Goal: Task Accomplishment & Management: Use online tool/utility

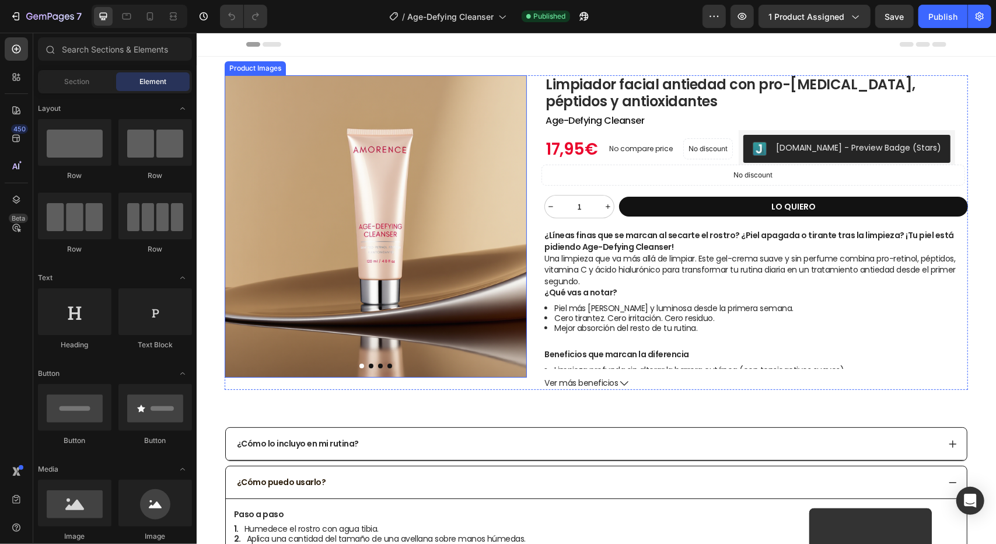
click at [356, 270] on img at bounding box center [375, 226] width 302 height 302
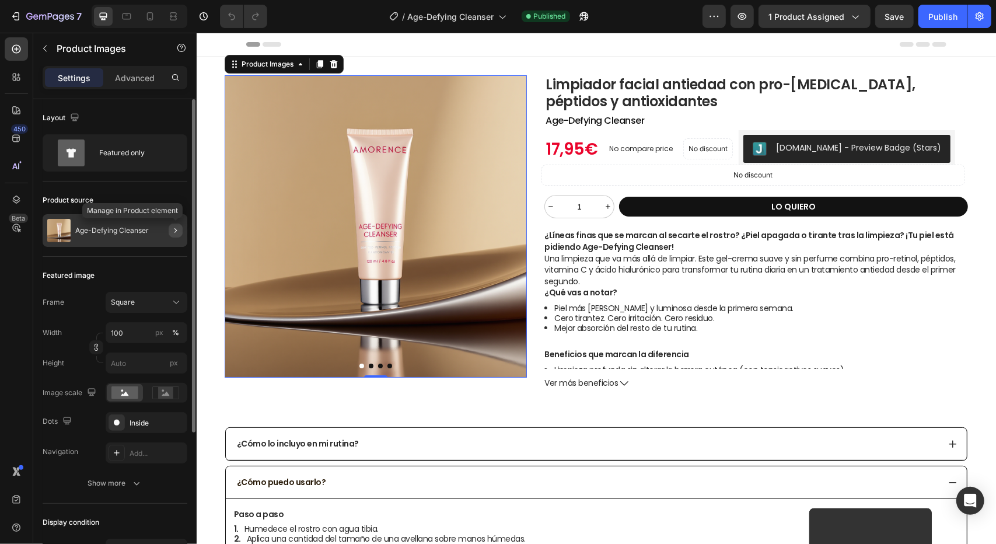
click at [170, 232] on button "button" at bounding box center [176, 230] width 14 height 14
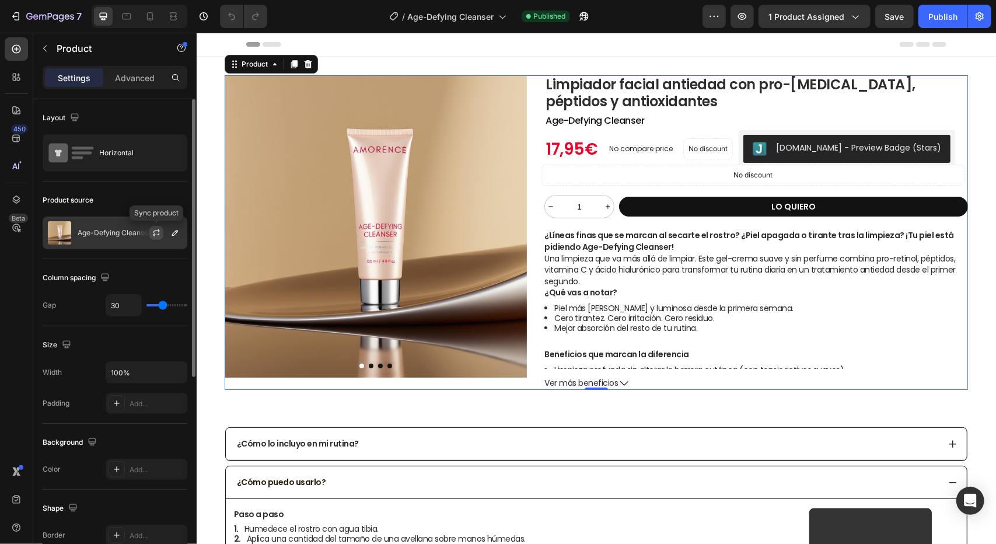
click at [157, 231] on icon "button" at bounding box center [156, 232] width 9 height 9
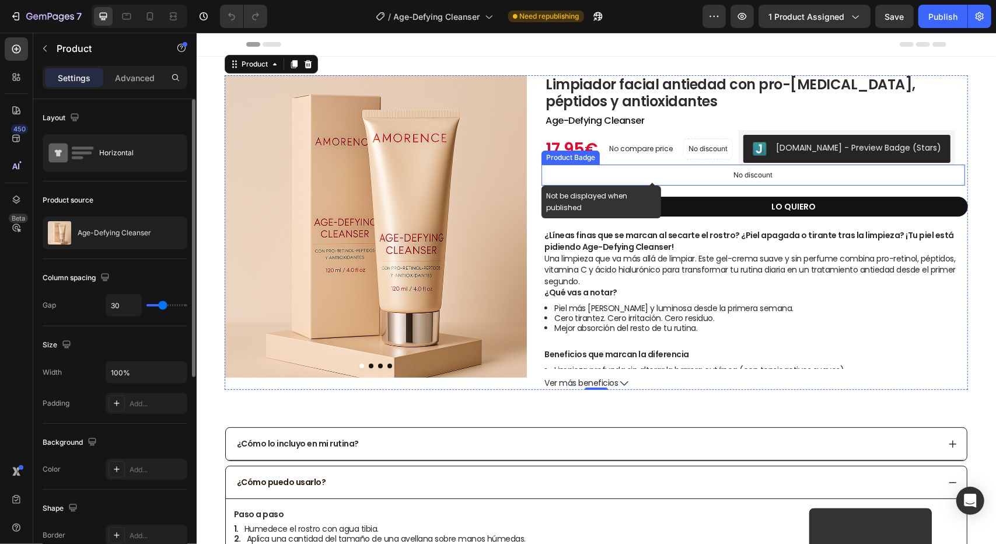
click at [609, 174] on div "No discount" at bounding box center [752, 175] width 422 height 20
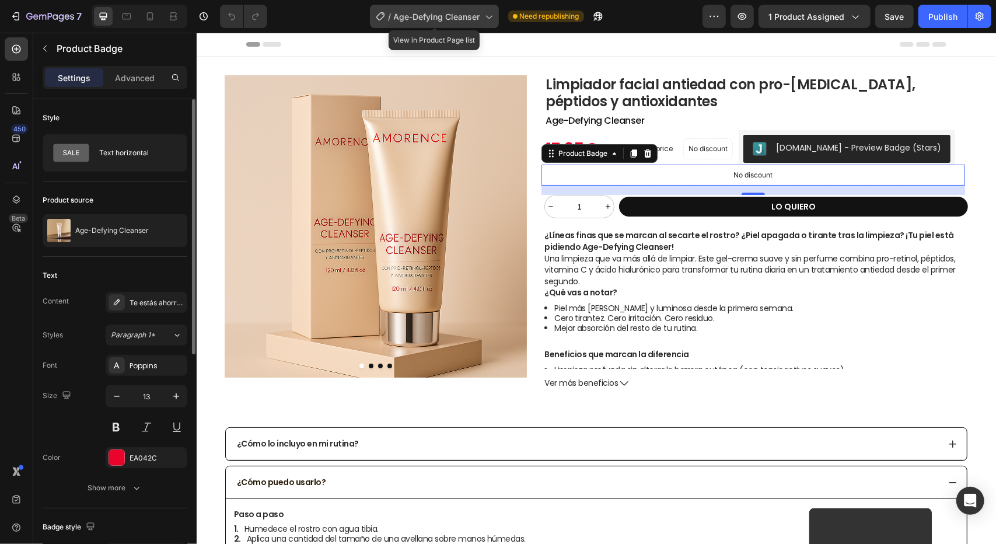
click at [491, 22] on icon at bounding box center [488, 17] width 12 height 12
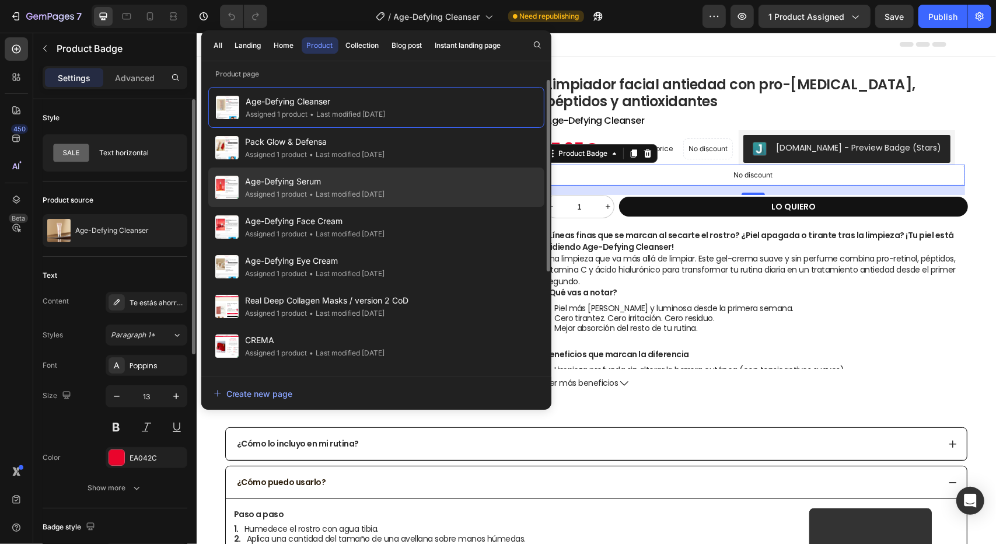
click at [336, 186] on span "Age-Defying Serum" at bounding box center [315, 181] width 139 height 14
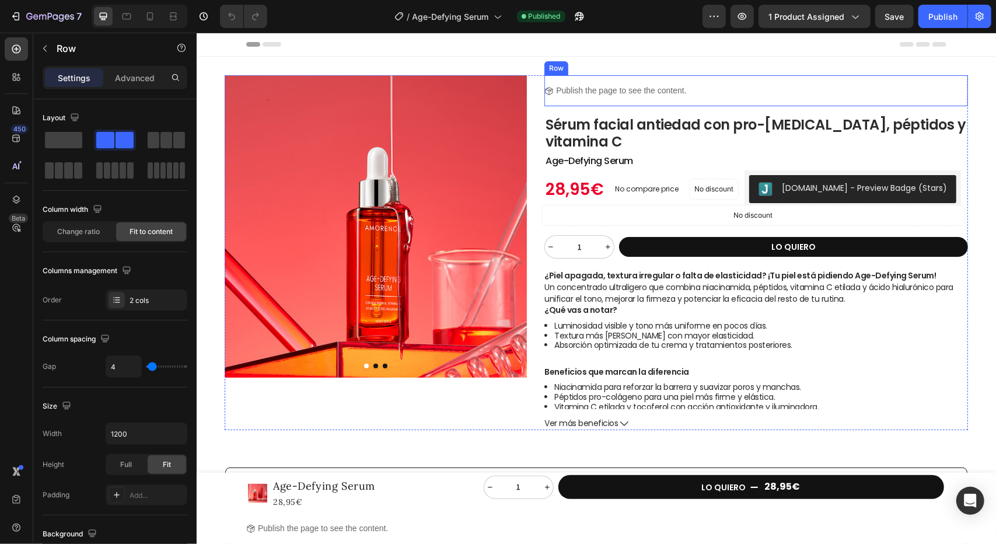
click at [745, 92] on div "Icon Publish the page to see the content. Custom Code Row" at bounding box center [756, 90] width 424 height 31
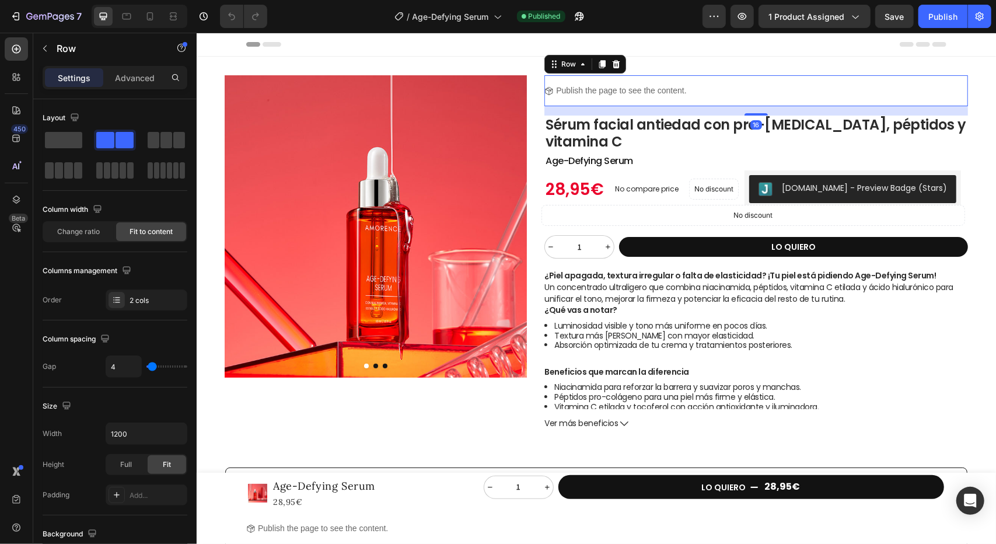
click at [739, 92] on div "Icon Publish the page to see the content. Custom Code Row 16" at bounding box center [756, 90] width 424 height 31
click at [579, 65] on icon at bounding box center [582, 63] width 9 height 9
click at [566, 65] on div "Row" at bounding box center [567, 63] width 19 height 11
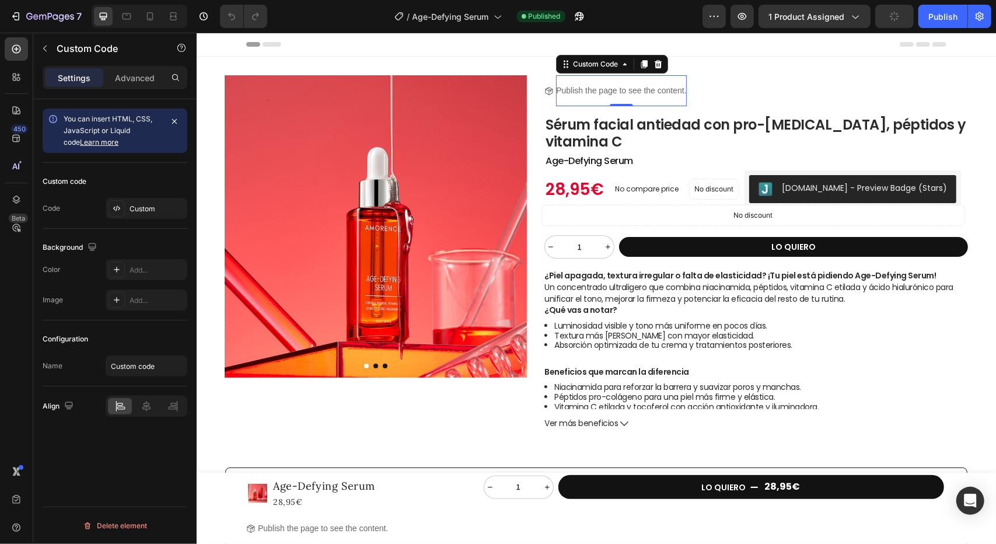
click at [649, 87] on p "Publish the page to see the content." at bounding box center [620, 90] width 130 height 12
click at [614, 68] on div "Custom Code" at bounding box center [595, 63] width 50 height 11
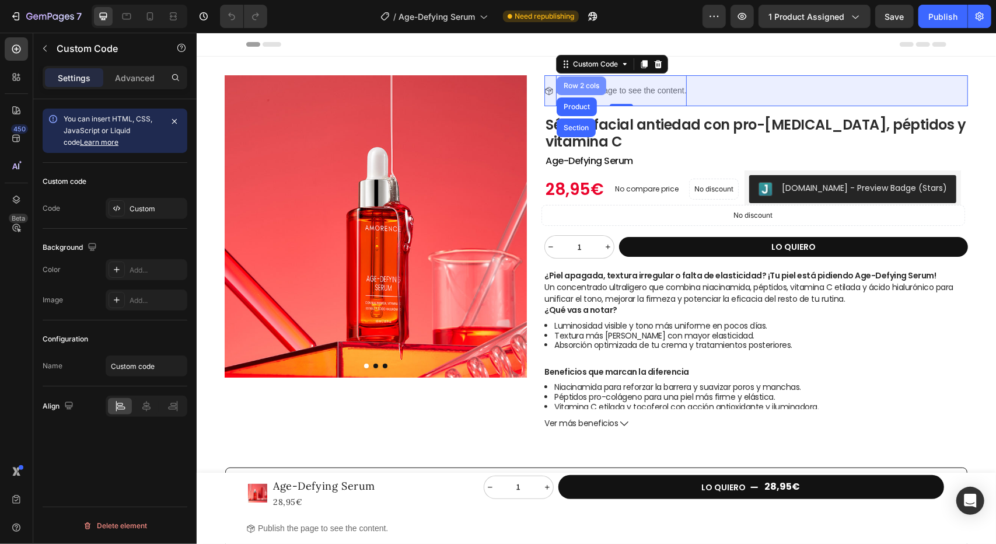
click at [587, 84] on div "Row 2 cols" at bounding box center [581, 85] width 40 height 7
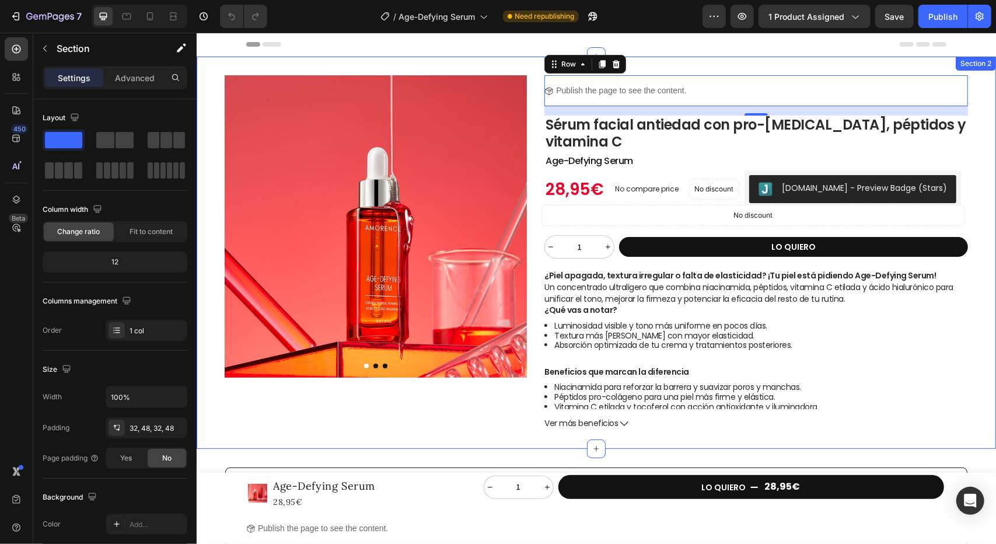
click at [513, 64] on div "Product Images Title Line Icon Publish the page to see the content. Custom Code…" at bounding box center [595, 252] width 799 height 392
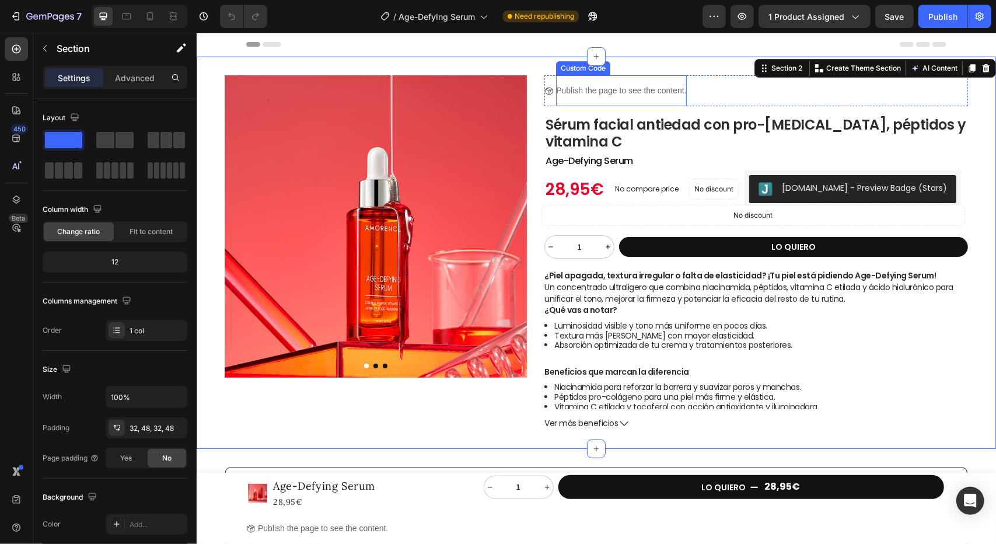
click at [650, 87] on p "Publish the page to see the content." at bounding box center [620, 90] width 130 height 12
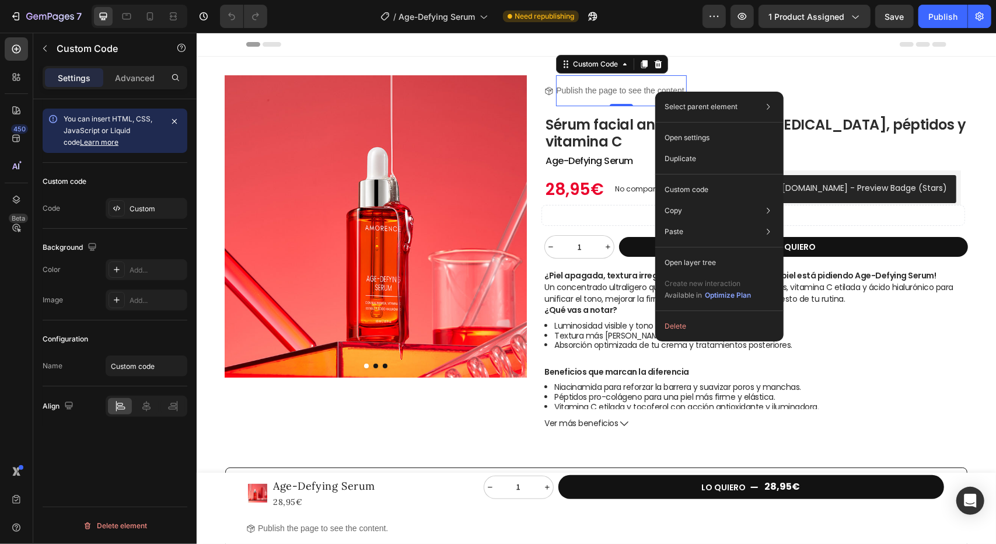
click at [599, 93] on p "Publish the page to see the content." at bounding box center [620, 90] width 130 height 12
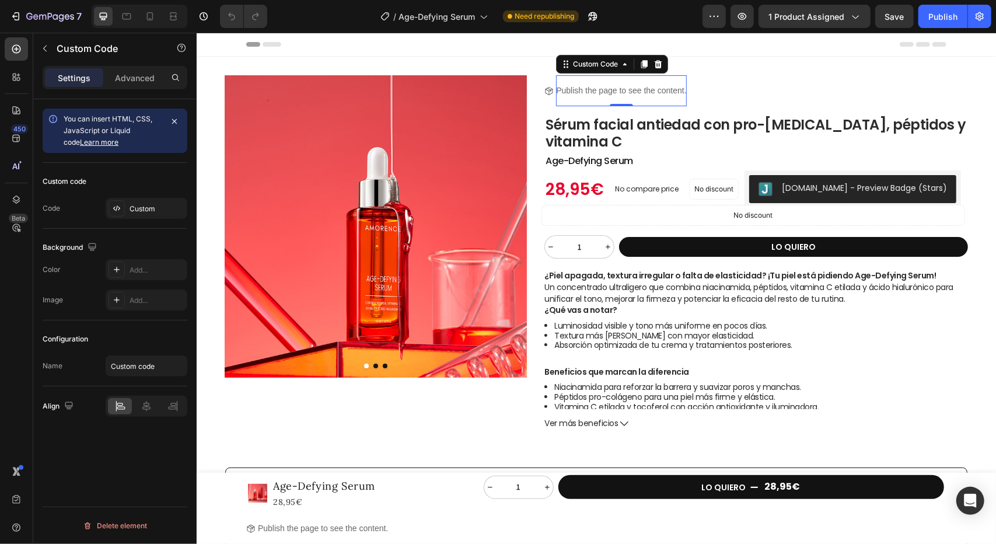
click at [599, 93] on p "Publish the page to see the content." at bounding box center [620, 90] width 130 height 12
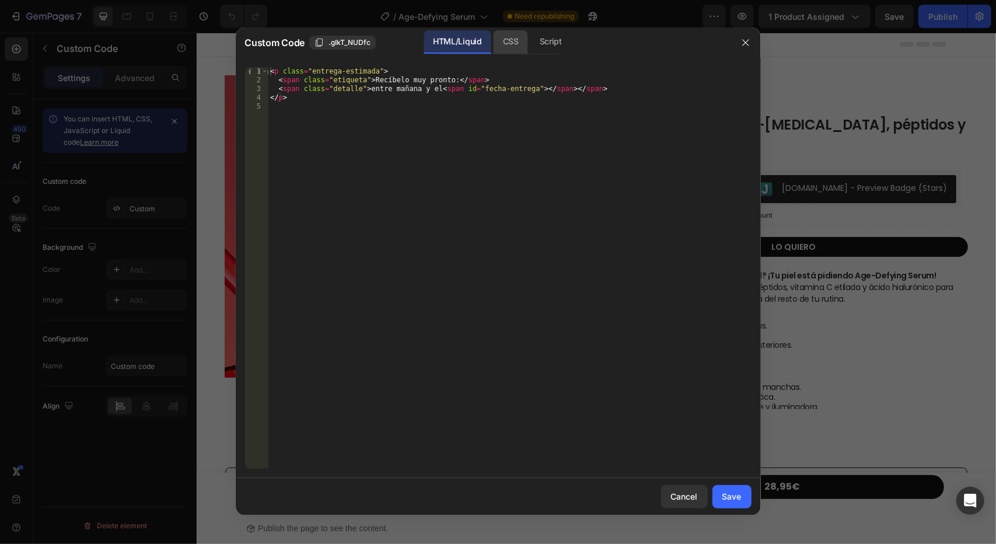
click at [530, 41] on div "CSS" at bounding box center [550, 41] width 41 height 23
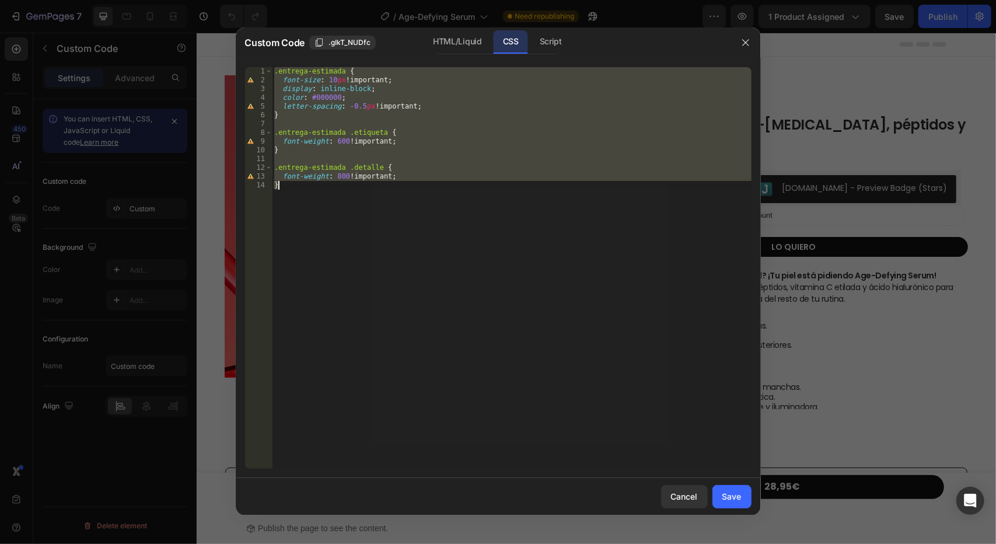
click at [330, 79] on div ".entrega-estimada { font-size : 10 px !important ; display : inline-block ; col…" at bounding box center [512, 267] width 480 height 401
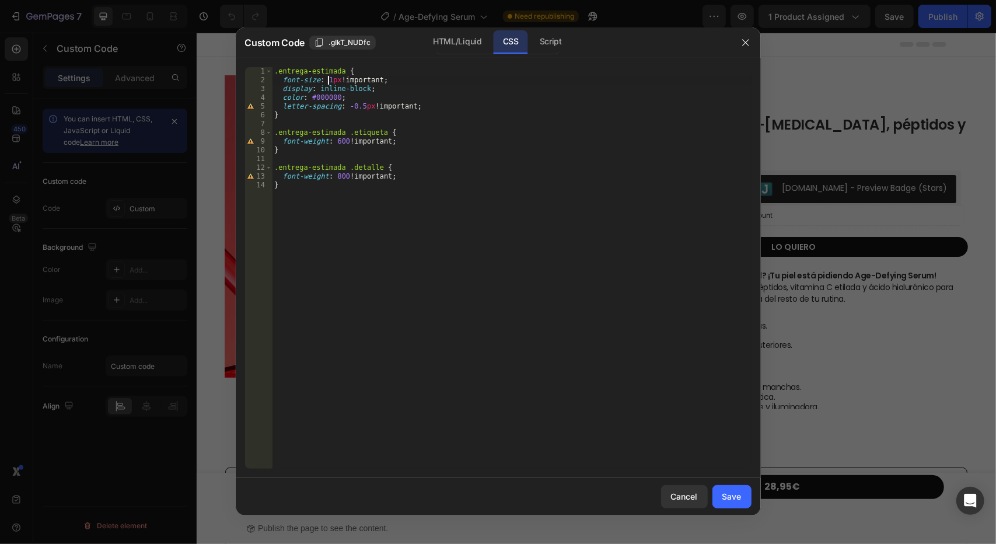
scroll to position [0, 5]
type textarea "font-size: 12px !important;"
click at [742, 495] on button "Save" at bounding box center [731, 496] width 39 height 23
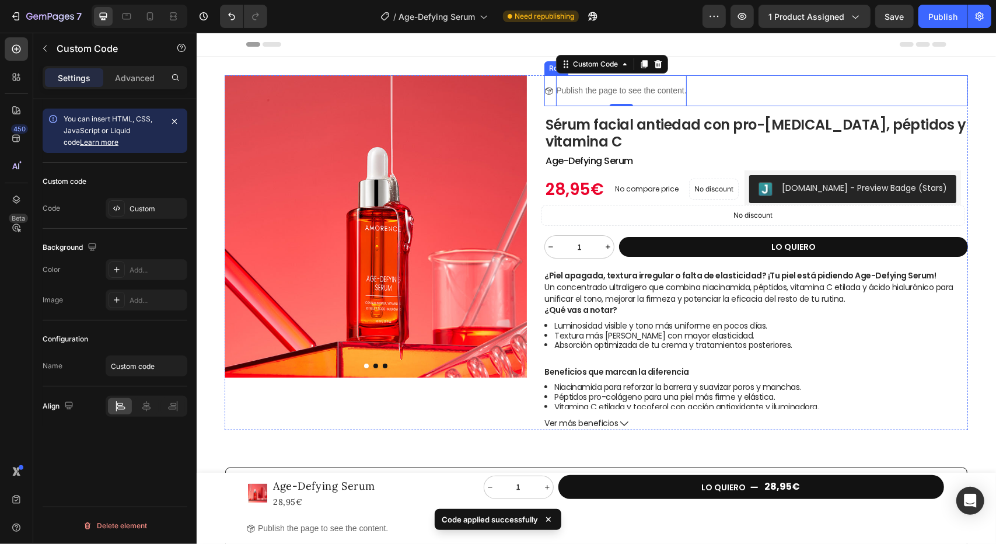
click at [813, 90] on div "Icon Publish the page to see the content. Custom Code 0 Row" at bounding box center [756, 90] width 424 height 31
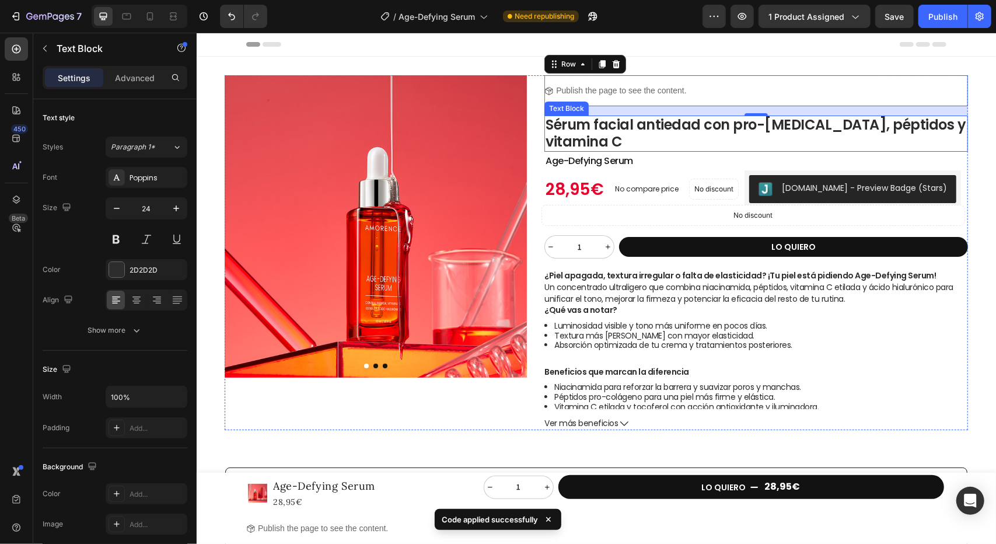
click at [693, 124] on p "Sérum facial antiedad con pro-retinol, péptidos y vitamina C" at bounding box center [755, 133] width 421 height 34
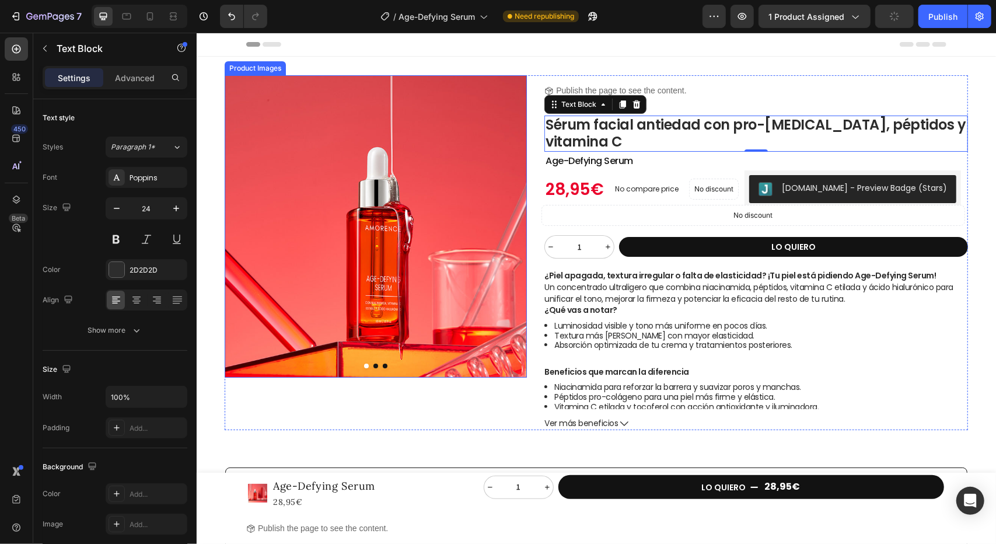
click at [349, 151] on img at bounding box center [375, 226] width 302 height 302
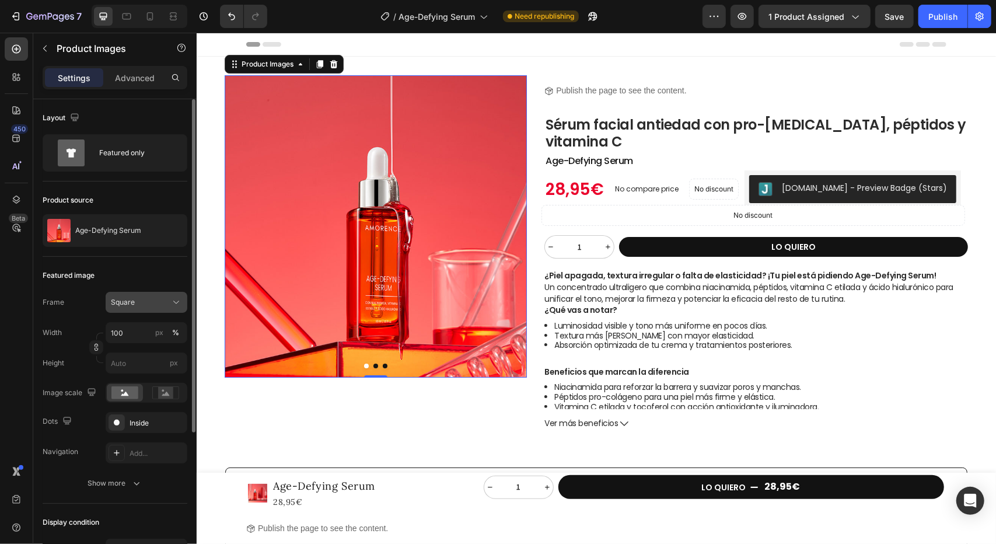
click at [166, 303] on div "Square" at bounding box center [139, 302] width 57 height 11
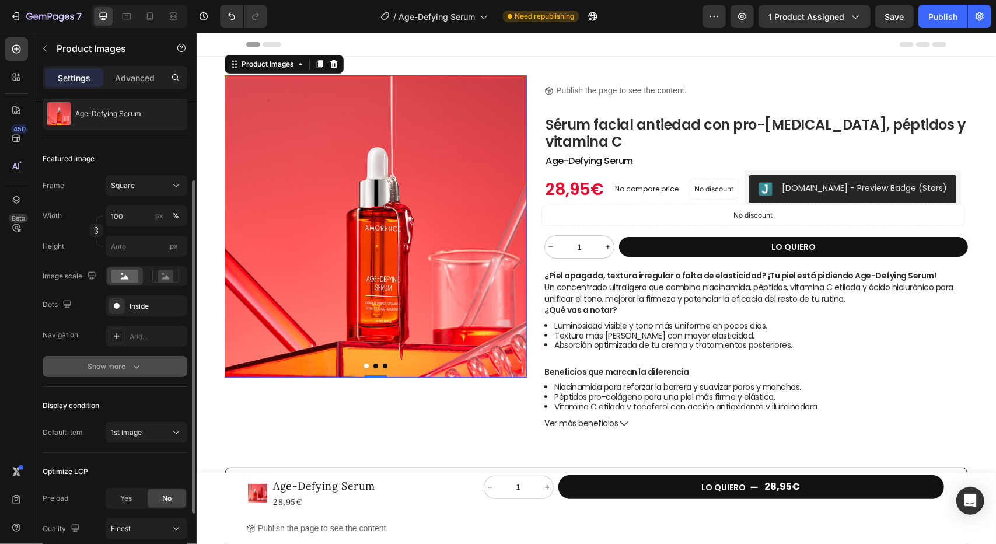
click at [121, 365] on div "Show more" at bounding box center [115, 367] width 54 height 12
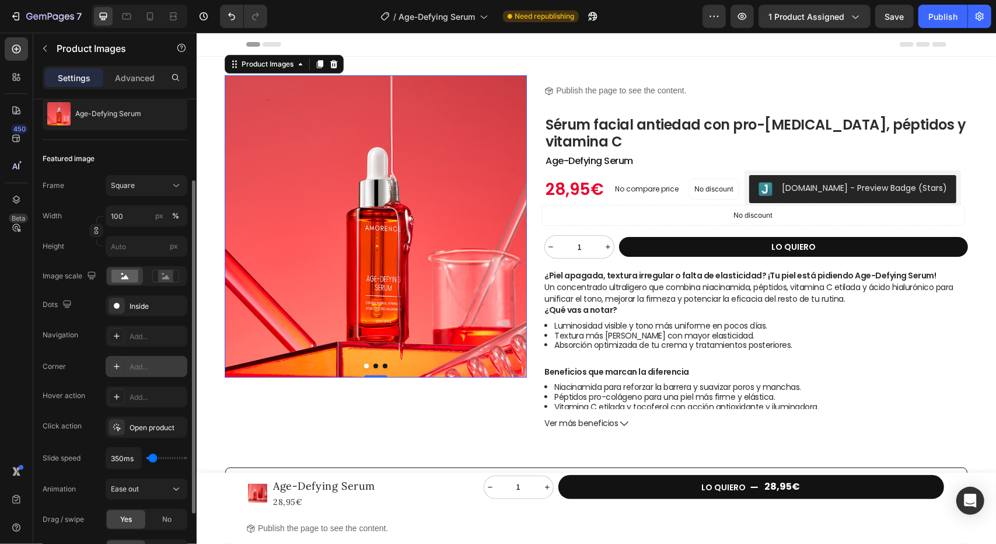
click at [116, 368] on icon at bounding box center [116, 366] width 9 height 9
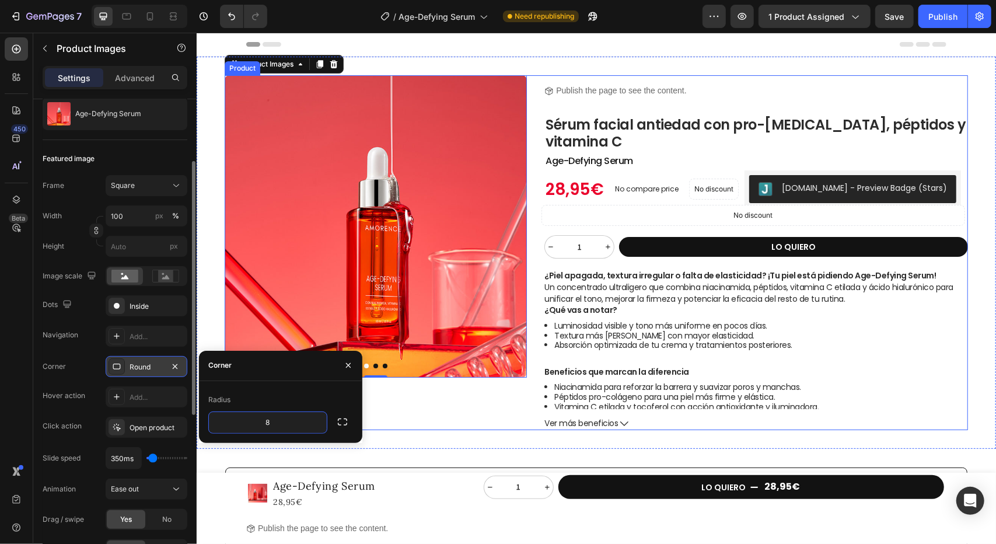
click at [409, 421] on div "Product Images 0" at bounding box center [375, 252] width 302 height 355
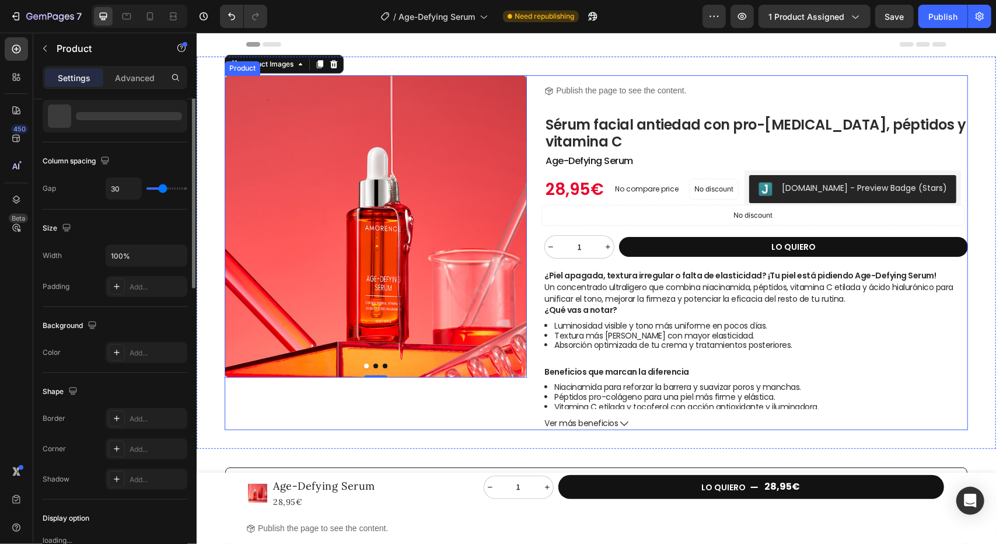
scroll to position [0, 0]
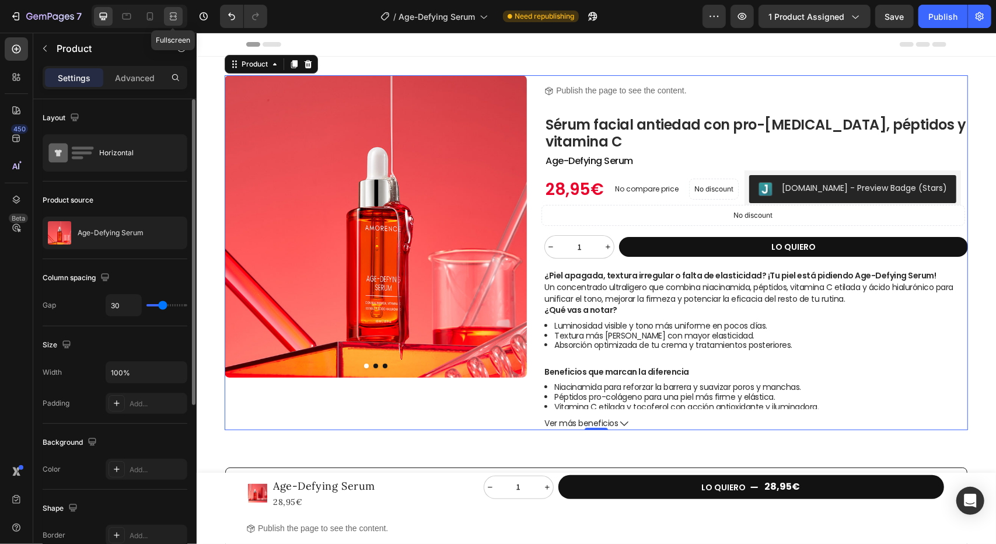
click at [169, 14] on icon at bounding box center [173, 17] width 12 height 12
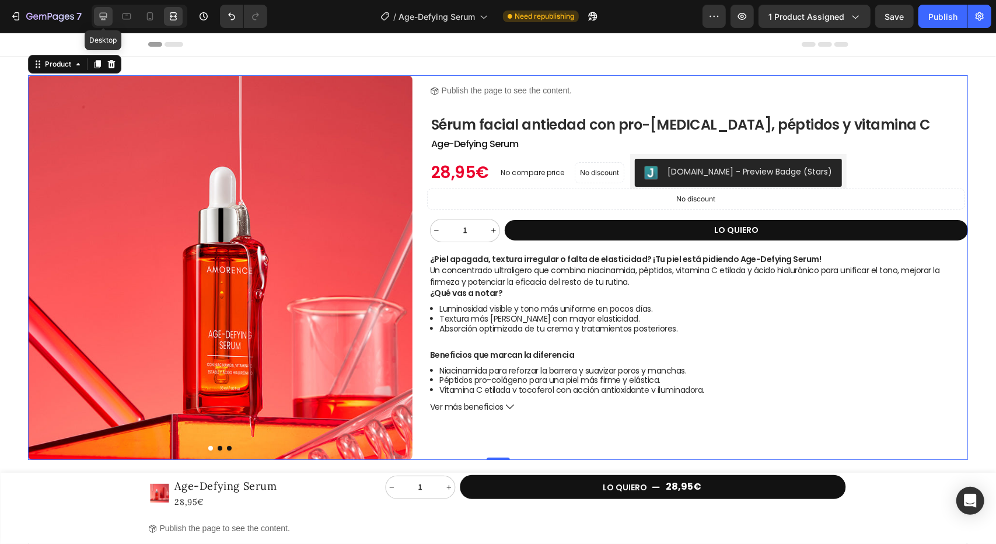
click at [106, 19] on icon at bounding box center [103, 17] width 12 height 12
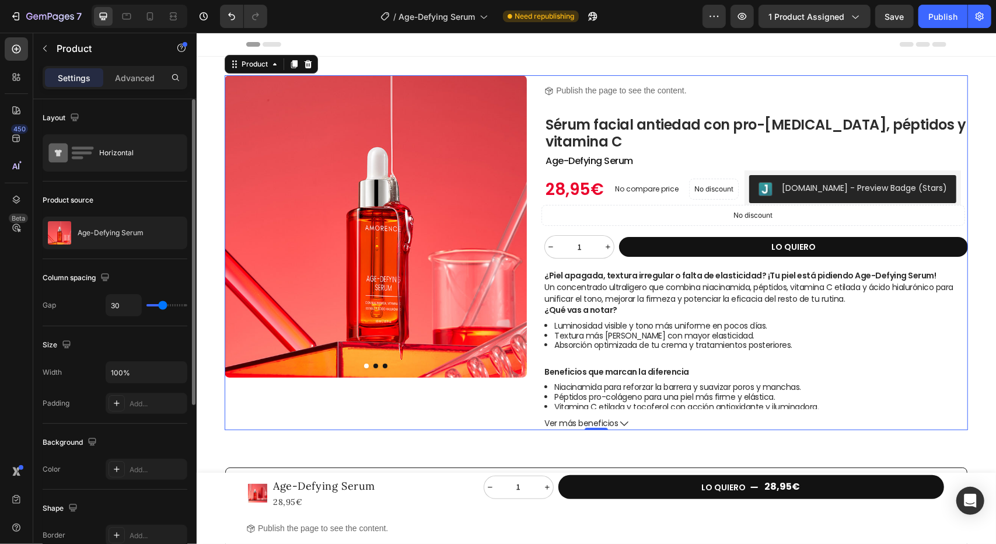
scroll to position [175, 0]
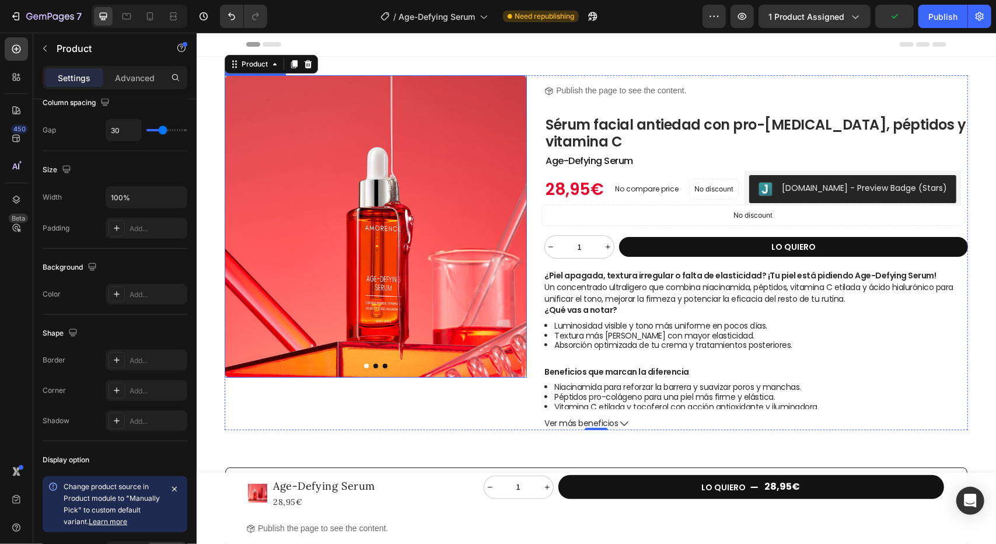
click at [312, 265] on img at bounding box center [375, 226] width 302 height 302
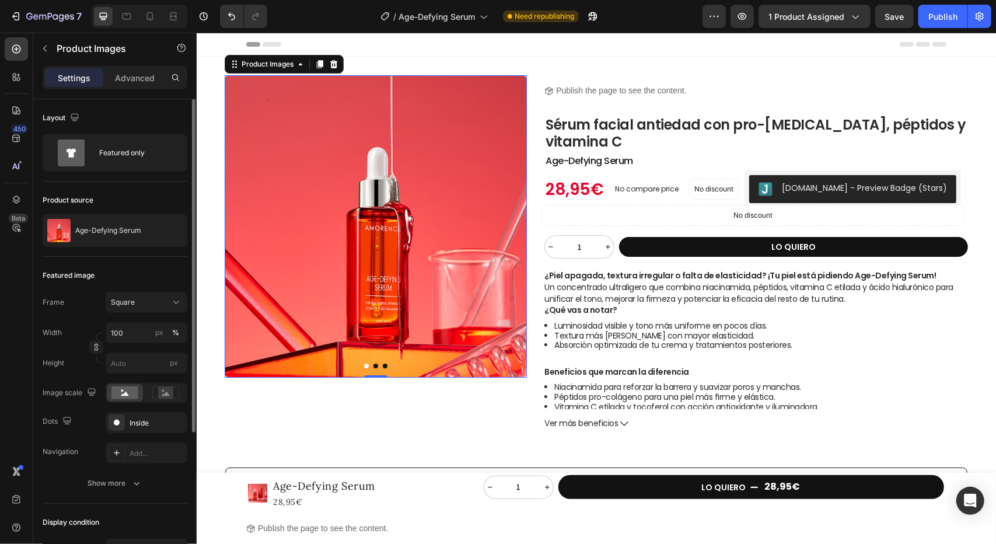
scroll to position [117, 0]
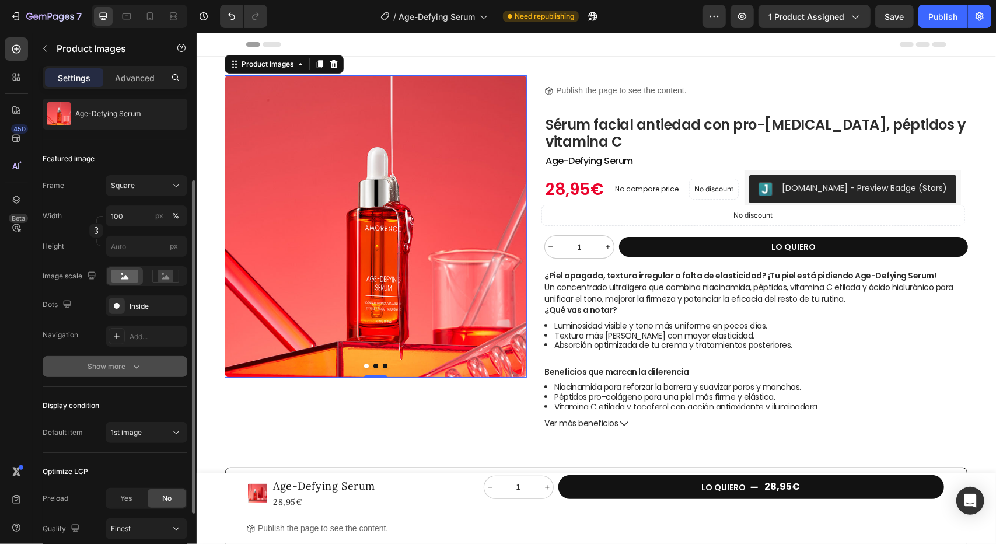
click at [130, 375] on button "Show more" at bounding box center [115, 366] width 145 height 21
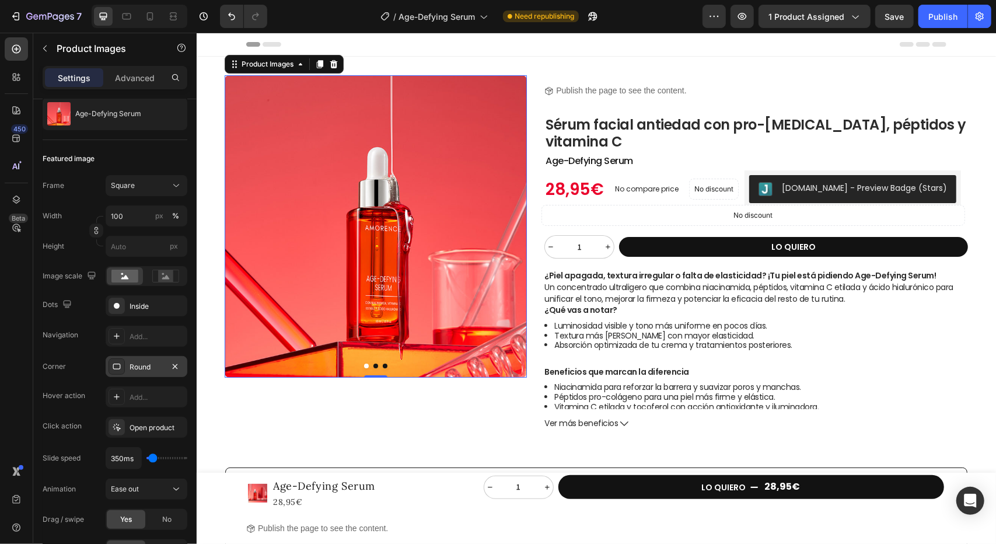
click at [148, 363] on div "Round" at bounding box center [147, 367] width 34 height 11
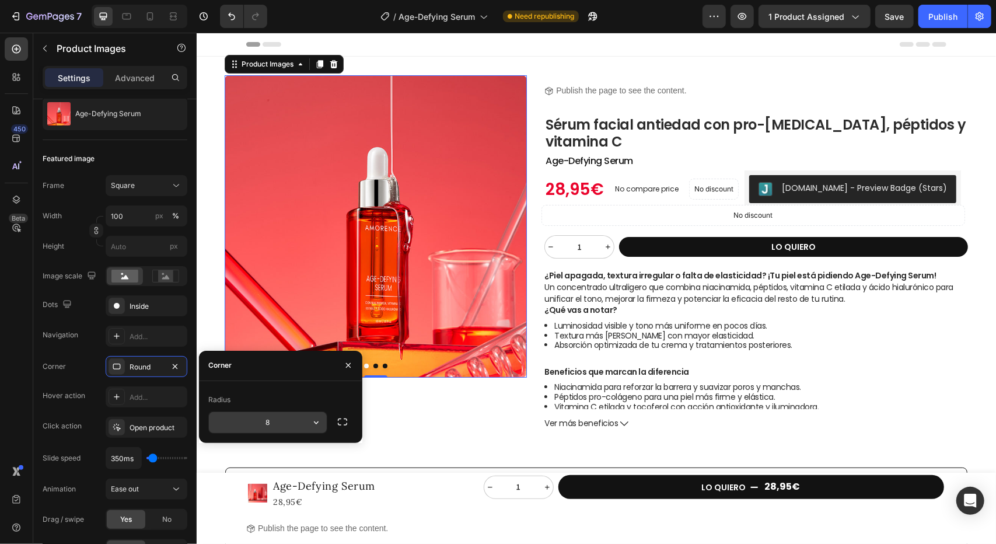
click at [293, 427] on input "8" at bounding box center [268, 422] width 118 height 21
click at [277, 424] on input "16" at bounding box center [268, 422] width 118 height 21
drag, startPoint x: 277, startPoint y: 424, endPoint x: 269, endPoint y: 423, distance: 8.3
click at [269, 423] on input "16" at bounding box center [268, 422] width 118 height 21
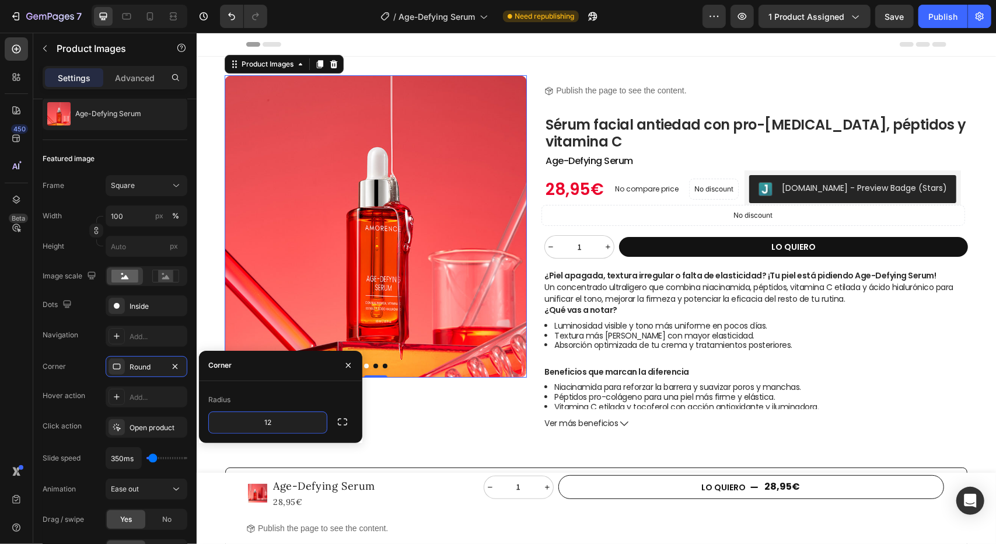
type input "12"
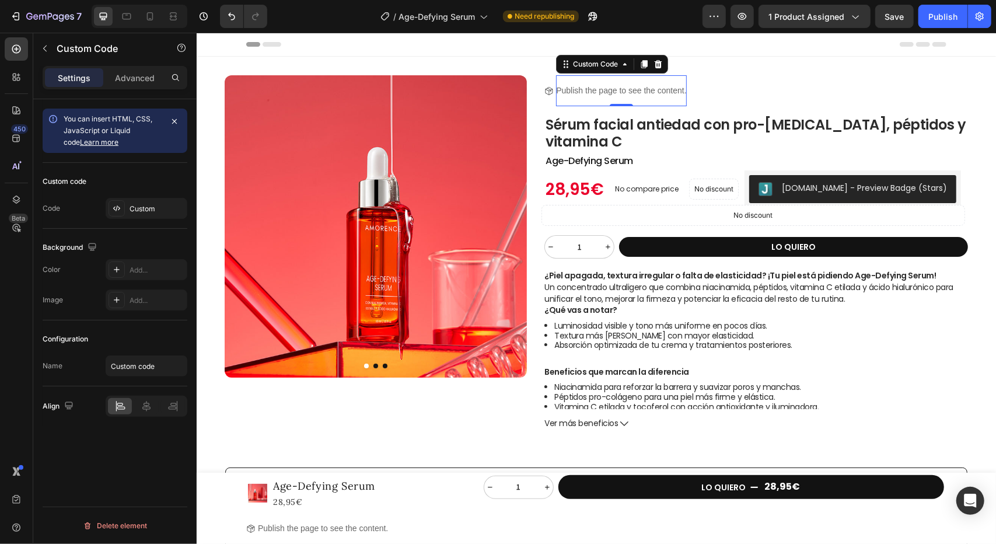
click at [661, 91] on p "Publish the page to see the content." at bounding box center [620, 90] width 130 height 12
click at [140, 209] on div "Custom" at bounding box center [157, 209] width 55 height 11
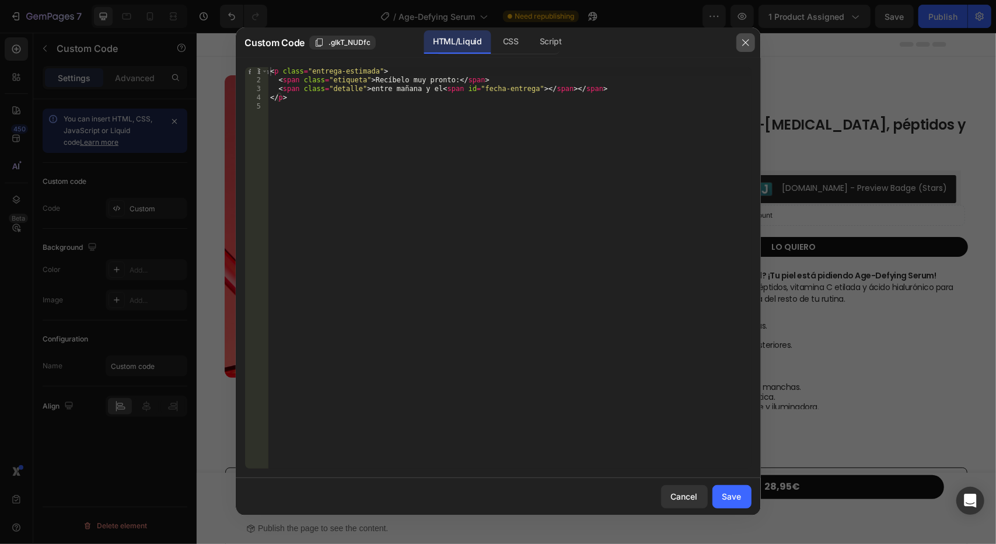
click at [742, 47] on icon "button" at bounding box center [745, 42] width 9 height 9
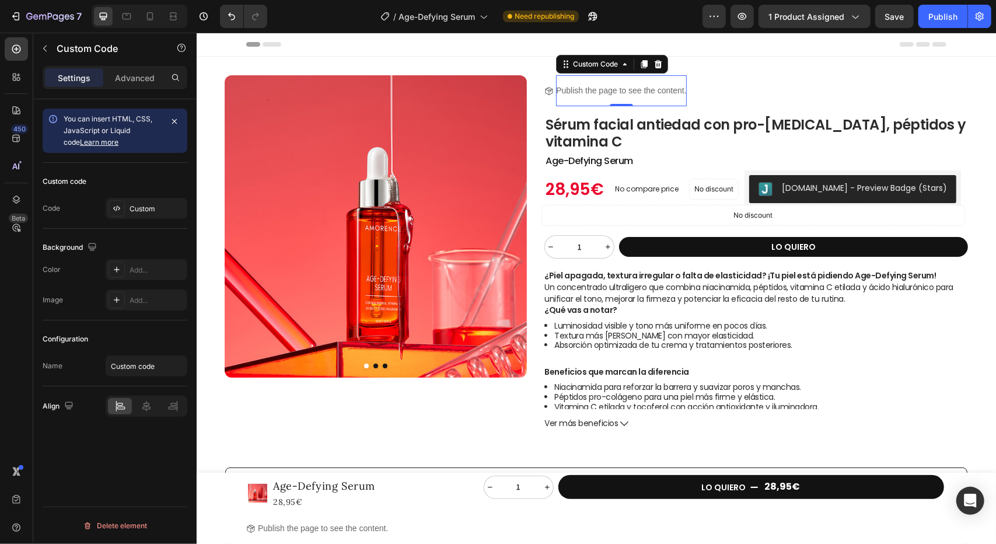
click at [622, 87] on p "Publish the page to see the content." at bounding box center [620, 90] width 130 height 12
click at [153, 15] on icon at bounding box center [150, 17] width 12 height 12
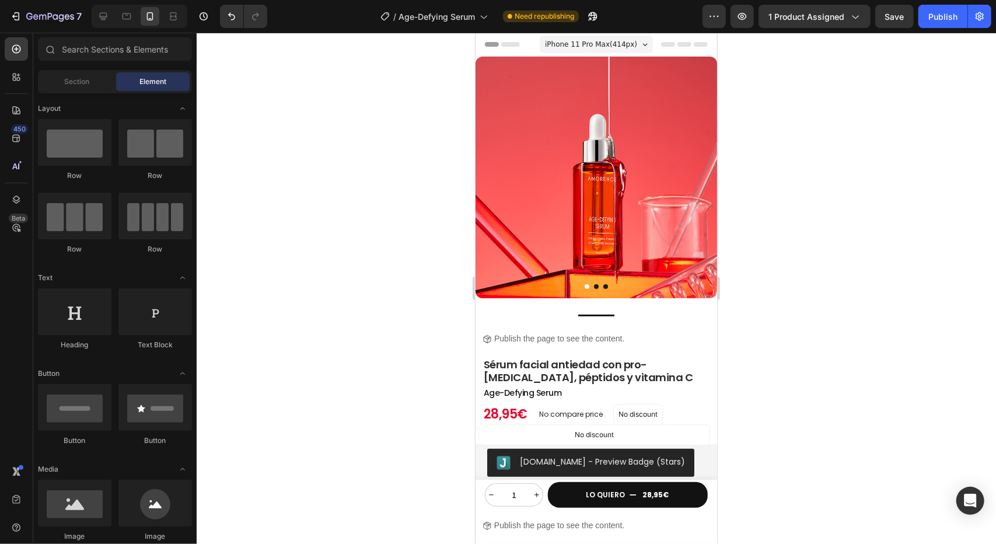
drag, startPoint x: 711, startPoint y: 138, endPoint x: 1260, endPoint y: 121, distance: 549.8
click at [795, 90] on div at bounding box center [596, 288] width 799 height 511
click at [98, 13] on icon at bounding box center [103, 17] width 12 height 12
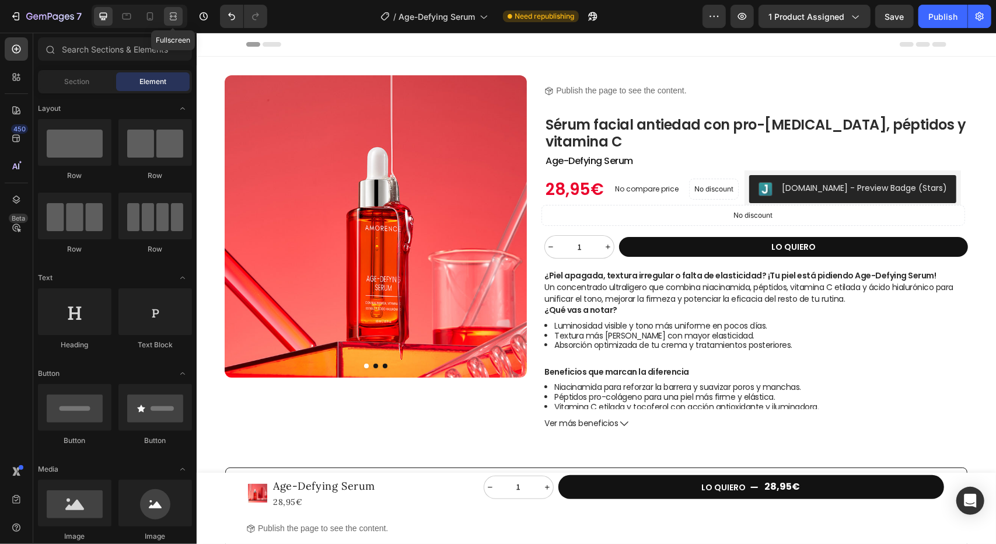
click at [171, 19] on icon at bounding box center [173, 17] width 12 height 12
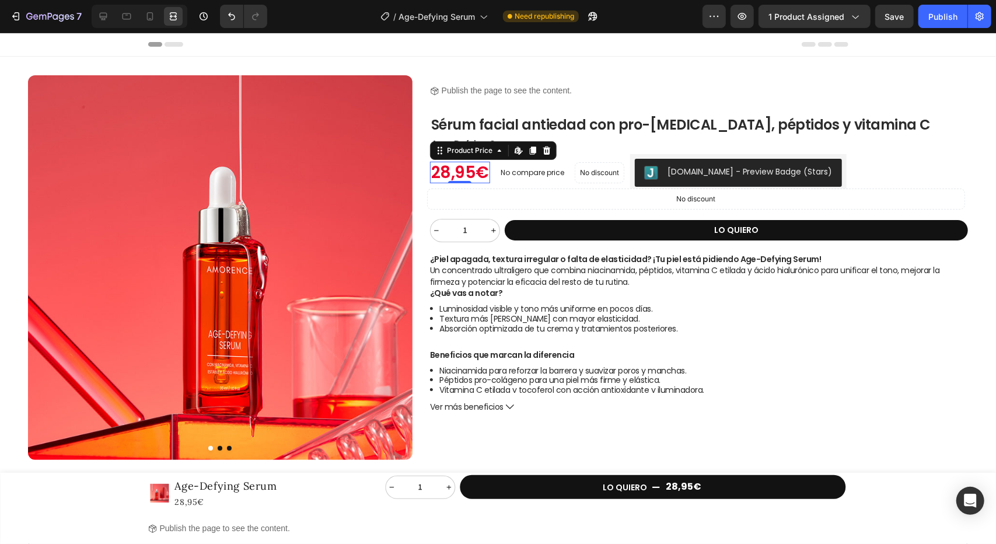
click at [453, 175] on div "28,95€" at bounding box center [460, 172] width 60 height 22
click at [107, 20] on icon at bounding box center [103, 17] width 12 height 12
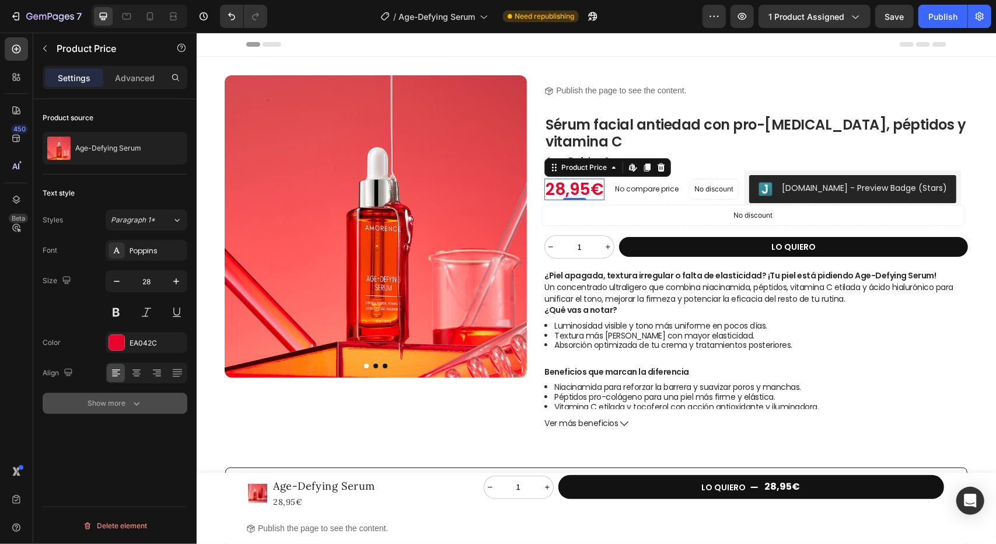
click at [135, 408] on button "Show more" at bounding box center [115, 403] width 145 height 21
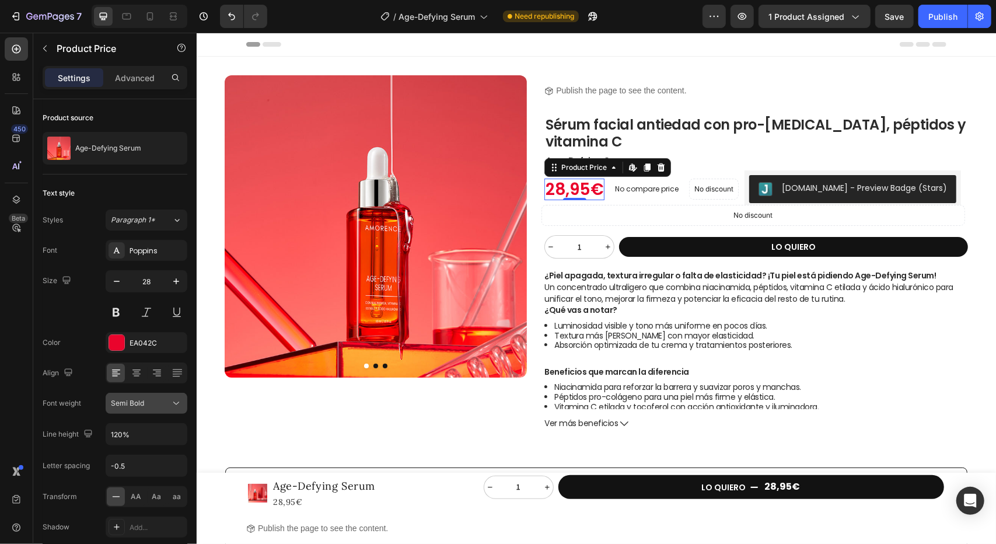
click at [182, 406] on icon at bounding box center [176, 403] width 12 height 12
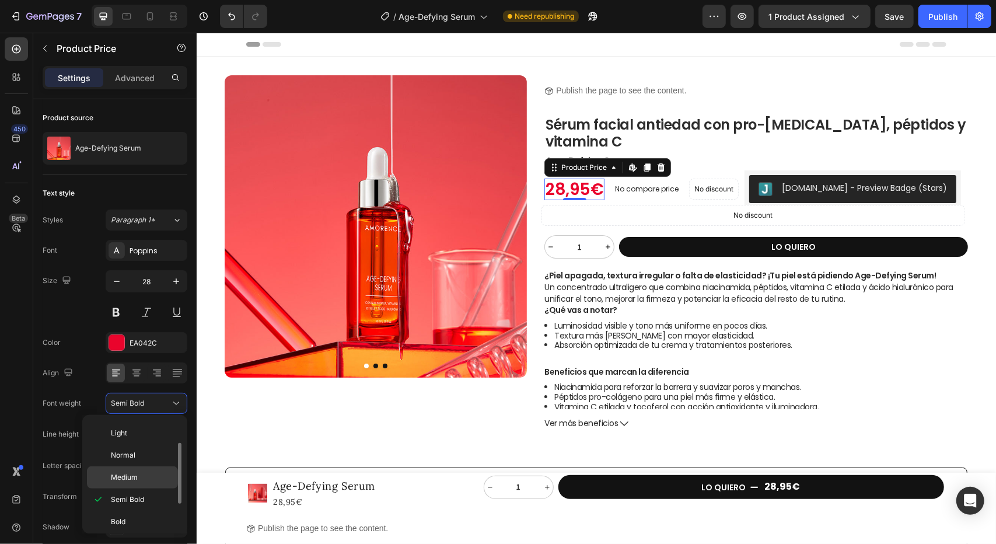
click at [141, 477] on p "Medium" at bounding box center [142, 477] width 62 height 11
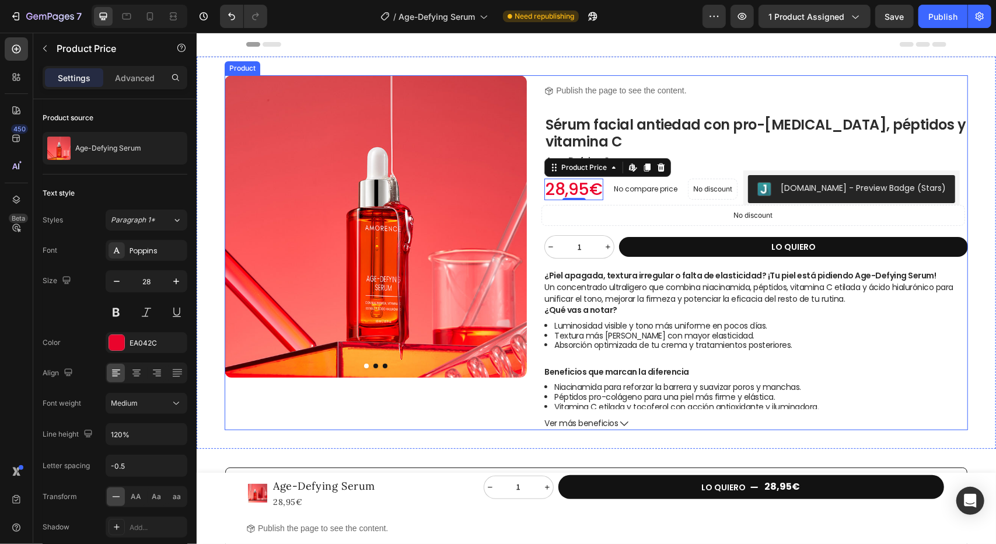
click at [462, 400] on div "Product Images" at bounding box center [375, 252] width 302 height 355
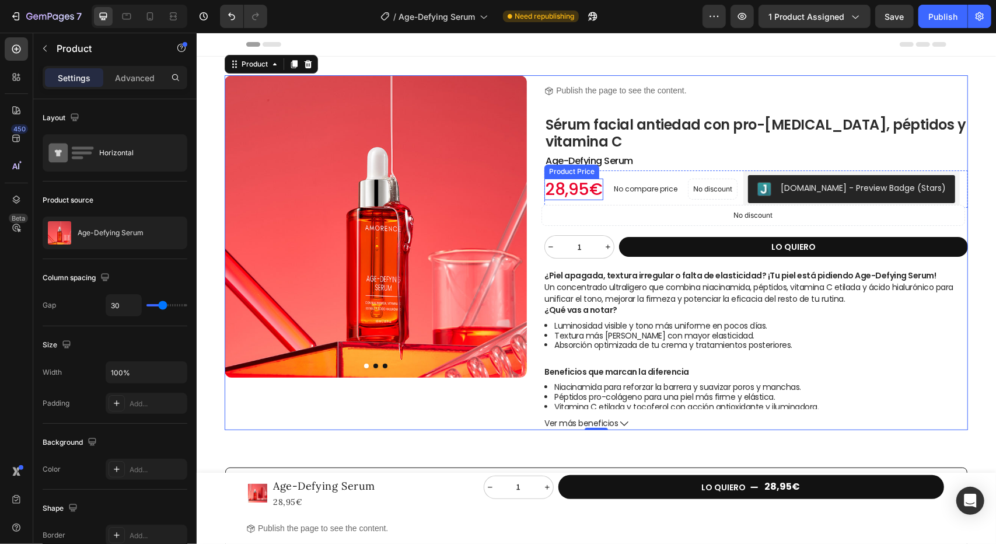
click at [562, 181] on div "28,95€" at bounding box center [573, 189] width 59 height 22
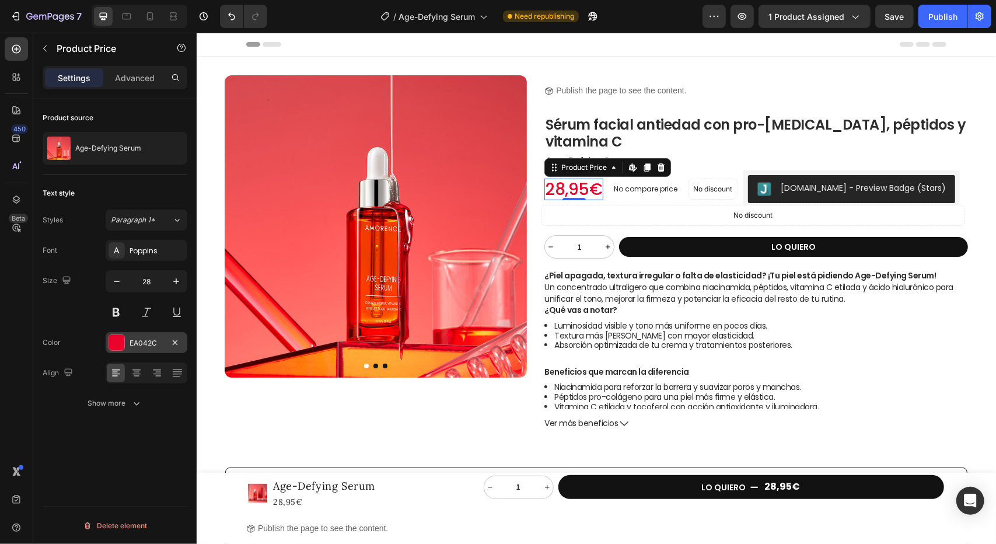
click at [121, 340] on div at bounding box center [116, 342] width 15 height 15
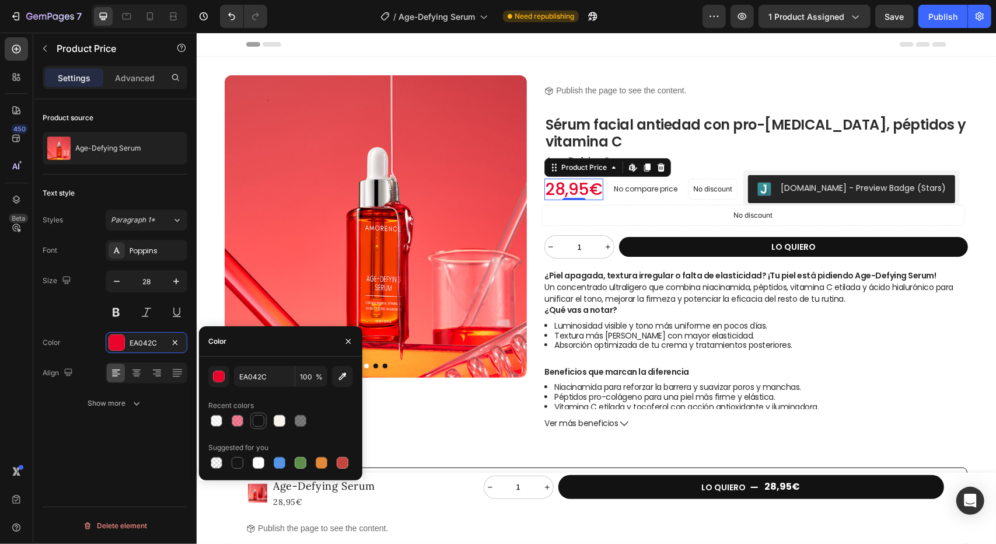
click at [260, 425] on div at bounding box center [259, 421] width 12 height 12
type input "121212"
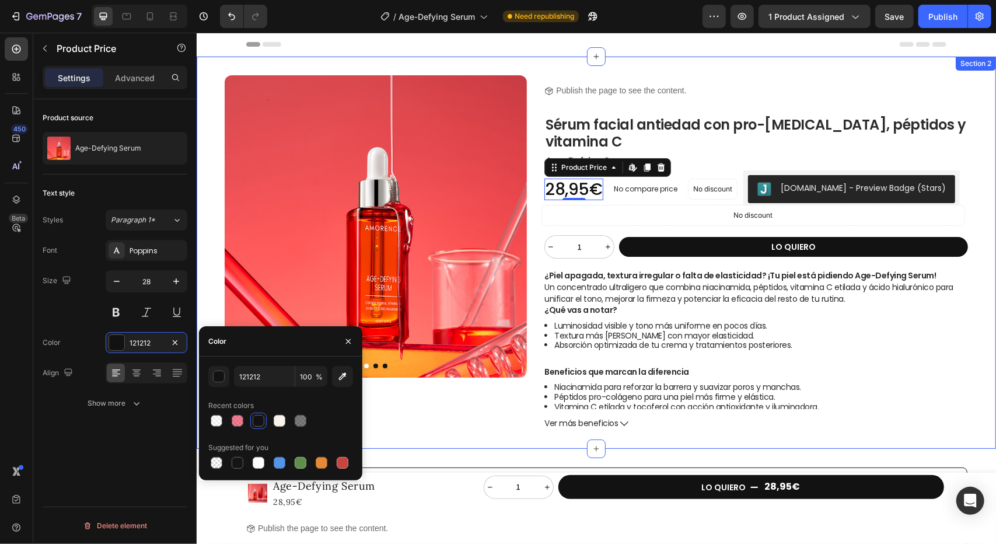
click at [203, 315] on div "Product Images Title Line Icon Publish the page to see the content. Custom Code…" at bounding box center [595, 252] width 799 height 392
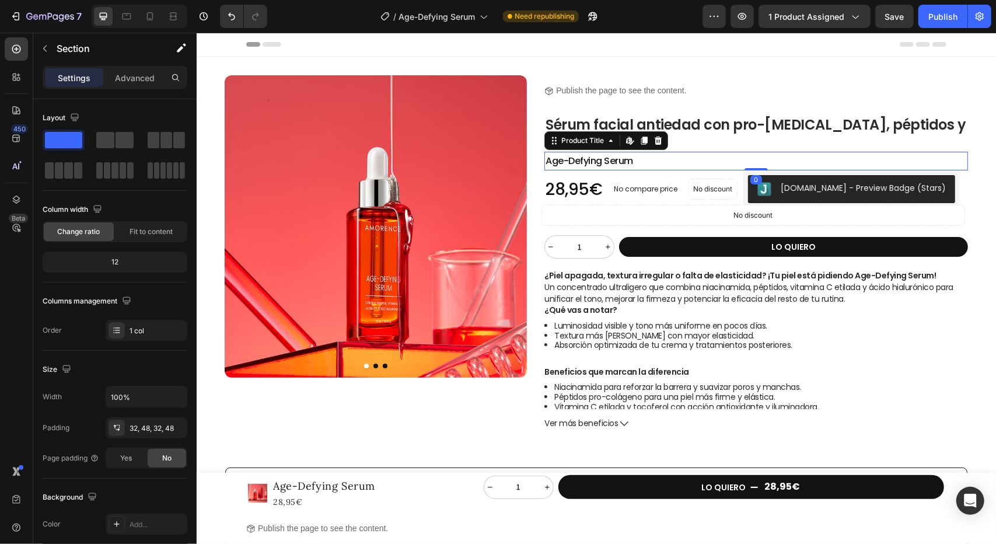
click at [596, 162] on h2 "Age-Defying Serum" at bounding box center [756, 160] width 424 height 19
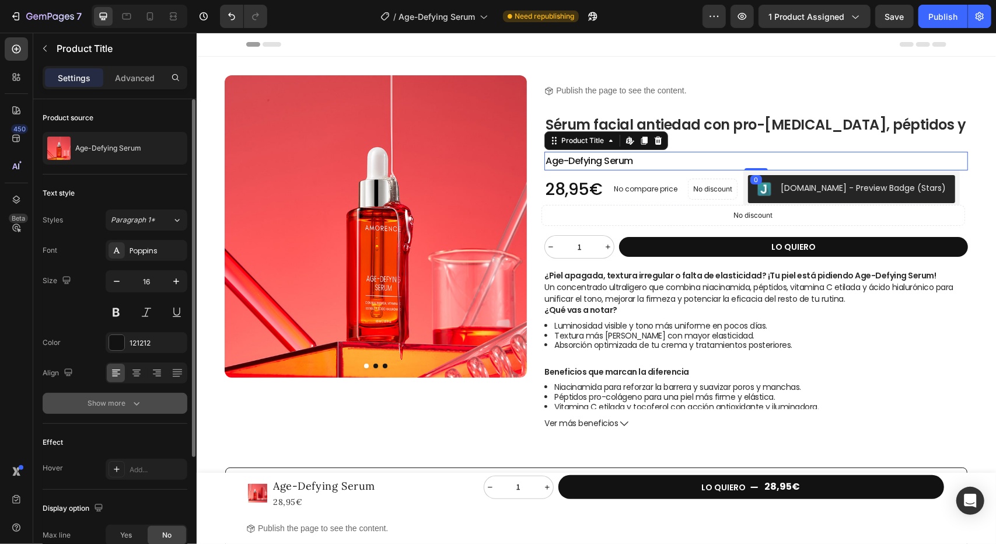
click at [130, 406] on div "Show more" at bounding box center [115, 403] width 54 height 12
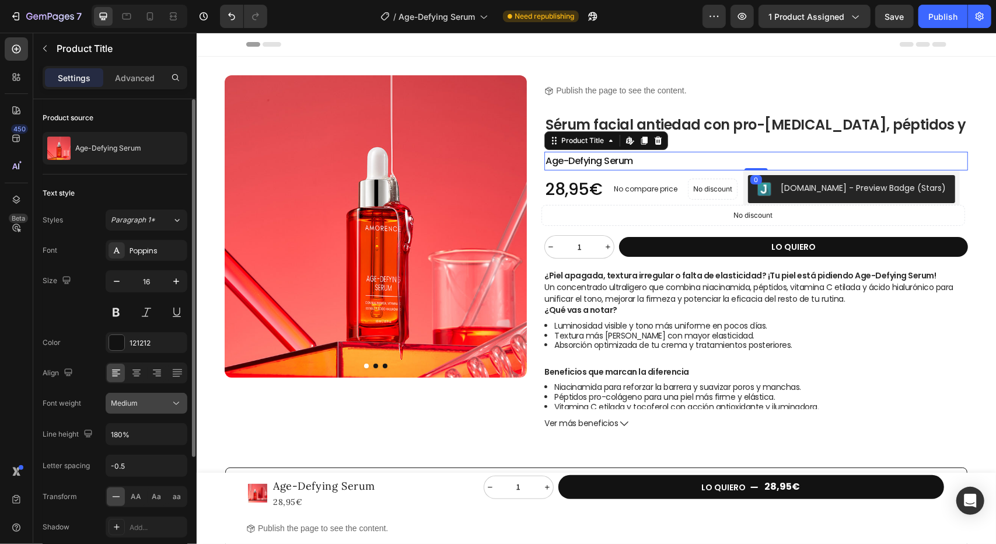
click at [164, 408] on div "Medium" at bounding box center [146, 403] width 71 height 12
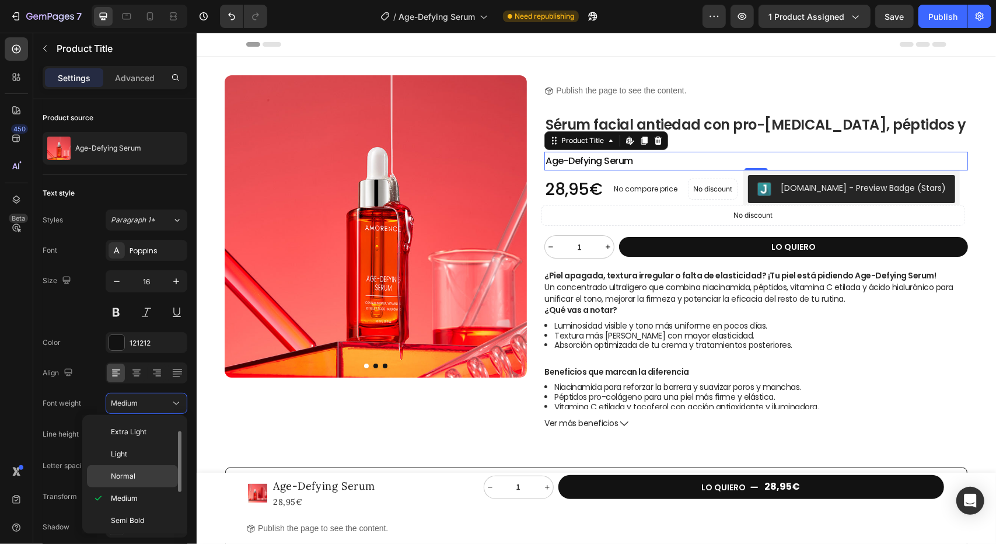
click at [134, 474] on span "Normal" at bounding box center [123, 476] width 25 height 11
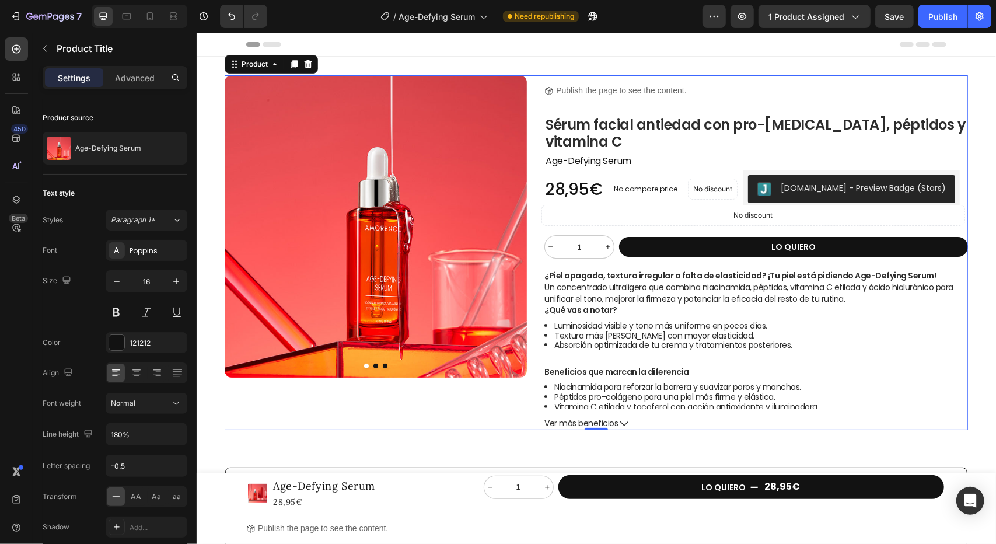
click at [358, 409] on div "Product Images" at bounding box center [375, 252] width 302 height 355
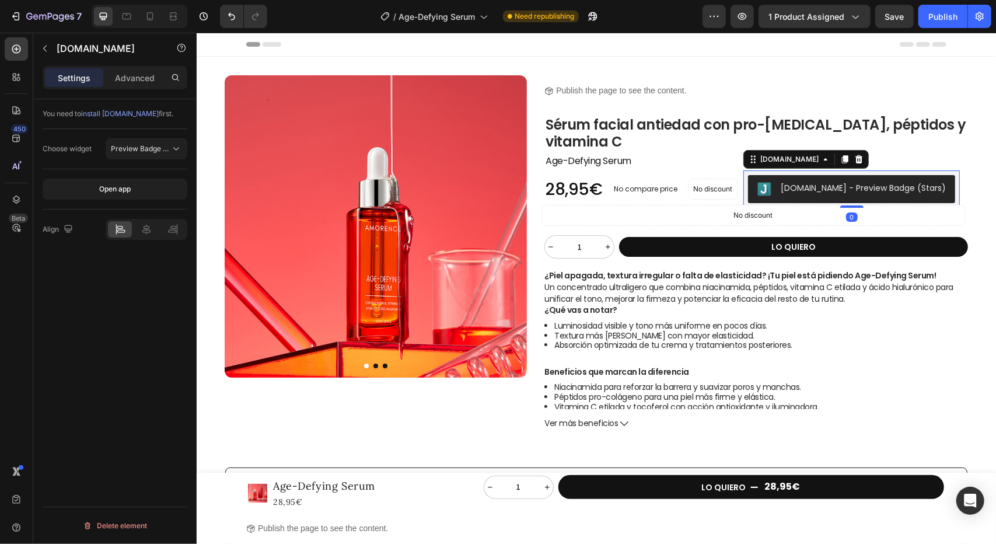
click at [831, 190] on div "Judge.me - Preview Badge (Stars)" at bounding box center [862, 187] width 165 height 12
click at [855, 161] on icon at bounding box center [859, 159] width 8 height 8
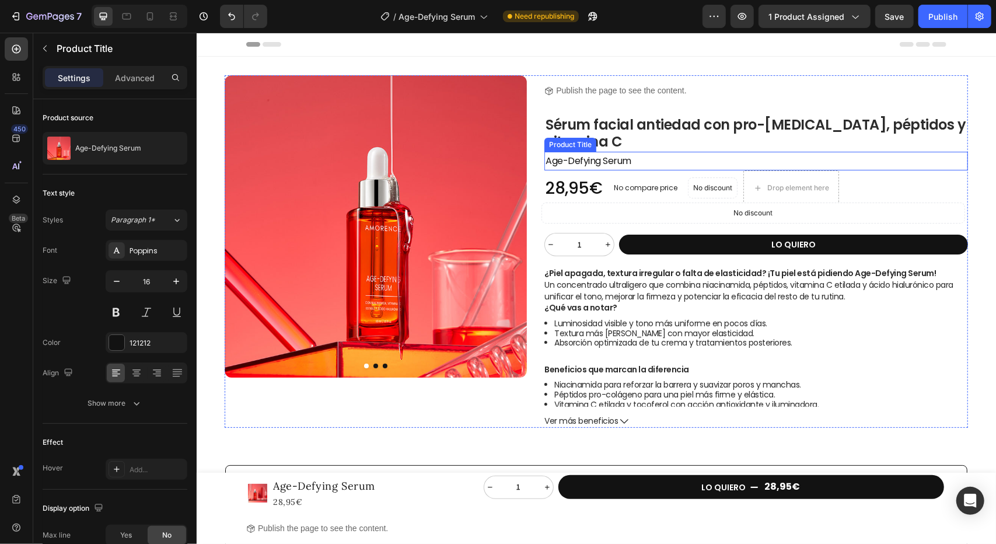
click at [666, 163] on h2 "Age-Defying Serum" at bounding box center [756, 160] width 424 height 19
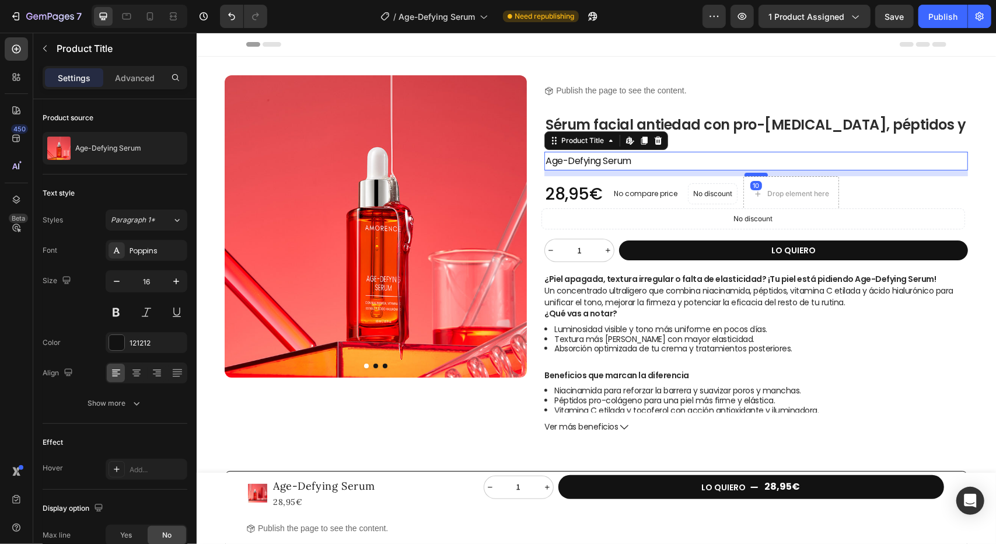
drag, startPoint x: 753, startPoint y: 169, endPoint x: 753, endPoint y: 174, distance: 5.9
click at [753, 174] on div at bounding box center [755, 174] width 23 height 4
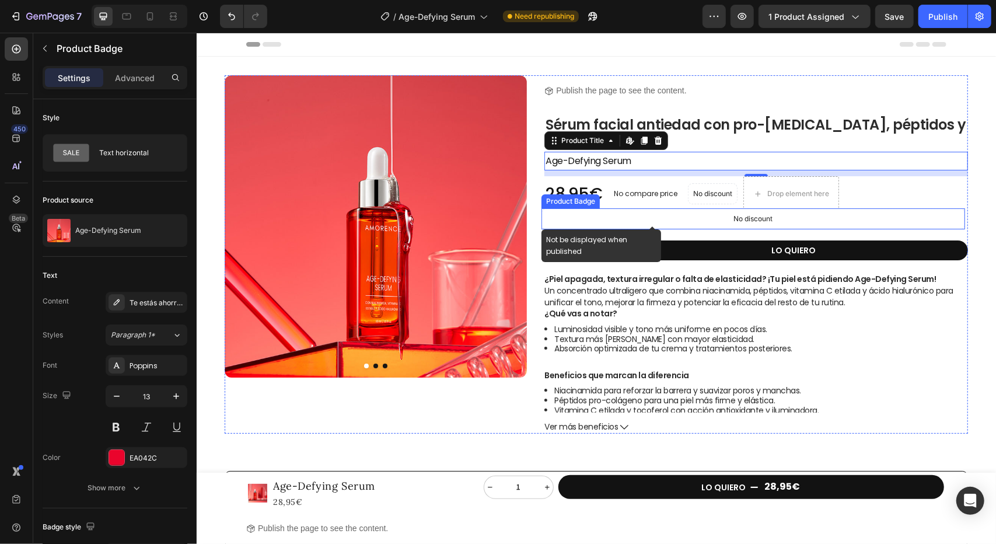
click at [789, 225] on div "No discount" at bounding box center [752, 218] width 422 height 20
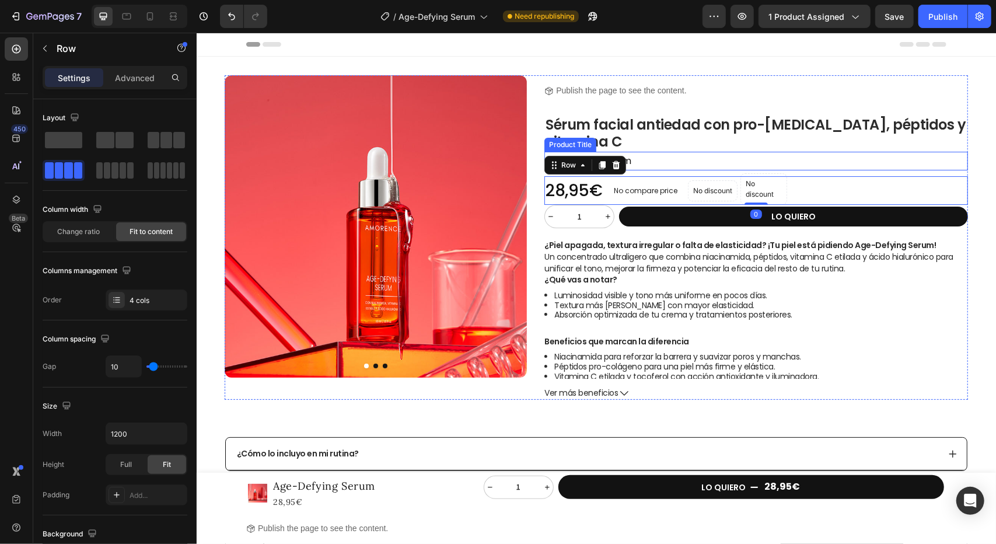
click at [805, 167] on h2 "Age-Defying Serum" at bounding box center [756, 160] width 424 height 19
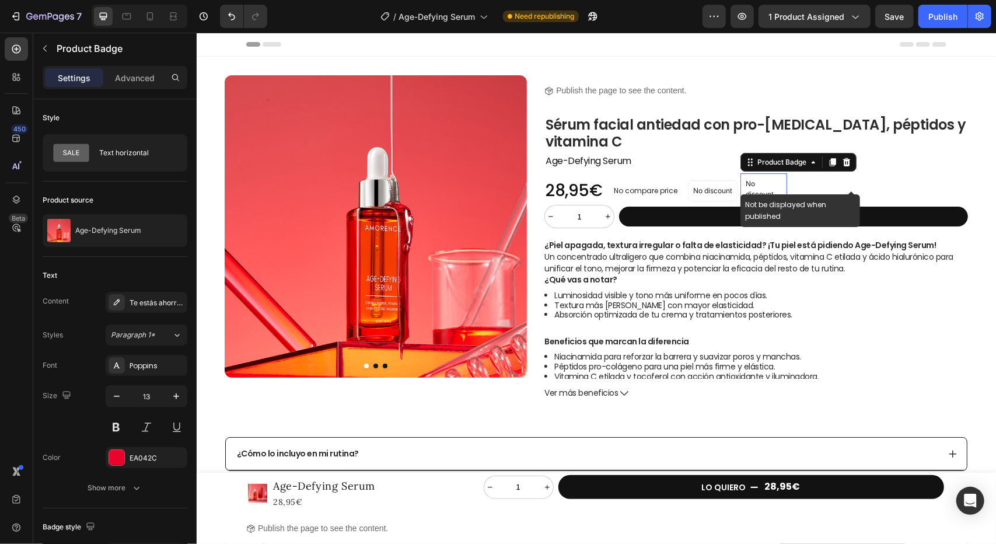
click at [765, 184] on p "No discount" at bounding box center [763, 188] width 36 height 21
click at [791, 167] on div "Product Badge" at bounding box center [781, 162] width 77 height 14
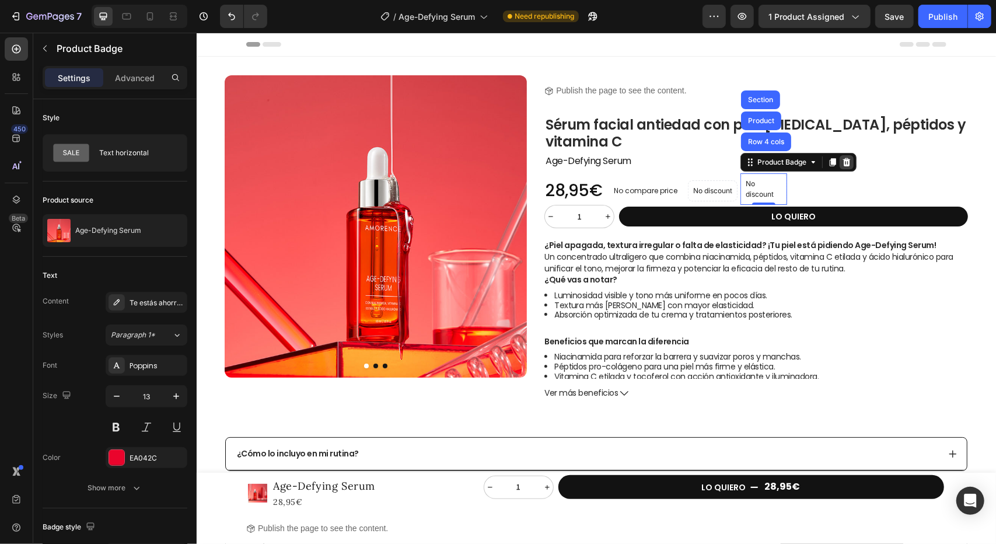
click at [845, 160] on icon at bounding box center [845, 161] width 9 height 9
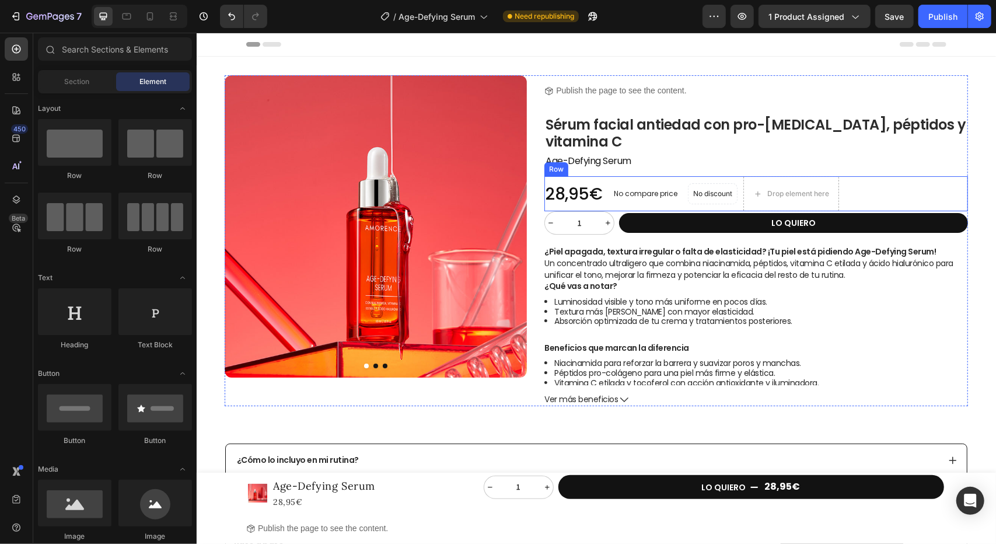
click at [891, 197] on div "28,95€ Product Price Product Price No compare price Product Price No discount N…" at bounding box center [756, 193] width 424 height 35
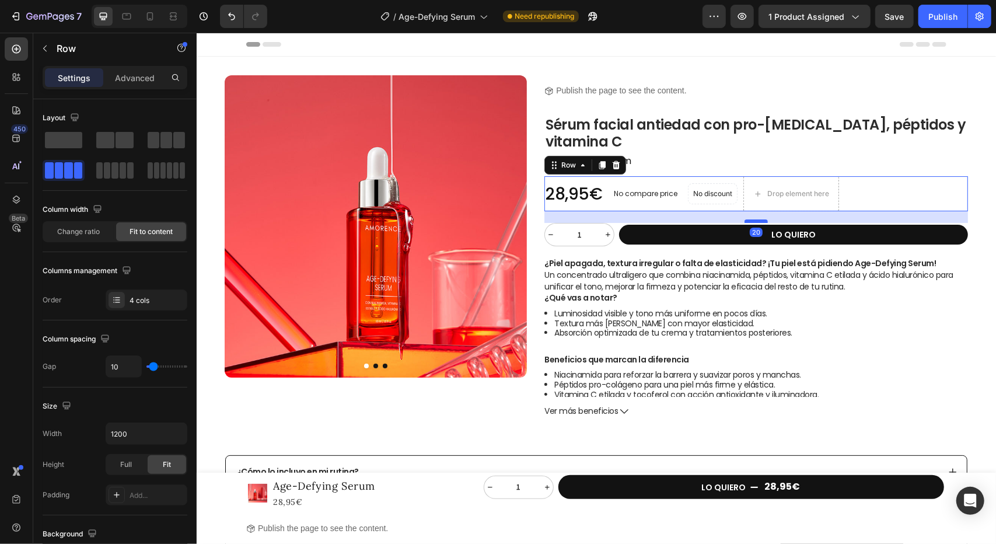
drag, startPoint x: 755, startPoint y: 209, endPoint x: 753, endPoint y: 221, distance: 11.8
click at [753, 221] on div at bounding box center [755, 221] width 23 height 4
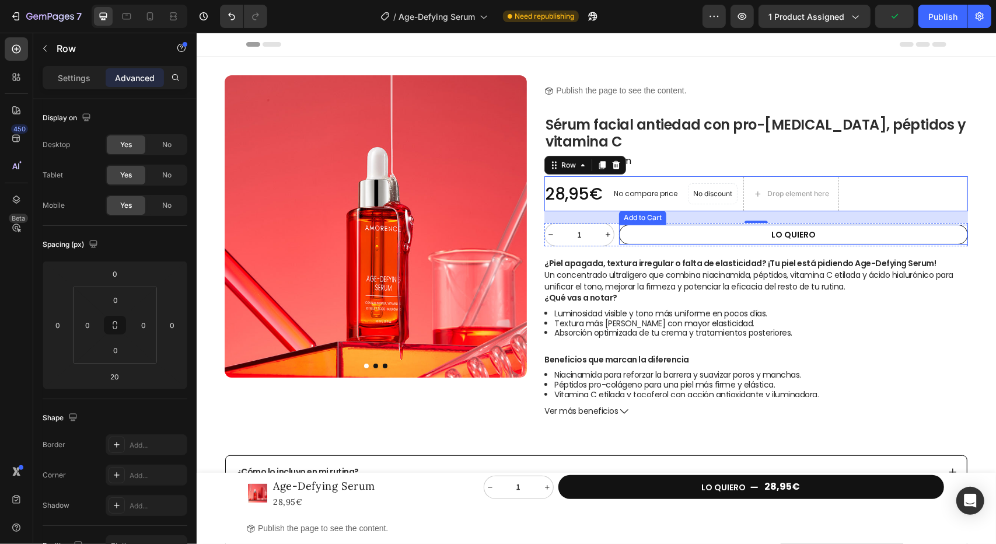
click at [872, 232] on button "LO QUIERO" at bounding box center [792, 234] width 349 height 20
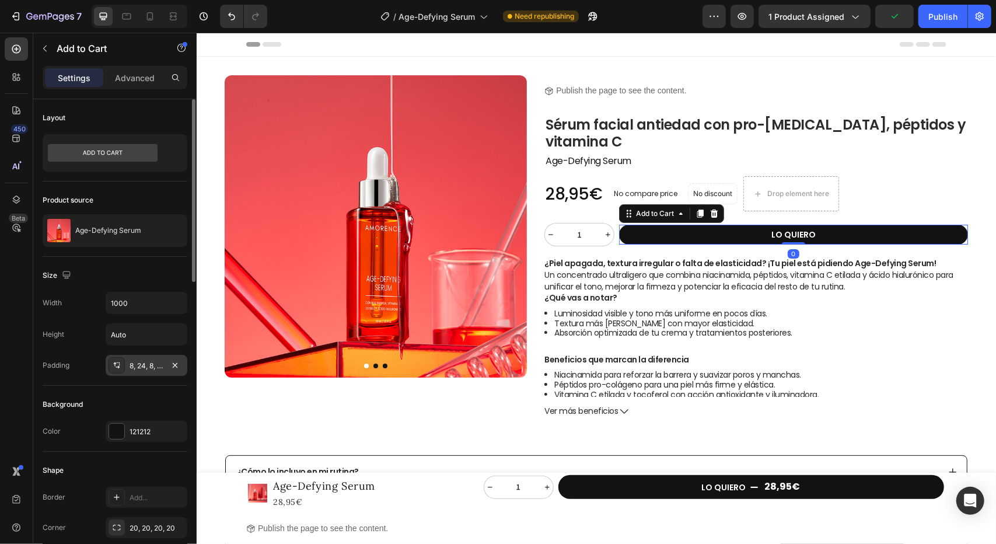
click at [150, 369] on div "8, 24, 8, 24" at bounding box center [147, 366] width 34 height 11
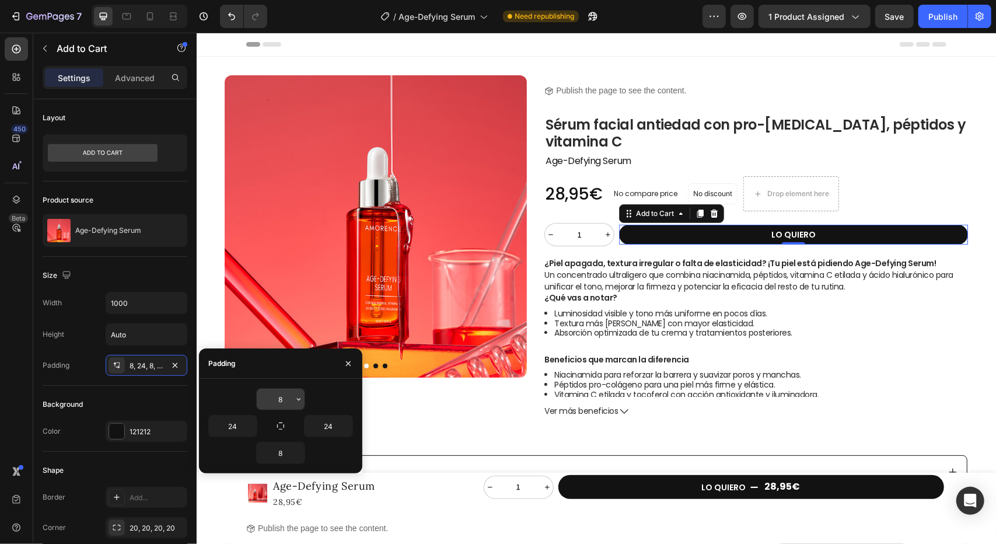
click at [287, 400] on input "8" at bounding box center [281, 399] width 48 height 21
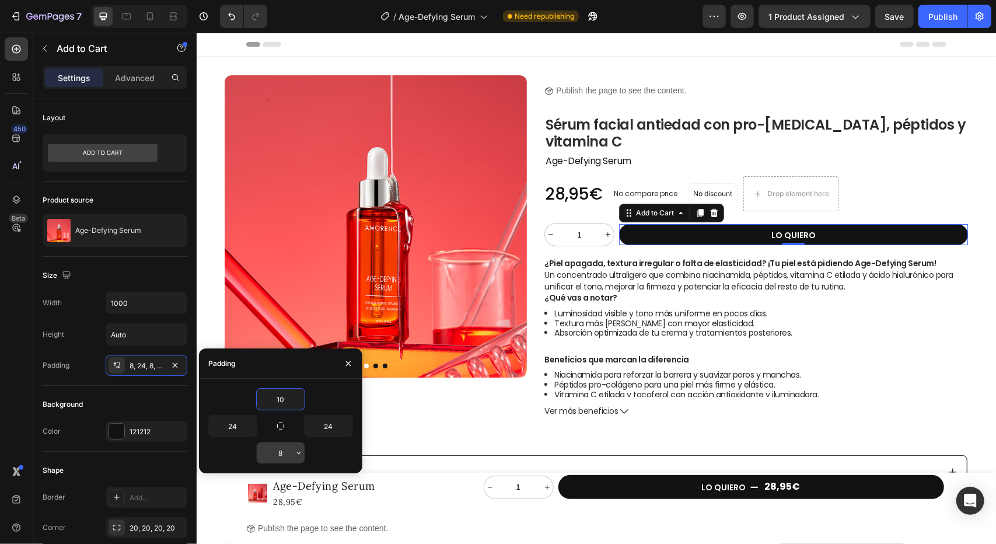
type input "10"
click at [288, 450] on input "8" at bounding box center [281, 452] width 48 height 21
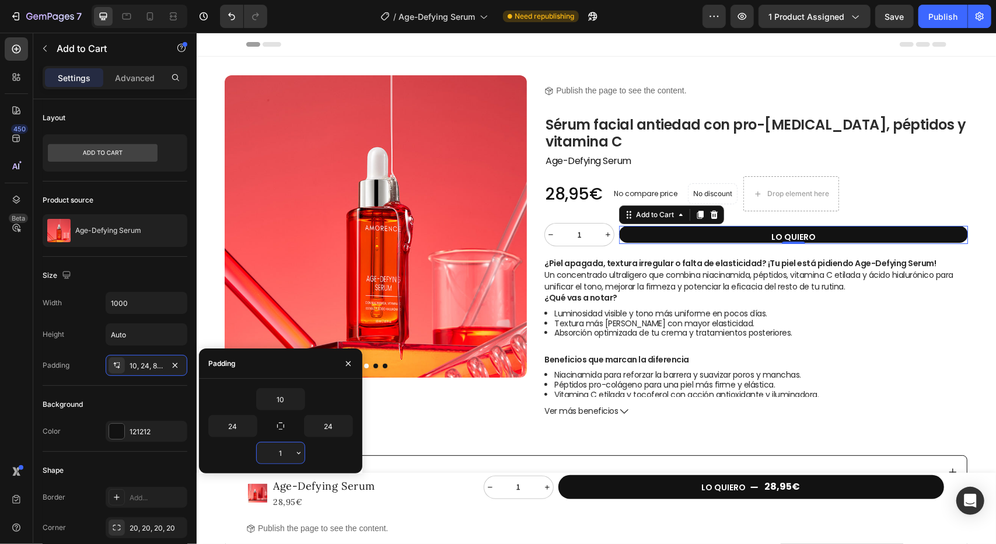
type input "10"
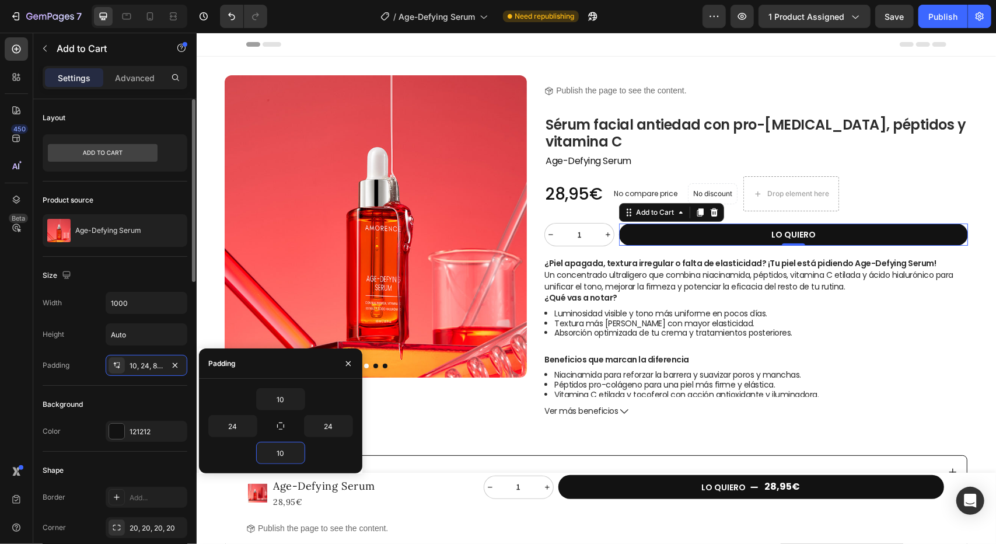
click at [166, 271] on div "Size" at bounding box center [115, 275] width 145 height 19
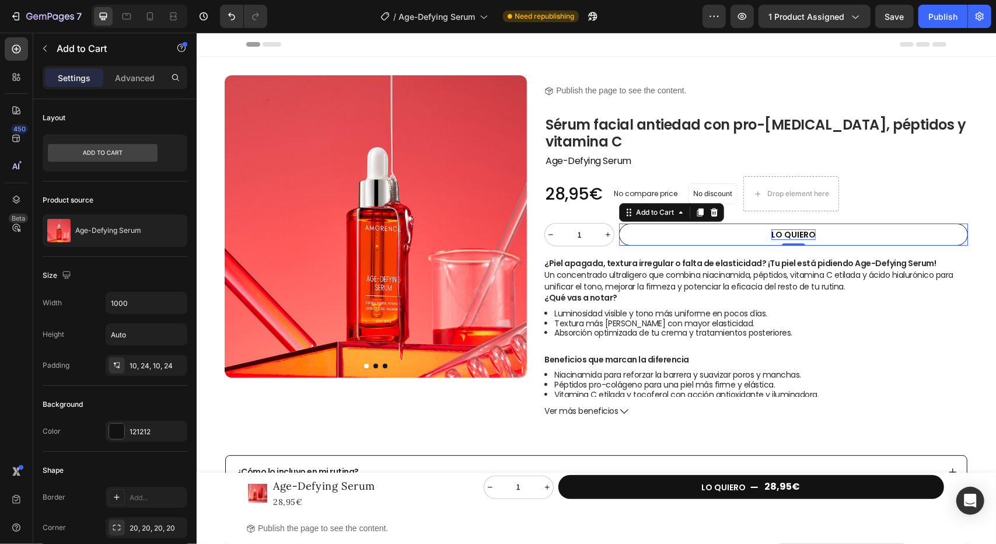
click at [779, 236] on div "LO QUIERO" at bounding box center [793, 234] width 44 height 11
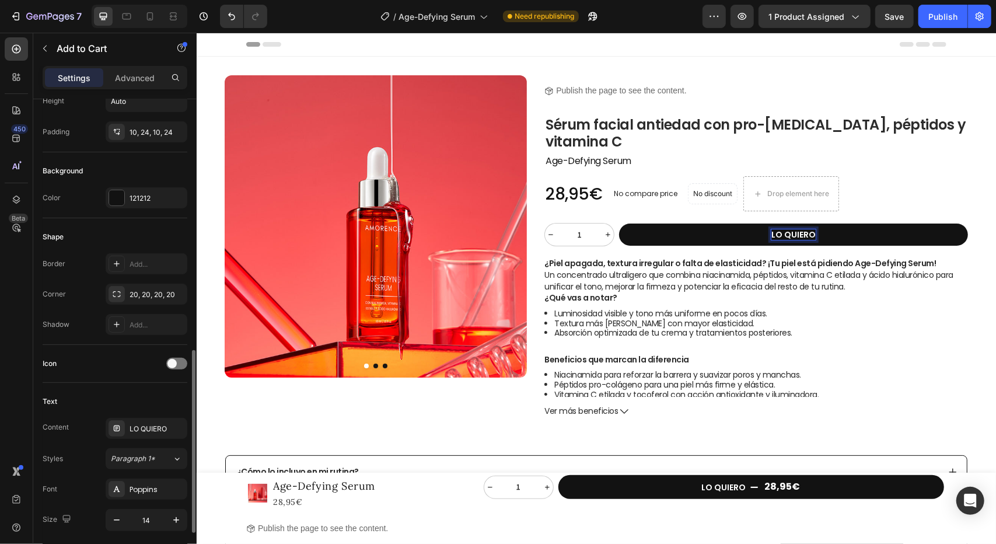
scroll to position [350, 0]
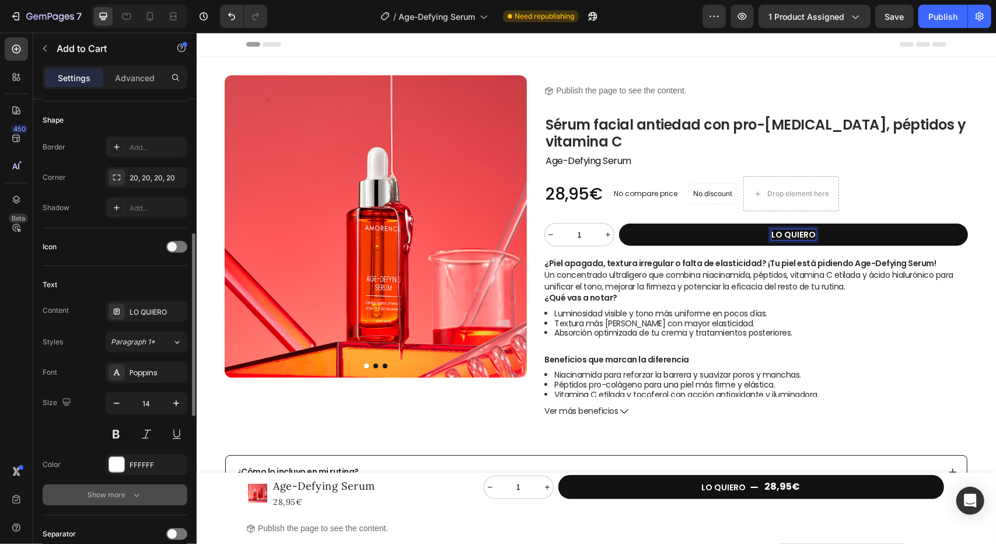
click at [149, 494] on button "Show more" at bounding box center [115, 494] width 145 height 21
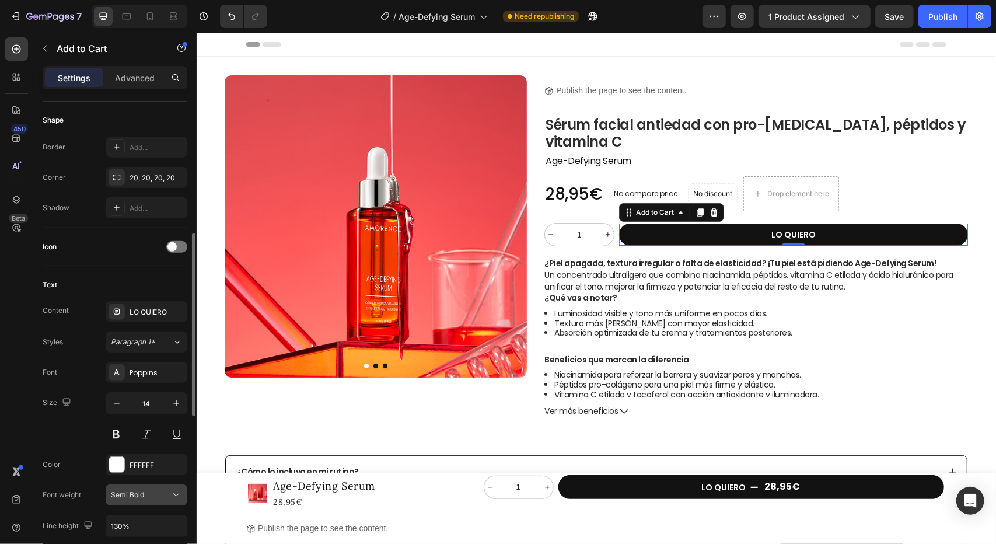
click at [162, 496] on div "Semi Bold" at bounding box center [141, 494] width 60 height 11
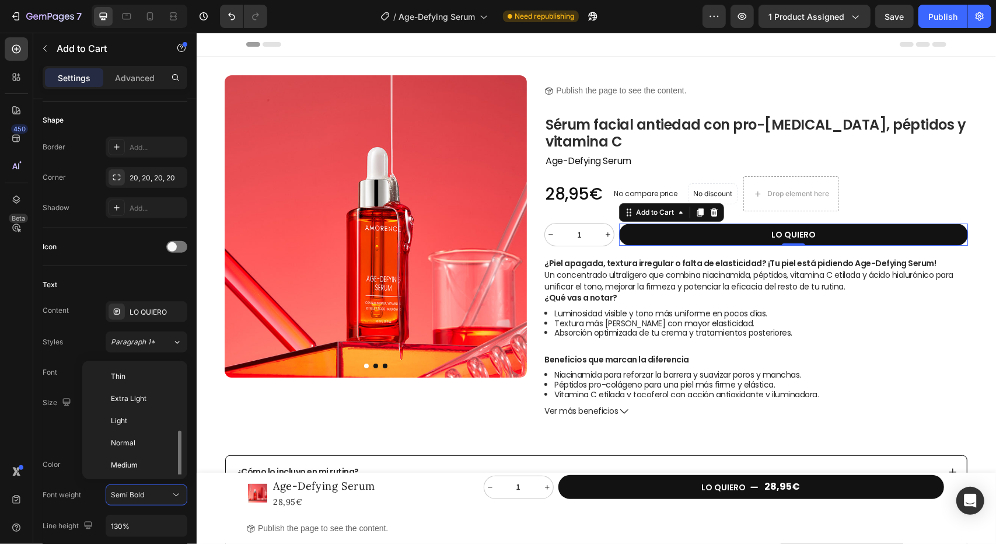
scroll to position [42, 0]
click at [147, 425] on p "Medium" at bounding box center [142, 423] width 62 height 11
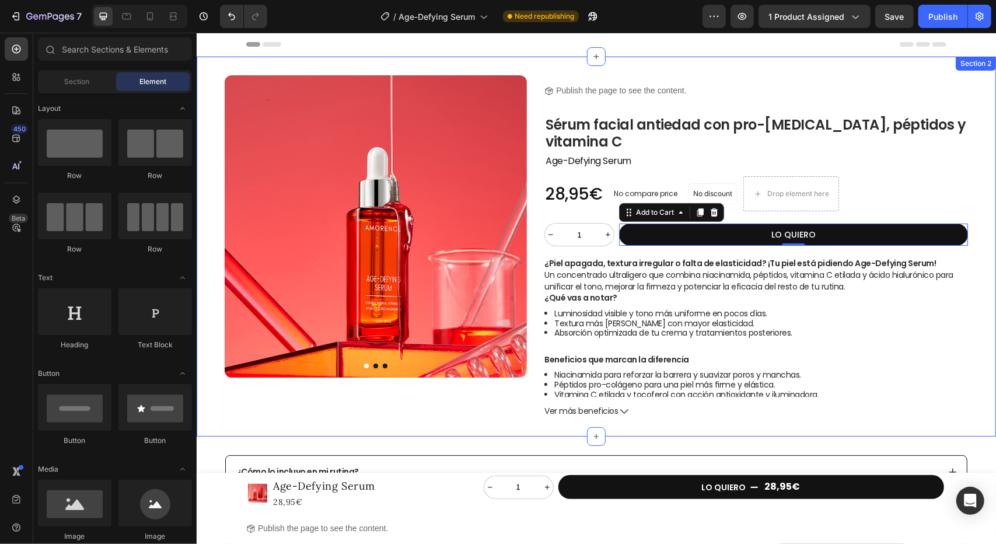
click at [695, 51] on div "Header" at bounding box center [596, 43] width 700 height 23
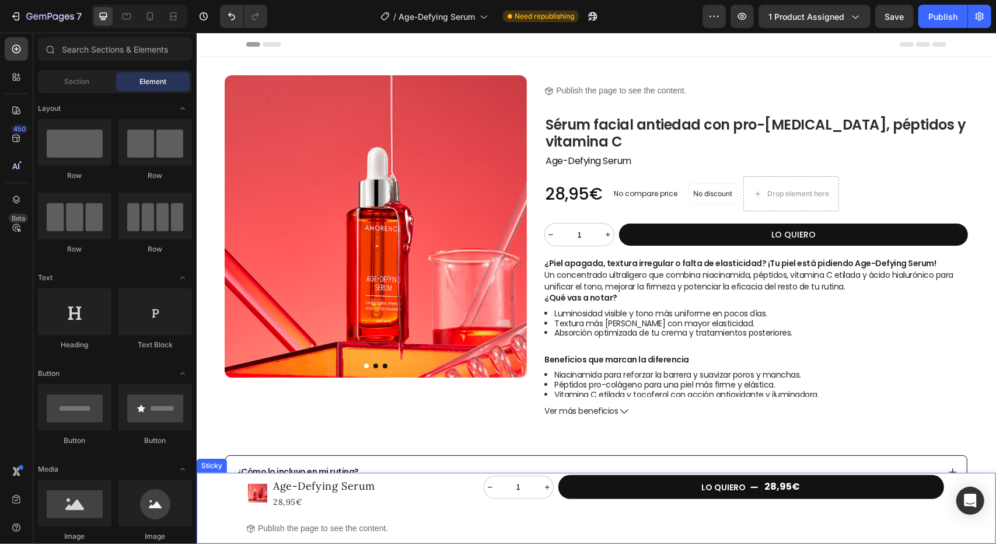
click at [225, 492] on div "Product Images Age-Defying Serum Product Title 28,95€ Product Price Product Pri…" at bounding box center [595, 507] width 799 height 71
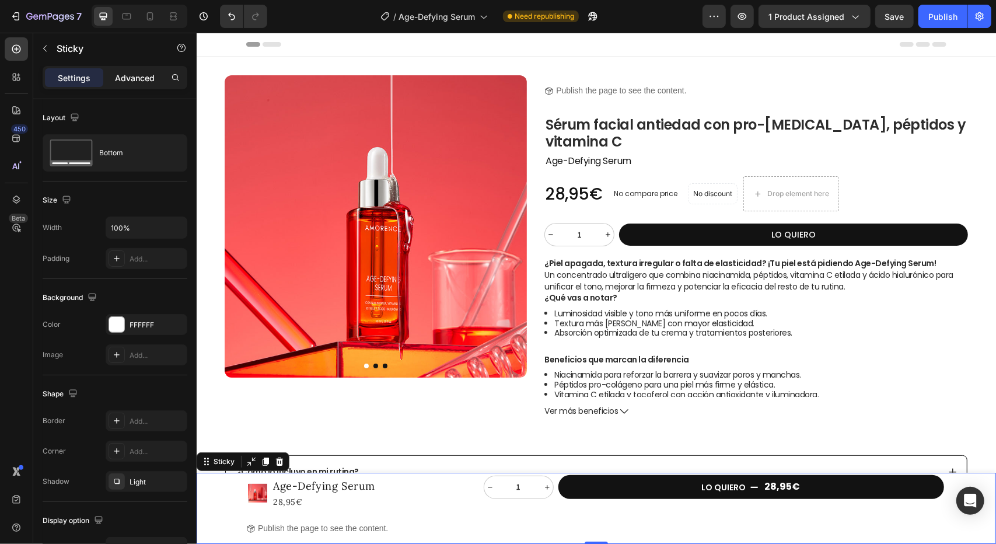
click at [131, 78] on p "Advanced" at bounding box center [135, 78] width 40 height 12
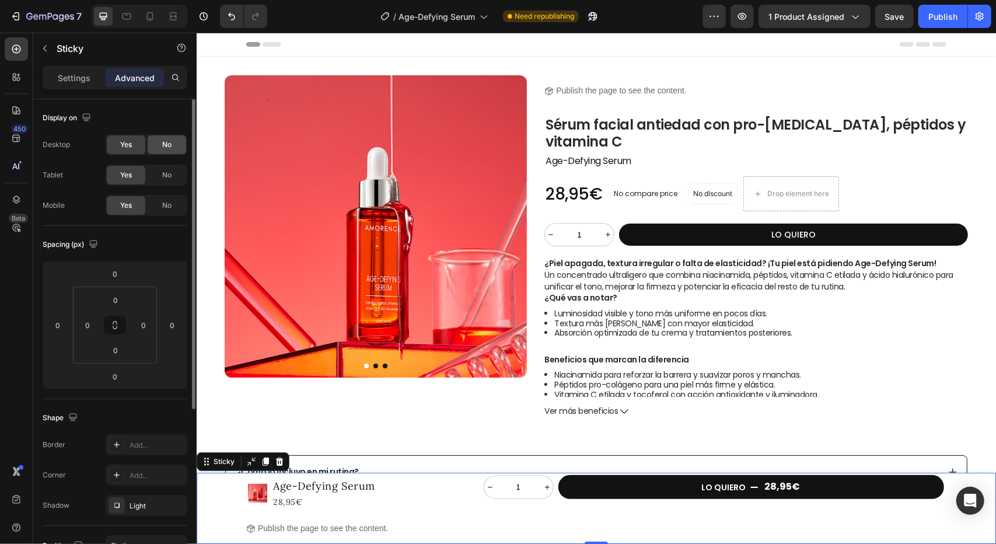
click at [167, 148] on span "No" at bounding box center [166, 144] width 9 height 11
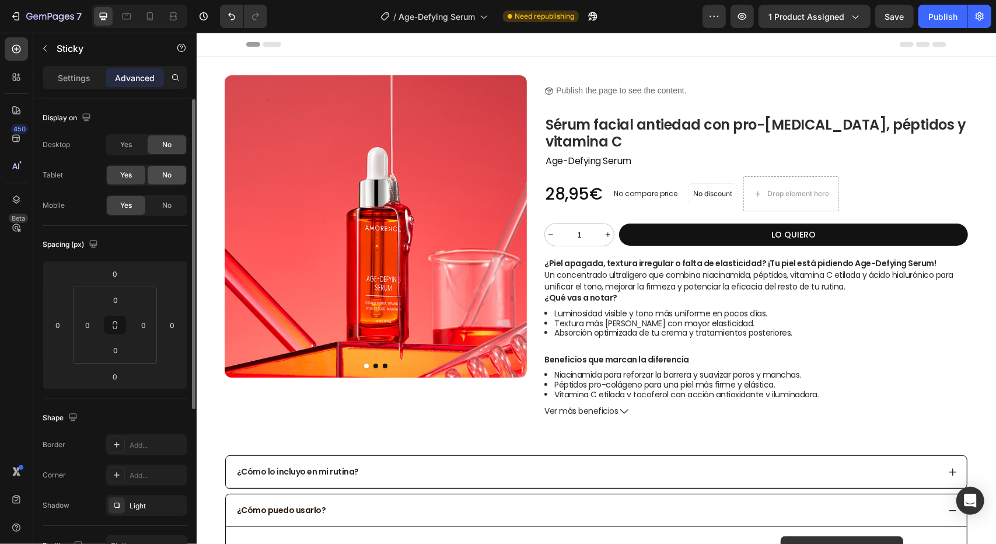
click at [169, 174] on span "No" at bounding box center [166, 175] width 9 height 11
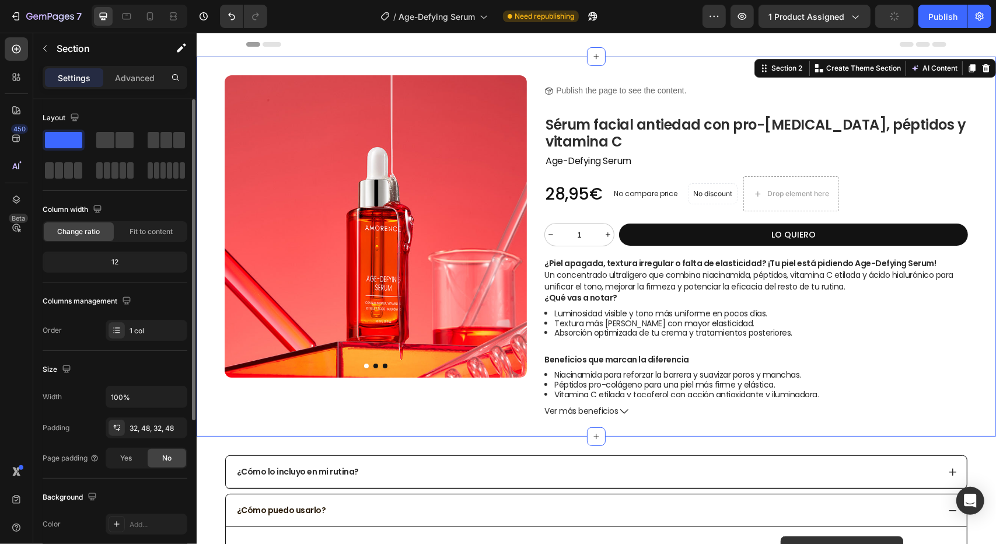
click at [202, 71] on div "Product Images Title Line Icon Publish the page to see the content. Custom Code…" at bounding box center [595, 246] width 799 height 380
click at [946, 17] on div "Publish" at bounding box center [942, 17] width 29 height 12
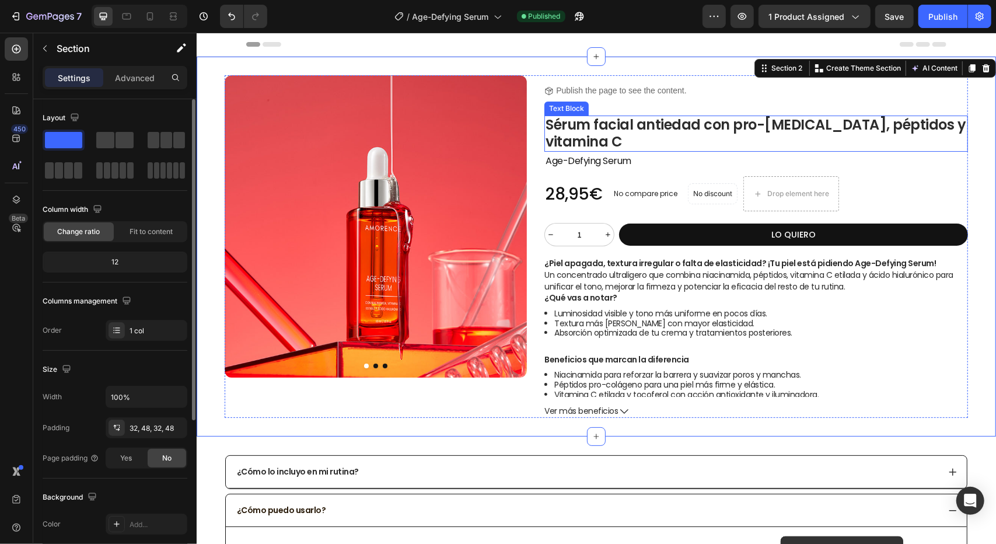
click at [684, 123] on p "Sérum facial antiedad con pro-retinol, péptidos y vitamina C" at bounding box center [755, 133] width 421 height 34
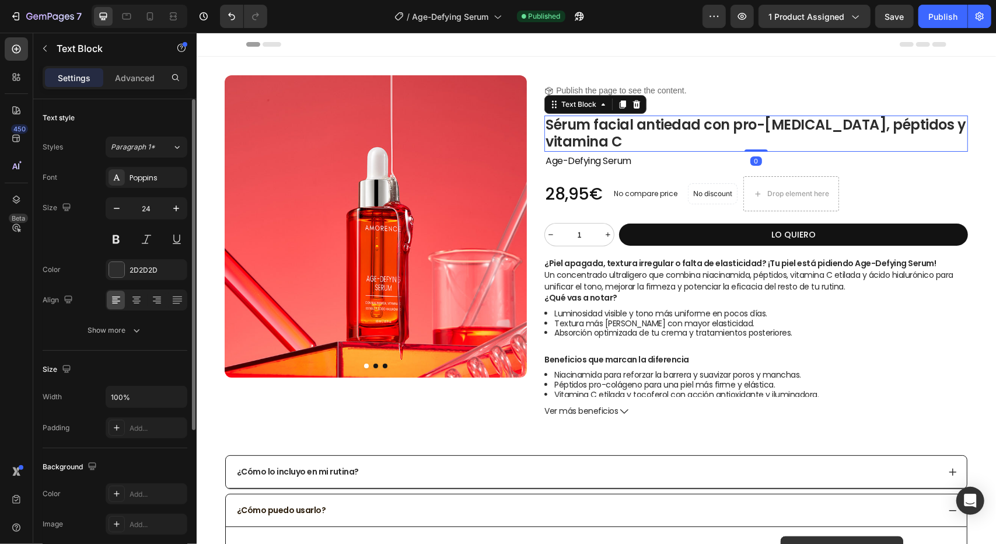
click at [684, 123] on p "Sérum facial antiedad con pro-retinol, péptidos y vitamina C" at bounding box center [755, 133] width 421 height 34
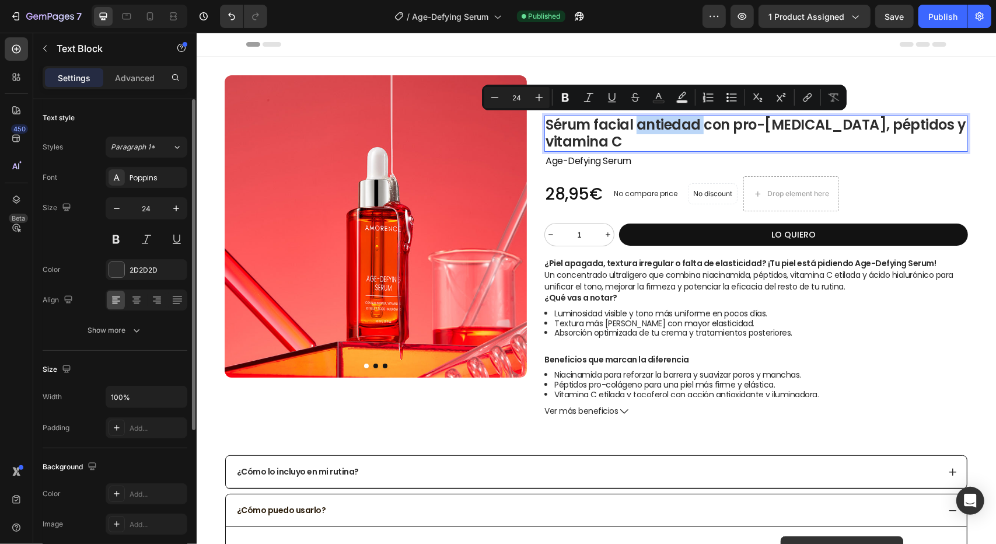
click at [701, 124] on p "Sérum facial antiedad con pro-retinol, péptidos y vitamina C" at bounding box center [755, 133] width 421 height 34
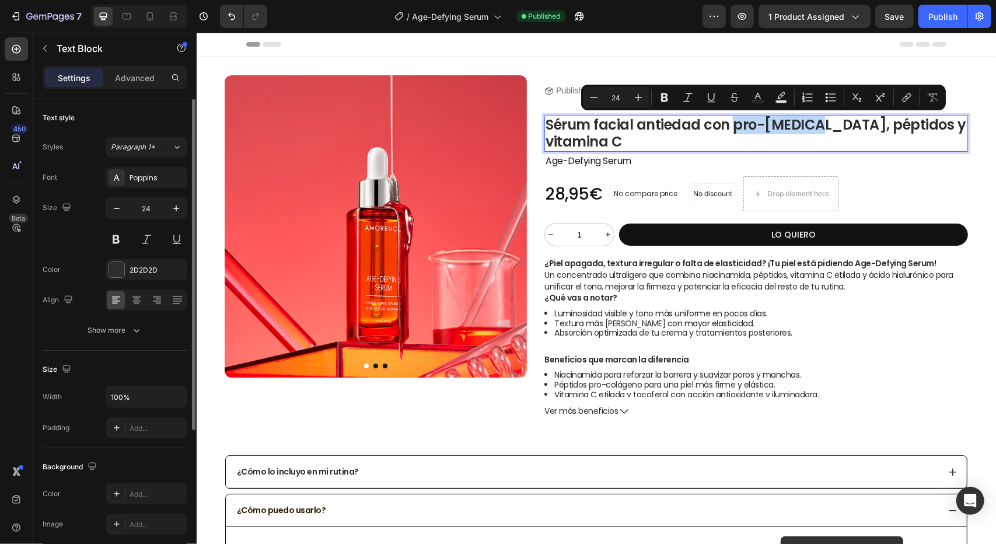
drag, startPoint x: 727, startPoint y: 125, endPoint x: 800, endPoint y: 131, distance: 73.7
click at [800, 131] on p "Sérum facial antiedad con pro-retinol, péptidos y vitamina C" at bounding box center [755, 133] width 421 height 34
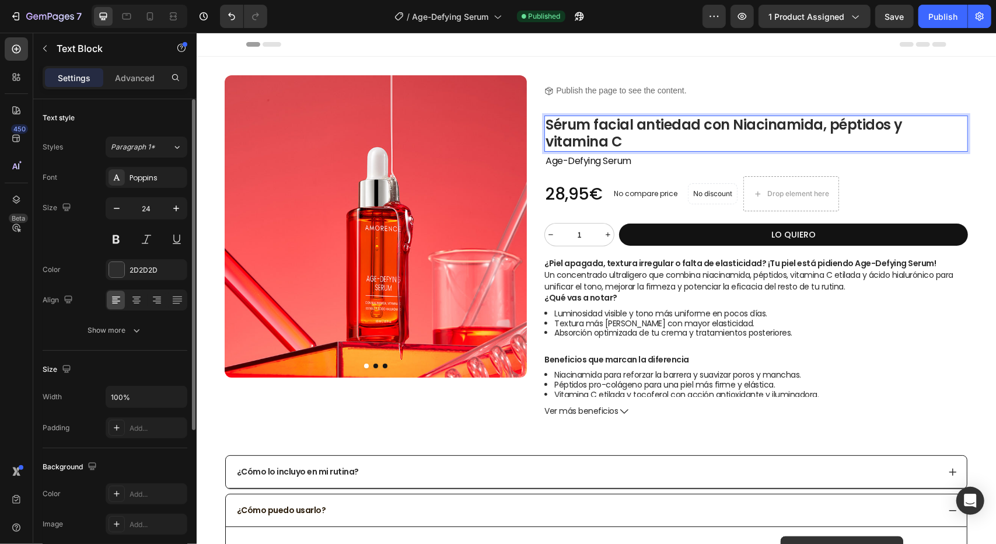
click at [852, 122] on p "Sérum facial antiedad con Niacinamida, péptidos y vitamina C" at bounding box center [755, 133] width 421 height 34
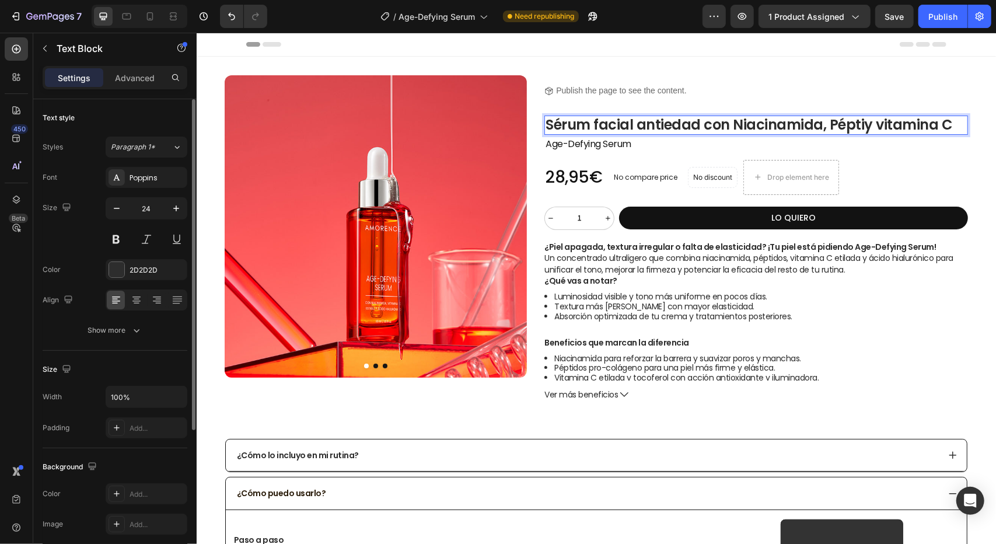
click at [743, 124] on p "Sérum facial antiedad con Niacinamida, Péptiy vitamina C" at bounding box center [755, 124] width 421 height 17
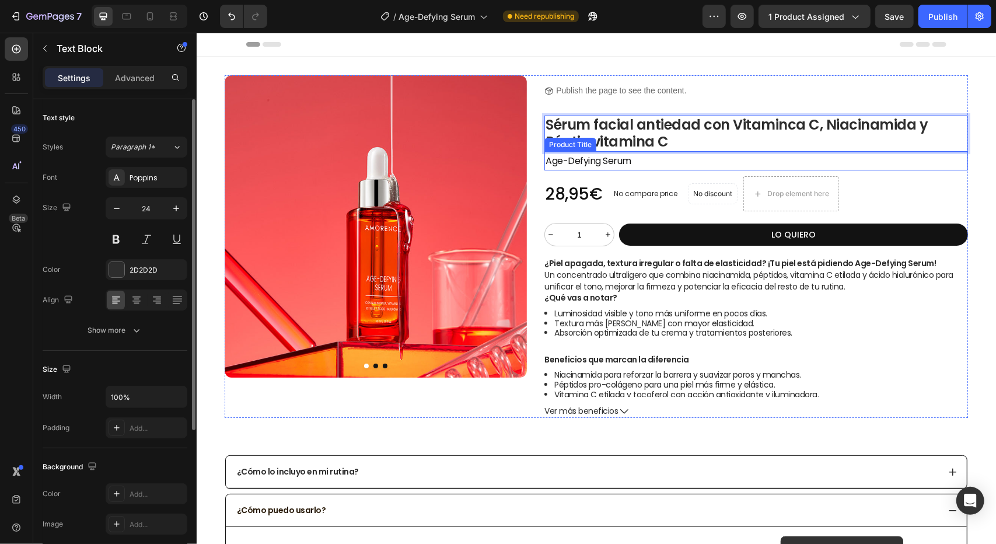
click at [656, 155] on h2 "Age-Defying Serum" at bounding box center [756, 160] width 424 height 19
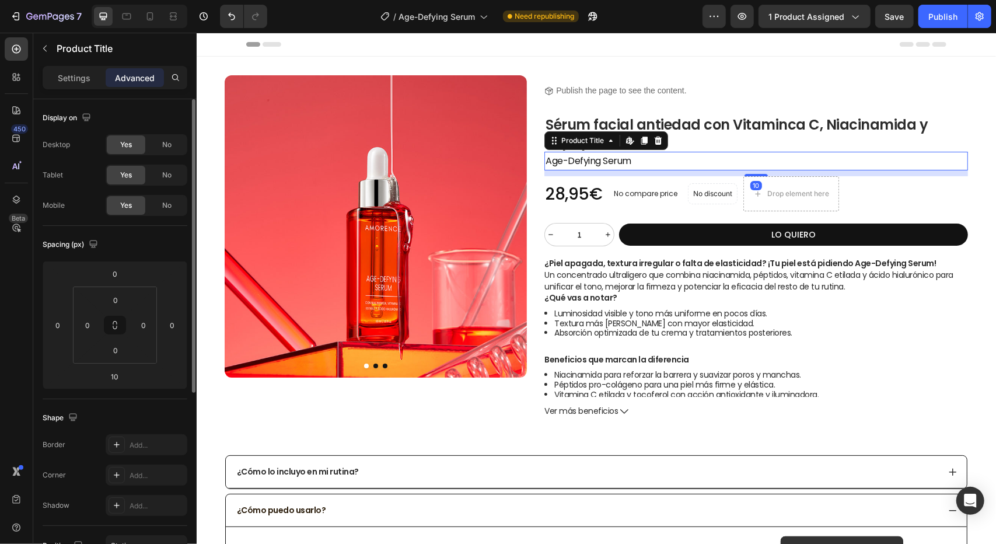
click at [662, 142] on div "Product Title Edit content in Shopify" at bounding box center [606, 140] width 124 height 19
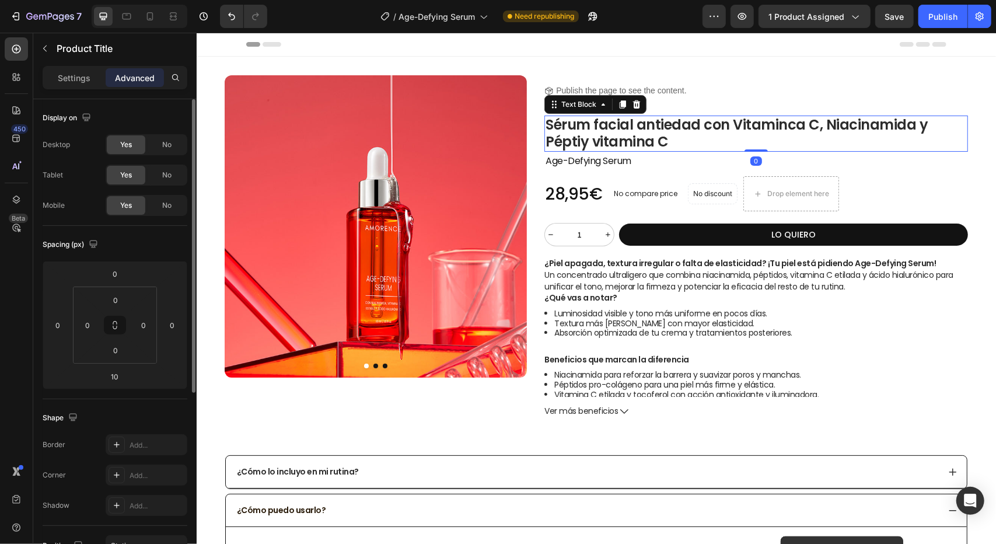
click at [698, 141] on p "Sérum facial antiedad con Vitaminca C, Niacinamida y Péptiy vitamina C" at bounding box center [755, 133] width 421 height 34
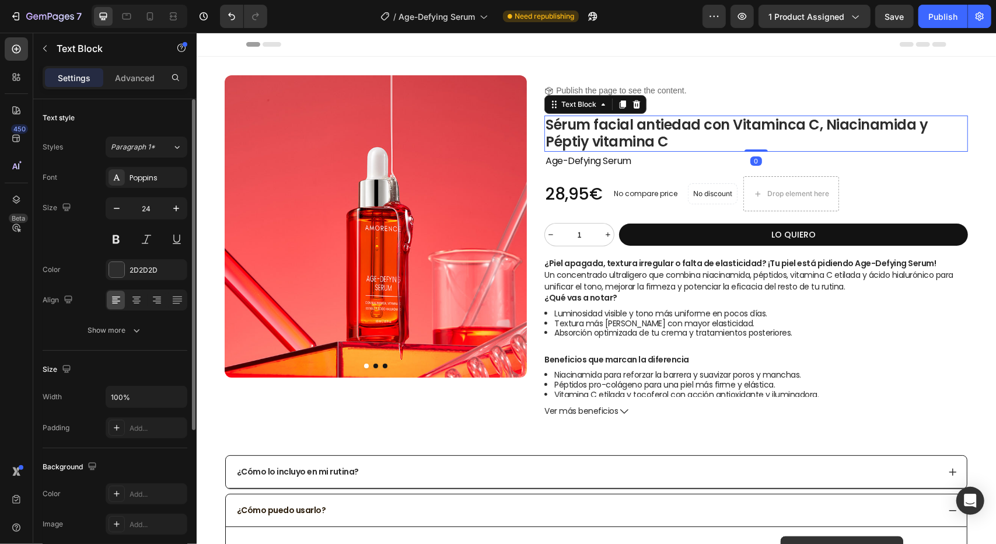
click at [666, 140] on p "Sérum facial antiedad con Vitaminca C, Niacinamida y Péptiy vitamina C" at bounding box center [755, 133] width 421 height 34
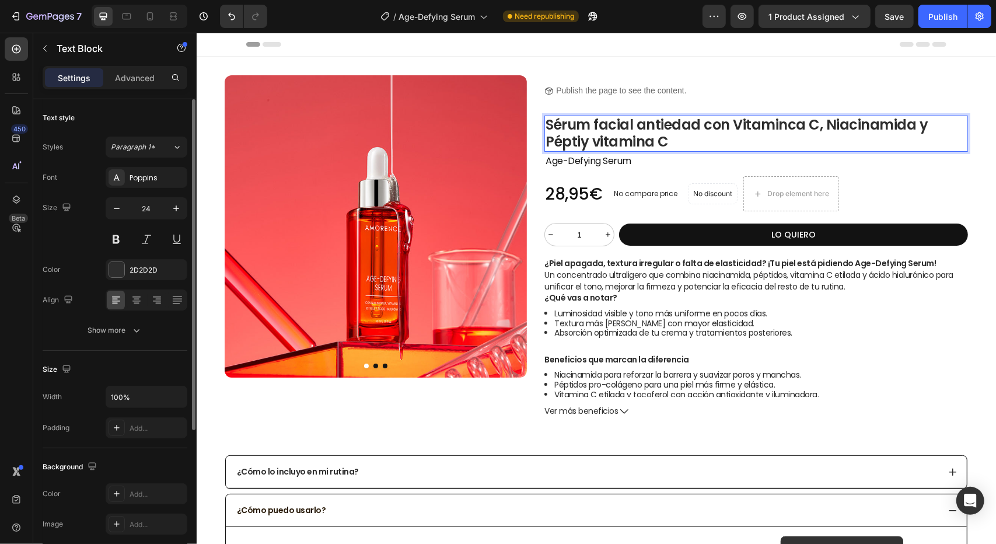
click at [581, 135] on p "Sérum facial antiedad con Vitaminca C, Niacinamida y Péptiy vitamina C" at bounding box center [755, 133] width 421 height 34
drag, startPoint x: 660, startPoint y: 141, endPoint x: 578, endPoint y: 143, distance: 82.3
click at [578, 143] on p "Sérum facial antiedad con Vitaminca C, Niacinamida y Péptiy vitamina C" at bounding box center [755, 133] width 421 height 34
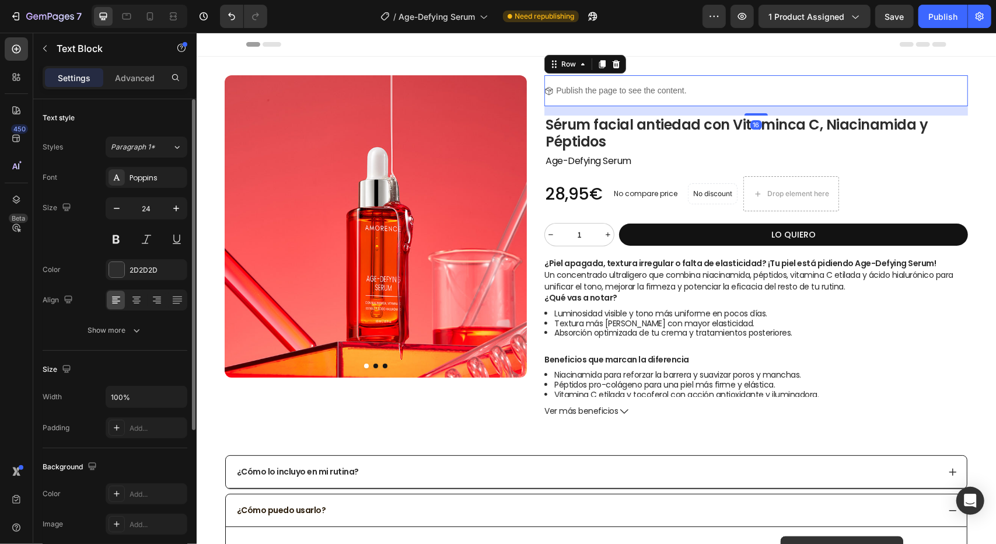
click at [746, 91] on div "Icon Publish the page to see the content. Custom Code Row 16" at bounding box center [756, 90] width 424 height 31
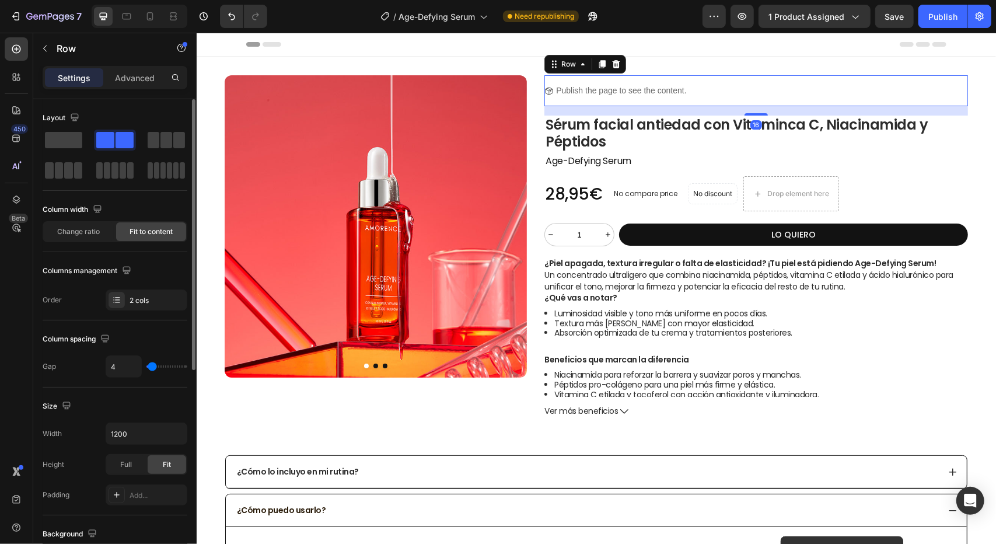
click at [727, 74] on div "Product Images Title Line Icon Publish the page to see the content. Custom Code…" at bounding box center [595, 246] width 799 height 380
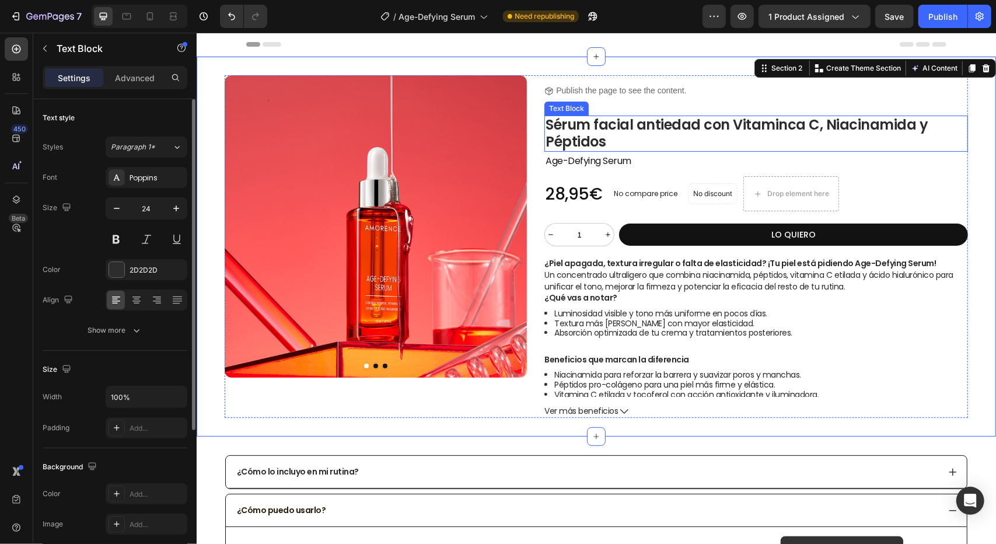
click at [778, 126] on p "Sérum facial antiedad con Vitaminca C, Niacinamida y Péptidos" at bounding box center [755, 133] width 421 height 34
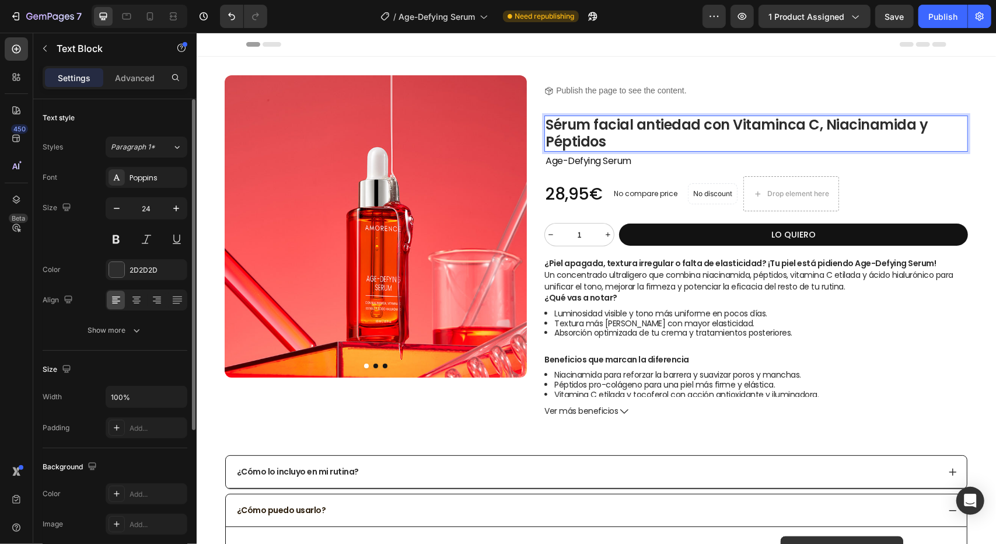
click at [793, 123] on p "Sérum facial antiedad con Vitaminca C, Niacinamida y Péptidos" at bounding box center [755, 133] width 421 height 34
click at [788, 124] on p "Sérum facial antiedad con Vitaminca C, Niacinamida y Péptidos" at bounding box center [755, 133] width 421 height 34
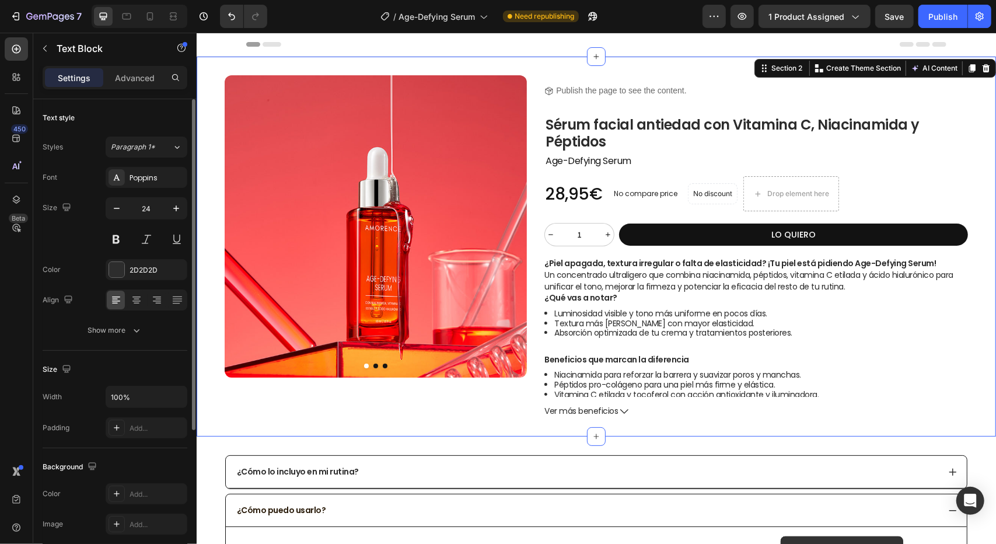
click at [823, 60] on div "Product Images Title Line Icon Publish the page to see the content. Custom Code…" at bounding box center [595, 246] width 799 height 380
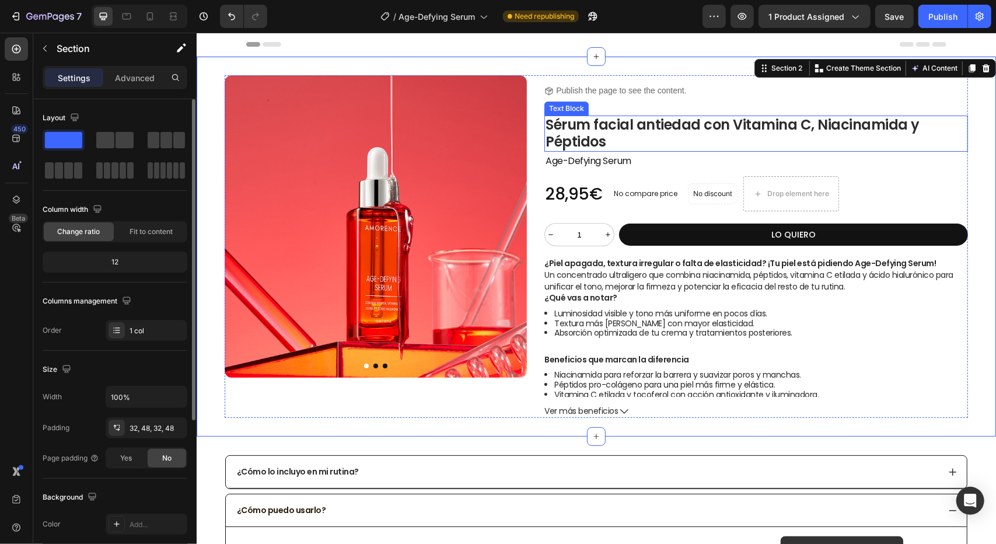
click at [741, 123] on p "Sérum facial antiedad con Vitamina C, Niacinamida y Péptidos" at bounding box center [755, 133] width 421 height 34
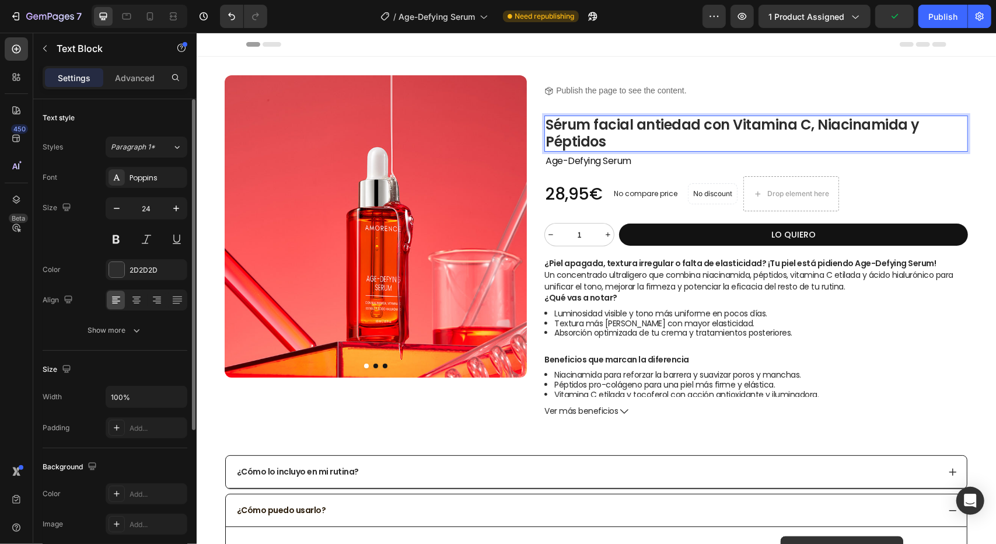
click at [733, 120] on p "Sérum facial antiedad con Vitamina C, Niacinamida y Péptidos" at bounding box center [755, 133] width 421 height 34
click at [596, 128] on p "Sérum facial antiedad con Vitamina C, Niacinamida y Péptidos" at bounding box center [755, 133] width 421 height 34
click at [641, 125] on p "Sérum Facial antiedad con Vitamina C, Niacinamida y Péptidos" at bounding box center [755, 133] width 421 height 34
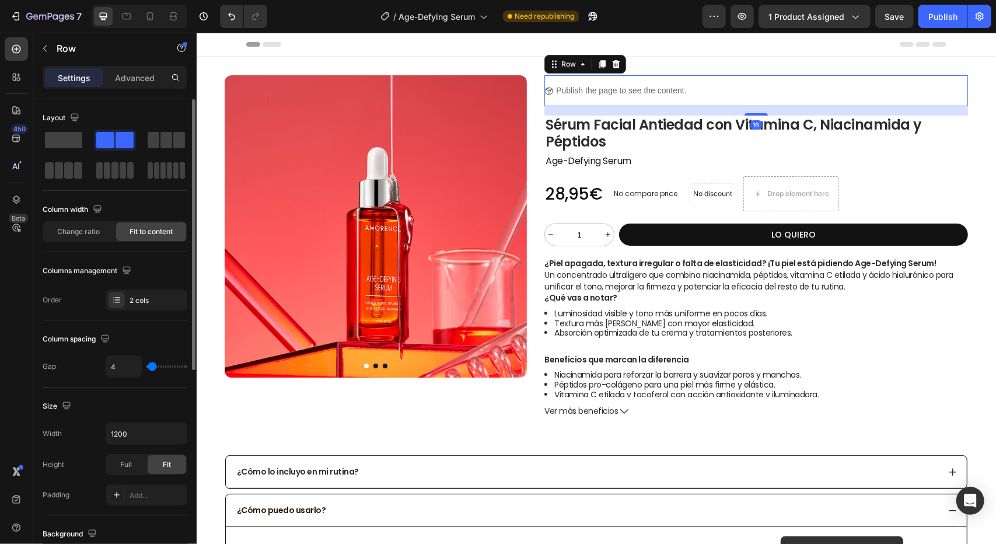
click at [728, 78] on div "Icon Publish the page to see the content. Custom Code Row 16" at bounding box center [756, 90] width 424 height 31
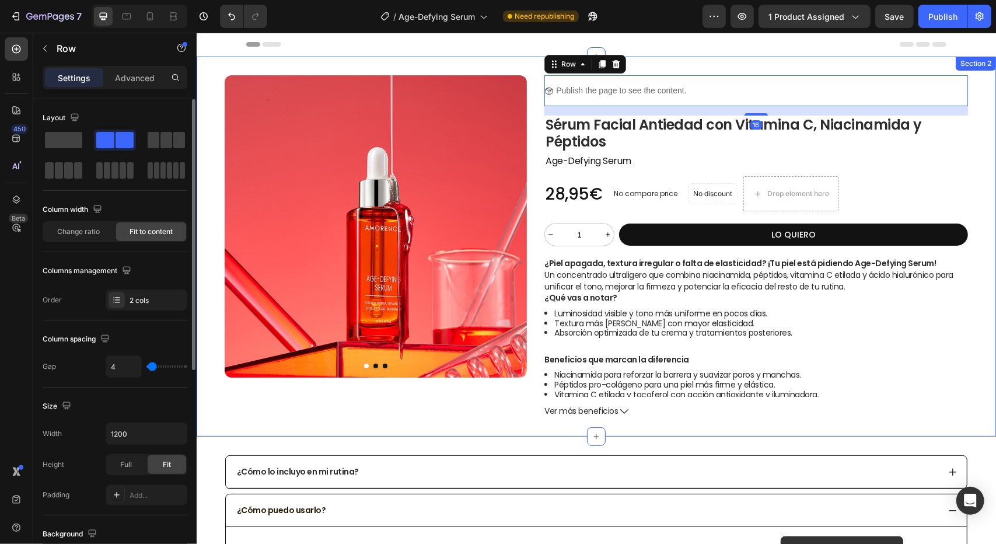
click at [708, 64] on div "Product Images Title Line Icon Publish the page to see the content. Custom Code…" at bounding box center [595, 246] width 799 height 380
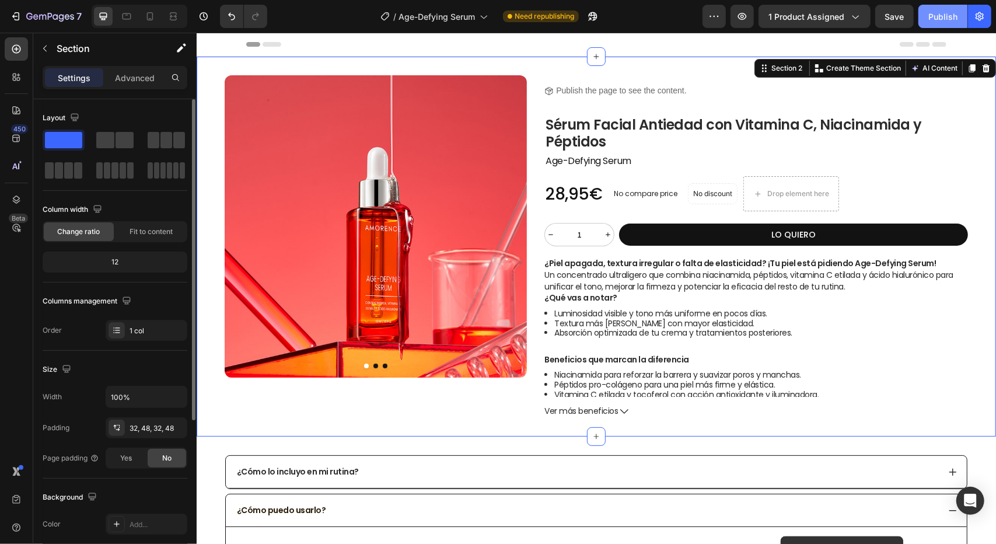
click at [945, 18] on div "Publish" at bounding box center [942, 17] width 29 height 12
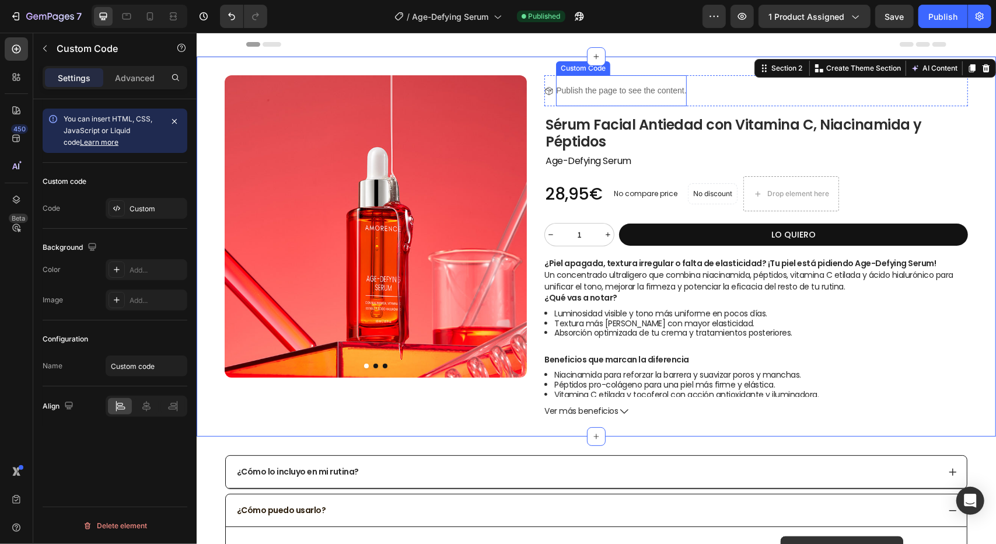
click at [624, 86] on p "Publish the page to see the content." at bounding box center [620, 90] width 130 height 12
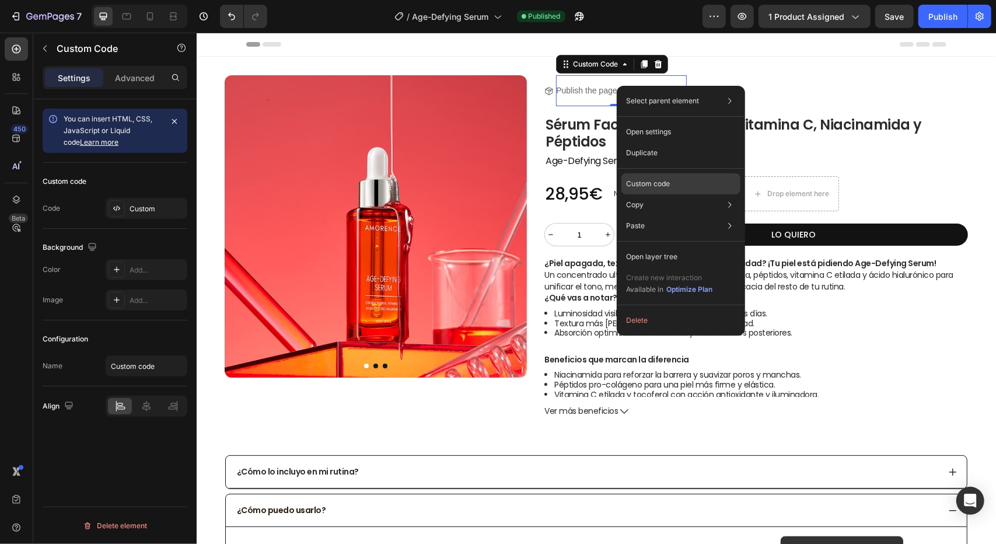
click at [667, 186] on p "Custom code" at bounding box center [648, 184] width 44 height 11
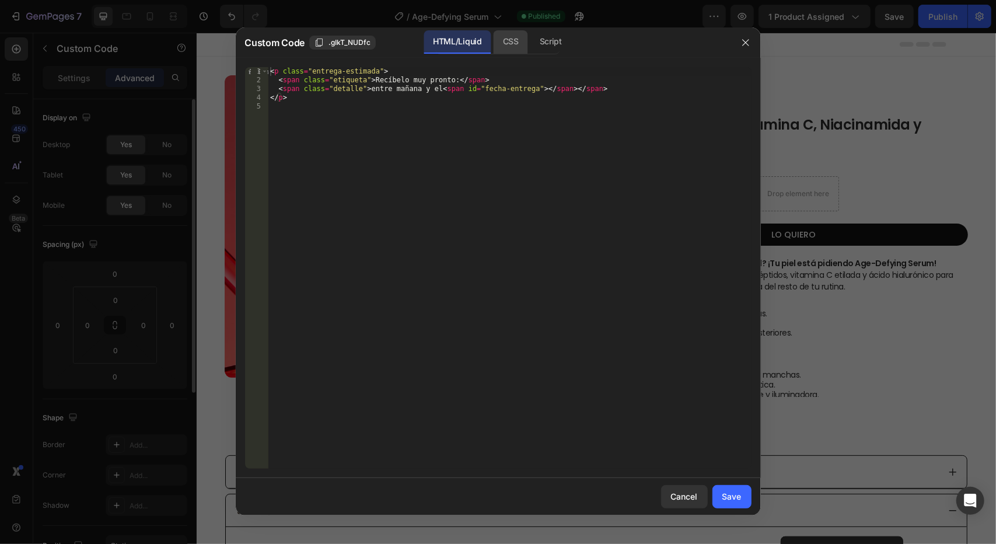
click at [530, 44] on div "CSS" at bounding box center [550, 41] width 41 height 23
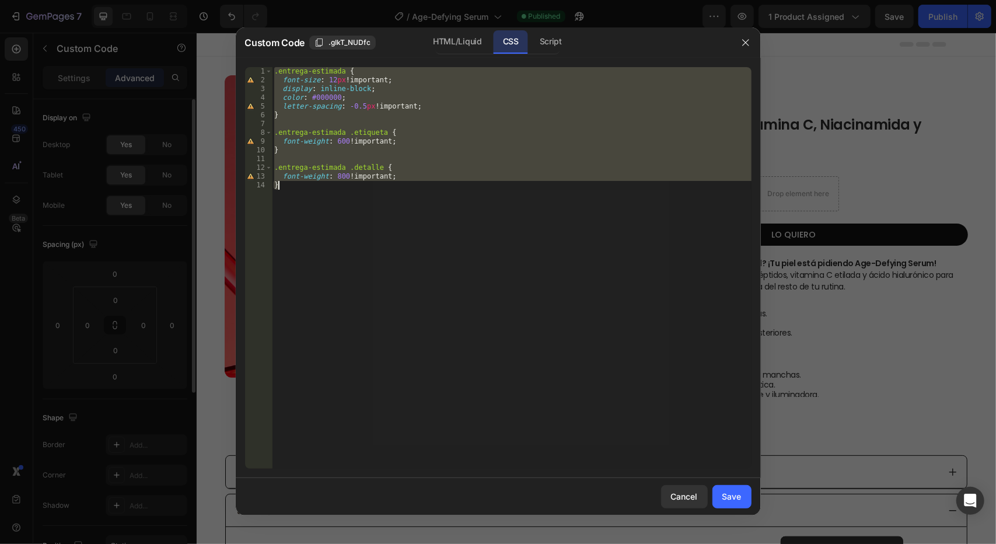
click at [331, 79] on div ".entrega-estimada { font-size : 12 px !important ; display : inline-block ; col…" at bounding box center [512, 267] width 480 height 401
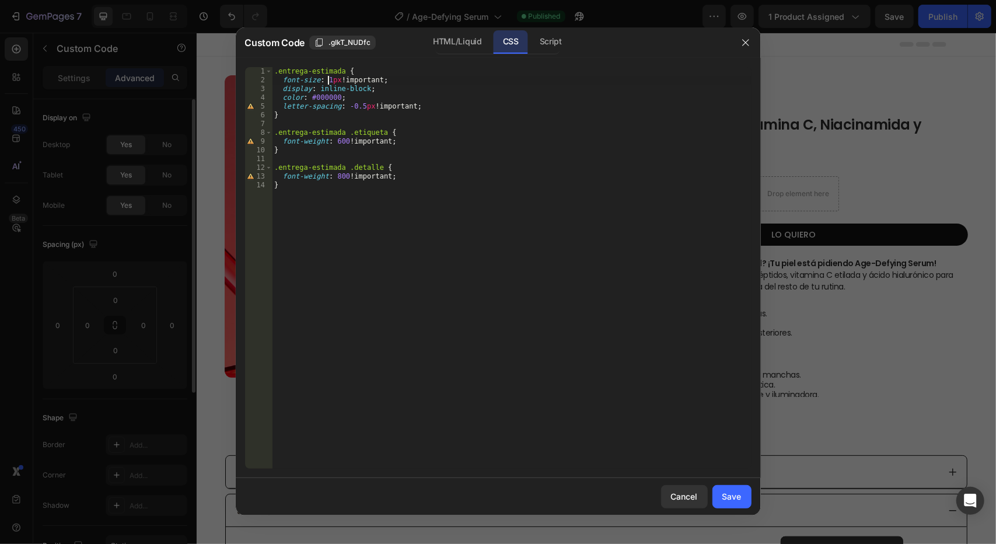
scroll to position [0, 5]
type textarea "font-size: 14px !important;"
click at [735, 495] on div "Save" at bounding box center [731, 496] width 19 height 12
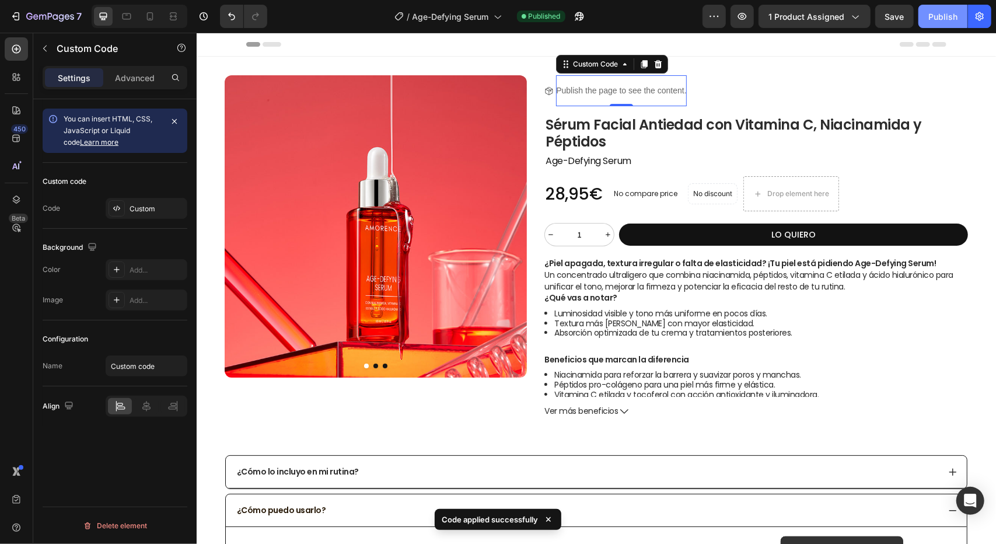
click at [963, 12] on button "Publish" at bounding box center [942, 16] width 49 height 23
click at [592, 96] on div "Publish the page to see the content." at bounding box center [620, 90] width 130 height 31
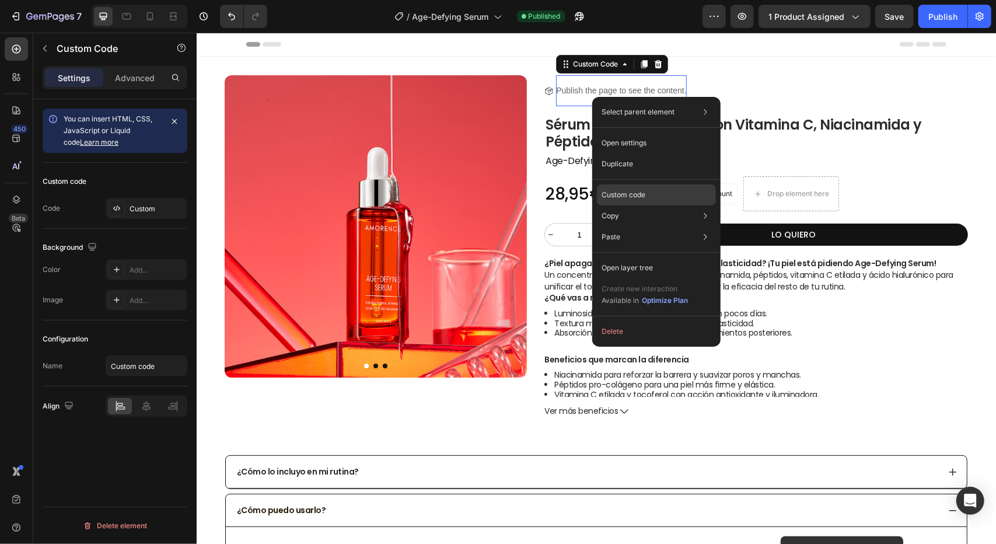
click at [630, 226] on div "Custom code" at bounding box center [656, 236] width 119 height 21
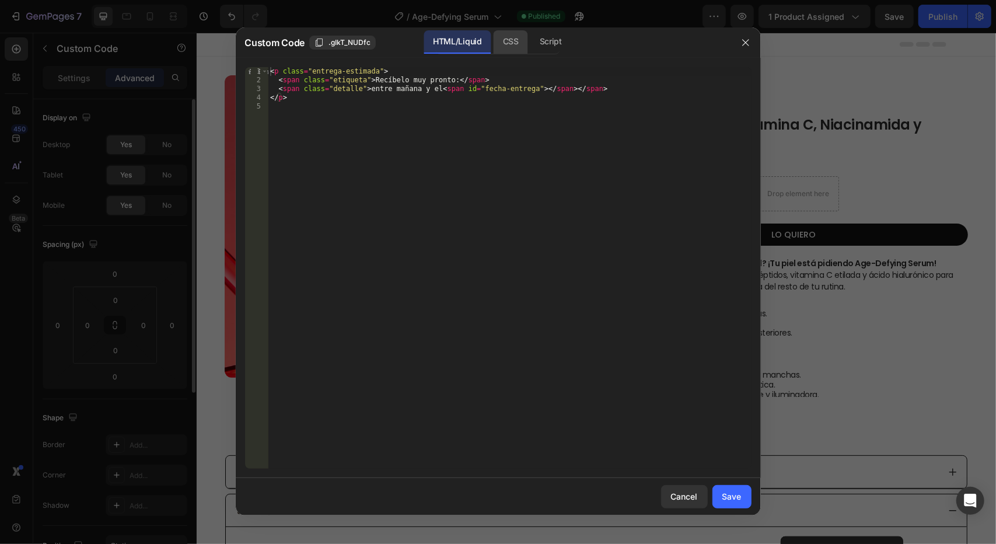
click at [530, 47] on div "CSS" at bounding box center [550, 41] width 41 height 23
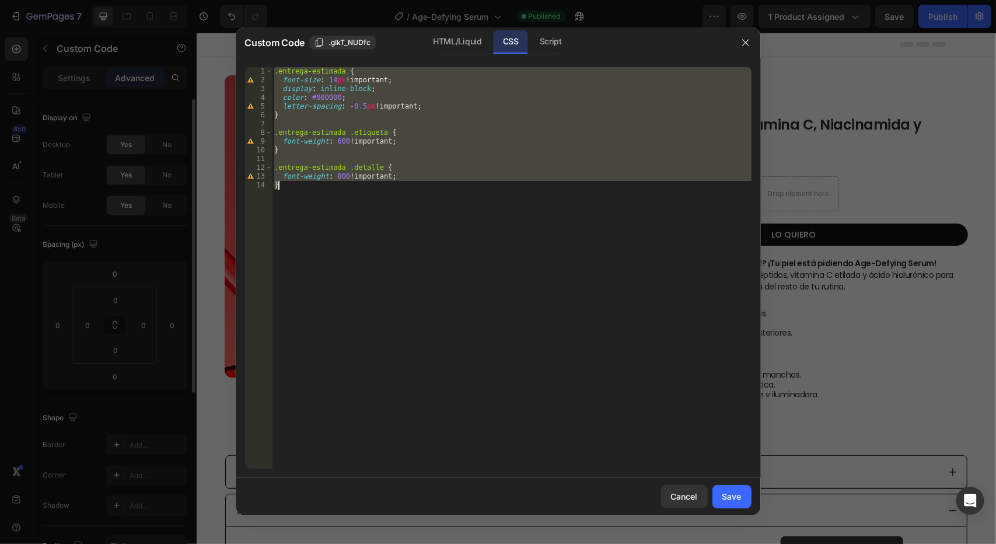
click at [333, 79] on div ".entrega-estimada { font-size : 14 px !important ; display : inline-block ; col…" at bounding box center [512, 267] width 480 height 401
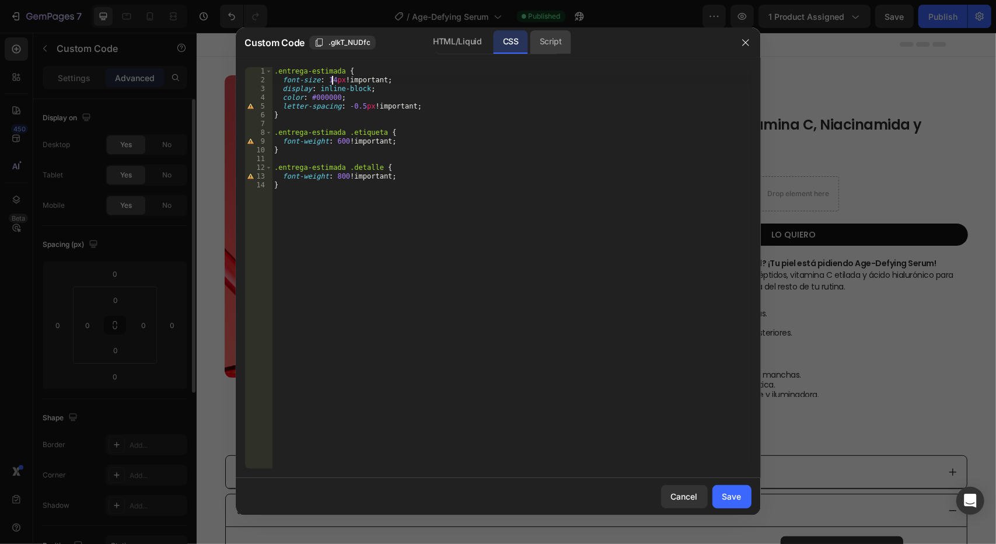
click at [558, 45] on div "Script" at bounding box center [550, 41] width 41 height 23
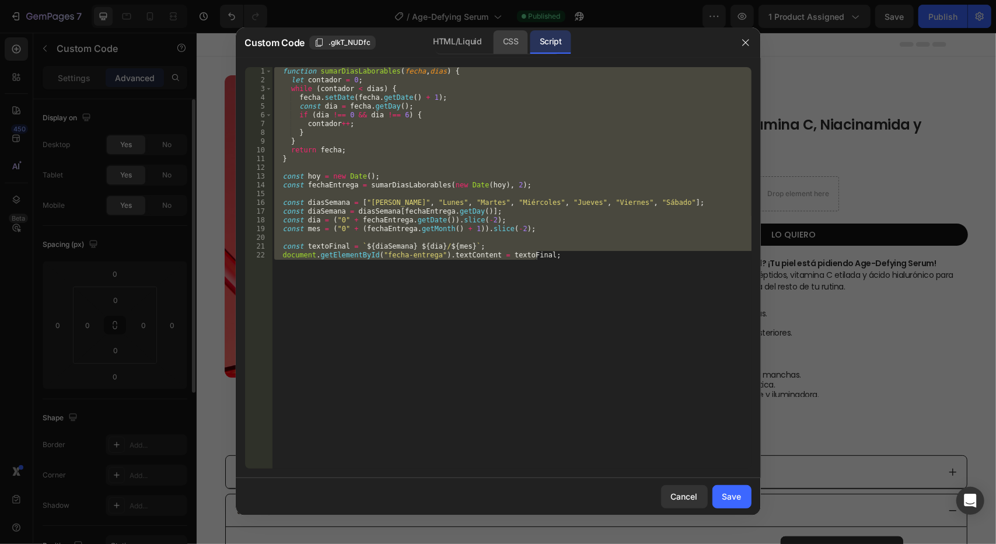
click at [509, 41] on div "CSS" at bounding box center [511, 41] width 34 height 23
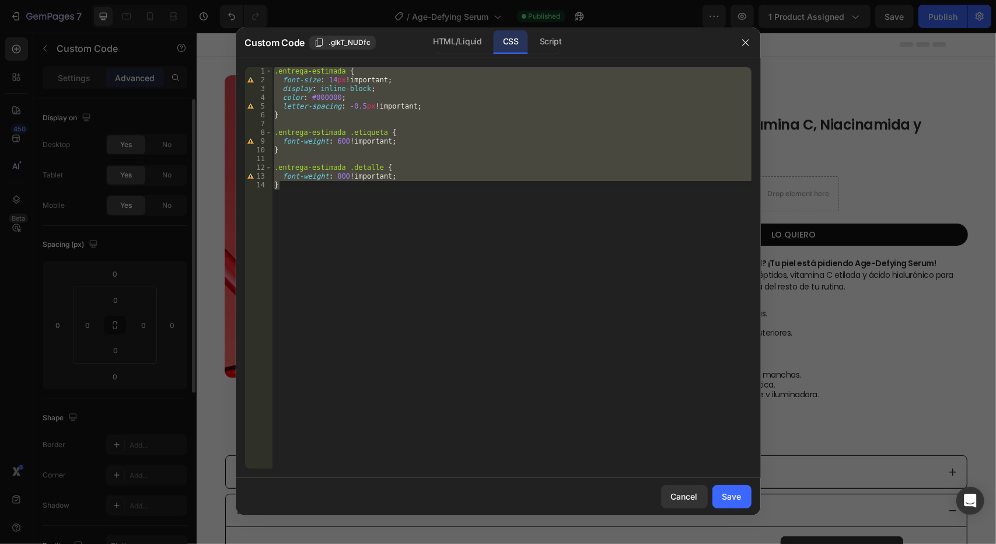
click at [333, 80] on div ".entrega-estimada { font-size : 14 px !important ; display : inline-block ; col…" at bounding box center [512, 267] width 480 height 401
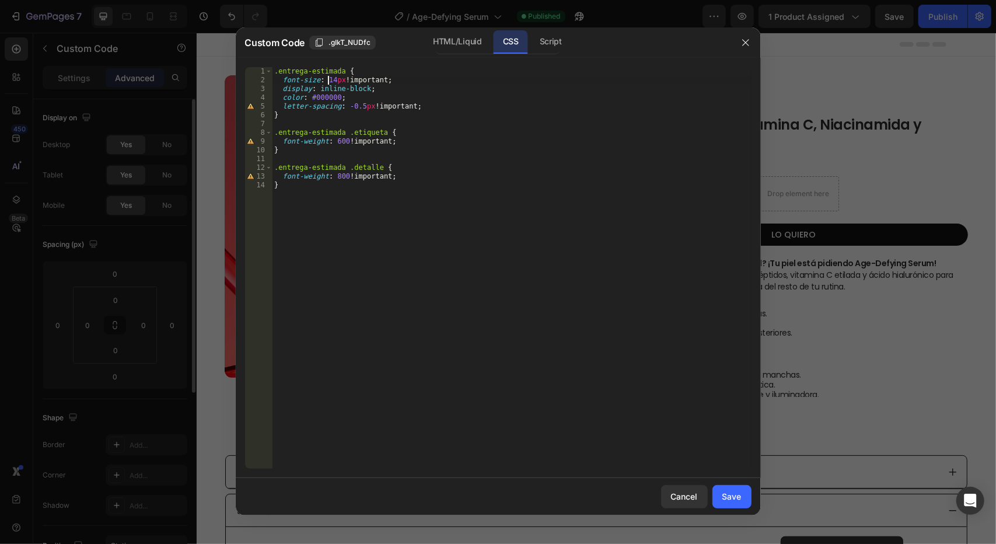
click at [329, 82] on div ".entrega-estimada { font-size : 14 px !important ; display : inline-block ; col…" at bounding box center [512, 276] width 480 height 419
click at [335, 82] on div ".entrega-estimada { font-size : 14 px !important ; display : inline-block ; col…" at bounding box center [512, 276] width 480 height 419
click at [333, 81] on div ".entrega-estimada { font-size : 14 px !important ; display : inline-block ; col…" at bounding box center [512, 276] width 480 height 419
type textarea "font-size: 16px !important;"
click at [750, 502] on button "Save" at bounding box center [731, 496] width 39 height 23
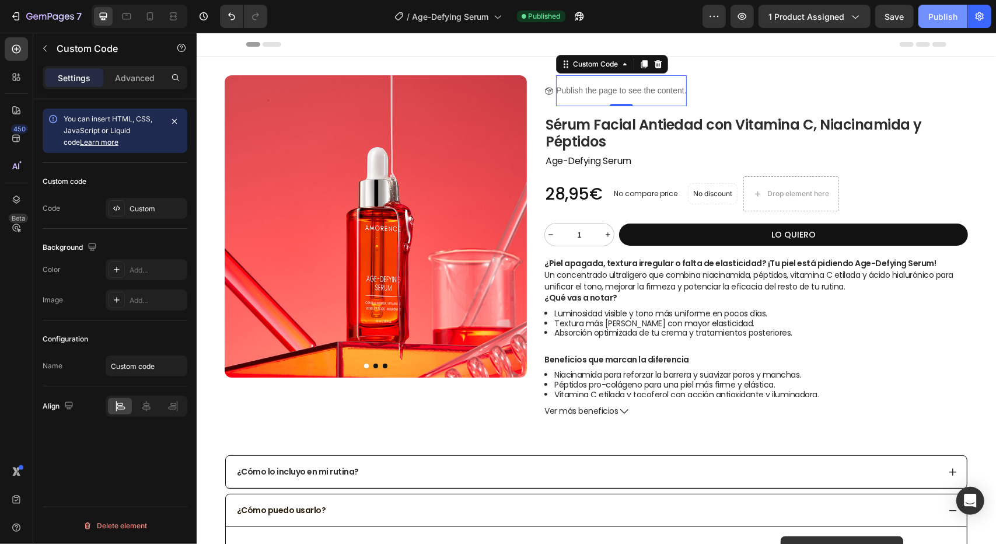
click at [951, 23] on button "Publish" at bounding box center [942, 16] width 49 height 23
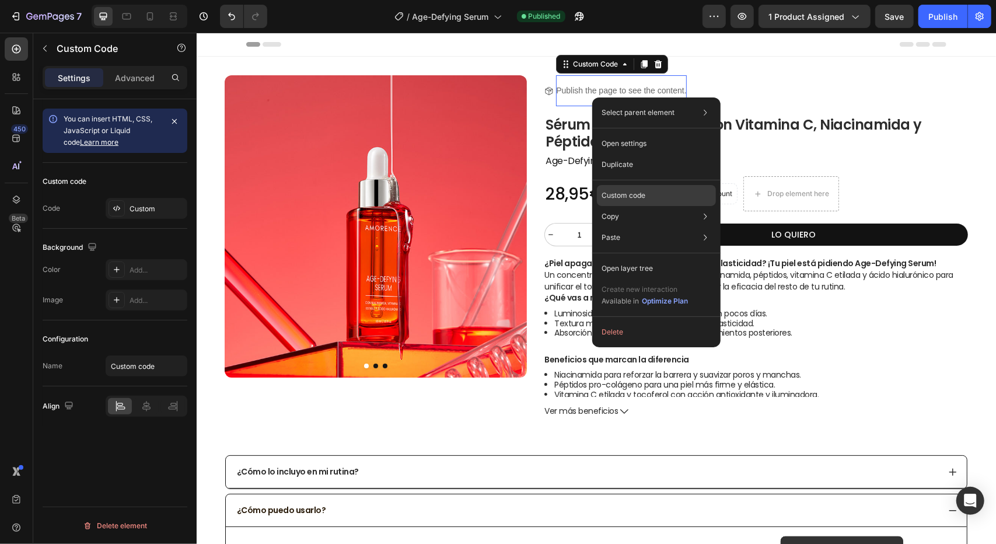
click at [625, 197] on p "Custom code" at bounding box center [624, 195] width 44 height 11
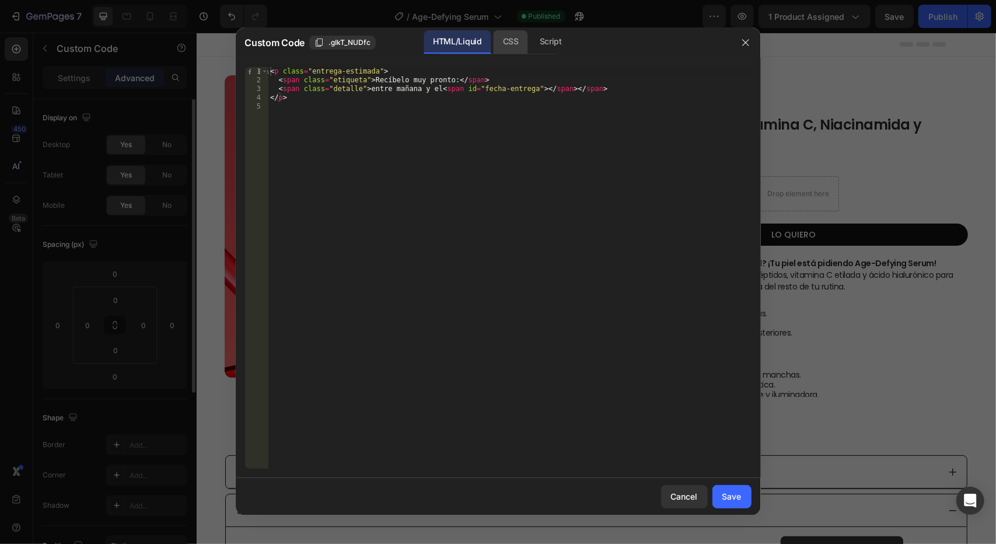
click at [530, 47] on div "CSS" at bounding box center [550, 41] width 41 height 23
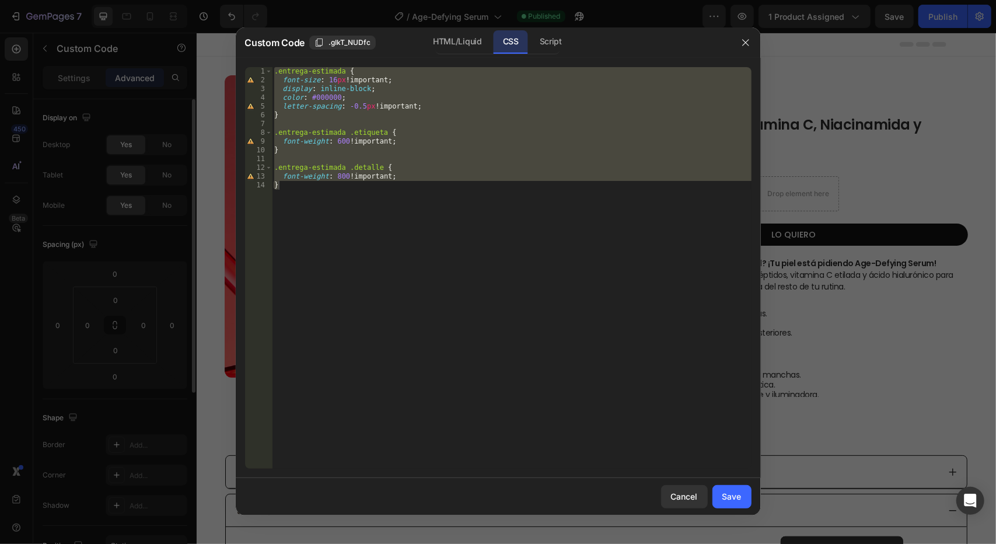
click at [333, 177] on div ".entrega-estimada { font-size : 16 px !important ; display : inline-block ; col…" at bounding box center [512, 267] width 480 height 401
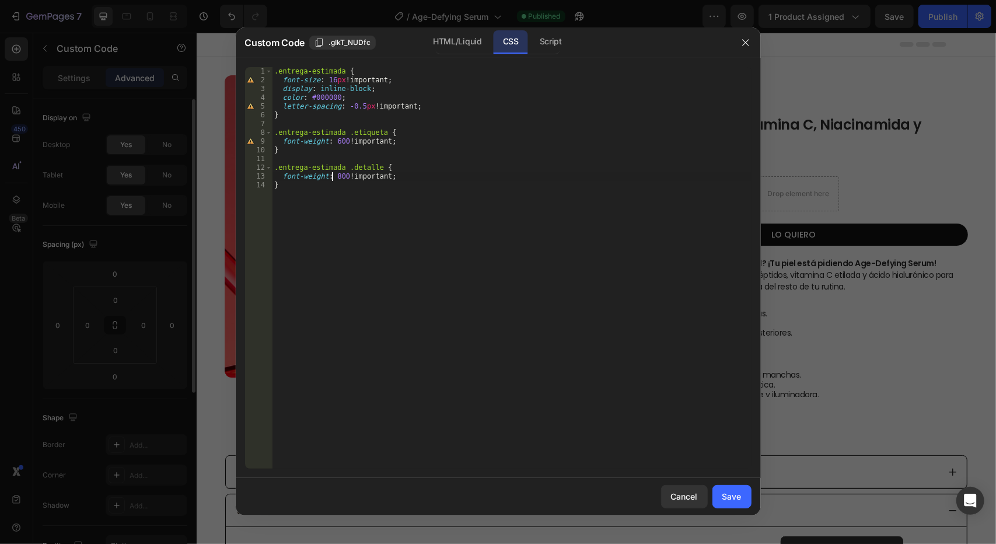
click at [336, 176] on div ".entrega-estimada { font-size : 16 px !important ; display : inline-block ; col…" at bounding box center [512, 276] width 480 height 419
type textarea "font-weight: 700 !important;"
click at [750, 505] on button "Save" at bounding box center [731, 496] width 39 height 23
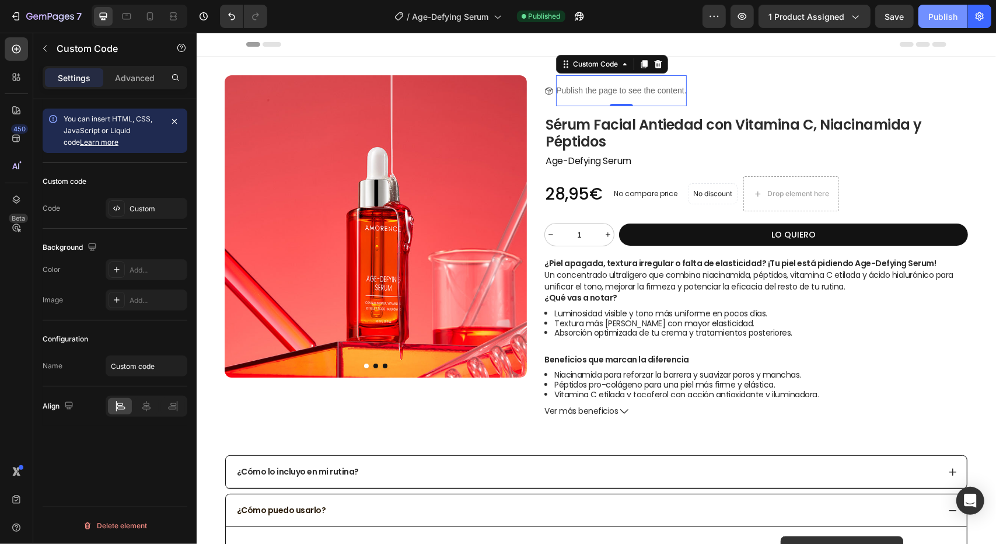
click at [935, 19] on div "Publish" at bounding box center [942, 17] width 29 height 12
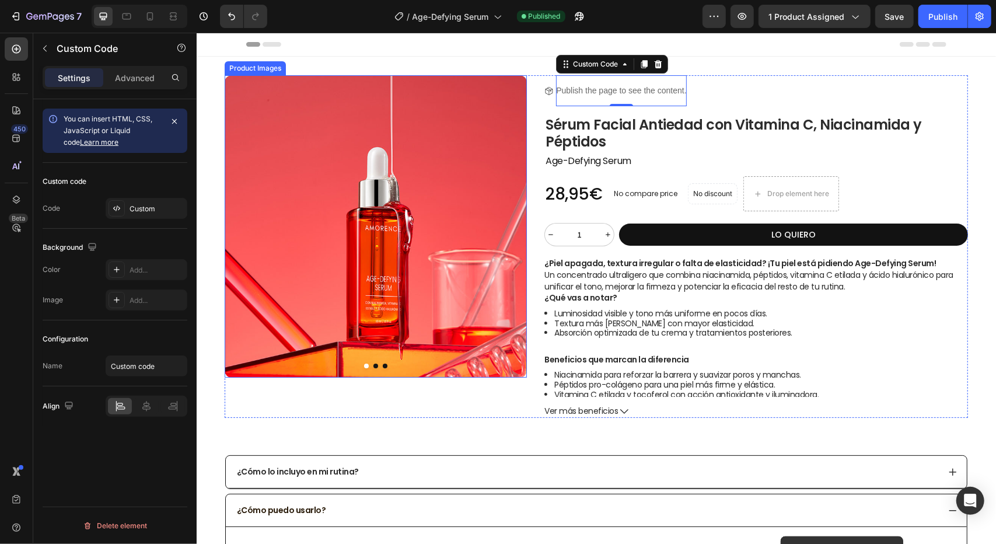
click at [363, 133] on img at bounding box center [375, 226] width 302 height 302
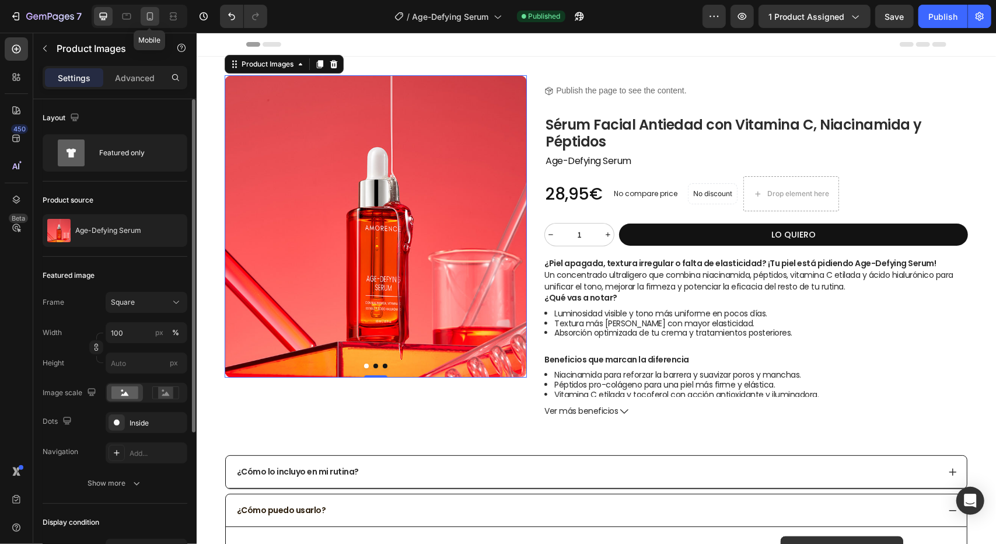
click at [153, 22] on icon at bounding box center [150, 17] width 12 height 12
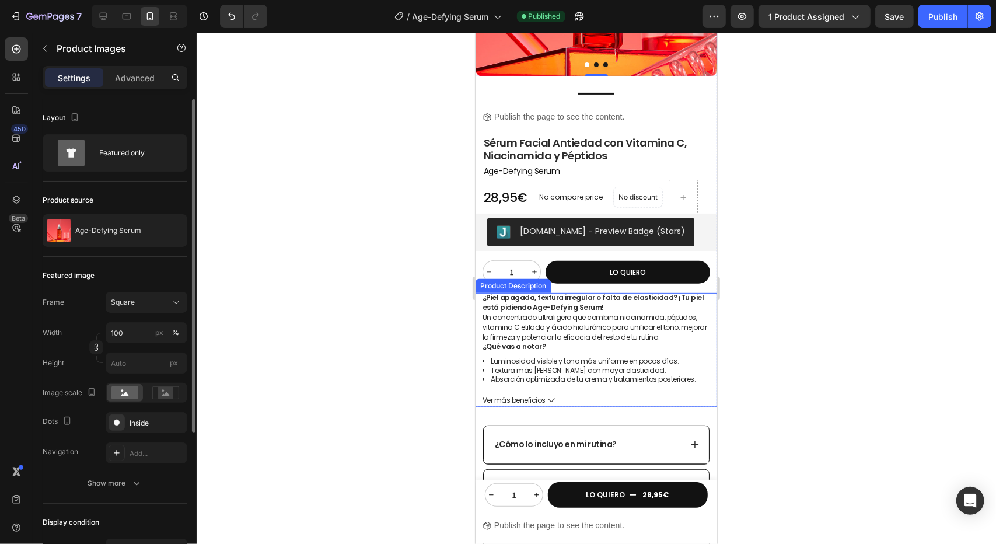
scroll to position [175, 0]
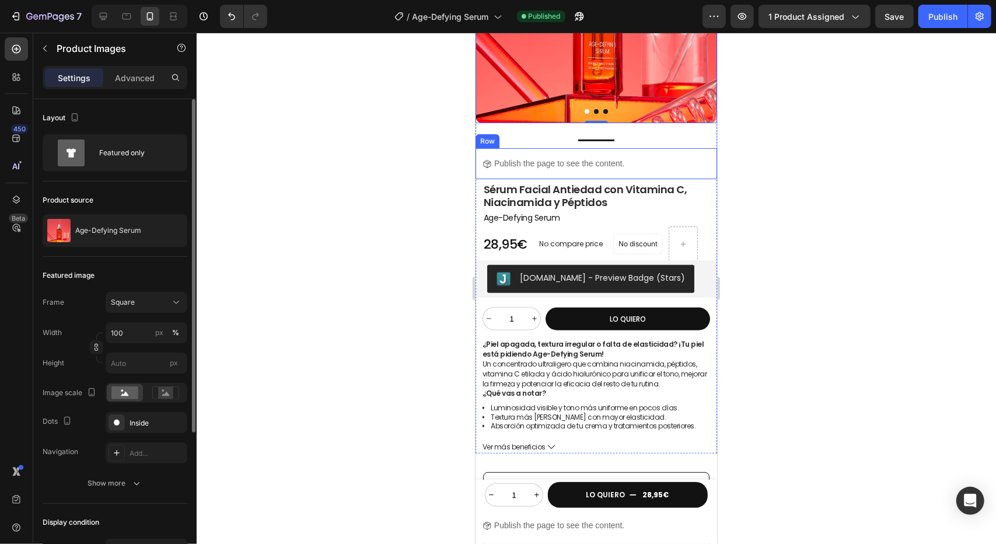
click at [690, 151] on div "Icon Publish the page to see the content. Custom Code Row" at bounding box center [596, 163] width 242 height 31
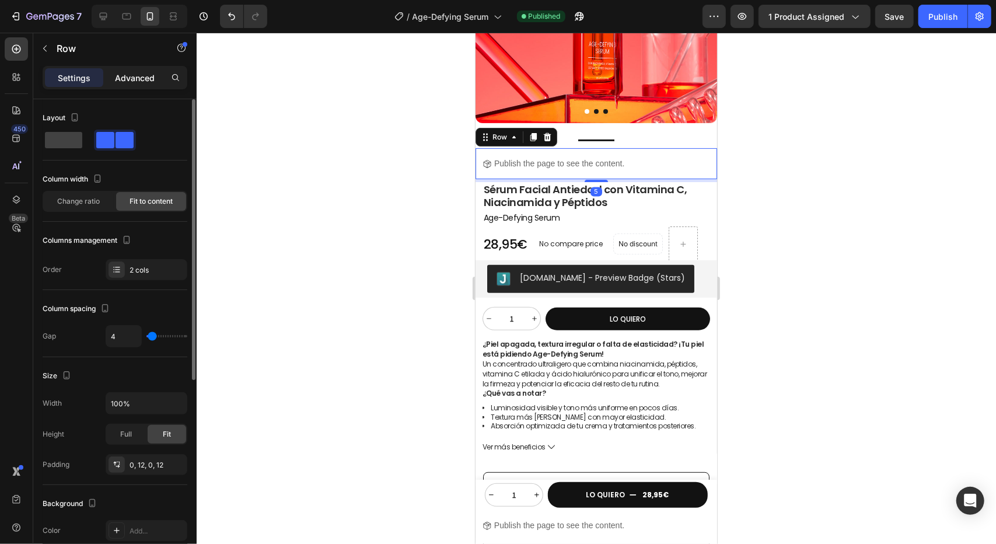
click at [124, 78] on p "Advanced" at bounding box center [135, 78] width 40 height 12
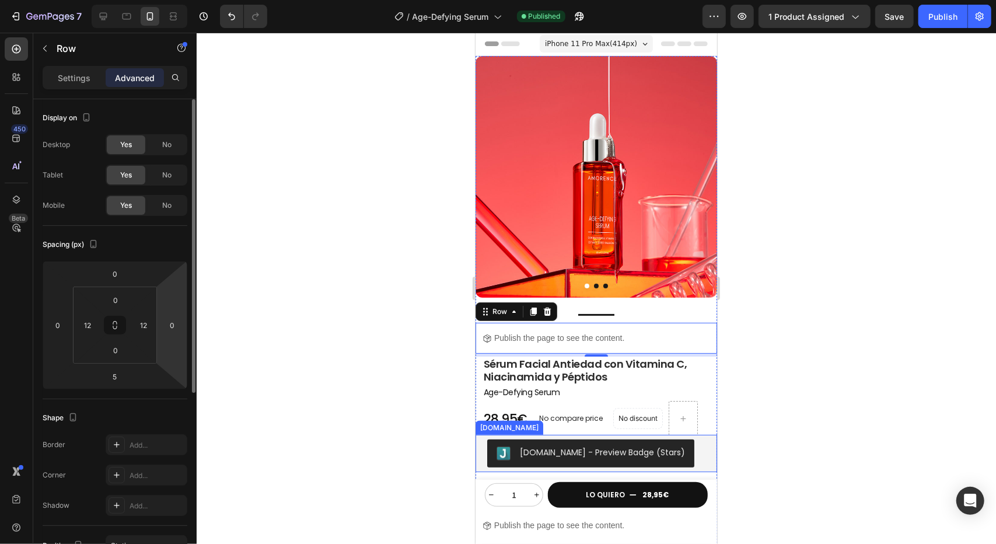
scroll to position [0, 0]
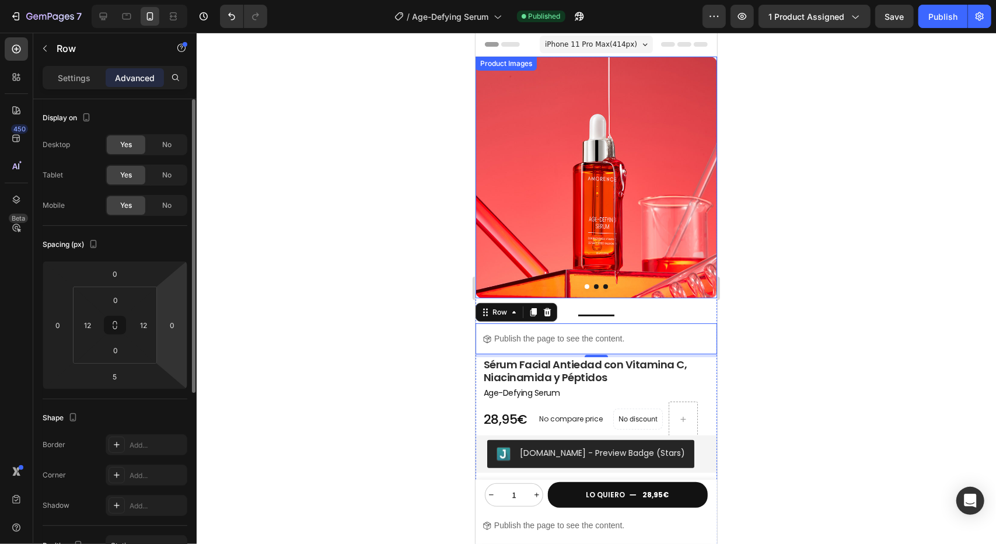
click at [604, 223] on img at bounding box center [596, 177] width 242 height 242
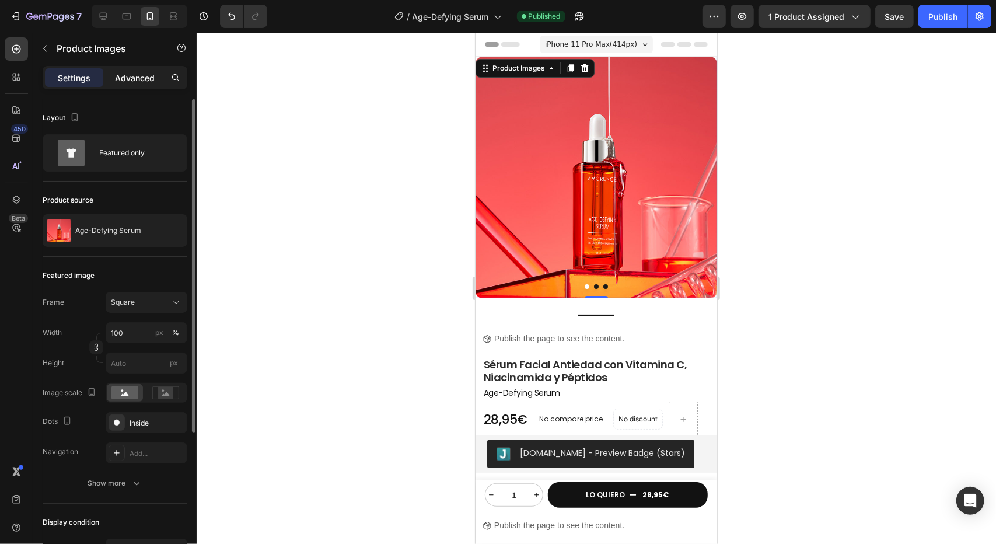
click at [141, 77] on p "Advanced" at bounding box center [135, 78] width 40 height 12
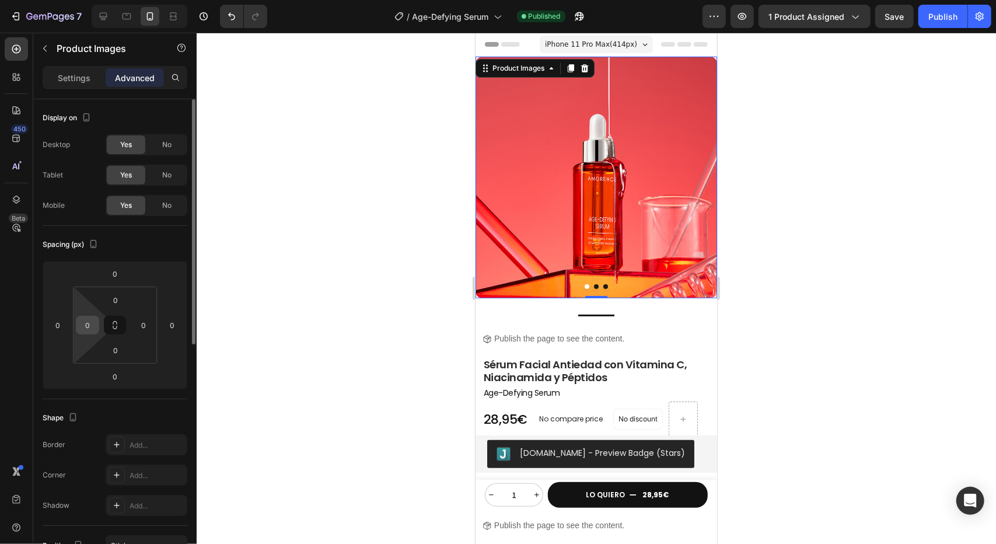
click at [84, 325] on input "0" at bounding box center [88, 325] width 18 height 18
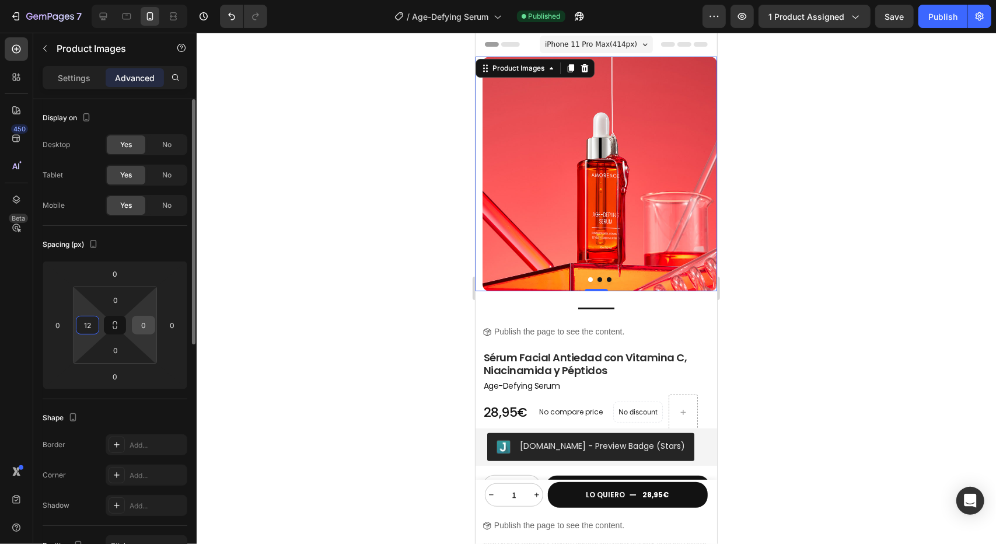
type input "12"
click at [139, 326] on input "0" at bounding box center [144, 325] width 18 height 18
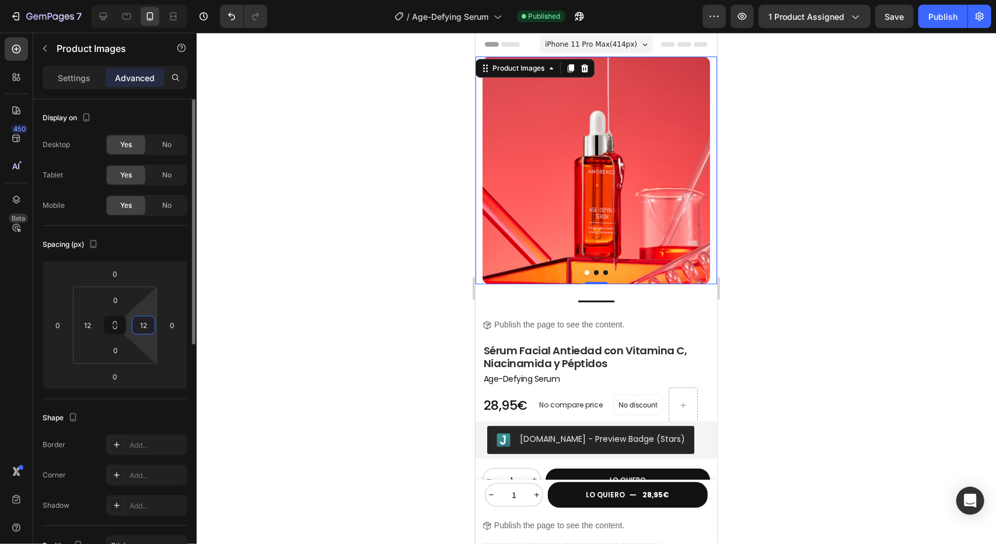
type input "12"
click at [0, 0] on div "Spacing (px) 0 0 0 0 0 12 0 12" at bounding box center [0, 0] width 0 height 0
click at [247, 244] on div at bounding box center [596, 288] width 799 height 511
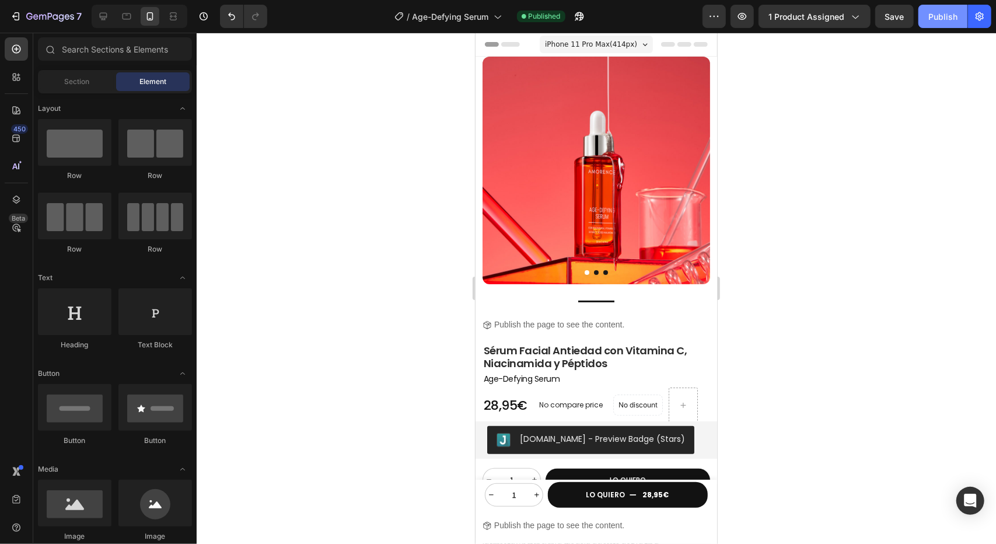
click at [946, 18] on div "Publish" at bounding box center [942, 17] width 29 height 12
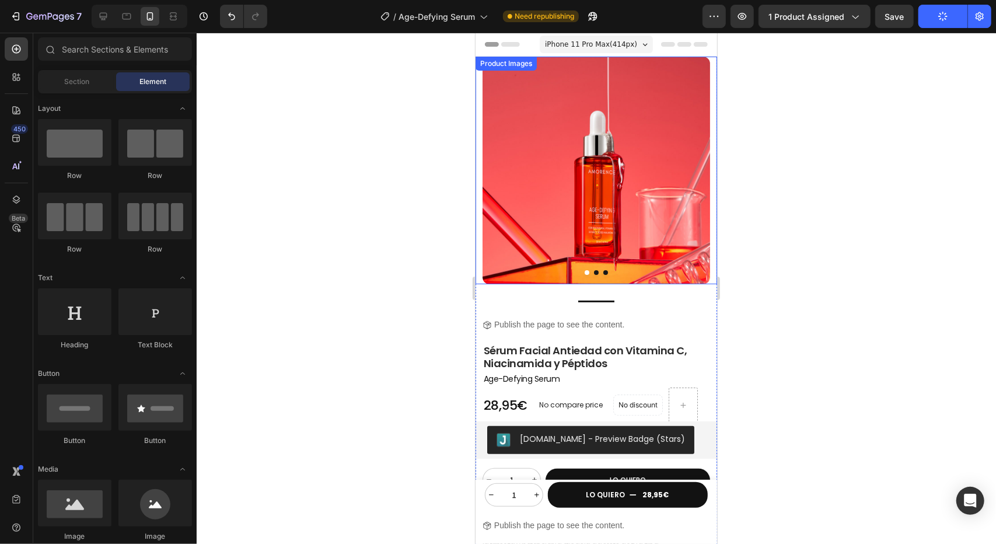
click at [321, 166] on div at bounding box center [596, 288] width 799 height 511
click at [569, 139] on img at bounding box center [596, 170] width 228 height 228
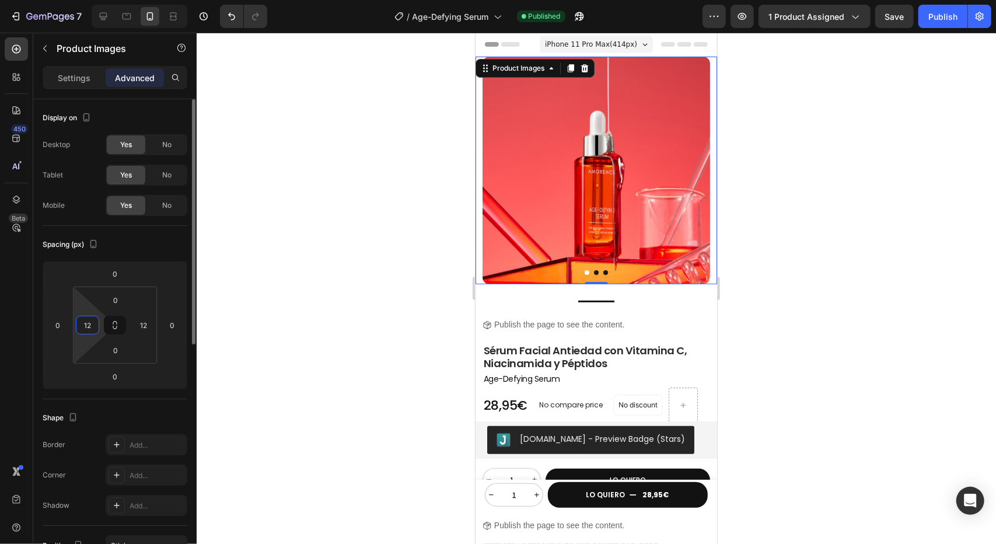
click at [89, 317] on input "12" at bounding box center [88, 325] width 18 height 18
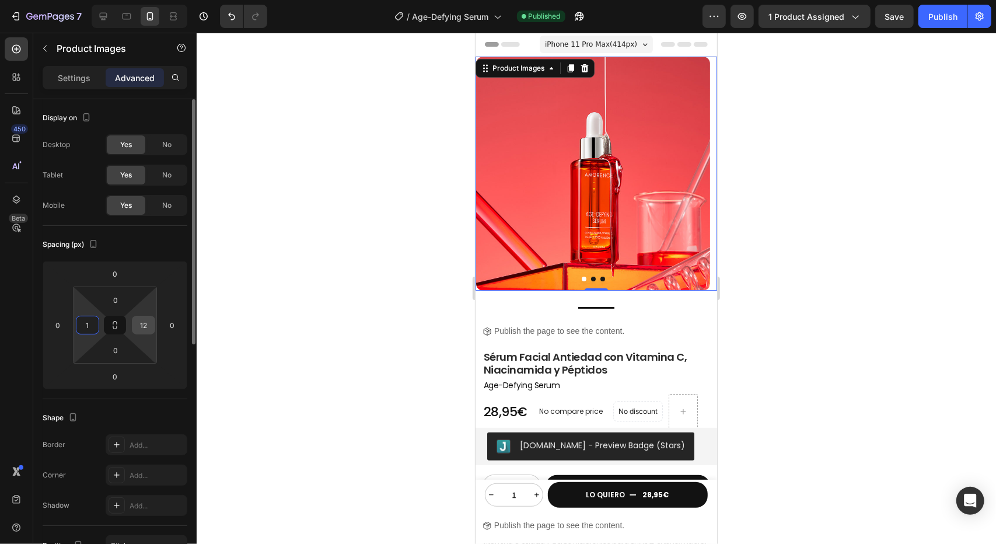
type input "1"
click at [144, 326] on input "12" at bounding box center [144, 325] width 18 height 18
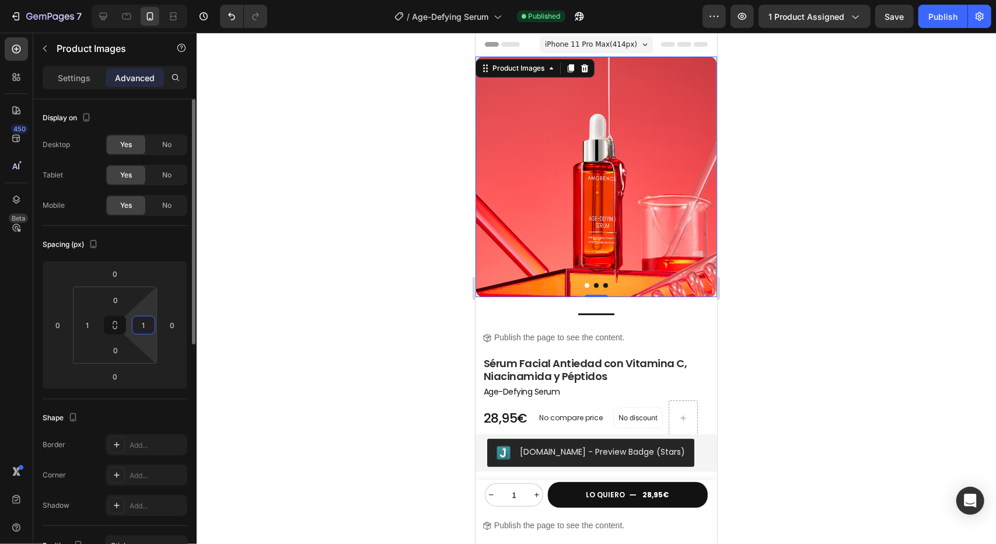
type input "1"
click at [146, 248] on div "Spacing (px)" at bounding box center [115, 244] width 145 height 19
click at [288, 253] on div at bounding box center [596, 288] width 799 height 511
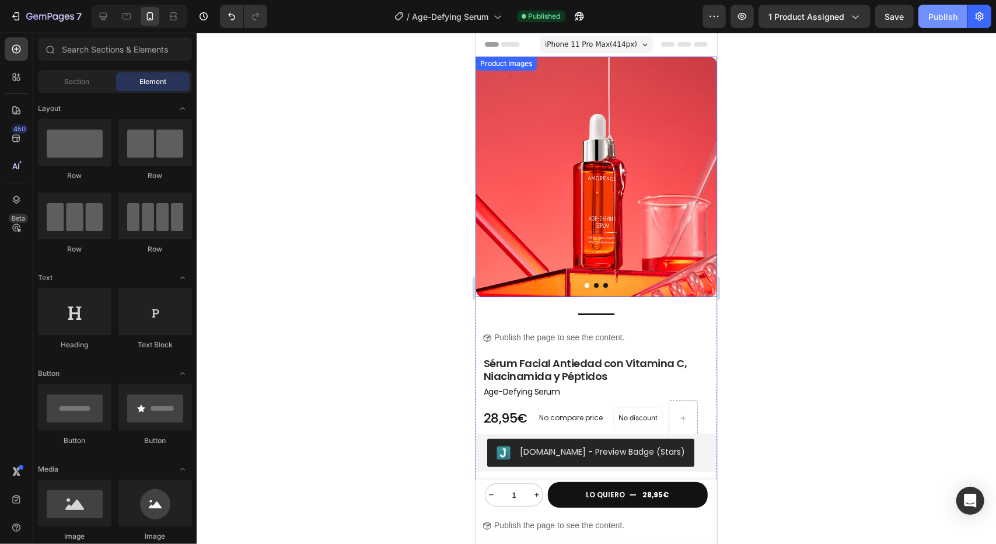
click at [932, 20] on div "Publish" at bounding box center [942, 17] width 29 height 12
click at [572, 153] on img at bounding box center [595, 176] width 240 height 240
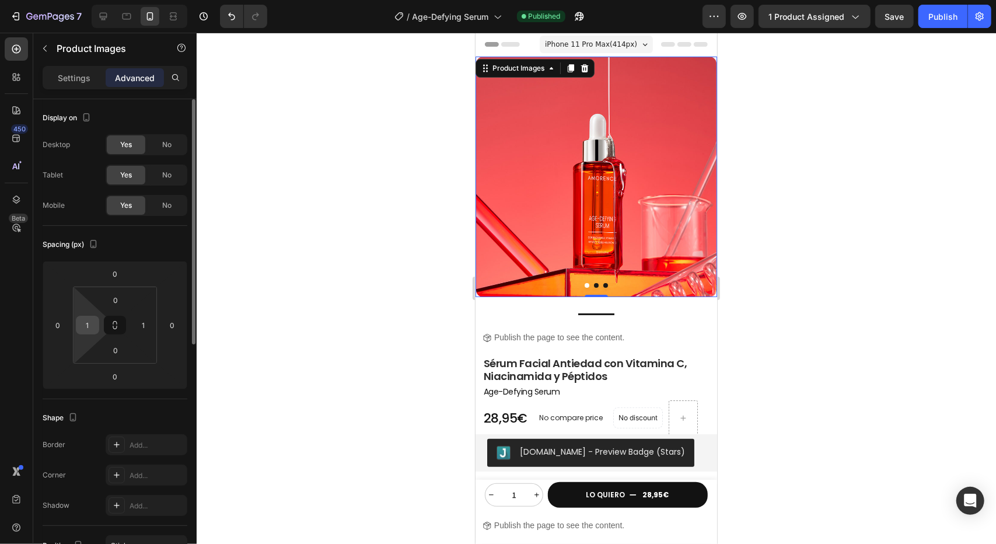
click at [89, 327] on input "1" at bounding box center [88, 325] width 18 height 18
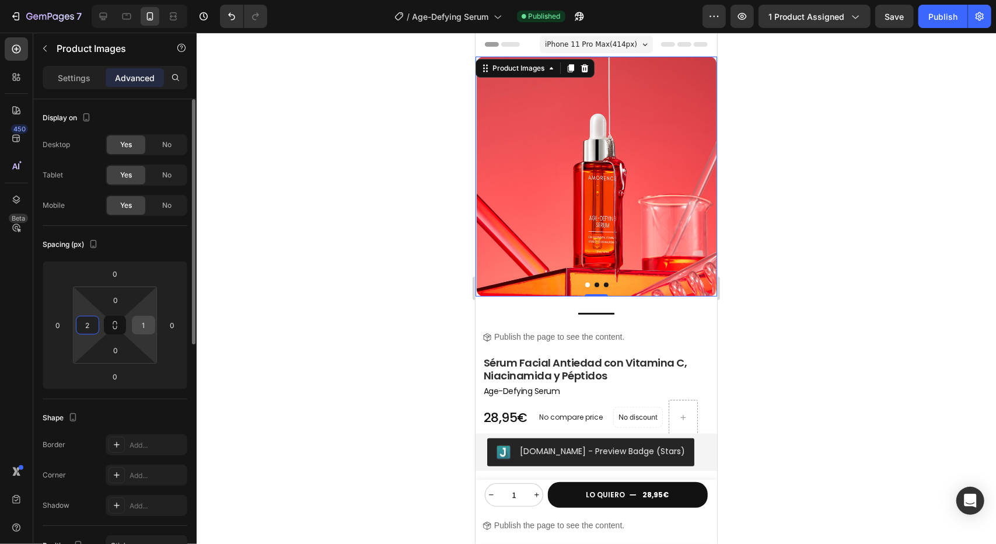
type input "2"
click at [141, 328] on input "1" at bounding box center [144, 325] width 18 height 18
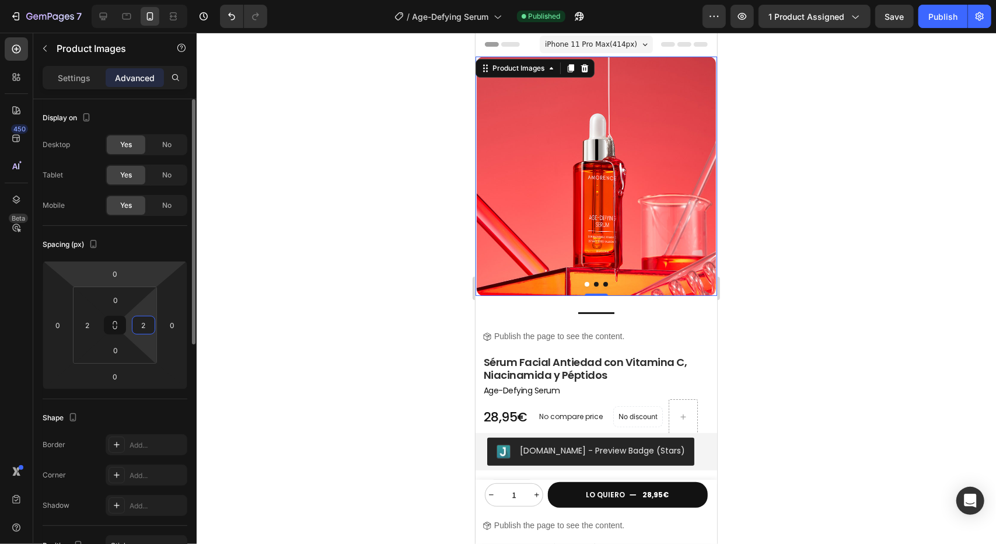
type input "2"
click at [149, 251] on div "Spacing (px)" at bounding box center [115, 244] width 145 height 19
click at [342, 258] on div at bounding box center [596, 288] width 799 height 511
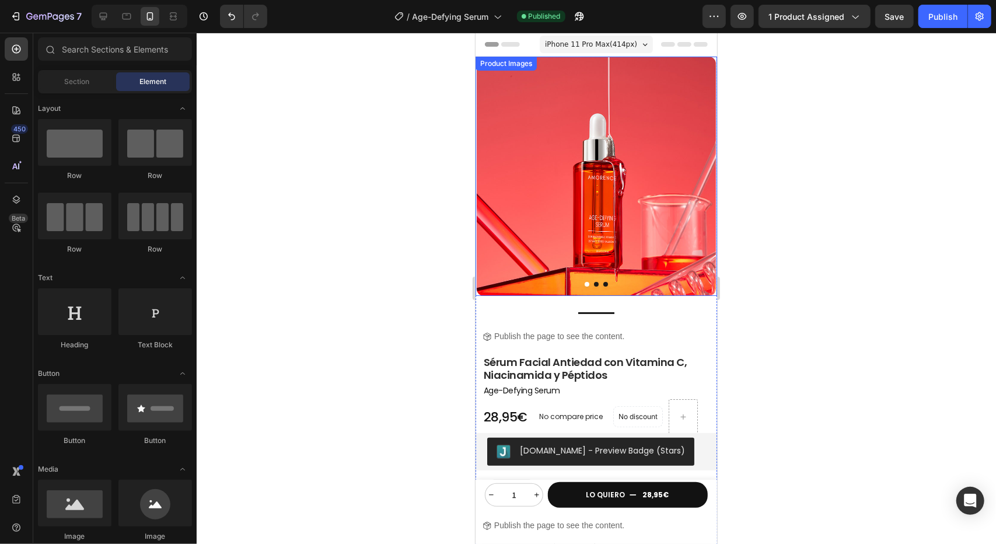
click at [542, 210] on img at bounding box center [595, 175] width 239 height 239
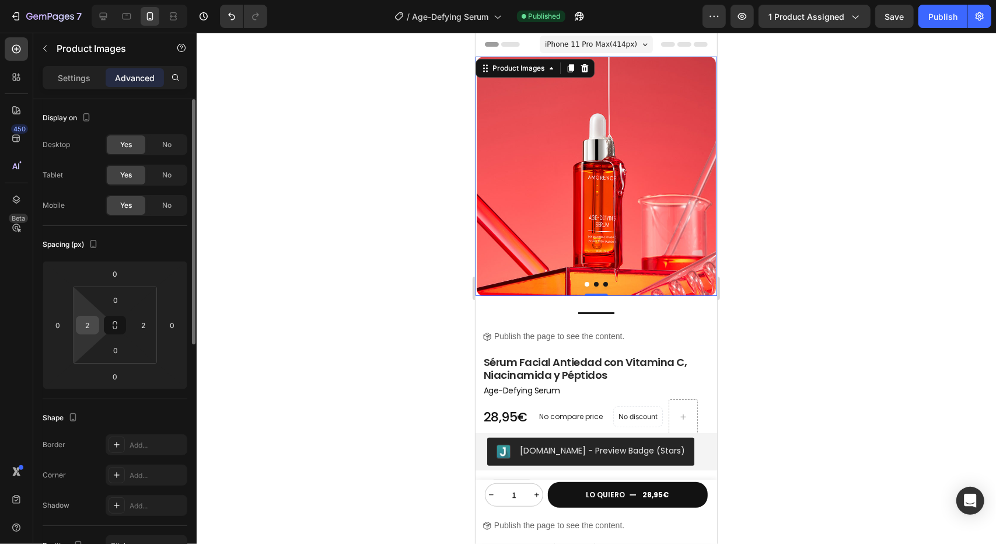
click at [89, 320] on input "2" at bounding box center [88, 325] width 18 height 18
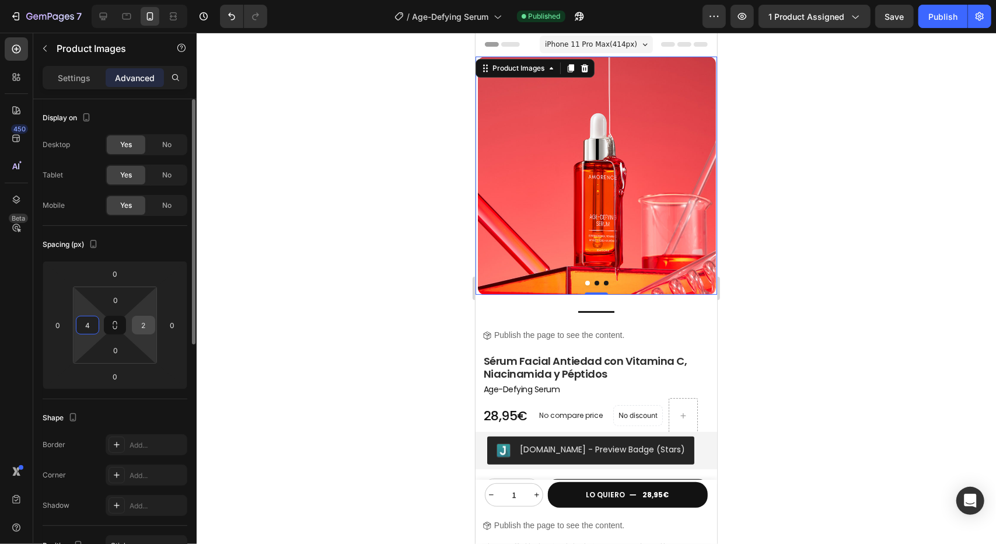
type input "4"
click at [141, 330] on input "2" at bounding box center [144, 325] width 18 height 18
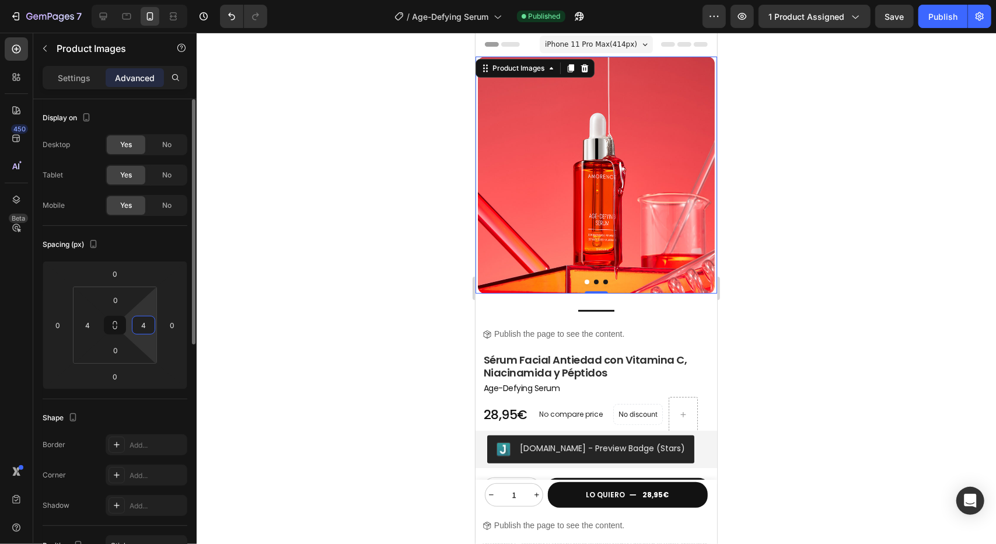
type input "4"
click at [153, 235] on div "Spacing (px)" at bounding box center [115, 244] width 145 height 19
click at [296, 258] on div at bounding box center [596, 288] width 799 height 511
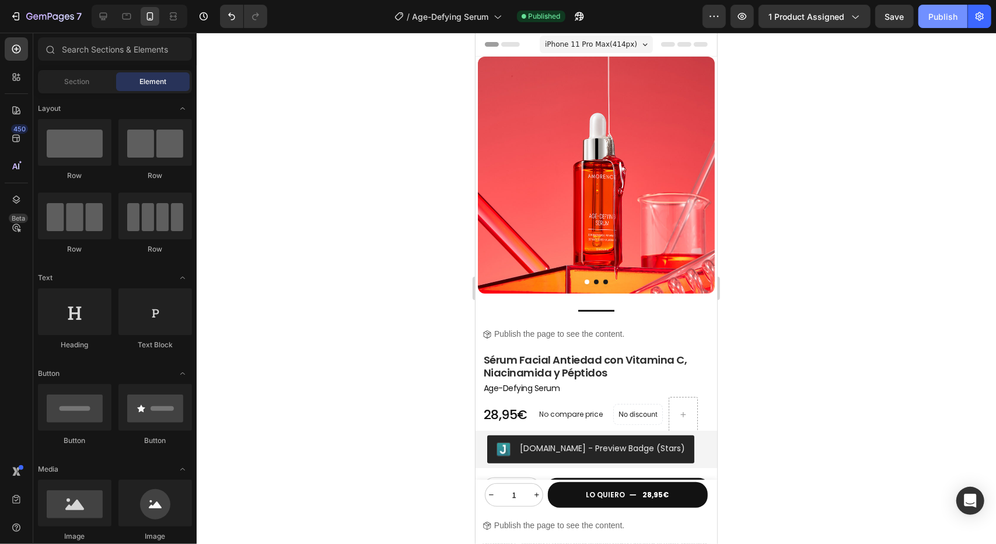
click at [946, 11] on div "Publish" at bounding box center [942, 17] width 29 height 12
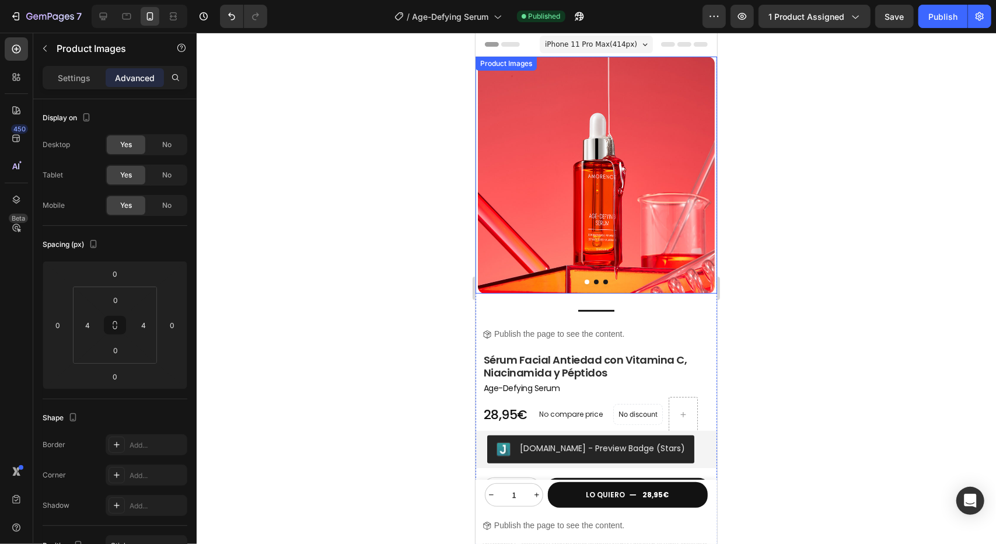
click at [536, 102] on img at bounding box center [595, 174] width 237 height 237
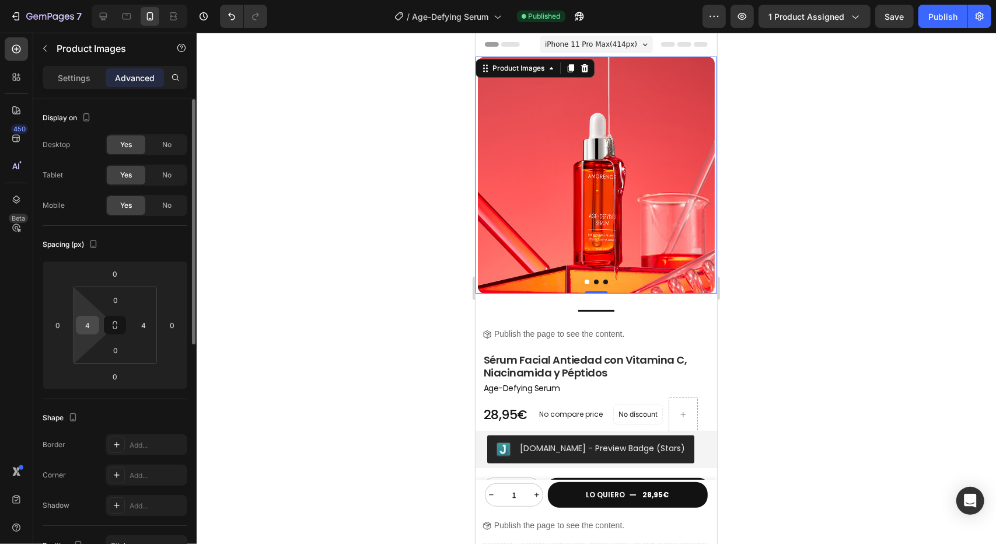
click at [86, 329] on input "4" at bounding box center [88, 325] width 18 height 18
type input "0"
click at [149, 327] on input "4" at bounding box center [144, 325] width 18 height 18
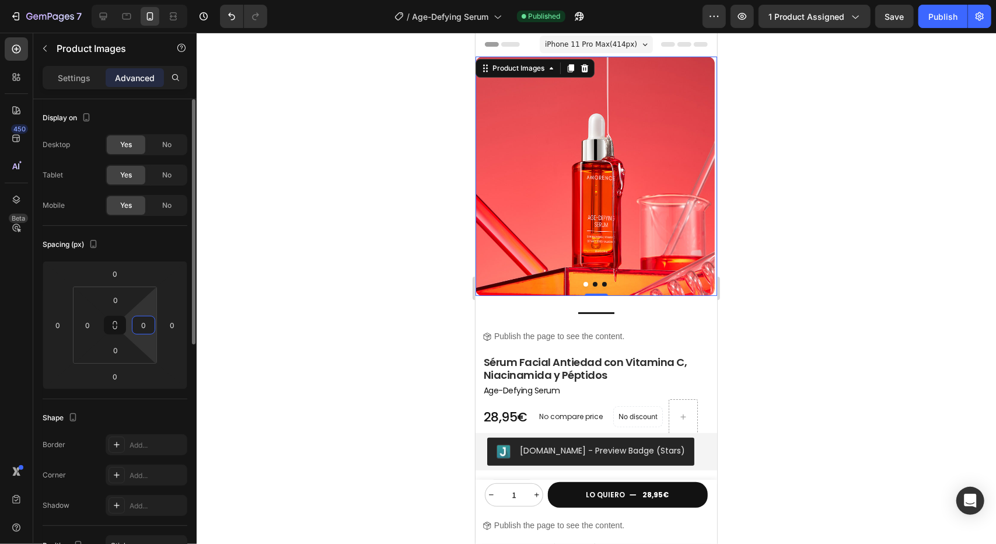
type input "0"
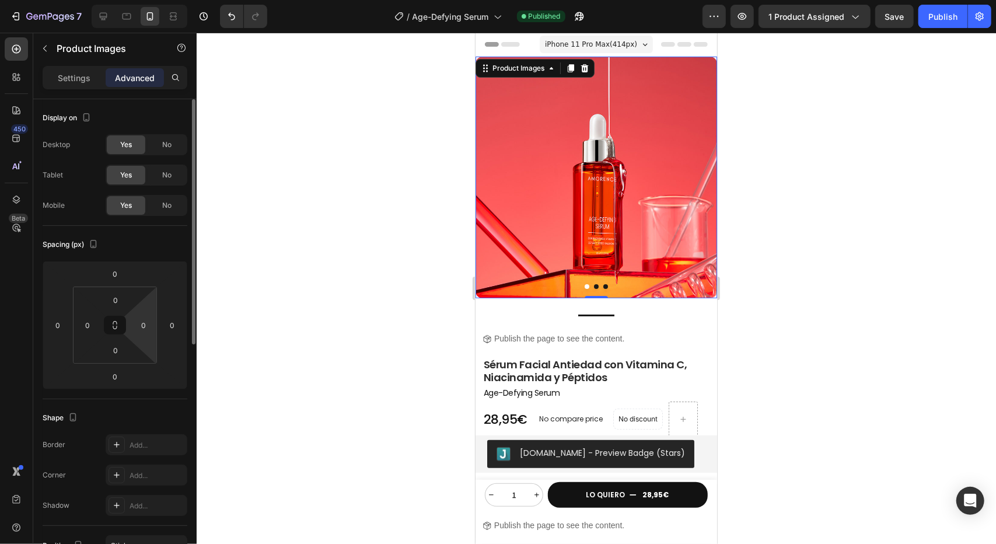
click at [0, 0] on div "Spacing (px) 0 0 0 0 0 0 0 0" at bounding box center [0, 0] width 0 height 0
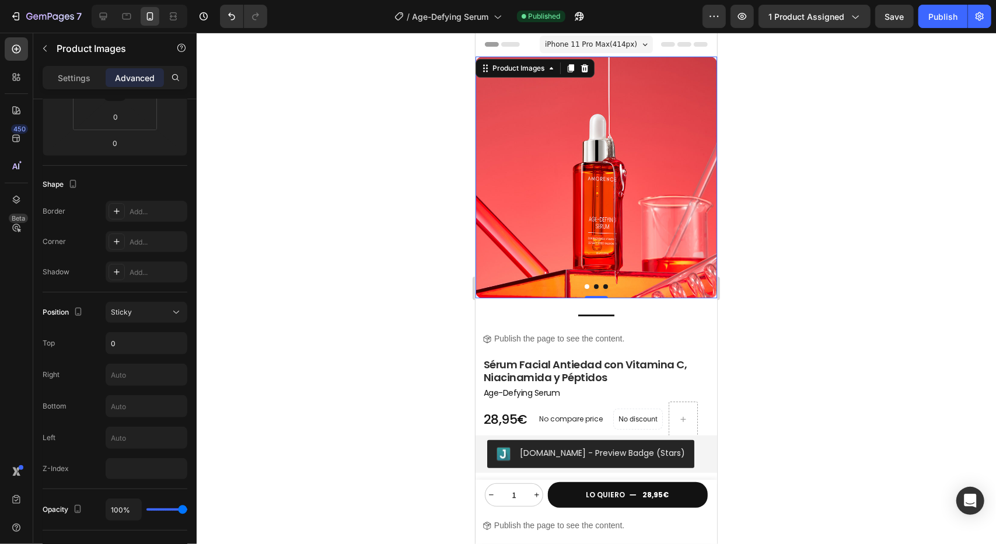
click at [435, 190] on div at bounding box center [596, 288] width 799 height 511
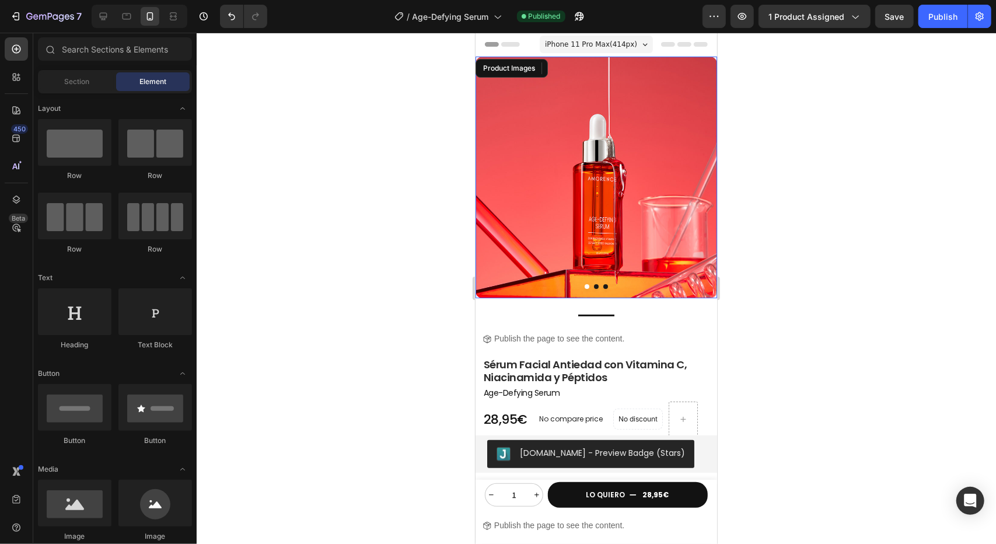
click at [581, 204] on img at bounding box center [596, 177] width 242 height 242
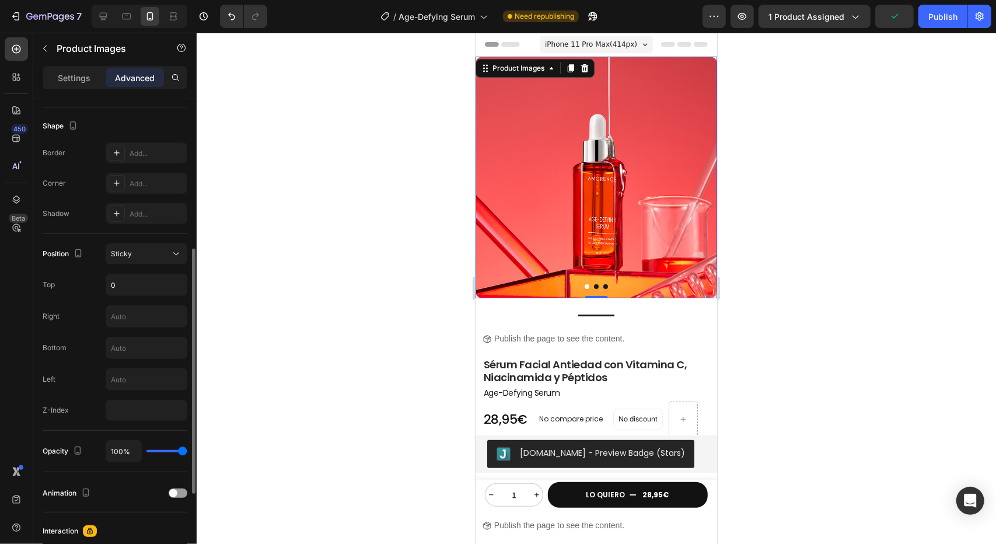
scroll to position [117, 0]
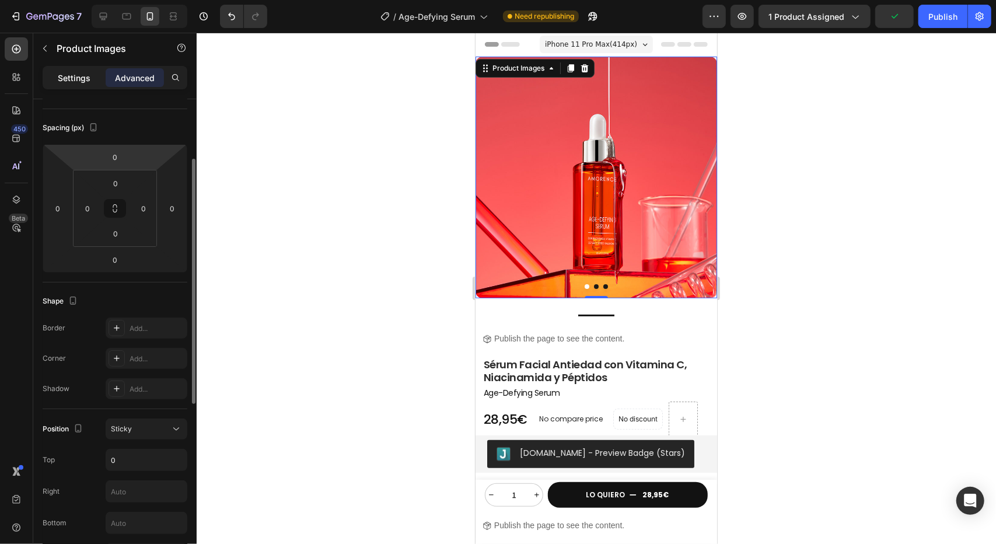
click at [72, 85] on div "Settings" at bounding box center [74, 77] width 58 height 19
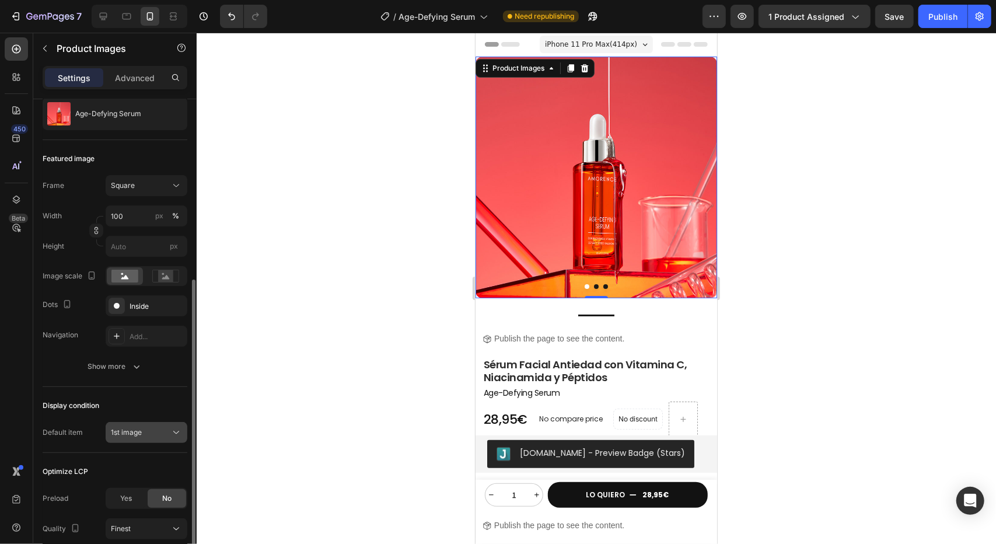
scroll to position [207, 0]
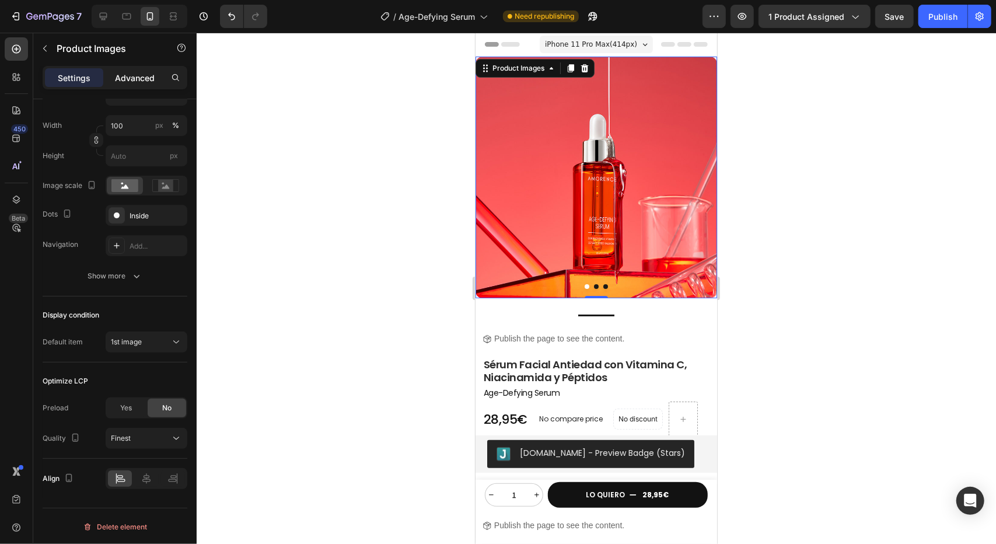
click at [138, 73] on p "Advanced" at bounding box center [135, 78] width 40 height 12
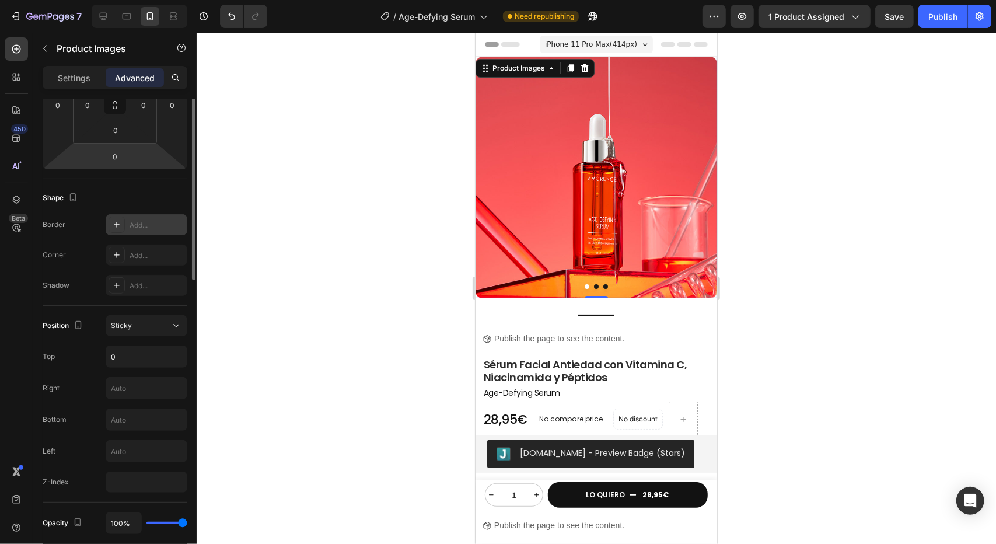
scroll to position [103, 0]
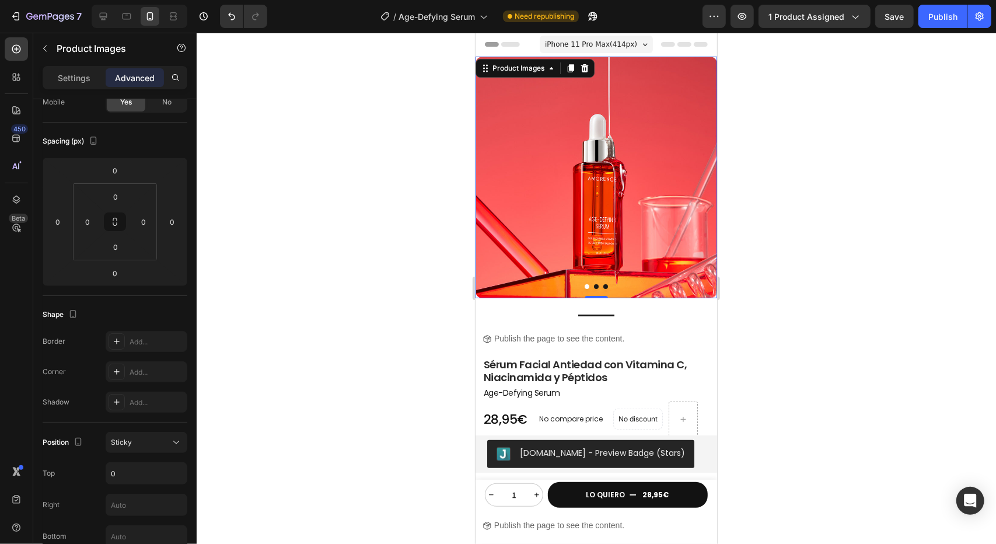
click at [617, 193] on img at bounding box center [596, 177] width 242 height 242
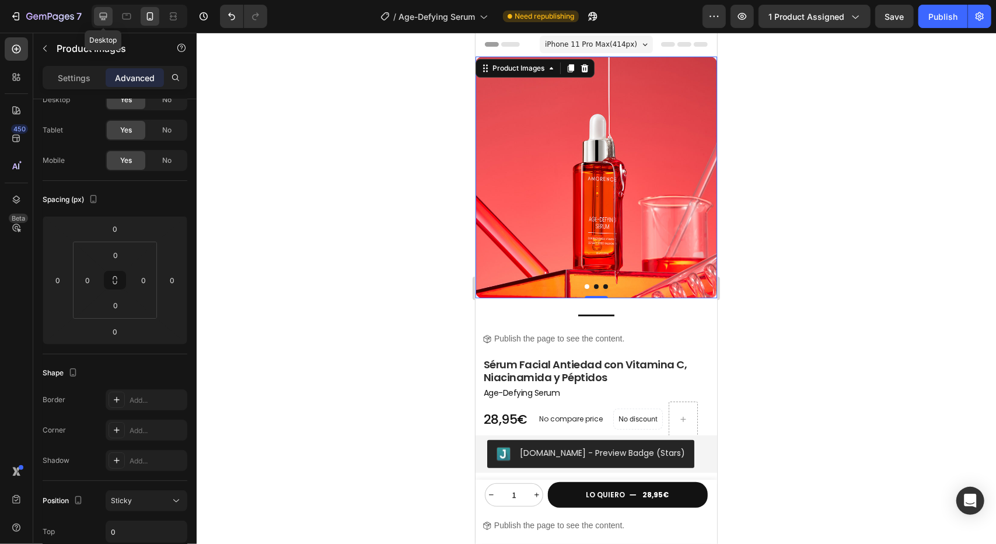
click at [102, 16] on icon at bounding box center [103, 17] width 12 height 12
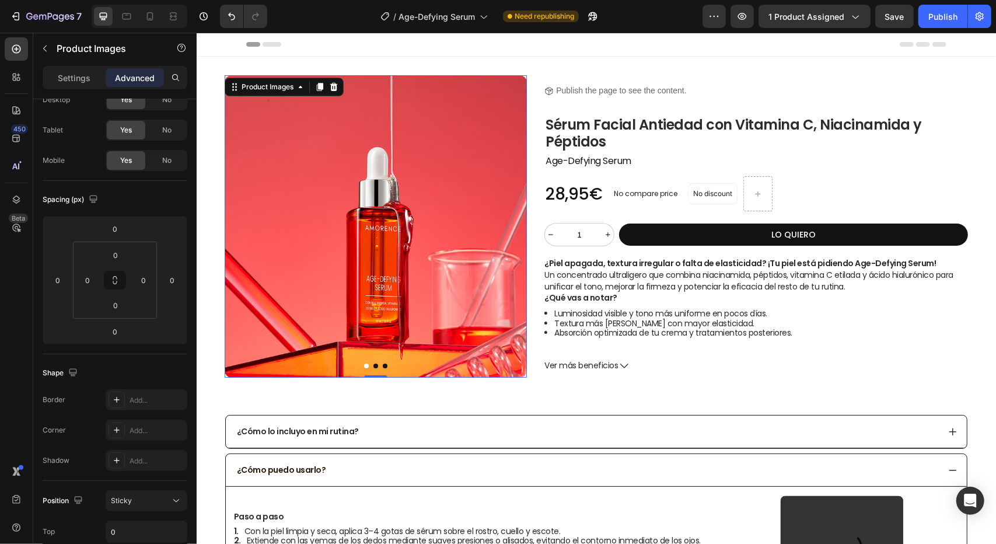
scroll to position [1, 0]
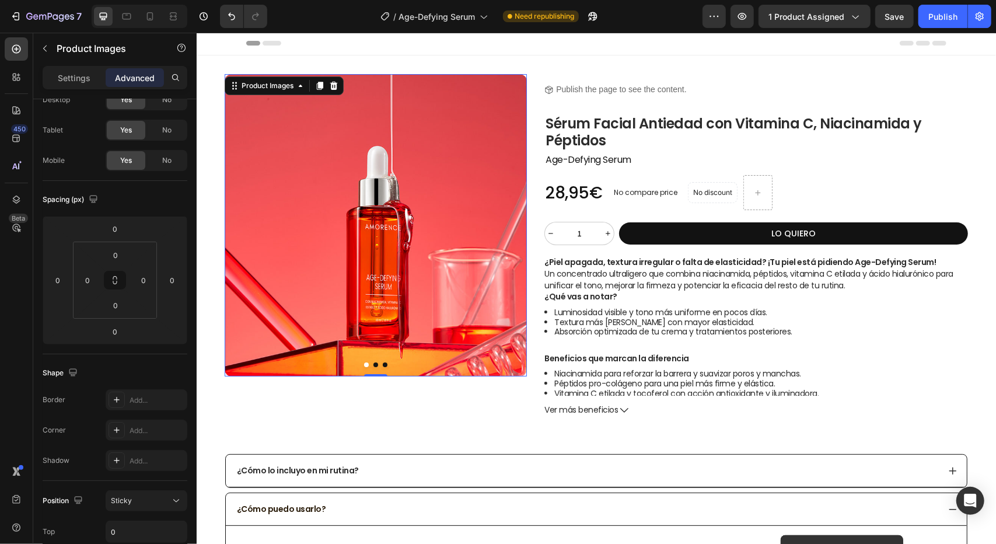
click at [376, 160] on img at bounding box center [375, 225] width 302 height 302
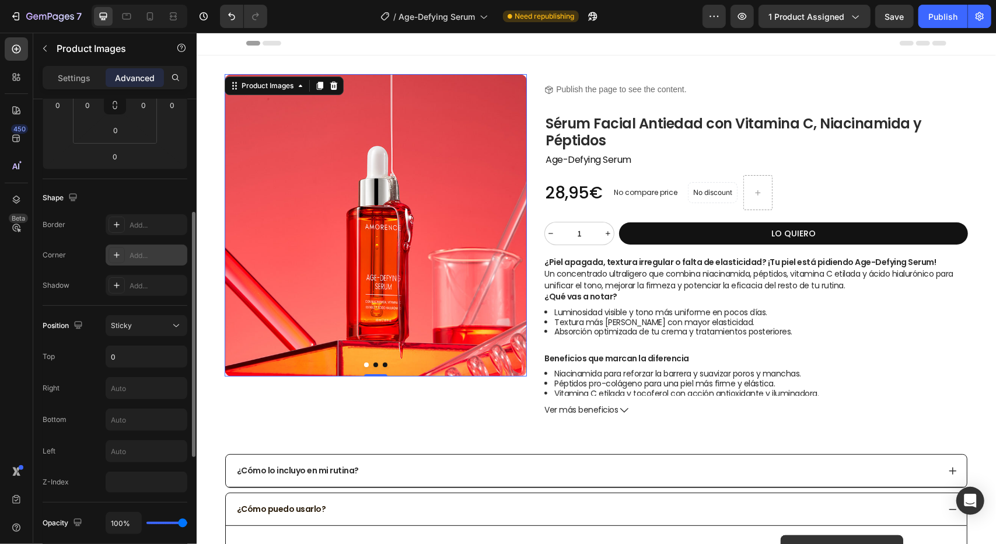
scroll to position [0, 0]
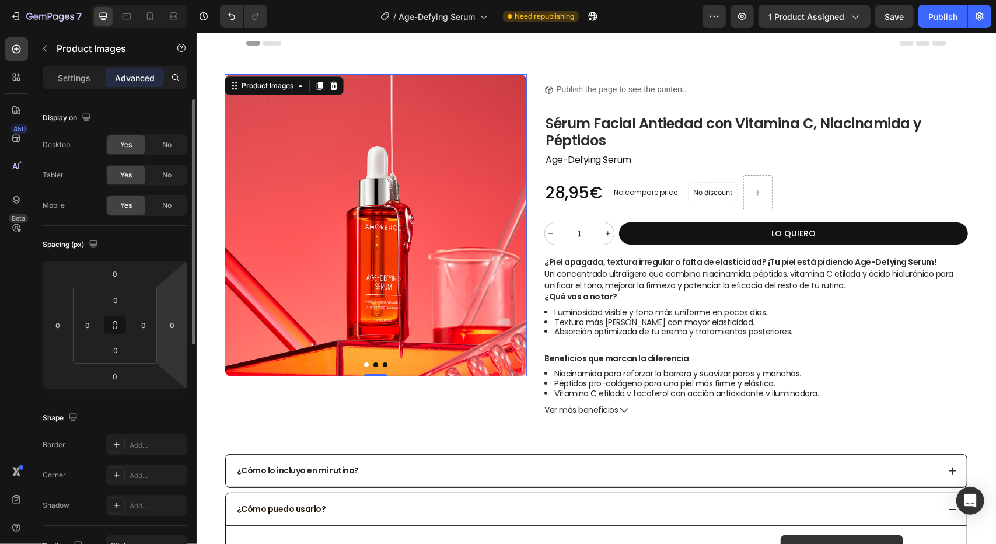
click at [340, 201] on img at bounding box center [375, 225] width 302 height 302
click at [79, 88] on div "Settings Advanced" at bounding box center [115, 77] width 145 height 23
click at [79, 82] on p "Settings" at bounding box center [74, 78] width 33 height 12
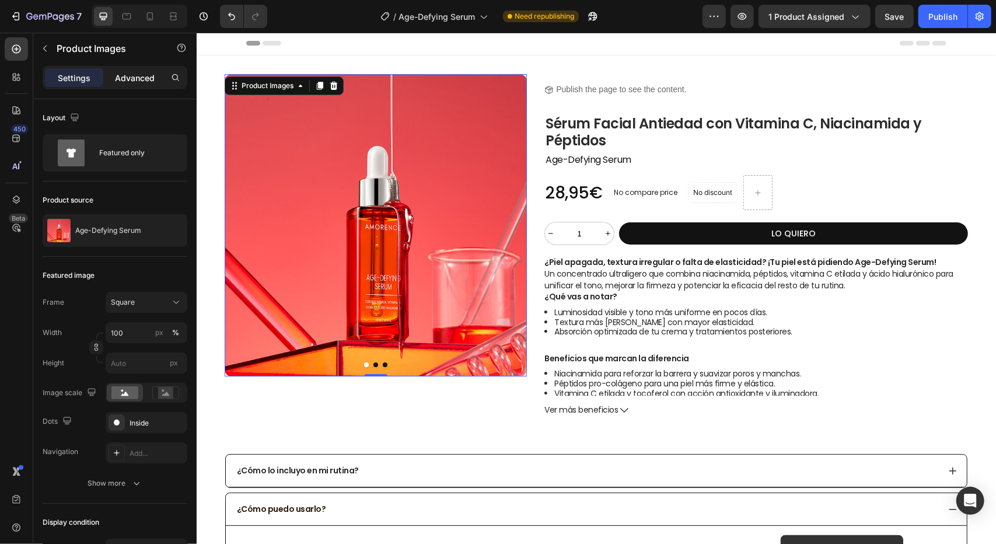
click at [131, 83] on div "Advanced" at bounding box center [135, 77] width 58 height 19
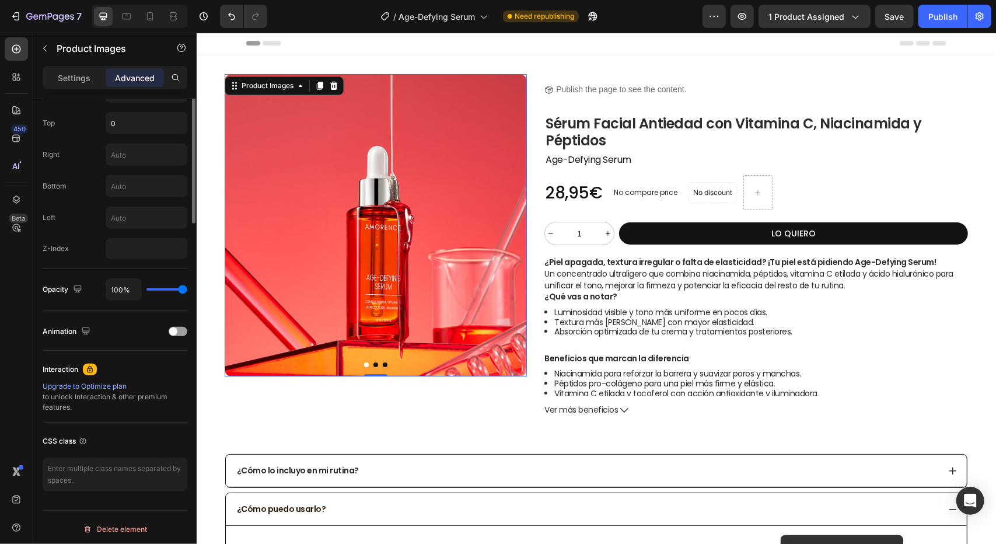
scroll to position [220, 0]
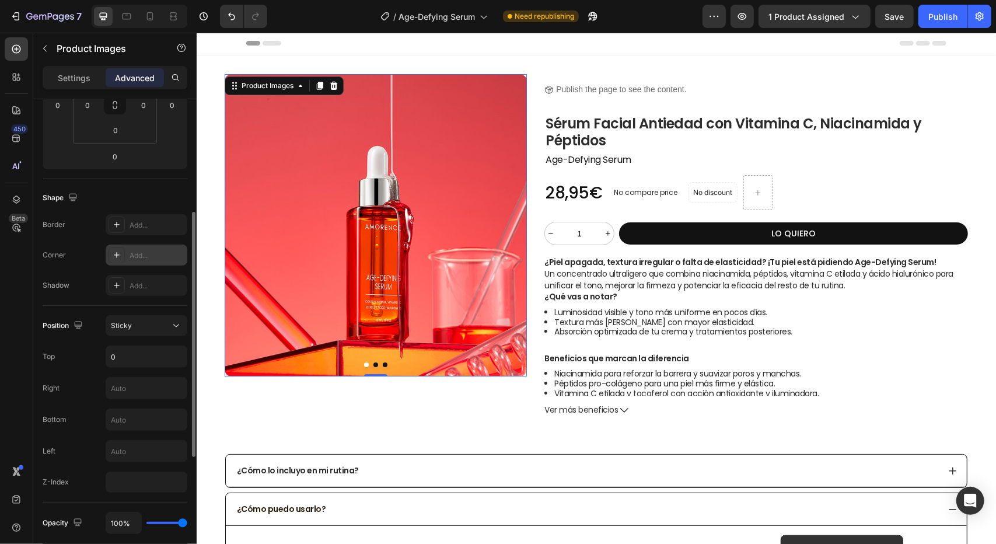
click at [116, 255] on icon at bounding box center [117, 255] width 6 height 6
click at [167, 197] on div "Shape" at bounding box center [115, 197] width 145 height 19
click at [174, 253] on icon "button" at bounding box center [174, 254] width 9 height 9
click at [306, 229] on img at bounding box center [375, 225] width 302 height 302
click at [267, 83] on div "Product Images" at bounding box center [267, 85] width 57 height 11
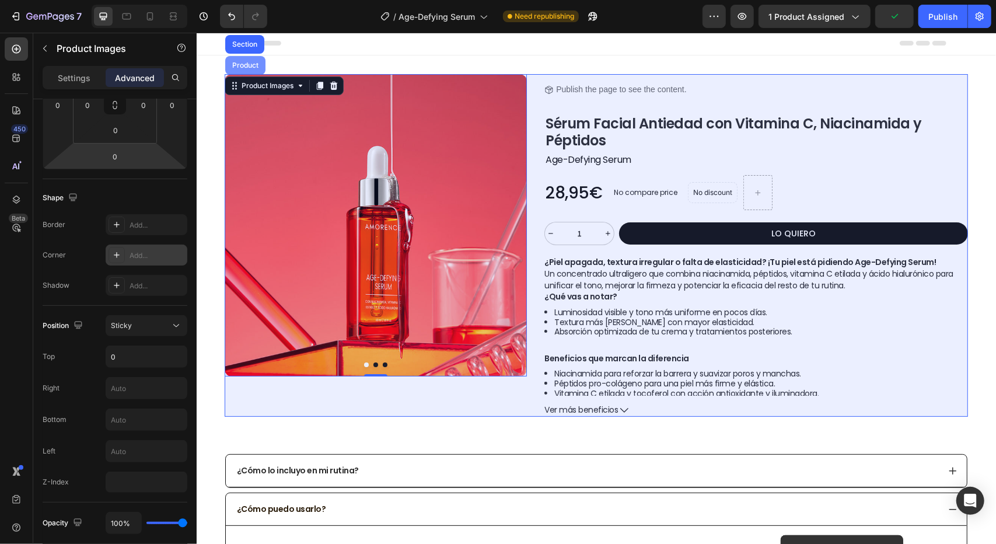
click at [256, 65] on div "Product" at bounding box center [244, 64] width 31 height 7
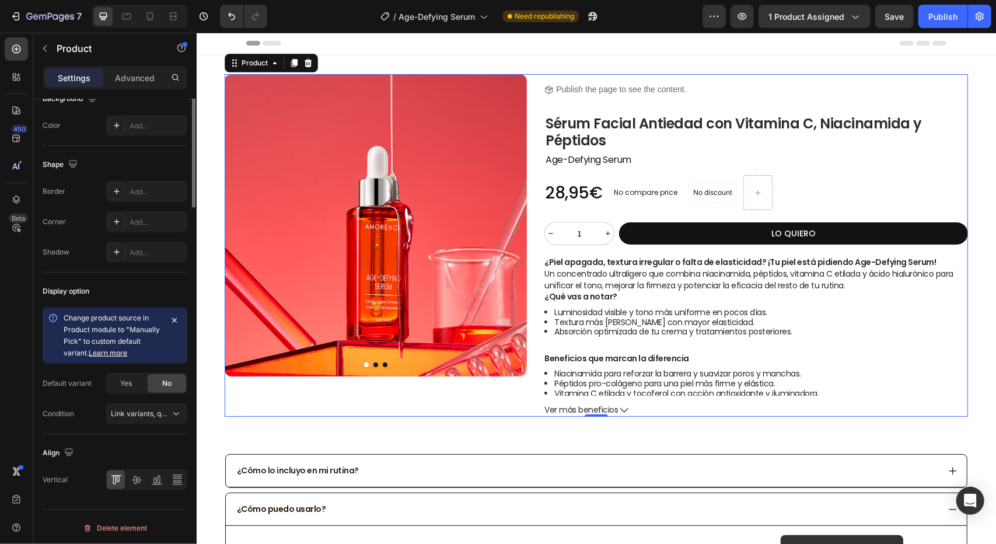
scroll to position [52, 0]
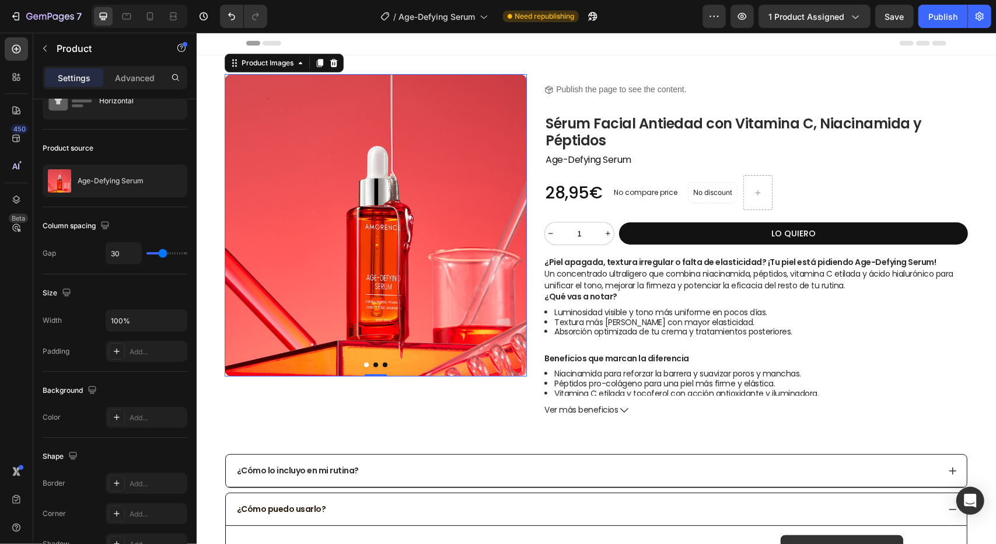
click at [316, 174] on img at bounding box center [375, 225] width 302 height 302
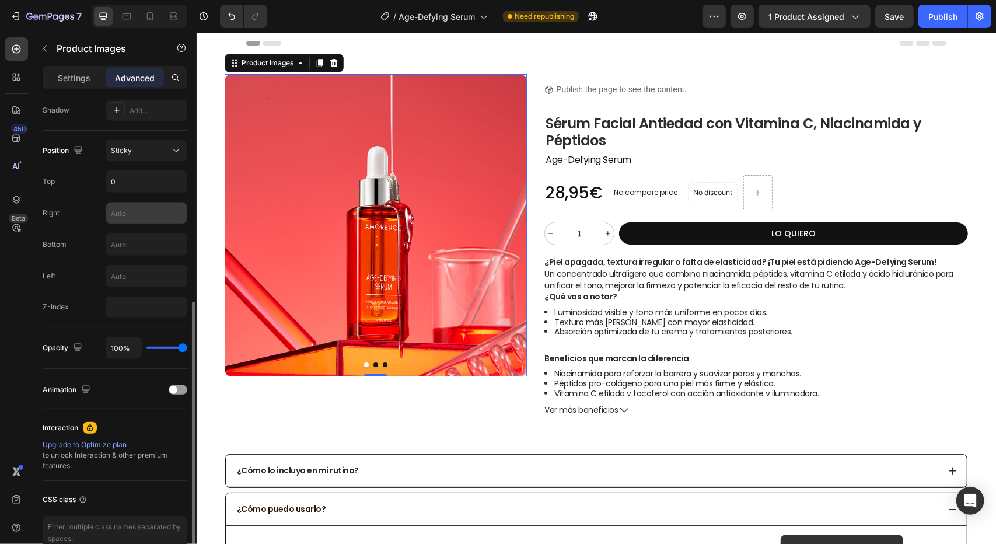
scroll to position [278, 0]
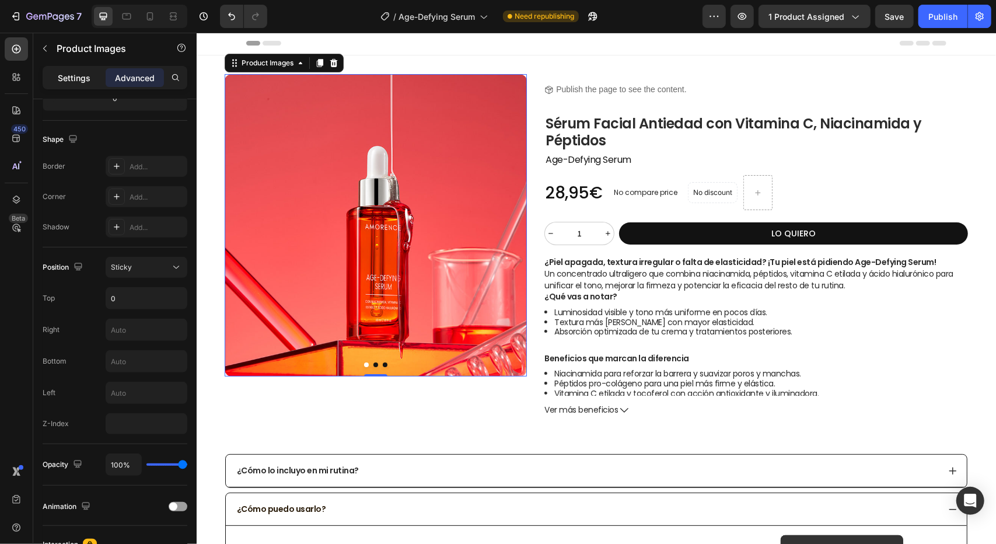
click at [70, 78] on p "Settings" at bounding box center [74, 78] width 33 height 12
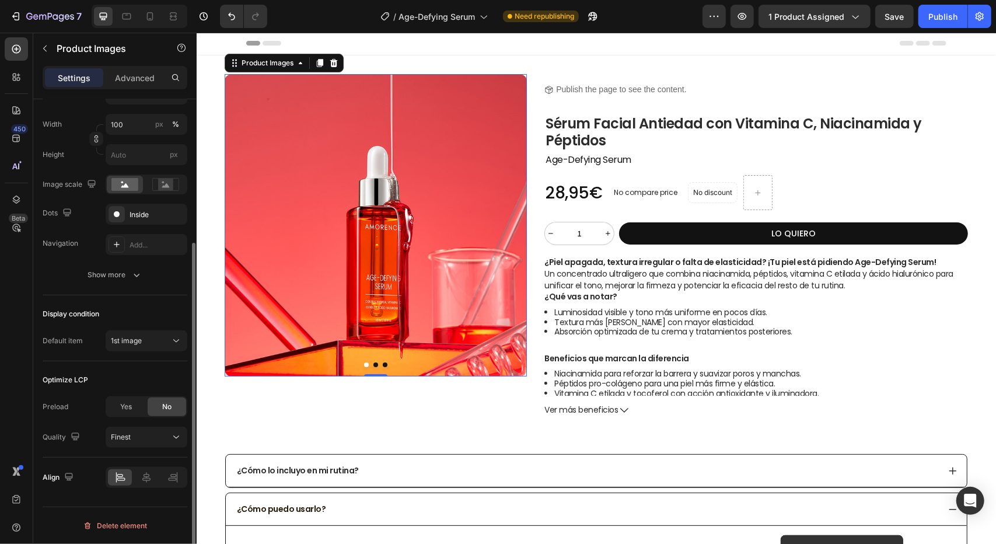
scroll to position [207, 0]
click at [135, 278] on icon "button" at bounding box center [137, 276] width 12 height 12
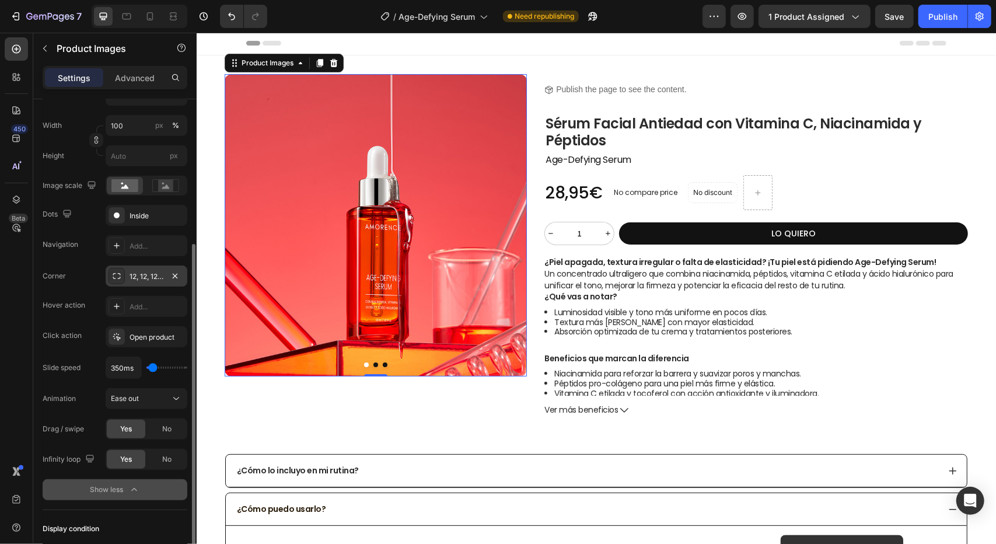
click at [138, 274] on div "12, 12, 12, 12" at bounding box center [147, 276] width 34 height 11
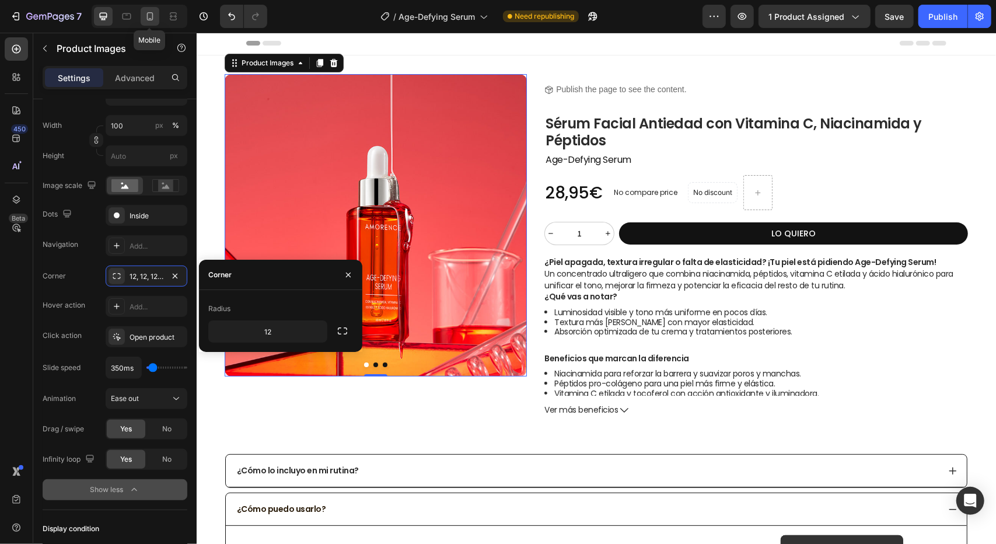
click at [151, 17] on icon at bounding box center [150, 17] width 12 height 12
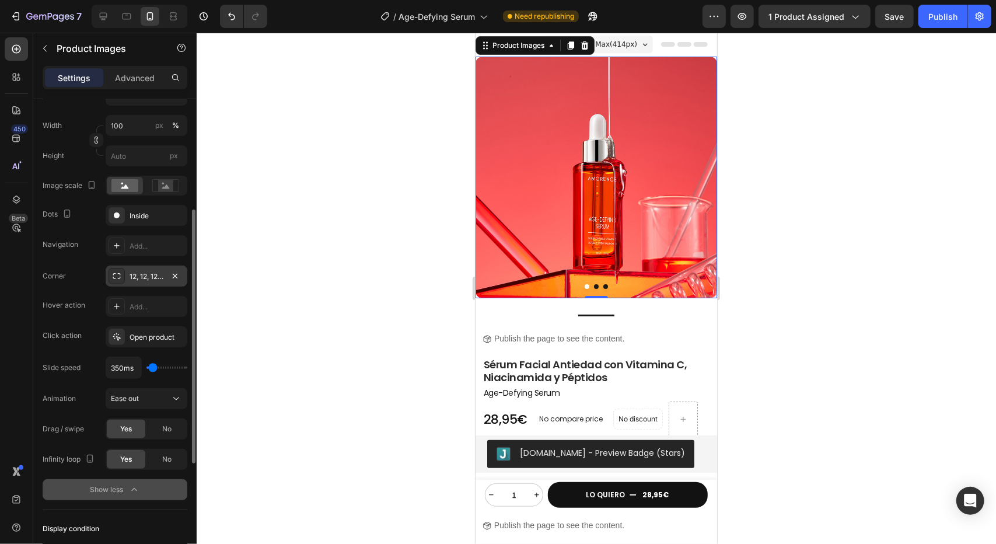
click at [149, 275] on div "12, 12, 12, 12" at bounding box center [147, 276] width 34 height 11
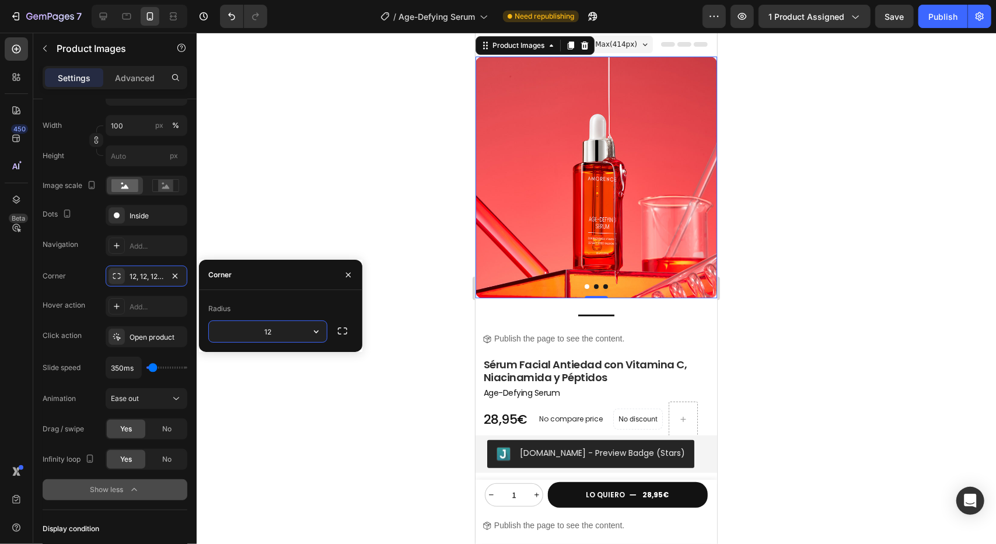
type input "0"
click at [155, 261] on div "Frame Square Width 100 px % Height px Image scale Dots Inside Navigation Add...…" at bounding box center [115, 292] width 145 height 415
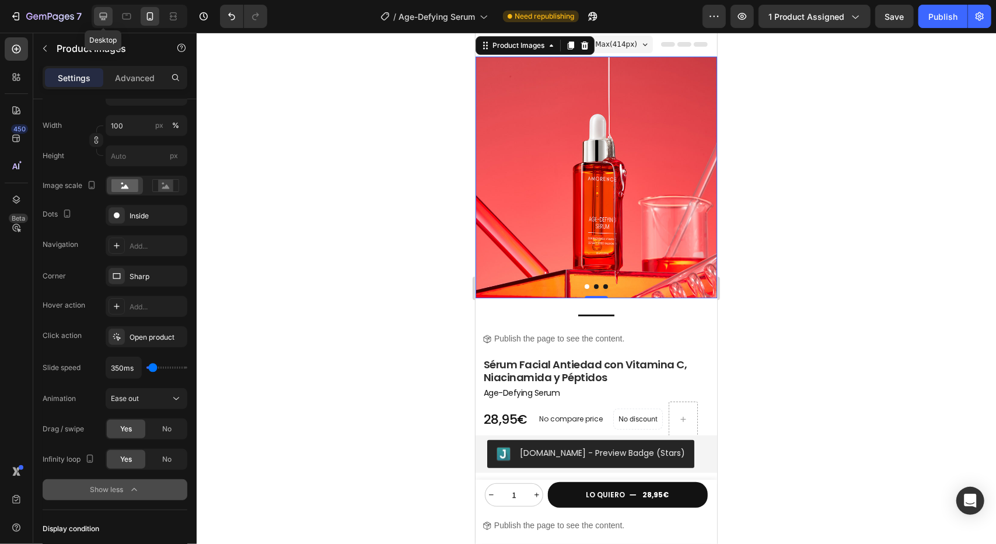
click at [94, 17] on div at bounding box center [103, 16] width 19 height 19
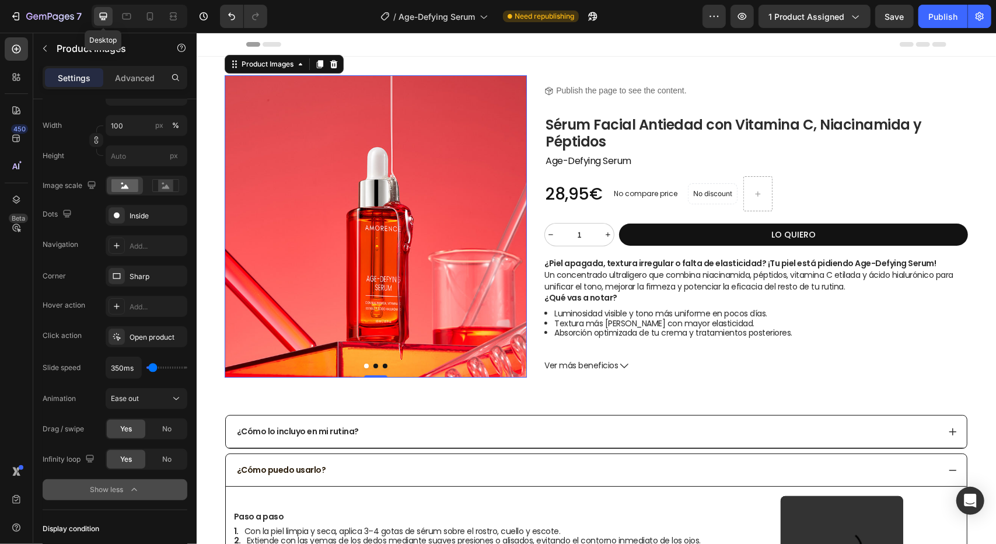
scroll to position [1, 0]
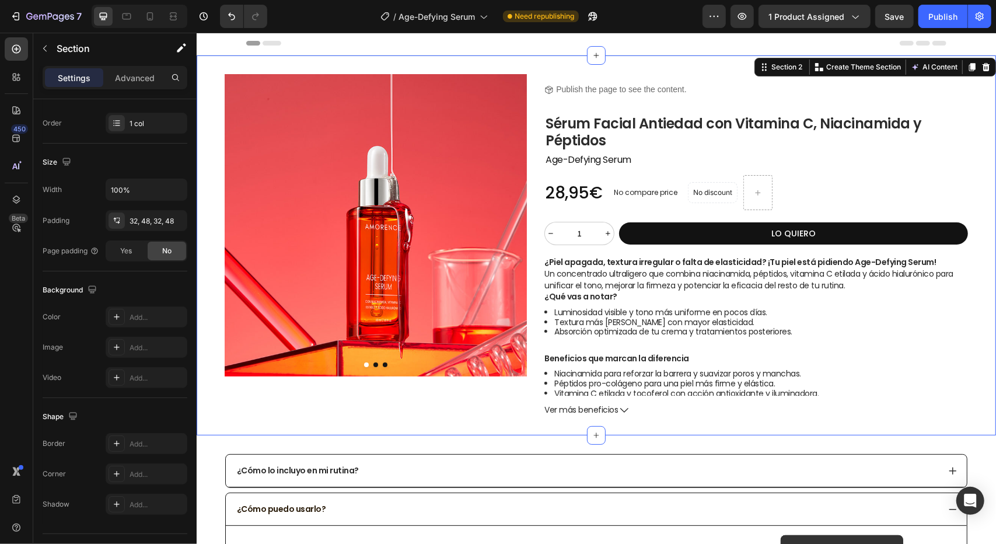
click at [397, 60] on div "Product Images Title Line Icon Publish the page to see the content. Custom Code…" at bounding box center [595, 245] width 799 height 380
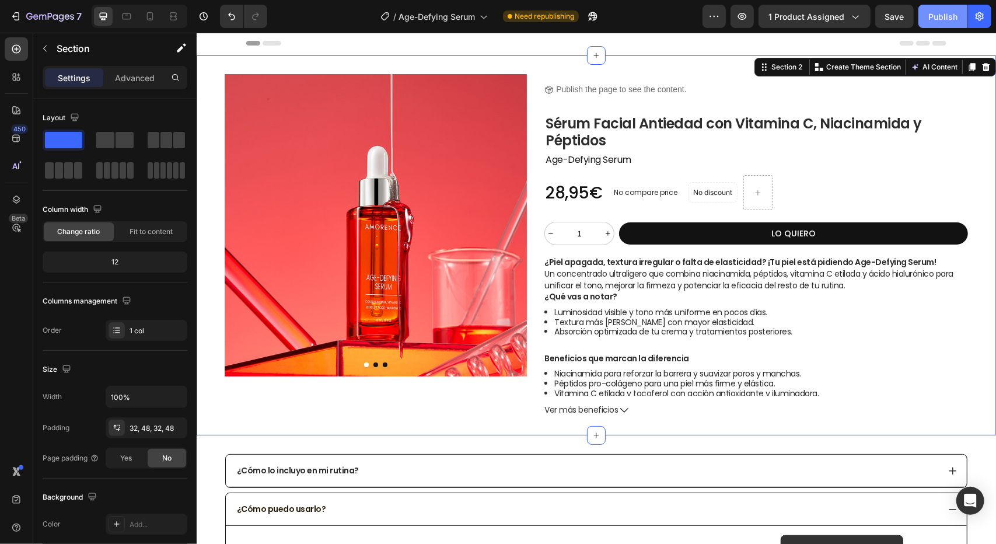
click at [941, 16] on div "Publish" at bounding box center [942, 17] width 29 height 12
click at [204, 73] on div "Product Images Title Line Icon Publish the page to see the content. Custom Code…" at bounding box center [595, 245] width 799 height 380
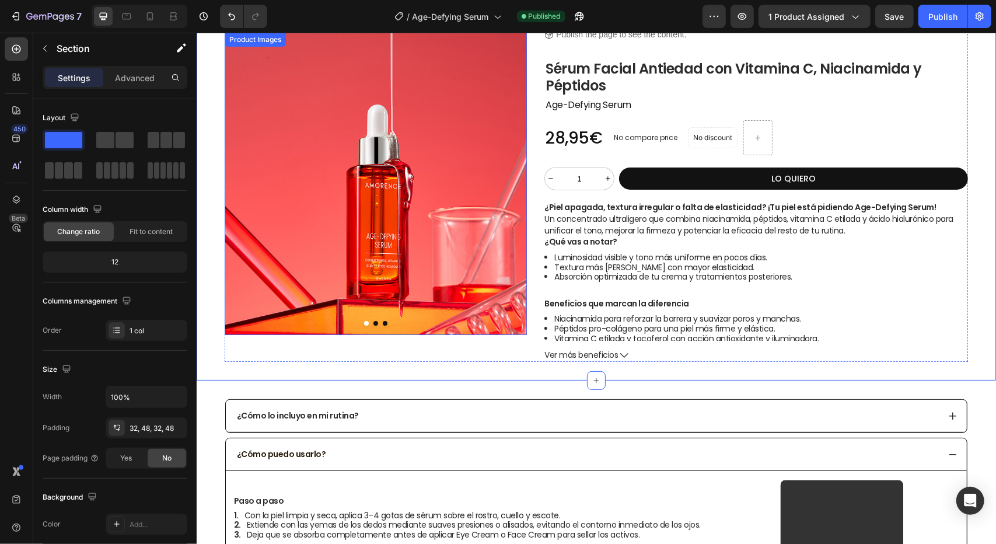
scroll to position [1, 0]
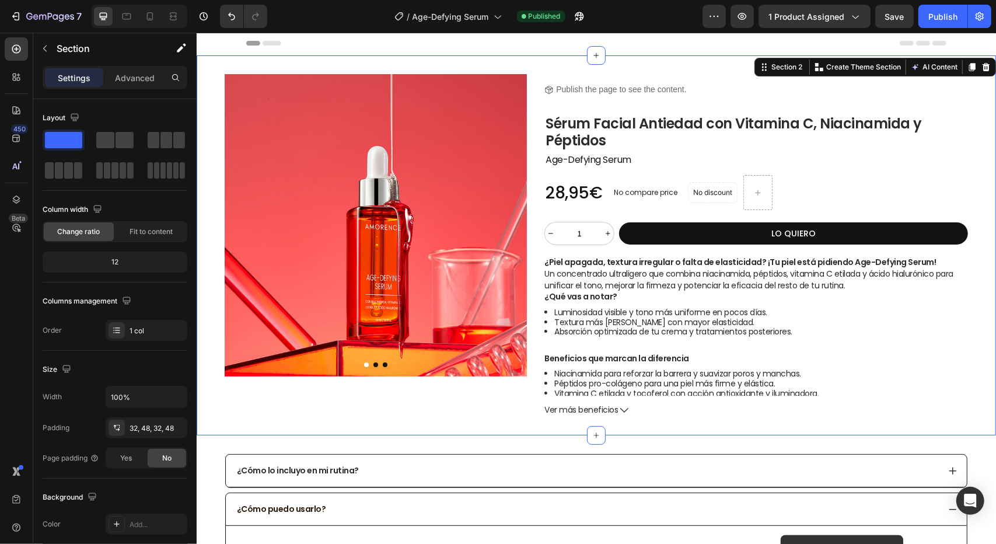
click at [201, 65] on div "Product Images Title Line Icon Publish the page to see the content. Custom Code…" at bounding box center [595, 245] width 799 height 380
click at [215, 62] on div "Product Images Title Line Icon Publish the page to see the content. Custom Code…" at bounding box center [595, 245] width 799 height 380
click at [140, 81] on p "Advanced" at bounding box center [135, 78] width 40 height 12
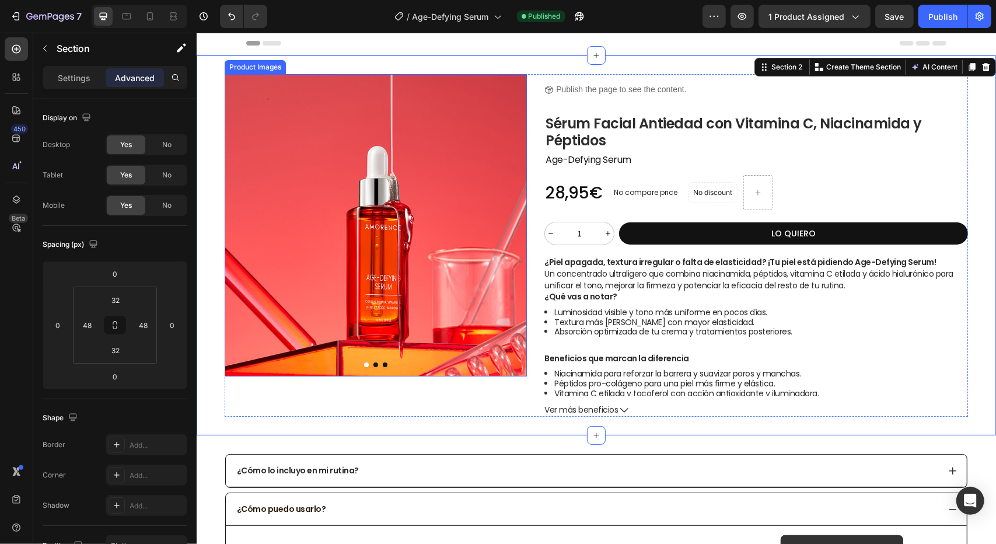
click at [371, 134] on img at bounding box center [375, 225] width 302 height 302
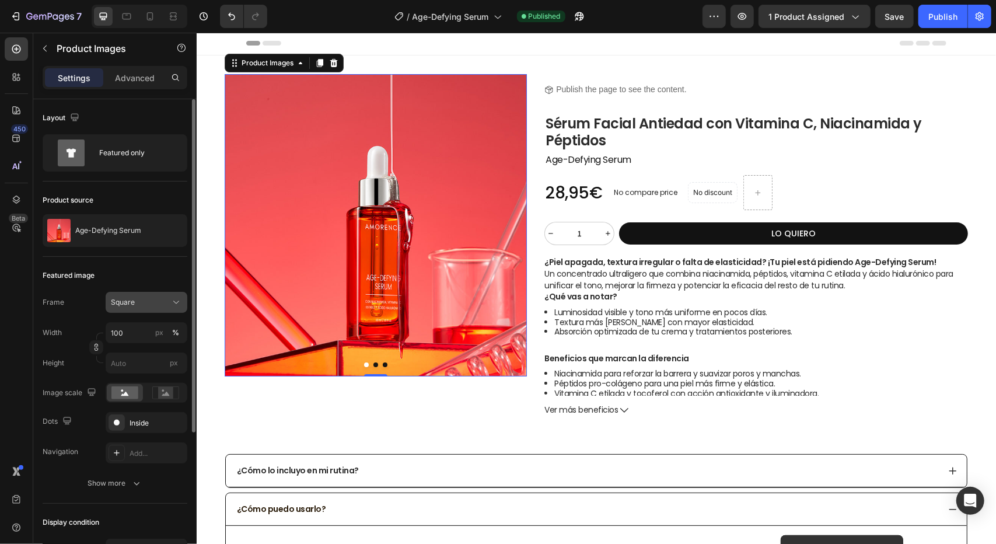
click at [179, 302] on icon at bounding box center [176, 302] width 12 height 12
click at [142, 484] on button "Show more" at bounding box center [115, 483] width 145 height 21
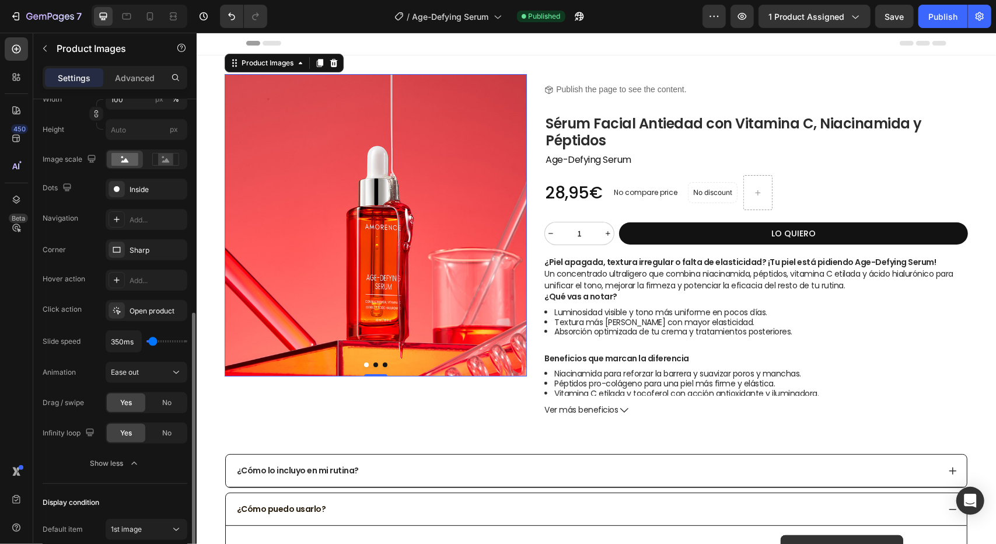
scroll to position [292, 0]
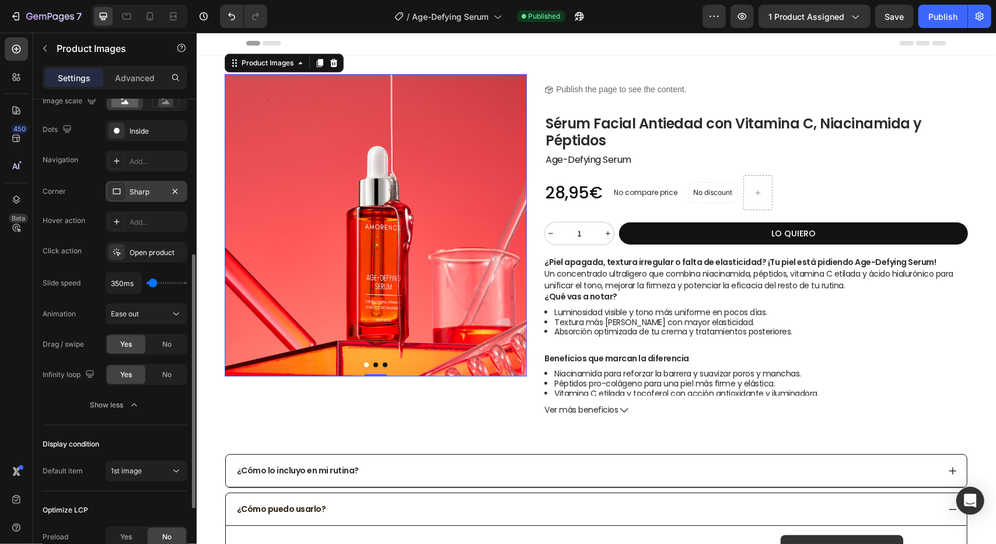
click at [145, 191] on div "Sharp" at bounding box center [147, 192] width 34 height 11
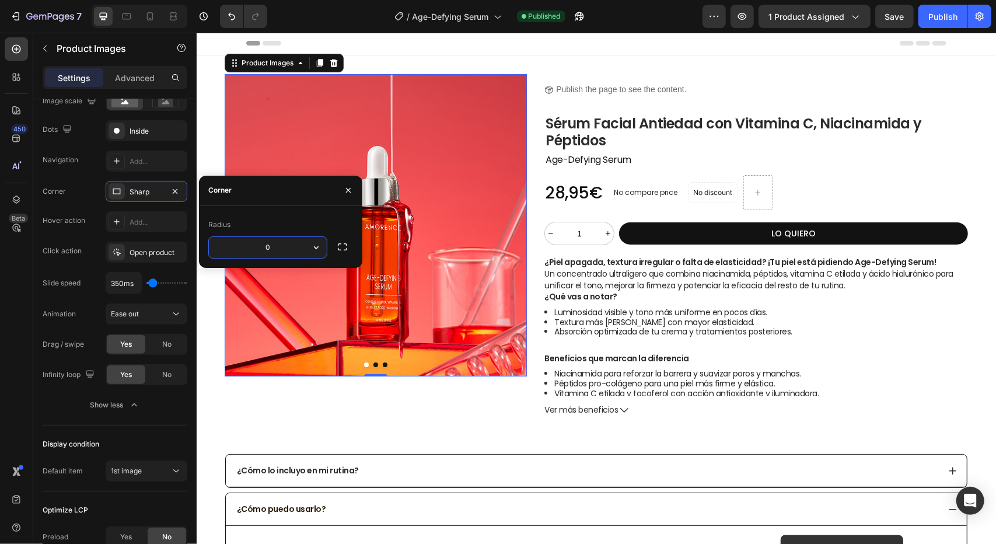
click at [254, 243] on input "0" at bounding box center [268, 247] width 118 height 21
type input "12"
click at [172, 176] on div "Frame Square Width 100 px % Height px Image scale Dots Inside Navigation Add...…" at bounding box center [115, 207] width 145 height 415
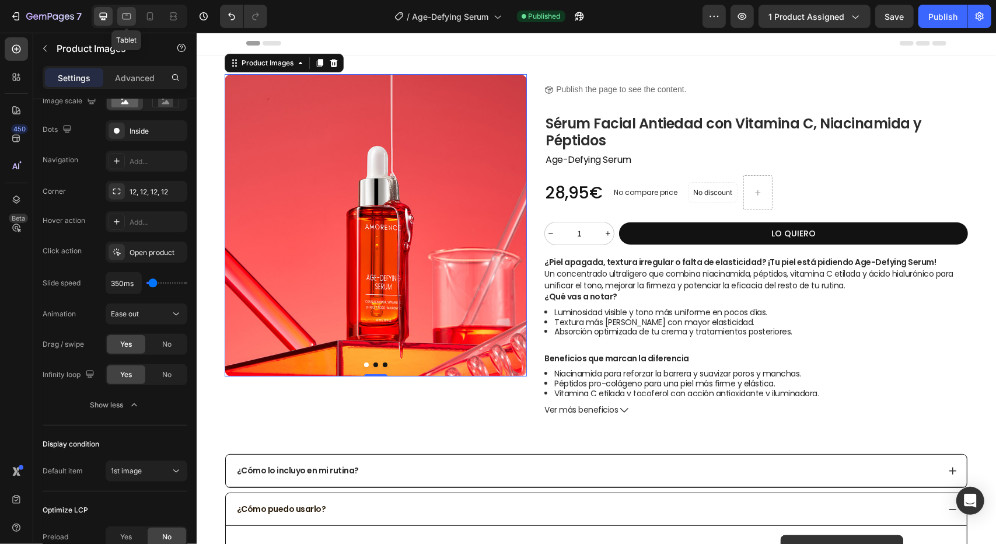
click at [123, 19] on icon at bounding box center [127, 16] width 9 height 6
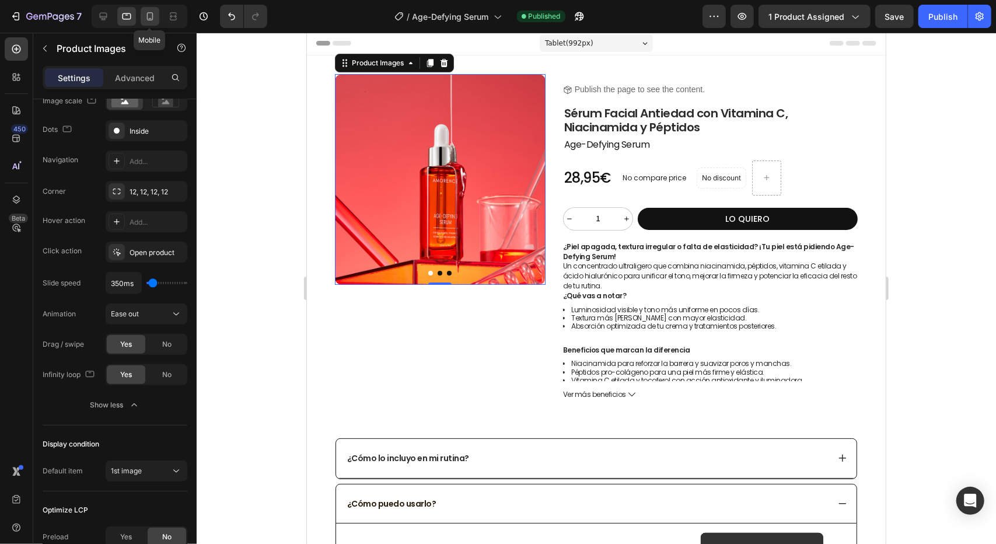
click at [149, 18] on icon at bounding box center [150, 16] width 6 height 8
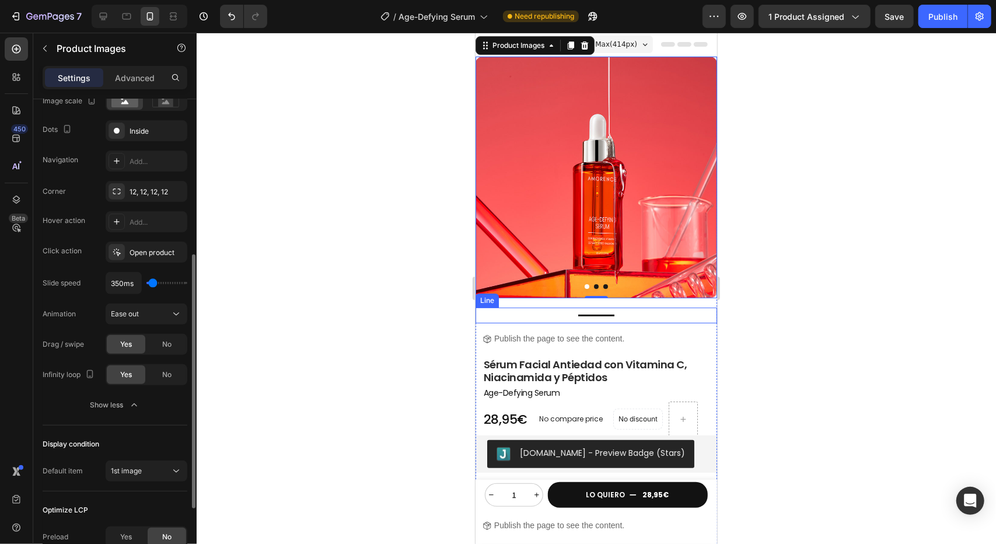
click at [161, 176] on div "Frame Square Width 100 px % Height px Image scale Dots Inside Navigation Add...…" at bounding box center [115, 207] width 145 height 415
click at [148, 174] on div "Frame Square Width 100 px % Height px Image scale Dots Inside Navigation Add...…" at bounding box center [115, 207] width 145 height 415
click at [463, 194] on div at bounding box center [596, 288] width 799 height 511
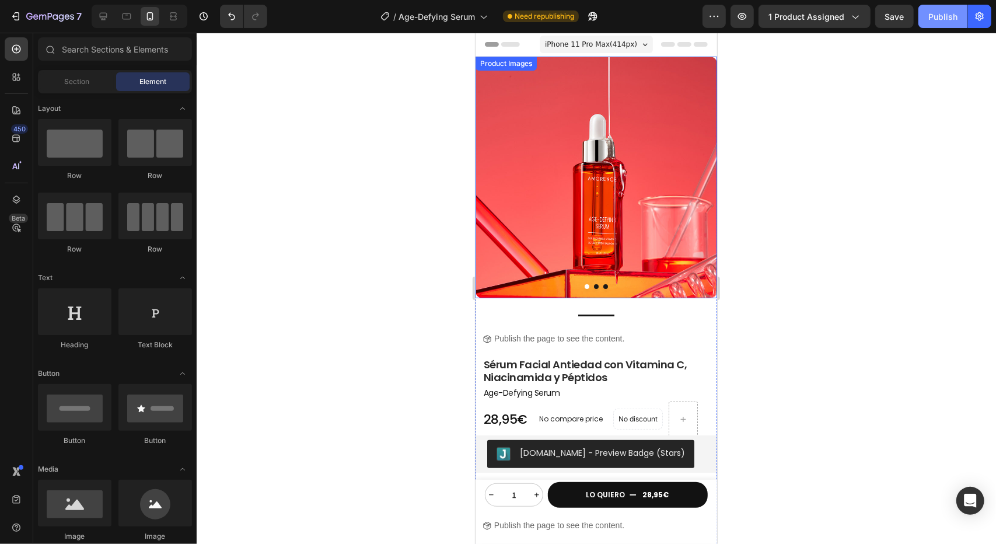
click at [944, 16] on div "Publish" at bounding box center [942, 17] width 29 height 12
click at [543, 122] on img at bounding box center [596, 177] width 242 height 242
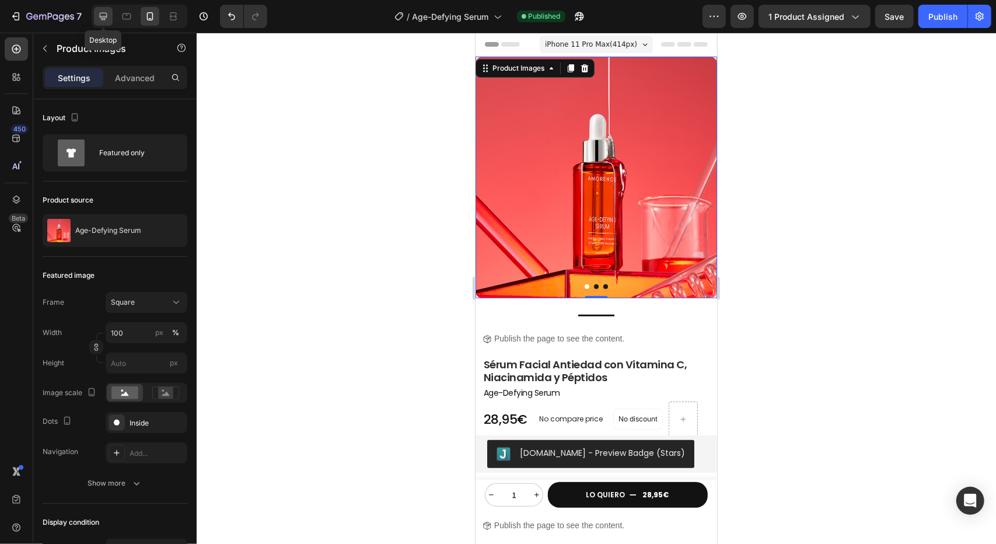
click at [107, 15] on icon at bounding box center [103, 17] width 12 height 12
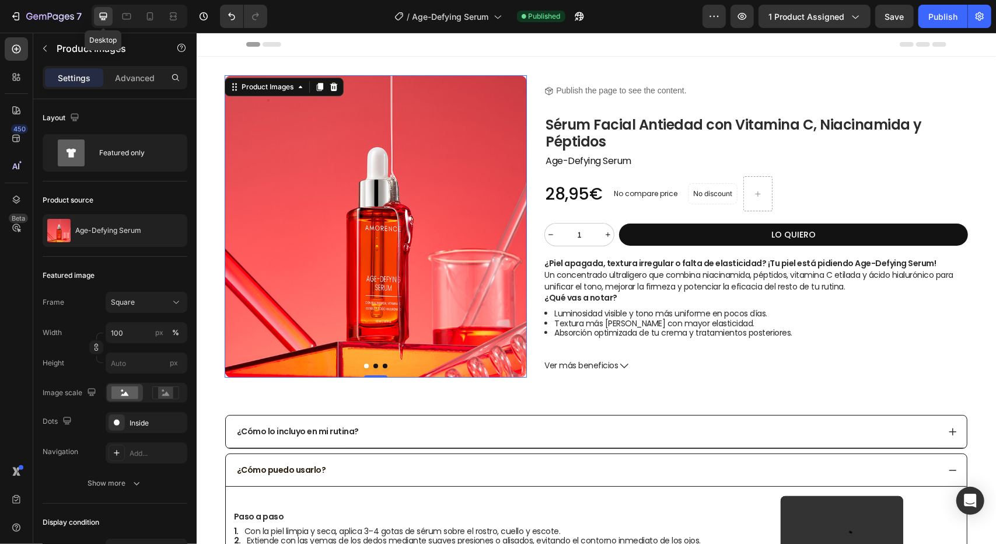
scroll to position [1, 0]
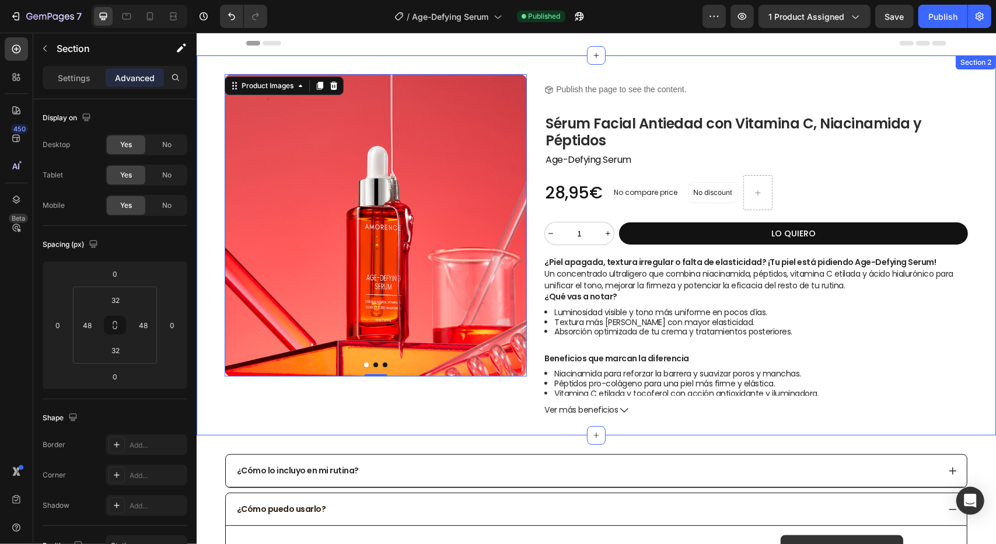
click at [420, 65] on div "Product Images 0 Title Line Icon Publish the page to see the content. Custom Co…" at bounding box center [595, 245] width 799 height 380
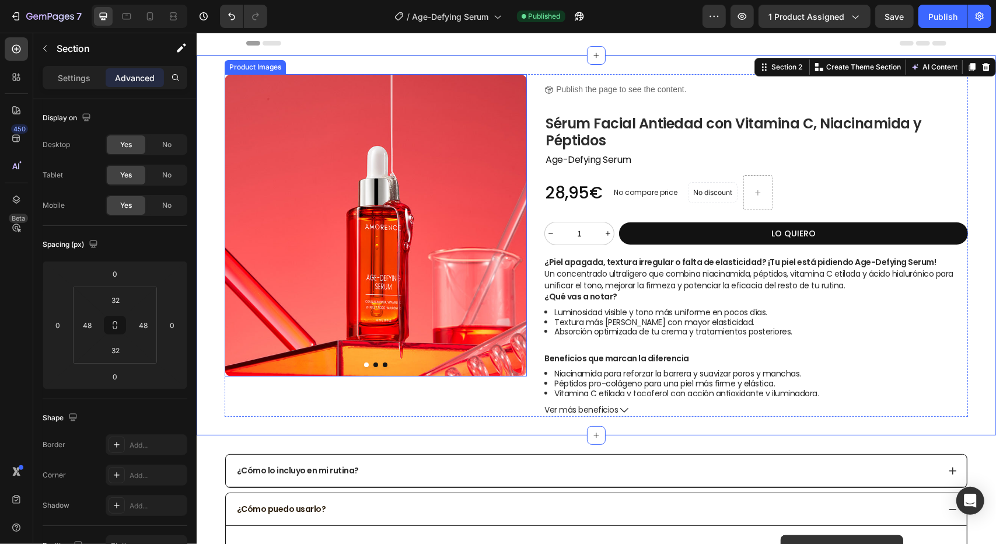
click at [386, 173] on img at bounding box center [375, 225] width 302 height 302
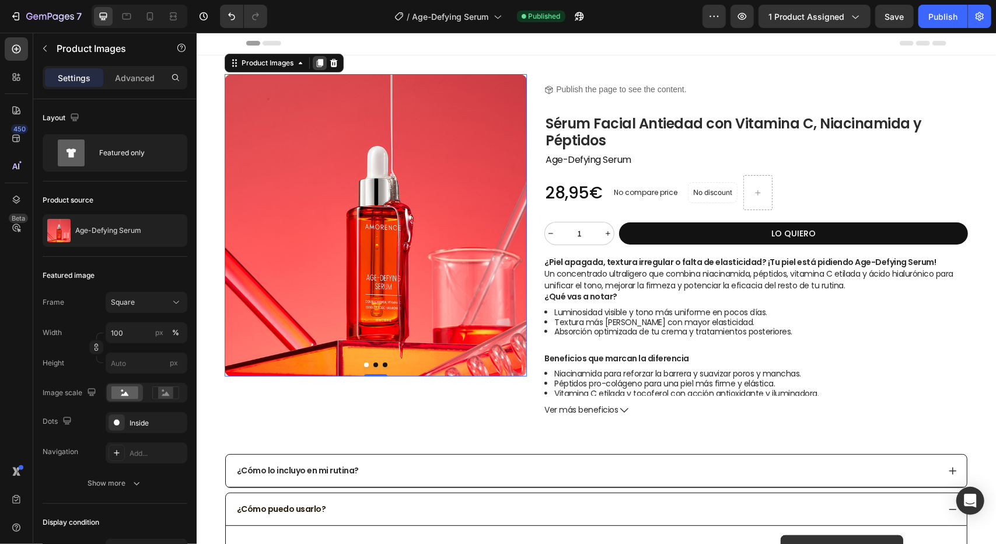
click at [320, 62] on icon at bounding box center [319, 62] width 6 height 8
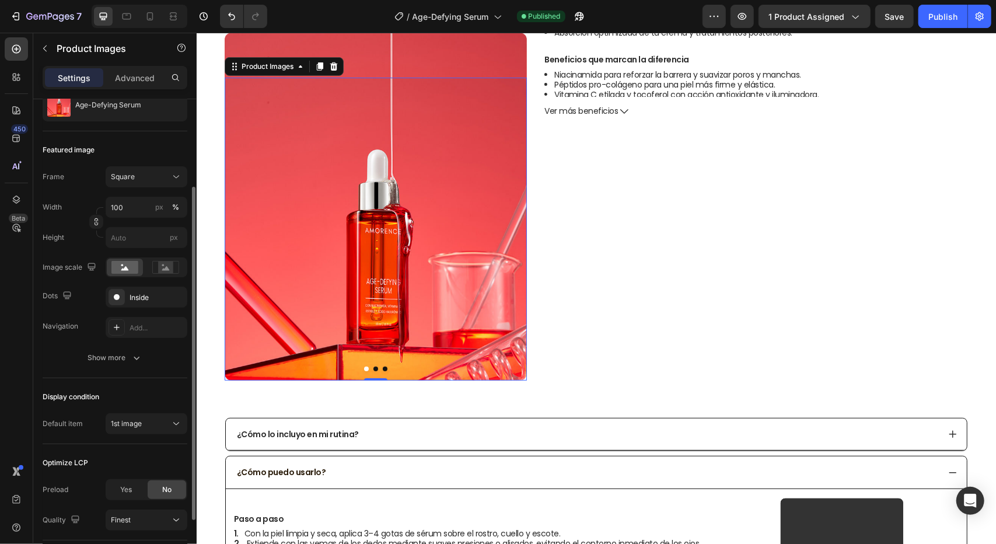
scroll to position [67, 0]
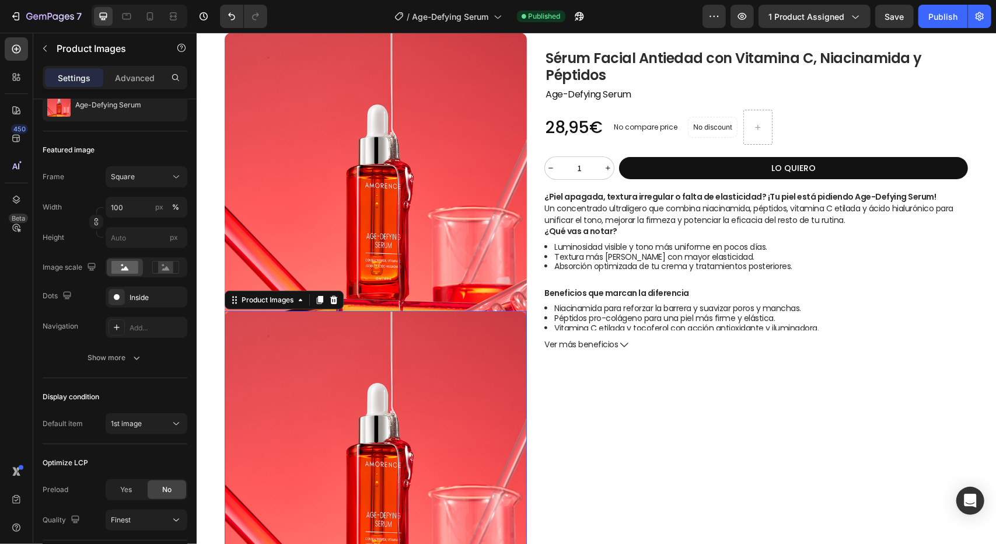
click at [334, 390] on img at bounding box center [375, 461] width 302 height 302
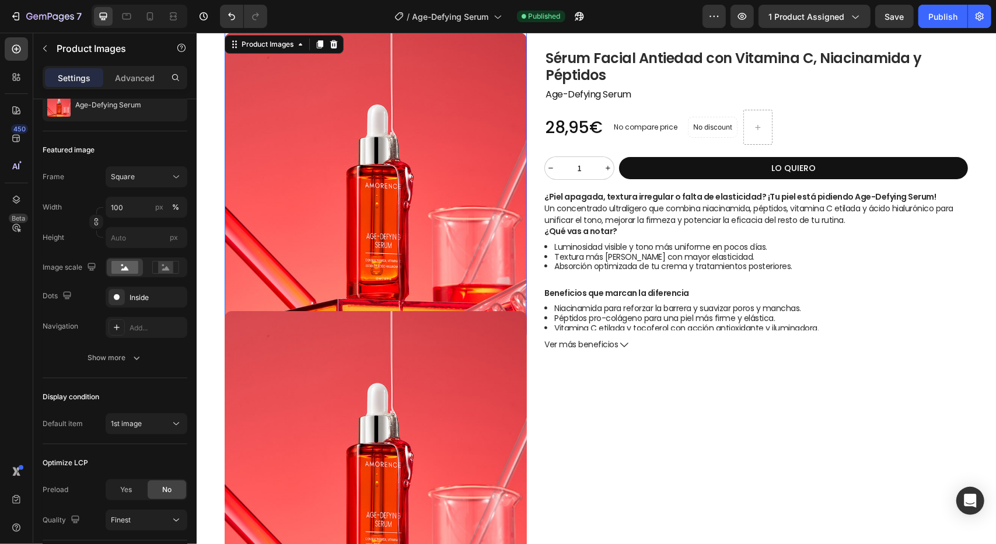
click at [384, 173] on img at bounding box center [375, 183] width 302 height 302
click at [137, 78] on p "Advanced" at bounding box center [135, 78] width 40 height 12
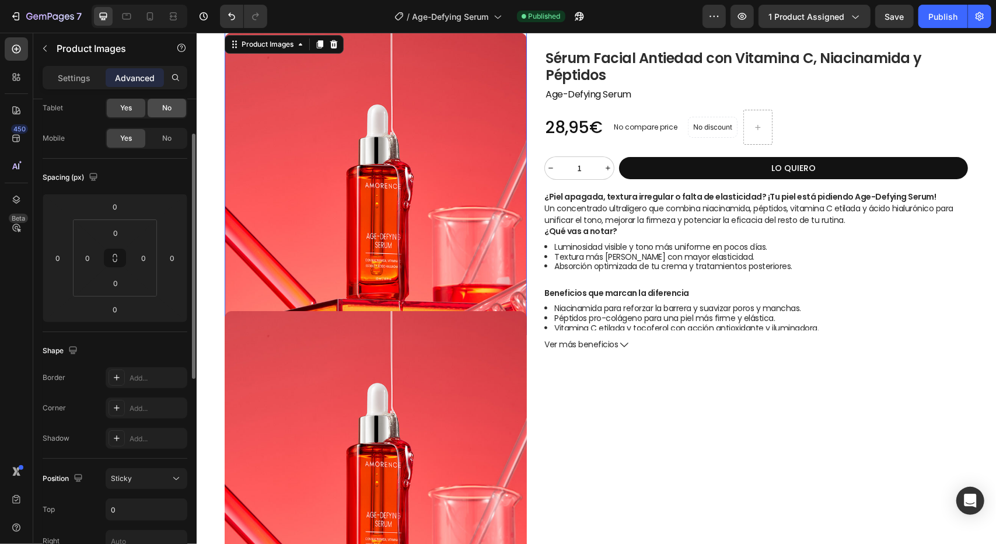
scroll to position [0, 0]
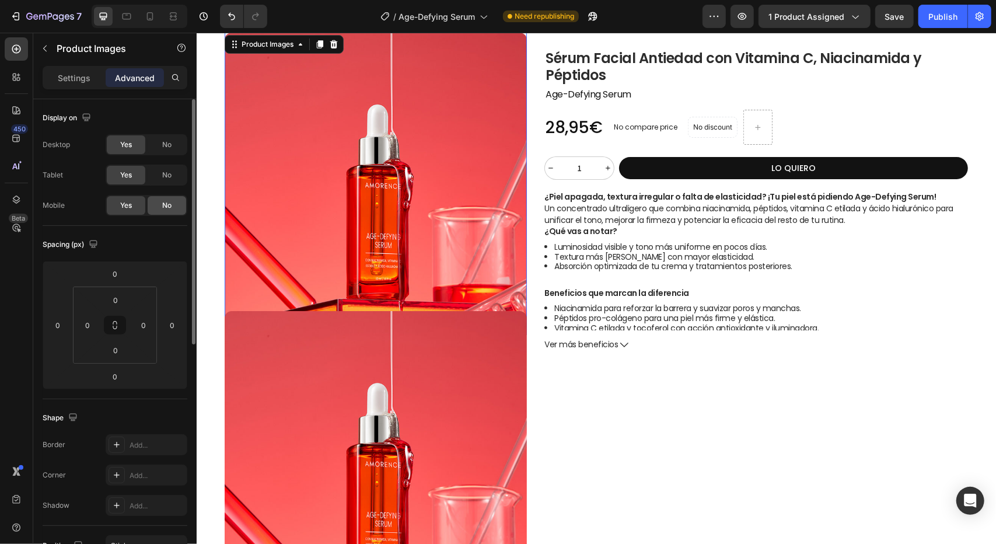
click at [173, 208] on div "No" at bounding box center [167, 205] width 39 height 19
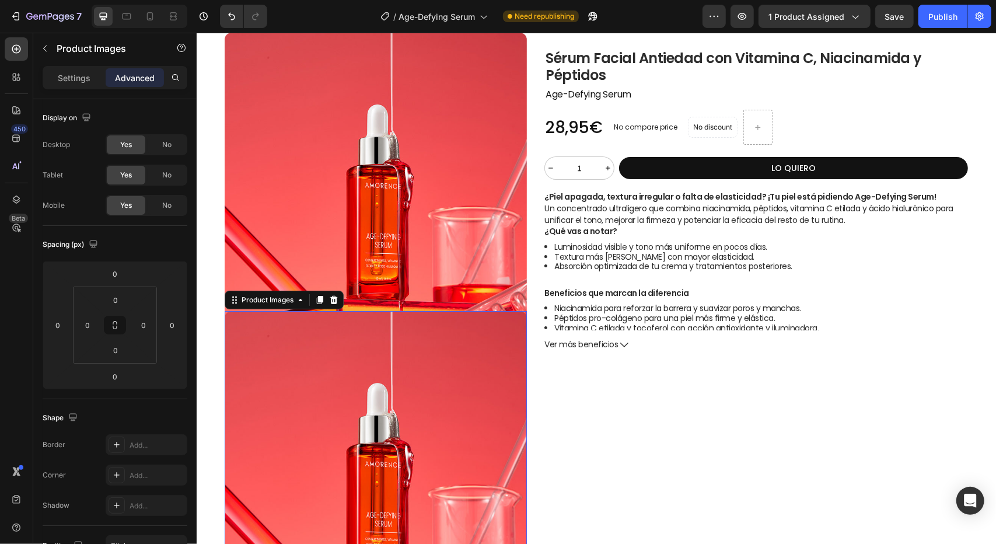
click at [256, 361] on img at bounding box center [375, 461] width 302 height 302
click at [165, 176] on span "No" at bounding box center [166, 175] width 9 height 11
click at [167, 148] on span "No" at bounding box center [166, 144] width 9 height 11
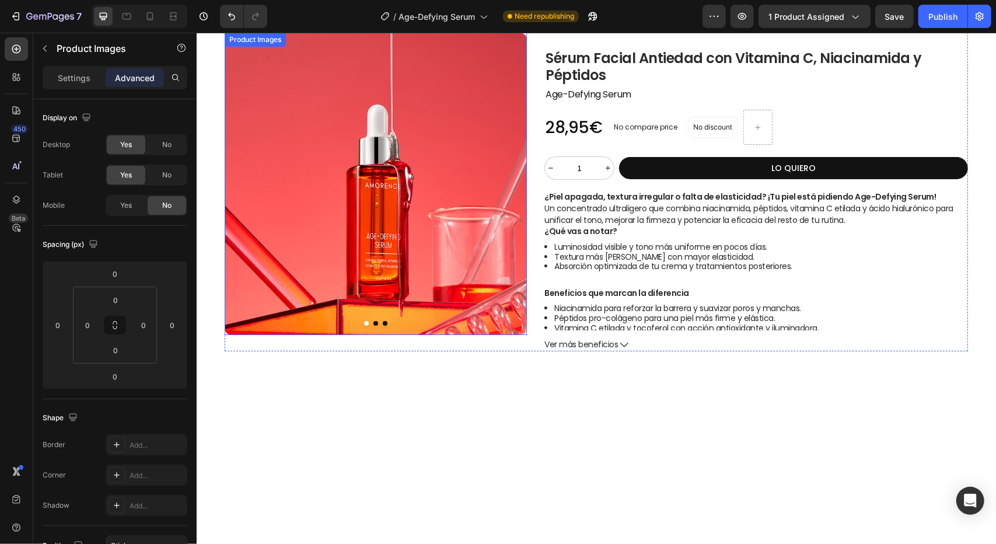
click at [305, 166] on img at bounding box center [375, 183] width 302 height 302
click at [127, 17] on icon at bounding box center [127, 17] width 12 height 12
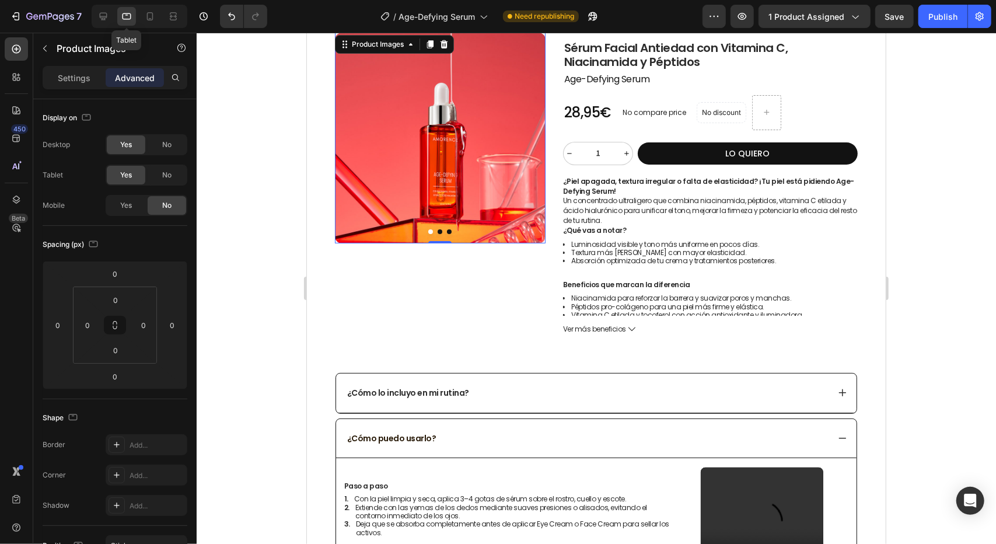
scroll to position [26, 0]
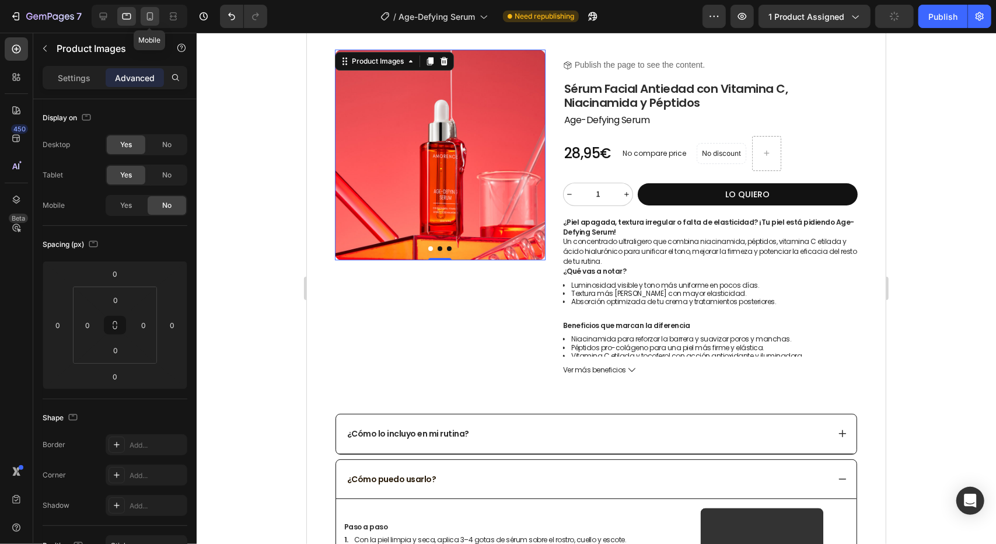
click at [150, 19] on icon at bounding box center [150, 16] width 6 height 8
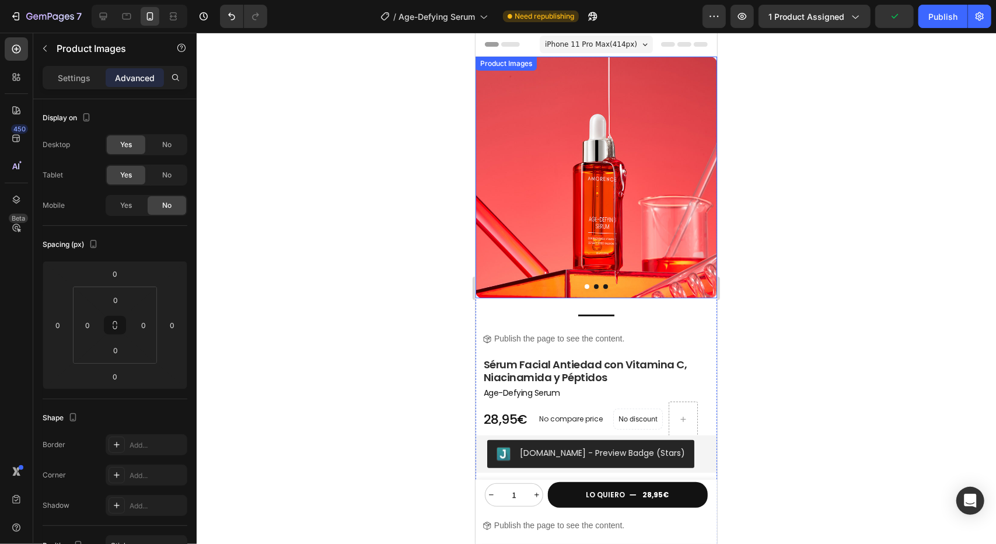
click at [583, 166] on img at bounding box center [596, 177] width 242 height 242
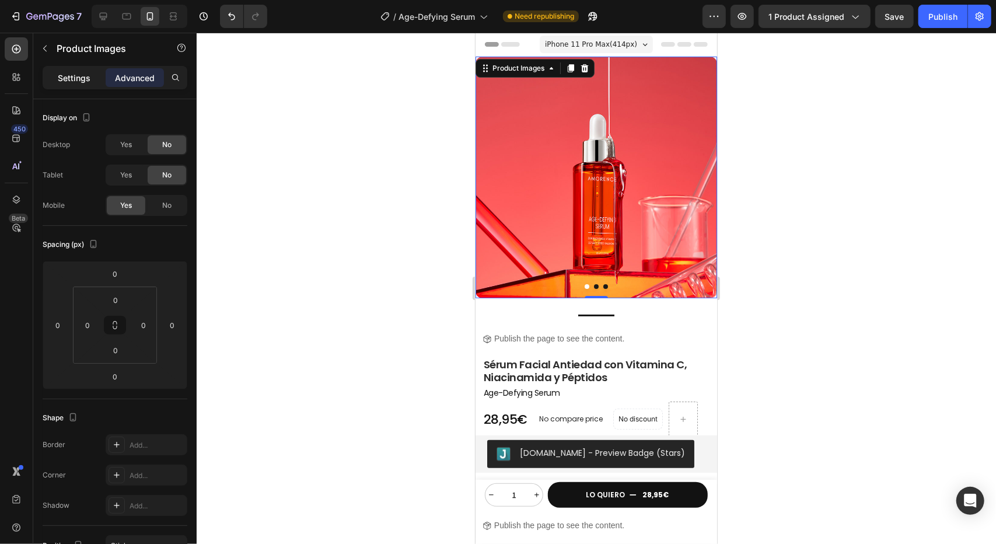
click at [78, 75] on p "Settings" at bounding box center [74, 78] width 33 height 12
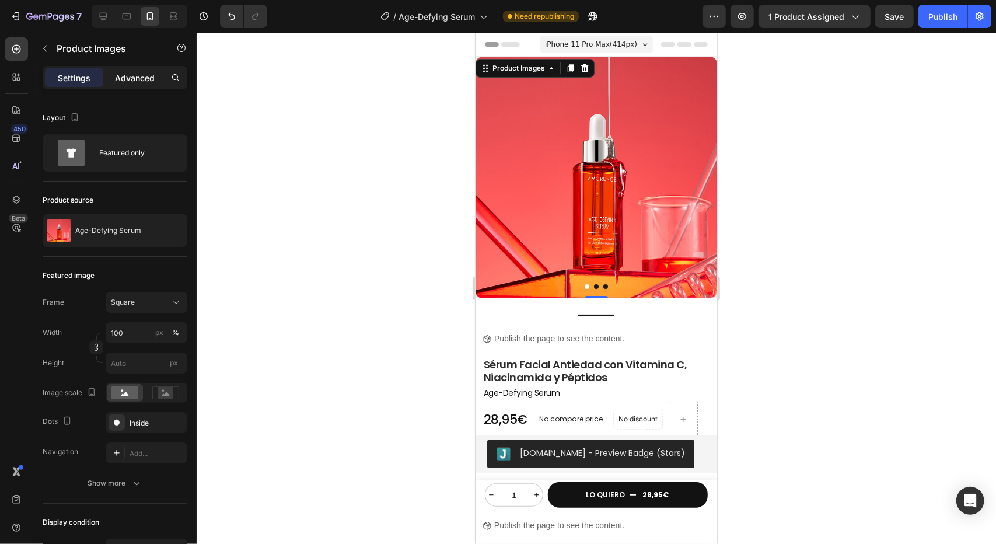
click at [142, 76] on p "Advanced" at bounding box center [135, 78] width 40 height 12
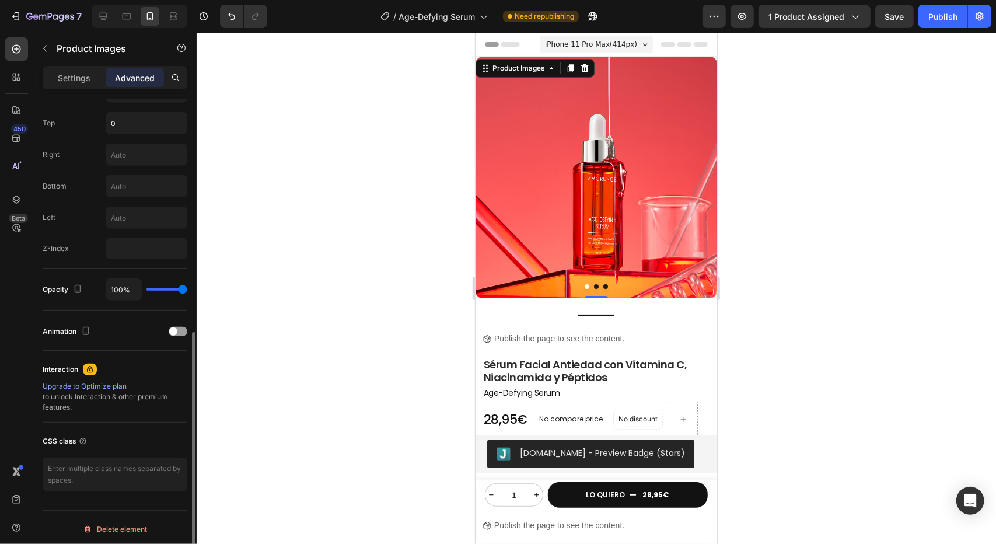
scroll to position [103, 0]
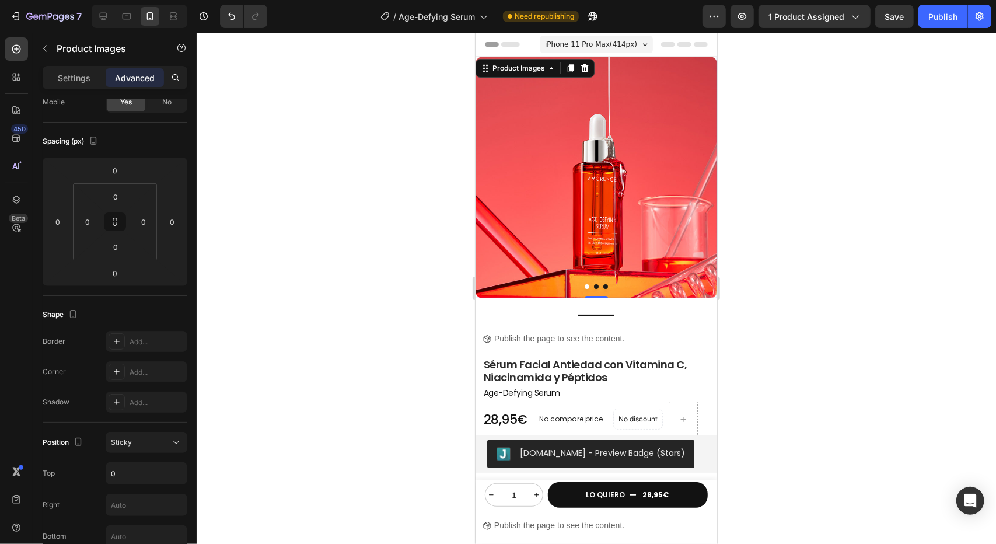
click at [513, 183] on img at bounding box center [596, 177] width 242 height 242
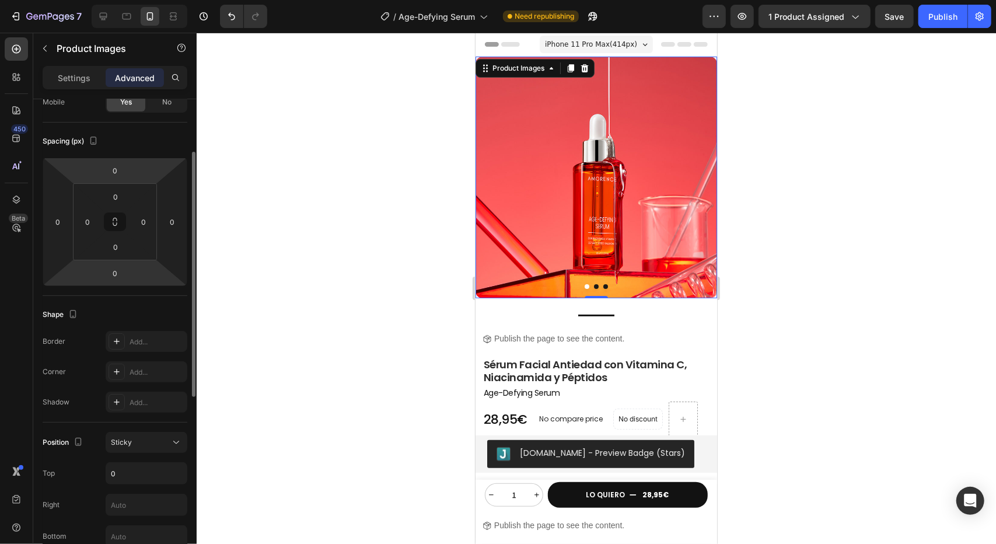
scroll to position [0, 0]
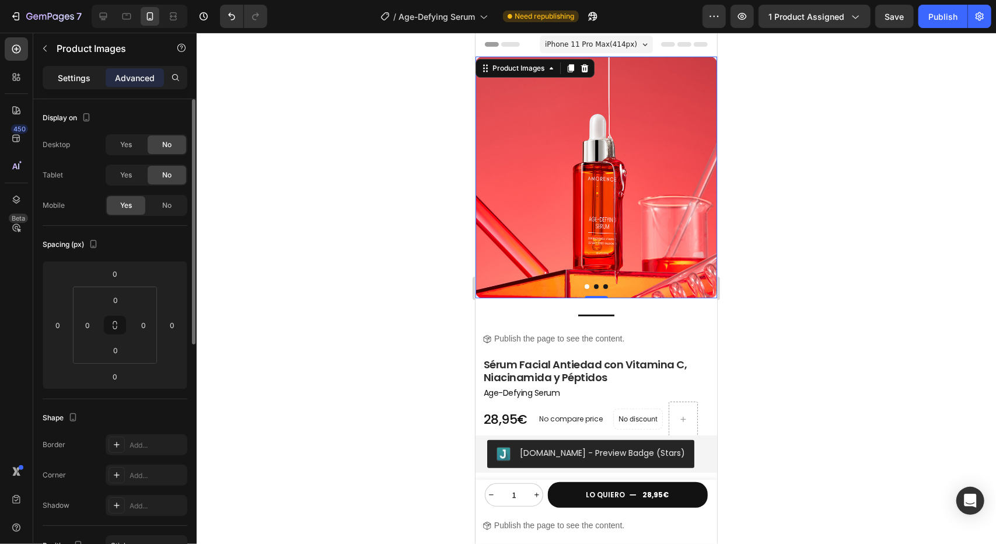
click at [79, 83] on p "Settings" at bounding box center [74, 78] width 33 height 12
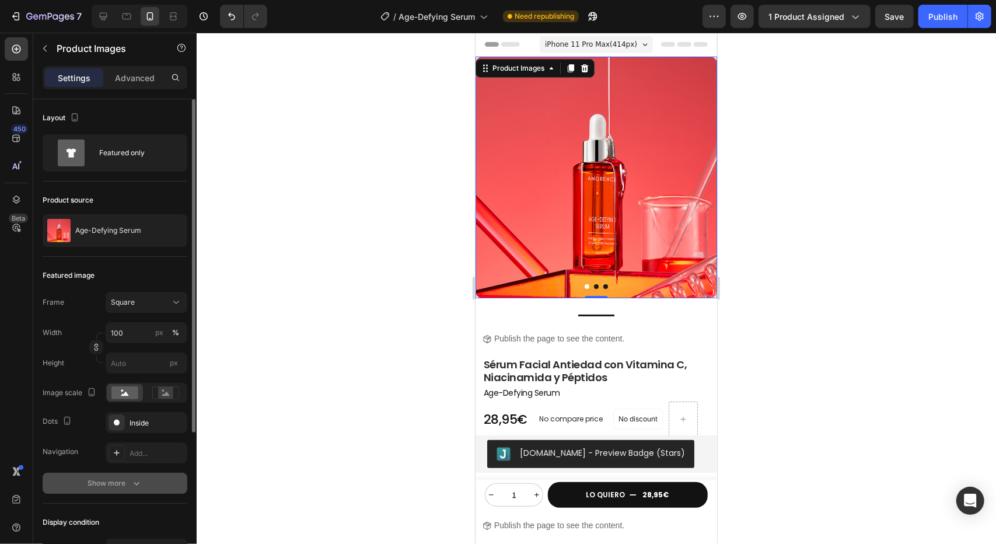
click at [130, 477] on div "Show more" at bounding box center [115, 483] width 54 height 12
click at [173, 481] on icon "button" at bounding box center [174, 482] width 9 height 9
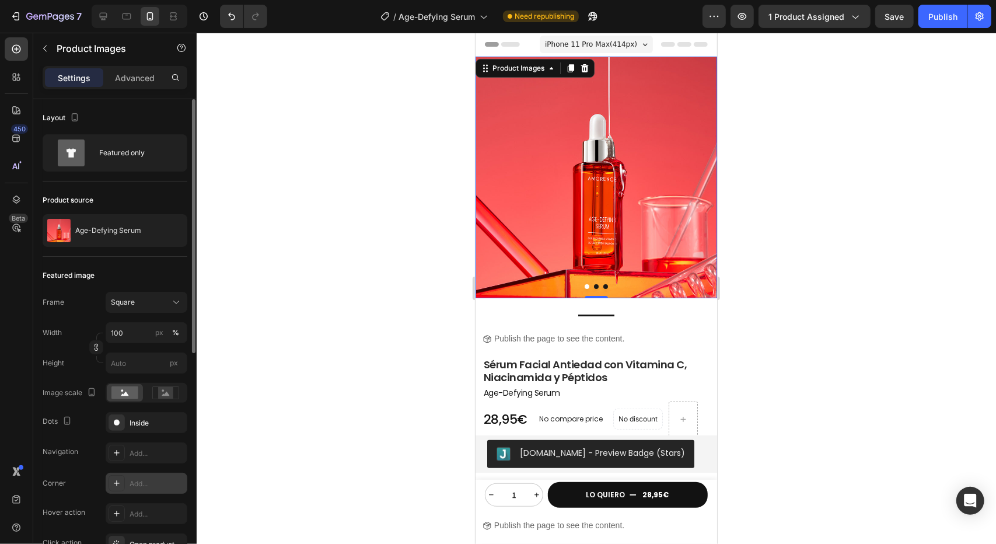
click at [265, 377] on div at bounding box center [596, 288] width 799 height 511
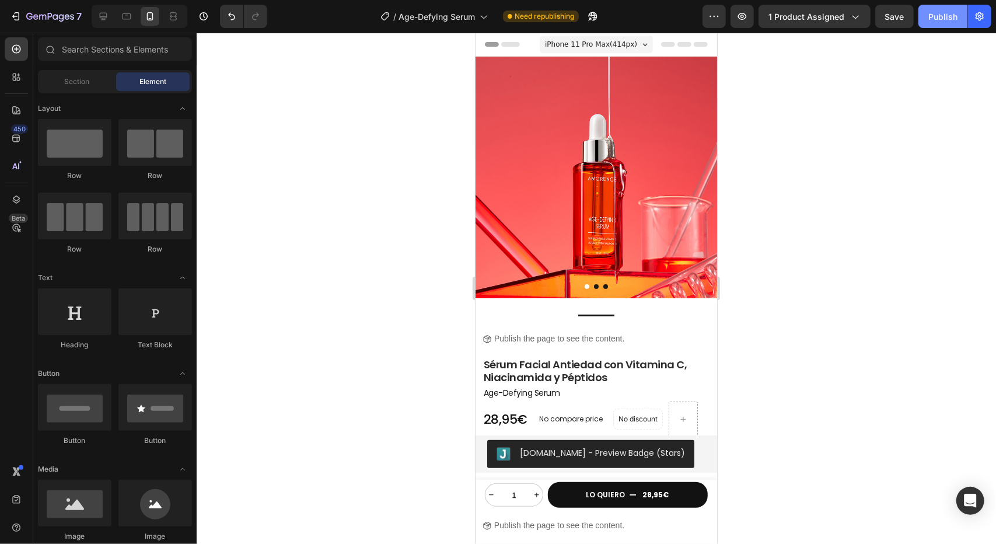
click at [935, 22] on div "Publish" at bounding box center [942, 17] width 29 height 12
click at [96, 16] on div at bounding box center [103, 16] width 19 height 19
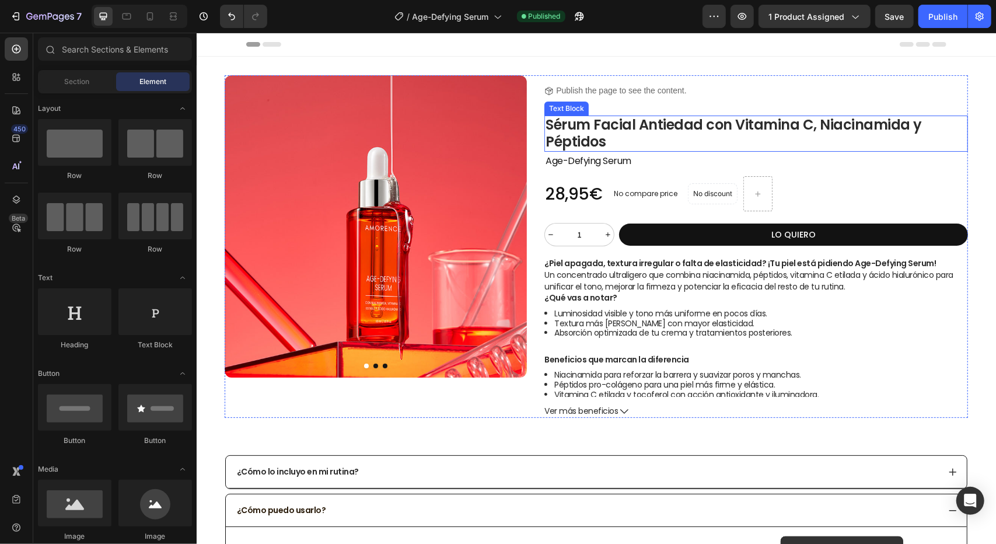
click at [646, 135] on p "Sérum Facial Antiedad con Vitamina C, Niacinamida y Péptidos" at bounding box center [755, 133] width 421 height 34
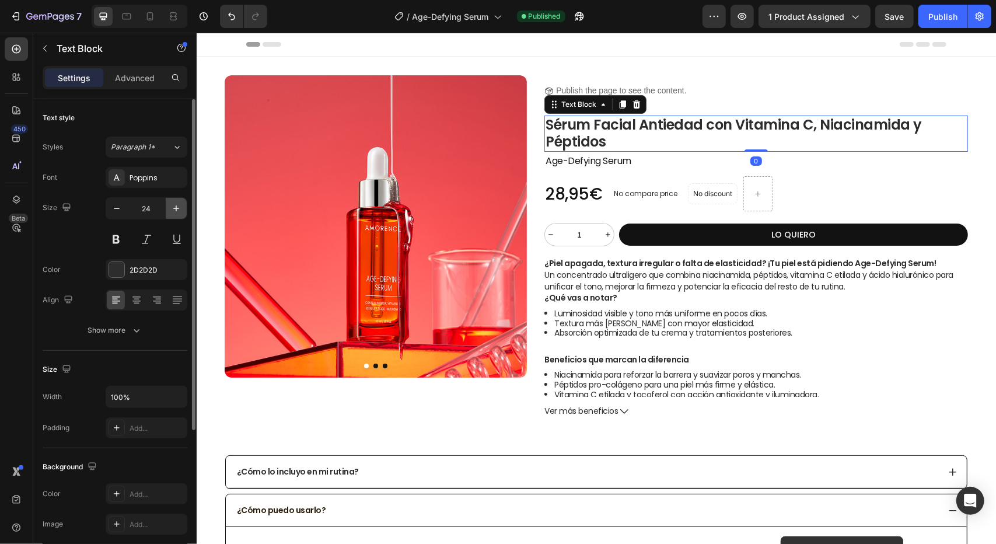
click at [173, 207] on icon "button" at bounding box center [176, 208] width 12 height 12
type input "26"
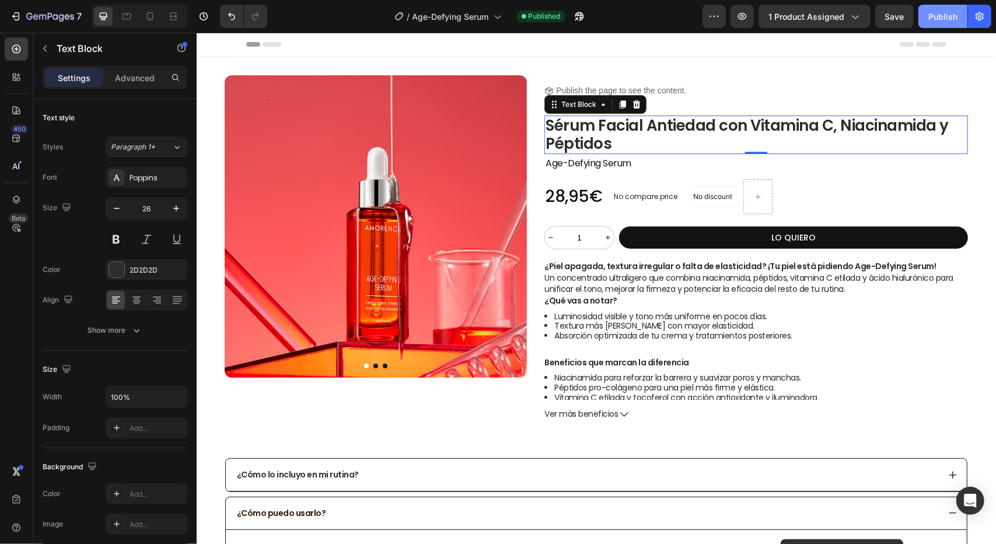
click at [936, 12] on div "Publish" at bounding box center [942, 17] width 29 height 12
click at [717, 163] on h2 "Age-Defying Serum" at bounding box center [756, 162] width 424 height 19
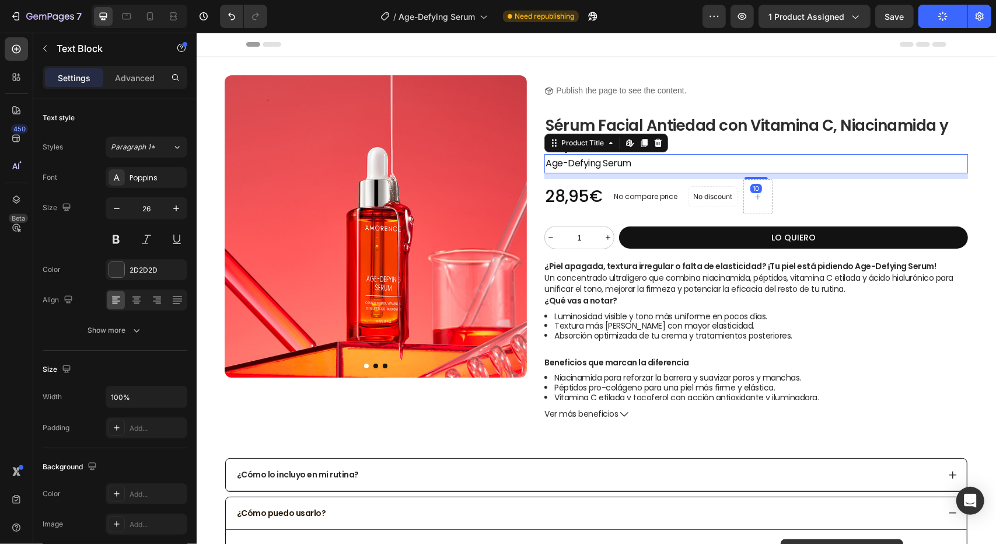
click at [716, 145] on p "Sérum Facial Antiedad con Vitamina C, Niacinamida y Péptidos" at bounding box center [755, 134] width 421 height 36
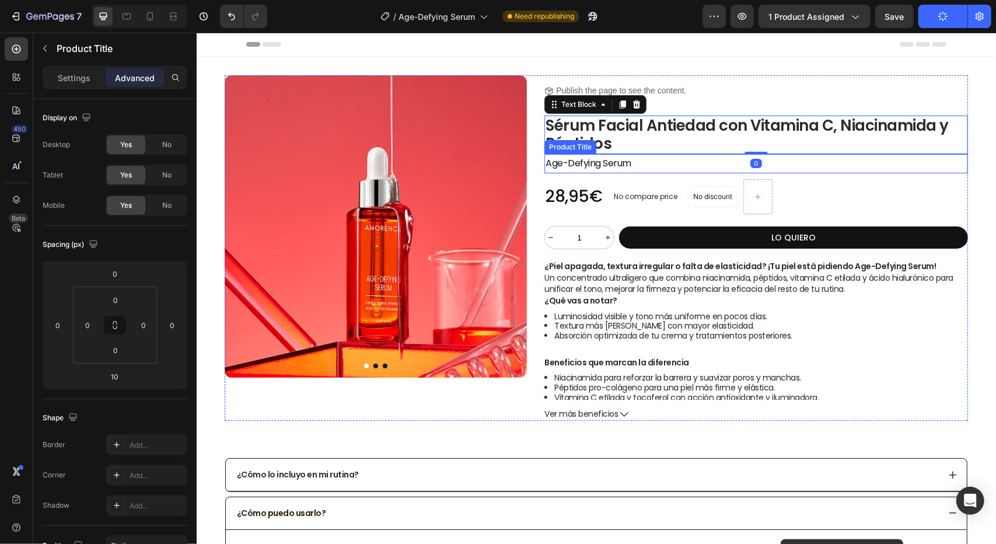
click at [697, 165] on h2 "Age-Defying Serum" at bounding box center [756, 162] width 424 height 19
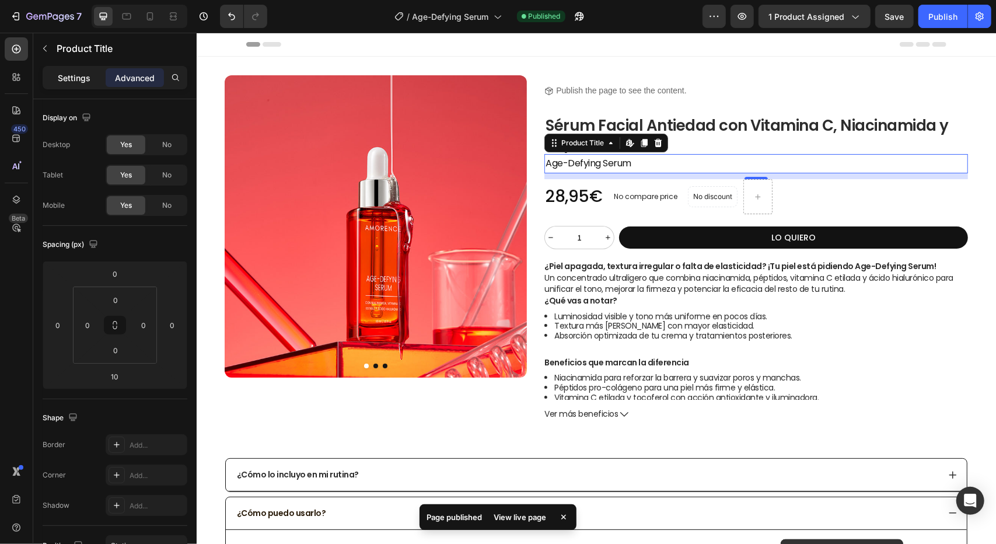
click at [79, 77] on p "Settings" at bounding box center [74, 78] width 33 height 12
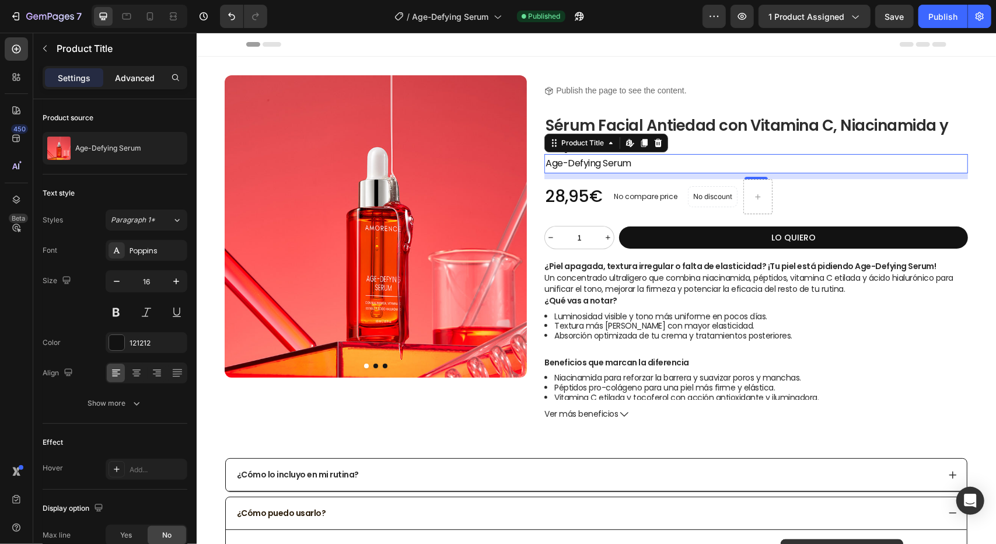
click at [135, 75] on p "Advanced" at bounding box center [135, 78] width 40 height 12
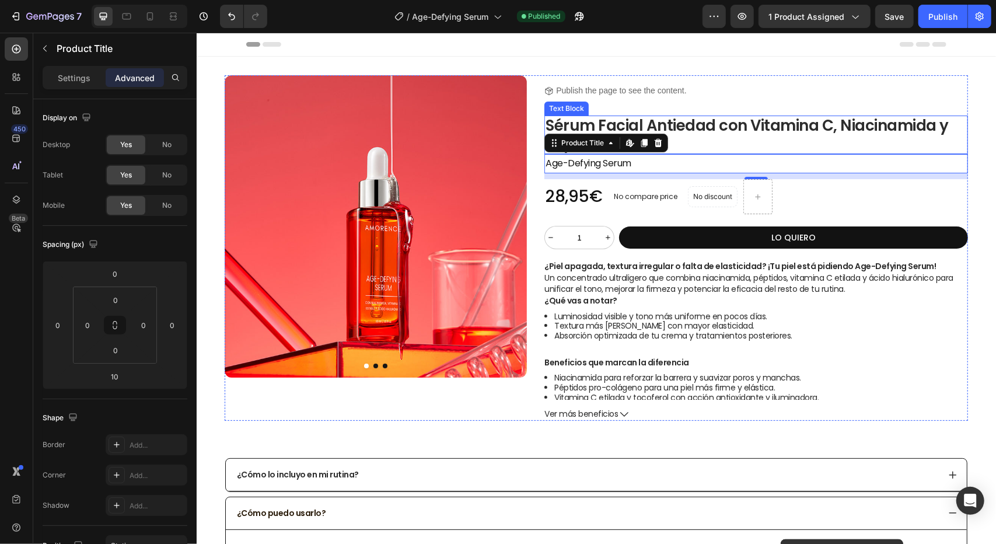
click at [698, 125] on p "Sérum Facial Antiedad con Vitamina C, Niacinamida y Péptidos" at bounding box center [755, 134] width 421 height 36
click at [677, 160] on h2 "Age-Defying Serum" at bounding box center [756, 162] width 424 height 19
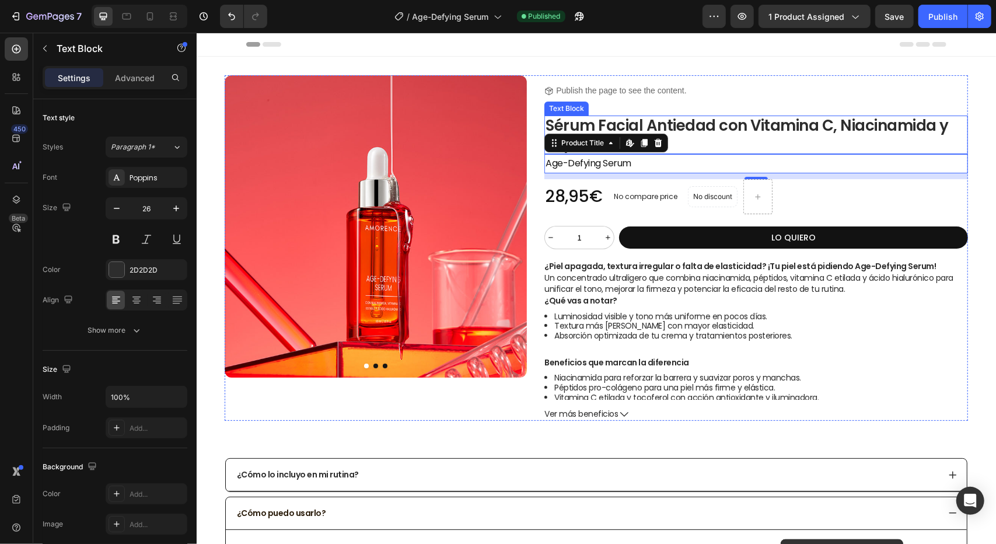
click at [750, 130] on p "Sérum Facial Antiedad con Vitamina C, Niacinamida y Péptidos" at bounding box center [755, 134] width 421 height 36
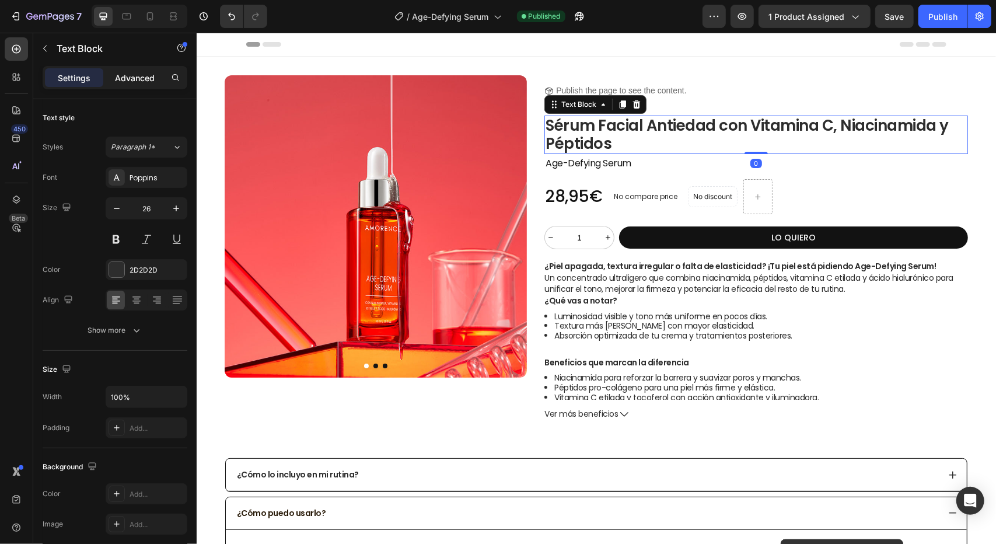
click at [143, 78] on p "Advanced" at bounding box center [135, 78] width 40 height 12
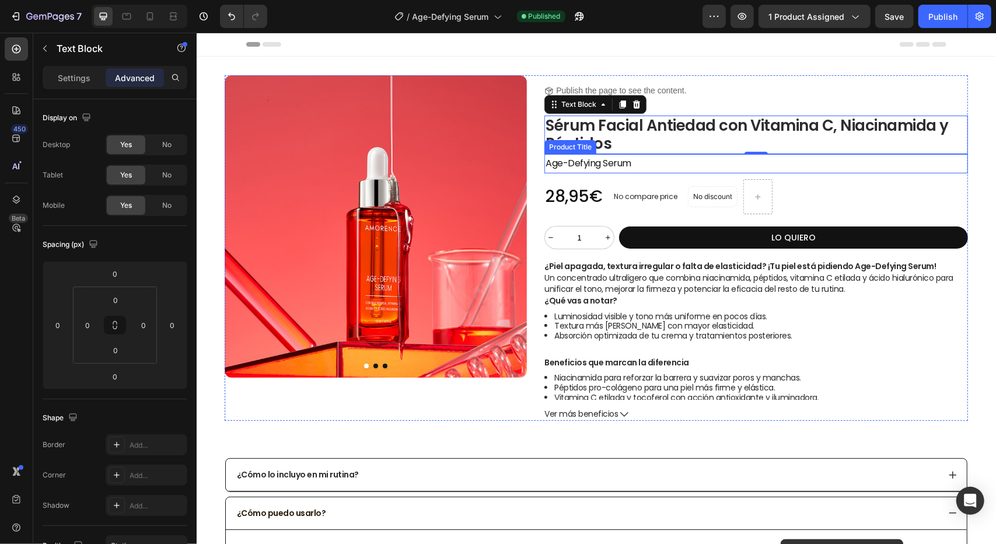
click at [669, 156] on h2 "Age-Defying Serum" at bounding box center [756, 162] width 424 height 19
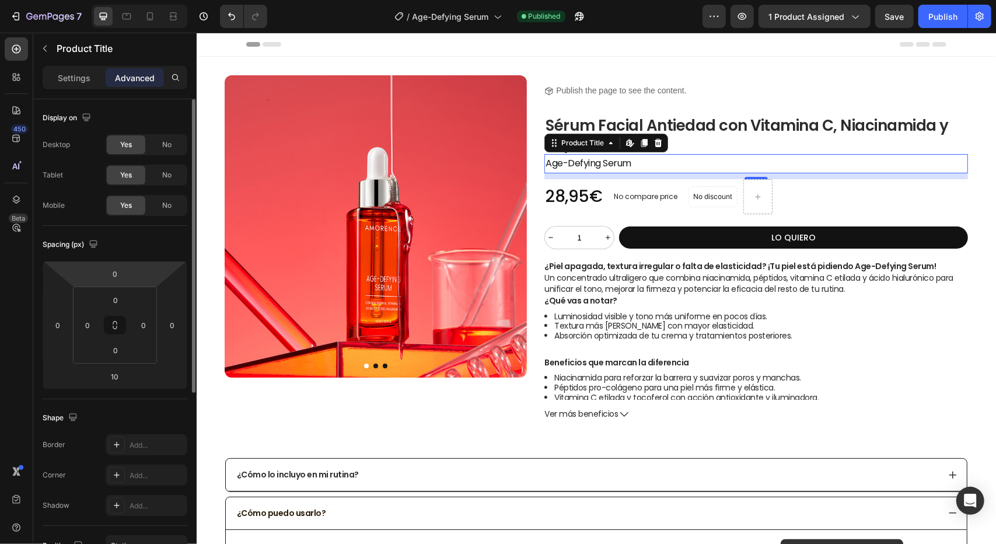
click at [134, 0] on html "7 Version history / Age-Defying Serum Published Preview 1 product assigned Save…" at bounding box center [498, 0] width 996 height 0
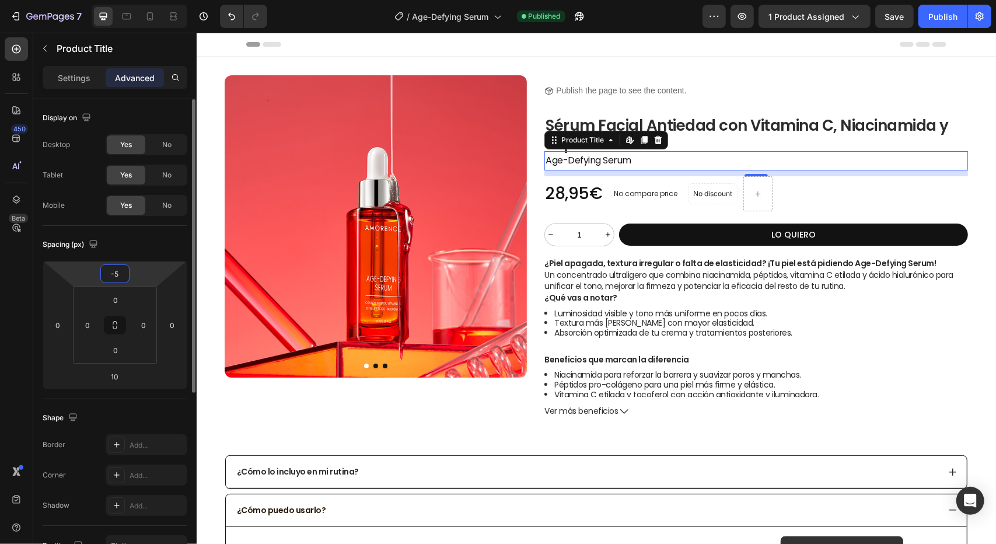
type input "-5"
click at [0, 0] on div "Spacing (px) -5 0 10 0 0 0 0 0" at bounding box center [0, 0] width 0 height 0
click at [948, 12] on div "Publish" at bounding box center [942, 17] width 29 height 12
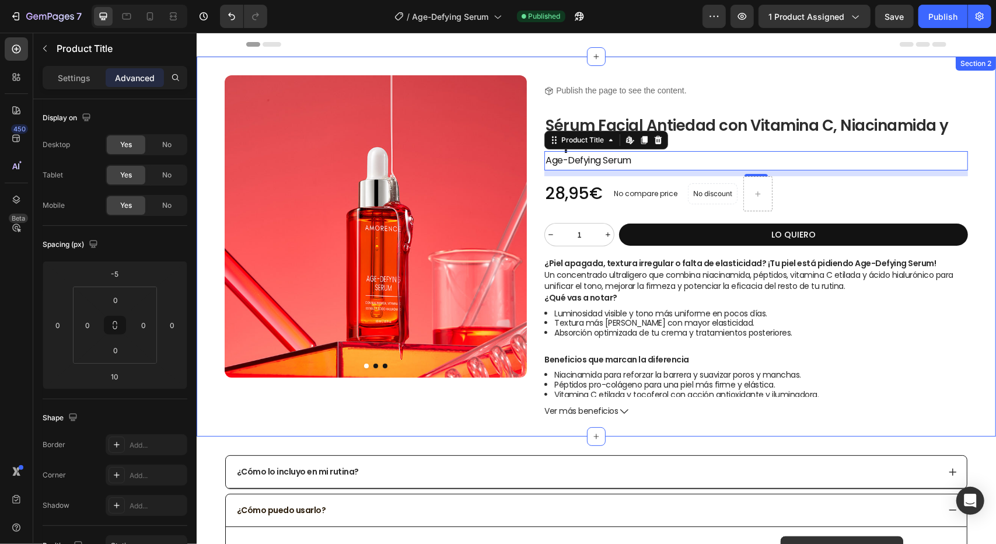
click at [642, 69] on div "Product Images Product Images Title Line Icon Publish the page to see the conte…" at bounding box center [595, 246] width 799 height 380
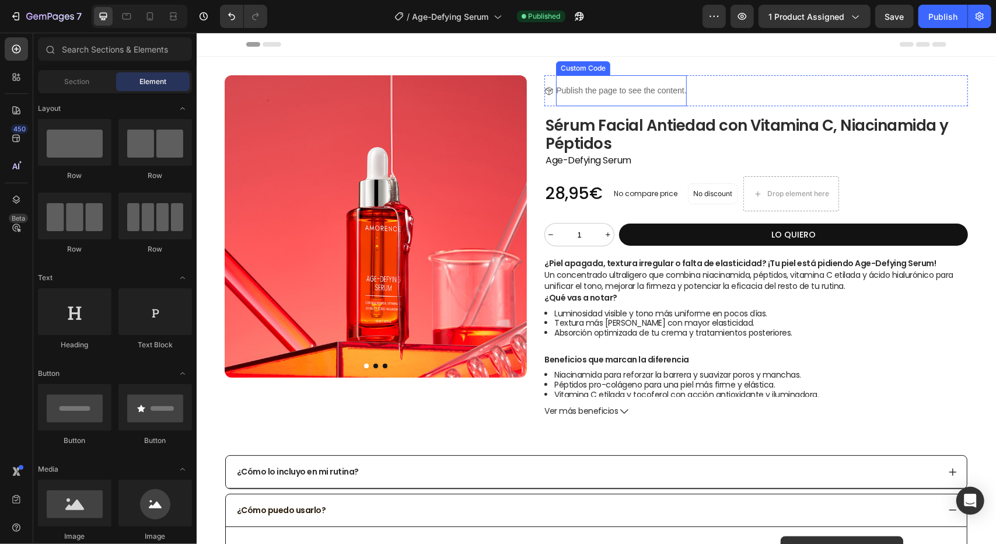
click at [651, 86] on p "Publish the page to see the content." at bounding box center [620, 90] width 130 height 12
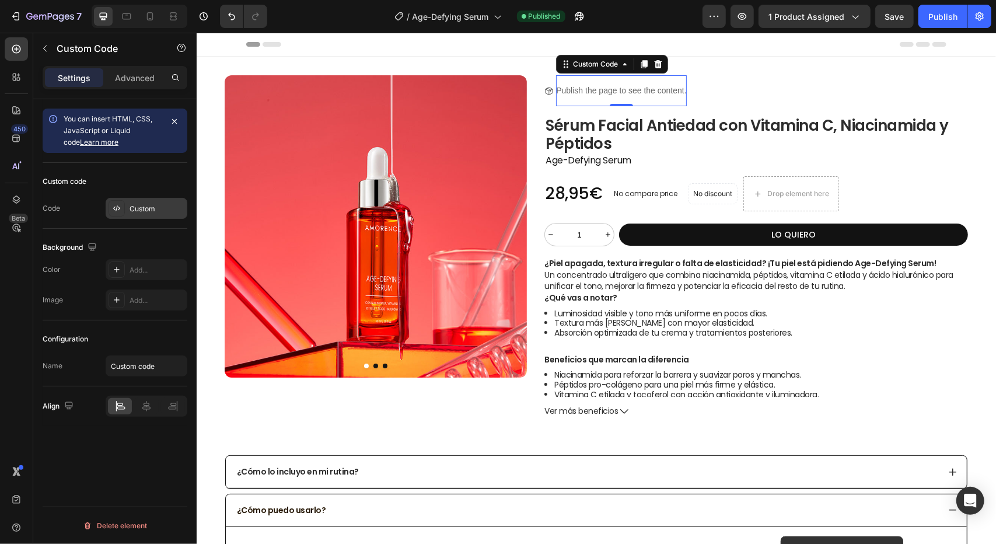
click at [145, 211] on div "Custom" at bounding box center [157, 209] width 55 height 11
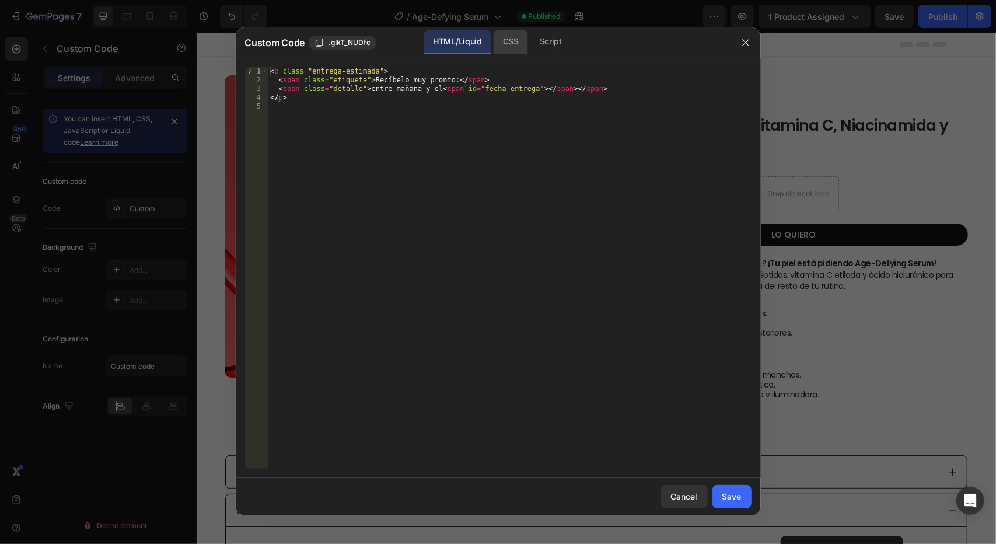
click at [530, 37] on div "CSS" at bounding box center [550, 41] width 41 height 23
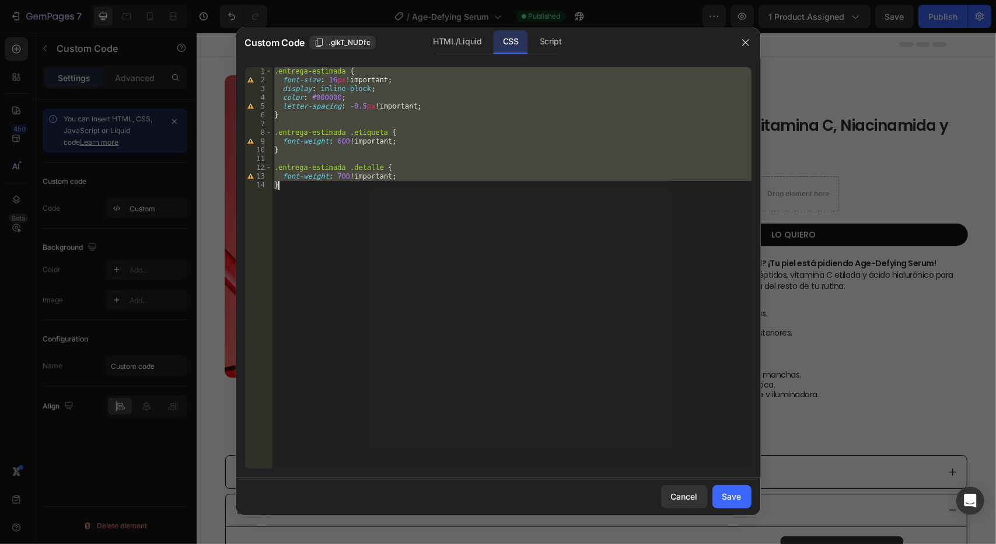
click at [330, 81] on div ".entrega-estimada { font-size : 16 px !important ; display : inline-block ; col…" at bounding box center [512, 267] width 480 height 401
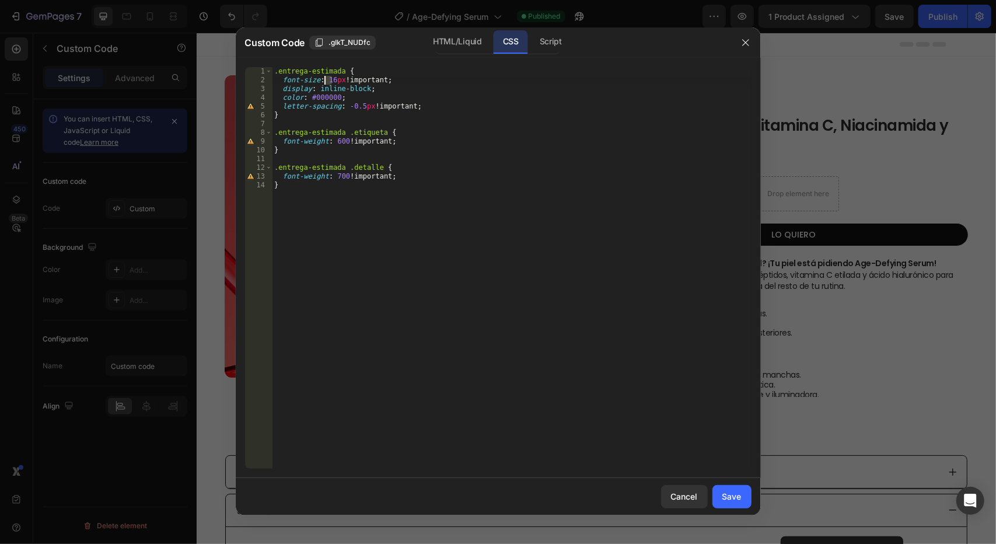
drag, startPoint x: 332, startPoint y: 81, endPoint x: 326, endPoint y: 81, distance: 6.4
click at [326, 81] on div ".entrega-estimada { font-size : 16 px !important ; display : inline-block ; col…" at bounding box center [512, 276] width 480 height 419
type textarea "font-size: 24px !important;"
drag, startPoint x: 735, startPoint y: 495, endPoint x: 734, endPoint y: 484, distance: 11.7
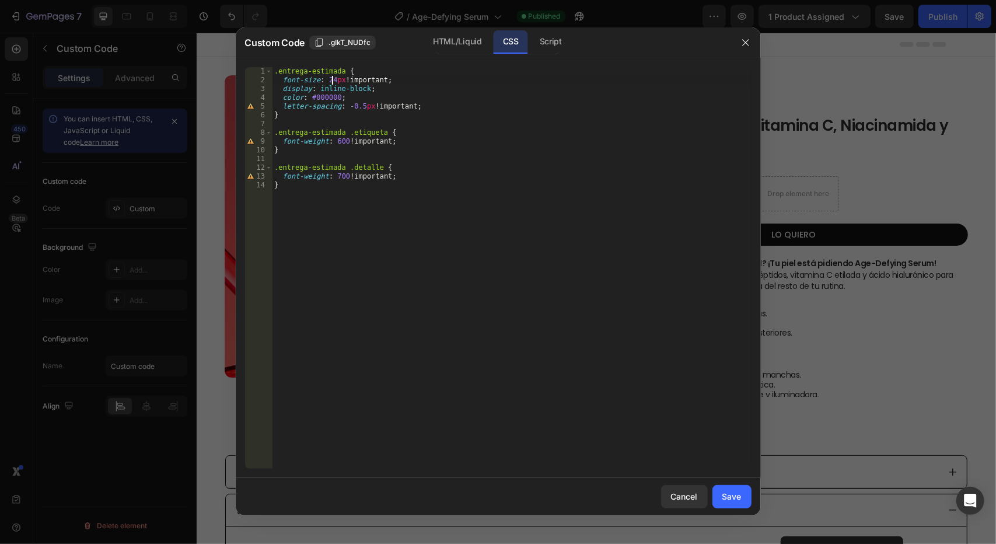
click at [735, 495] on div "Save" at bounding box center [731, 496] width 19 height 12
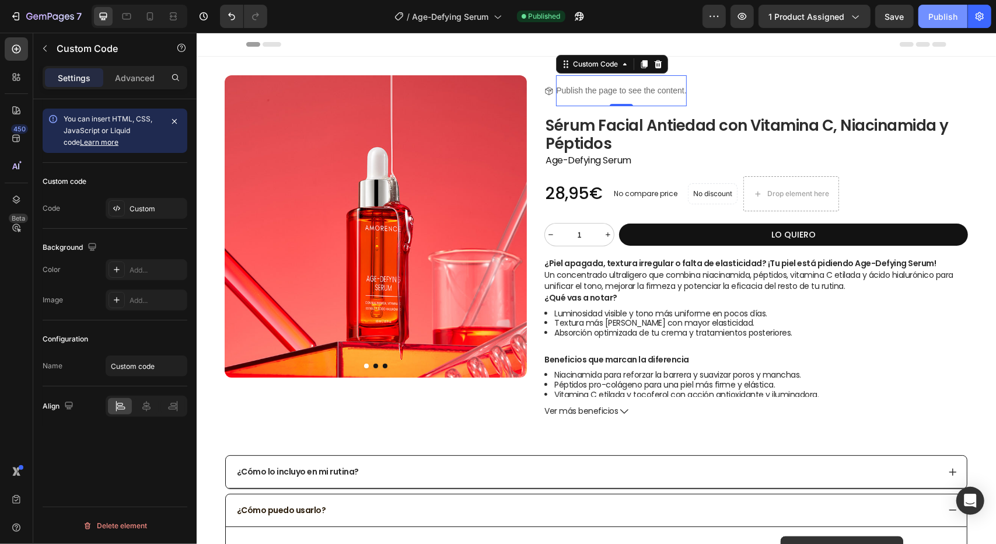
click at [933, 20] on div "Publish" at bounding box center [942, 17] width 29 height 12
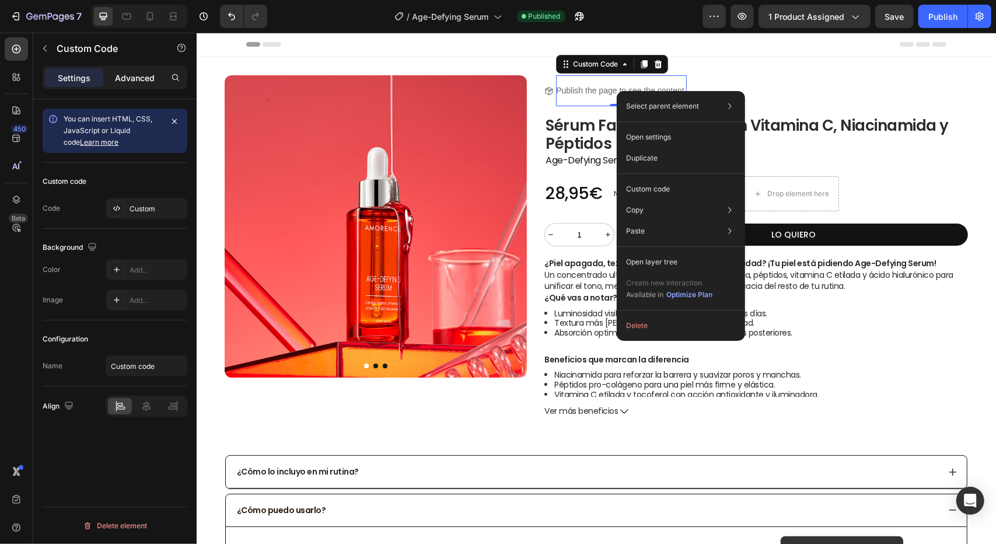
click at [142, 77] on p "Advanced" at bounding box center [135, 78] width 40 height 12
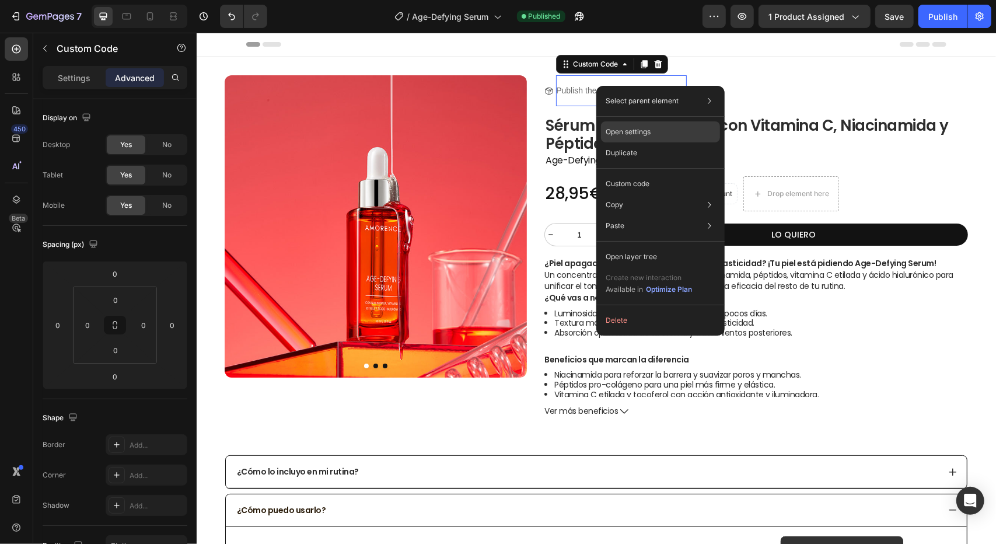
click at [637, 135] on p "Open settings" at bounding box center [628, 132] width 45 height 11
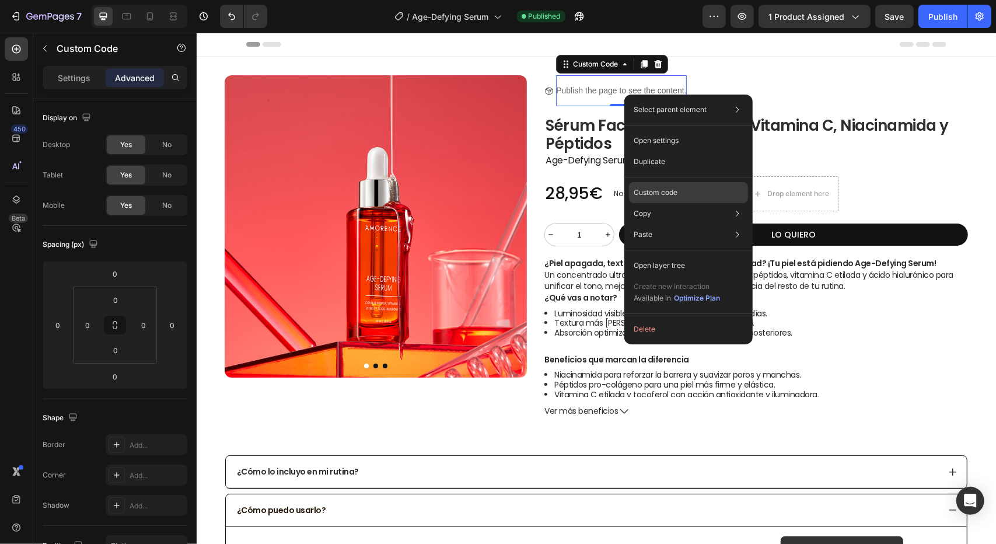
click at [672, 195] on p "Custom code" at bounding box center [656, 192] width 44 height 11
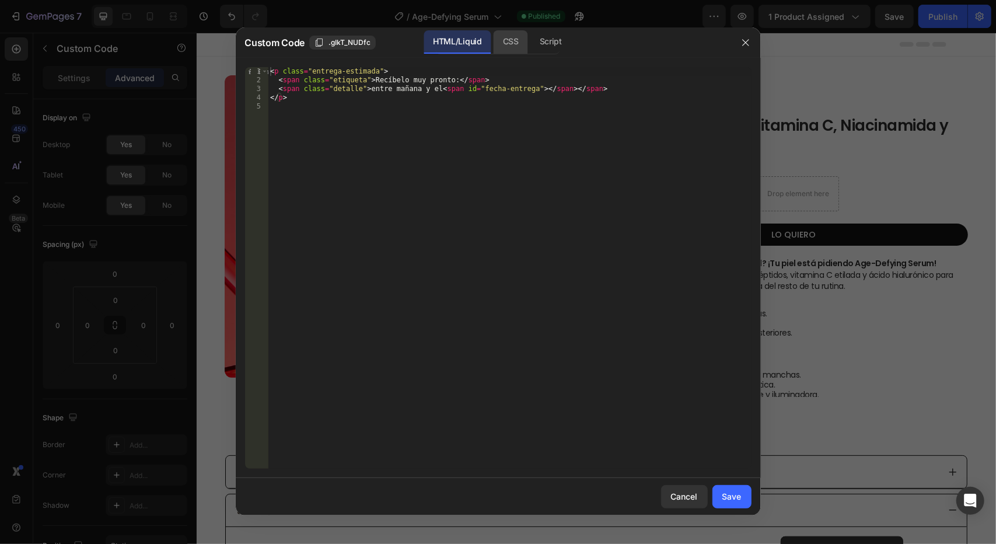
click at [530, 46] on div "CSS" at bounding box center [550, 41] width 41 height 23
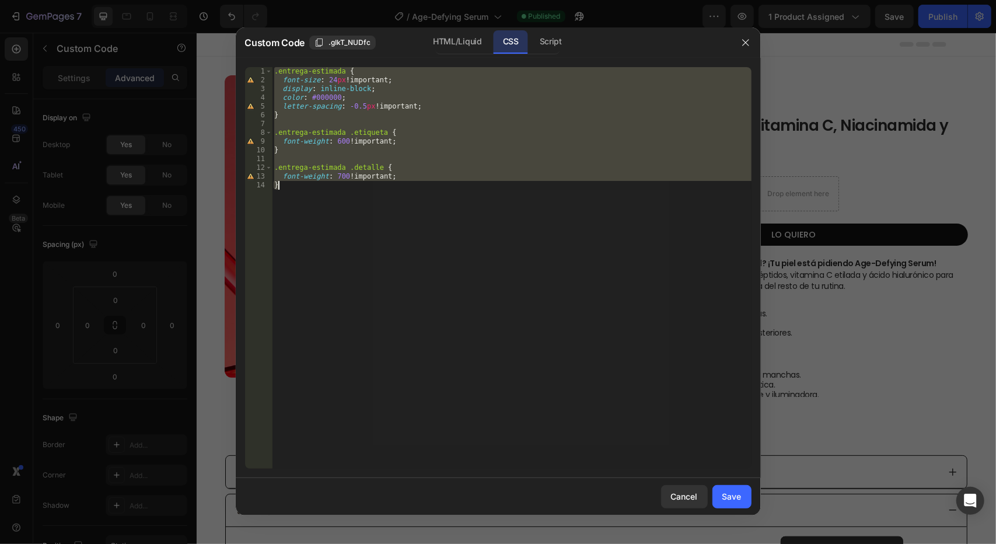
type textarea "font-size: 24px !important;"
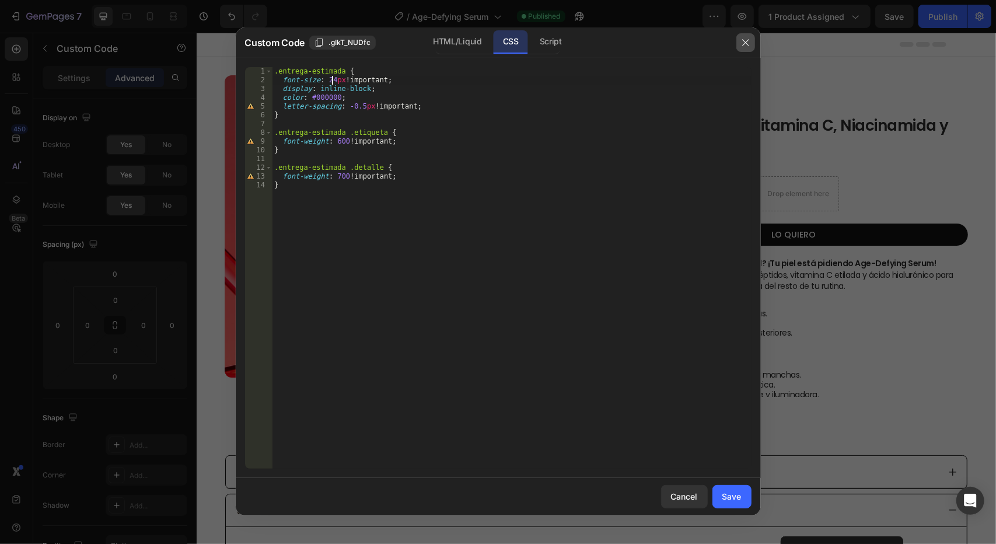
click at [744, 39] on icon "button" at bounding box center [745, 42] width 9 height 9
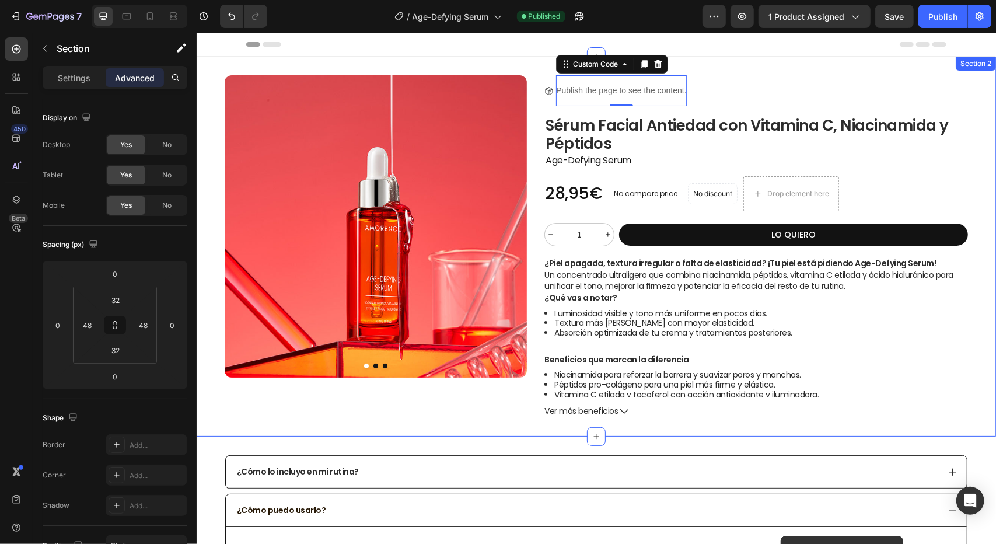
click at [721, 62] on div "Product Images Product Images Title Line Icon Publish the page to see the conte…" at bounding box center [595, 246] width 799 height 380
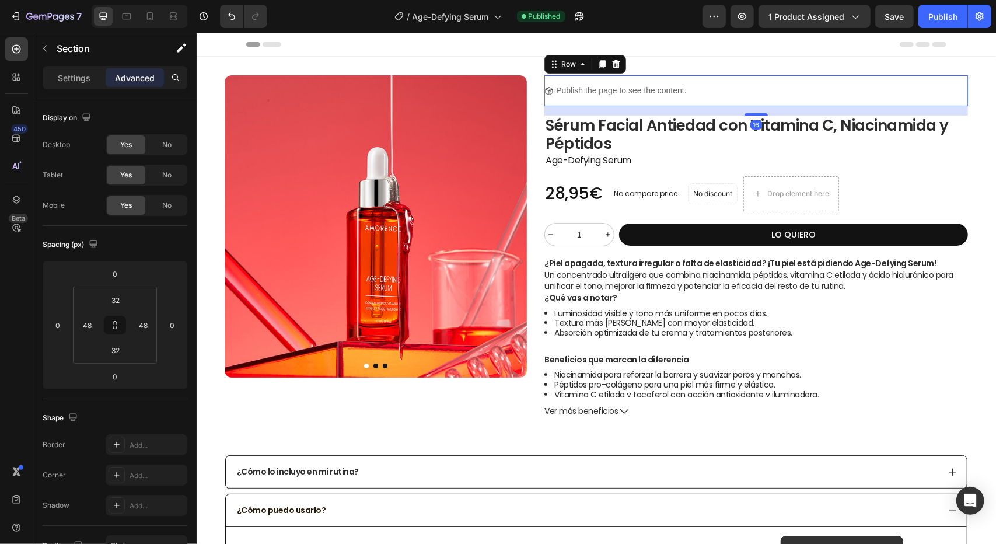
click at [708, 89] on div "Icon Publish the page to see the content. Custom Code Row 16" at bounding box center [756, 90] width 424 height 31
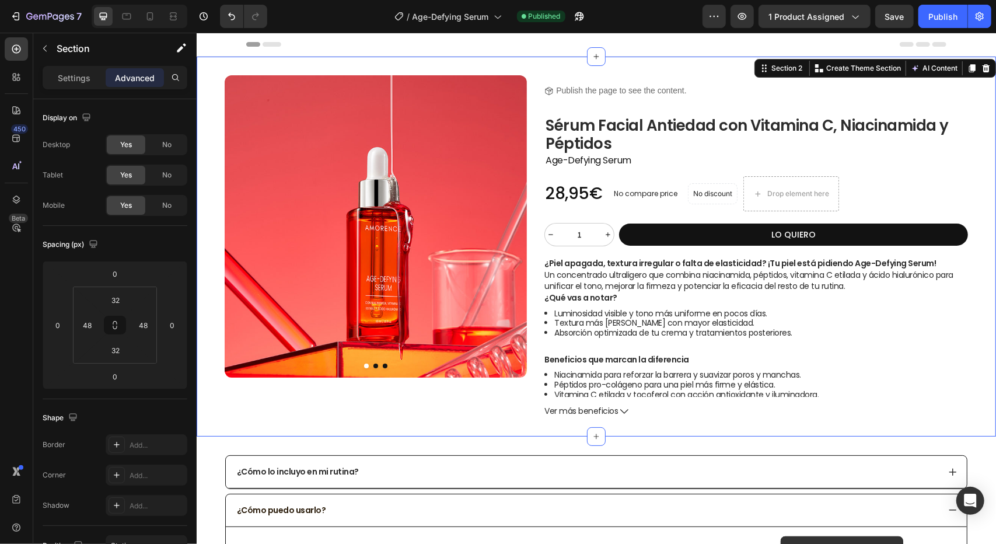
click at [697, 64] on div "Product Images Product Images Title Line Icon Publish the page to see the conte…" at bounding box center [595, 246] width 799 height 380
click at [154, 15] on icon at bounding box center [150, 17] width 12 height 12
type input "0"
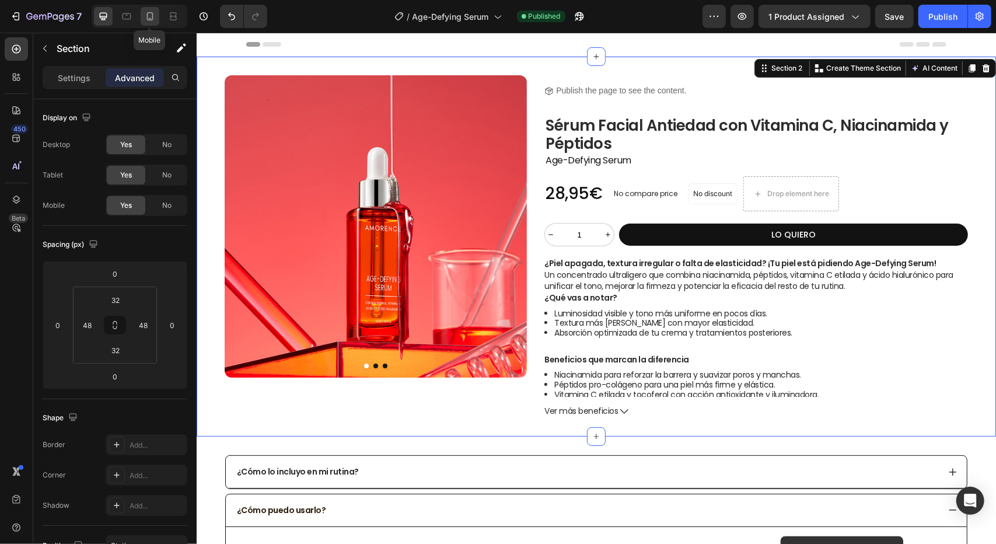
type input "0"
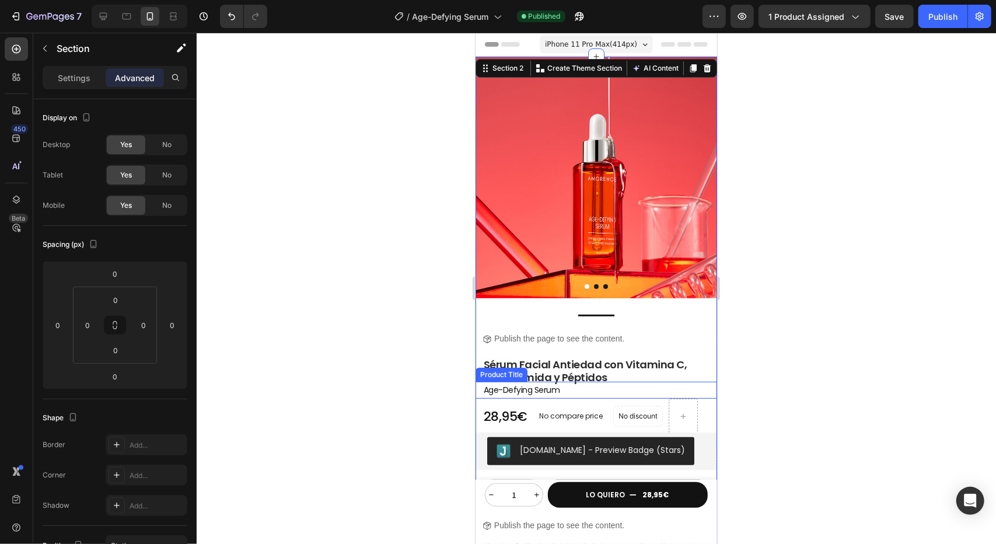
click at [590, 381] on h2 "Age-Defying Serum" at bounding box center [596, 389] width 228 height 17
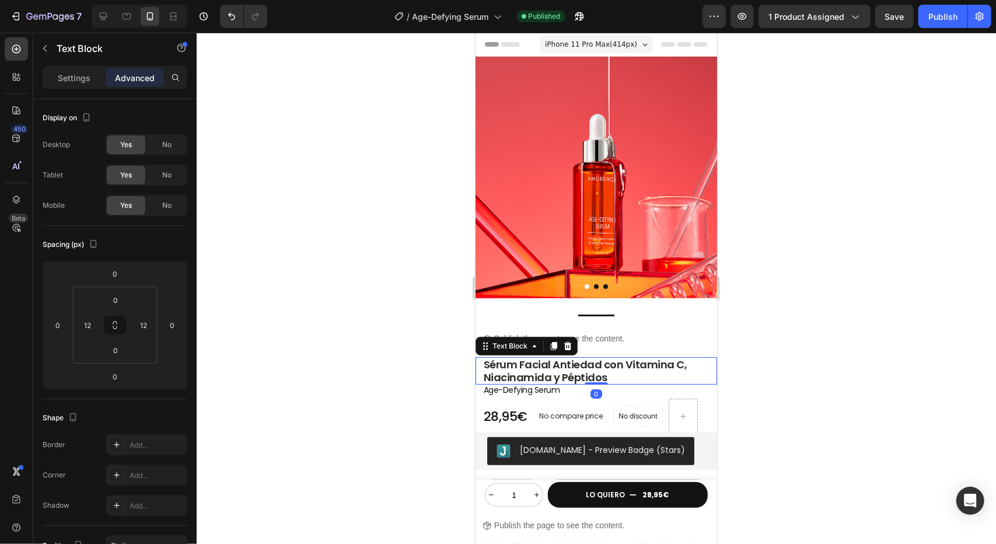
click at [632, 363] on p "Sérum Facial Antiedad con Vitamina C, Niacinamida y Péptidos" at bounding box center [595, 370] width 225 height 25
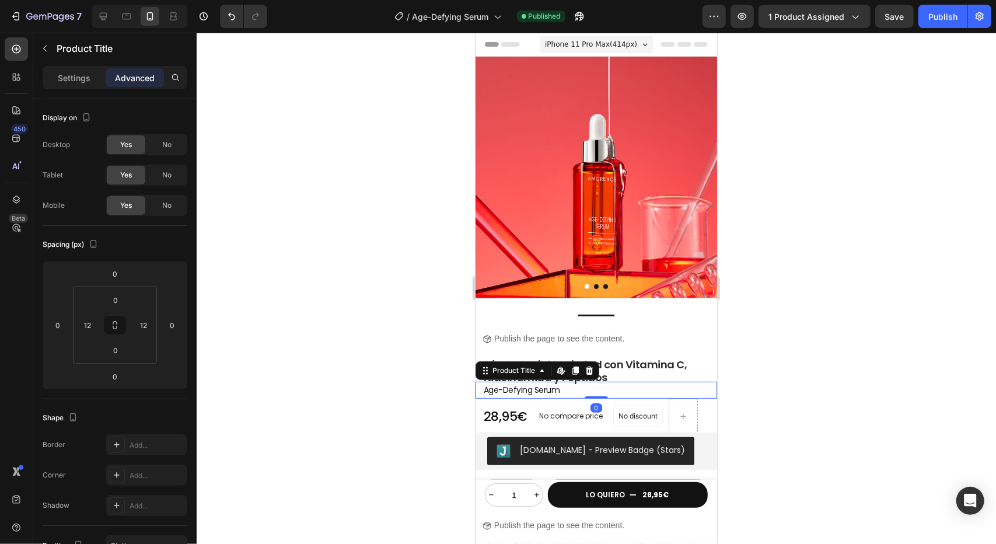
click at [549, 381] on h2 "Age-Defying Serum" at bounding box center [596, 389] width 228 height 17
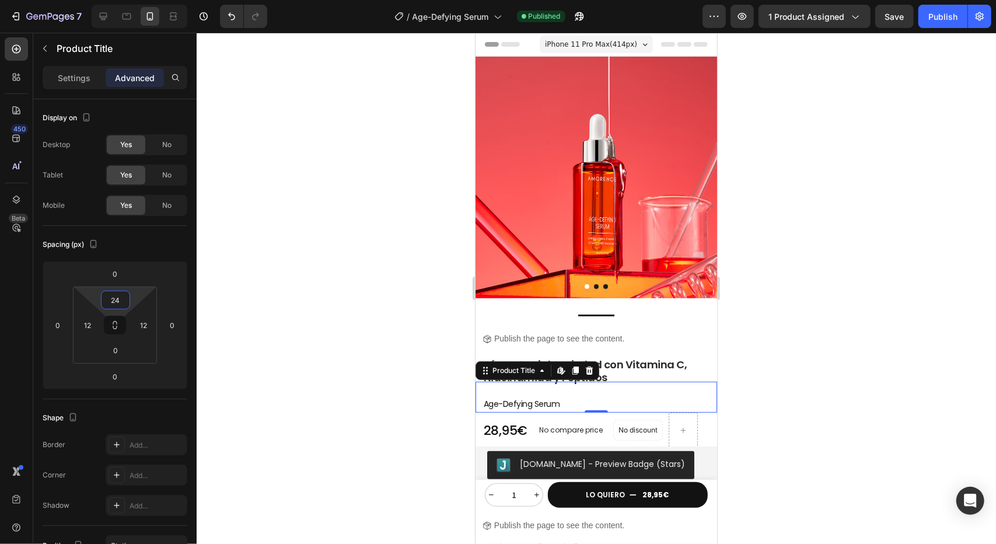
drag, startPoint x: 133, startPoint y: 293, endPoint x: 134, endPoint y: 286, distance: 7.0
click at [134, 0] on html "7 Version history / Age-Defying Serum Published Preview 1 product assigned Save…" at bounding box center [498, 0] width 996 height 0
click at [116, 298] on input "24" at bounding box center [115, 300] width 23 height 18
click at [114, 296] on input "24" at bounding box center [115, 300] width 23 height 18
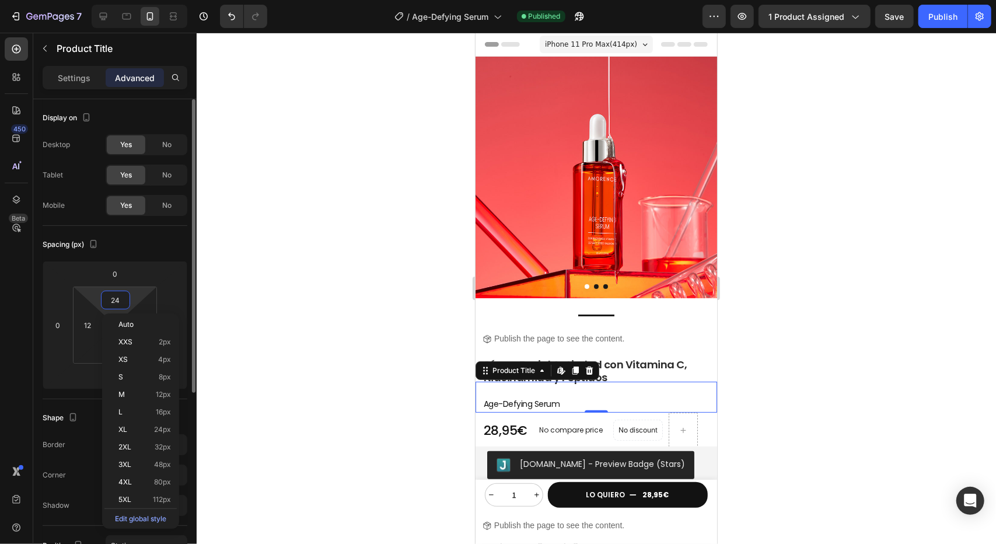
click at [114, 296] on input "24" at bounding box center [115, 300] width 23 height 18
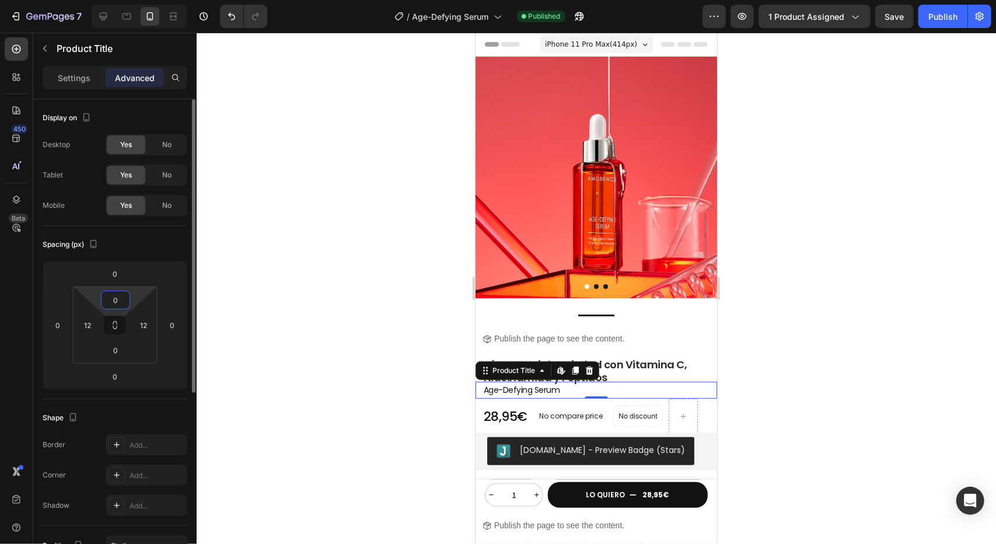
type input "0"
click at [153, 245] on div "Spacing (px)" at bounding box center [115, 244] width 145 height 19
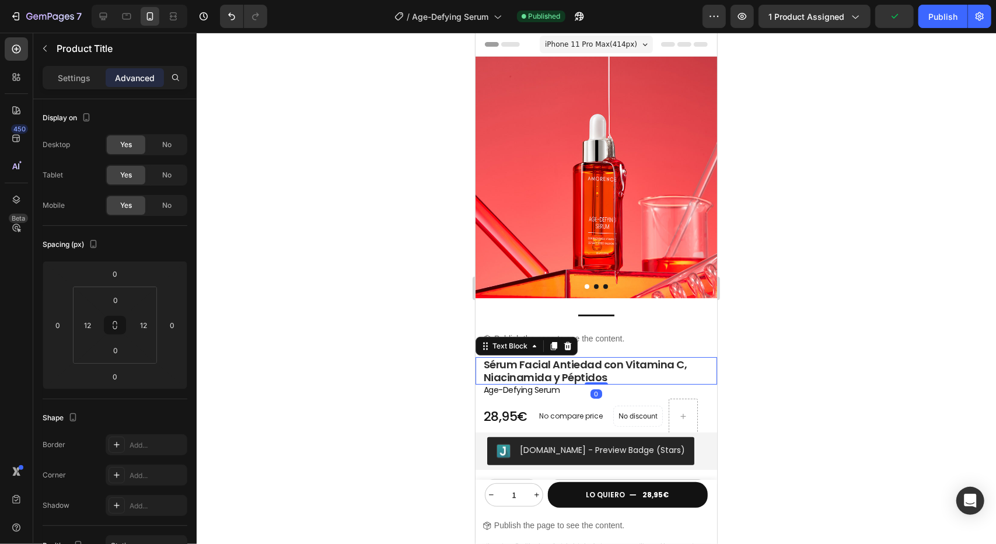
click at [626, 363] on p "Sérum Facial Antiedad con Vitamina C, Niacinamida y Péptidos" at bounding box center [595, 370] width 225 height 25
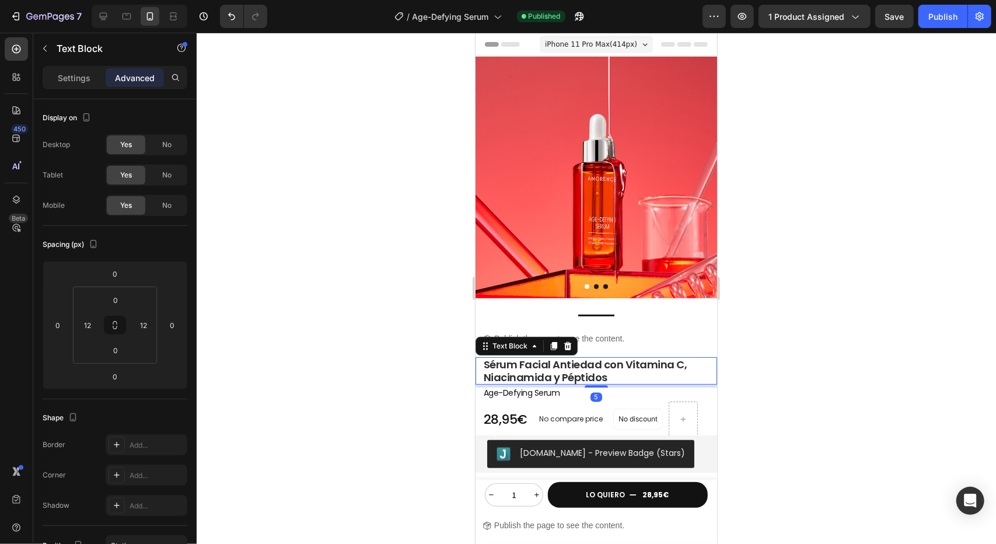
click at [599, 377] on div "Title Line Icon Publish the page to see the content. Custom Code Row Sérum Faci…" at bounding box center [596, 467] width 242 height 321
type input "5"
click at [412, 352] on div at bounding box center [596, 288] width 799 height 511
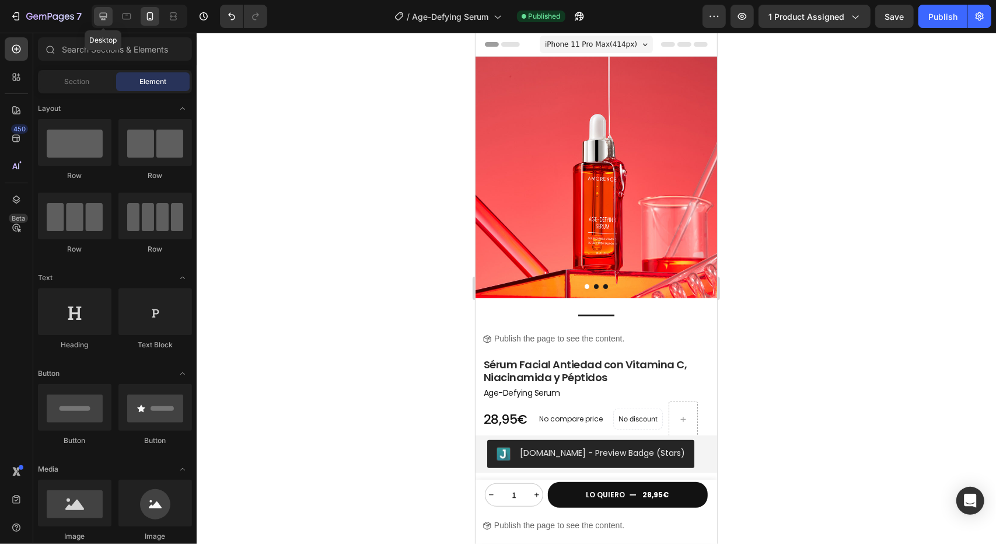
click at [106, 12] on icon at bounding box center [103, 17] width 12 height 12
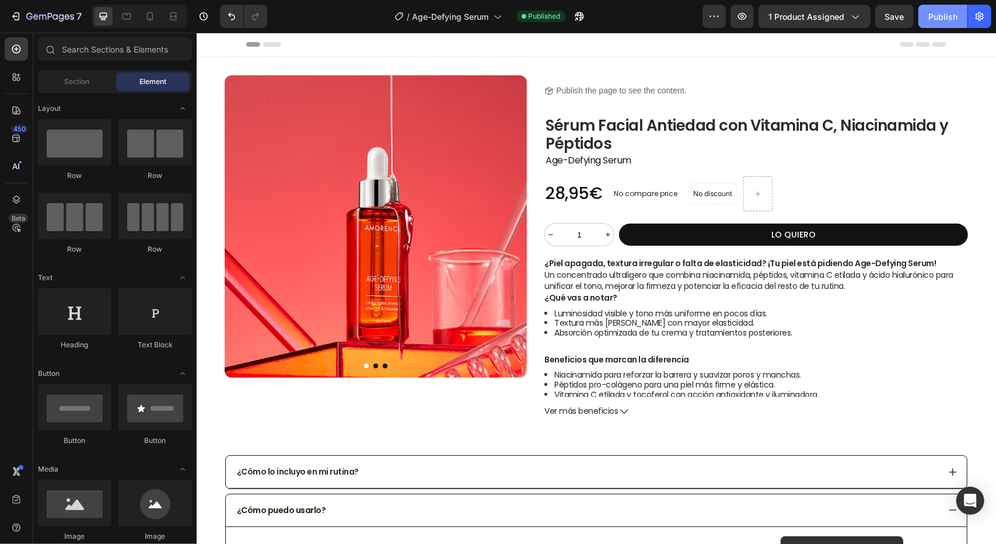
click at [949, 13] on div "Publish" at bounding box center [942, 17] width 29 height 12
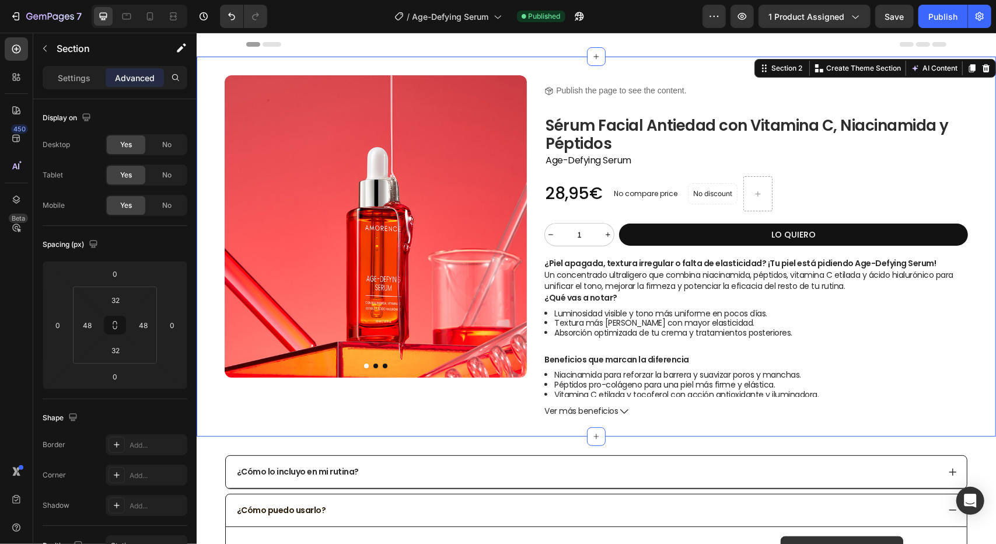
click at [574, 66] on div "Product Images Product Images Title Line Icon Publish the page to see the conte…" at bounding box center [595, 246] width 799 height 380
click at [128, 17] on icon at bounding box center [127, 17] width 12 height 12
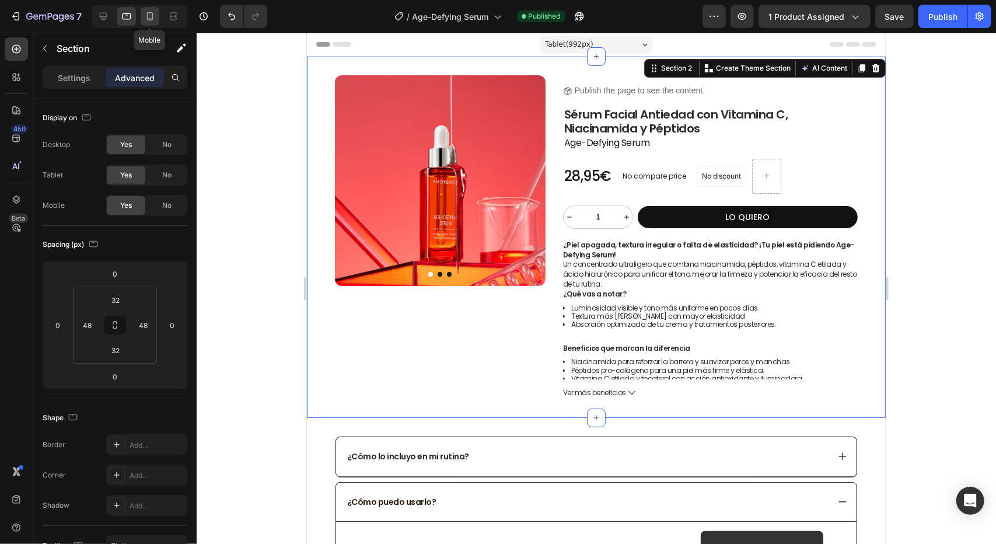
click at [145, 19] on icon at bounding box center [150, 17] width 12 height 12
type input "0"
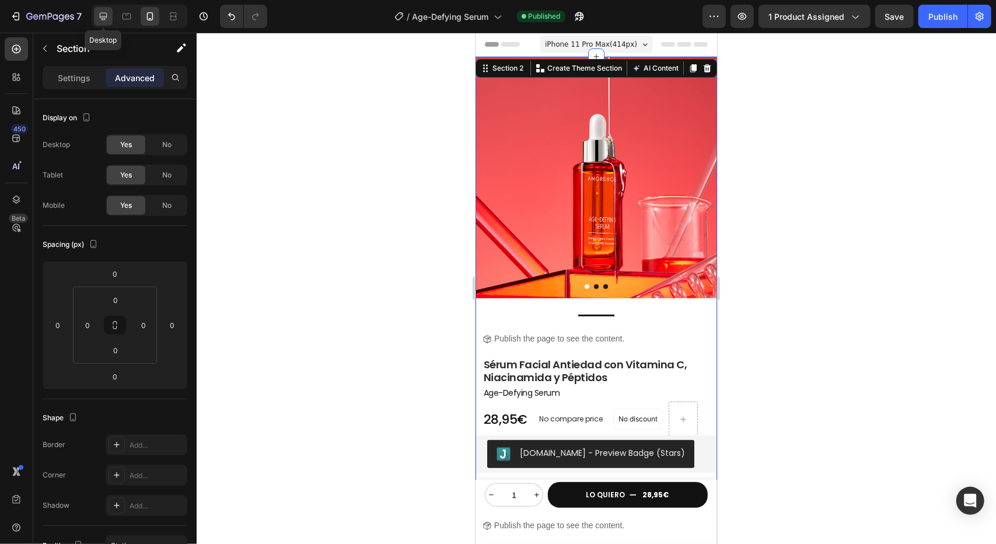
click at [102, 18] on icon at bounding box center [104, 17] width 8 height 8
type input "32"
type input "48"
type input "32"
type input "48"
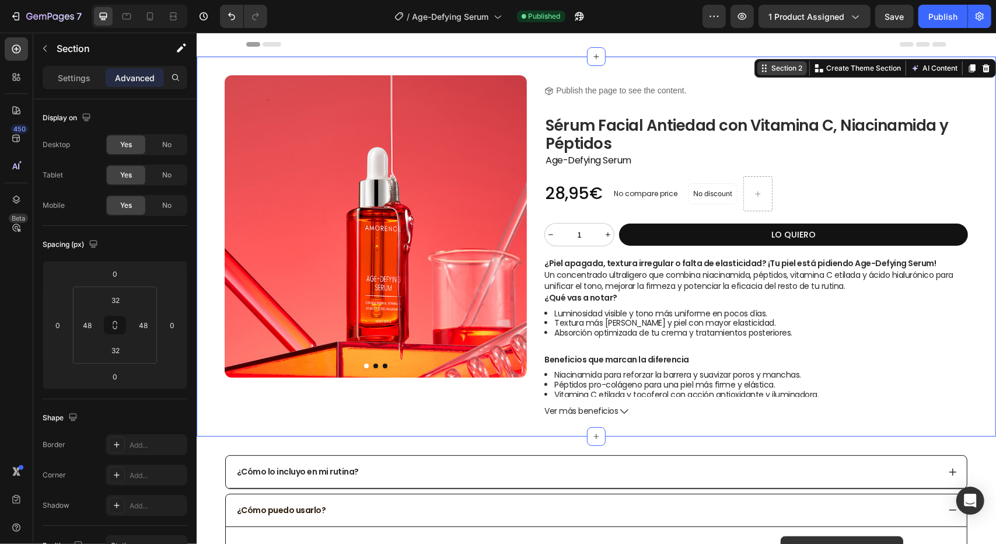
click at [782, 68] on div "Section 2" at bounding box center [786, 67] width 36 height 11
click at [867, 74] on div "Create Theme Section" at bounding box center [857, 67] width 91 height 15
click at [17, 135] on icon at bounding box center [17, 138] width 12 height 12
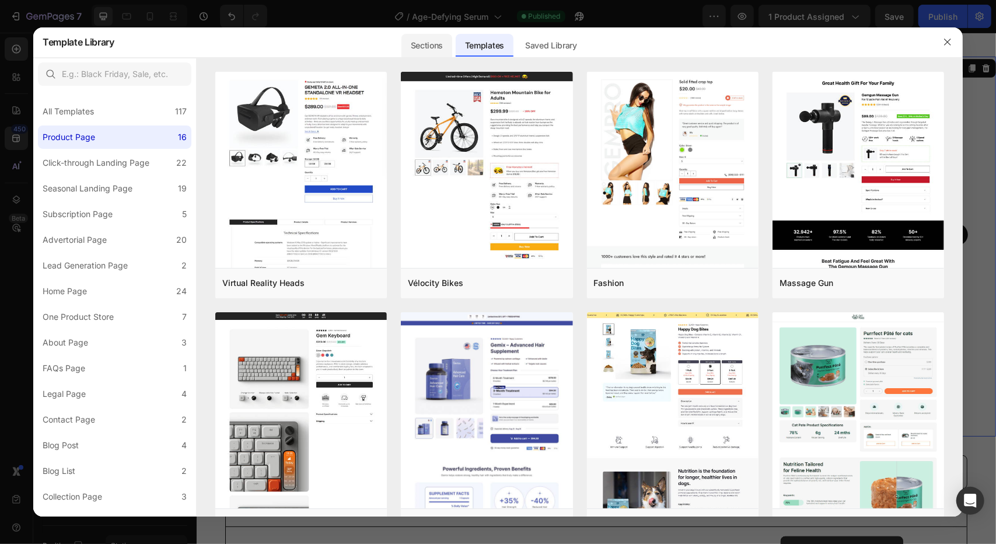
click at [432, 44] on div "Sections" at bounding box center [426, 45] width 51 height 23
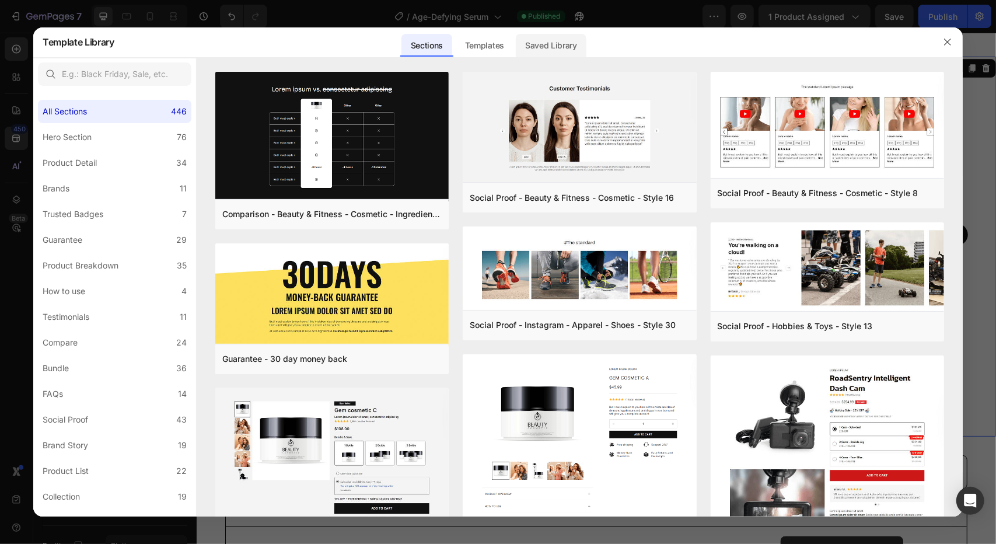
click at [550, 47] on div "Saved Library" at bounding box center [551, 45] width 71 height 23
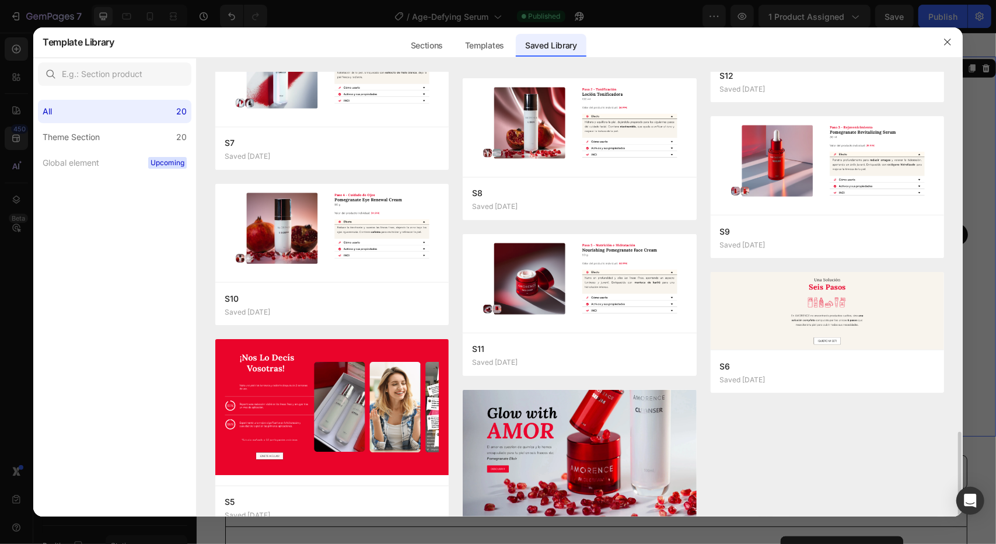
scroll to position [833, 0]
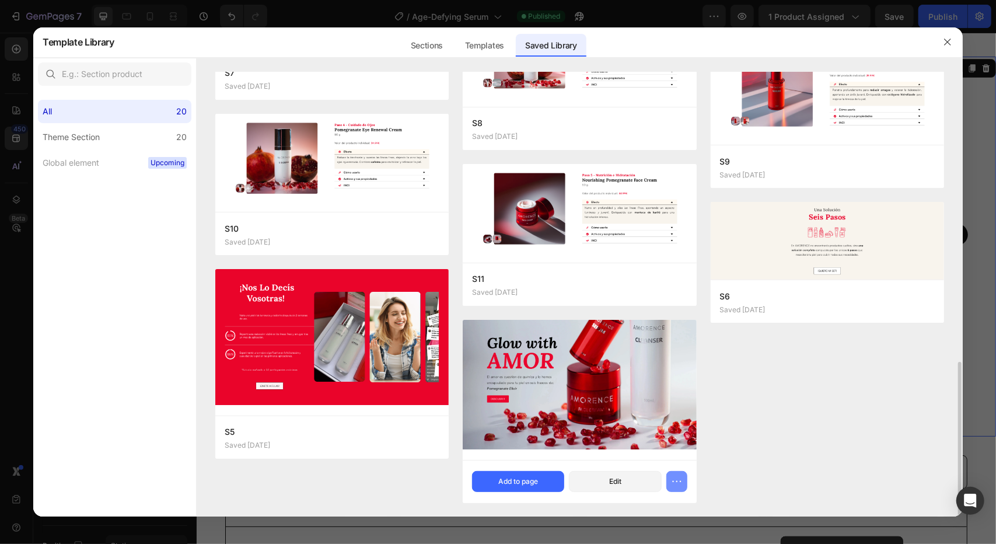
click at [683, 481] on button "button" at bounding box center [676, 481] width 21 height 21
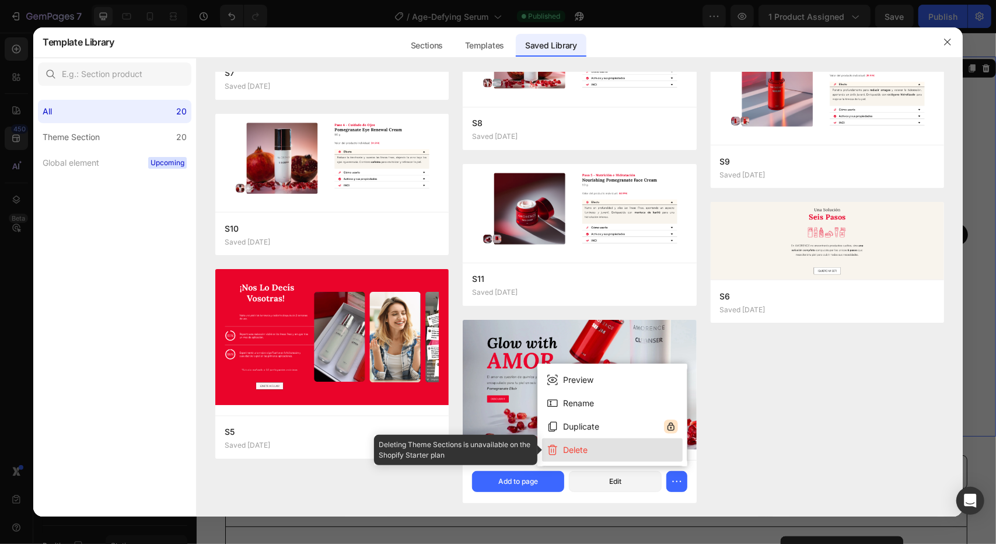
click at [583, 456] on div "Delete" at bounding box center [575, 450] width 25 height 14
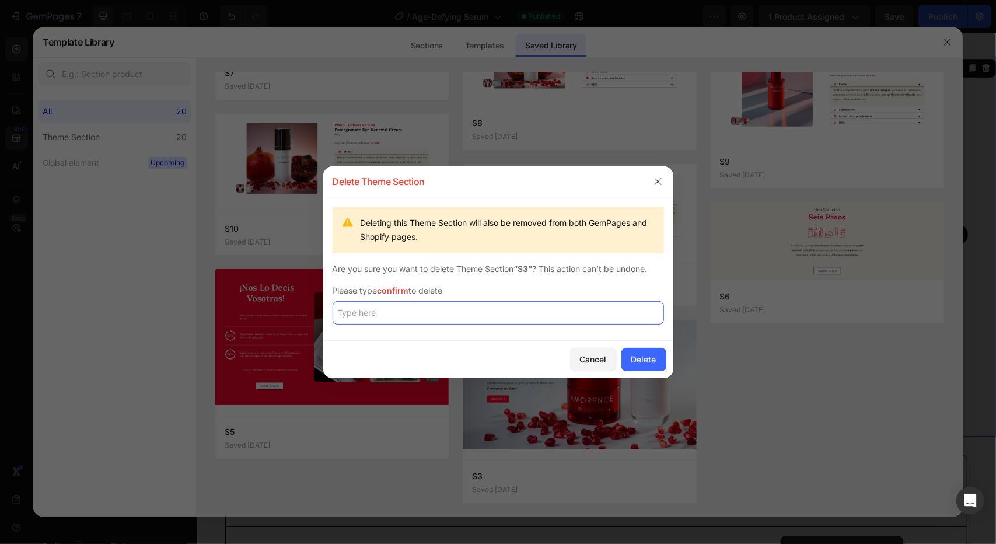
click at [435, 307] on input "text" at bounding box center [498, 312] width 331 height 23
type input "confirm"
click at [645, 363] on div "Delete" at bounding box center [643, 359] width 25 height 12
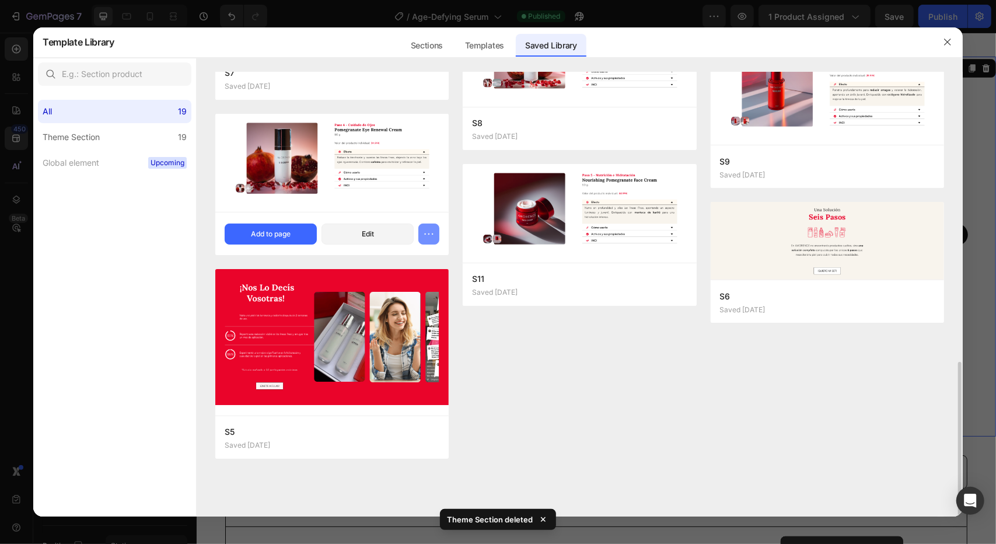
click at [430, 232] on icon "button" at bounding box center [429, 234] width 12 height 12
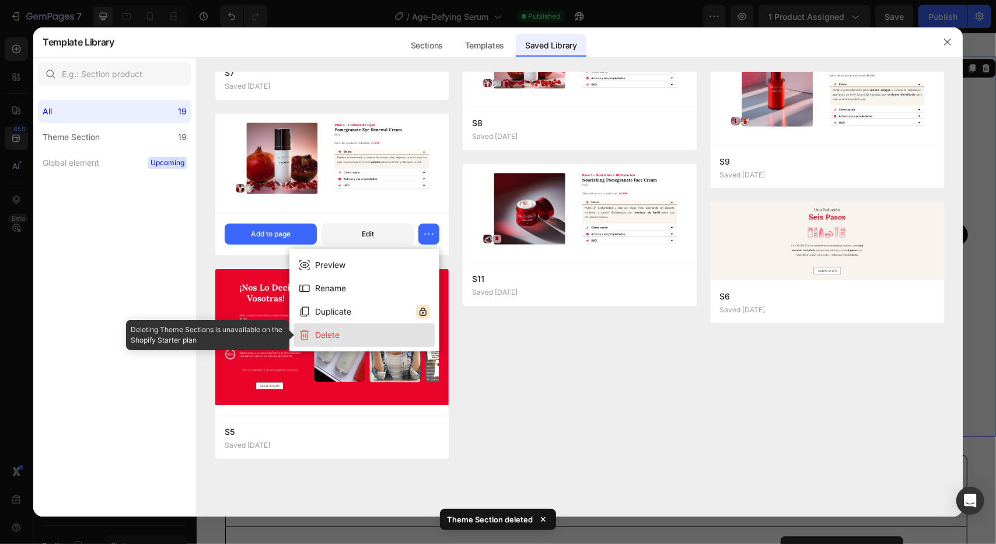
click at [341, 333] on button "Delete" at bounding box center [364, 334] width 141 height 23
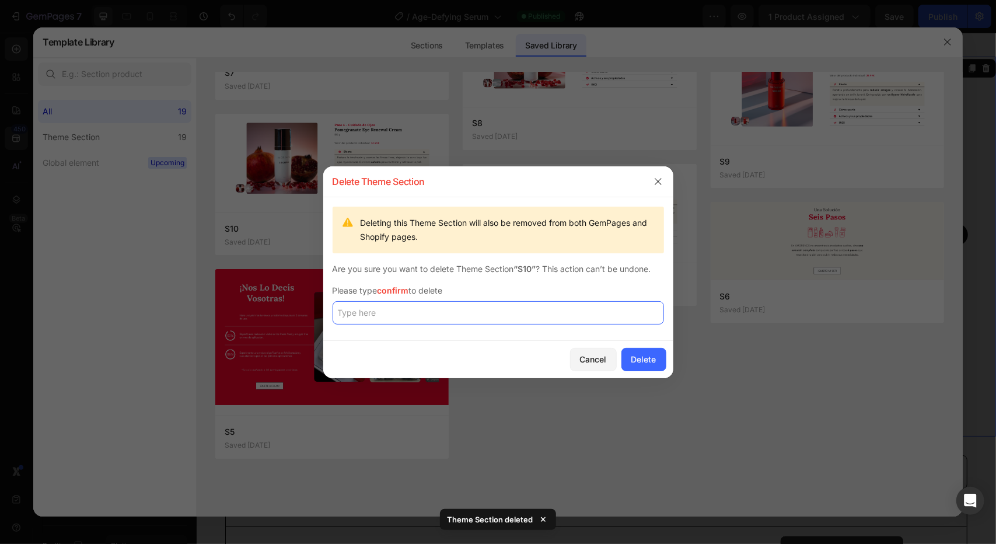
click at [464, 314] on input "text" at bounding box center [498, 312] width 331 height 23
type input "confirm"
click at [656, 361] on button "Delete" at bounding box center [643, 359] width 45 height 23
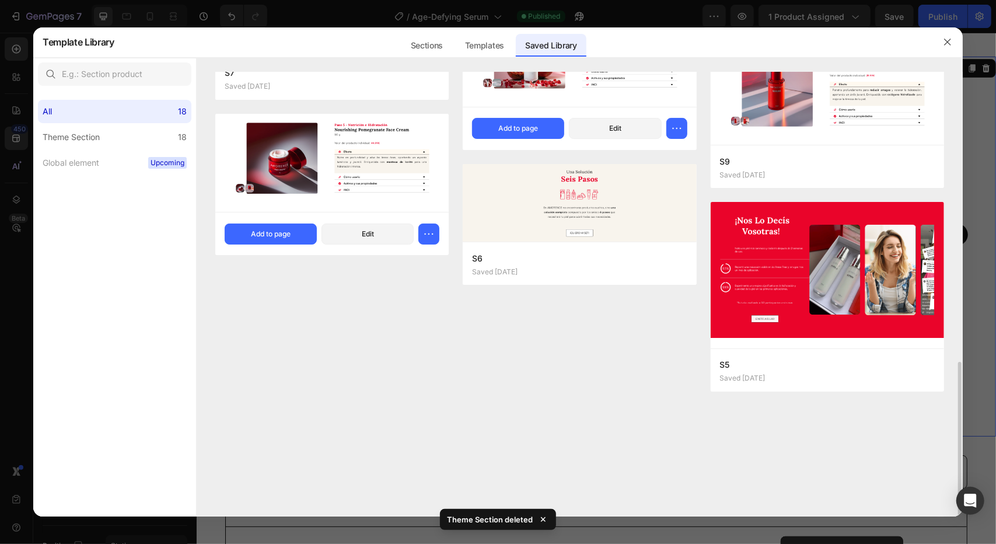
scroll to position [600, 0]
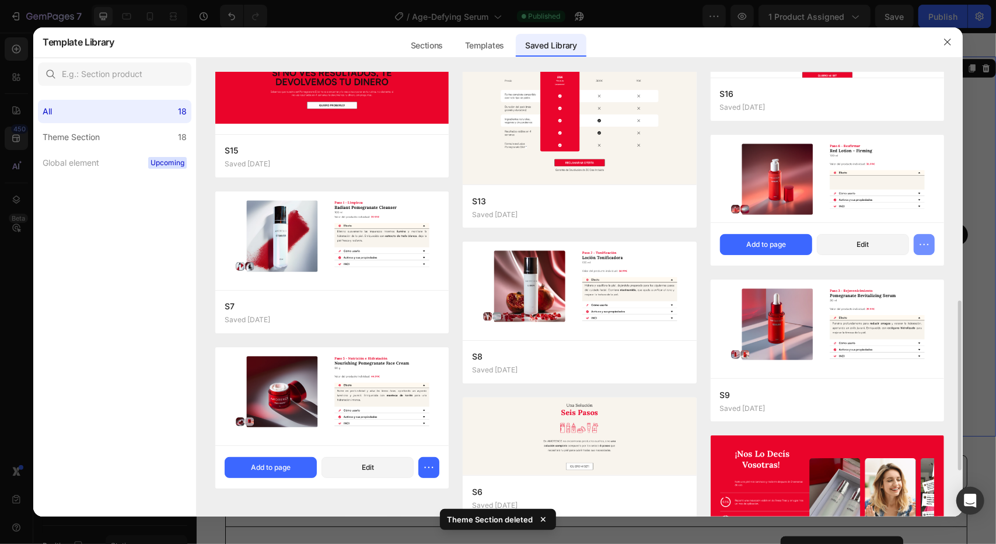
click at [927, 243] on icon "button" at bounding box center [924, 245] width 12 height 12
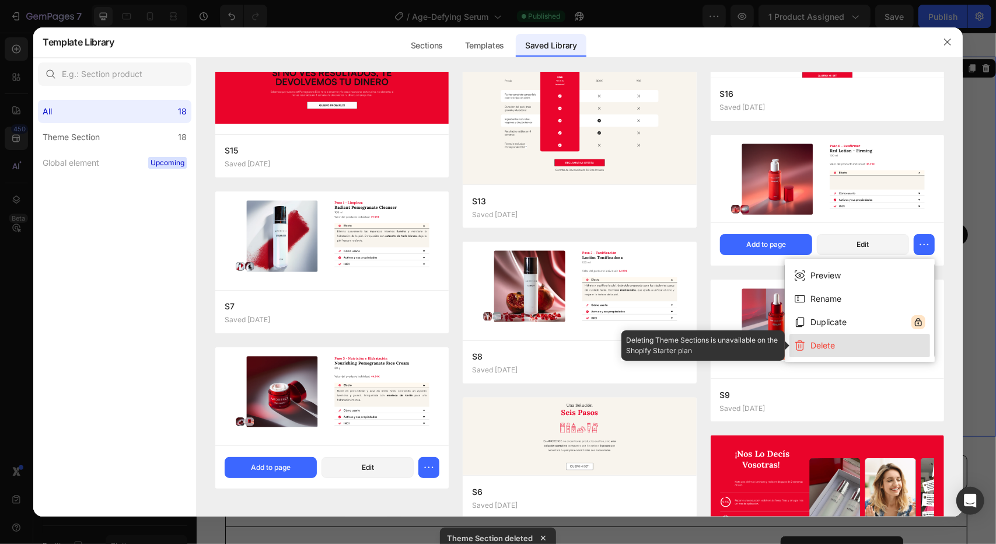
click at [851, 339] on button "Delete" at bounding box center [859, 345] width 141 height 23
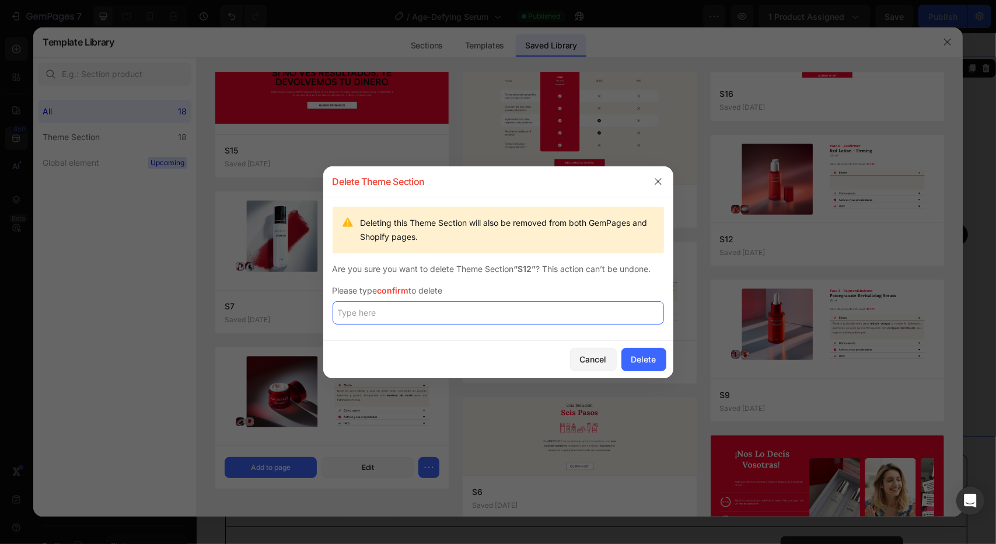
click at [429, 309] on input "text" at bounding box center [498, 312] width 331 height 23
type input "confirm"
click at [649, 351] on button "Delete" at bounding box center [643, 359] width 45 height 23
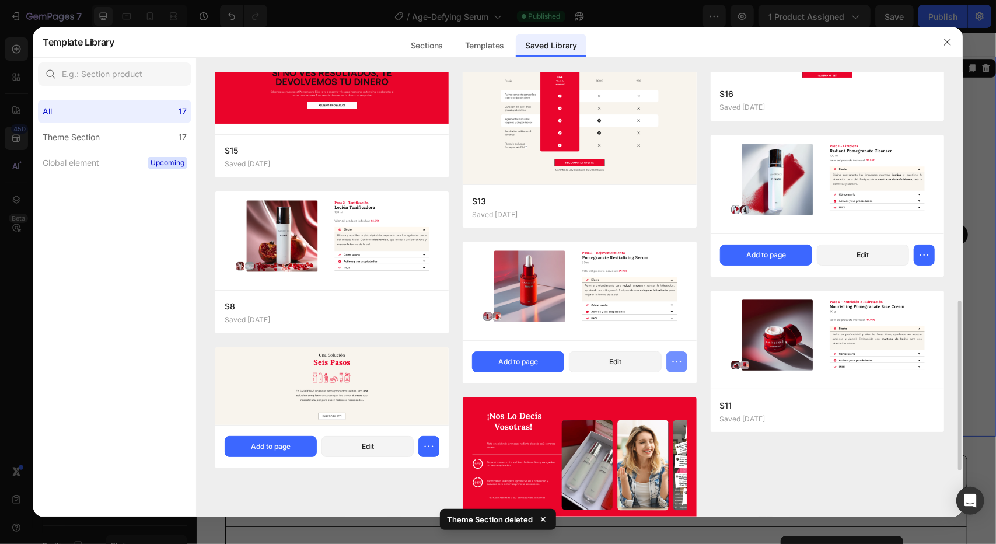
click at [678, 362] on icon "button" at bounding box center [677, 362] width 12 height 12
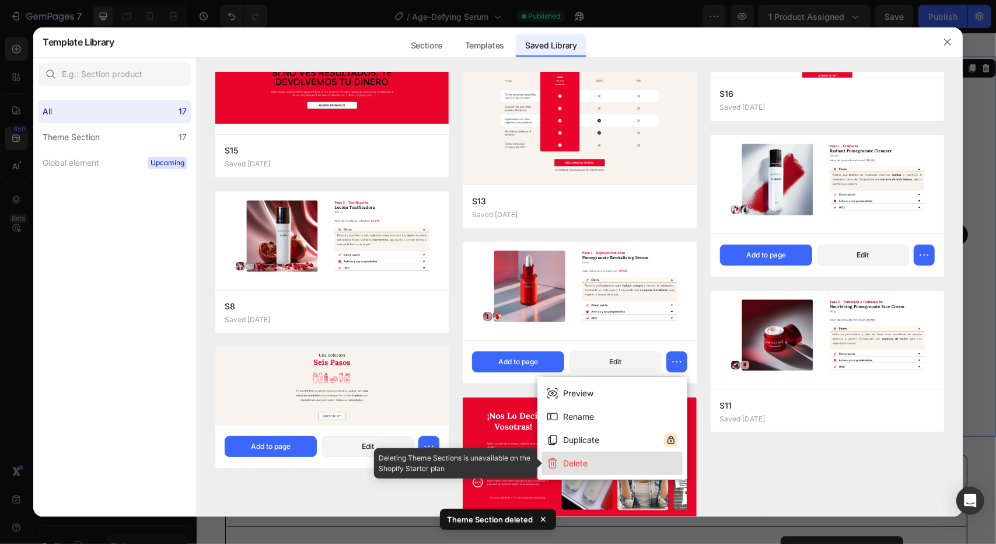
click at [592, 459] on button "Delete" at bounding box center [612, 463] width 141 height 23
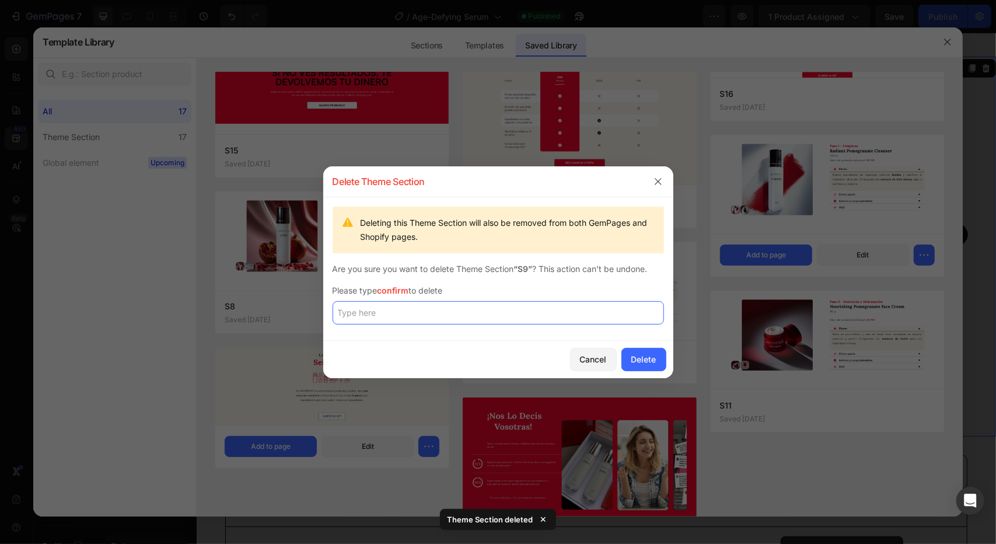
click at [494, 301] on input "text" at bounding box center [498, 312] width 331 height 23
type input "confirm"
click at [656, 357] on div "Delete" at bounding box center [643, 359] width 25 height 12
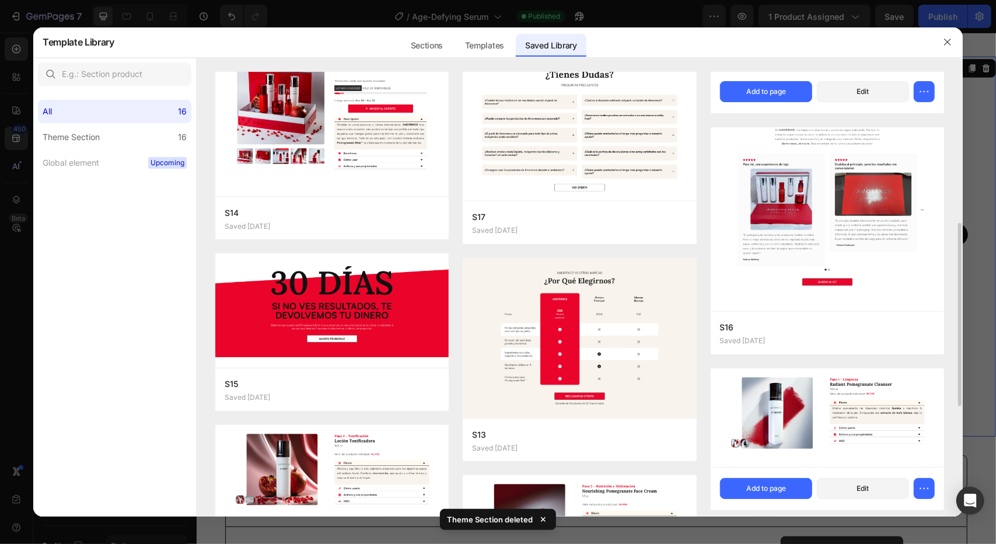
scroll to position [250, 0]
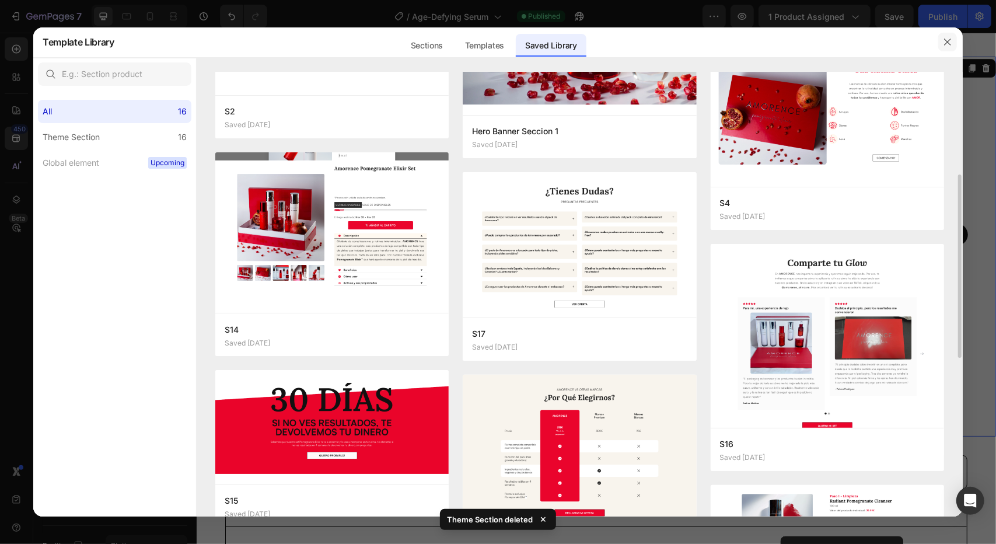
click at [948, 44] on icon "button" at bounding box center [947, 41] width 9 height 9
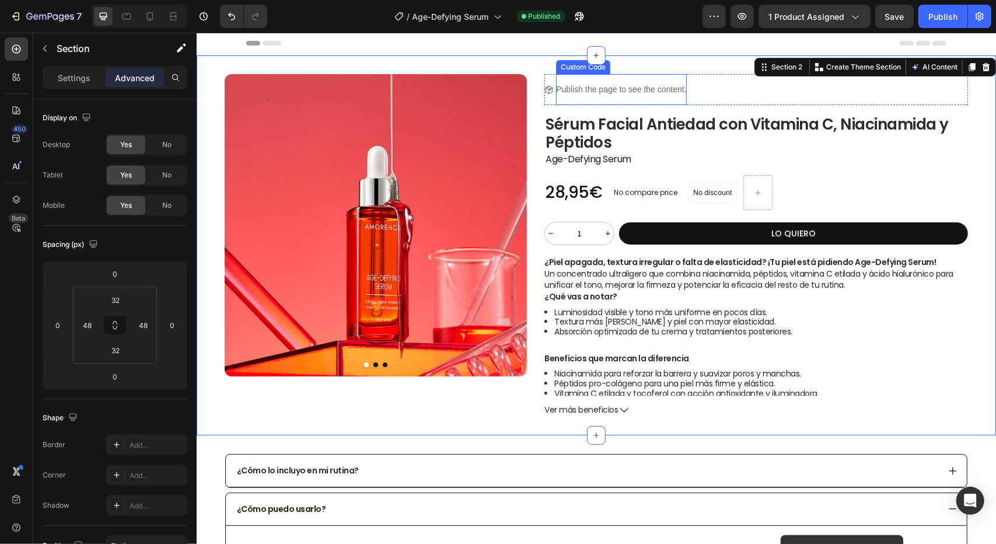
scroll to position [0, 0]
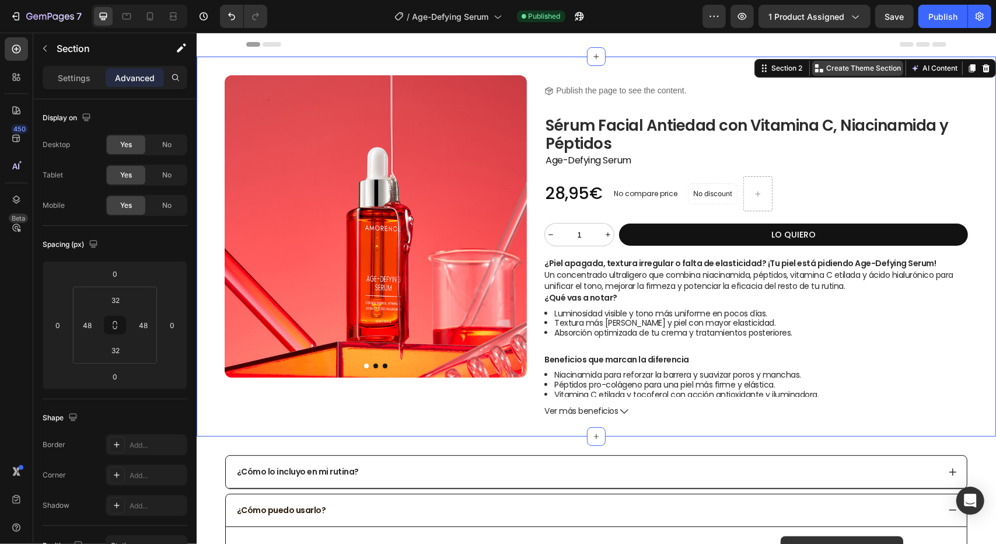
click at [879, 71] on p "Create Theme Section" at bounding box center [863, 67] width 75 height 11
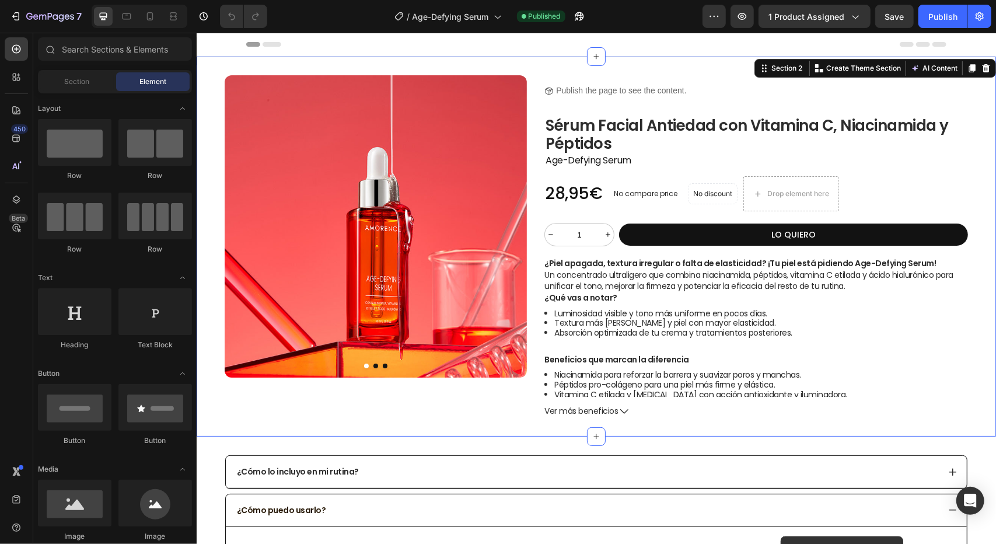
click at [834, 61] on div "Product Images Product Images Title Line Icon Publish the page to see the conte…" at bounding box center [595, 246] width 799 height 380
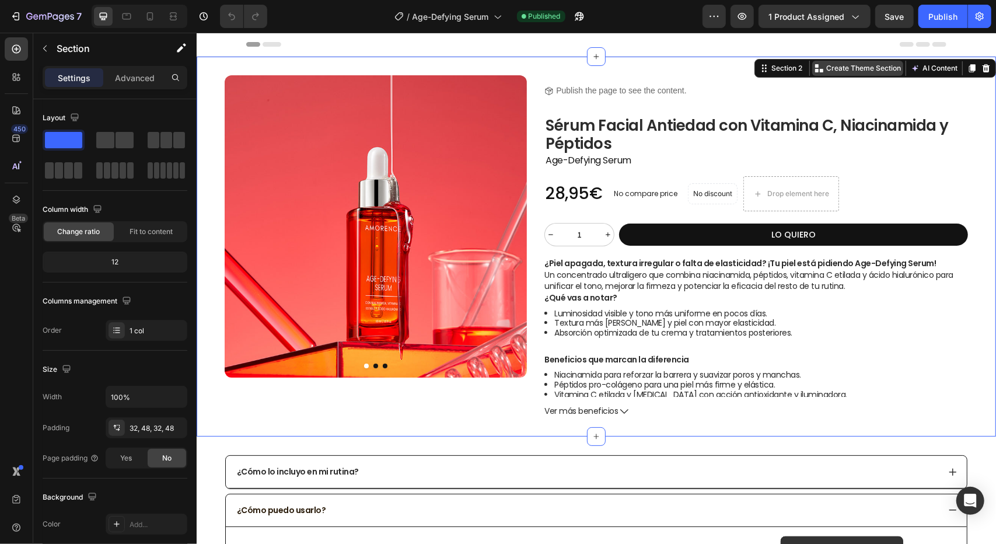
click at [863, 65] on p "Create Theme Section" at bounding box center [863, 67] width 75 height 11
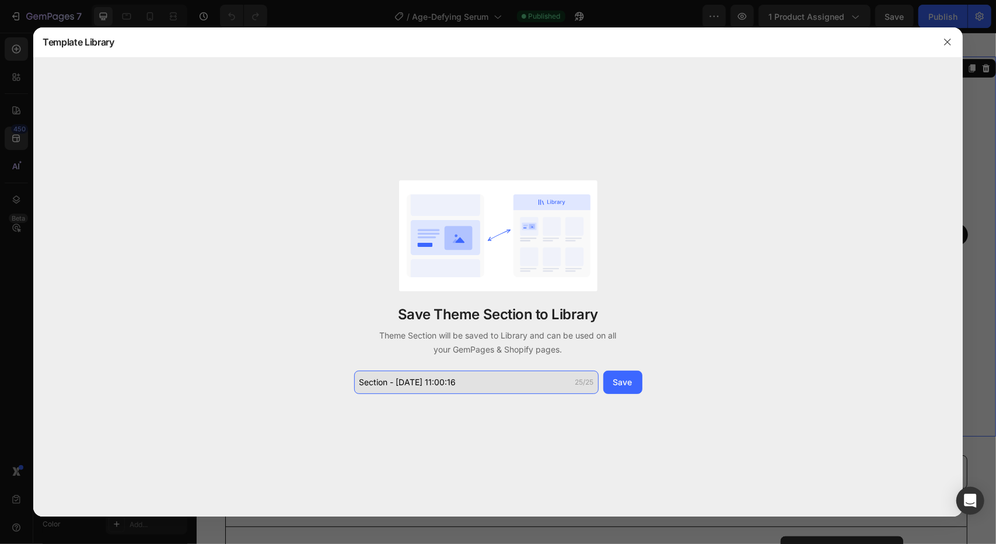
click at [447, 382] on input "Section - Aug 27 11:00:16" at bounding box center [476, 381] width 244 height 23
click at [450, 382] on input "Section - Aug 27 11:00:16" at bounding box center [476, 381] width 244 height 23
click at [453, 381] on input "Section - Aug 27 11:00:16" at bounding box center [476, 381] width 244 height 23
drag, startPoint x: 453, startPoint y: 381, endPoint x: 450, endPoint y: 398, distance: 17.7
click at [454, 381] on input "Section - Aug 27 11:00:16" at bounding box center [476, 381] width 244 height 23
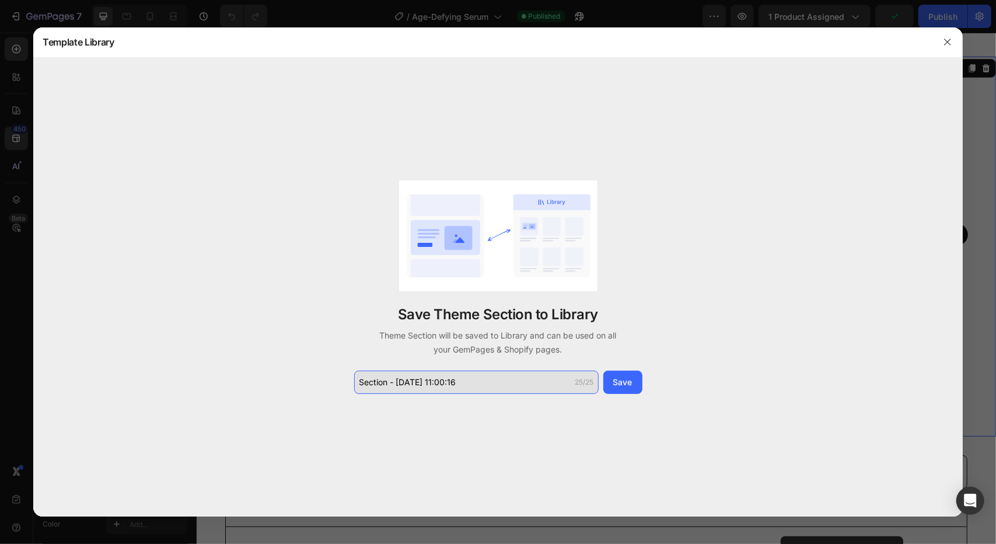
click at [435, 386] on input "Section - Aug 27 11:00:16" at bounding box center [476, 381] width 244 height 23
click at [438, 386] on input "Section - Aug 27 11:00:16" at bounding box center [476, 381] width 244 height 23
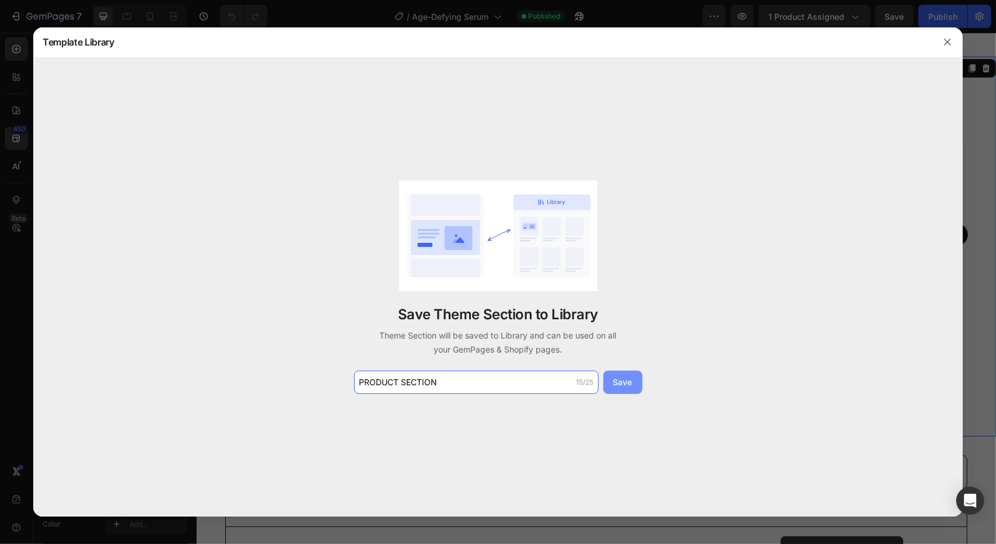
type input "PRODUCT SECTION"
click at [625, 383] on div "Save" at bounding box center [622, 382] width 19 height 12
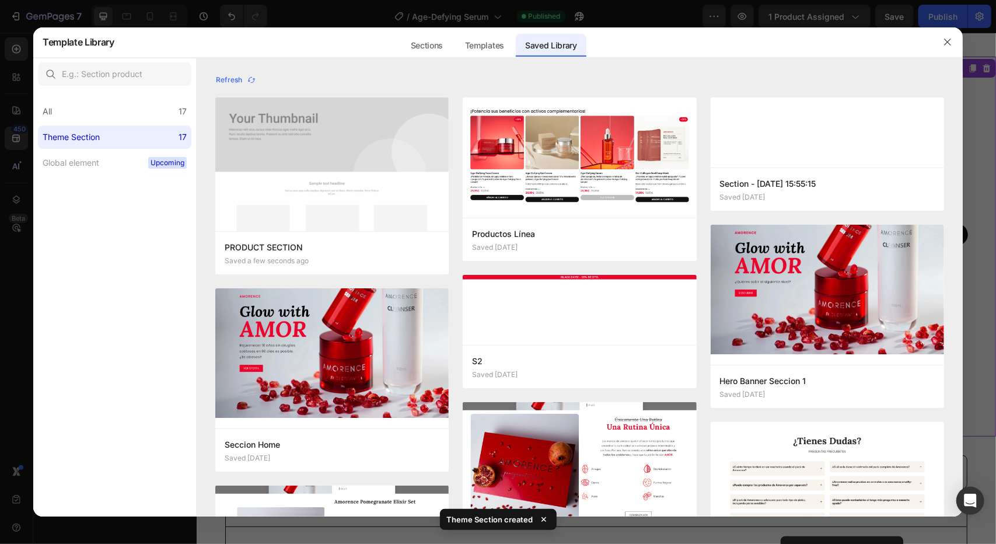
click at [685, 22] on div at bounding box center [498, 272] width 996 height 544
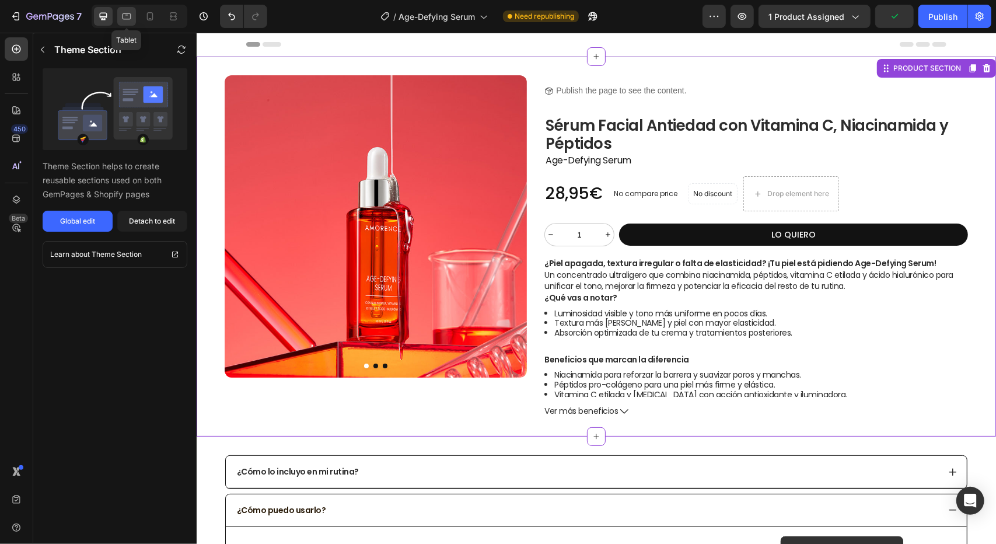
click at [127, 21] on icon at bounding box center [127, 17] width 12 height 12
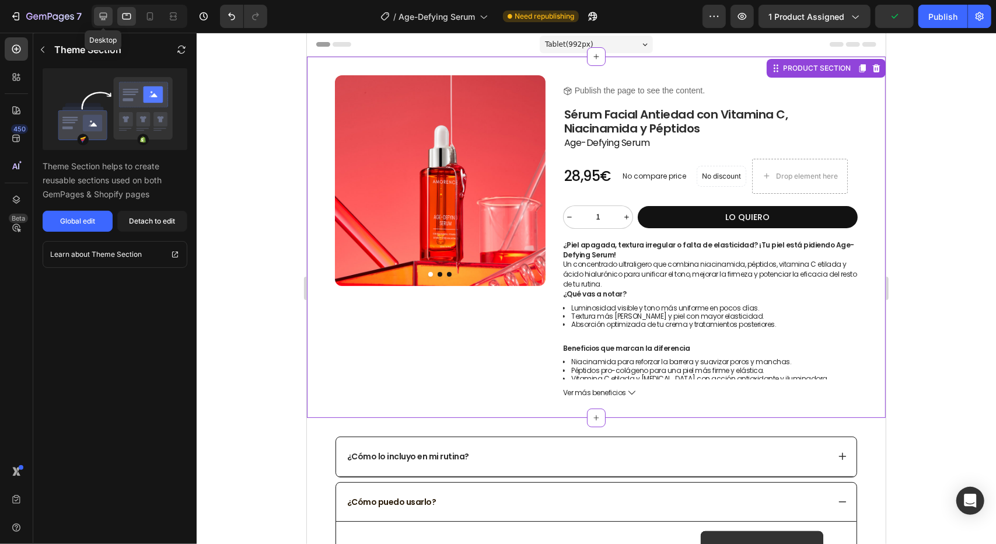
click at [107, 20] on icon at bounding box center [103, 17] width 12 height 12
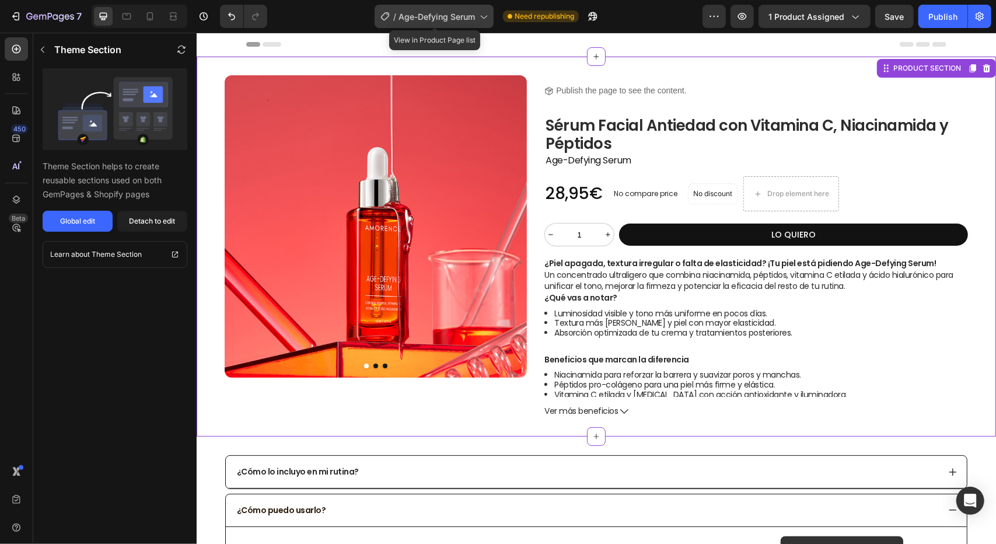
click at [482, 18] on icon at bounding box center [483, 17] width 12 height 12
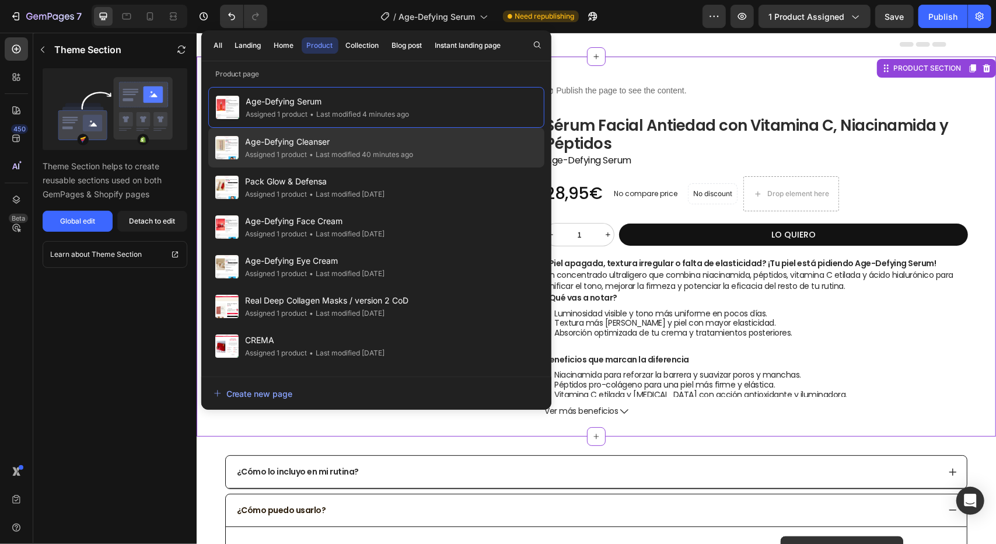
click at [338, 142] on span "Age-Defying Cleanser" at bounding box center [330, 142] width 168 height 14
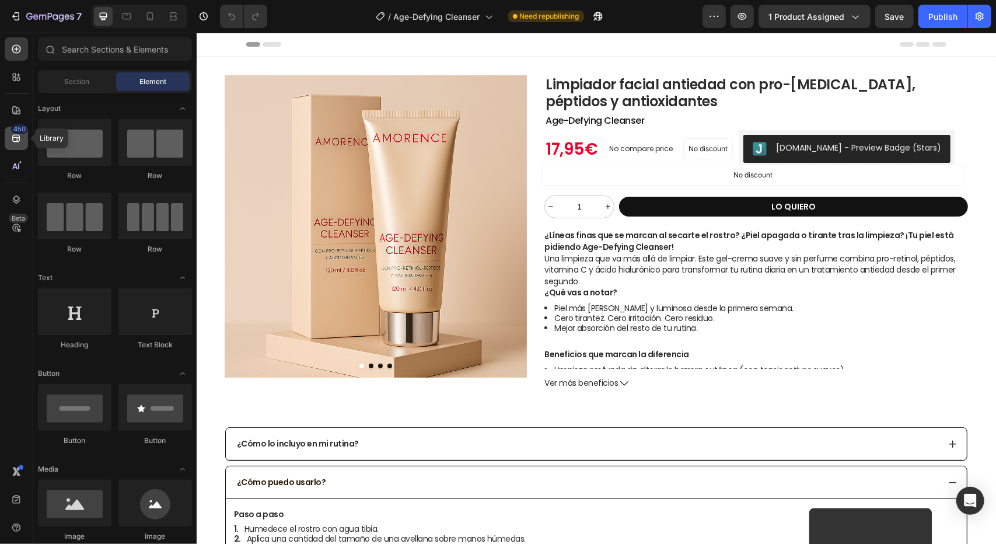
click at [26, 141] on div "450" at bounding box center [16, 138] width 23 height 23
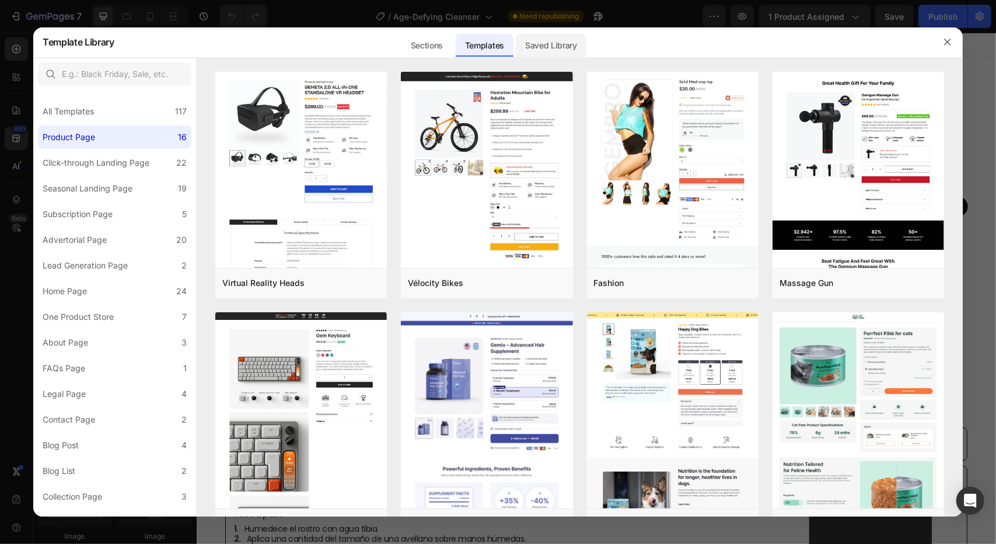
click at [552, 43] on div "Saved Library" at bounding box center [551, 45] width 71 height 23
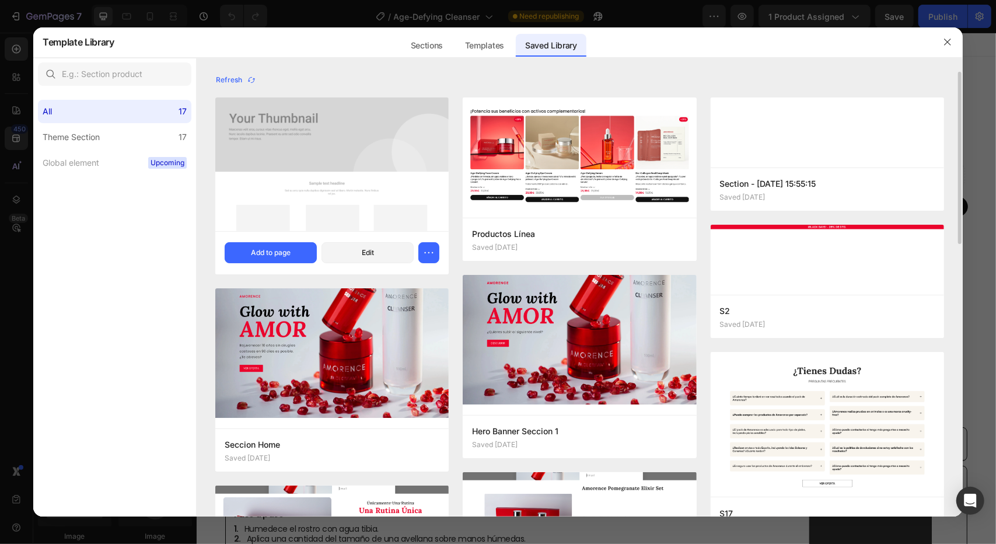
click at [264, 165] on img at bounding box center [331, 164] width 233 height 134
click at [274, 251] on div "Add to page" at bounding box center [271, 252] width 40 height 11
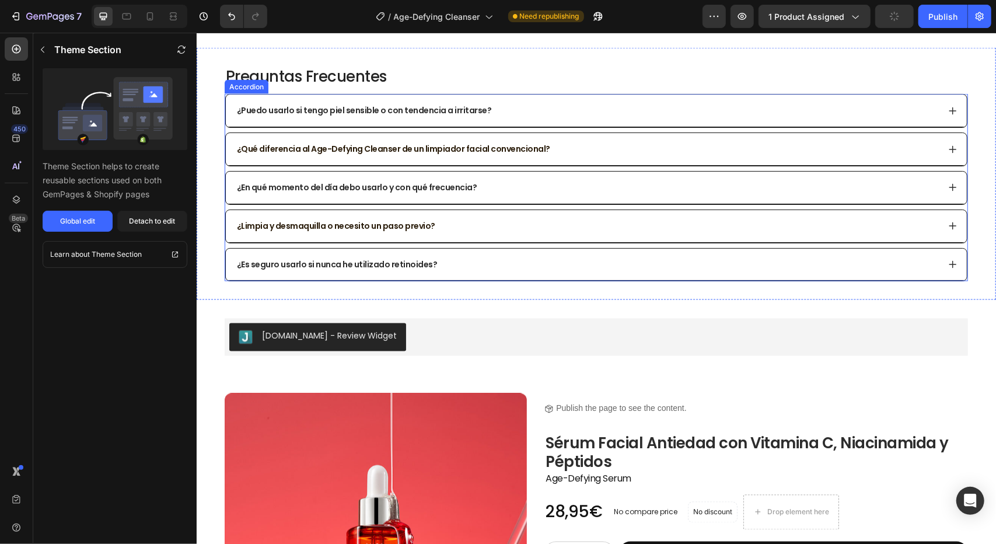
scroll to position [1215, 0]
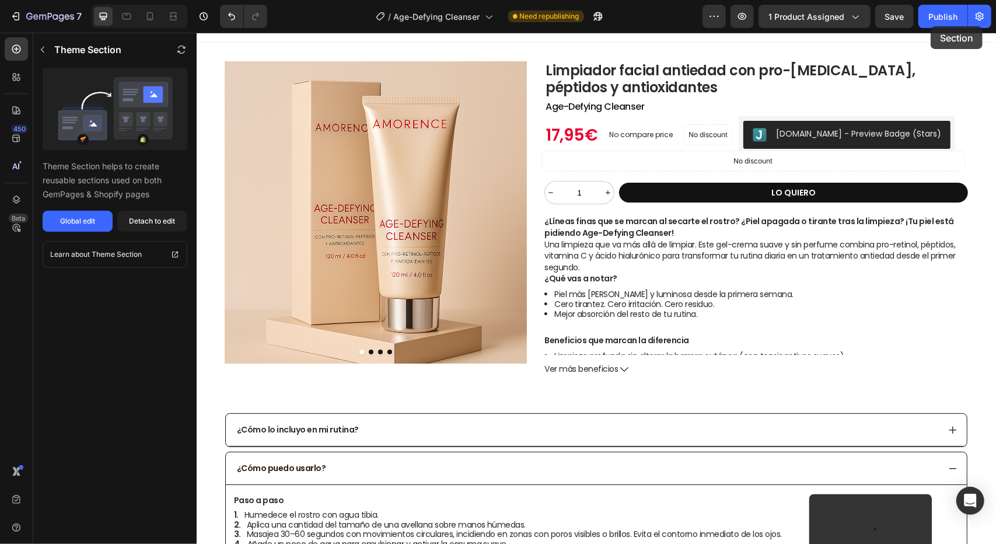
scroll to position [0, 0]
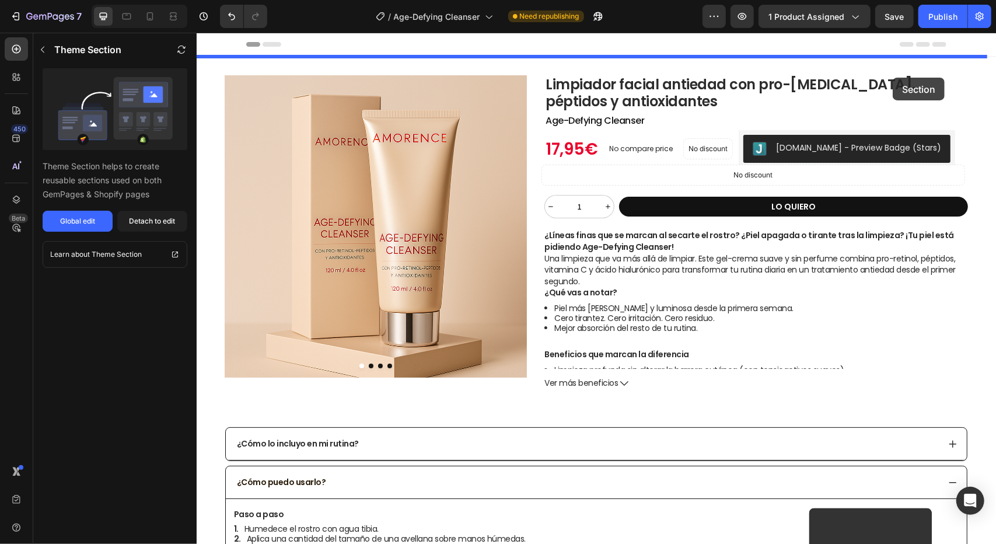
drag, startPoint x: 880, startPoint y: 359, endPoint x: 892, endPoint y: 77, distance: 282.0
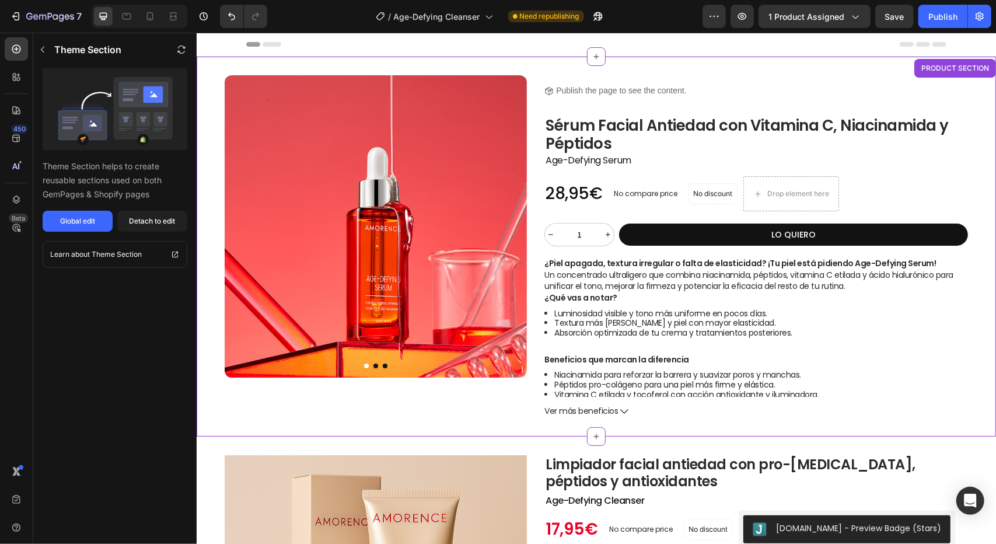
click at [394, 176] on img at bounding box center [375, 226] width 302 height 302
click at [168, 222] on div "Detach to edit" at bounding box center [153, 221] width 46 height 11
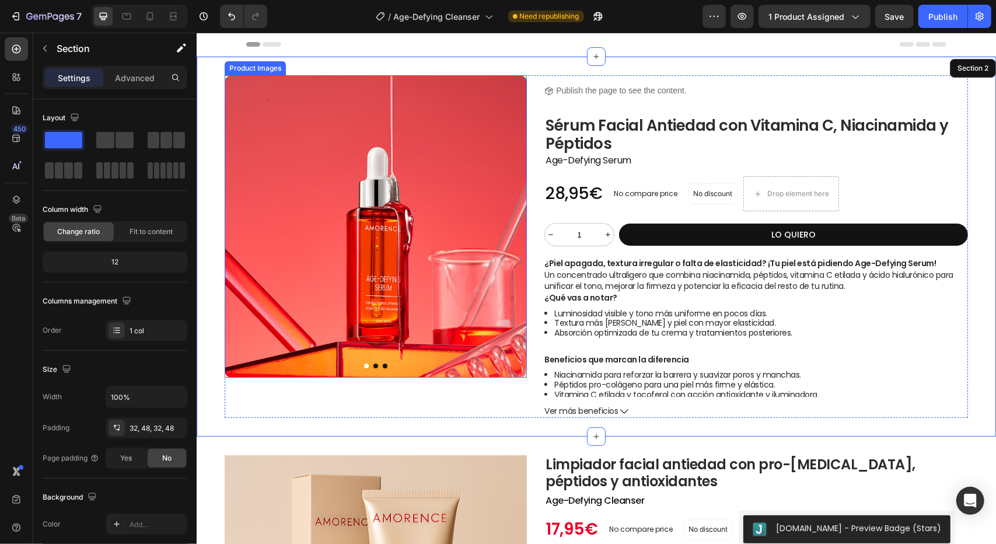
click at [429, 181] on img at bounding box center [375, 226] width 302 height 302
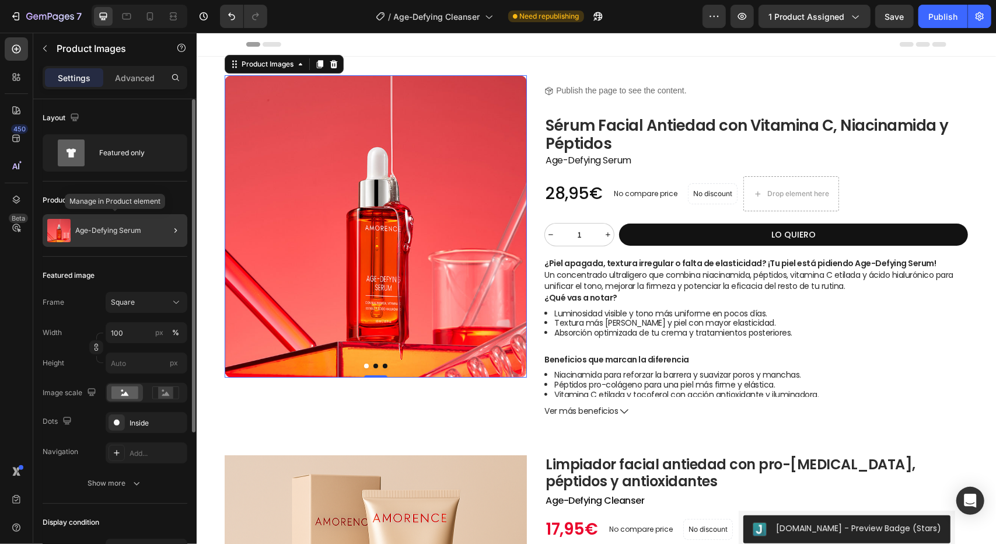
click at [127, 233] on p "Age-Defying Serum" at bounding box center [108, 230] width 66 height 8
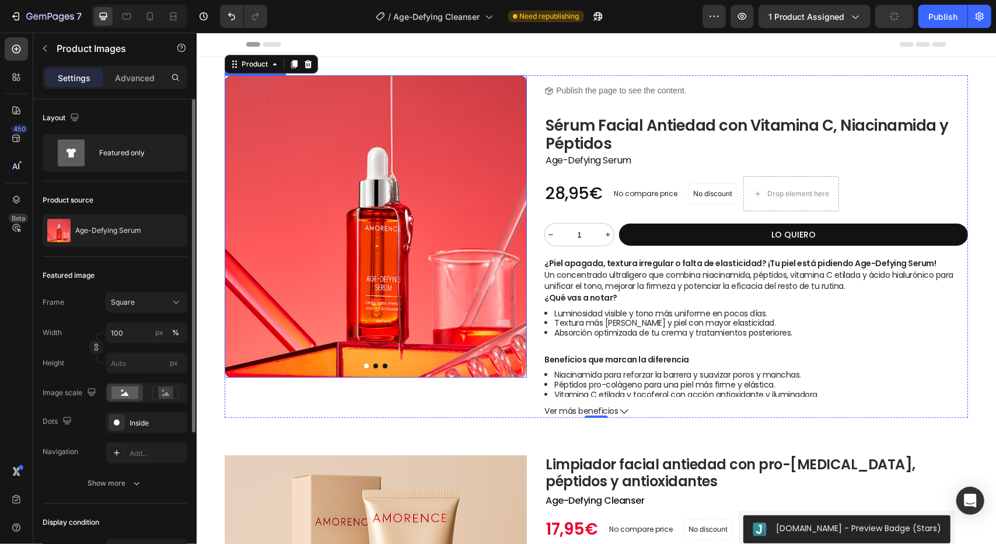
click at [347, 215] on img at bounding box center [375, 226] width 302 height 302
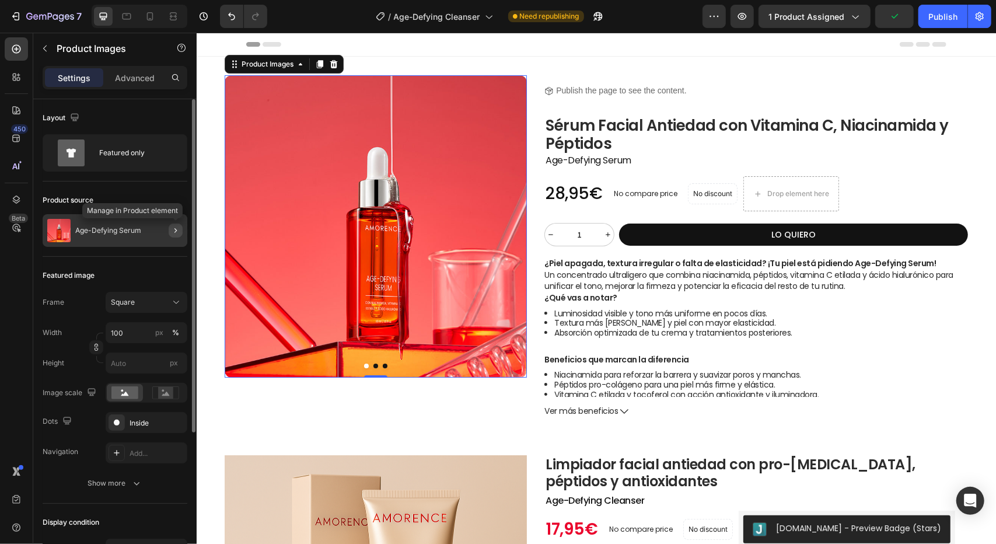
click at [174, 230] on icon "button" at bounding box center [175, 230] width 9 height 9
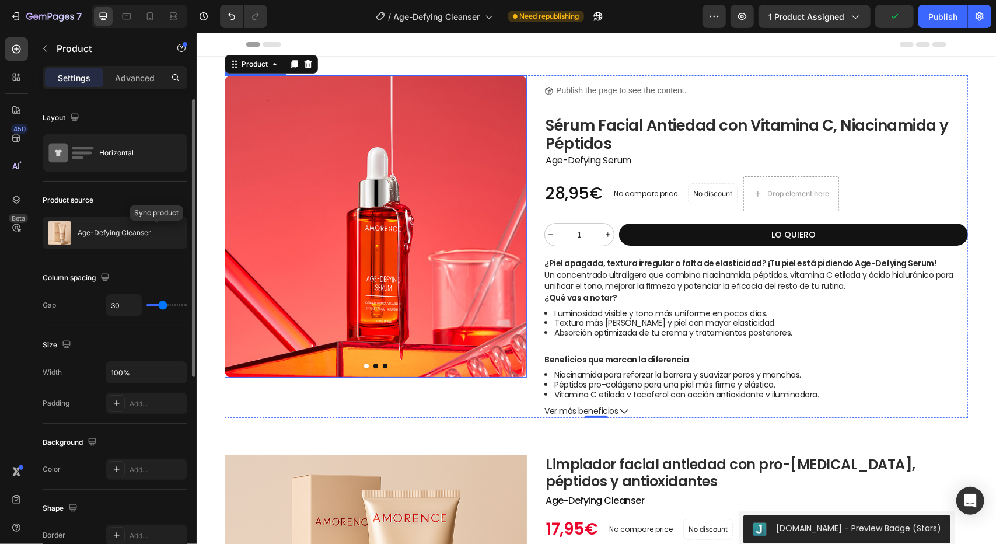
click at [397, 209] on img at bounding box center [375, 226] width 302 height 302
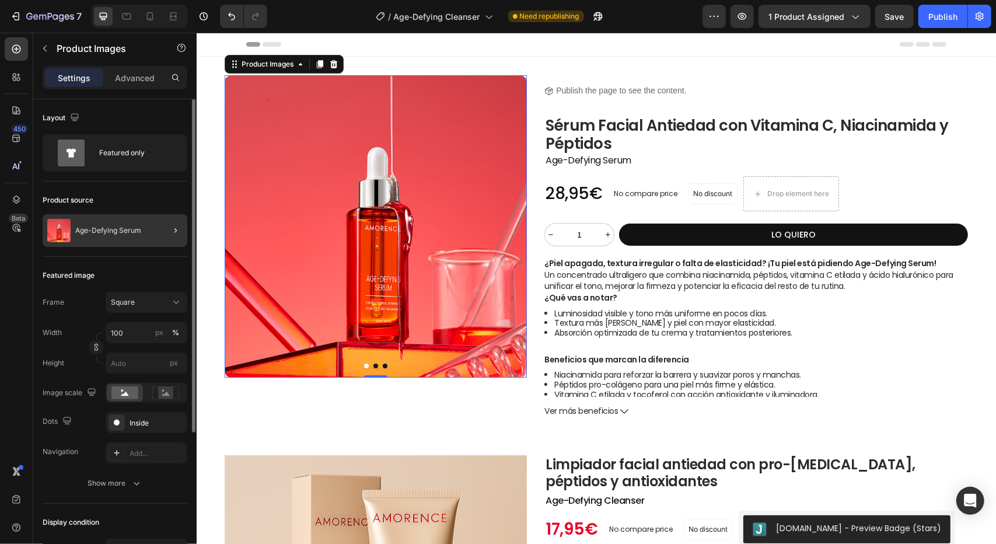
click at [160, 232] on div at bounding box center [171, 230] width 33 height 33
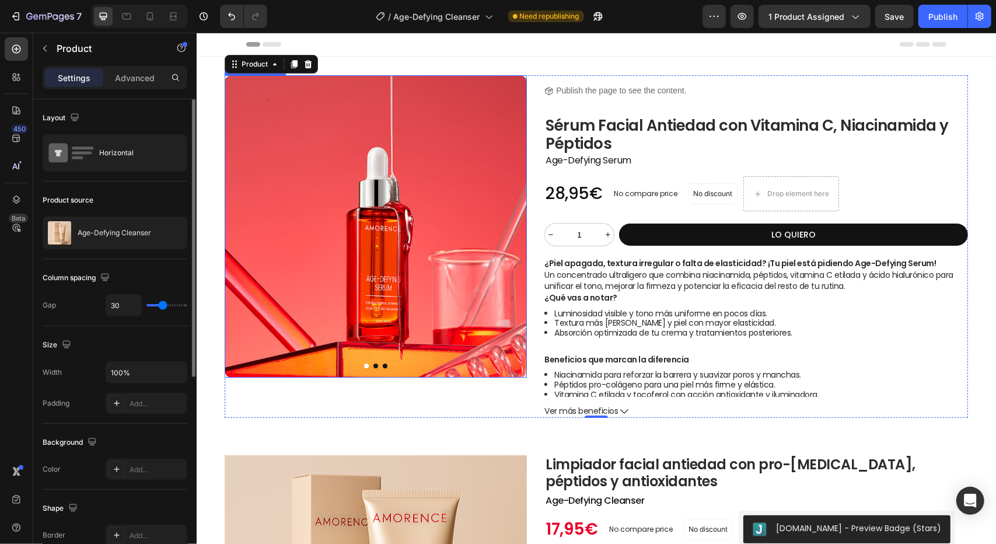
click at [382, 233] on img at bounding box center [375, 226] width 302 height 302
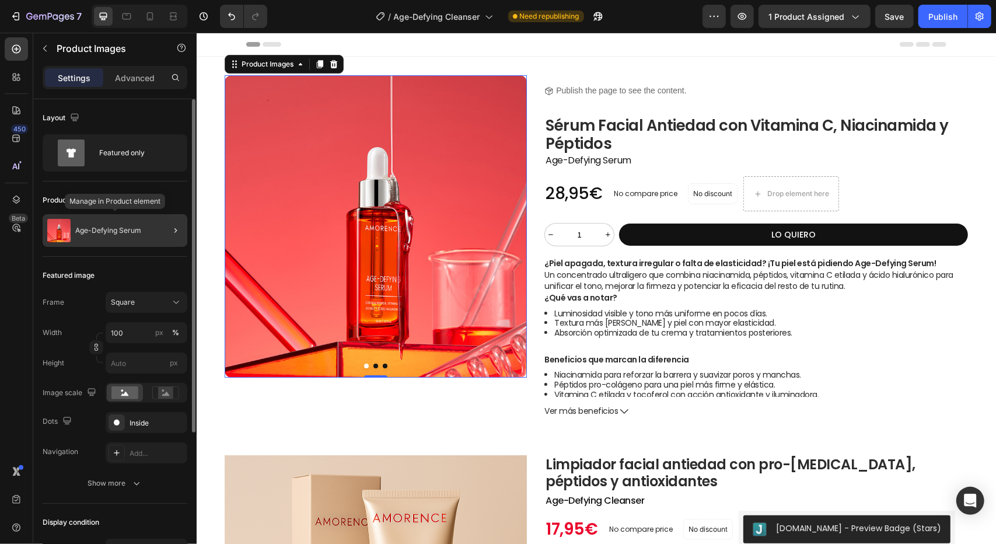
click at [80, 226] on p "Age-Defying Serum" at bounding box center [108, 230] width 66 height 8
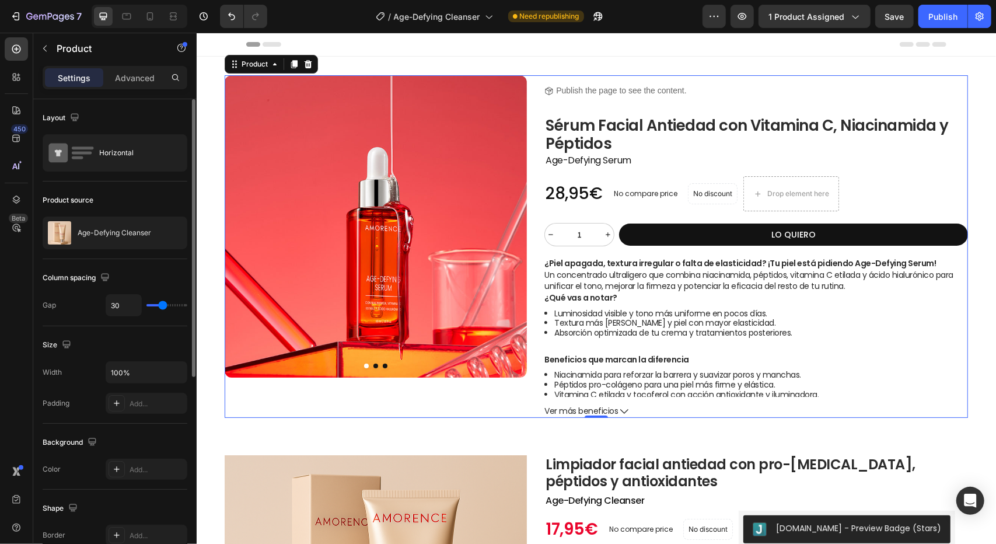
click at [348, 218] on img at bounding box center [375, 226] width 302 height 302
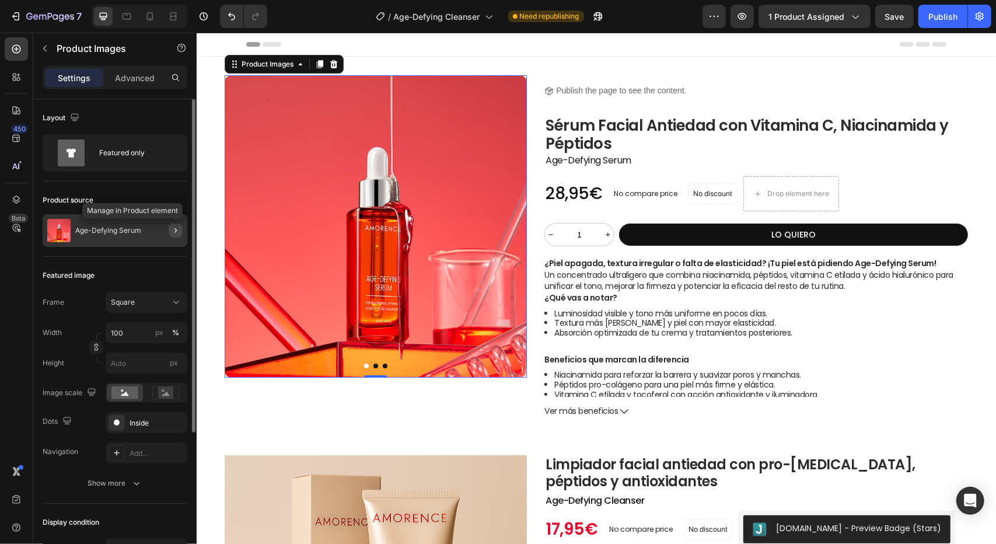
click at [176, 235] on button "button" at bounding box center [176, 230] width 14 height 14
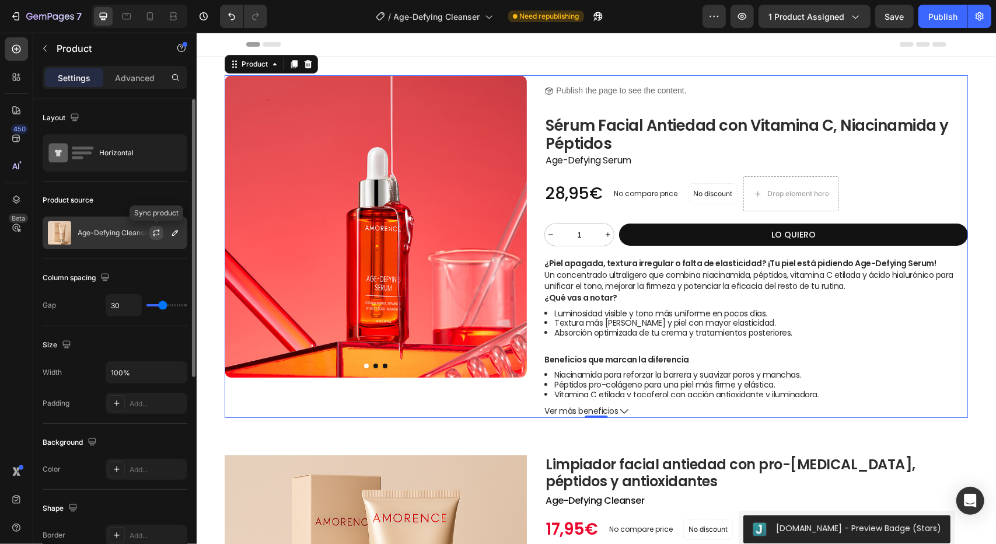
click at [154, 233] on icon "button" at bounding box center [156, 232] width 9 height 9
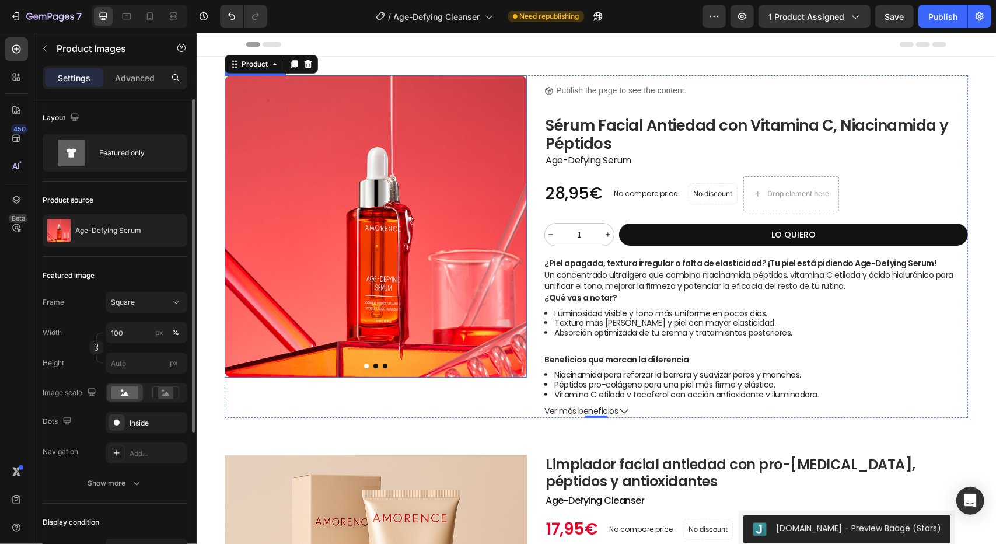
click at [445, 201] on img at bounding box center [375, 226] width 302 height 302
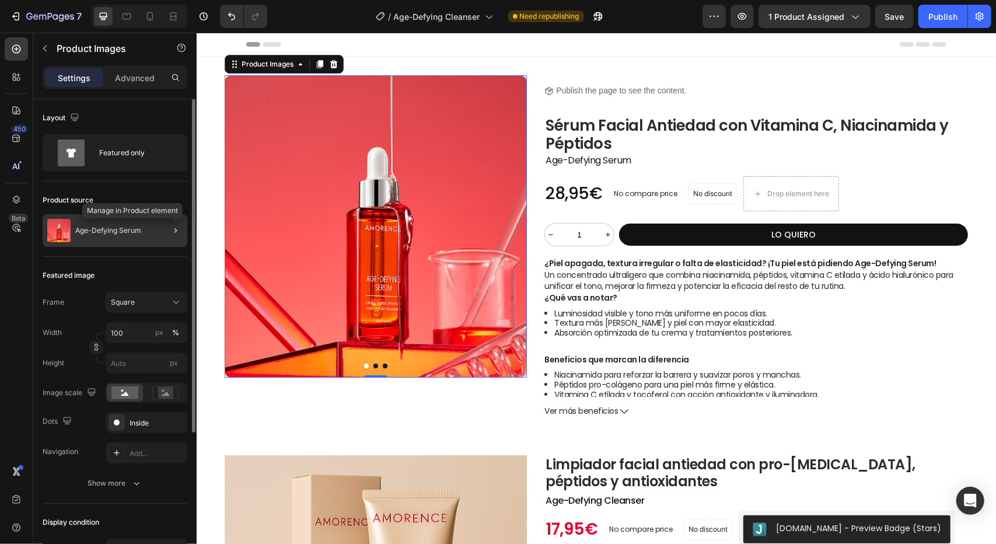
click at [159, 229] on div at bounding box center [171, 230] width 33 height 33
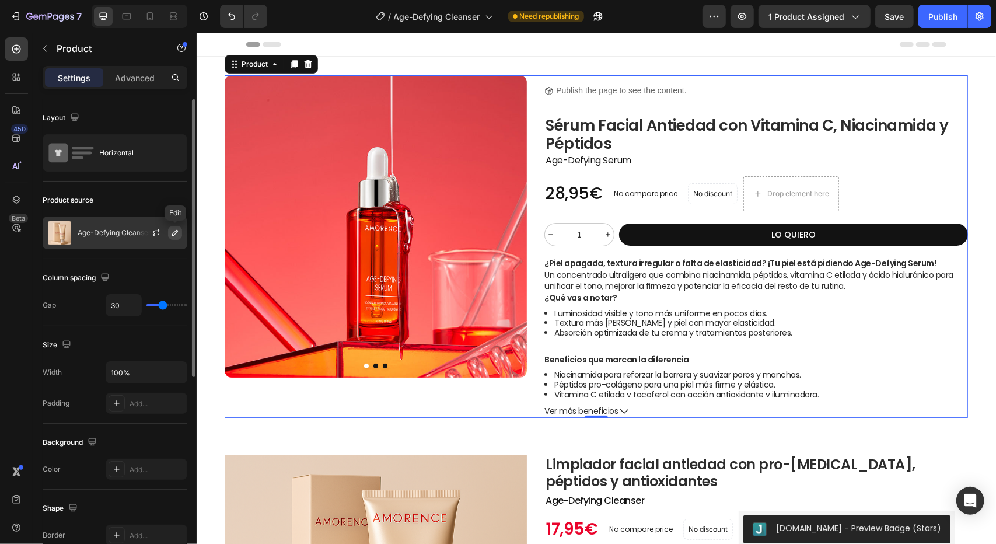
click at [178, 232] on icon "button" at bounding box center [174, 232] width 9 height 9
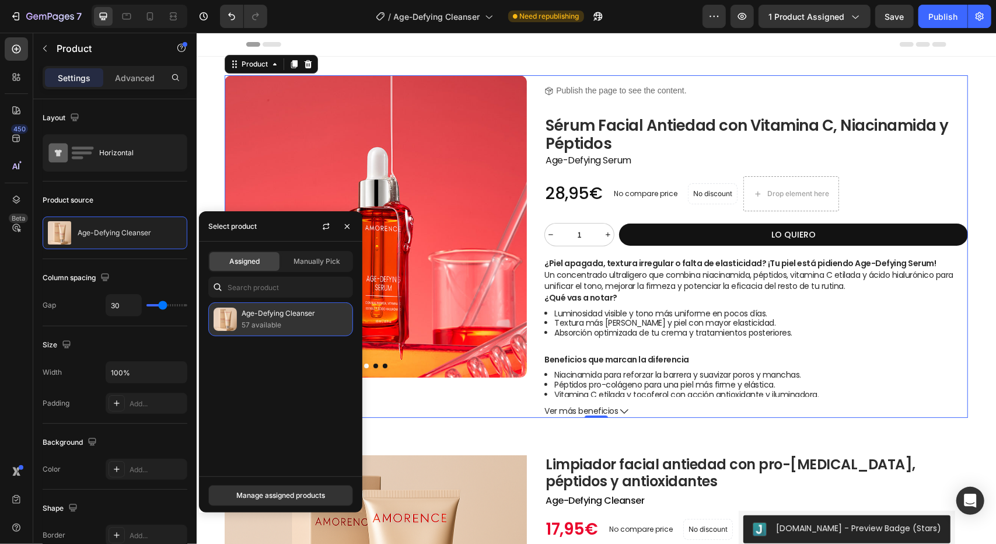
click at [296, 322] on p "57 available" at bounding box center [295, 325] width 106 height 12
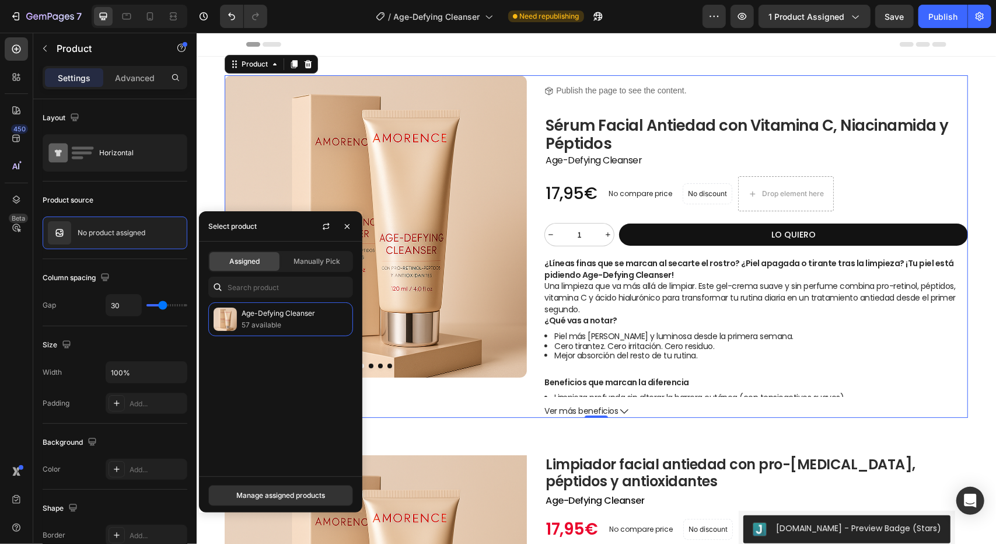
click at [433, 393] on div "Product Images Product Images" at bounding box center [375, 246] width 302 height 342
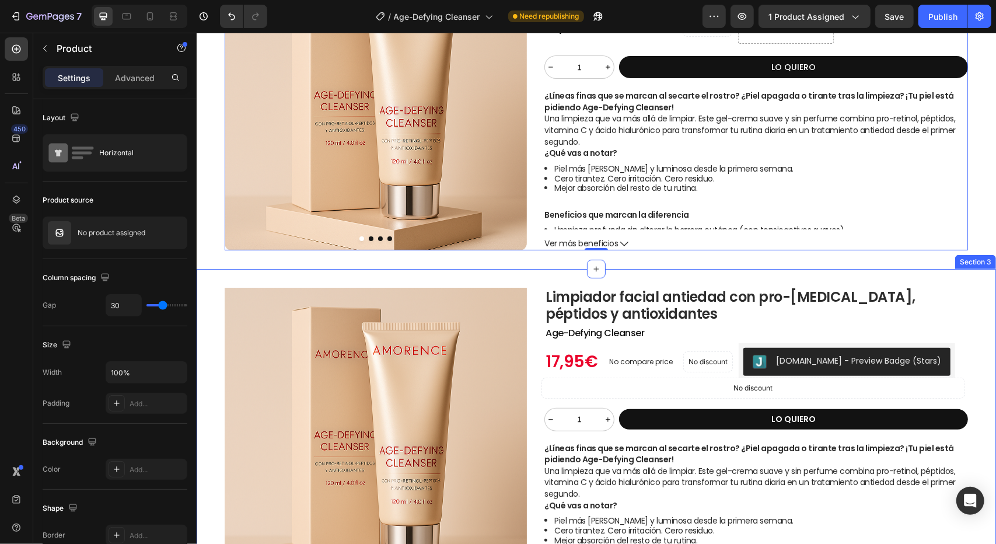
scroll to position [175, 0]
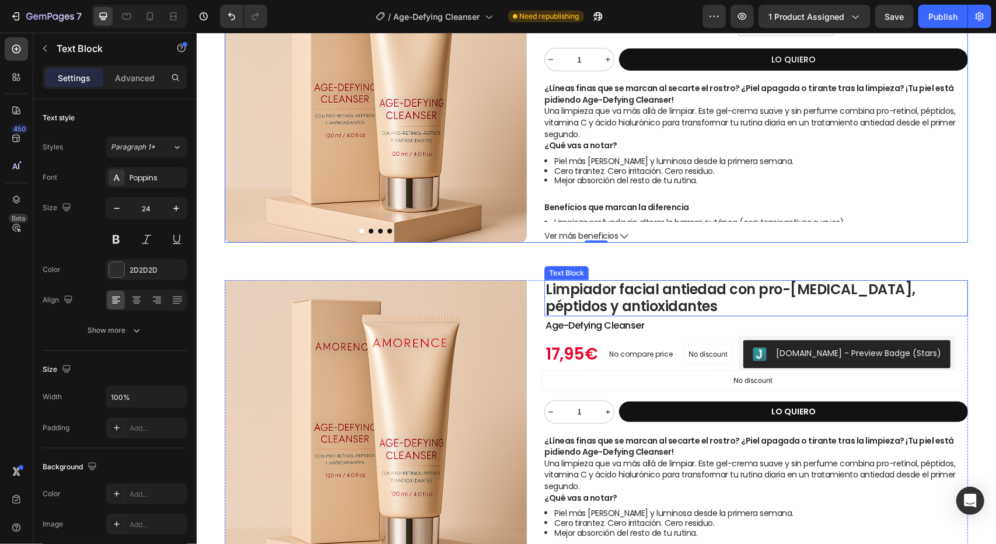
click at [599, 289] on p "Limpiador facial antiedad con pro-retinol, péptidos y antioxidantes" at bounding box center [755, 298] width 421 height 34
click at [581, 267] on div "Text Block" at bounding box center [578, 268] width 40 height 11
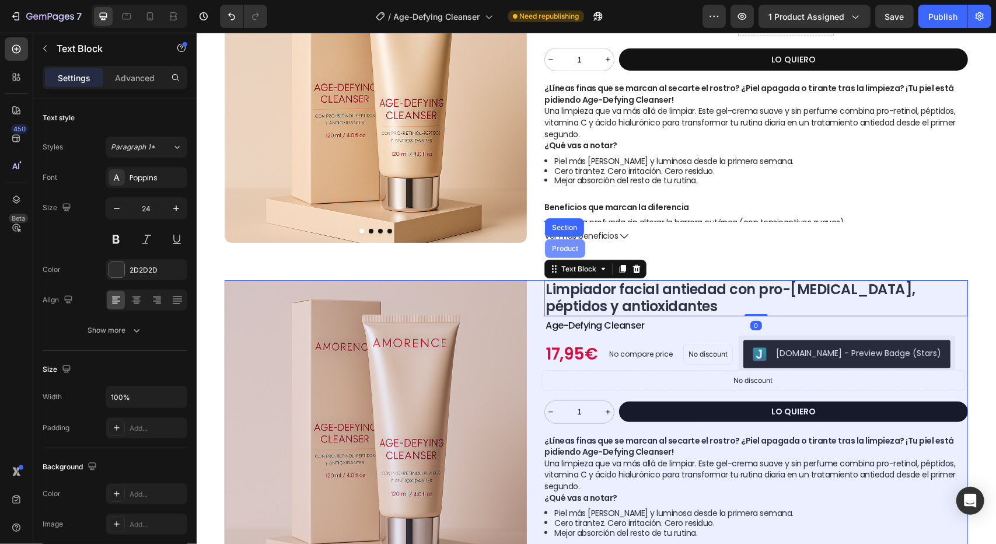
click at [569, 240] on div "Product" at bounding box center [564, 248] width 40 height 19
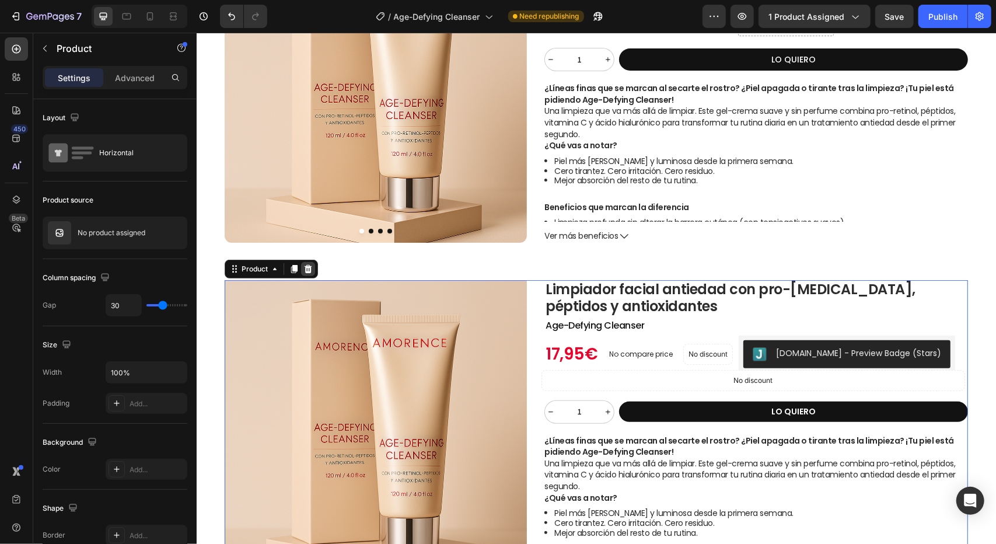
click at [306, 271] on icon at bounding box center [308, 268] width 8 height 8
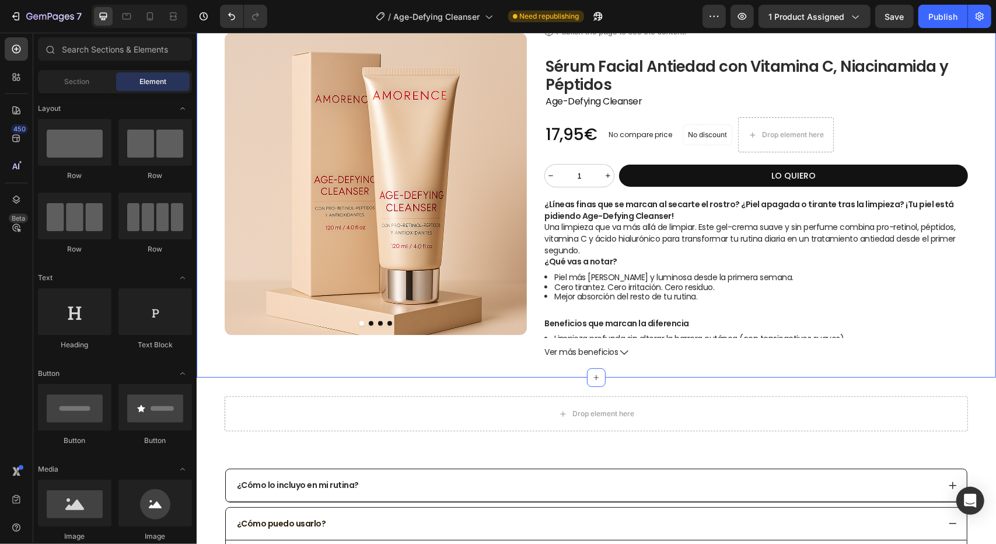
scroll to position [58, 0]
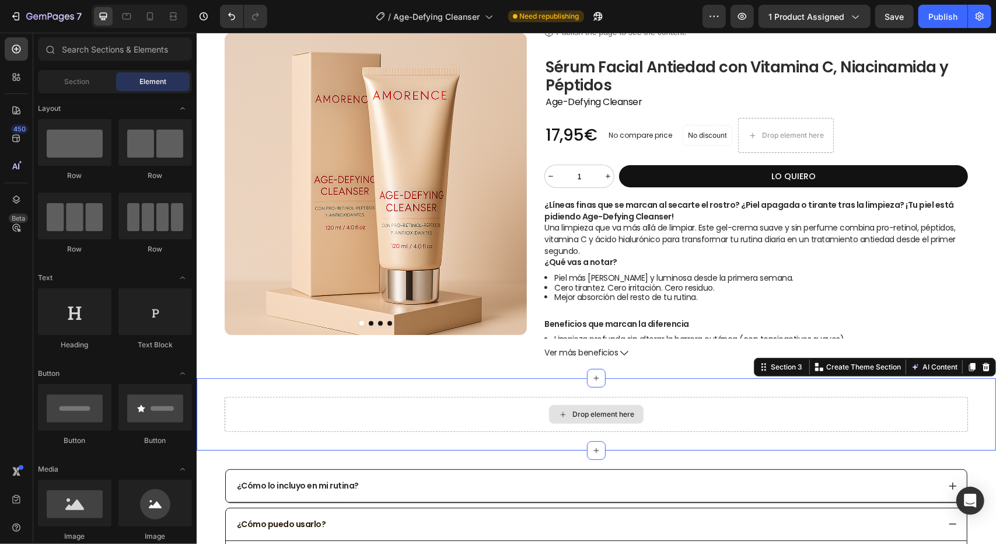
click at [685, 408] on div "Drop element here" at bounding box center [595, 413] width 743 height 35
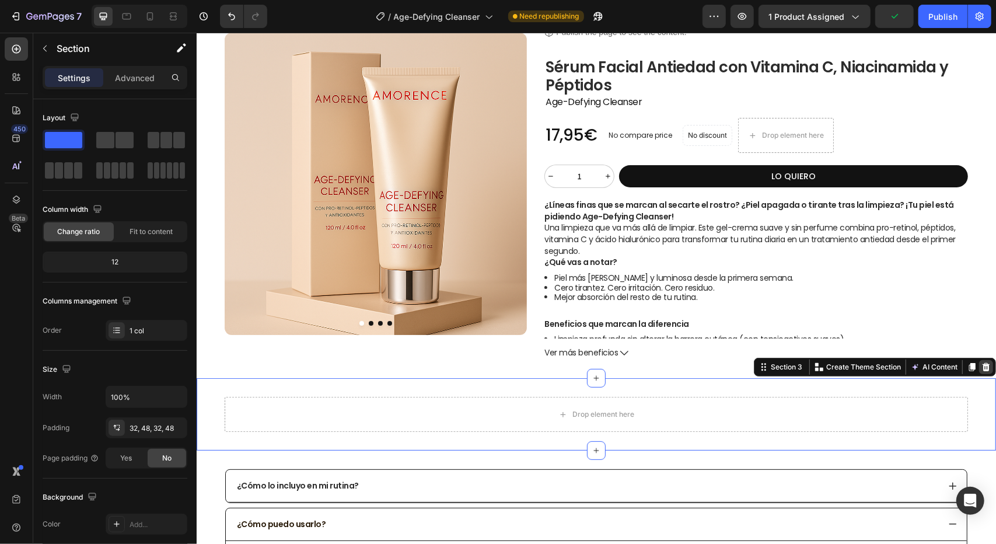
click at [982, 369] on icon at bounding box center [986, 366] width 8 height 8
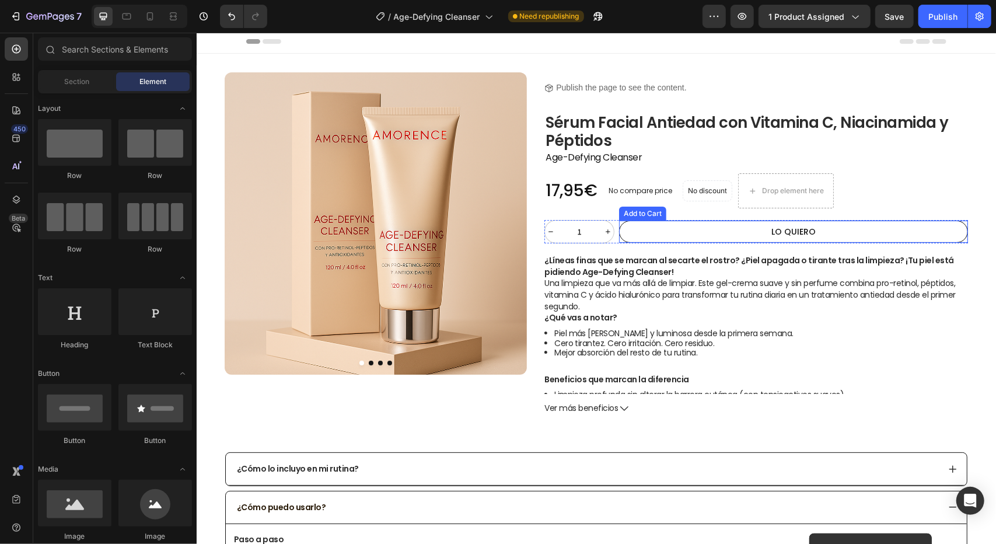
scroll to position [0, 0]
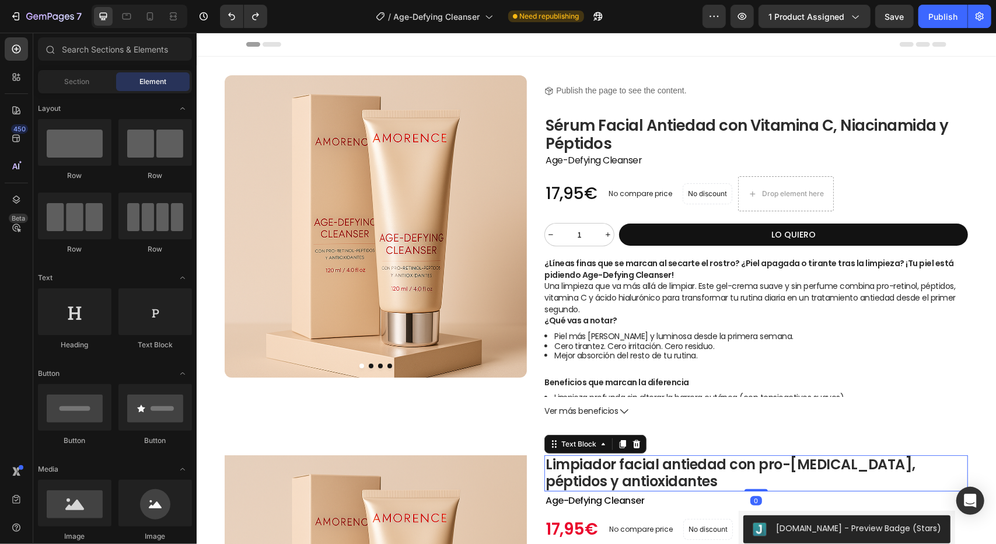
click at [642, 470] on p "Limpiador facial antiedad con pro-retinol, péptidos y antioxidantes" at bounding box center [755, 473] width 421 height 34
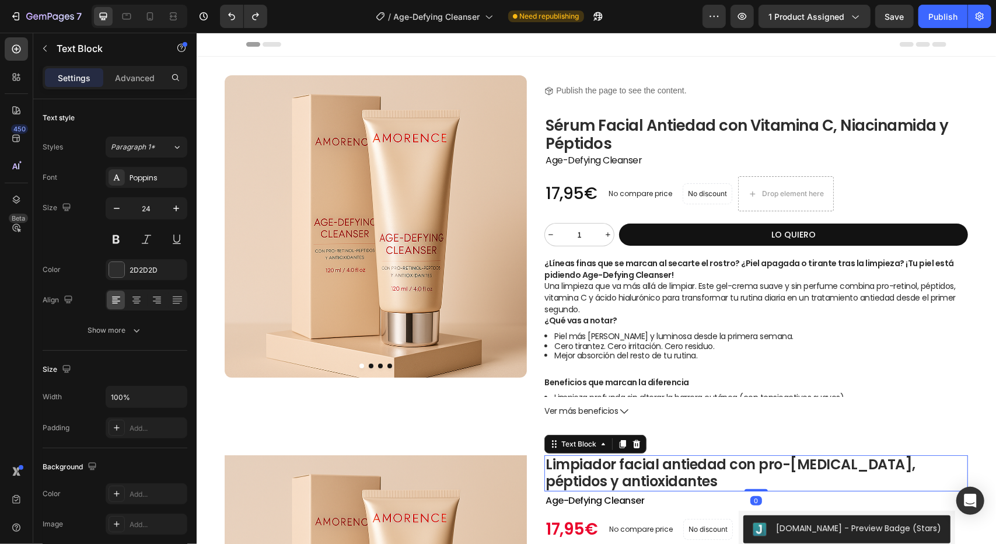
click at [642, 470] on p "Limpiador facial antiedad con pro-retinol, péptidos y antioxidantes" at bounding box center [755, 473] width 421 height 34
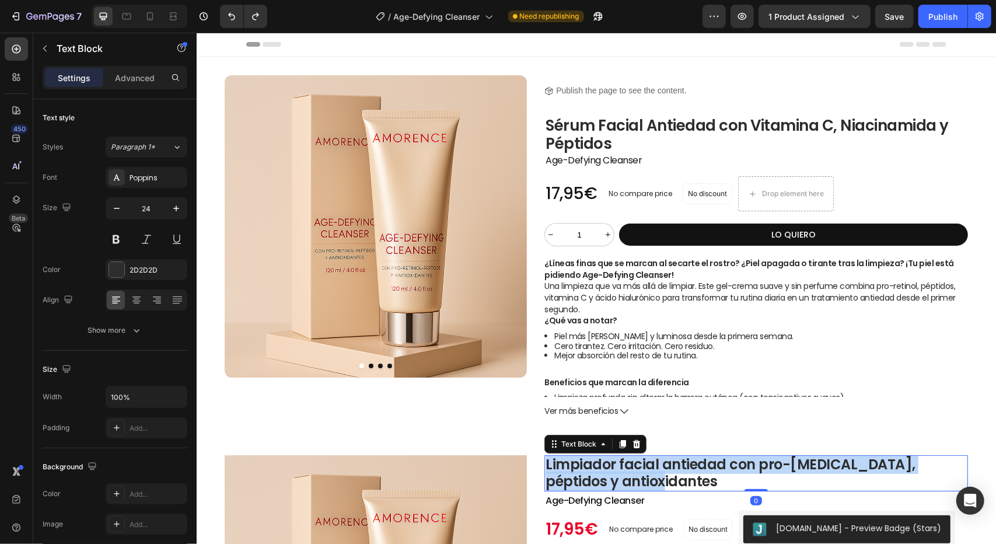
click at [642, 470] on p "Limpiador facial antiedad con pro-retinol, péptidos y antioxidantes" at bounding box center [755, 473] width 421 height 34
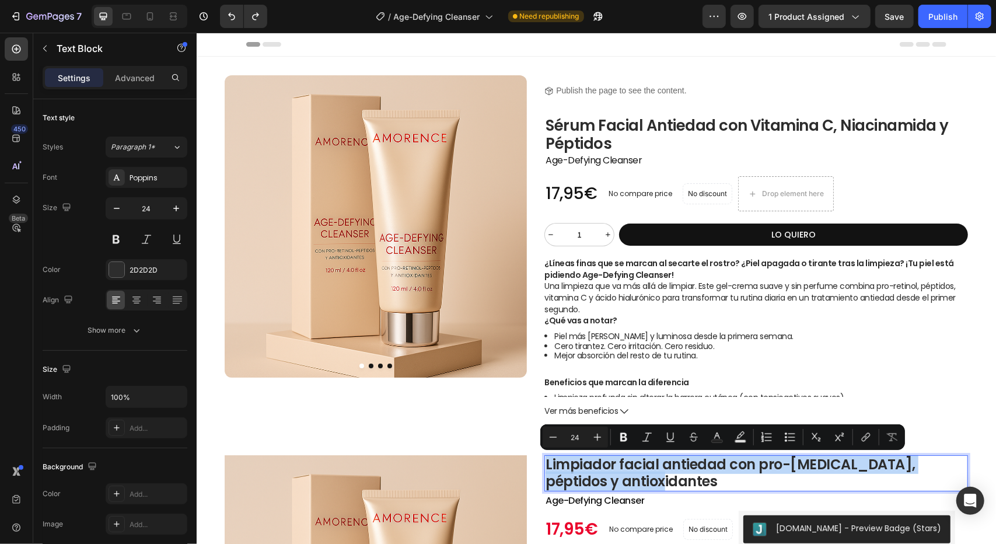
copy p "Limpiador facial antiedad con pro-retinol, péptidos y antioxidantes"
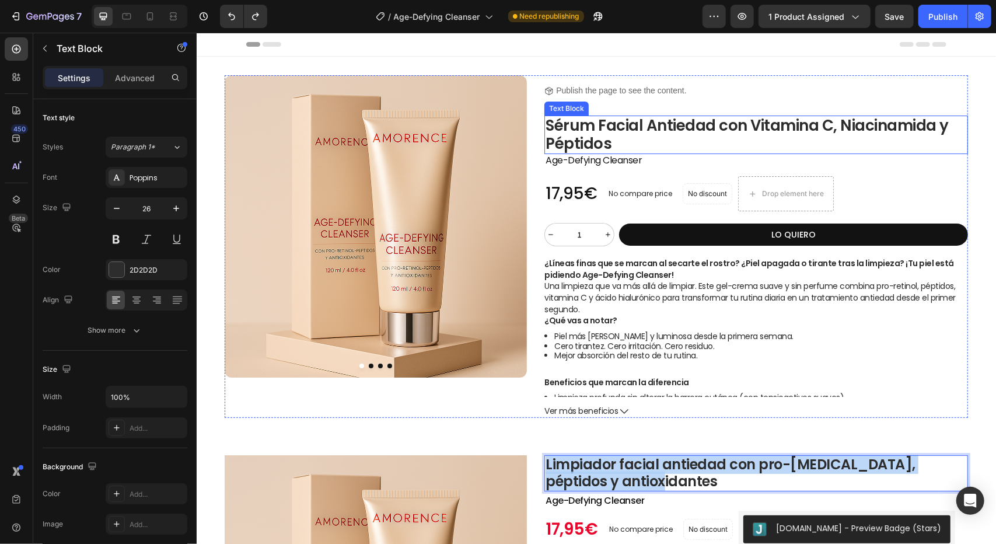
click at [614, 130] on p "Sérum Facial Antiedad con Vitamina C, Niacinamida y Péptidos" at bounding box center [755, 134] width 421 height 36
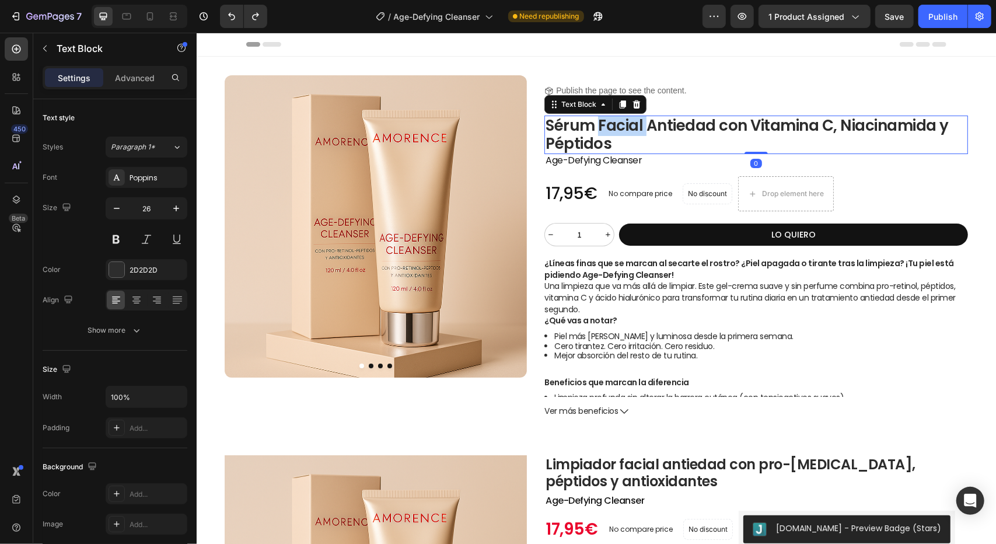
click at [614, 130] on p "Sérum Facial Antiedad con Vitamina C, Niacinamida y Péptidos" at bounding box center [755, 134] width 421 height 36
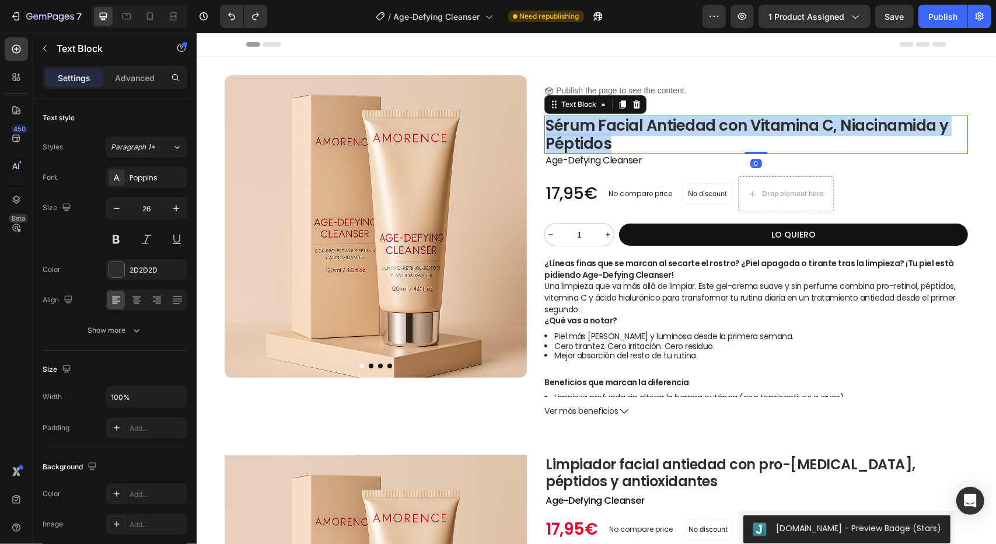
click at [614, 130] on p "Sérum Facial Antiedad con Vitamina C, Niacinamida y Péptidos" at bounding box center [755, 134] width 421 height 36
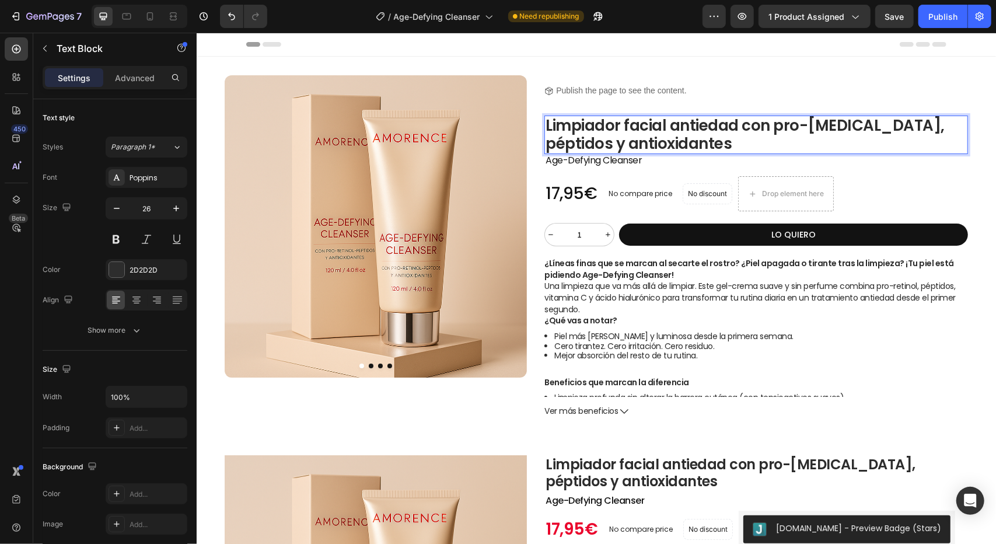
click at [623, 123] on p "Limpiador facial antiedad con pro-retinol, péptidos y antioxidantes" at bounding box center [755, 134] width 421 height 36
click at [679, 125] on p "Limpiador Facial antiedad con pro-retinol, péptidos y antioxidantes" at bounding box center [755, 134] width 421 height 36
click at [780, 125] on p "Limpiador Facial Antiedad con pro-retinol, péptidos y antioxidantes" at bounding box center [755, 134] width 421 height 36
click at [868, 126] on p "Limpiador Facial Antiedad con Pro-retinol, péptidos y antioxidantes" at bounding box center [755, 134] width 421 height 36
click at [555, 142] on p "Limpiador Facial Antiedad con Pro-retinol, Péptidos y antioxidantes" at bounding box center [755, 134] width 421 height 36
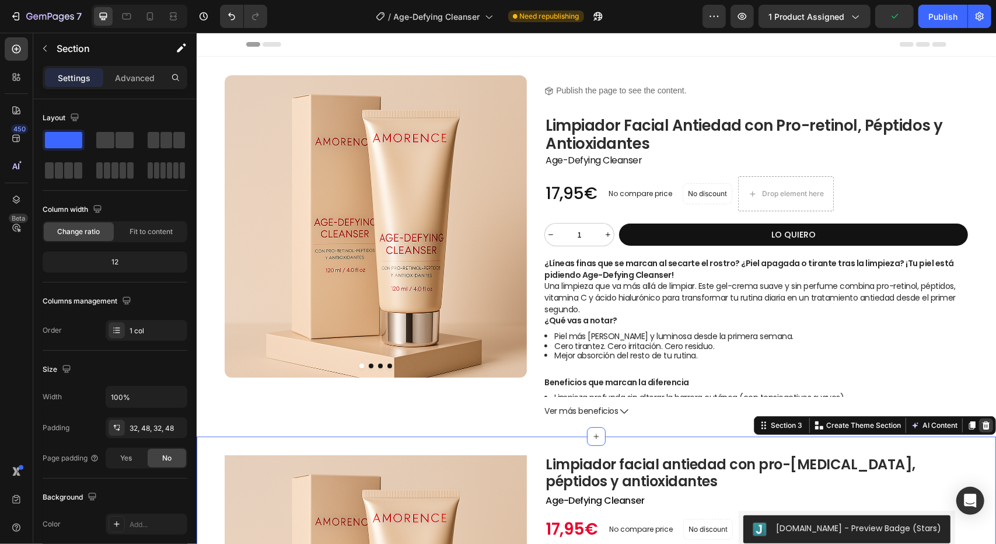
click at [981, 424] on icon at bounding box center [985, 424] width 9 height 9
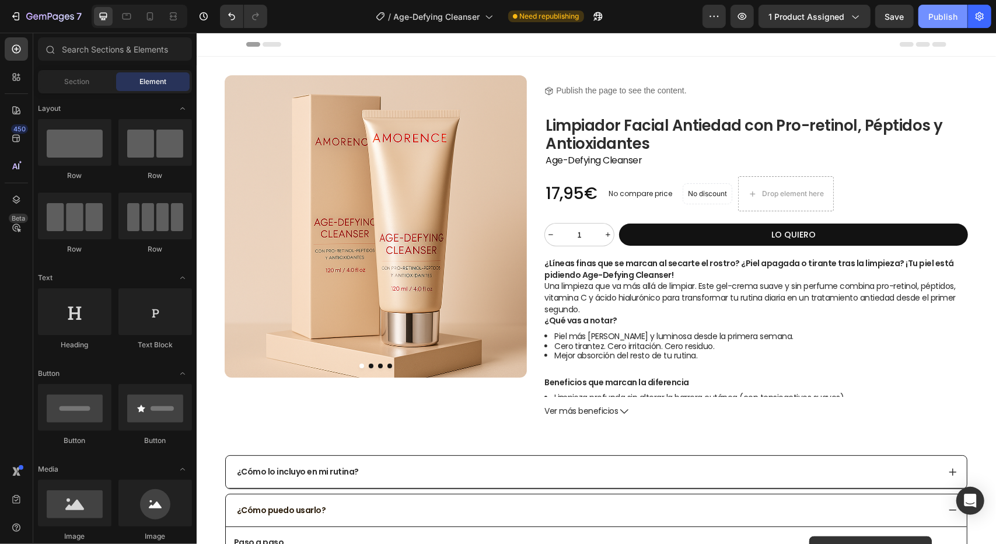
click at [940, 20] on div "Publish" at bounding box center [942, 17] width 29 height 12
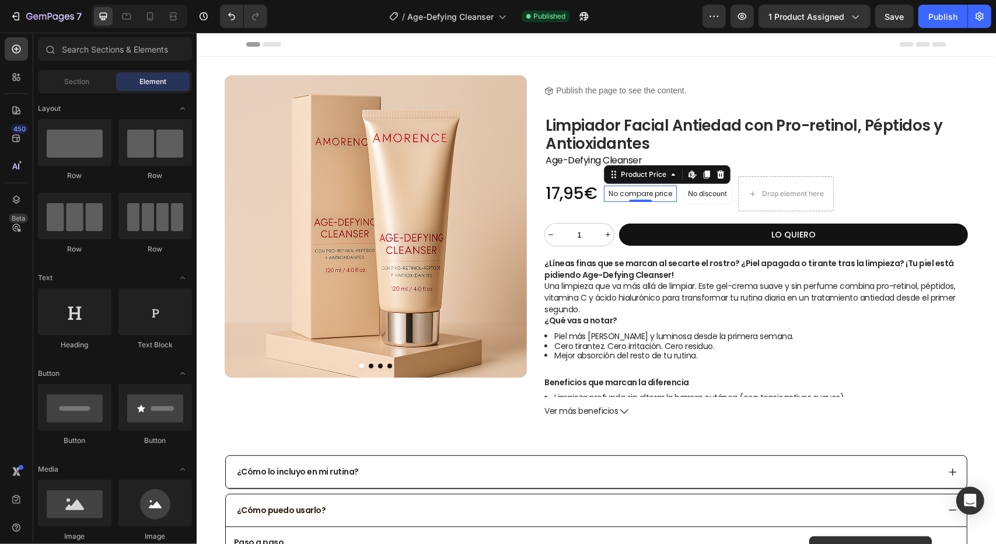
click at [648, 193] on p "No compare price" at bounding box center [640, 193] width 64 height 7
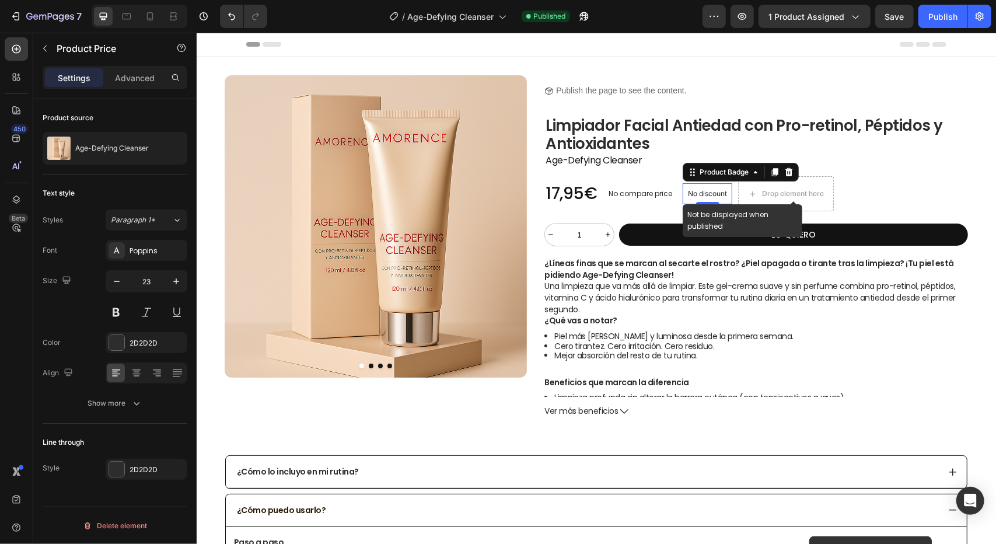
click at [701, 193] on p "No discount" at bounding box center [706, 193] width 39 height 11
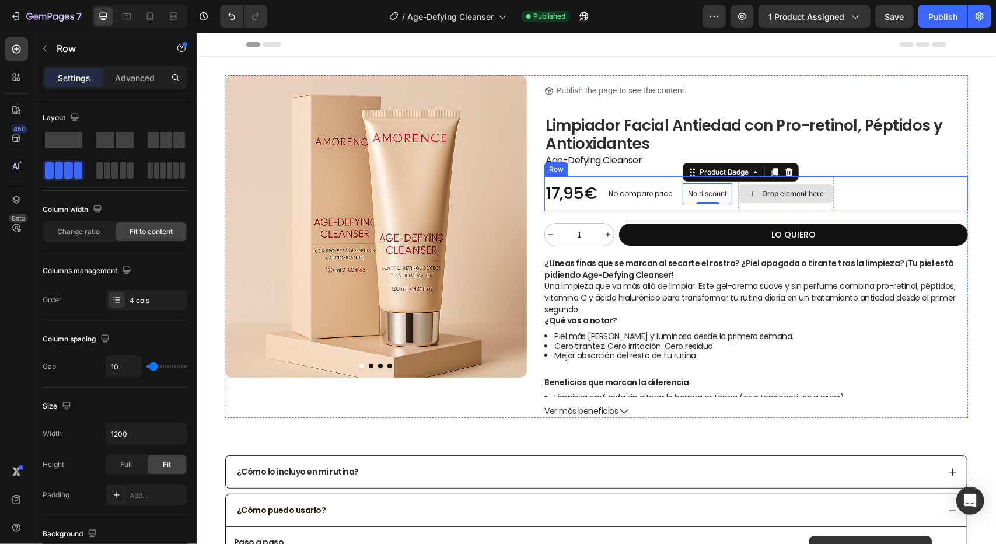
click at [809, 180] on div "Drop element here" at bounding box center [785, 193] width 96 height 35
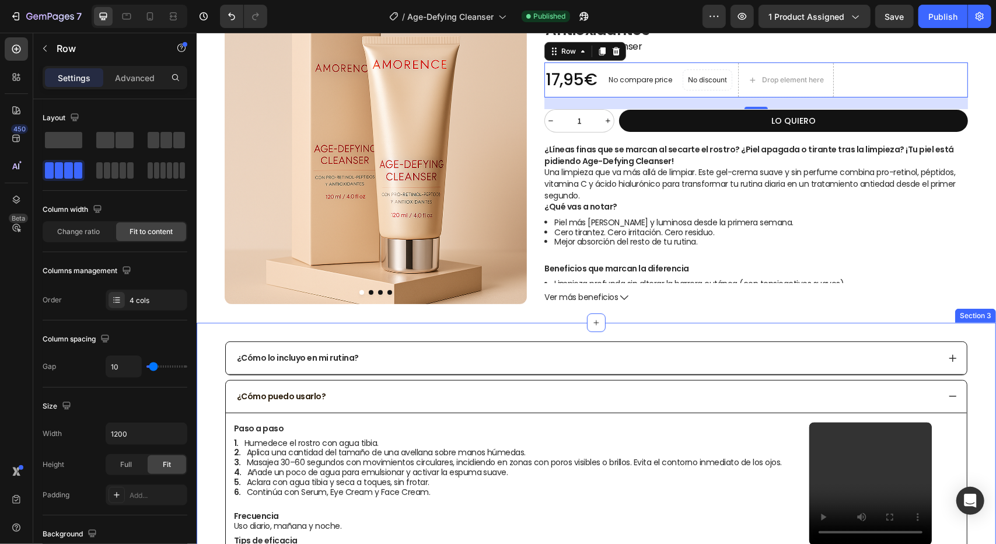
scroll to position [117, 0]
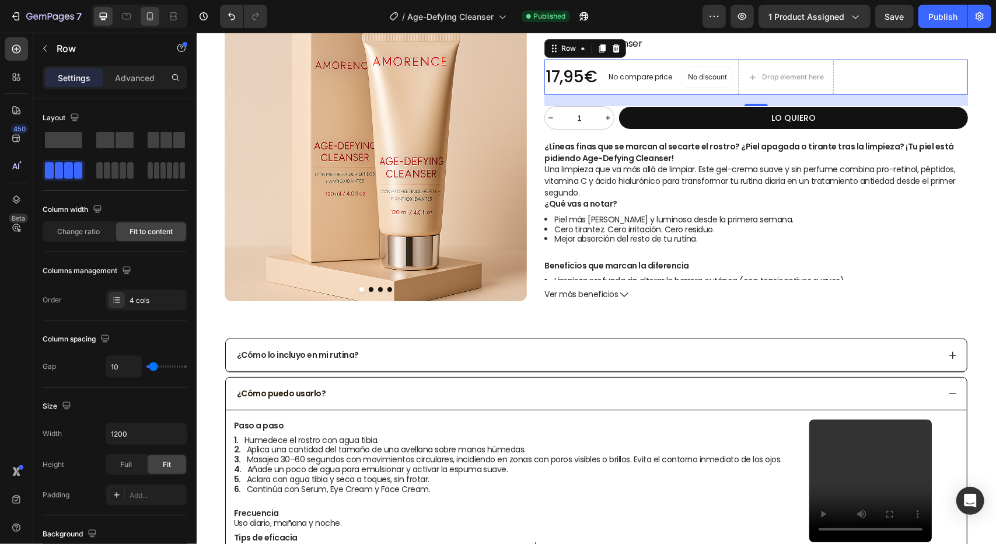
click at [159, 15] on div at bounding box center [140, 16] width 96 height 23
click at [151, 13] on icon at bounding box center [150, 17] width 12 height 12
type input "100%"
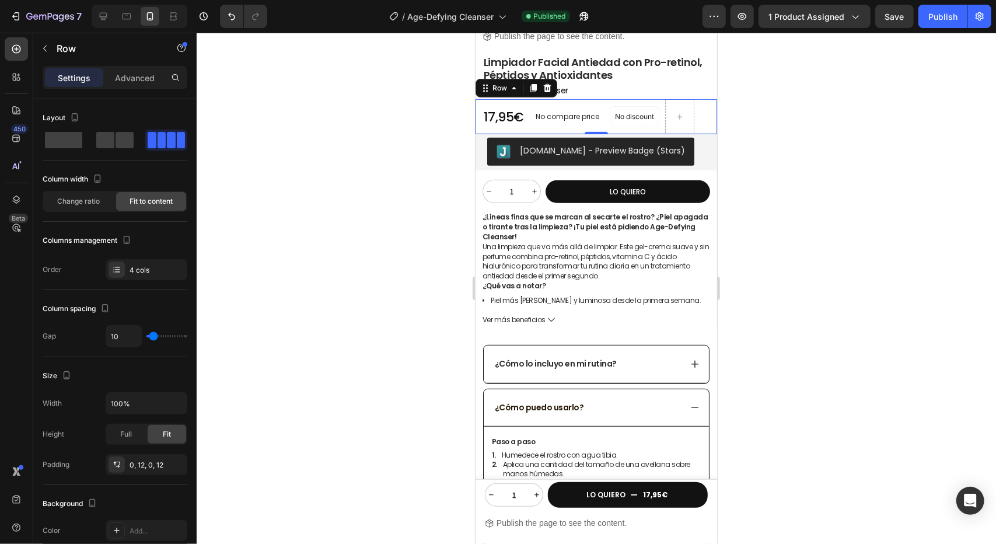
scroll to position [319, 0]
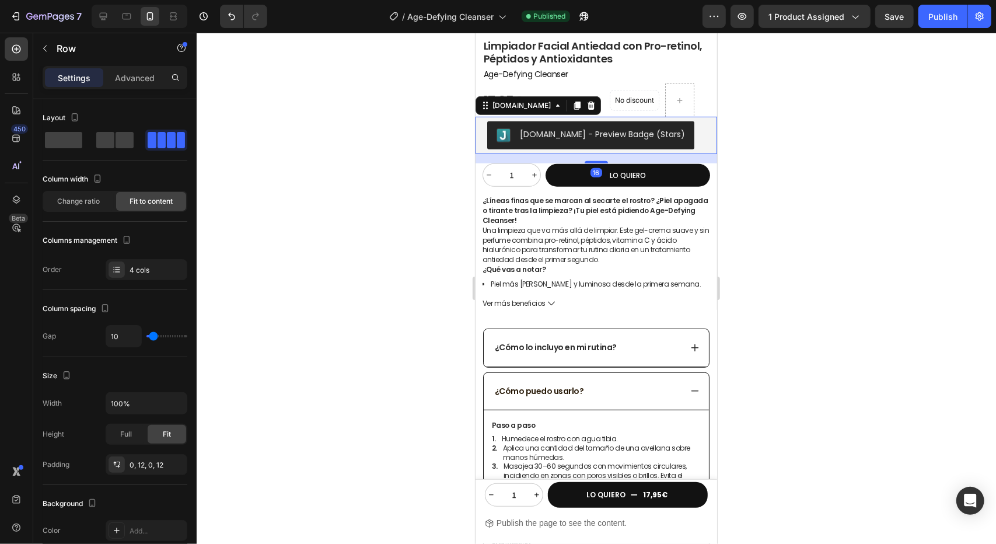
click at [683, 124] on div "[DOMAIN_NAME] - Preview Badge (Stars)" at bounding box center [596, 135] width 218 height 28
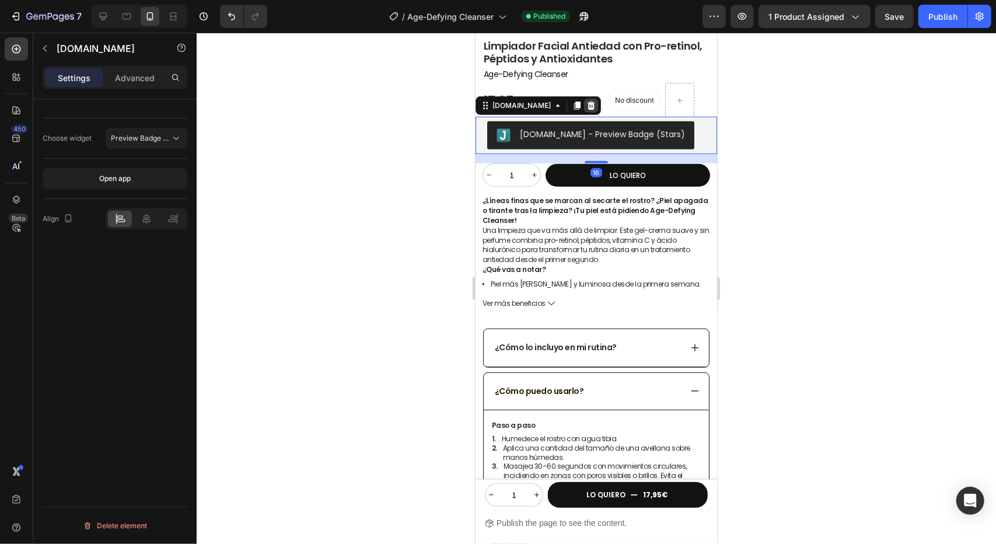
click at [587, 101] on icon at bounding box center [591, 105] width 8 height 8
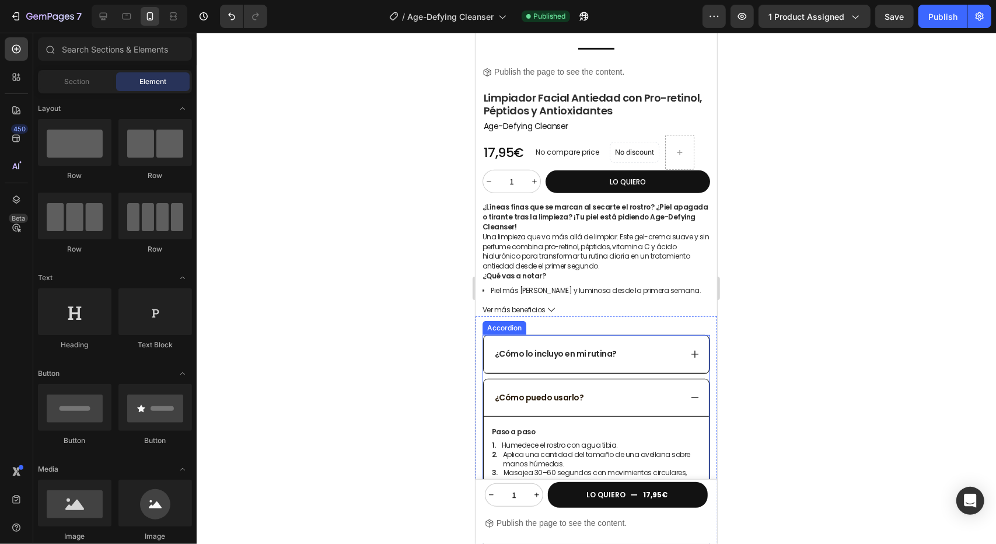
scroll to position [144, 0]
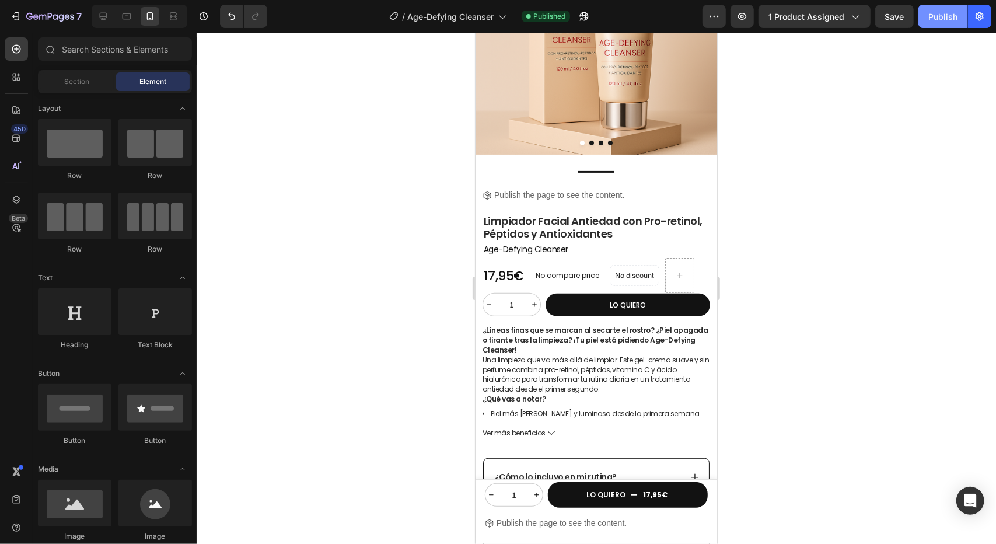
click at [949, 22] on div "Publish" at bounding box center [942, 17] width 29 height 12
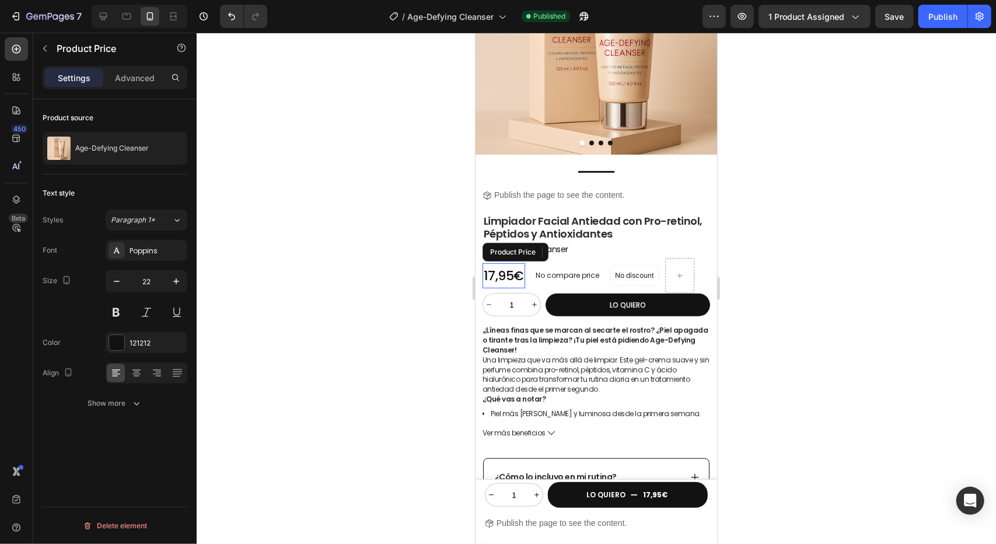
click at [513, 264] on div "17,95€" at bounding box center [503, 276] width 43 height 26
click at [563, 271] on p "No compare price" at bounding box center [567, 274] width 64 height 7
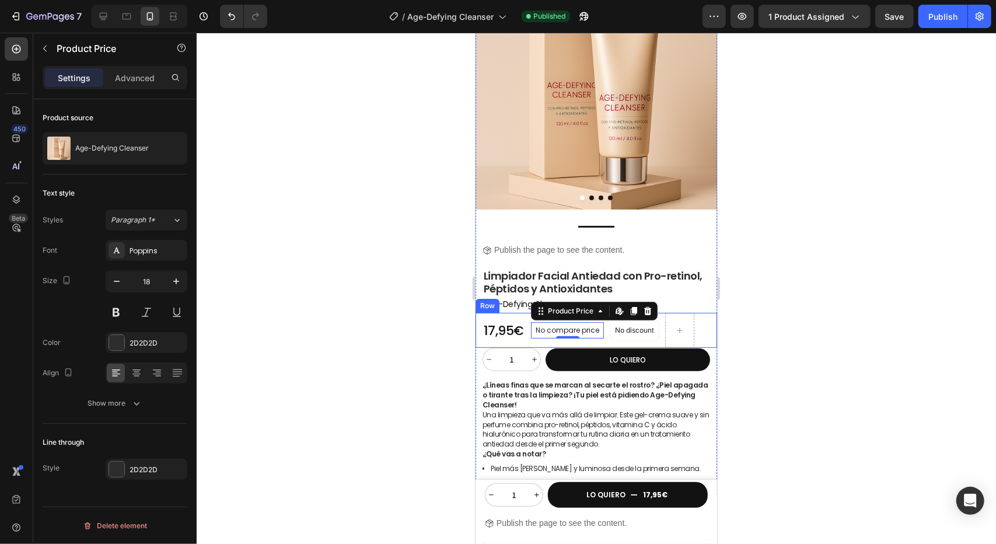
scroll to position [0, 0]
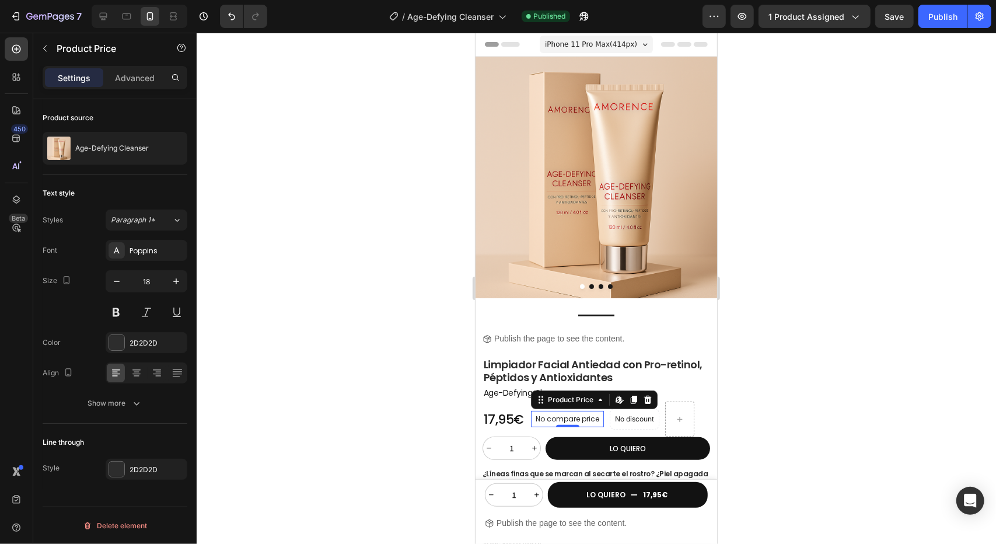
click at [641, 41] on div "iPhone 11 Pro Max ( 414 px)" at bounding box center [595, 44] width 113 height 18
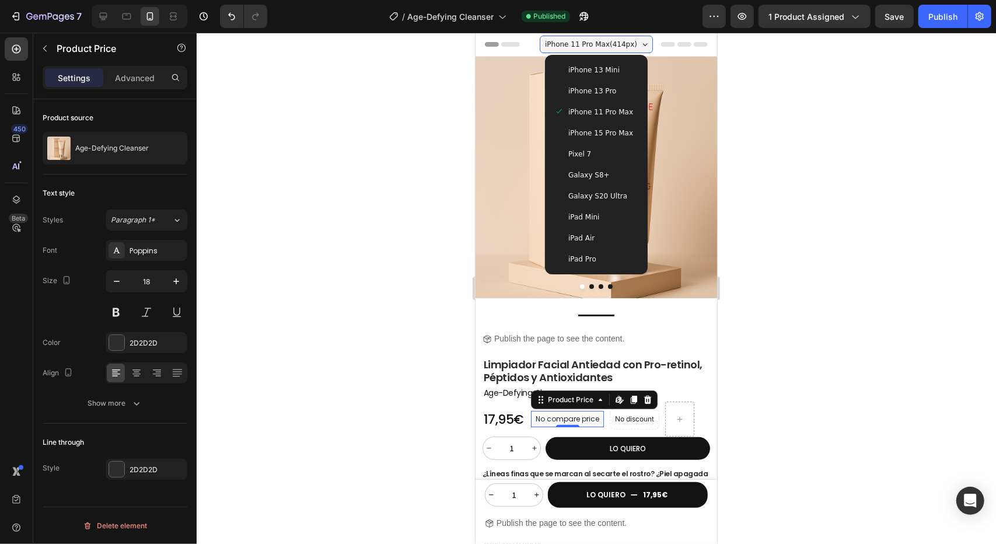
click at [641, 41] on div "iPhone 11 Pro Max ( 414 px)" at bounding box center [595, 44] width 113 height 18
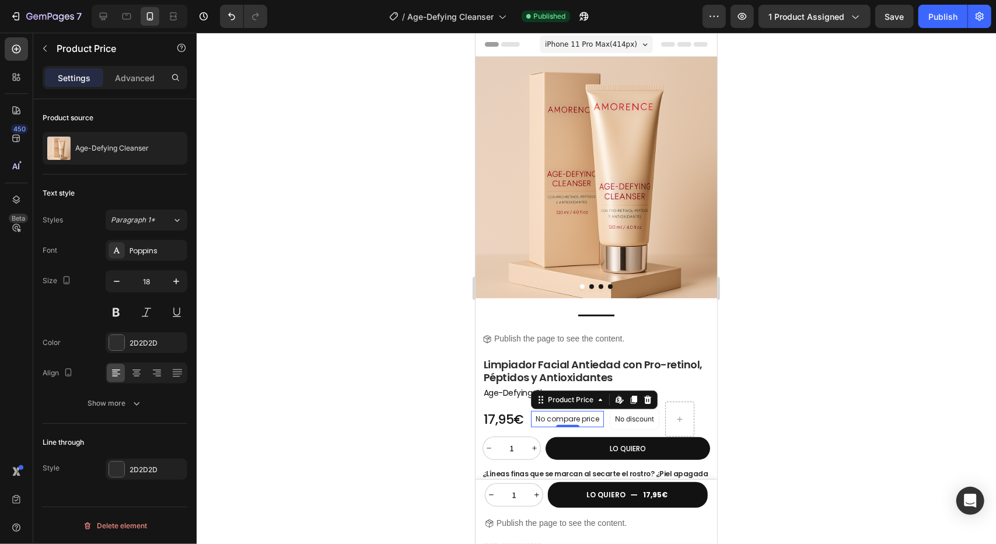
click at [802, 99] on div at bounding box center [596, 288] width 799 height 511
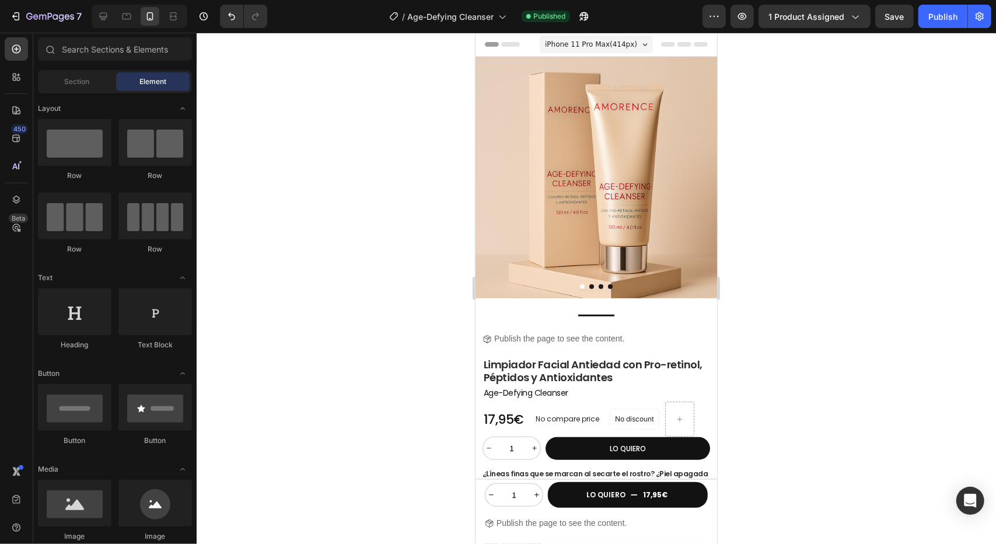
drag, startPoint x: 711, startPoint y: 53, endPoint x: 1191, endPoint y: 83, distance: 481.7
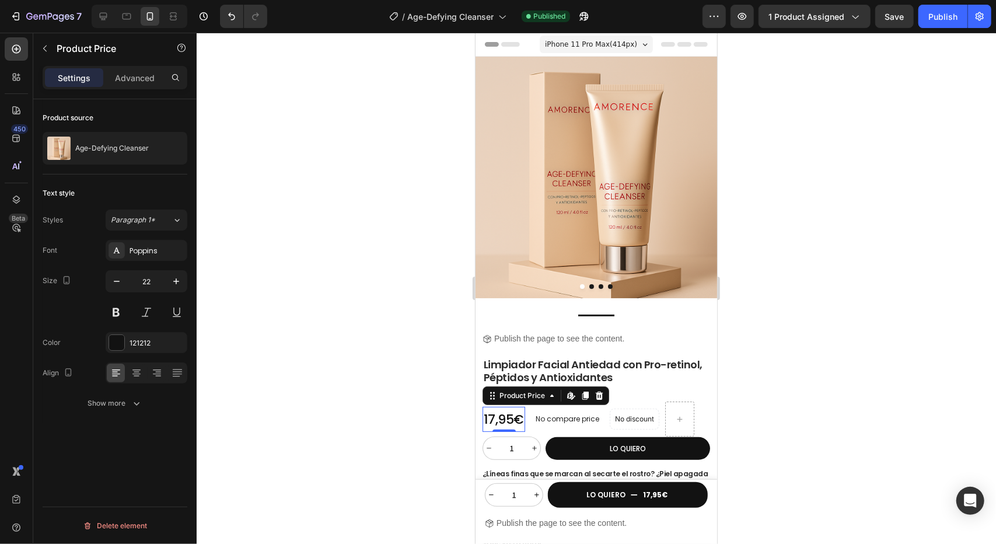
click at [495, 411] on div "17,95€" at bounding box center [503, 419] width 43 height 26
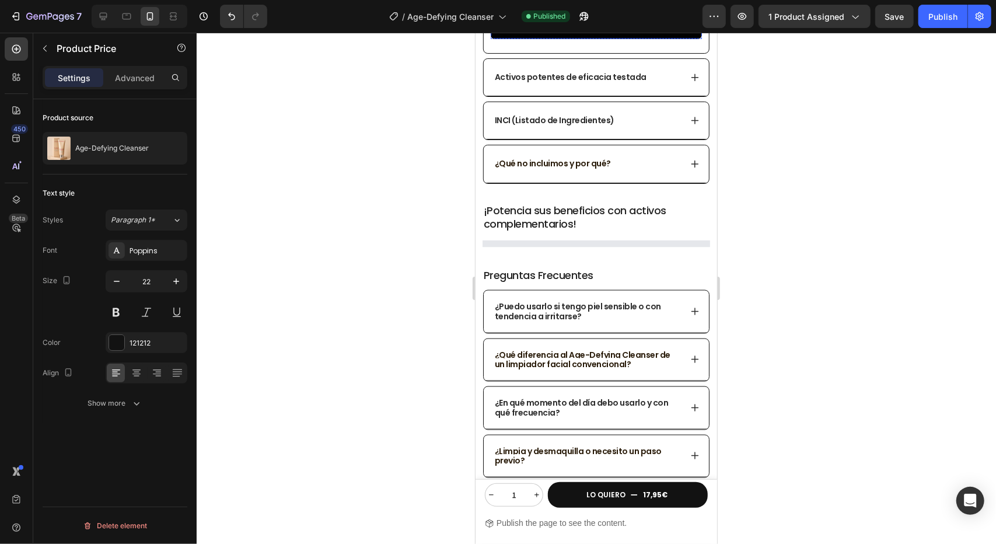
scroll to position [1167, 0]
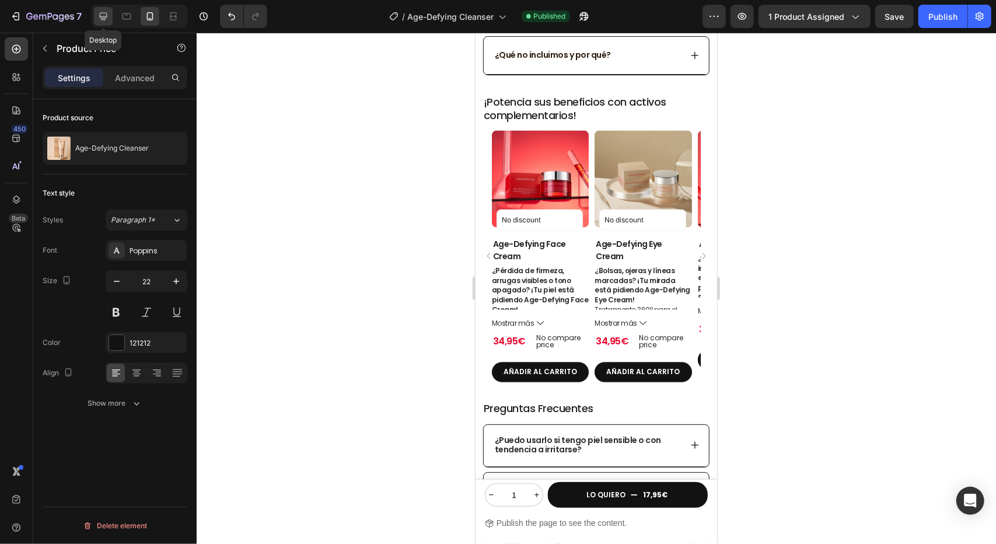
click at [107, 20] on icon at bounding box center [103, 17] width 12 height 12
type input "28"
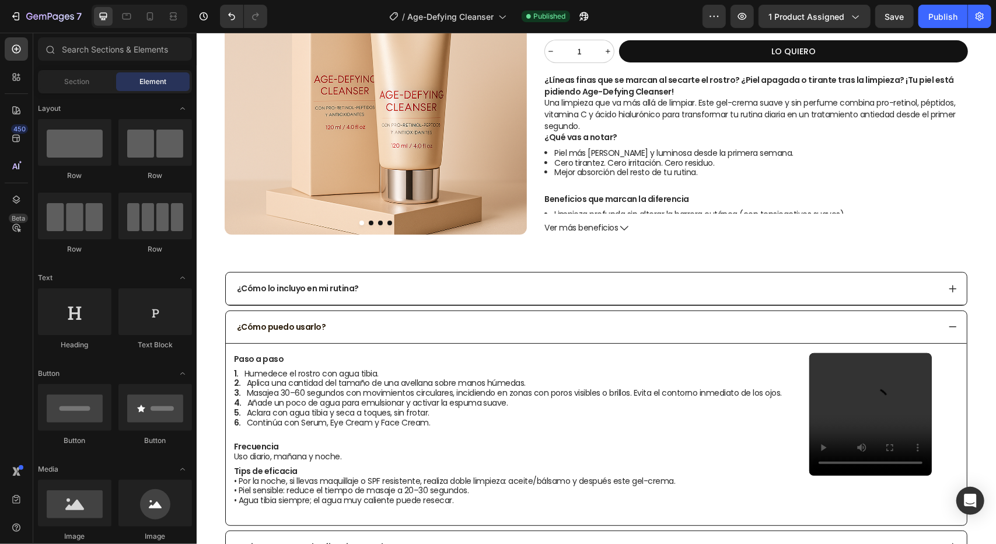
scroll to position [181, 0]
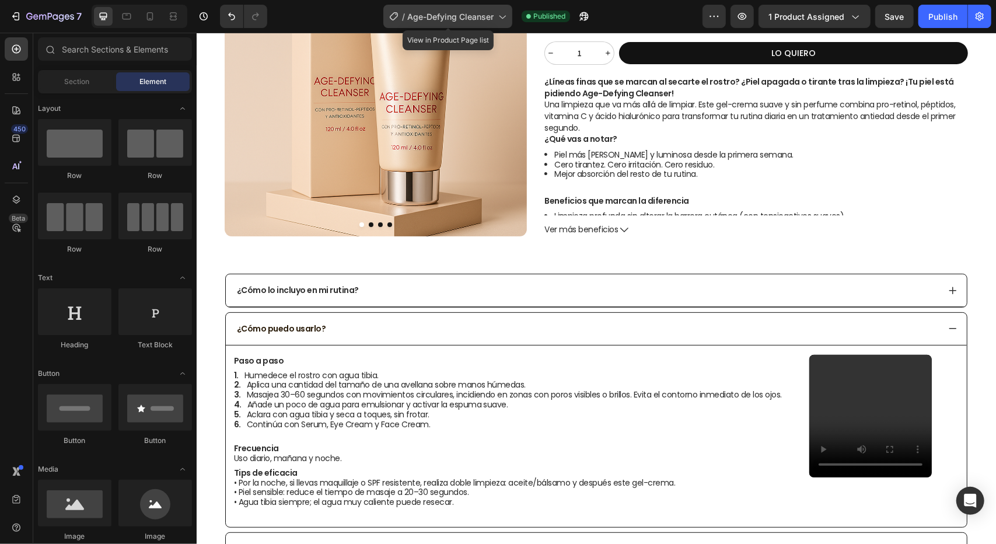
click at [492, 14] on span "Age-Defying Cleanser" at bounding box center [450, 17] width 86 height 12
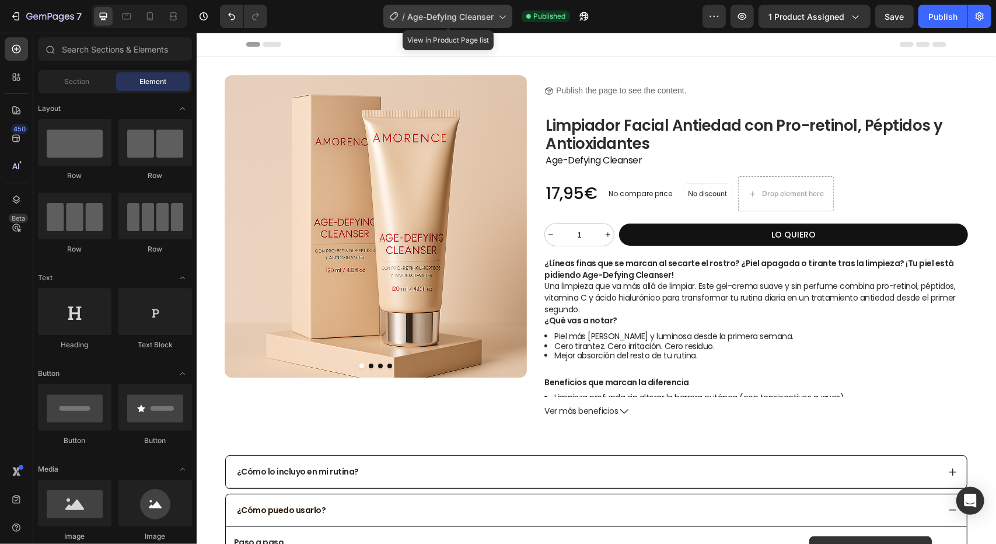
click at [498, 17] on icon at bounding box center [502, 17] width 12 height 12
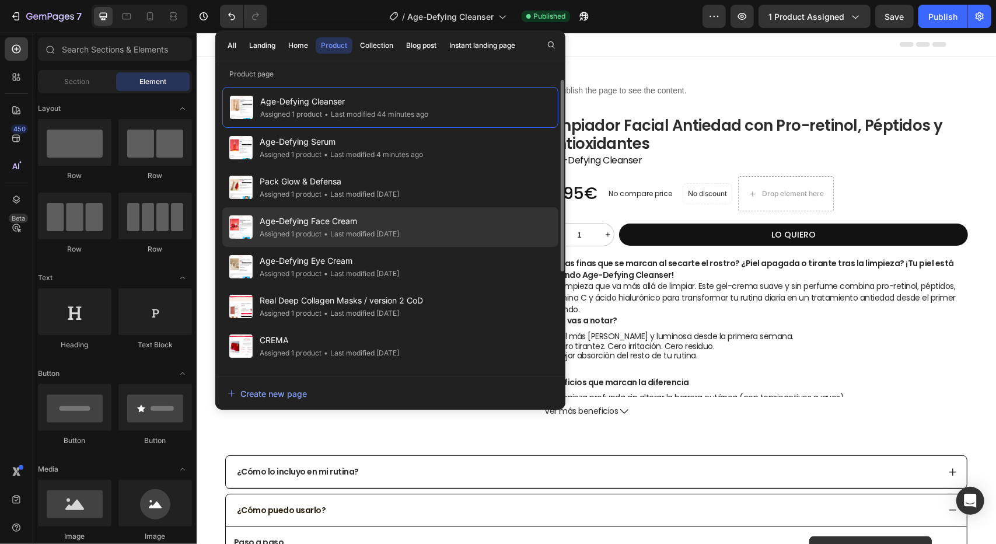
click at [324, 231] on div "• Last modified 8 days ago" at bounding box center [360, 234] width 78 height 12
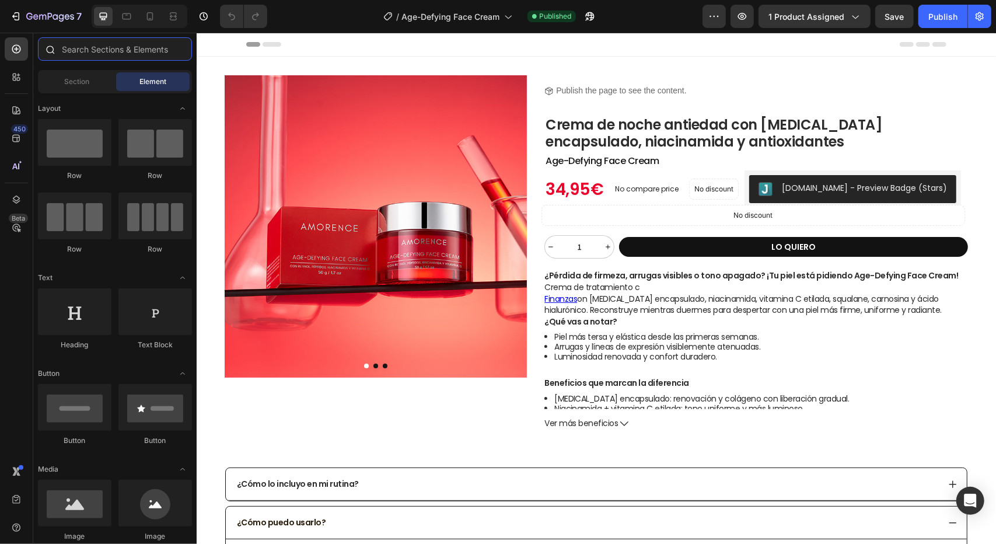
click at [102, 47] on input "text" at bounding box center [115, 48] width 154 height 23
click at [92, 88] on div "Section" at bounding box center [77, 81] width 74 height 19
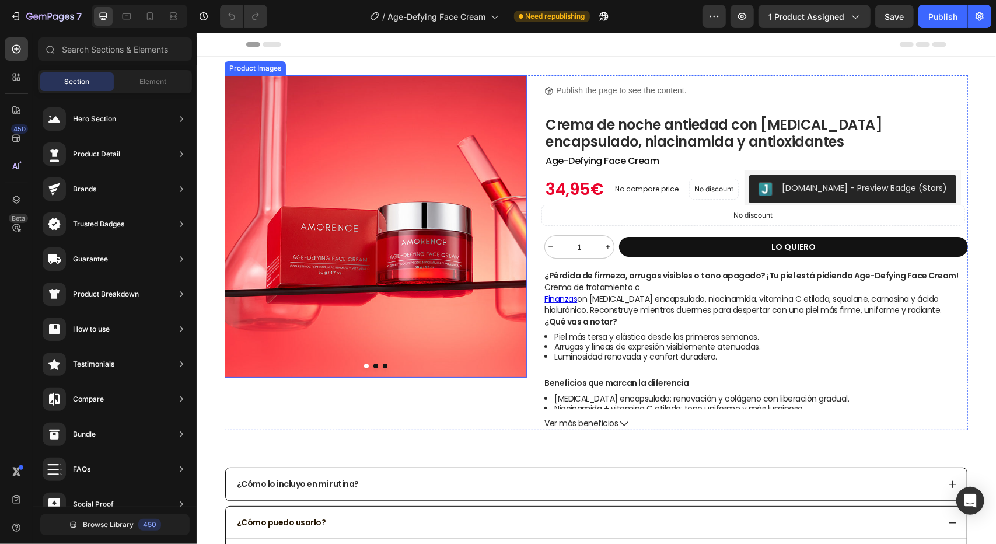
click at [351, 88] on img at bounding box center [375, 226] width 302 height 302
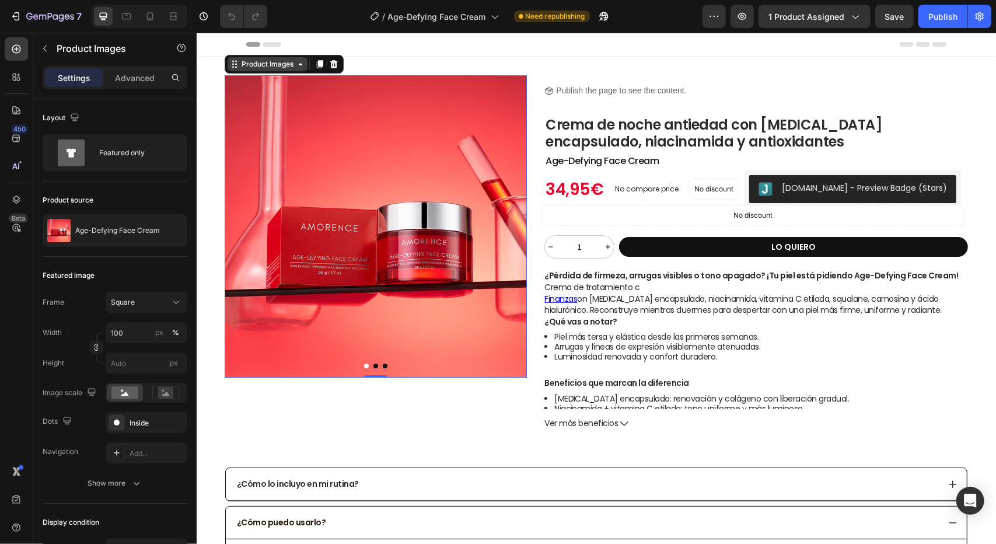
click at [258, 67] on div "Product Images" at bounding box center [267, 63] width 57 height 11
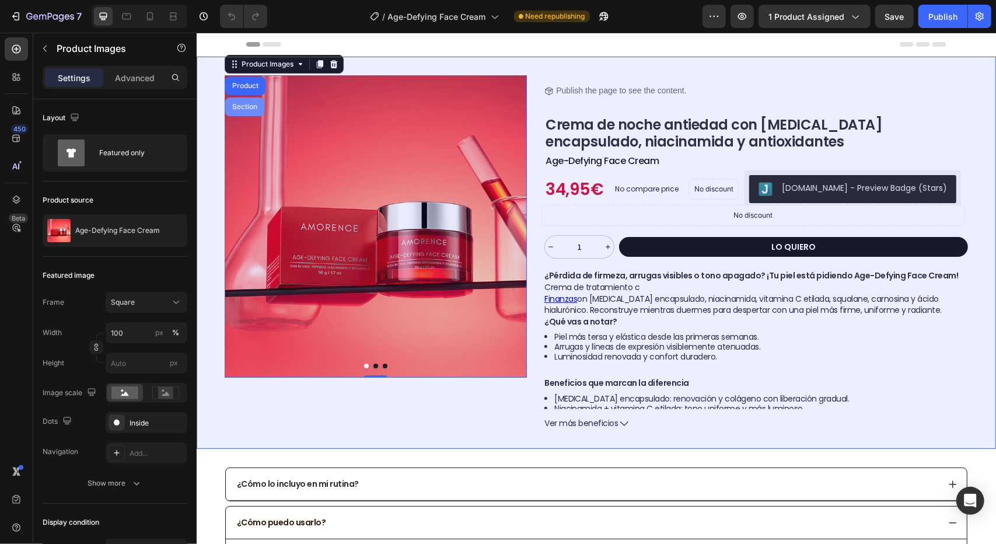
click at [244, 107] on div "Section" at bounding box center [244, 106] width 30 height 7
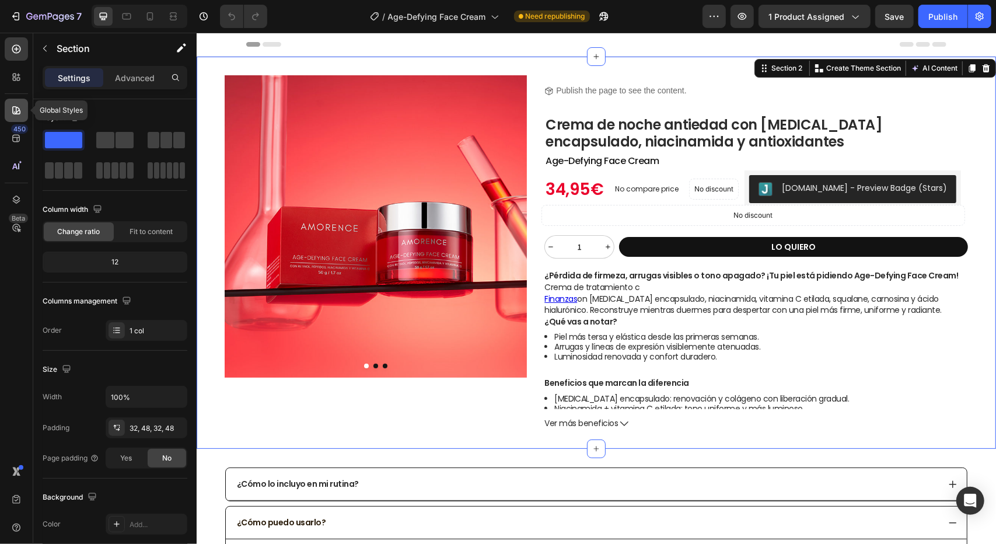
click at [13, 106] on icon at bounding box center [17, 110] width 12 height 12
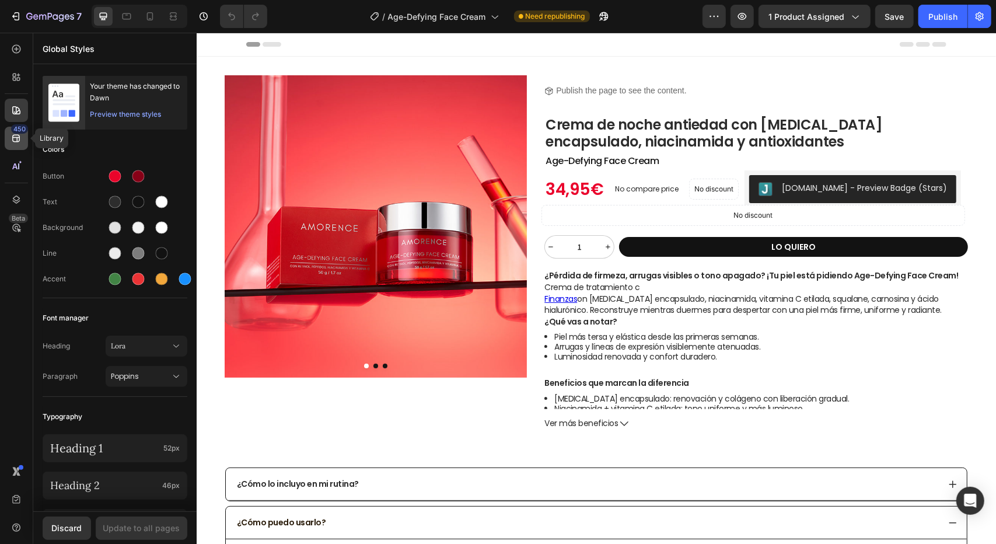
click at [20, 138] on icon at bounding box center [17, 138] width 12 height 12
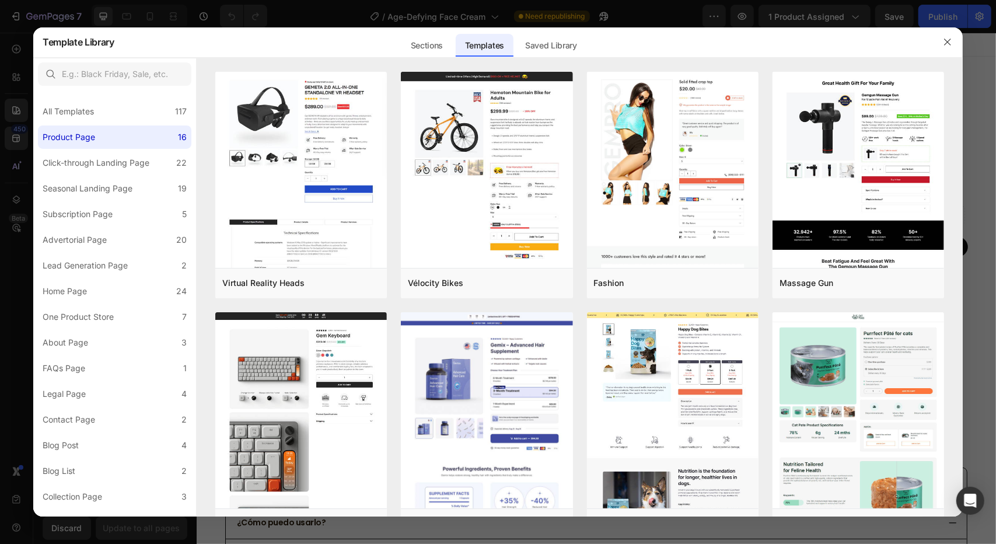
click at [373, 16] on div at bounding box center [498, 272] width 996 height 544
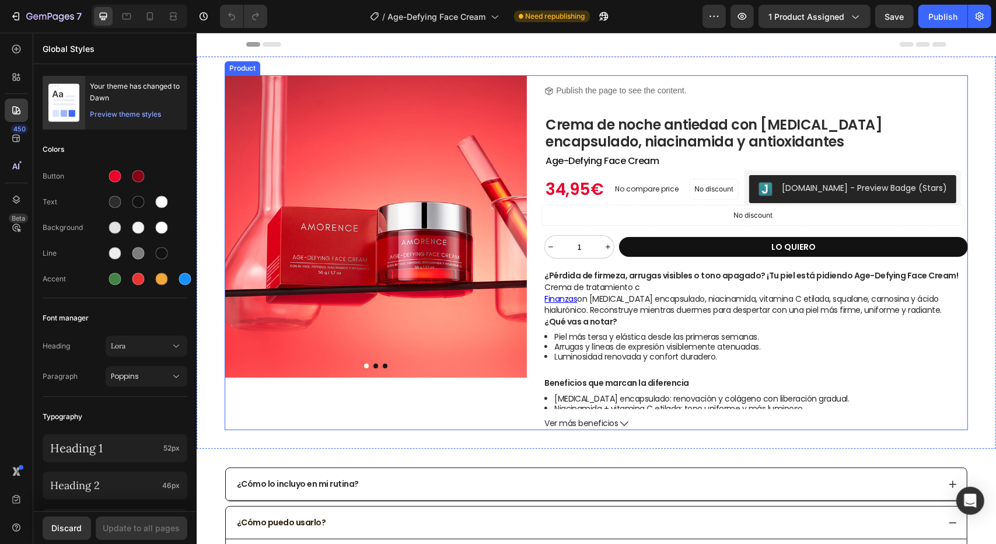
click at [380, 126] on img at bounding box center [375, 226] width 302 height 302
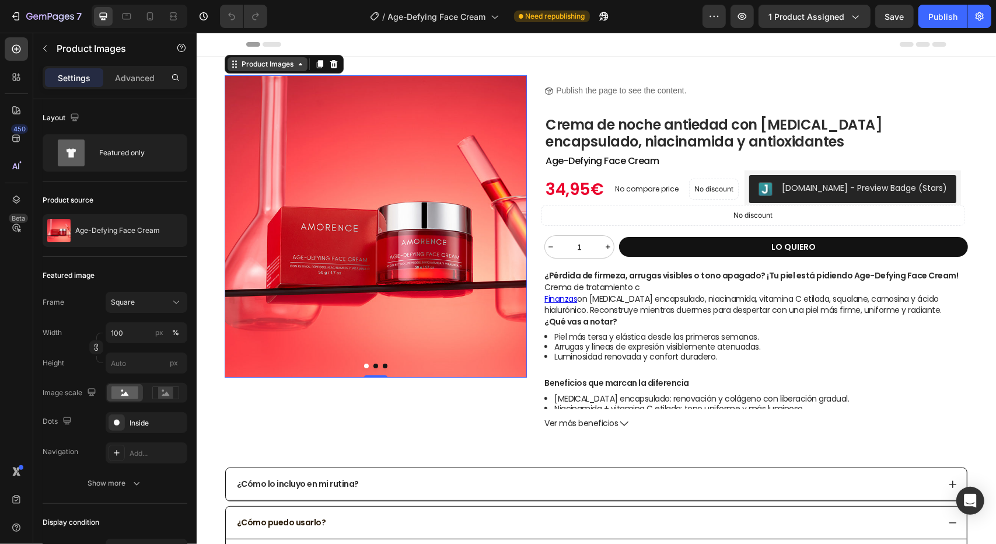
click at [288, 68] on div "Product Images" at bounding box center [267, 63] width 57 height 11
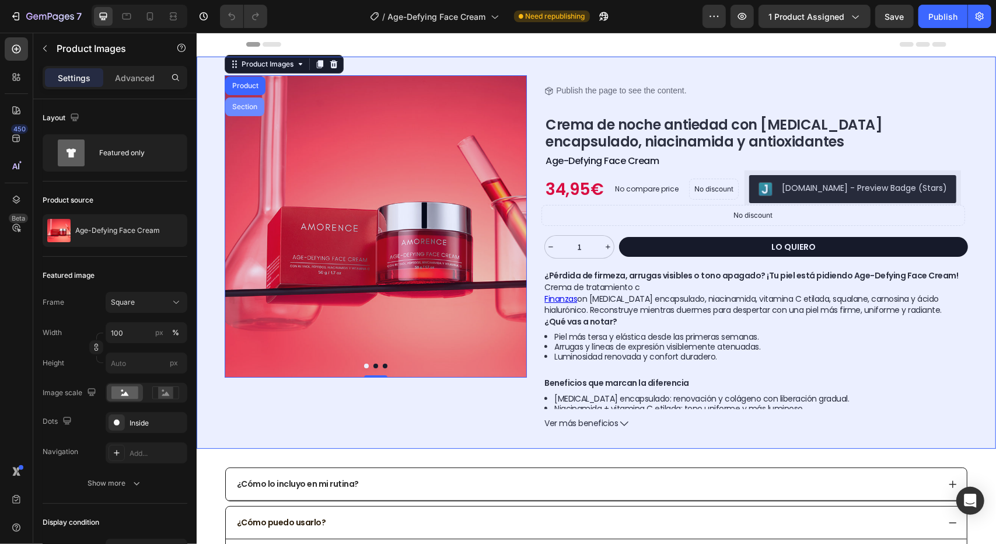
click at [242, 106] on div "Section" at bounding box center [244, 106] width 30 height 7
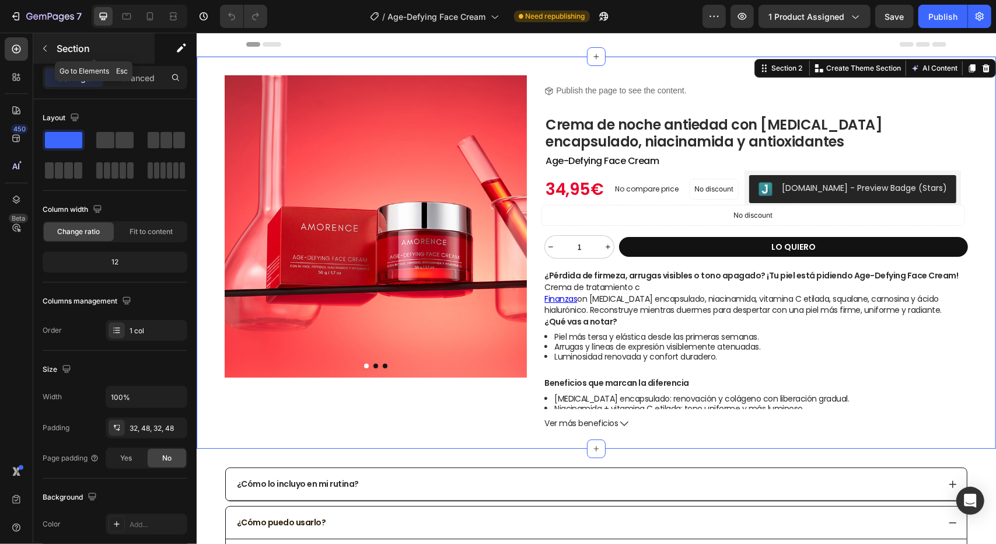
click at [46, 47] on icon "button" at bounding box center [44, 48] width 9 height 9
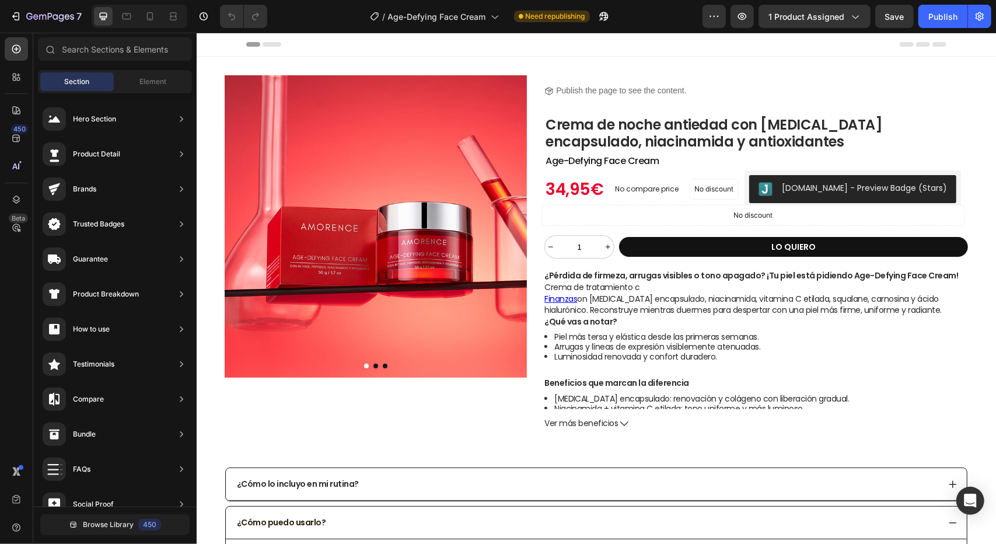
click at [98, 36] on div "Sections(18) Elements(84) Section Element Hero Section Product Detail Brands Tr…" at bounding box center [114, 288] width 163 height 511
click at [18, 141] on icon at bounding box center [16, 139] width 8 height 8
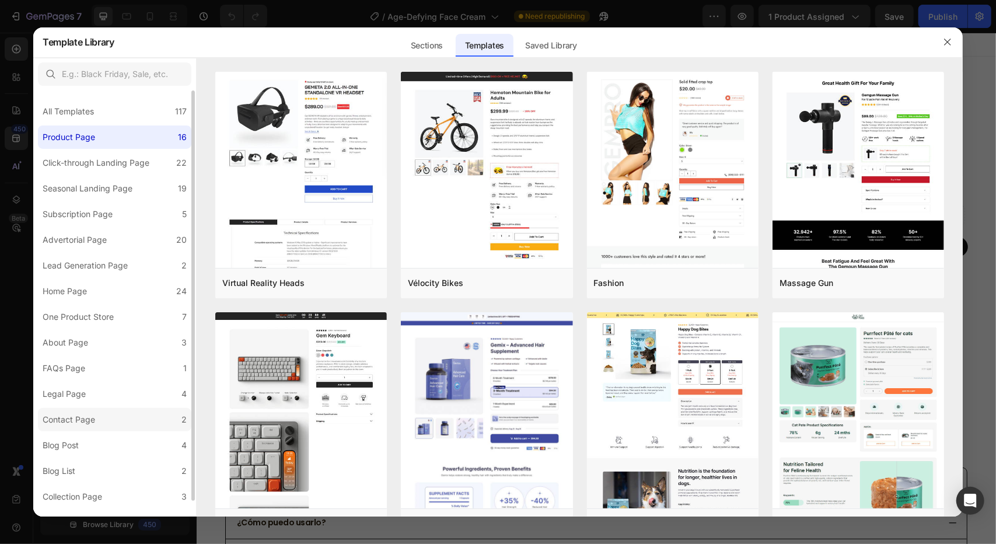
scroll to position [17, 0]
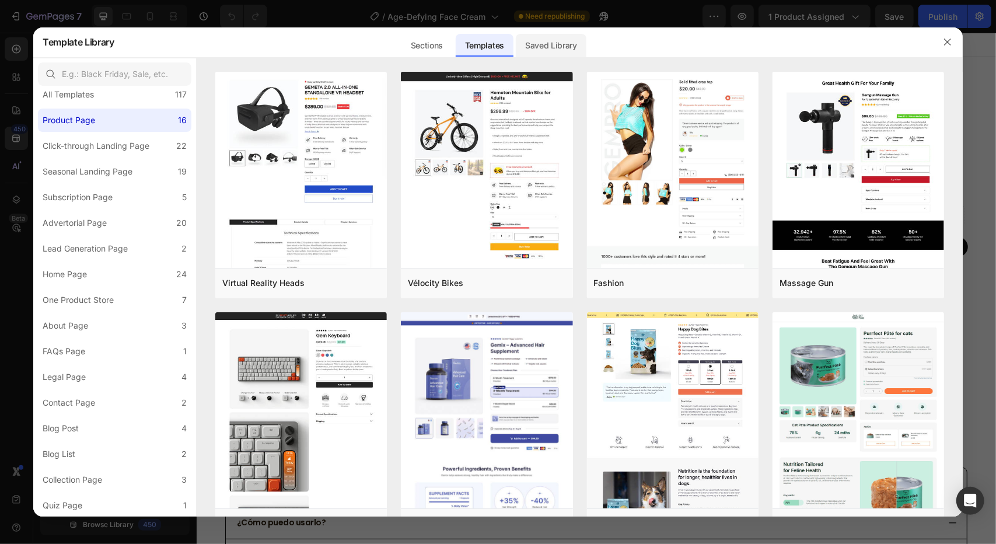
click at [567, 35] on div "Saved Library" at bounding box center [551, 45] width 71 height 23
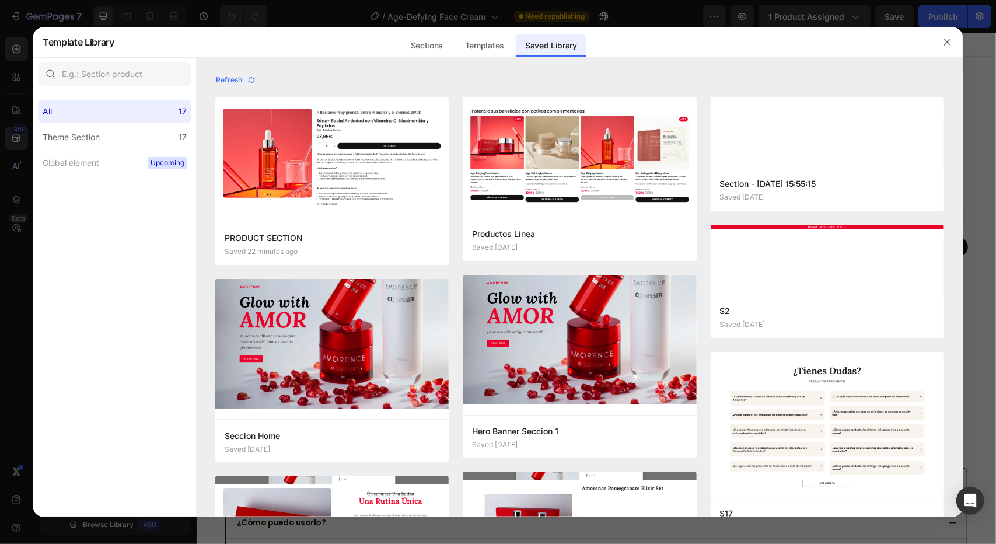
scroll to position [0, 0]
click at [261, 242] on div "Add to page" at bounding box center [271, 243] width 40 height 11
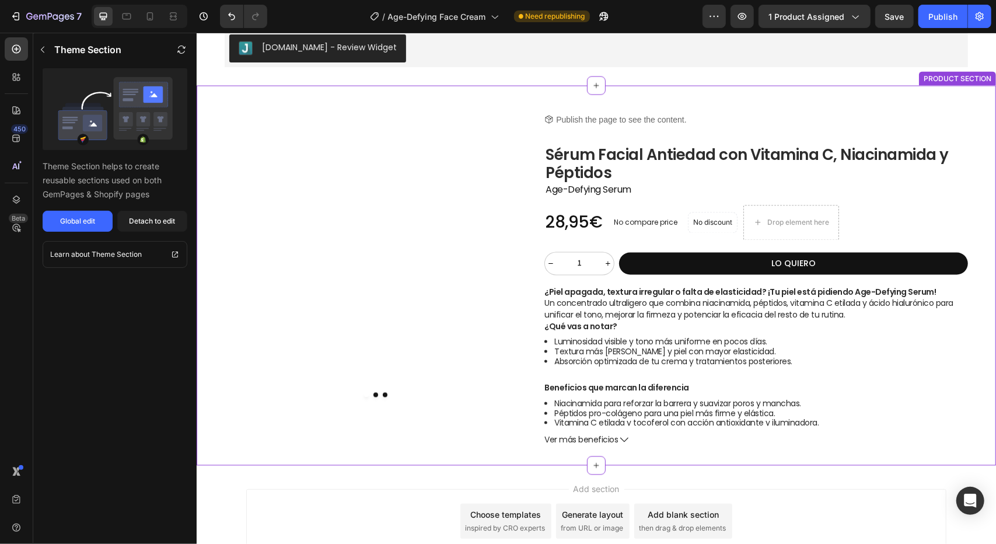
scroll to position [1330, 0]
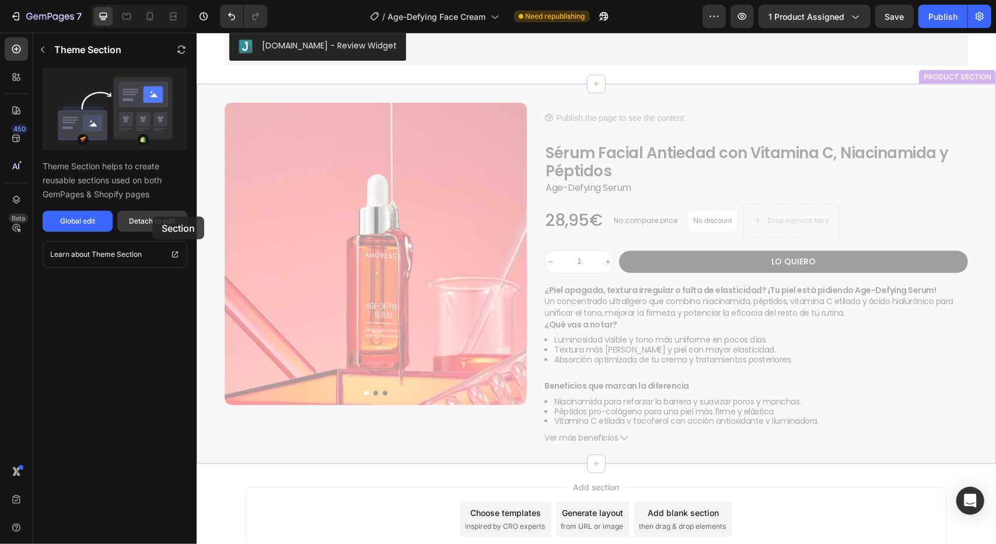
click at [152, 216] on div "Detach to edit" at bounding box center [153, 221] width 46 height 11
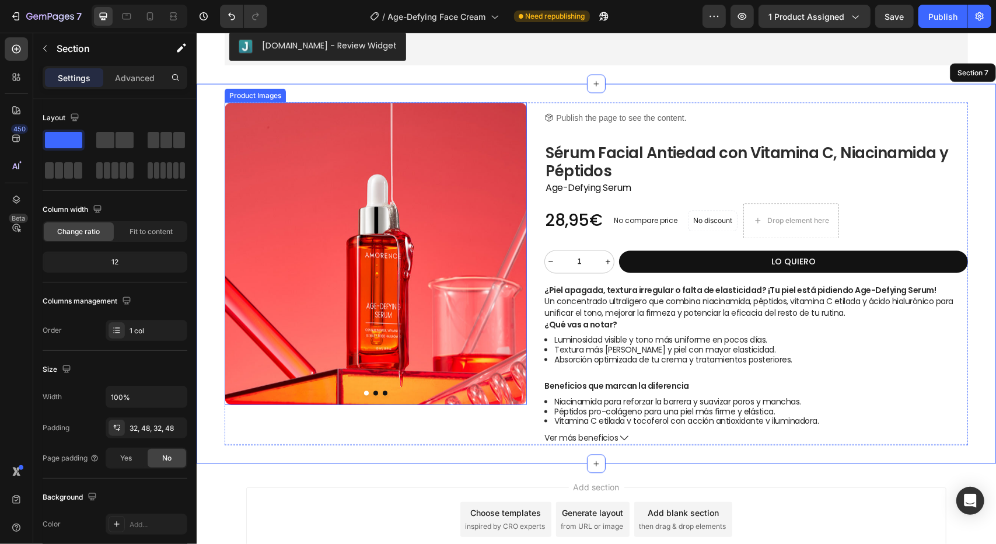
click at [460, 182] on img at bounding box center [375, 253] width 302 height 302
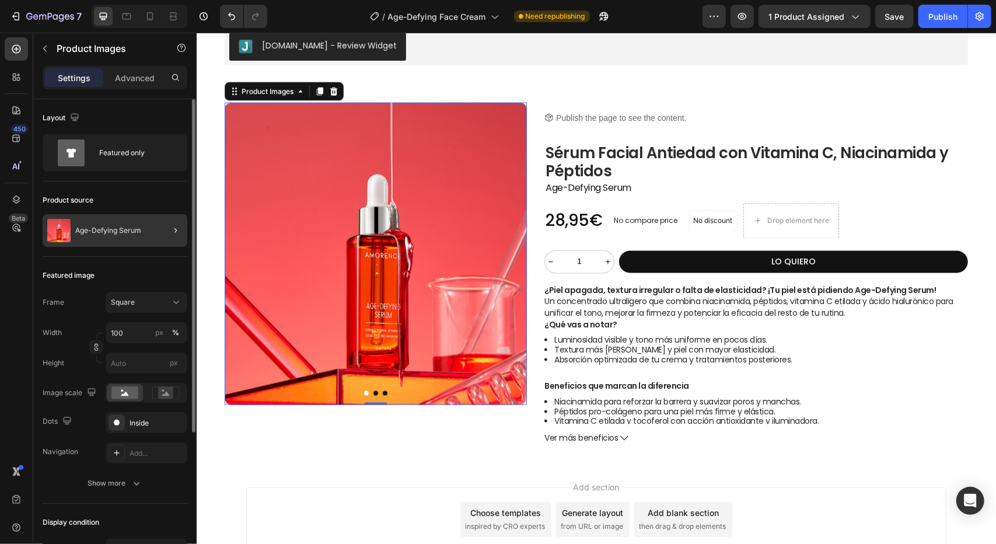
click at [155, 236] on div at bounding box center [171, 230] width 33 height 33
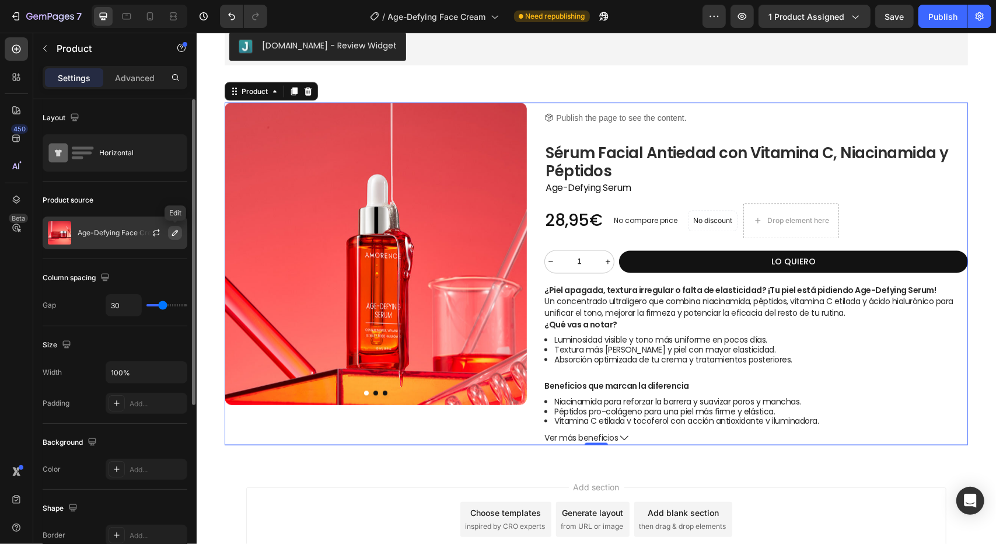
click at [177, 233] on icon "button" at bounding box center [174, 232] width 9 height 9
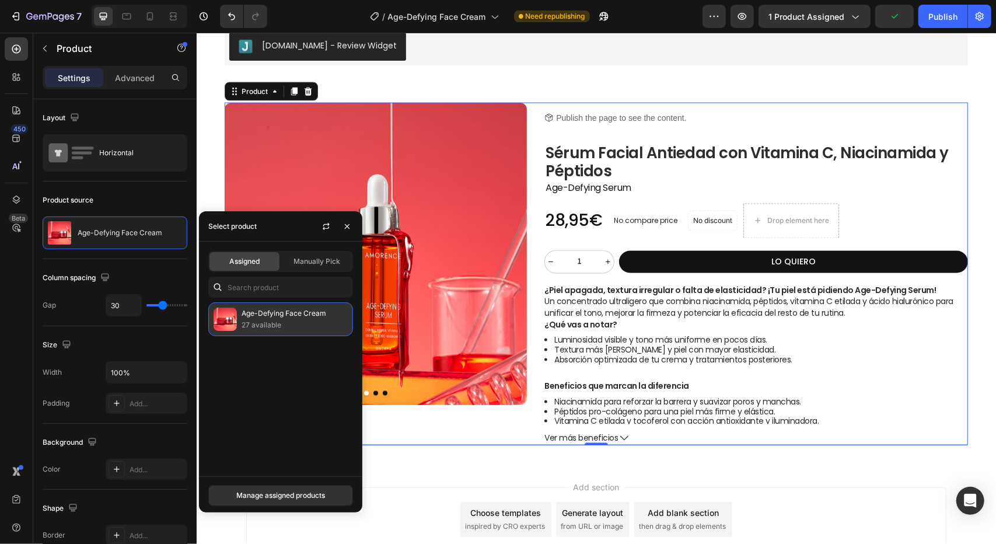
click at [285, 319] on p "27 available" at bounding box center [295, 325] width 106 height 12
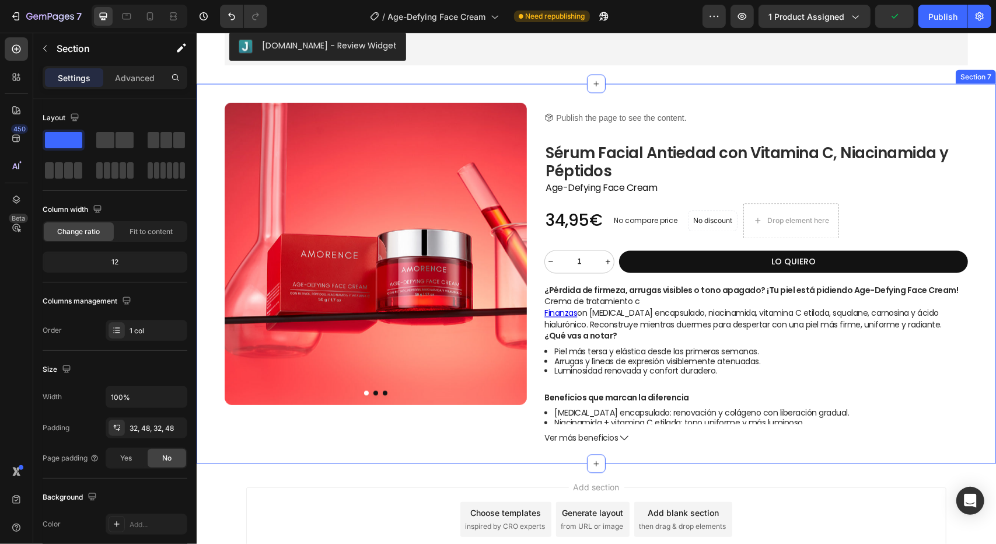
click at [469, 450] on div "Product Images Product Images Title Line Icon Publish the page to see the conte…" at bounding box center [595, 273] width 799 height 380
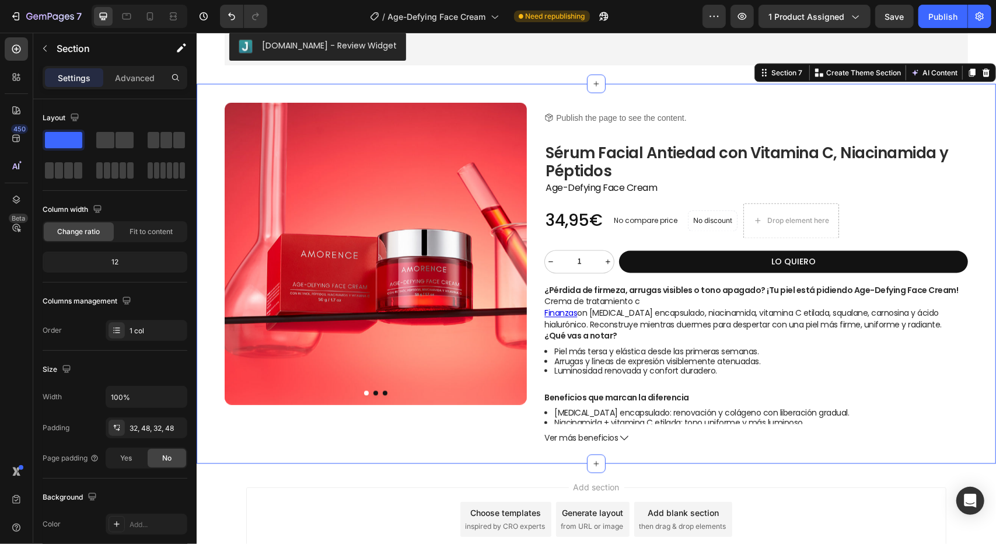
click at [663, 89] on div "Product Images Product Images Title Line Icon Publish the page to see the conte…" at bounding box center [595, 273] width 799 height 380
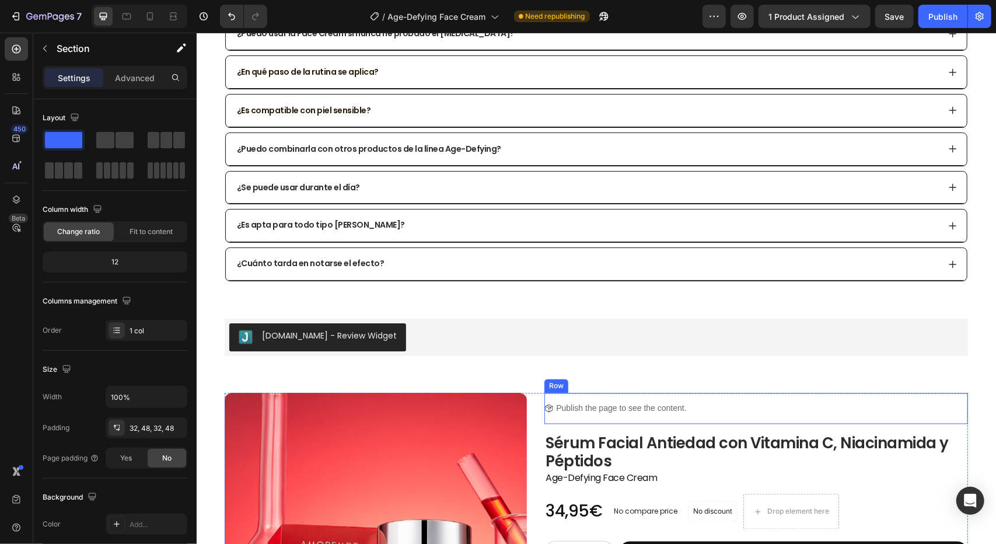
click at [812, 393] on div "Icon Publish the page to see the content. Custom Code Row" at bounding box center [756, 408] width 424 height 31
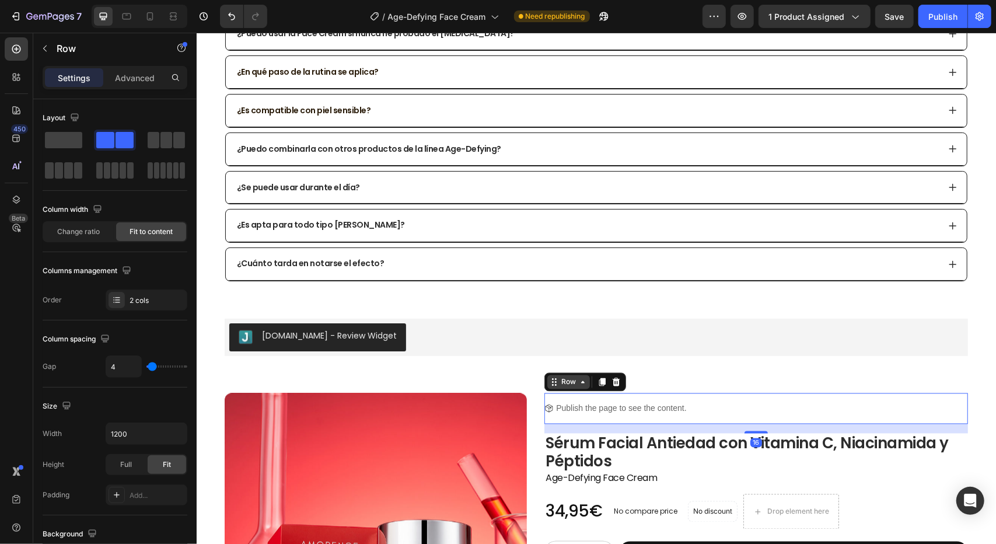
click at [578, 377] on icon at bounding box center [582, 381] width 9 height 9
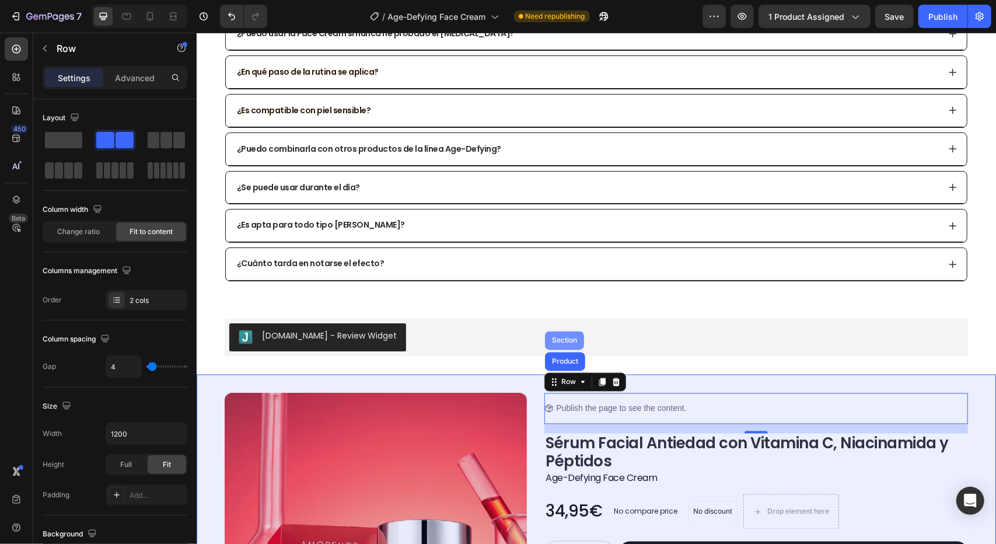
click at [568, 336] on div "Section" at bounding box center [563, 340] width 39 height 19
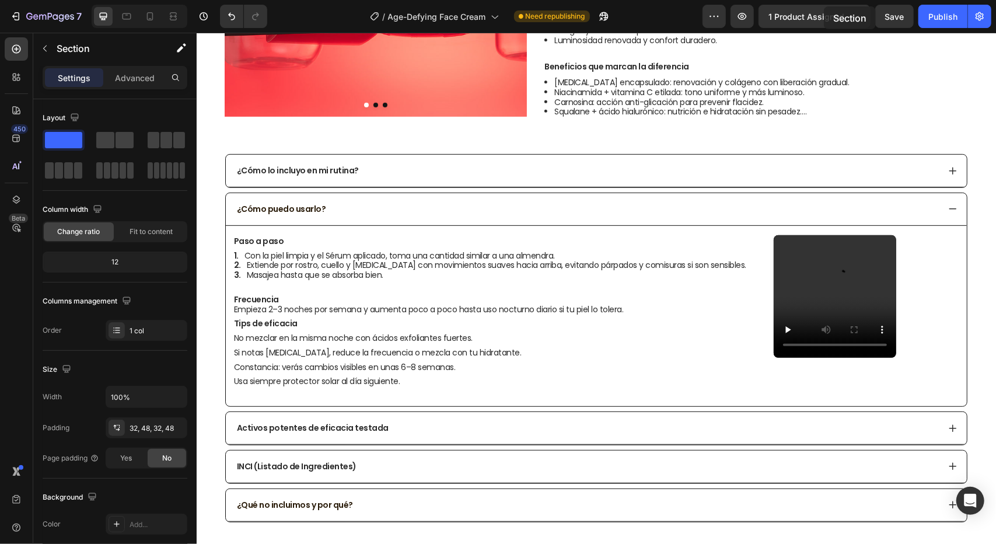
scroll to position [0, 0]
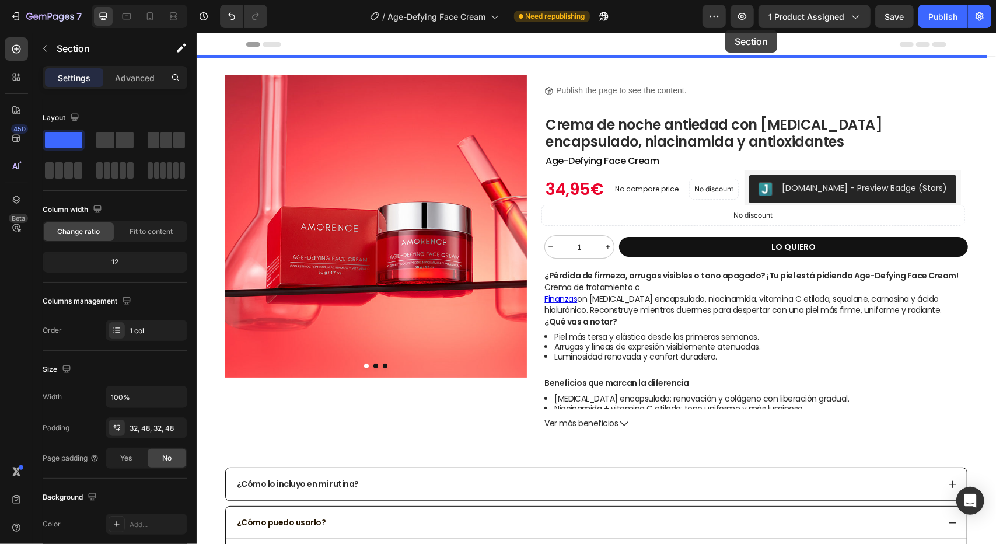
drag, startPoint x: 781, startPoint y: 358, endPoint x: 725, endPoint y: 29, distance: 333.8
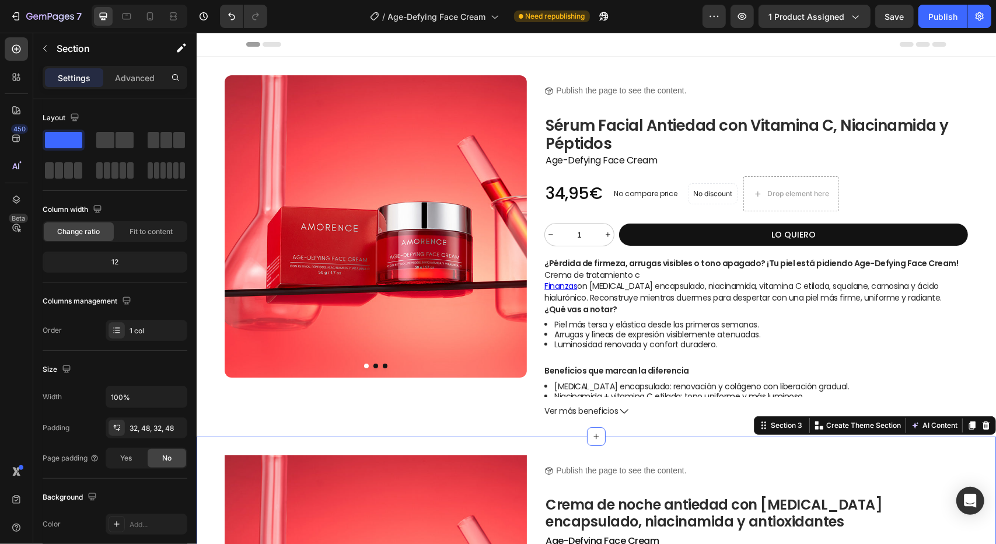
click at [981, 421] on div at bounding box center [985, 425] width 14 height 14
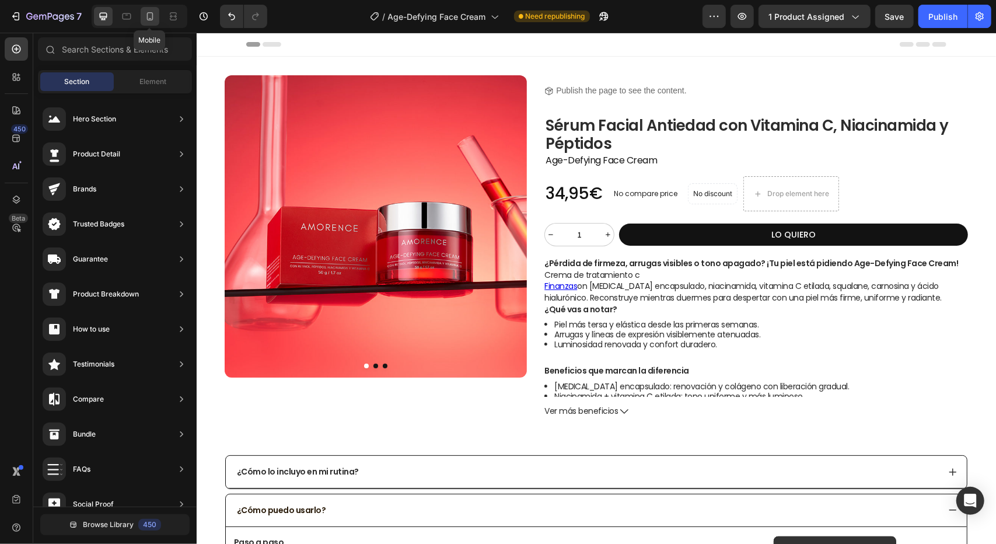
click at [147, 15] on icon at bounding box center [150, 16] width 6 height 8
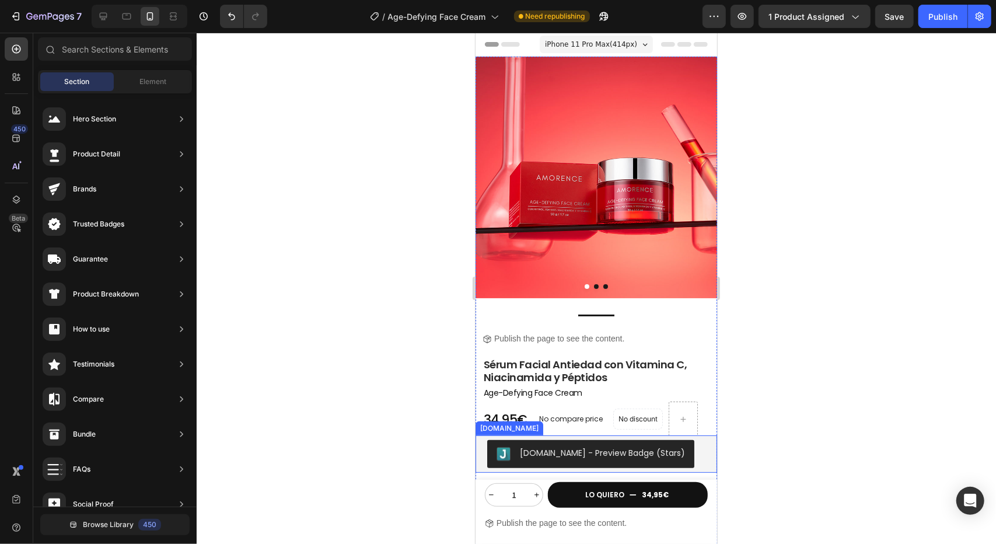
click at [681, 439] on div "[DOMAIN_NAME] - Preview Badge (Stars)" at bounding box center [596, 453] width 218 height 28
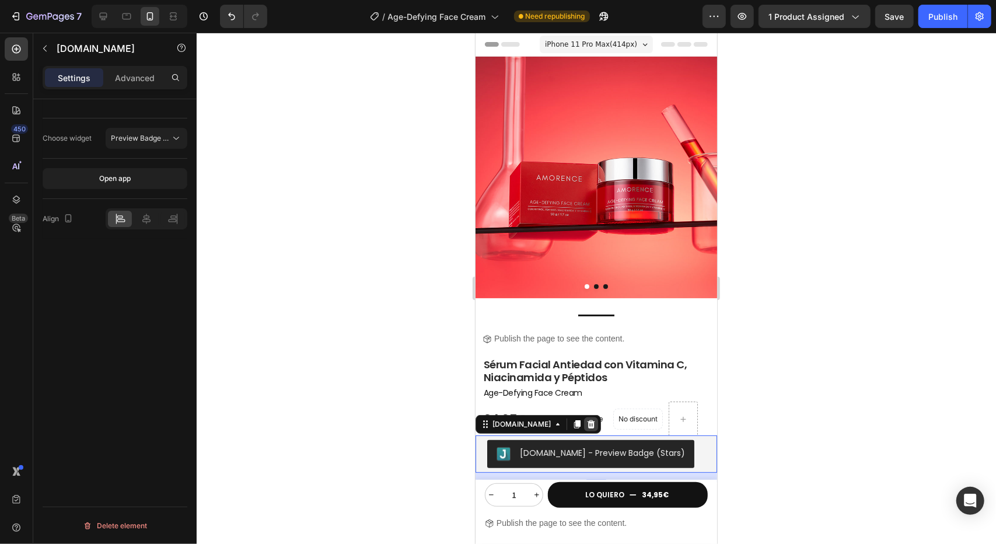
click at [586, 419] on icon at bounding box center [590, 423] width 9 height 9
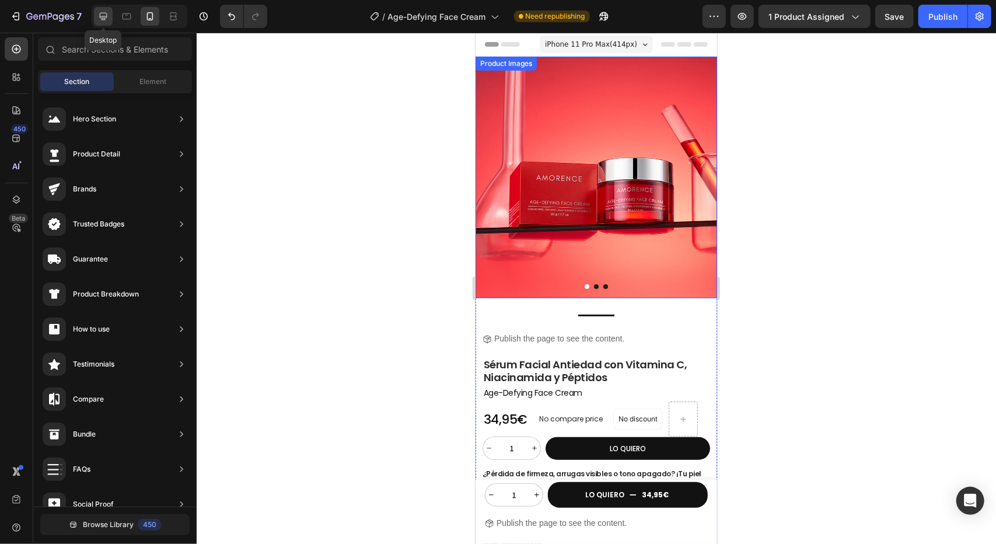
click at [103, 25] on div at bounding box center [103, 16] width 19 height 19
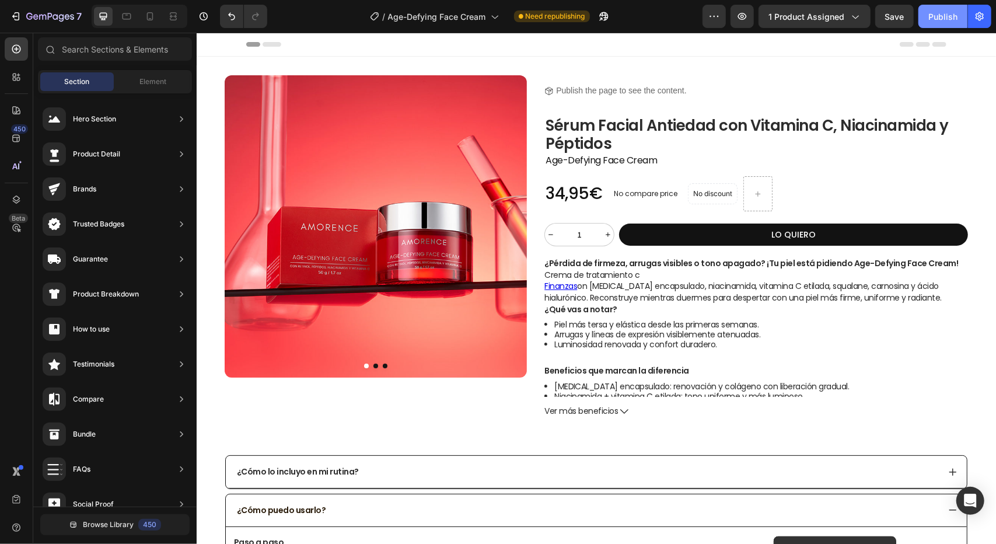
click at [944, 18] on div "Publish" at bounding box center [942, 17] width 29 height 12
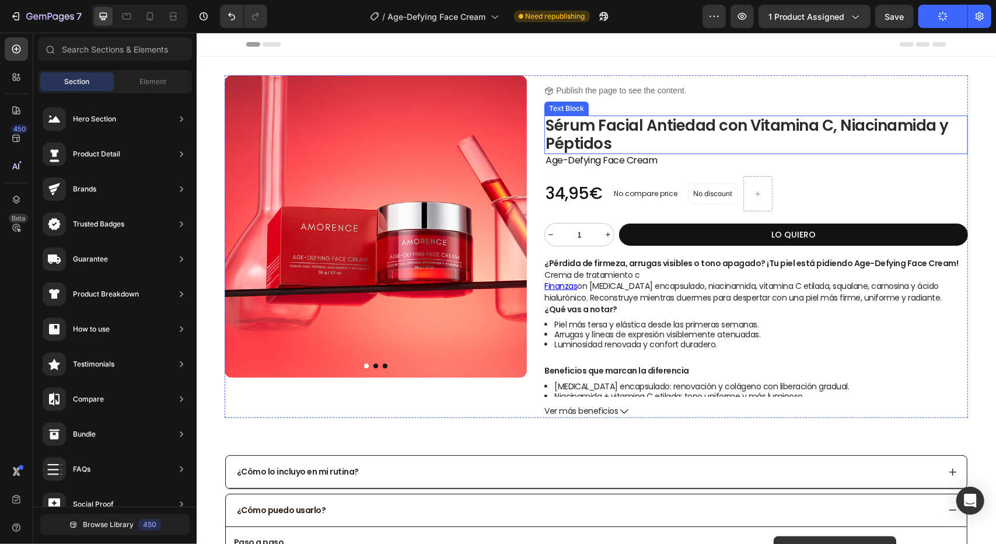
click at [674, 128] on p "Sérum Facial Antiedad con Vitamina C, Niacinamida y Péptidos" at bounding box center [755, 134] width 421 height 36
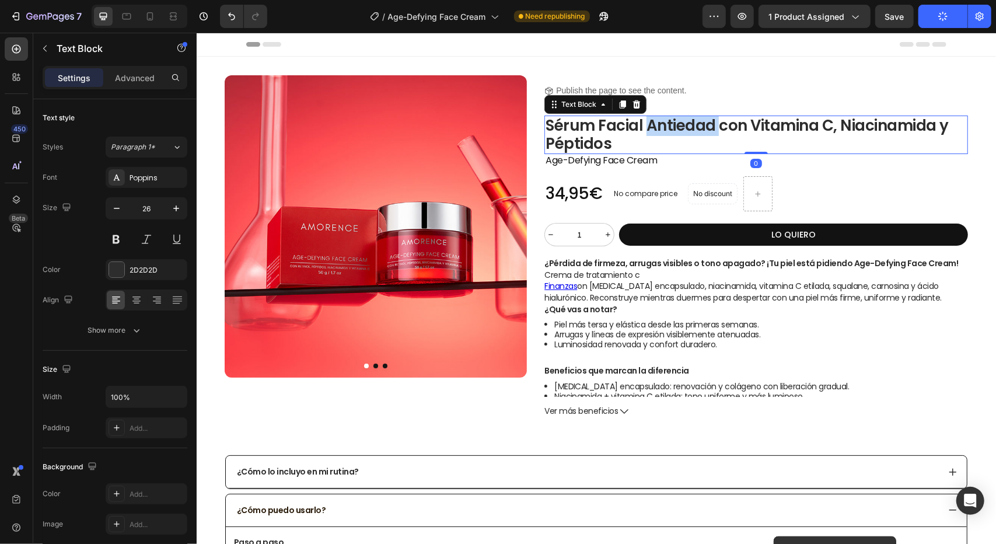
click at [674, 128] on p "Sérum Facial Antiedad con Vitamina C, Niacinamida y Péptidos" at bounding box center [755, 134] width 421 height 36
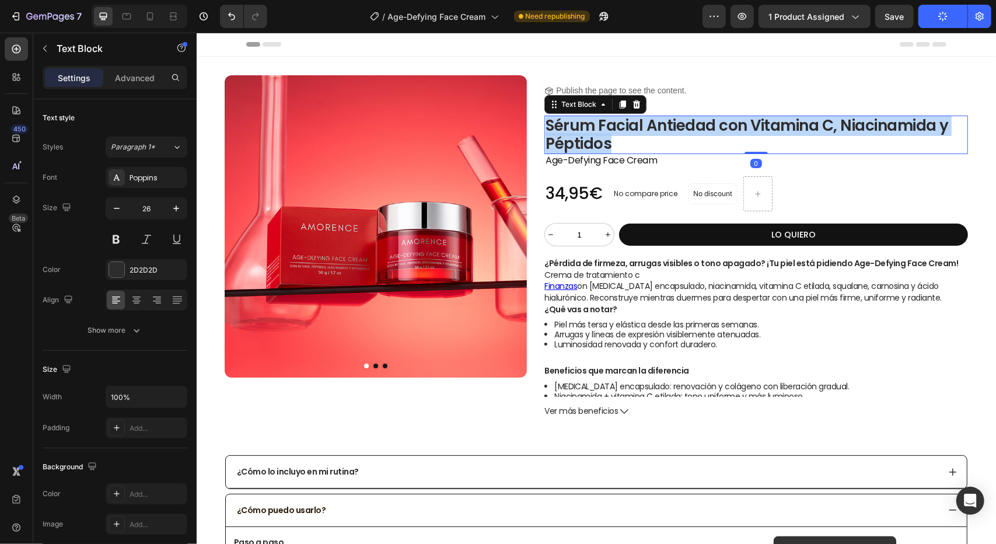
click at [674, 128] on p "Sérum Facial Antiedad con Vitamina C, Niacinamida y Péptidos" at bounding box center [755, 134] width 421 height 36
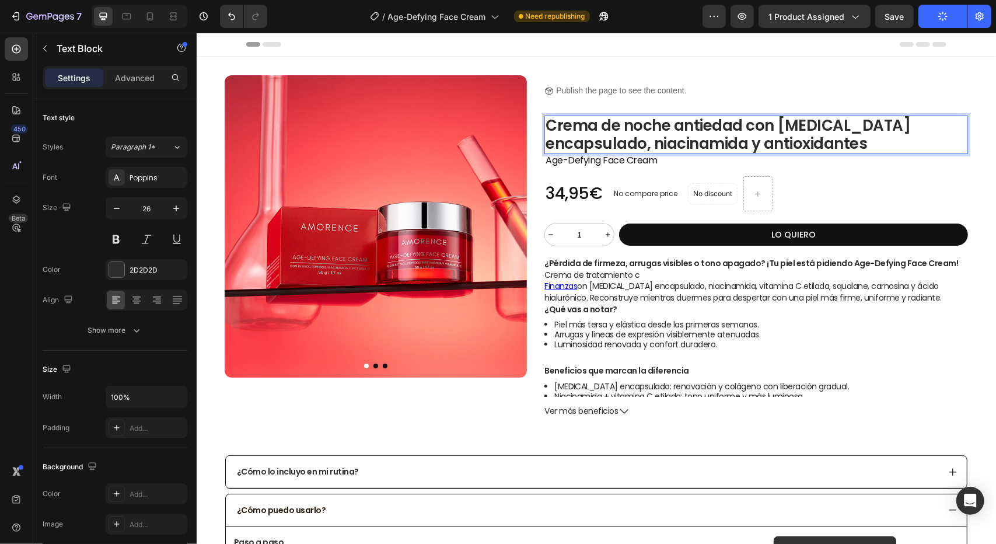
click at [630, 124] on p "Crema de noche antiedad con retinol encapsulado, niacinamida y antioxidantes" at bounding box center [755, 134] width 421 height 36
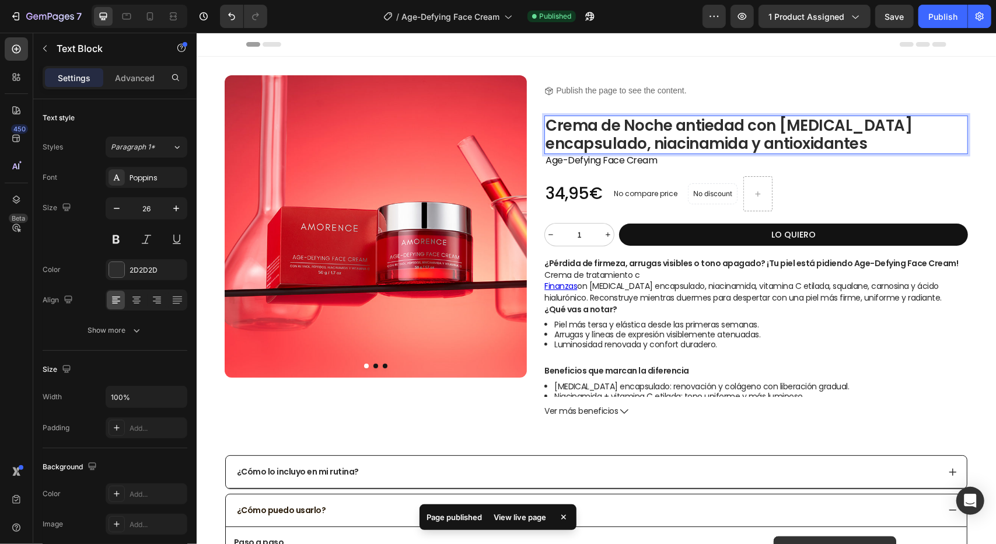
click at [678, 125] on p "Crema de Noche antiedad con retinol encapsulado, niacinamida y antioxidantes" at bounding box center [755, 134] width 421 height 36
click at [780, 125] on p "Crema de Noche Antiedad con retinol encapsulado, niacinamida y antioxidantes" at bounding box center [755, 134] width 421 height 36
click at [835, 128] on p "Crema de Noche Antiedad con Retinol encapsulado, niacinamida y antioxidantes" at bounding box center [755, 134] width 421 height 36
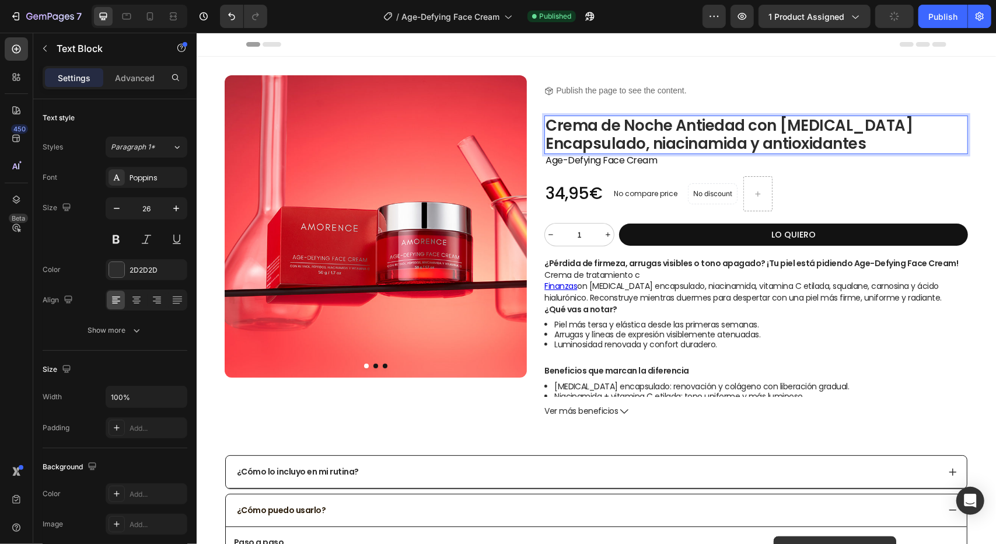
click at [658, 140] on p "Crema de Noche Antiedad con Retinol Encapsulado, niacinamida y antioxidantes" at bounding box center [755, 134] width 421 height 36
click at [551, 139] on p "Crema de Noche Antiedad con Retinol Encapsulado, niacinamida y Antioxidantes" at bounding box center [755, 134] width 421 height 36
click at [947, 11] on div "Publish" at bounding box center [942, 17] width 29 height 12
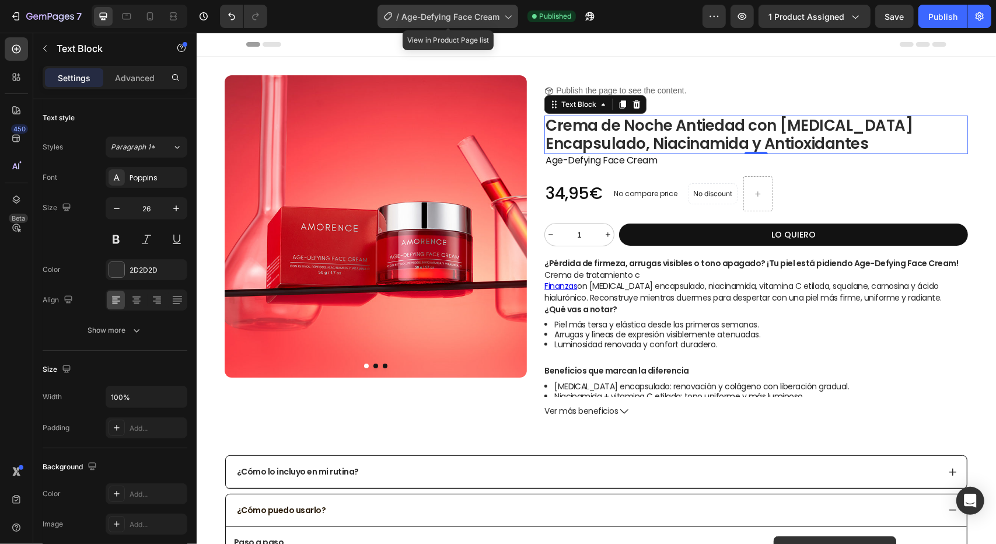
click at [457, 15] on span "Age-Defying Face Cream" at bounding box center [450, 17] width 98 height 12
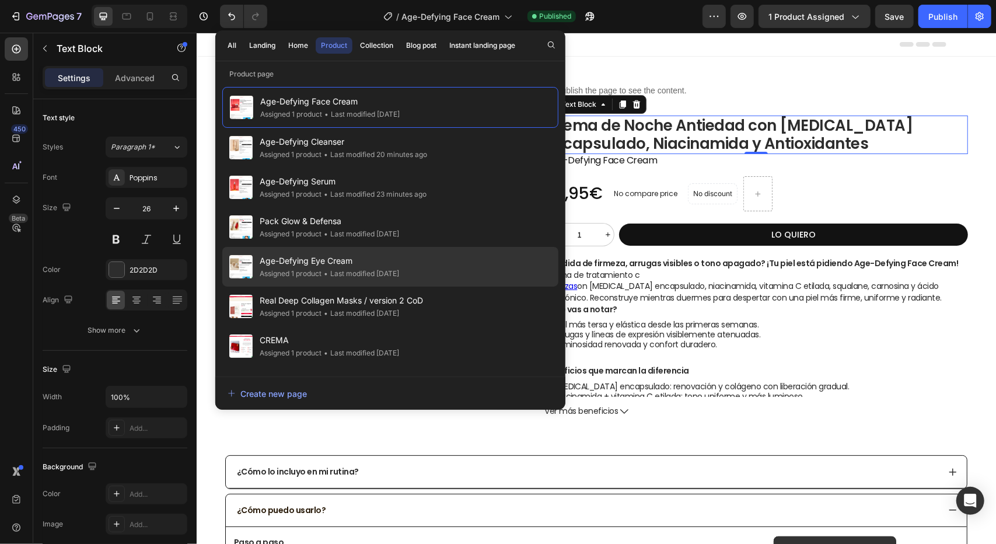
click at [316, 270] on div "Assigned 1 product" at bounding box center [291, 274] width 62 height 12
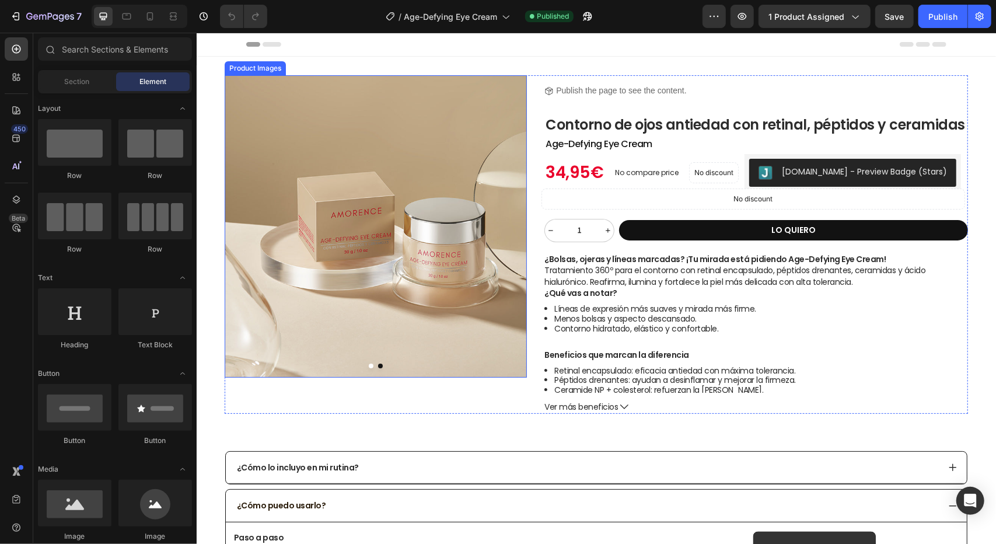
click at [371, 180] on img at bounding box center [375, 226] width 302 height 302
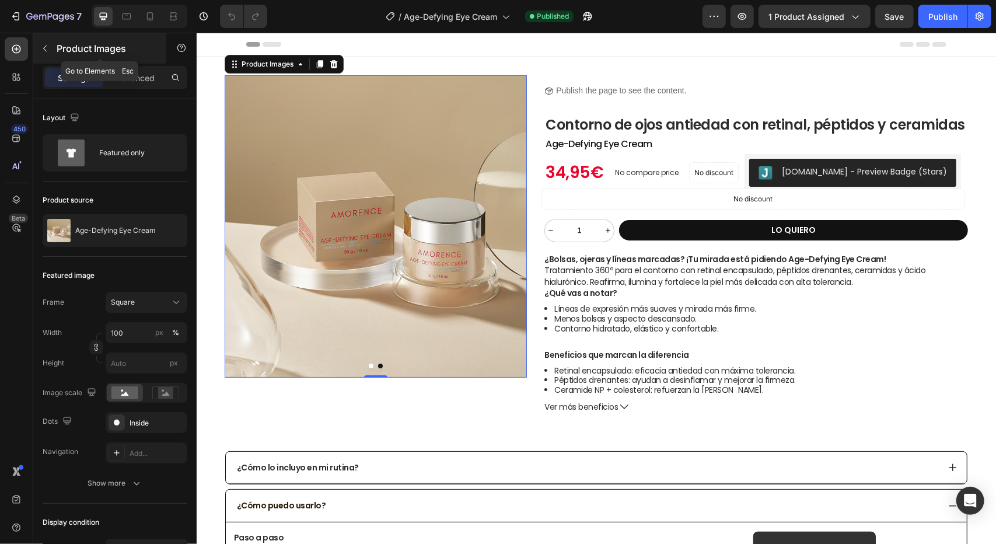
click at [43, 51] on icon "button" at bounding box center [44, 48] width 9 height 9
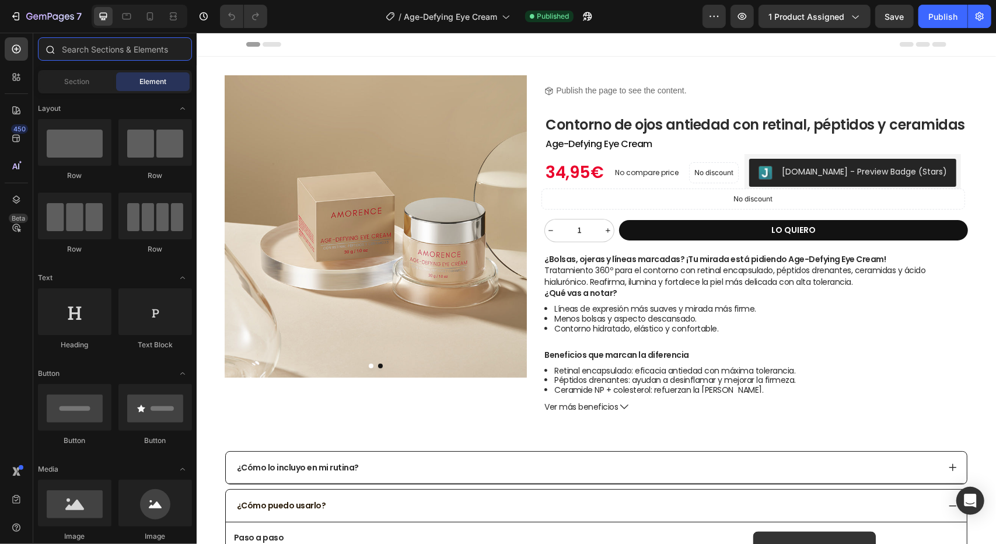
click at [90, 49] on input "text" at bounding box center [115, 48] width 154 height 23
click at [78, 85] on span "Section" at bounding box center [77, 81] width 25 height 11
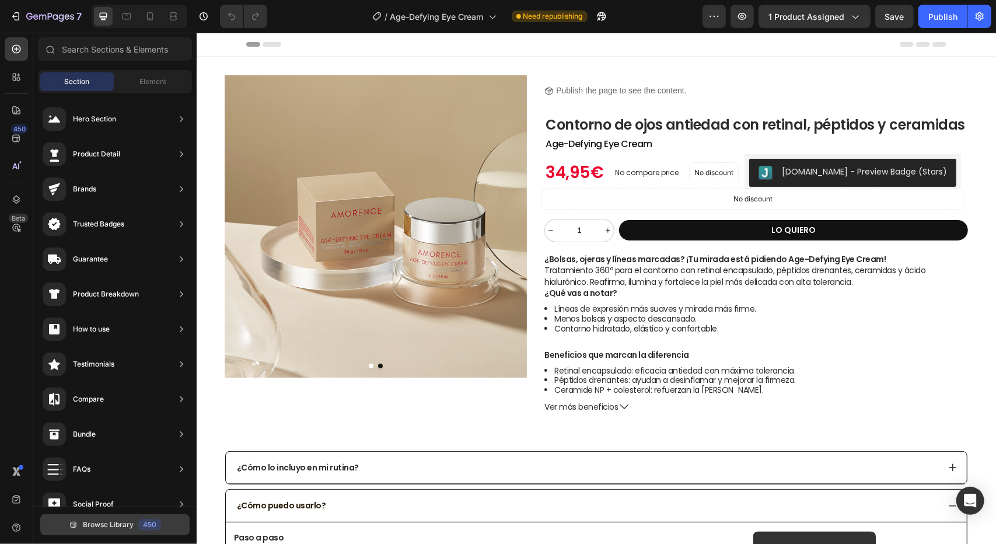
click at [115, 519] on button "Browse Library 450" at bounding box center [114, 524] width 149 height 21
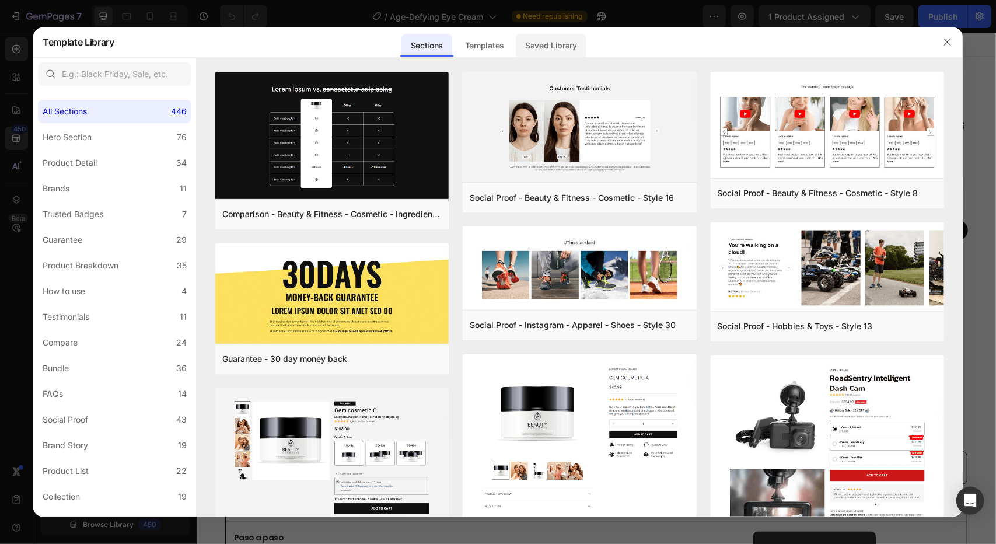
click at [560, 45] on div "Saved Library" at bounding box center [551, 45] width 71 height 23
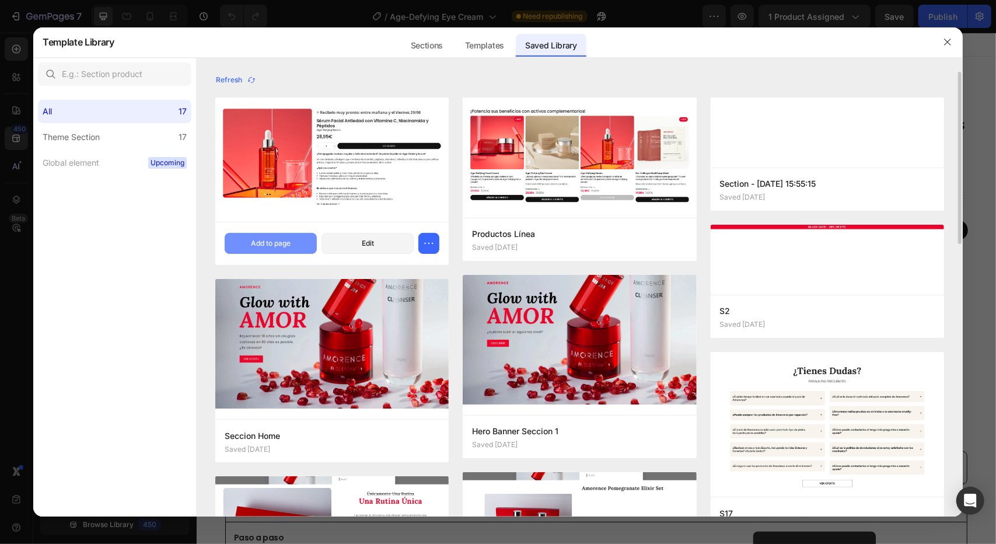
click at [279, 245] on div "Add to page" at bounding box center [271, 243] width 40 height 11
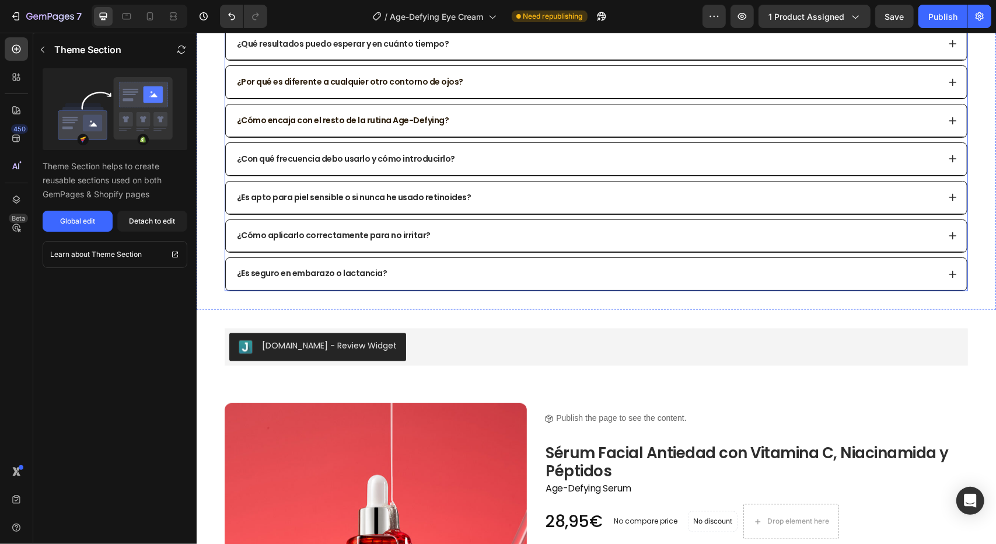
scroll to position [1314, 0]
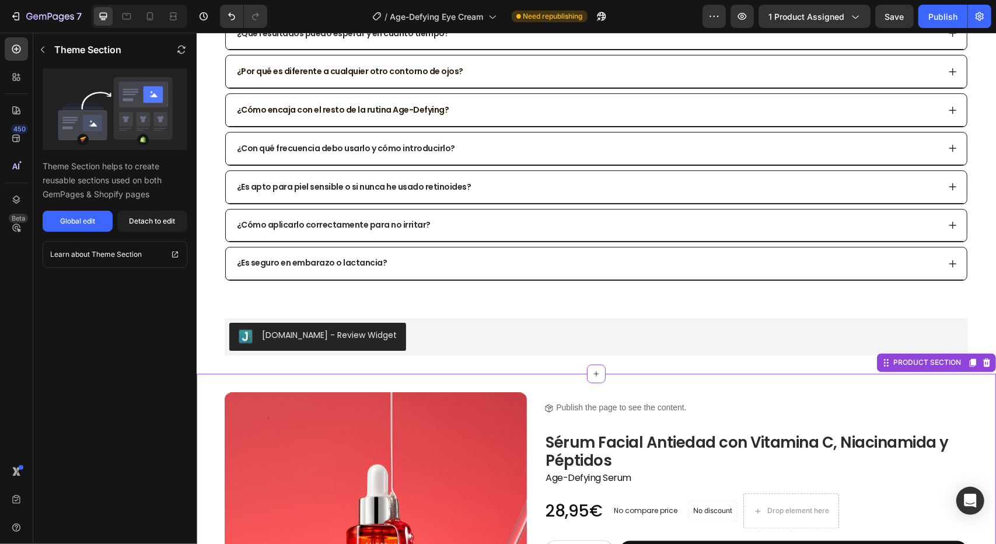
drag, startPoint x: 156, startPoint y: 226, endPoint x: 113, endPoint y: 279, distance: 68.0
click at [156, 226] on button "Detach to edit" at bounding box center [152, 221] width 70 height 21
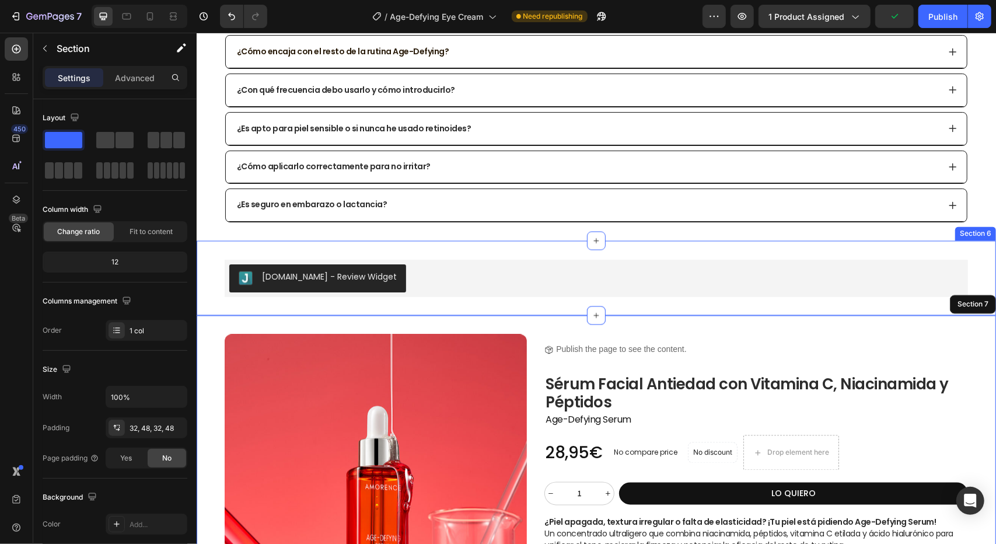
scroll to position [1606, 0]
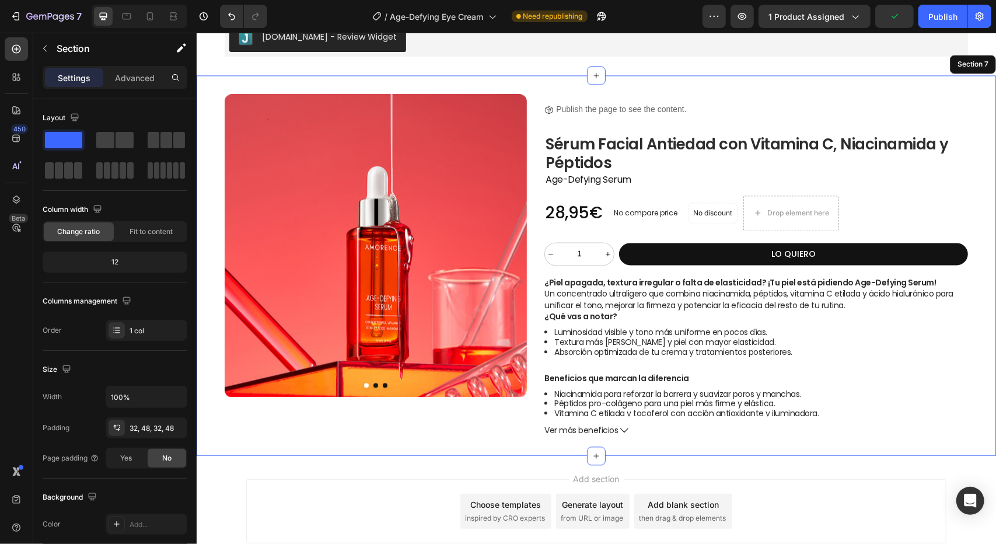
click at [389, 486] on div "Add section Choose templates inspired by CRO experts Generate layout from URL o…" at bounding box center [596, 510] width 700 height 64
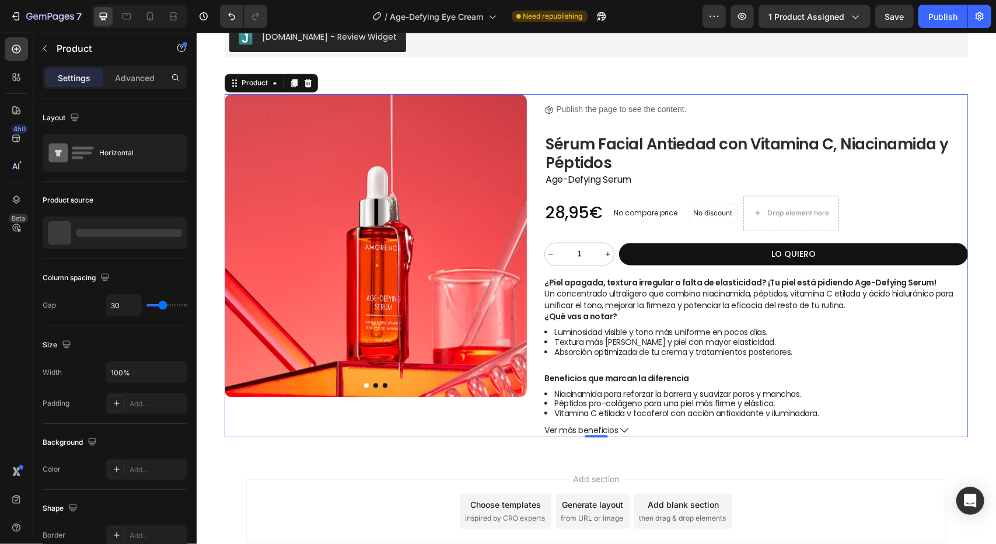
click at [439, 431] on div "Product Images Product Images" at bounding box center [375, 264] width 302 height 342
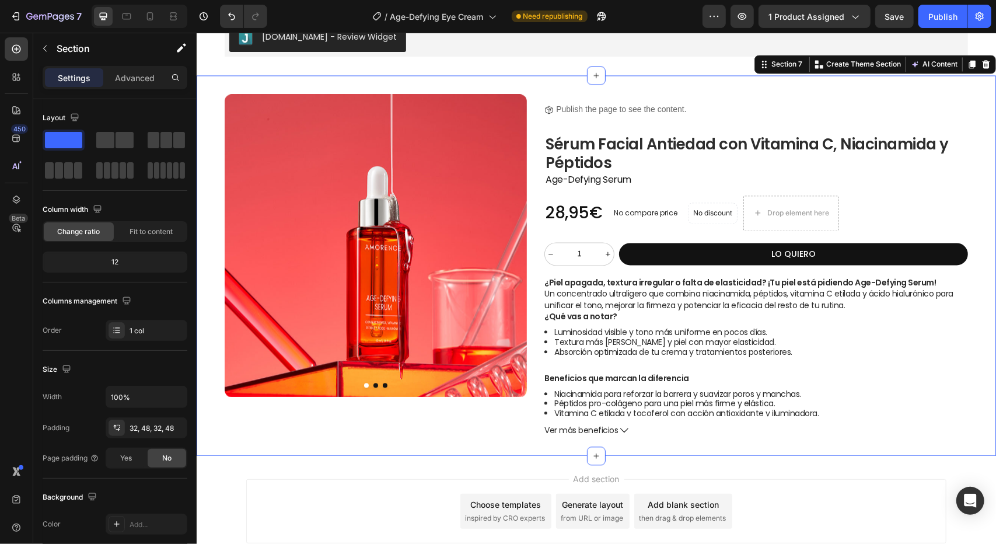
click at [478, 441] on div "Product Images Product Images Title Line Icon Publish the page to see the conte…" at bounding box center [595, 265] width 799 height 380
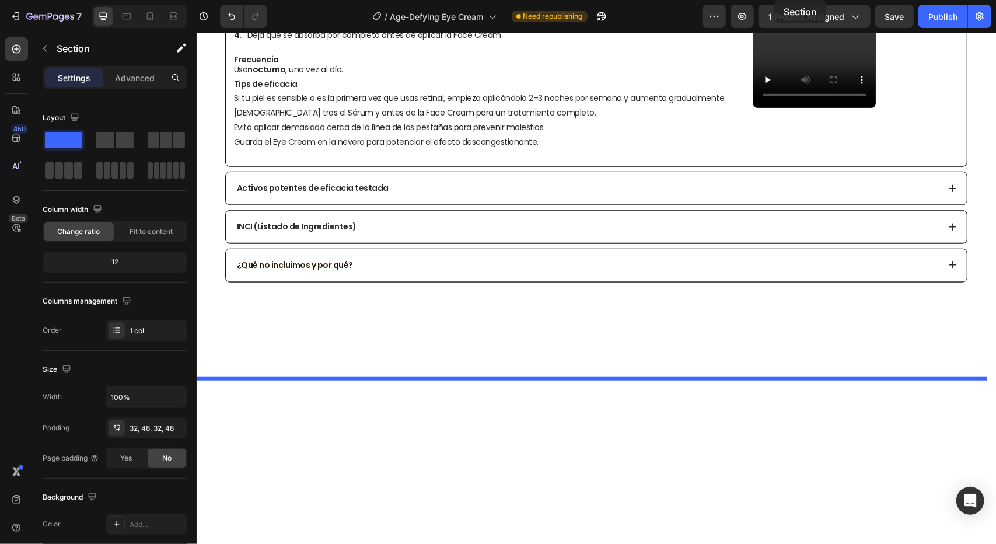
scroll to position [0, 0]
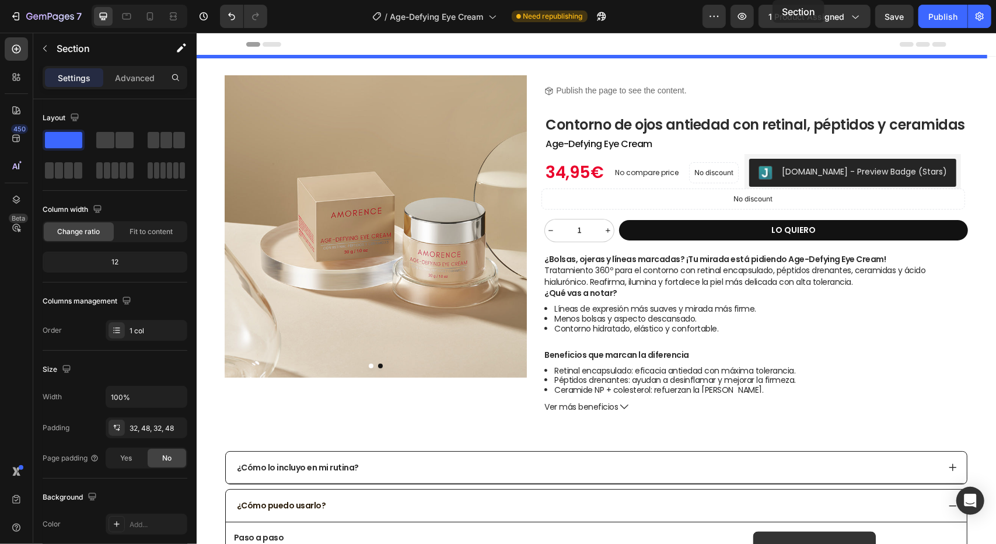
drag, startPoint x: 772, startPoint y: 64, endPoint x: 772, endPoint y: -45, distance: 109.1
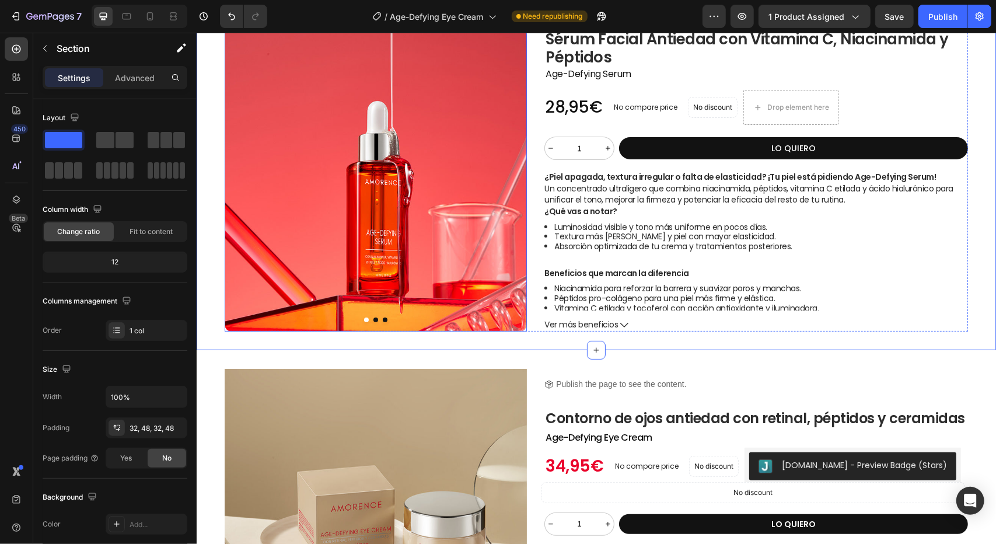
scroll to position [233, 0]
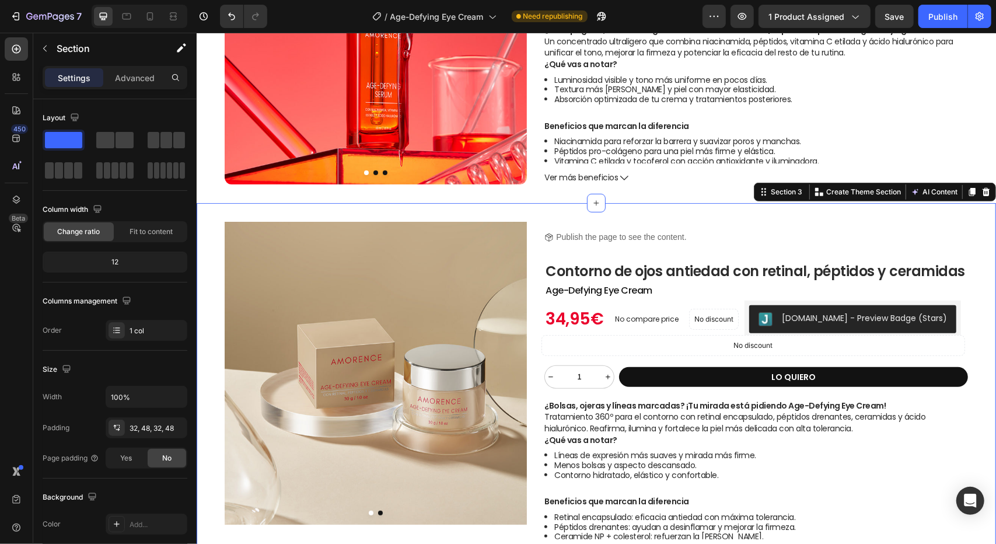
click at [622, 215] on div "Product Images Title Line Icon Publish the page to see the content. Custom Code…" at bounding box center [595, 390] width 799 height 376
click at [672, 271] on p "Contorno de ojos antiedad con retinal, péptidos y ceramidas" at bounding box center [755, 271] width 421 height 17
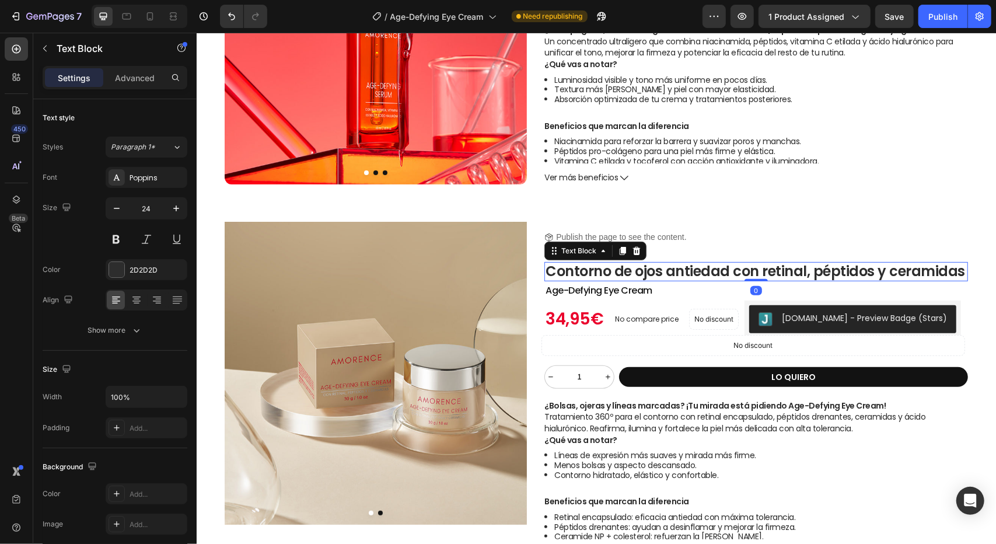
click at [672, 271] on p "Contorno de ojos antiedad con retinal, péptidos y ceramidas" at bounding box center [755, 271] width 421 height 17
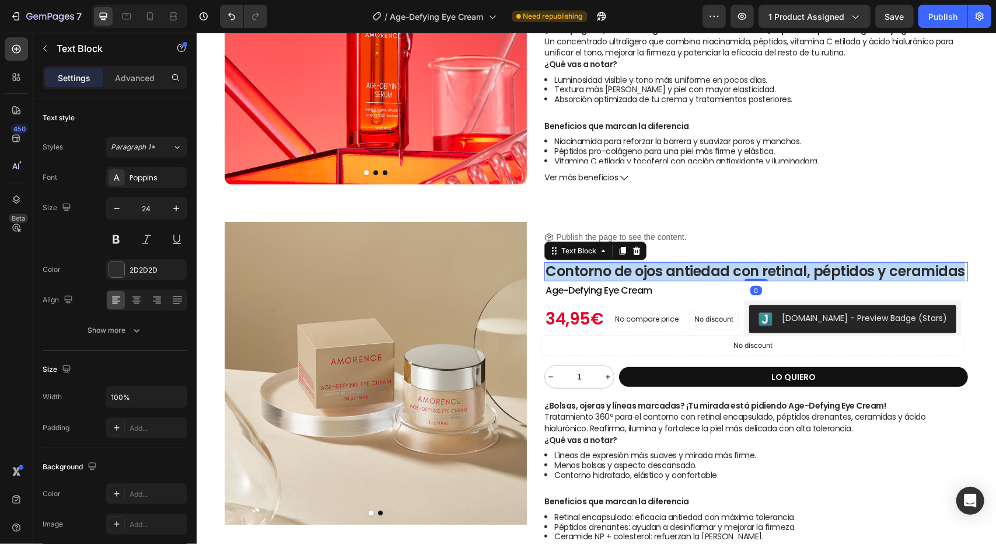
click at [672, 271] on p "Contorno de ojos antiedad con retinal, péptidos y ceramidas" at bounding box center [755, 271] width 421 height 17
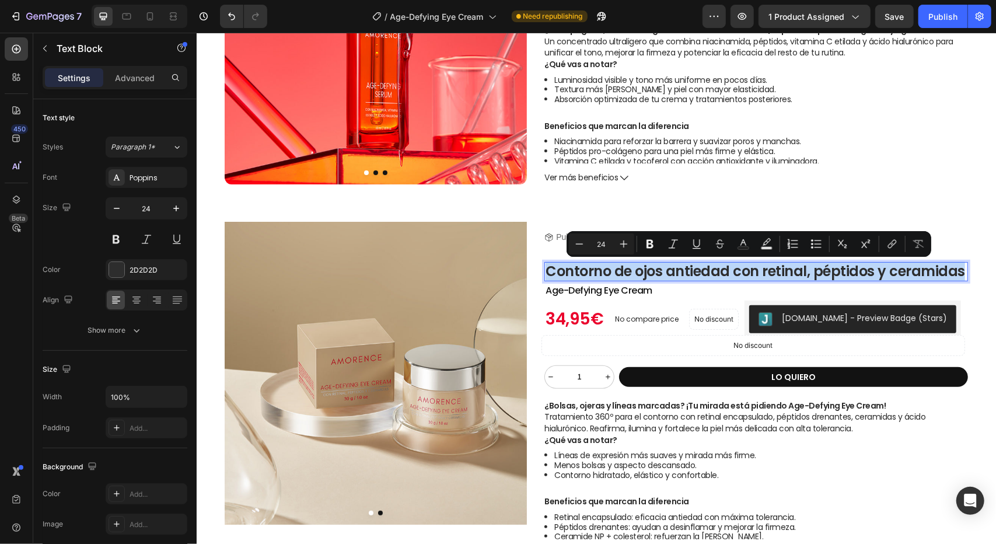
copy p "Contorno de ojos antiedad con retinal, péptidos y ceramidas"
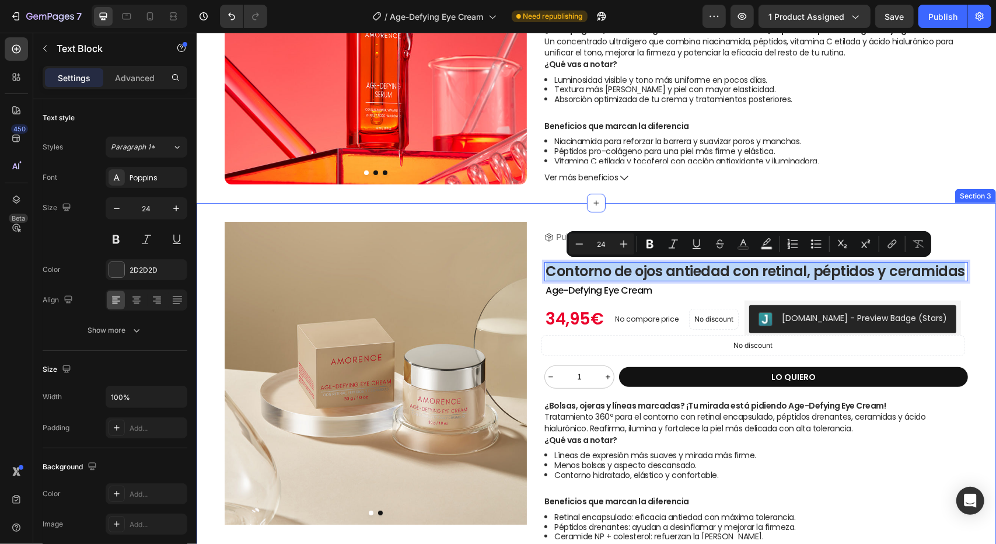
click at [469, 207] on div "Product Images Title Line Icon Publish the page to see the content. Custom Code…" at bounding box center [595, 390] width 799 height 376
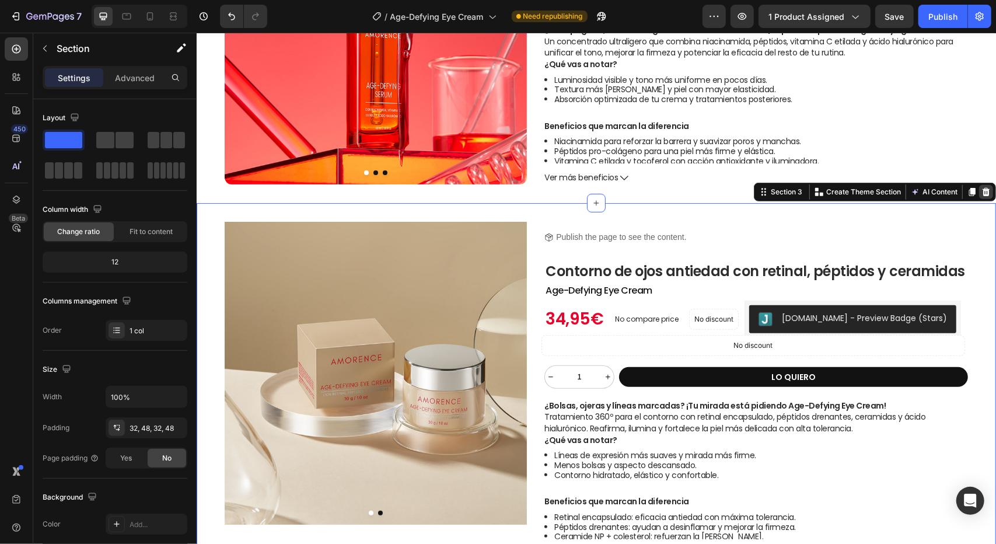
click at [981, 193] on div at bounding box center [985, 191] width 14 height 14
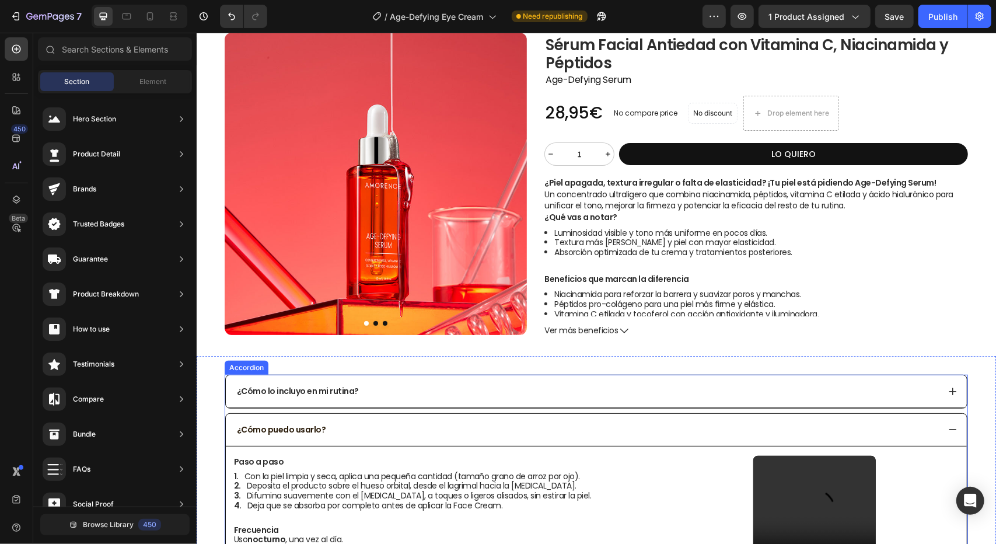
scroll to position [0, 0]
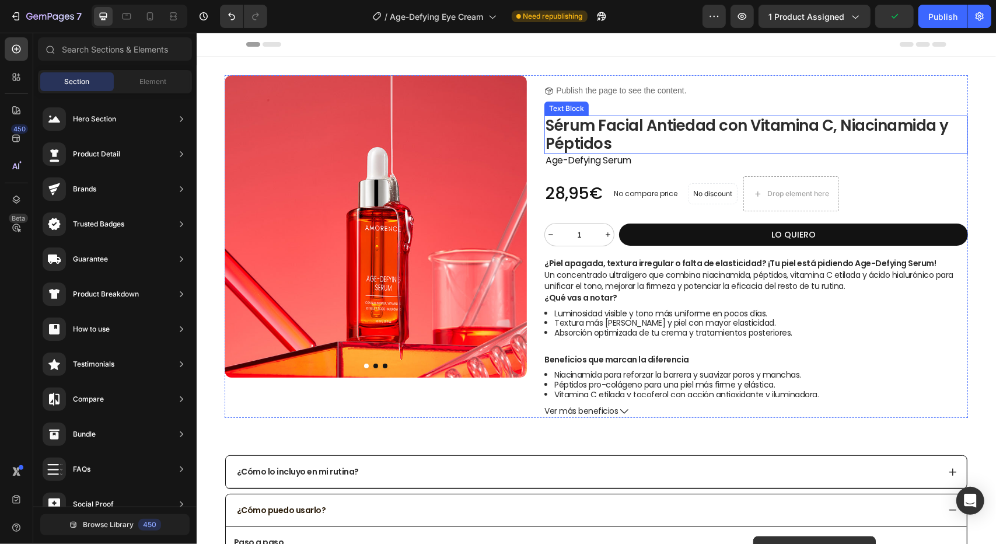
click at [614, 128] on p "Sérum Facial Antiedad con Vitamina C, Niacinamida y Péptidos" at bounding box center [755, 134] width 421 height 36
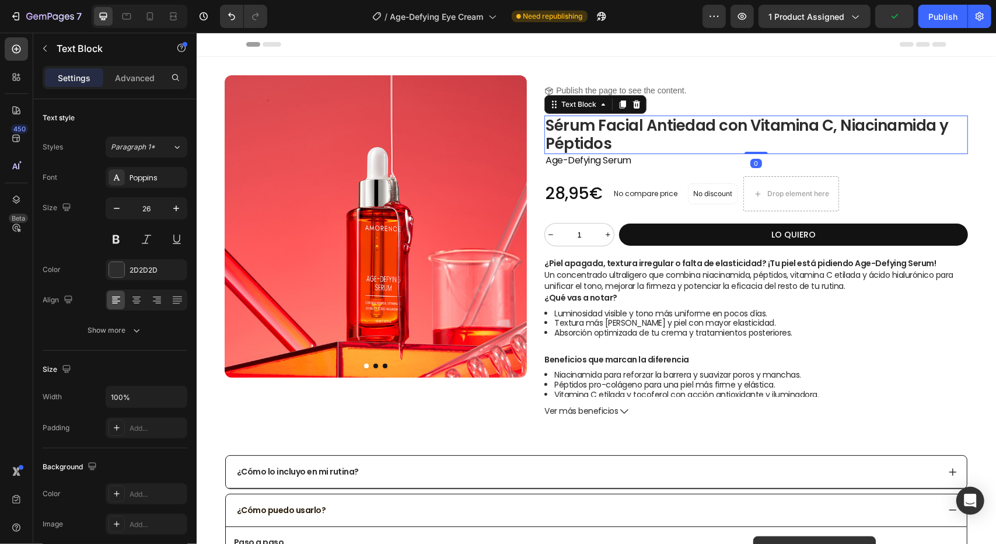
click at [653, 130] on p "Sérum Facial Antiedad con Vitamina C, Niacinamida y Péptidos" at bounding box center [755, 134] width 421 height 36
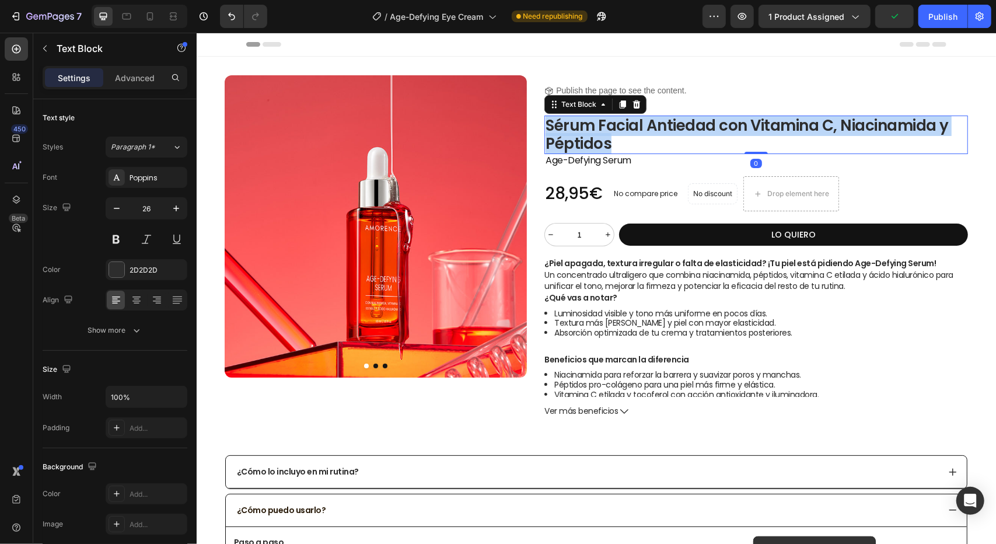
click at [653, 130] on p "Sérum Facial Antiedad con Vitamina C, Niacinamida y Péptidos" at bounding box center [755, 134] width 421 height 36
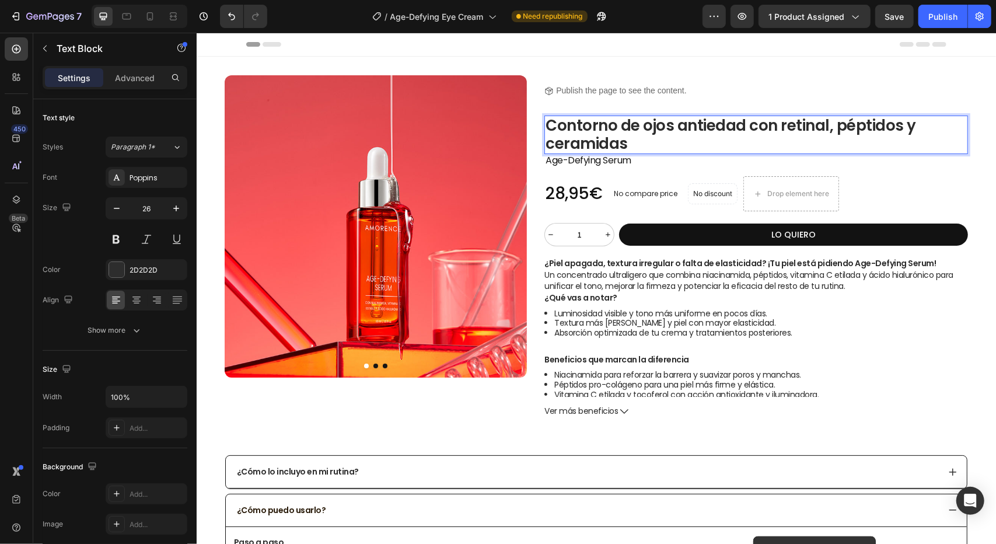
click at [633, 124] on p "Contorno de ojos antiedad con retinal, péptidos y ceramidas" at bounding box center [755, 134] width 421 height 36
click at [644, 125] on p "Contorno de ojos antiedad con retinal, péptidos y ceramidas" at bounding box center [755, 134] width 421 height 36
click at [677, 122] on p "Contorno de Ojos antiedad con retinal, péptidos y ceramidas" at bounding box center [755, 134] width 421 height 36
click at [680, 123] on p "Contorno de Ojos antiedad con retinal, péptidos y ceramidas" at bounding box center [755, 134] width 421 height 36
click at [783, 124] on p "Contorno de Ojos Antiedad con retinal, péptidos y ceramidas" at bounding box center [755, 134] width 421 height 36
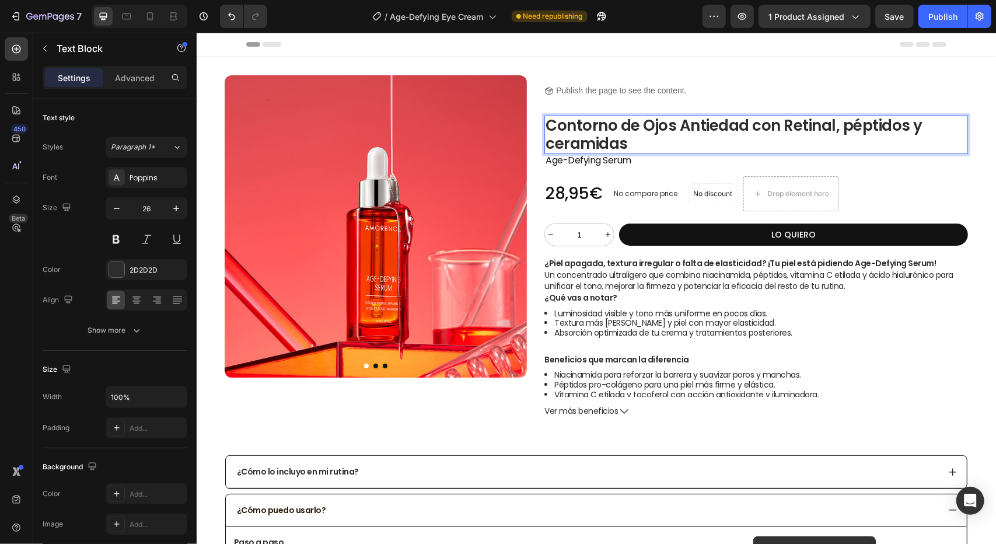
click at [844, 123] on p "Contorno de Ojos Antiedad con Retinal, péptidos y ceramidas" at bounding box center [755, 134] width 421 height 36
click at [553, 144] on p "Contorno de Ojos Antiedad con Retinal, Péptidos y ceramidas" at bounding box center [755, 134] width 421 height 36
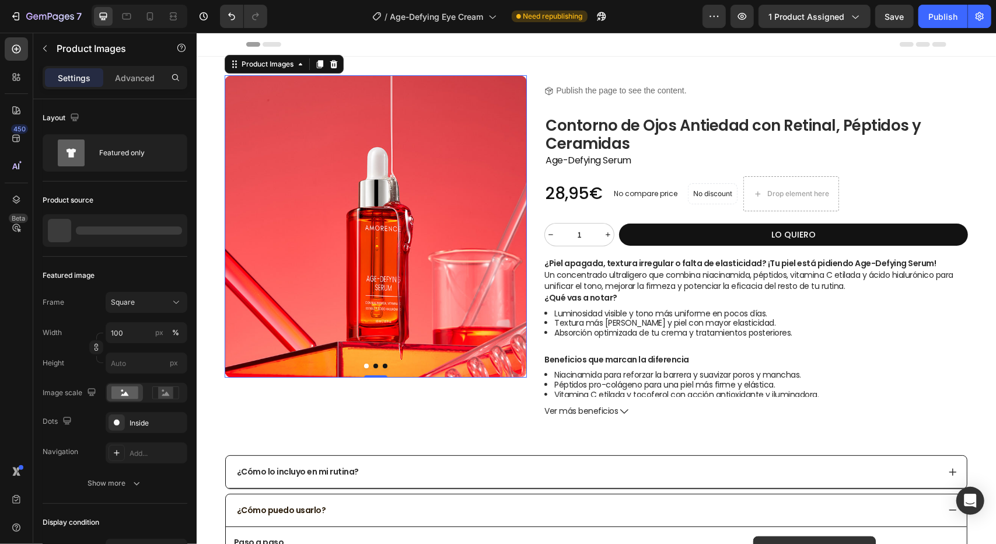
click at [363, 217] on img at bounding box center [375, 226] width 302 height 302
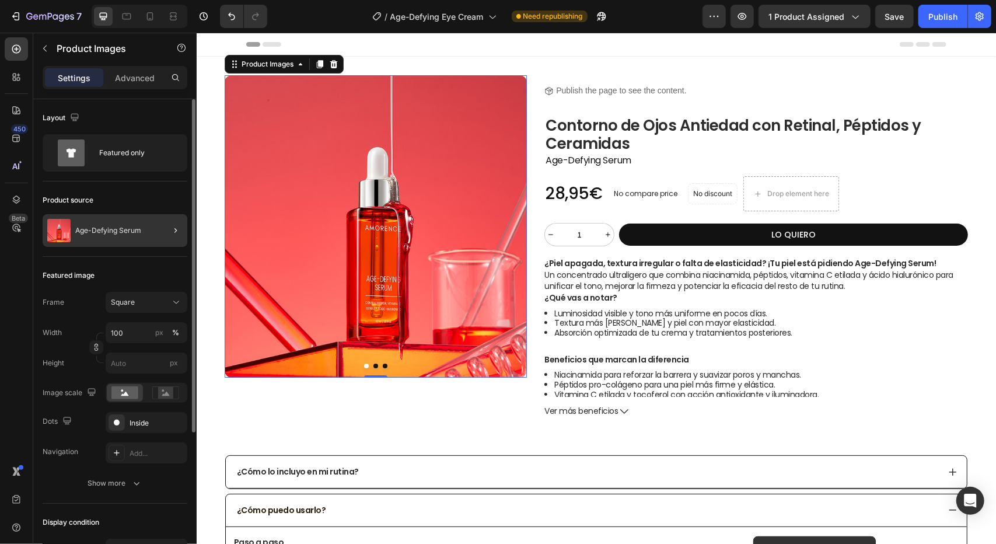
click at [155, 233] on div at bounding box center [171, 230] width 33 height 33
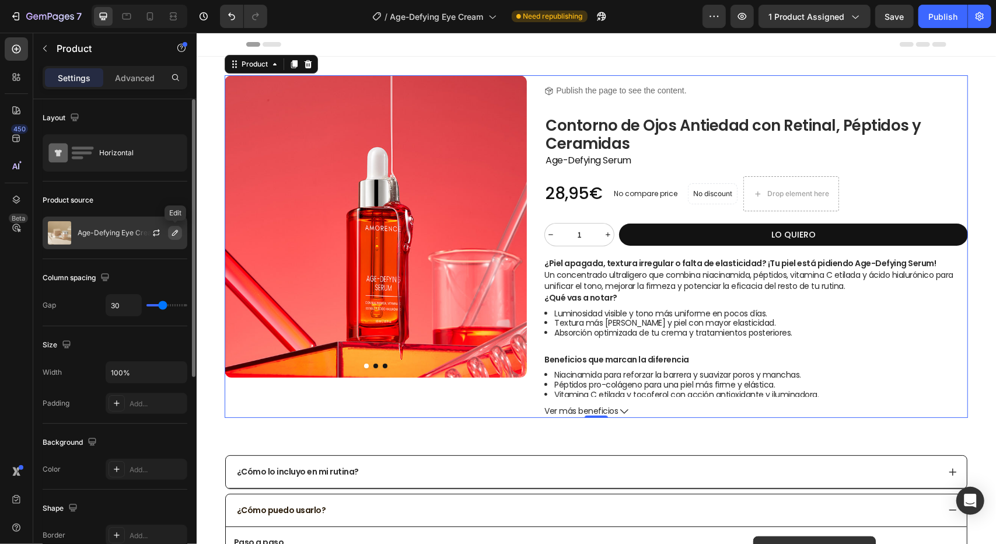
click at [178, 233] on icon "button" at bounding box center [174, 232] width 9 height 9
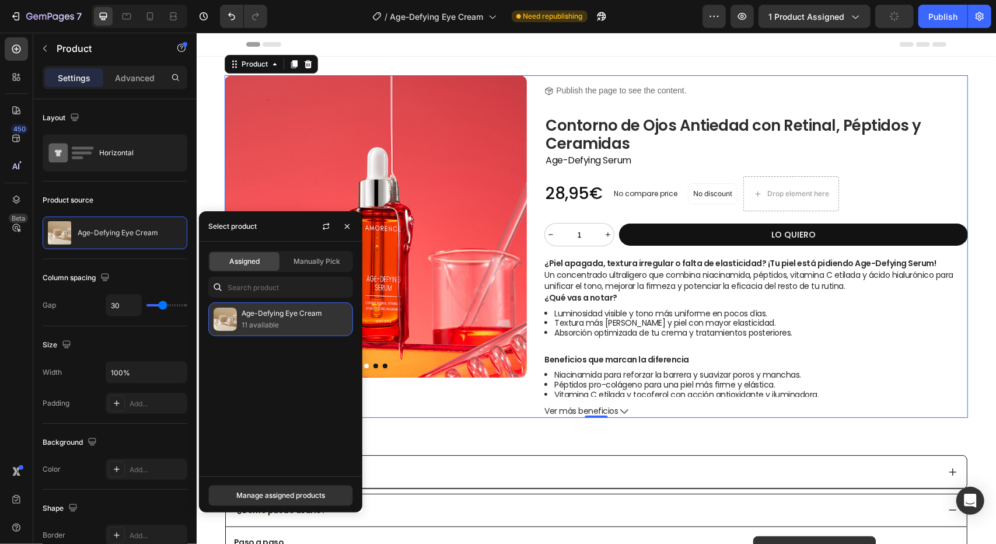
click at [284, 311] on p "Age-Defying Eye Cream" at bounding box center [295, 313] width 106 height 12
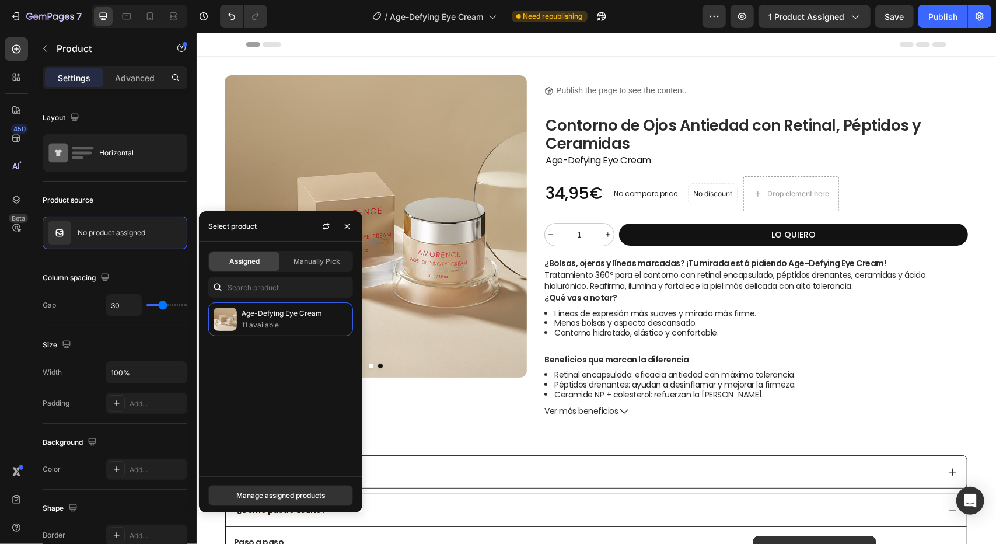
click at [477, 43] on div "Header" at bounding box center [596, 43] width 700 height 23
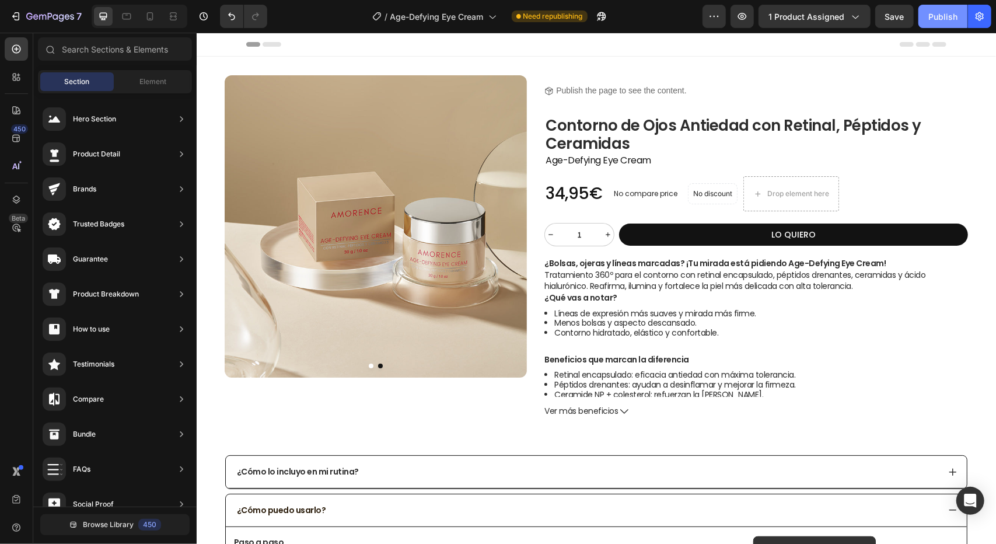
click at [935, 22] on div "Publish" at bounding box center [942, 17] width 29 height 12
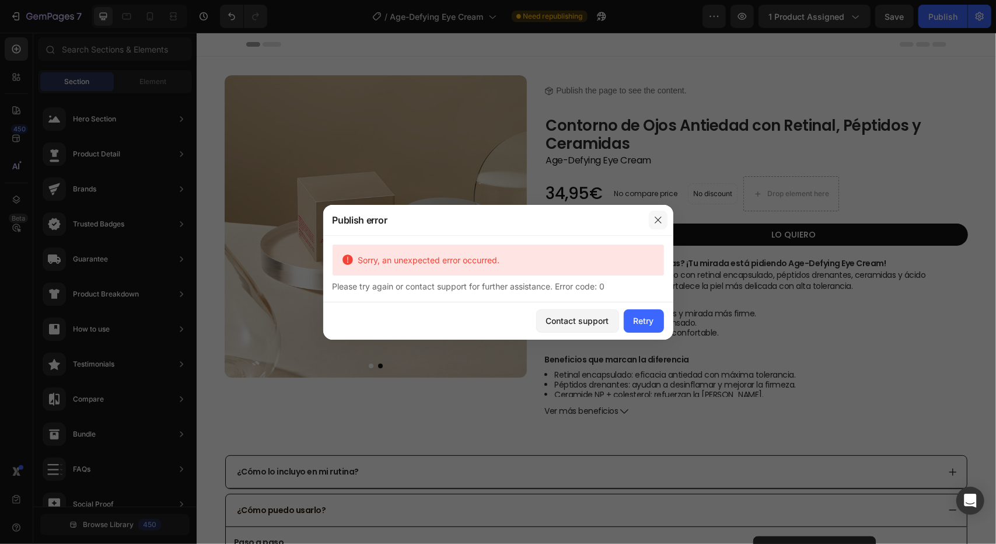
click at [662, 219] on icon "button" at bounding box center [657, 219] width 9 height 9
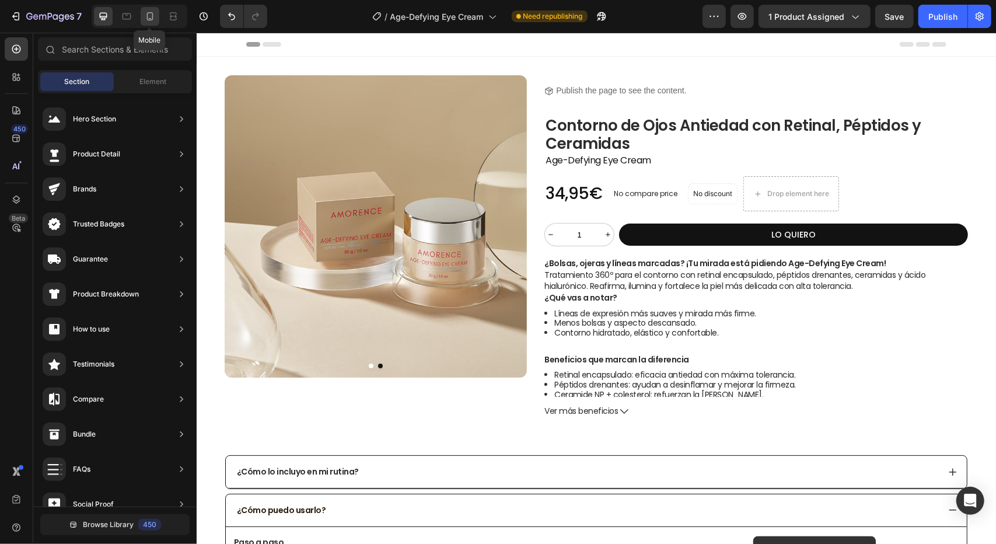
click at [150, 16] on icon at bounding box center [150, 17] width 12 height 12
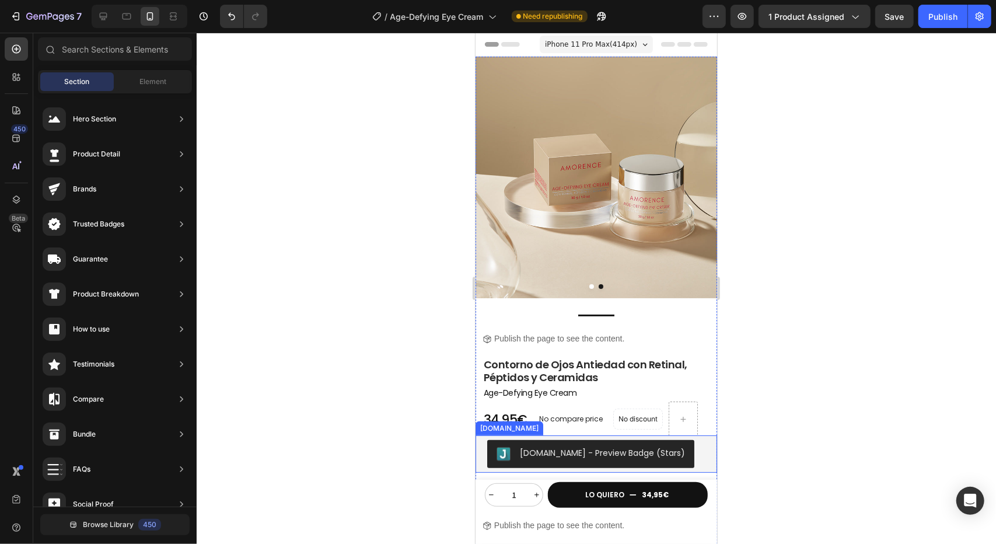
click at [692, 450] on div "Judge.me - Preview Badge (Stars)" at bounding box center [596, 453] width 218 height 28
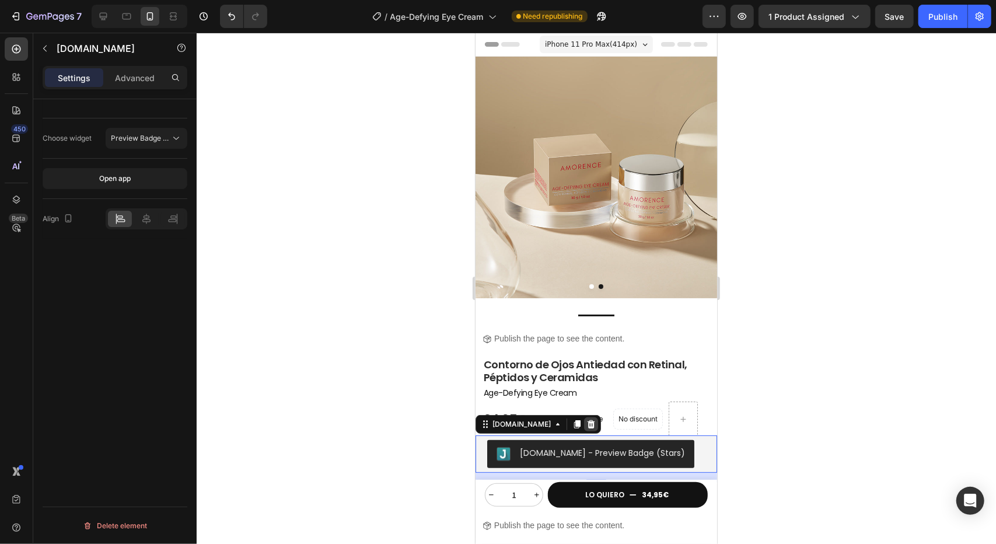
click at [586, 419] on icon at bounding box center [590, 423] width 9 height 9
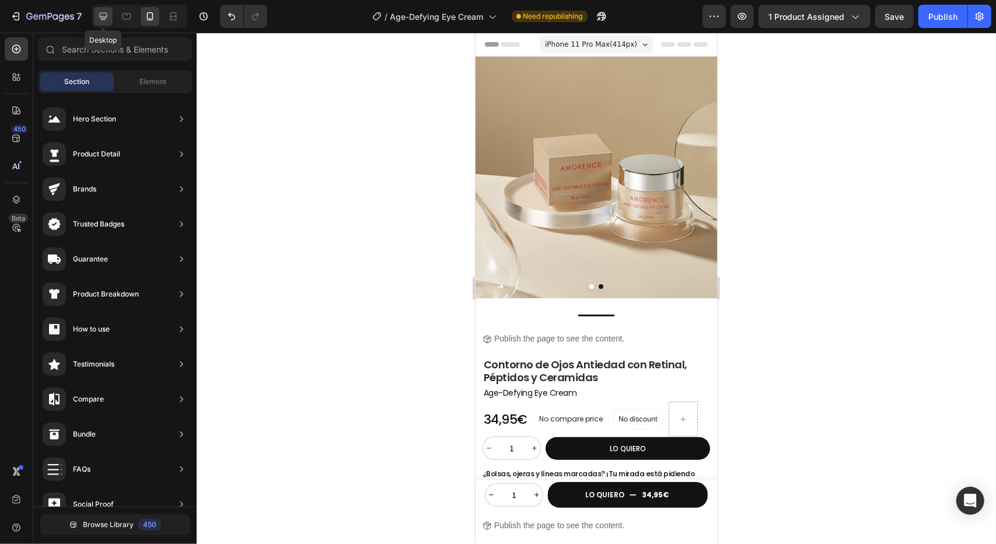
click at [103, 19] on icon at bounding box center [103, 17] width 12 height 12
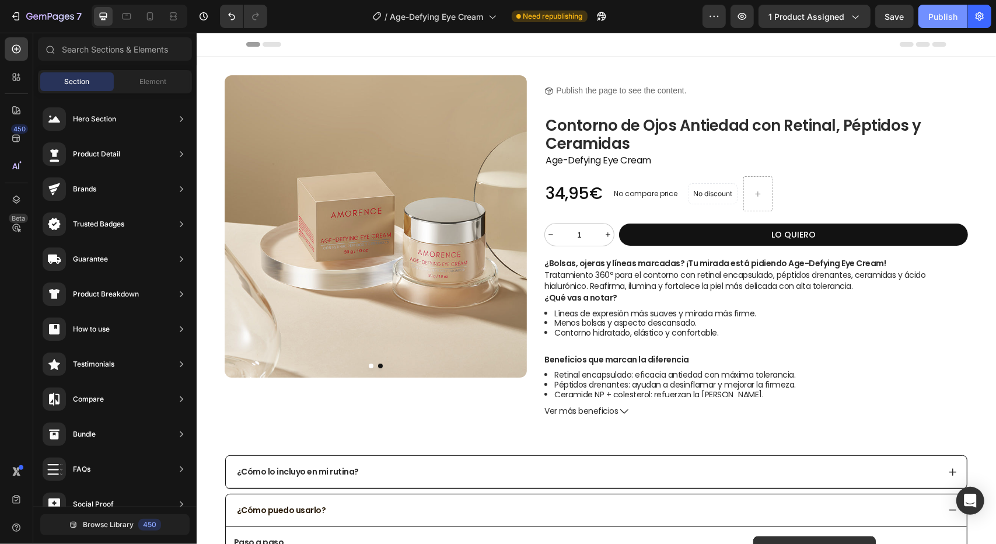
click at [950, 16] on div "Publish" at bounding box center [942, 17] width 29 height 12
click at [127, 18] on icon at bounding box center [127, 17] width 12 height 12
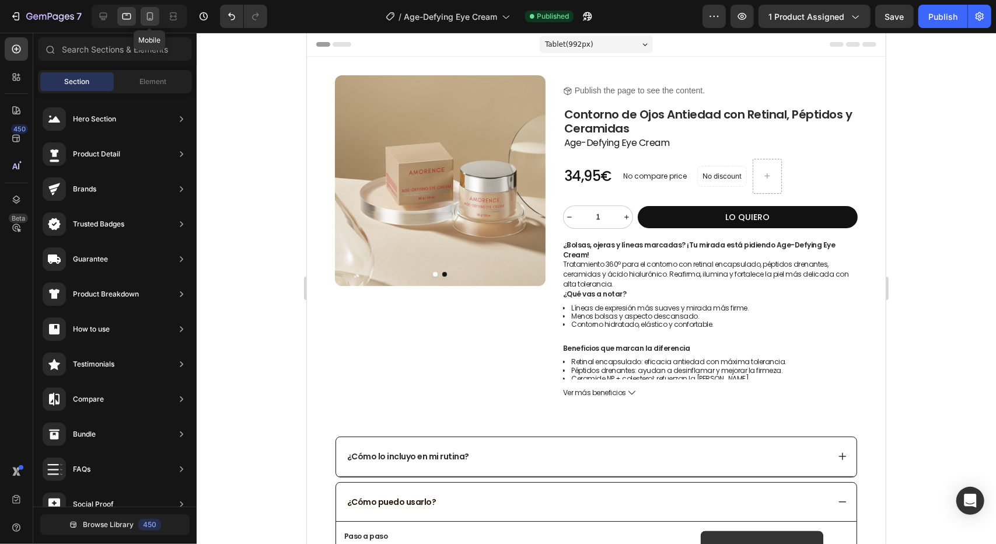
click at [152, 20] on icon at bounding box center [150, 17] width 12 height 12
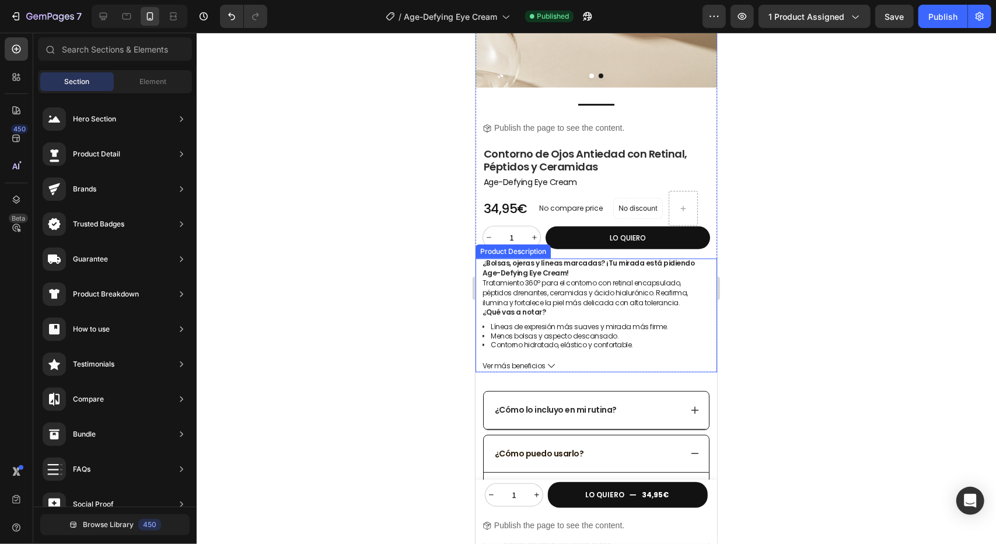
scroll to position [292, 0]
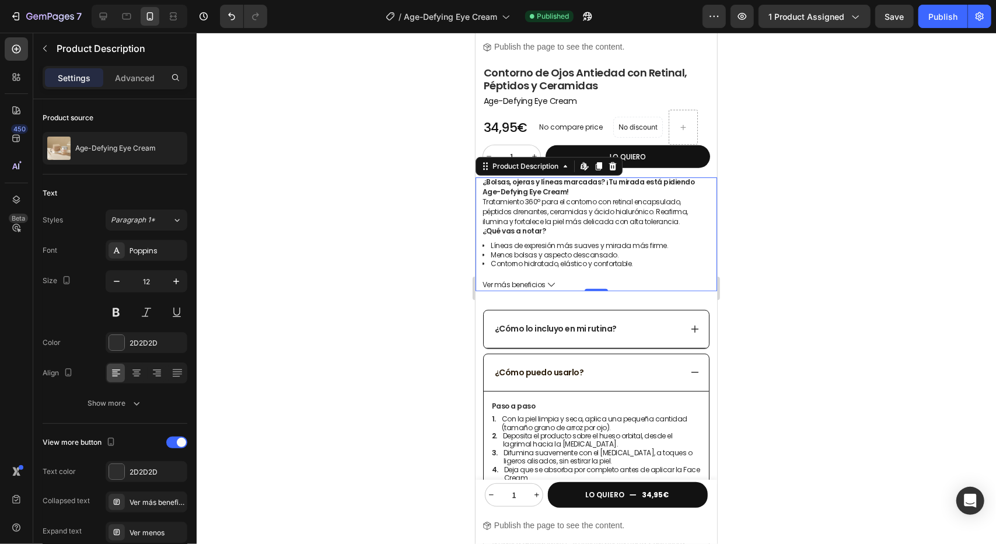
click at [530, 279] on span "Ver más beneficios" at bounding box center [513, 283] width 63 height 9
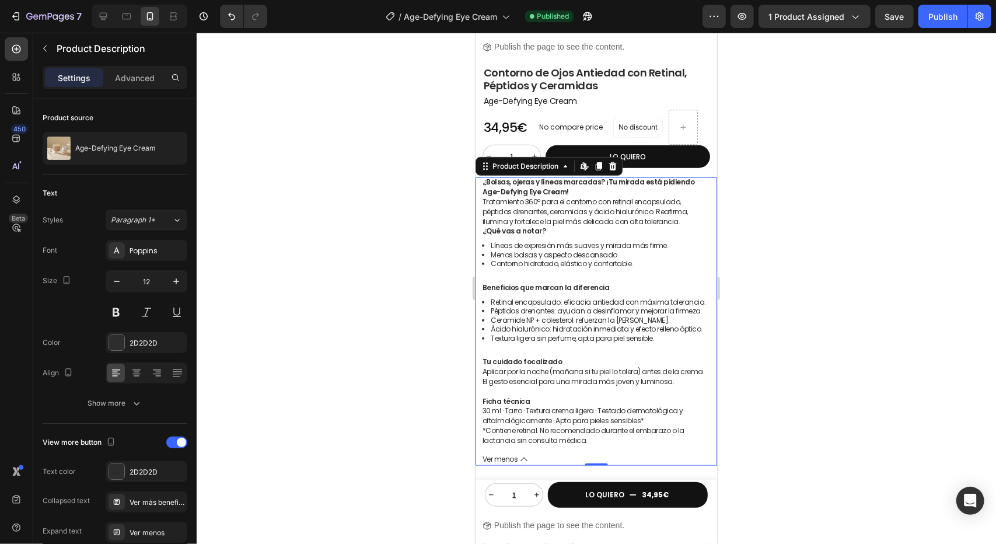
click at [627, 222] on div "¿Bolsas, ojeras y líneas marcadas? ¡Tu mirada está pidiendo Age-Defying Eye Cre…" at bounding box center [596, 311] width 228 height 268
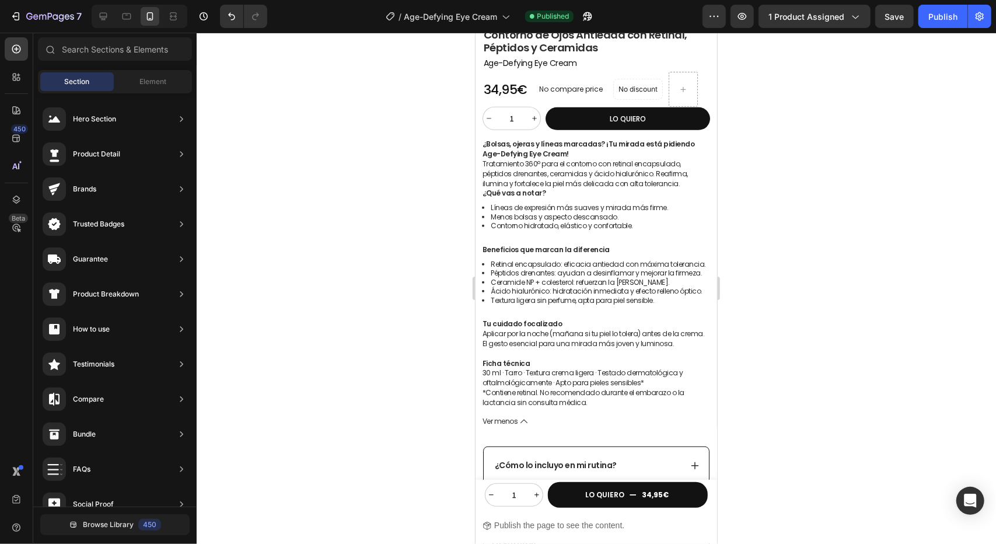
scroll to position [0, 0]
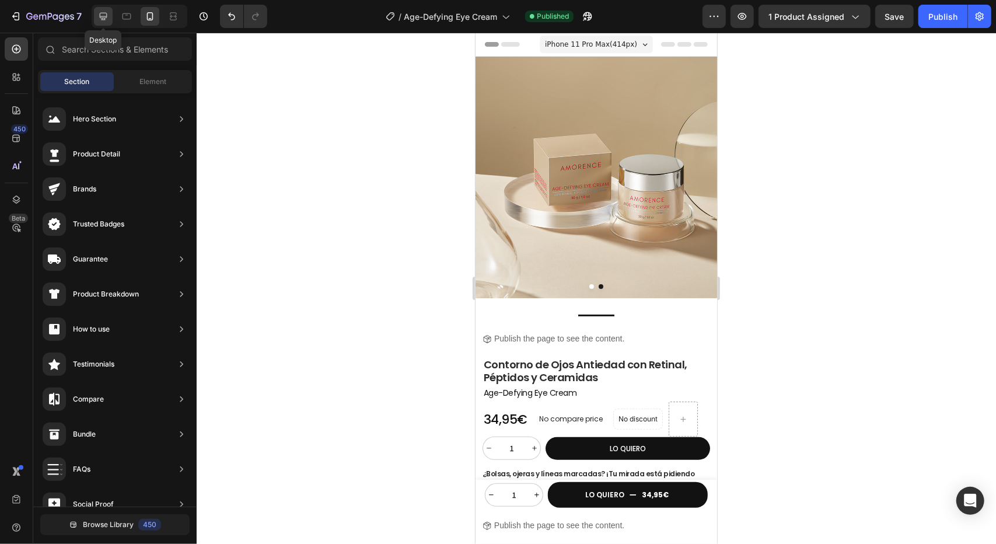
click at [95, 15] on div at bounding box center [103, 16] width 19 height 19
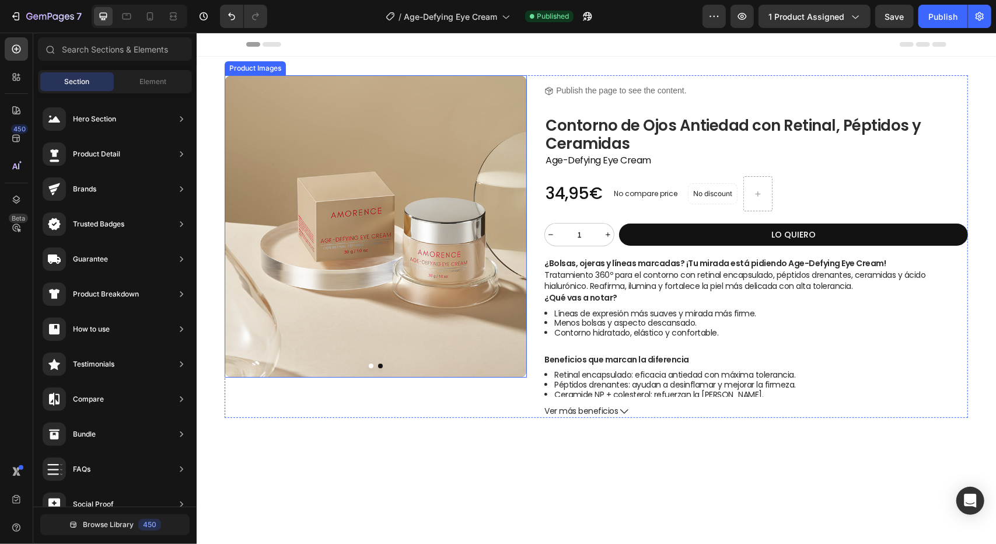
click at [368, 363] on button "Dot" at bounding box center [370, 365] width 5 height 5
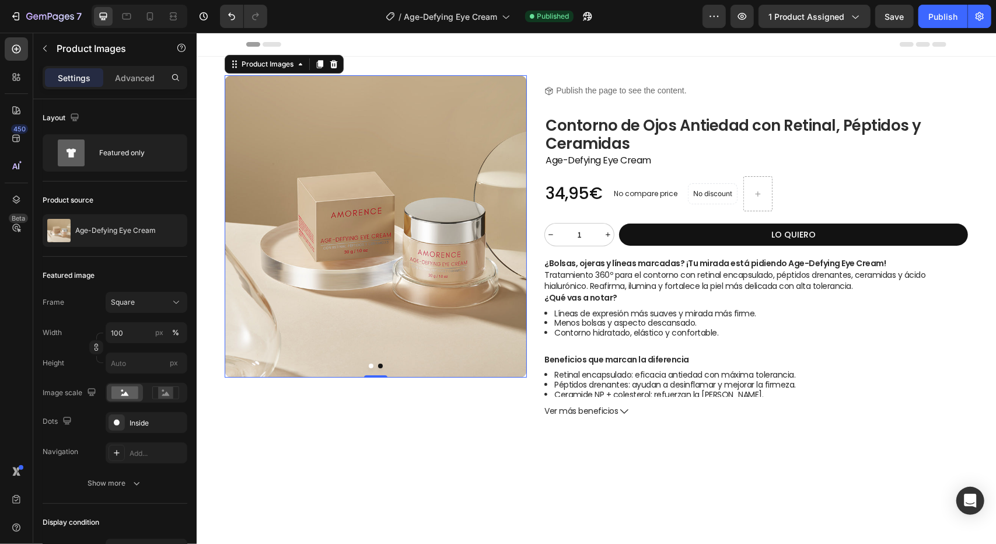
click at [369, 365] on img at bounding box center [375, 226] width 302 height 302
click at [376, 363] on div at bounding box center [375, 226] width 302 height 302
click at [377, 363] on button "Dot" at bounding box center [379, 365] width 5 height 5
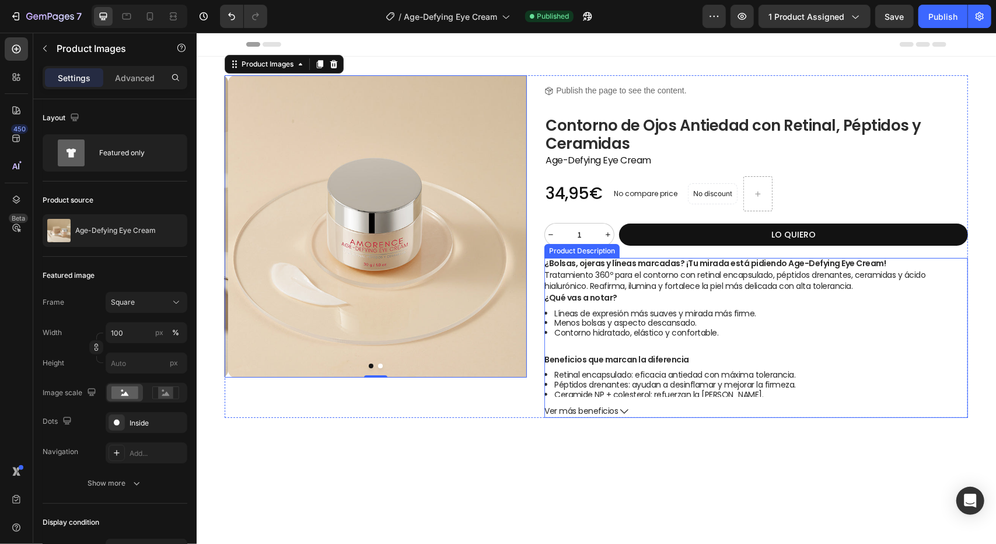
click at [677, 309] on li "Líneas de expresión más suaves y mirada más firme." at bounding box center [761, 313] width 414 height 10
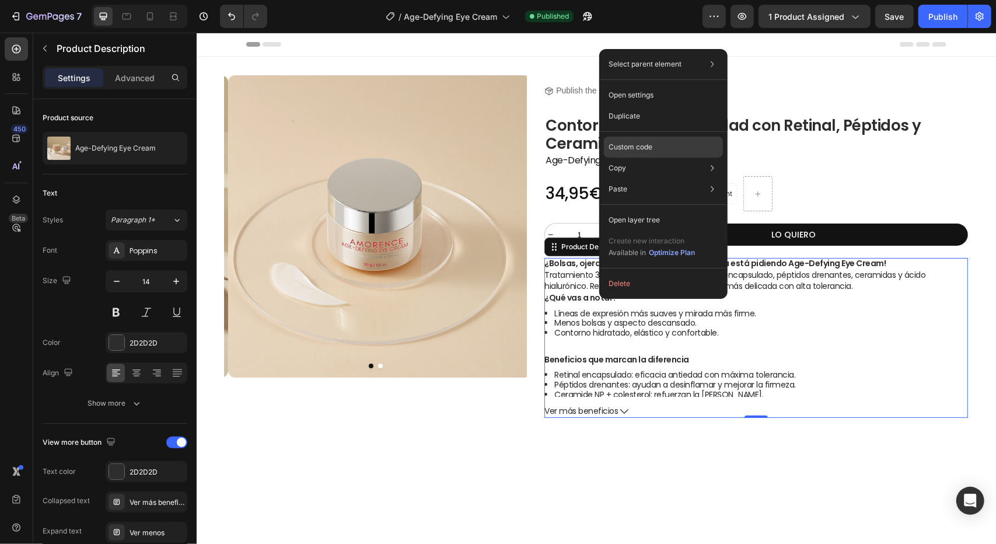
click at [648, 145] on p "Custom code" at bounding box center [631, 147] width 44 height 11
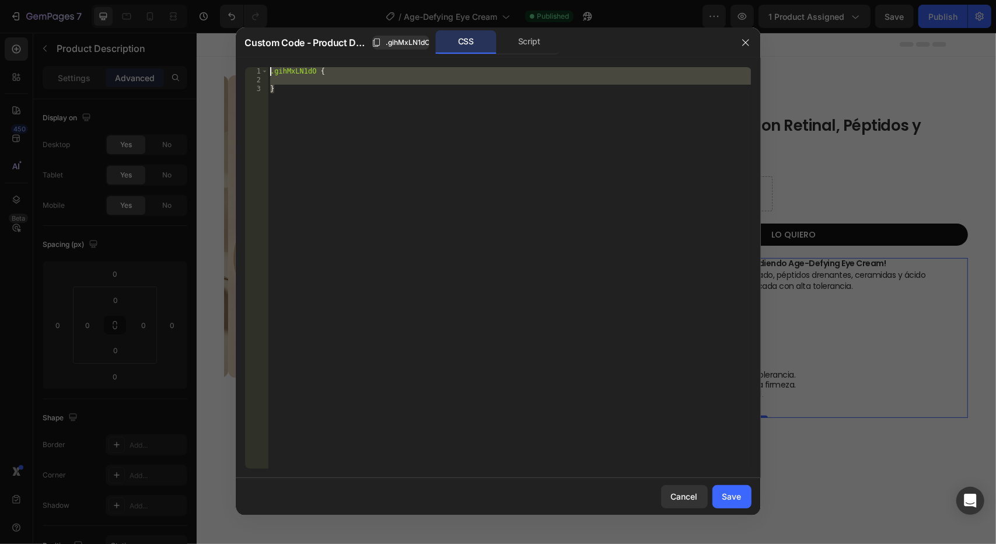
drag, startPoint x: 301, startPoint y: 88, endPoint x: 271, endPoint y: 64, distance: 39.0
click at [271, 64] on div "} 1 2 3 .gihMxLN1dO { } ההההההההההההההההההההההההההההההההההההההההההההההההההההההה…" at bounding box center [498, 268] width 525 height 420
click at [365, 123] on div ".gihMxLN1dO { }" at bounding box center [509, 267] width 483 height 401
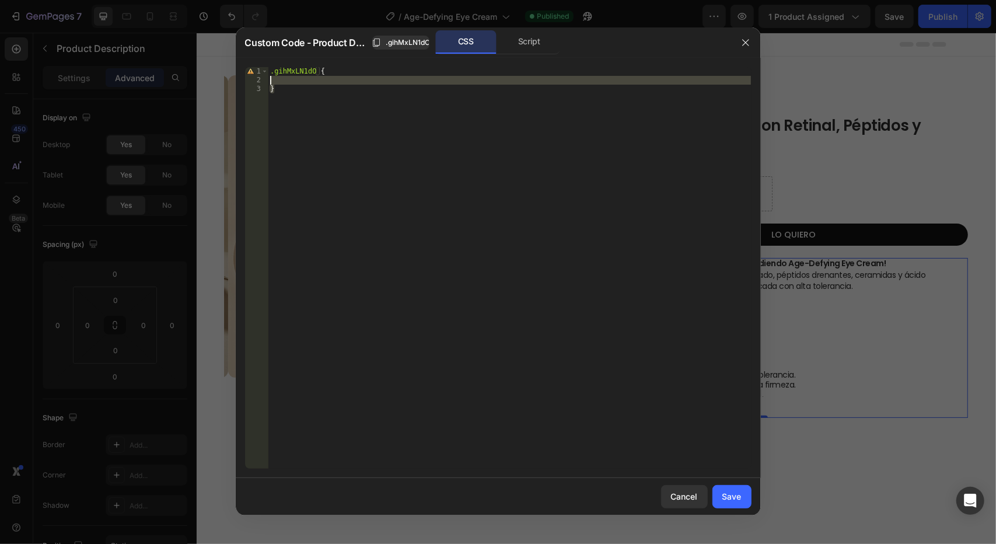
drag, startPoint x: 320, startPoint y: 97, endPoint x: 264, endPoint y: 43, distance: 78.8
click at [264, 43] on div "Custom Code - Product Description .gihMxLN1dO CSS Script } 1 2 3 .gihMxLN1dO { …" at bounding box center [498, 271] width 525 height 488
type textarea ".gihMxLN1dO {"
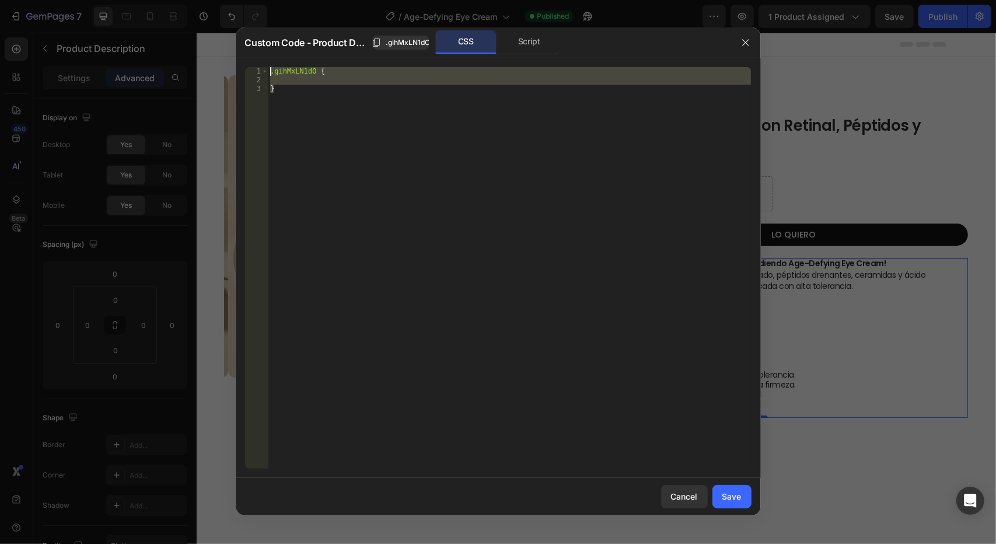
paste textarea
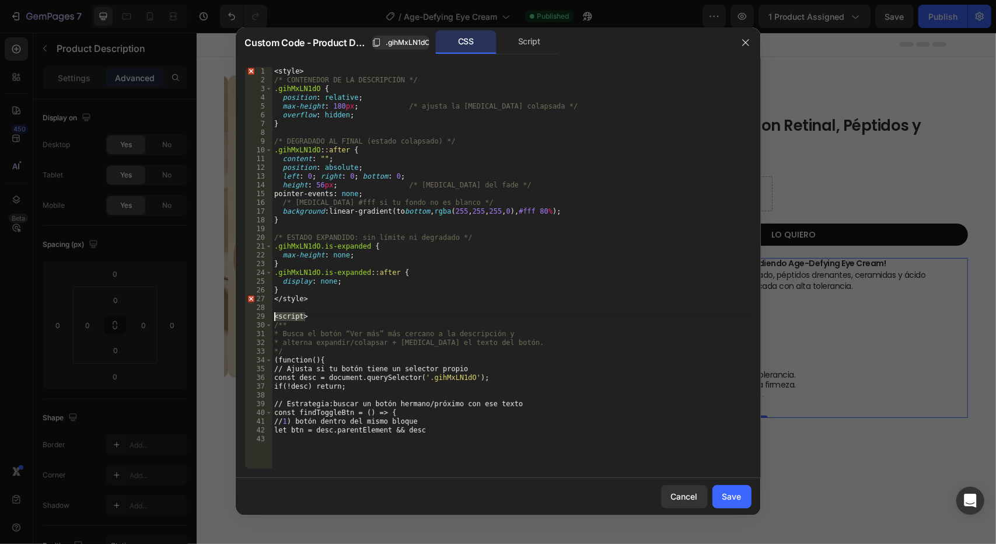
drag, startPoint x: 330, startPoint y: 316, endPoint x: 272, endPoint y: 320, distance: 57.9
click at [273, 319] on div "< style > /* CONTENEDOR DE LA DESCRIPCIÓN */ .gihMxLN1dO { position : relative …" at bounding box center [512, 276] width 480 height 419
click at [314, 298] on div "< style > /* CONTENEDOR DE LA DESCRIPCIÓN */ .gihMxLN1dO { position : relative …" at bounding box center [512, 276] width 480 height 419
click at [446, 277] on div "< style > /* CONTENEDOR DE LA DESCRIPCIÓN */ .gihMxLN1dO { position : relative …" at bounding box center [512, 276] width 480 height 419
click at [438, 152] on div "< style > /* CONTENEDOR DE LA DESCRIPCIÓN */ .gihMxLN1dO { position : relative …" at bounding box center [512, 276] width 480 height 419
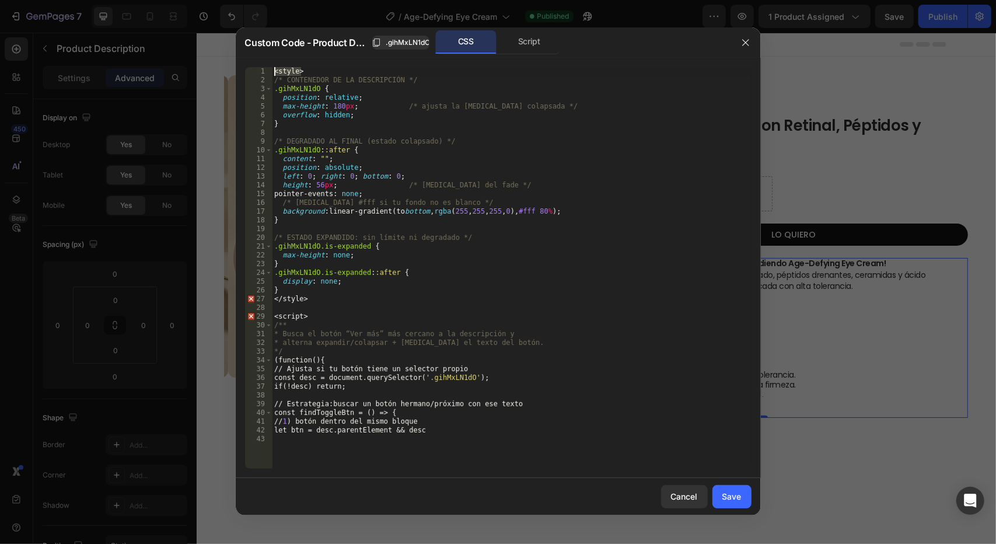
drag, startPoint x: 319, startPoint y: 73, endPoint x: 260, endPoint y: 71, distance: 58.4
click at [260, 71] on div ".gihMxLN1dO::after { 1 2 3 4 5 6 7 8 9 10 11 12 13 14 15 16 17 18 19 20 21 22 2…" at bounding box center [498, 267] width 506 height 401
type textarea "<style>"
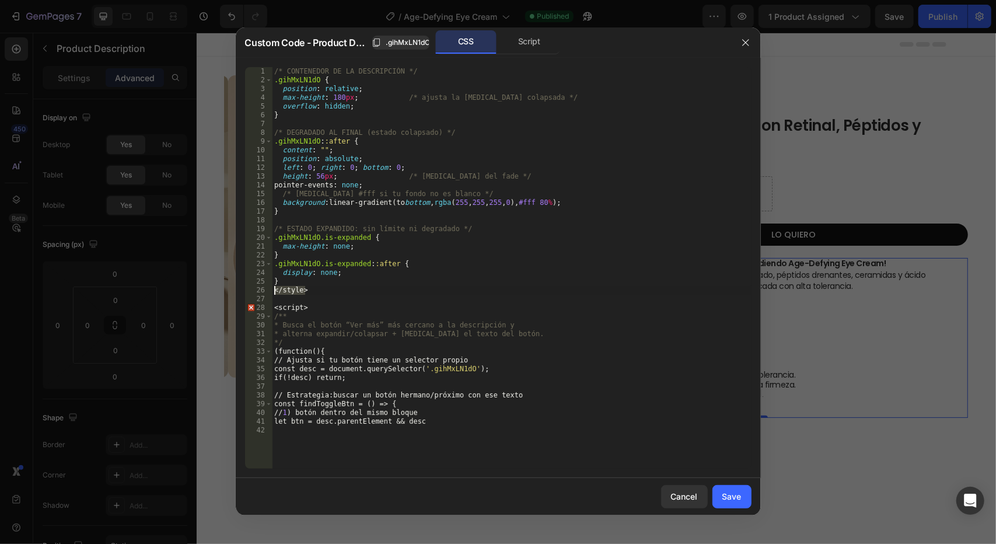
drag, startPoint x: 315, startPoint y: 290, endPoint x: 270, endPoint y: 292, distance: 45.6
click at [270, 292] on div "/* CONTENEDOR DE LA DESCRIPCIÓN */ 1 2 3 4 5 6 7 8 9 10 11 12 13 14 15 16 17 18…" at bounding box center [498, 267] width 506 height 401
type textarea "</style>"
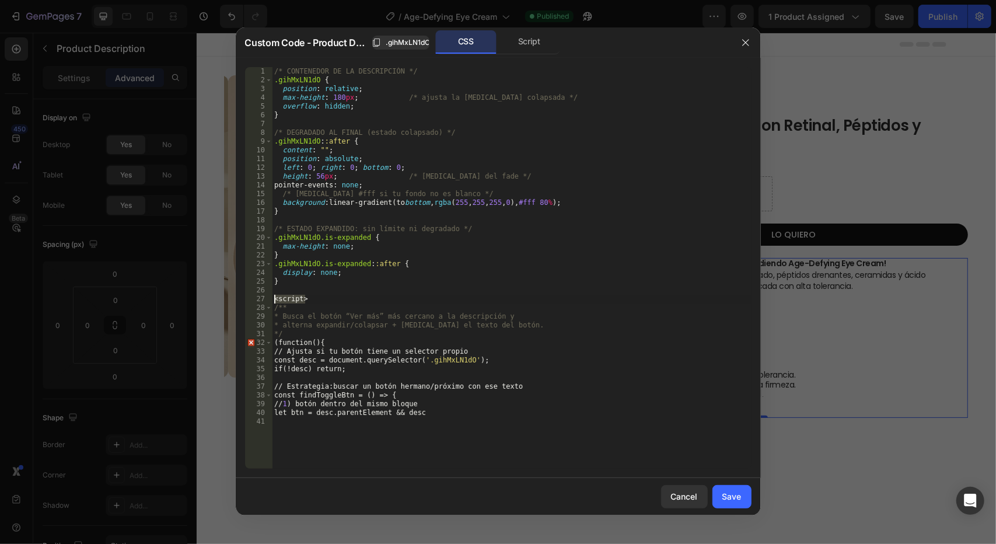
drag, startPoint x: 335, startPoint y: 298, endPoint x: 269, endPoint y: 299, distance: 65.9
click at [269, 299] on div "1 2 3 4 5 6 7 8 9 10 11 12 13 14 15 16 17 18 19 20 21 22 23 24 25 26 27 28 29 3…" at bounding box center [498, 267] width 506 height 401
type textarea "<script>"
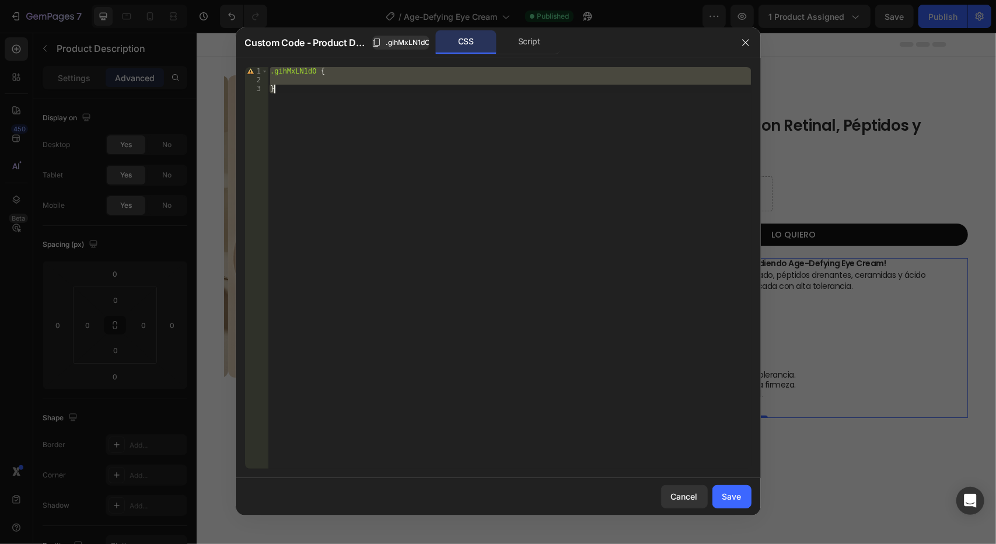
type textarea "let btn = desc.parentElement && desc"
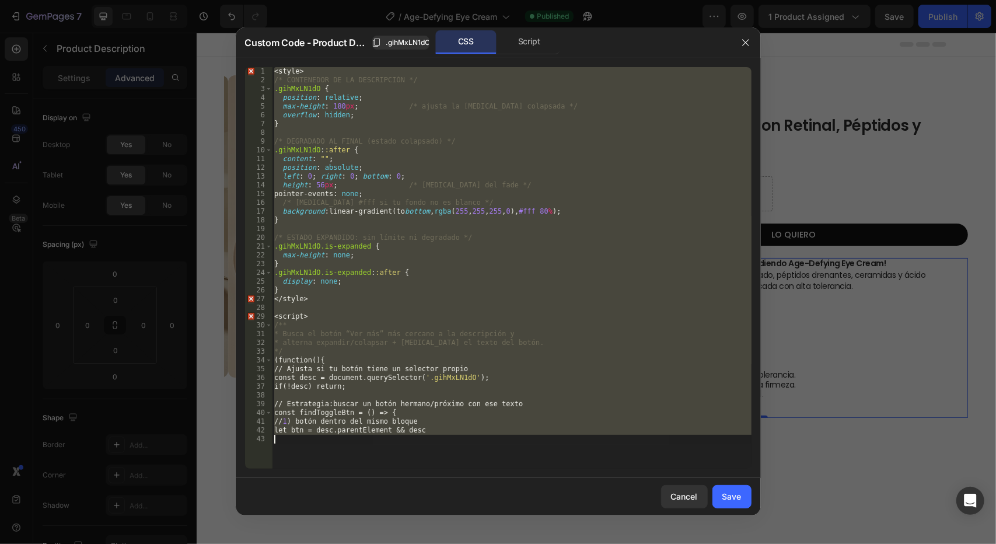
click at [435, 448] on div "< style > /* CONTENEDOR DE LA DESCRIPCIÓN */ .gihMxLN1dO { position : relative …" at bounding box center [512, 267] width 480 height 401
drag, startPoint x: 425, startPoint y: 449, endPoint x: 262, endPoint y: -2, distance: 479.5
click at [262, 0] on html "7 Version history / Age-Defying Eye Cream Published Preview 1 product assigned …" at bounding box center [498, 0] width 996 height 0
type textarea "<style> /* CONTENEDOR DE LA DESCRIPCIÓN */"
paste textarea
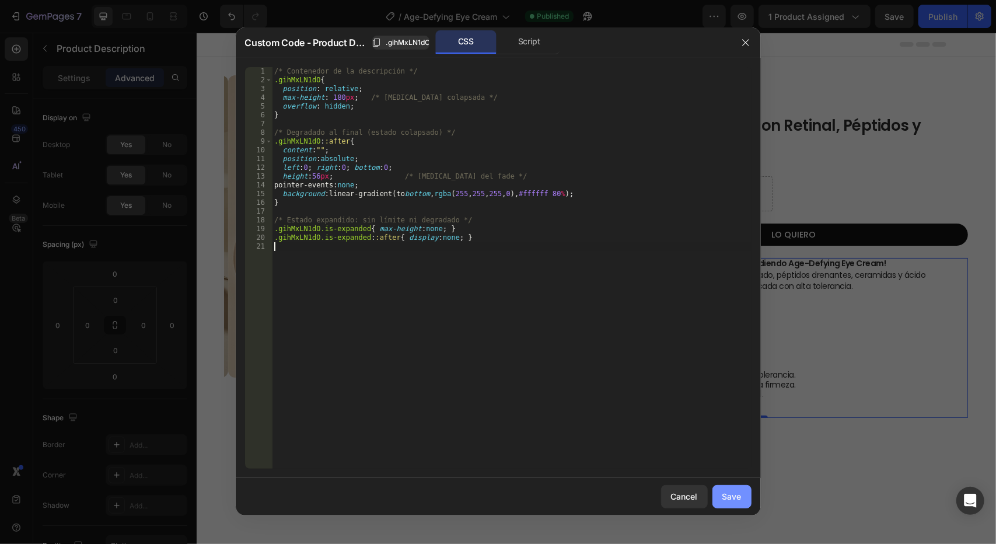
click at [729, 495] on div "Save" at bounding box center [731, 496] width 19 height 12
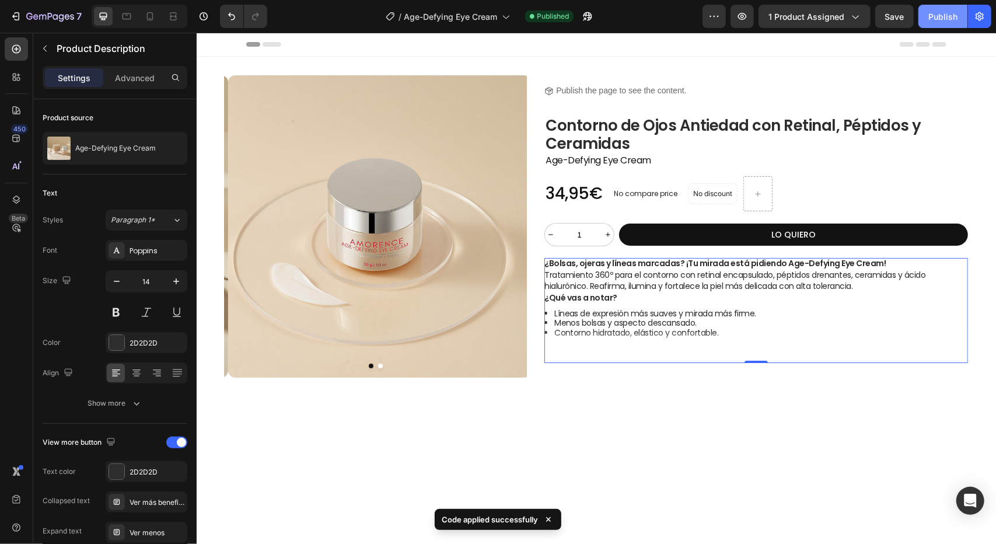
click at [941, 17] on div "Publish" at bounding box center [942, 17] width 29 height 12
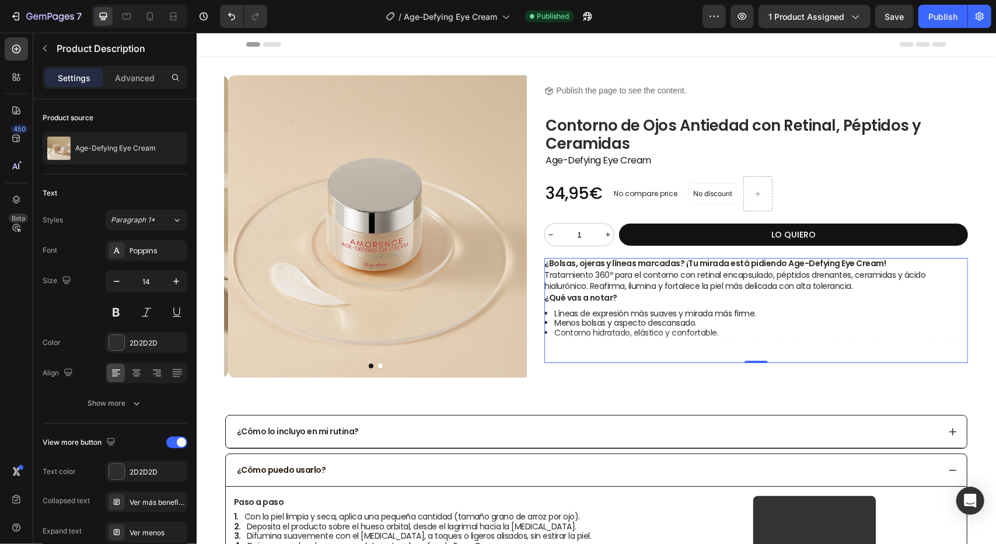
click at [649, 327] on li "Contorno hidratado, elástico y confortable." at bounding box center [761, 332] width 414 height 10
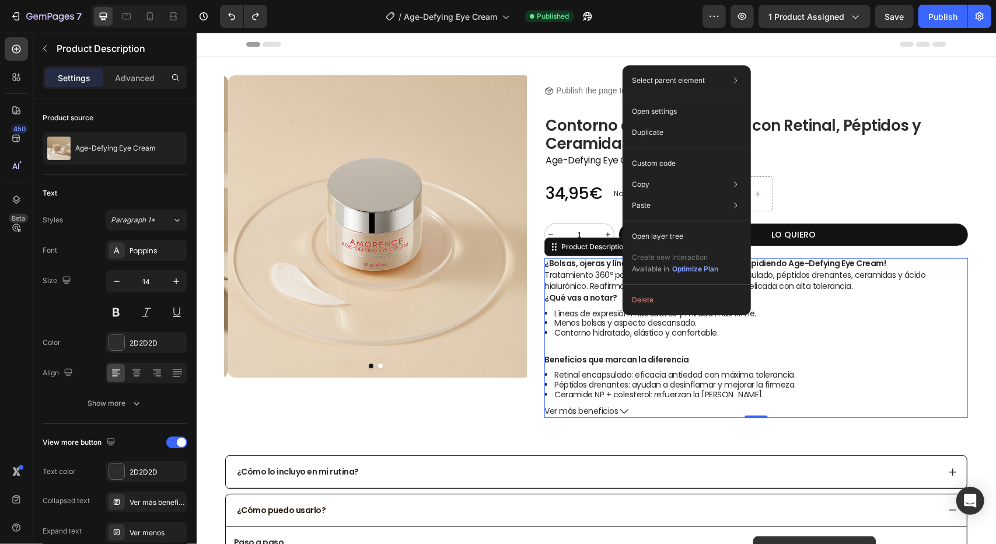
click at [665, 359] on span "Beneficios que marcan la diferencia" at bounding box center [616, 359] width 145 height 12
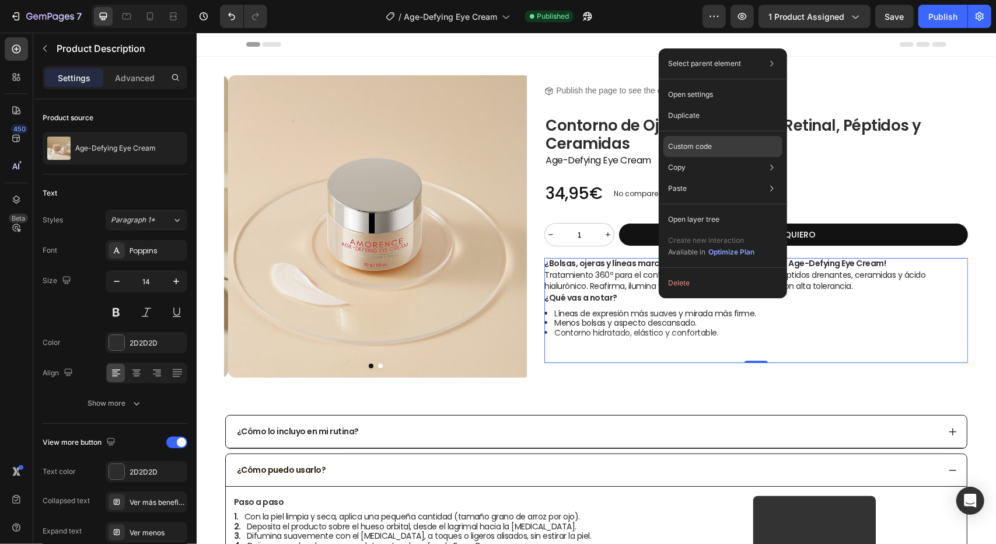
click at [702, 149] on p "Custom code" at bounding box center [690, 146] width 44 height 11
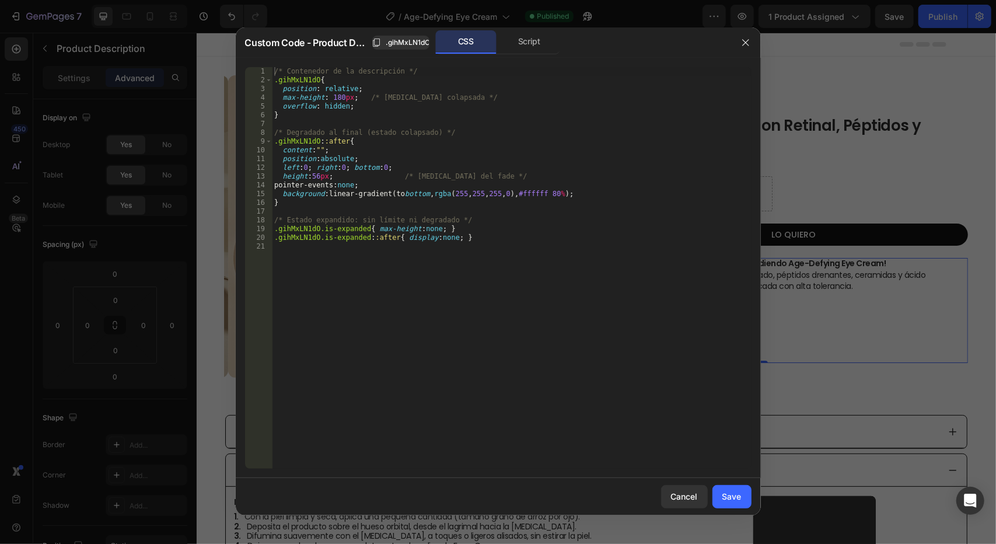
click at [149, 19] on div at bounding box center [498, 272] width 996 height 544
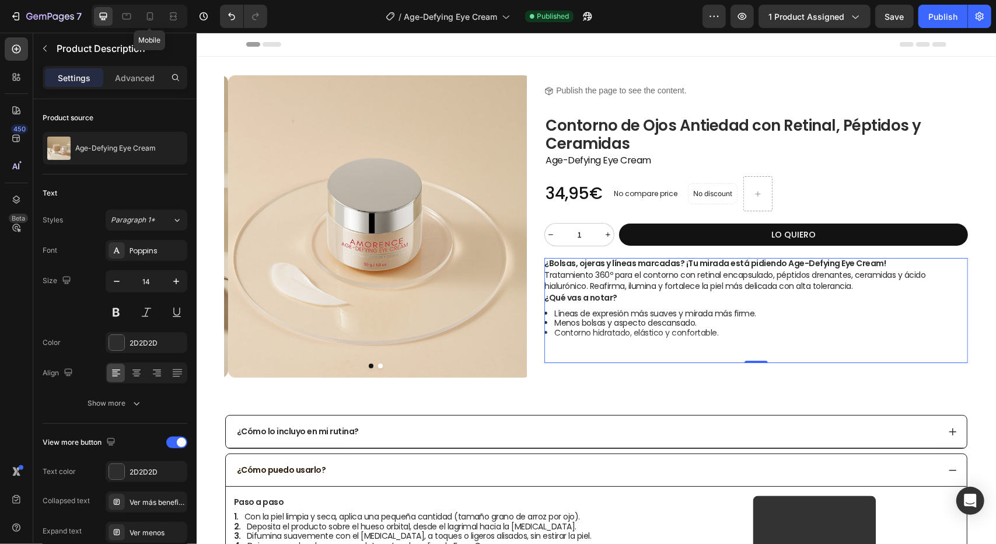
click at [149, 19] on icon at bounding box center [150, 16] width 6 height 8
type input "12"
type input "10"
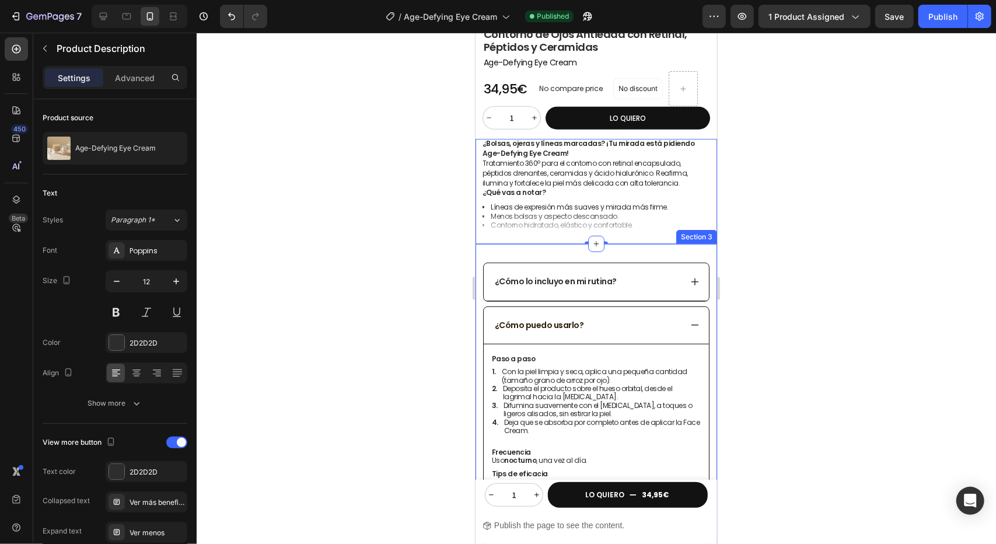
scroll to position [328, 0]
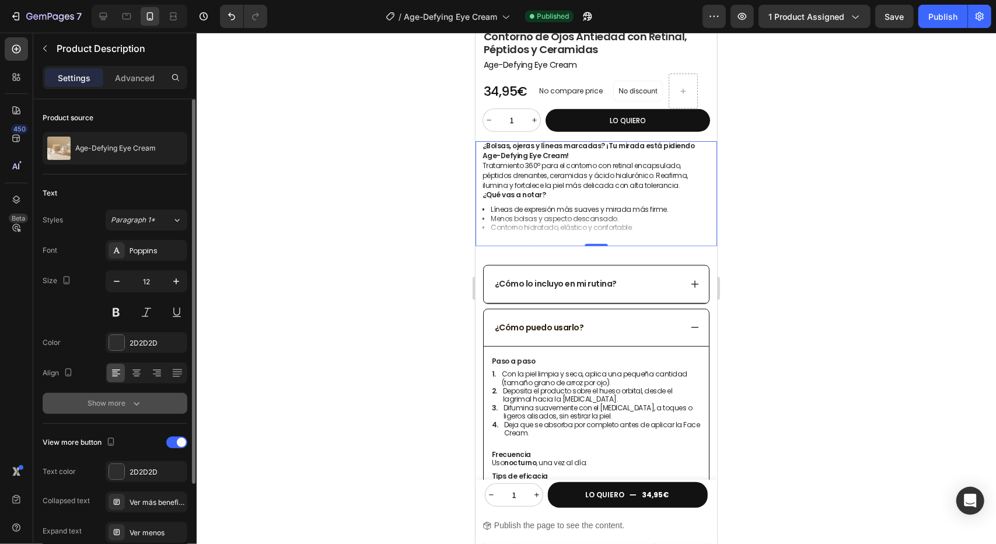
click at [131, 408] on button "Show more" at bounding box center [115, 403] width 145 height 21
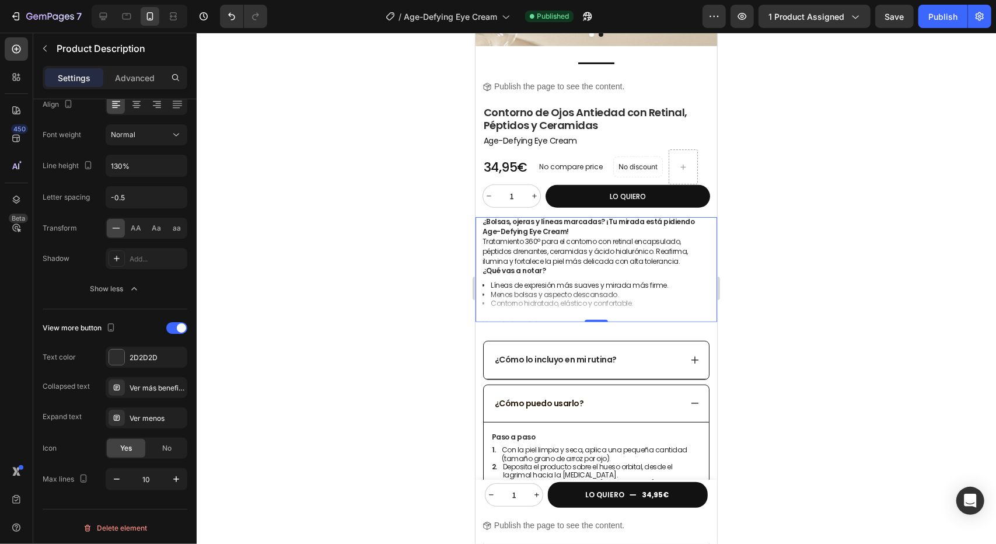
scroll to position [153, 0]
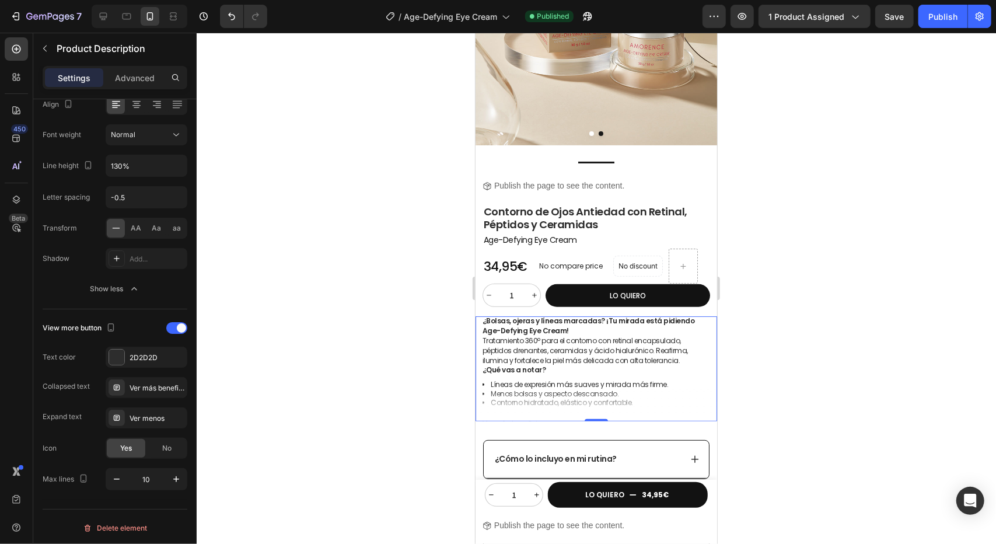
click at [554, 402] on div "¿Bolsas, ojeras y líneas marcadas? ¡Tu mirada está pidiendo Age-Defying Eye Cre…" at bounding box center [596, 373] width 228 height 114
click at [151, 384] on div "Ver más beneficios" at bounding box center [157, 388] width 55 height 11
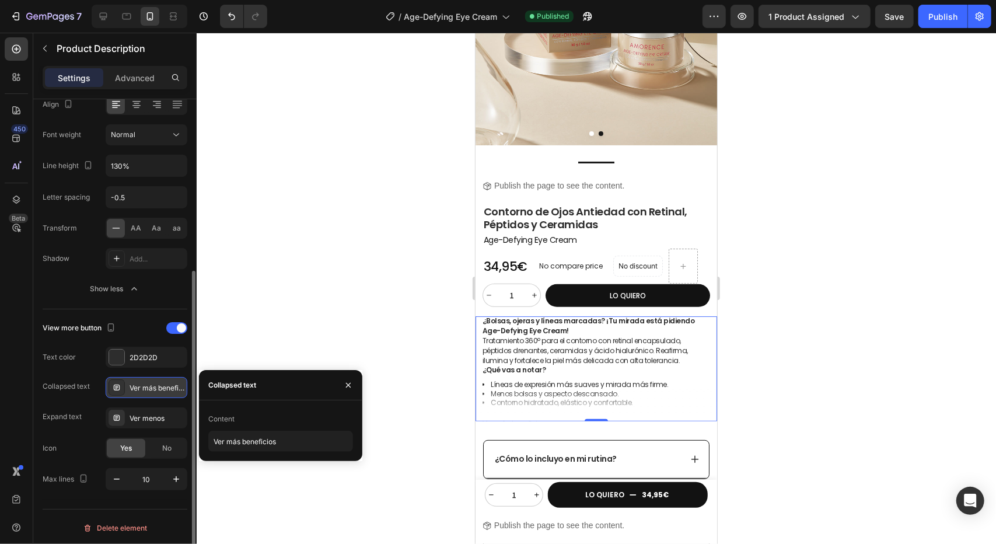
click at [151, 384] on div "Ver más beneficios" at bounding box center [157, 388] width 55 height 11
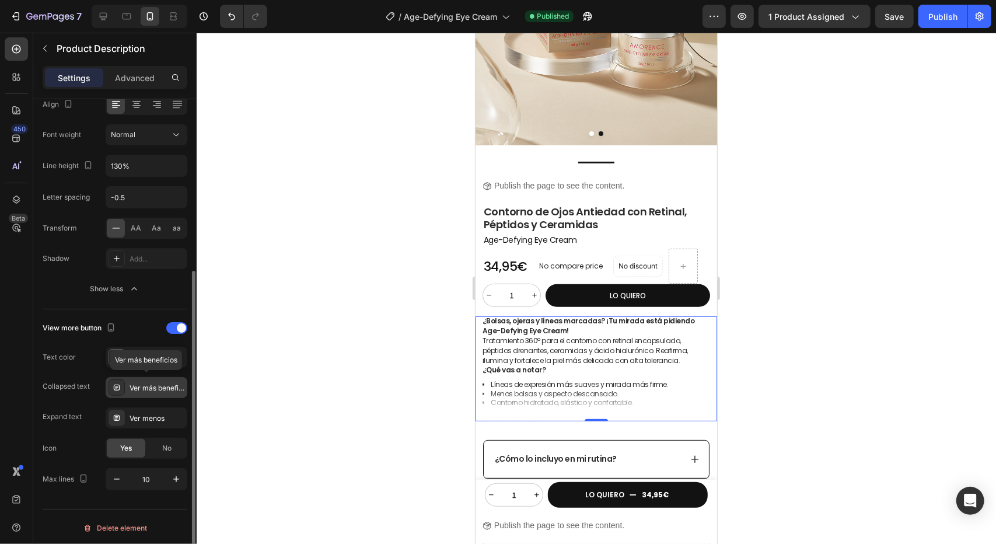
click at [151, 384] on div "Ver más beneficios" at bounding box center [157, 388] width 55 height 11
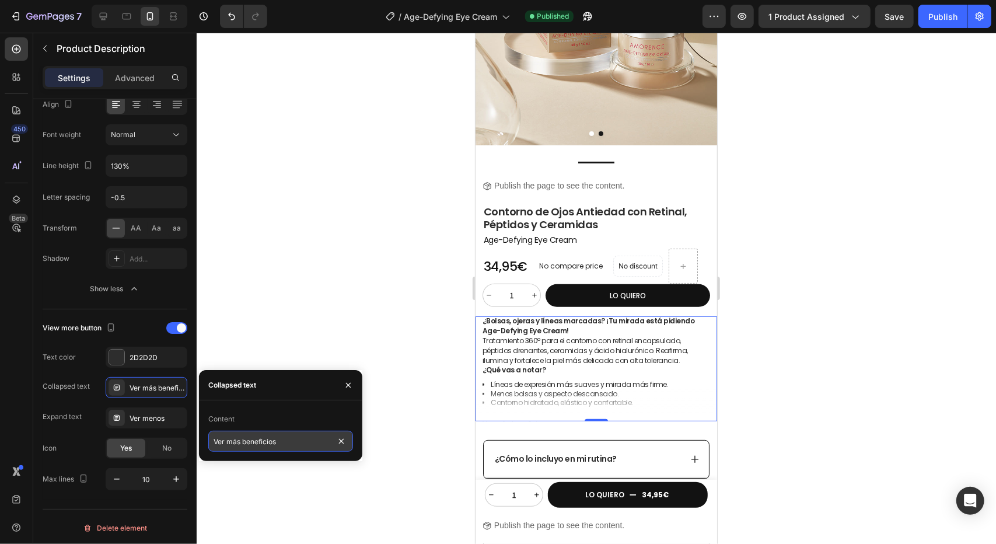
click at [275, 450] on input "Ver más beneficios" at bounding box center [280, 441] width 145 height 21
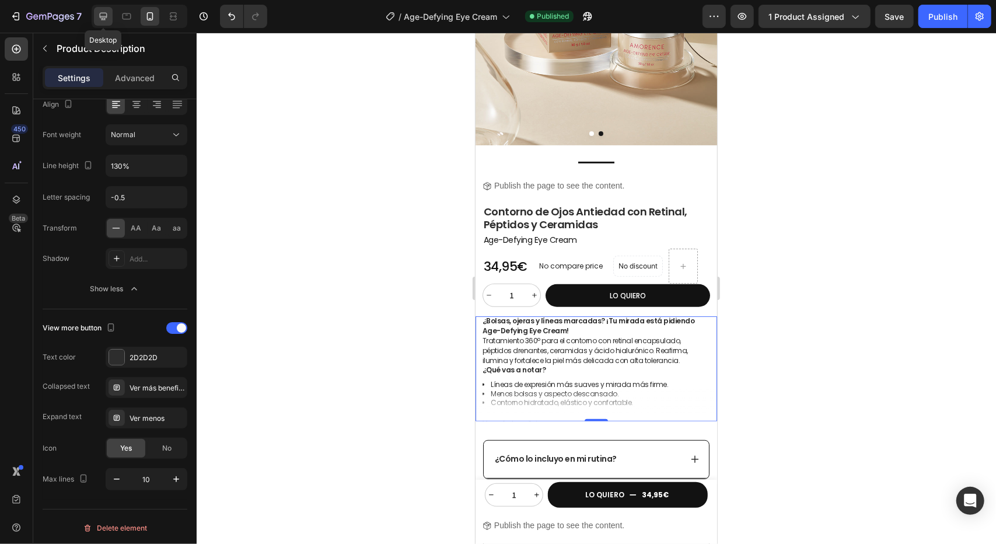
click at [104, 15] on icon at bounding box center [103, 17] width 12 height 12
type input "14"
type input "120%"
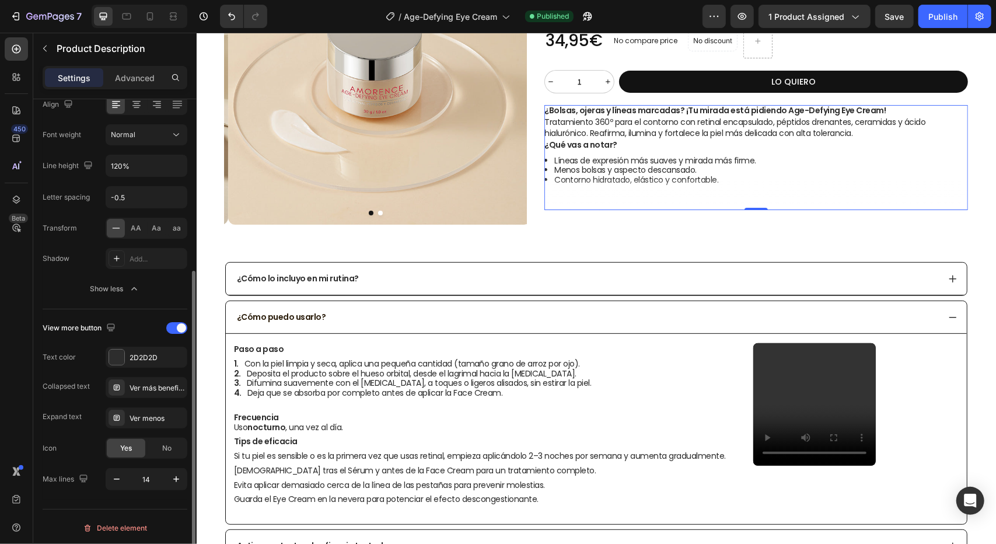
scroll to position [184, 0]
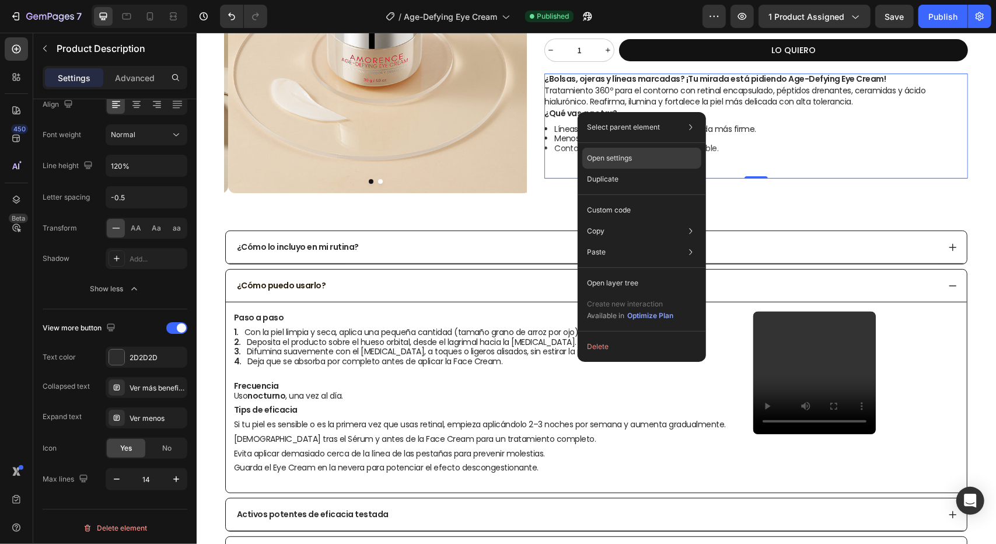
click at [628, 160] on p "Open settings" at bounding box center [609, 158] width 45 height 11
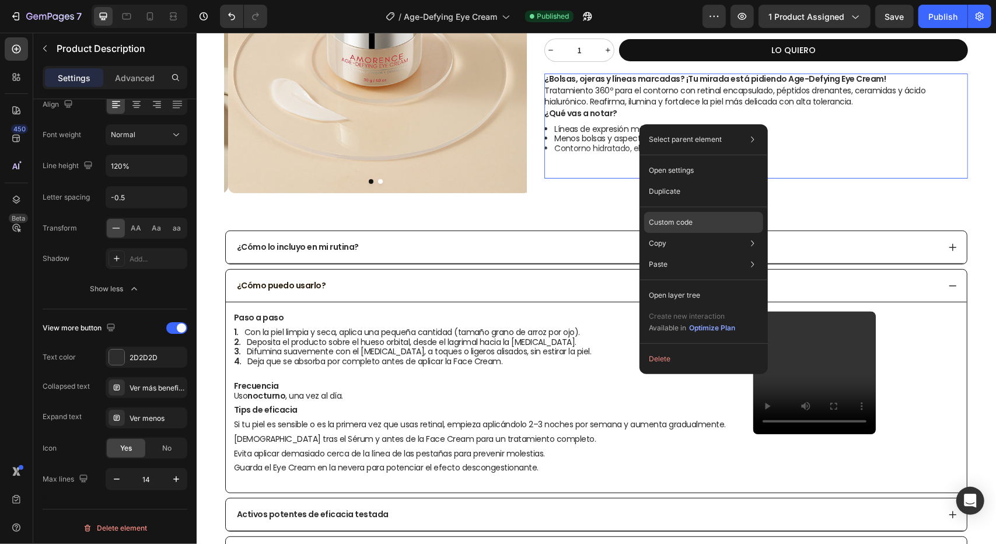
click at [686, 219] on p "Custom code" at bounding box center [671, 222] width 44 height 11
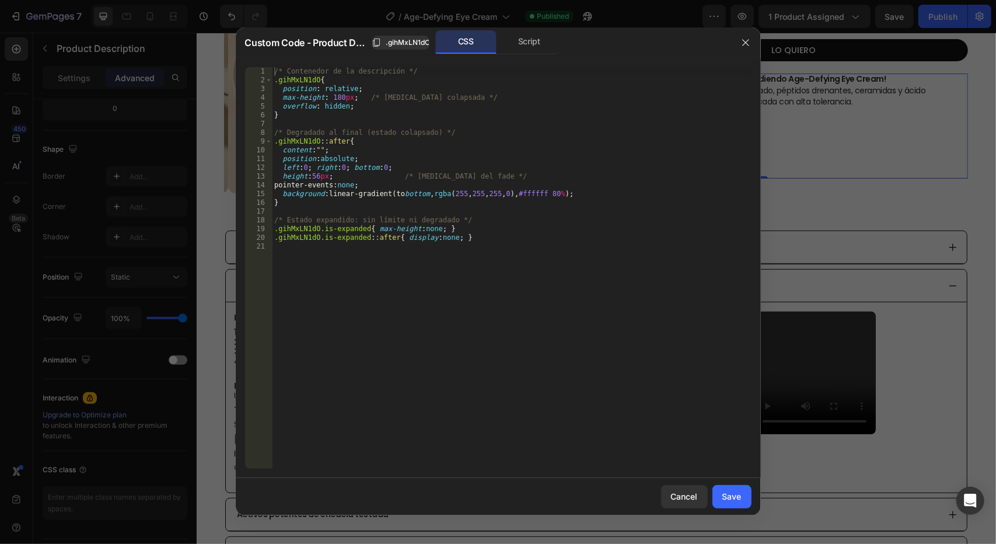
click at [482, 246] on div "/* Contenedor de la descripción */ .gihMxLN1dO { position : relative ; max-heig…" at bounding box center [512, 276] width 480 height 419
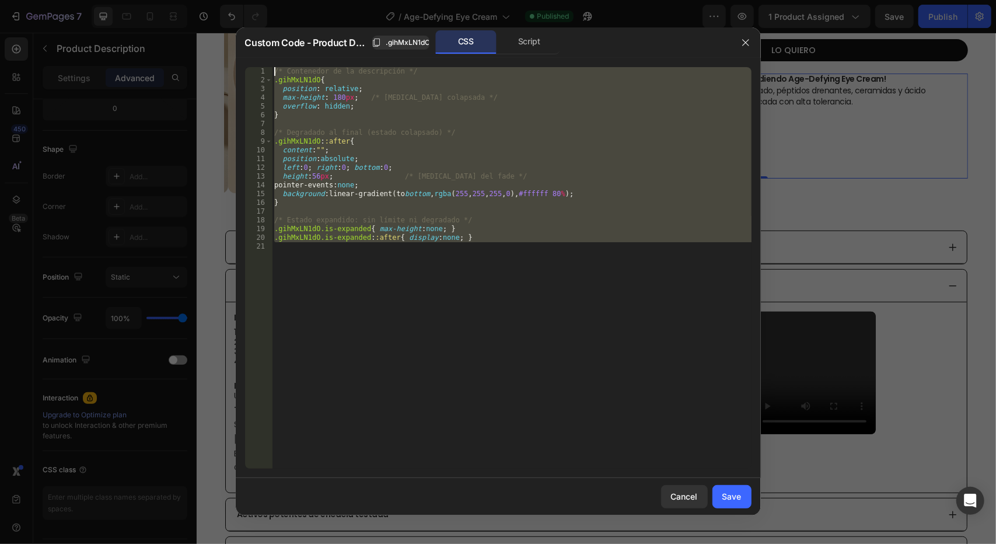
drag, startPoint x: 492, startPoint y: 244, endPoint x: 232, endPoint y: 3, distance: 355.5
click at [233, 4] on div "Custom Code - Product Description .gihMxLN1dO CSS Script 1 2 3 4 5 6 7 8 9 10 1…" at bounding box center [498, 272] width 996 height 544
type textarea "/* Contenedor de la descripción */ .gihMxLN1dO{"
paste textarea
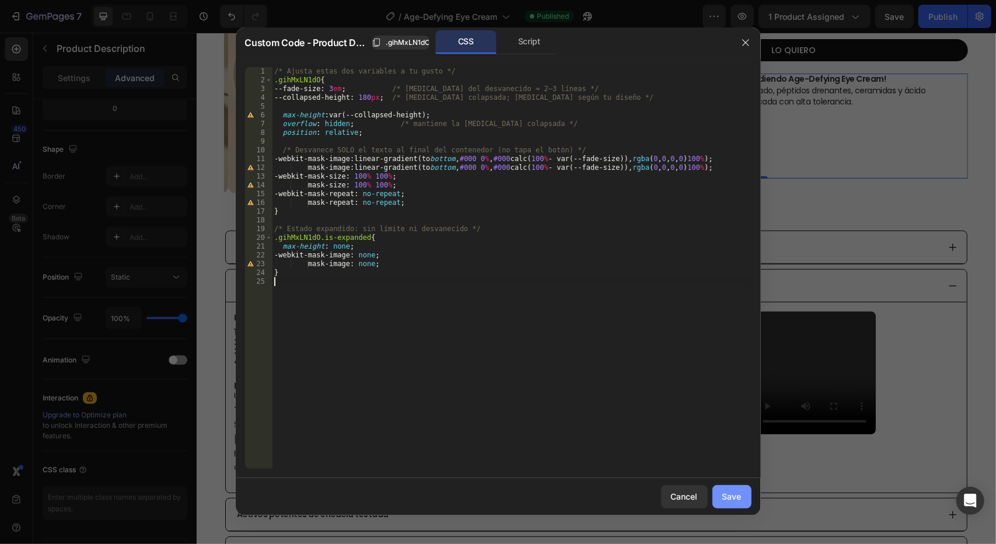
click at [726, 492] on div "Save" at bounding box center [731, 496] width 19 height 12
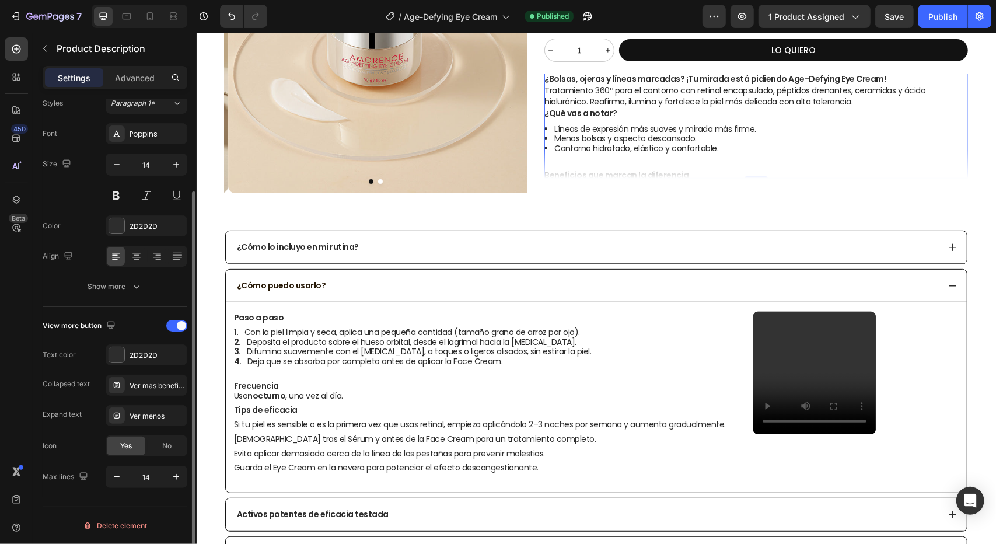
scroll to position [116, 0]
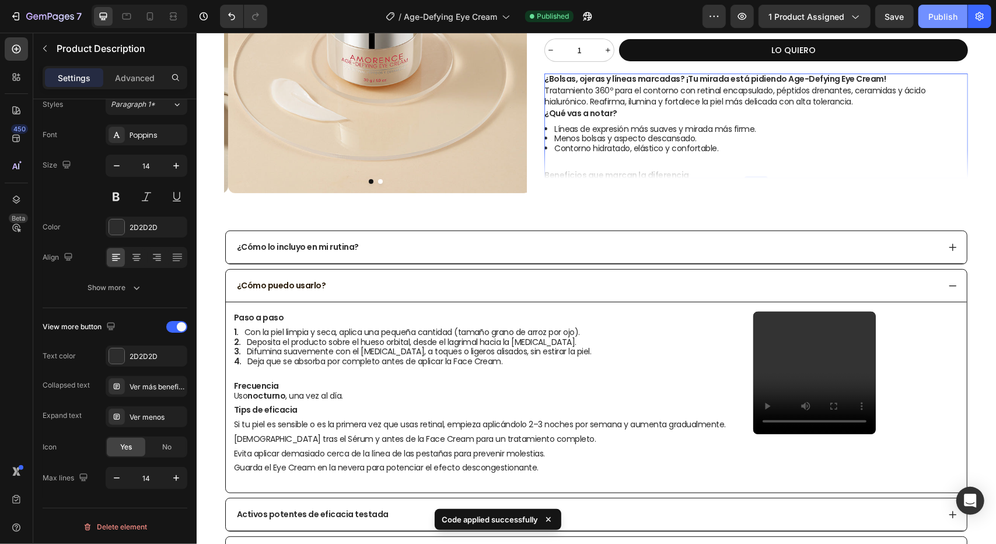
click at [936, 20] on div "Publish" at bounding box center [942, 17] width 29 height 12
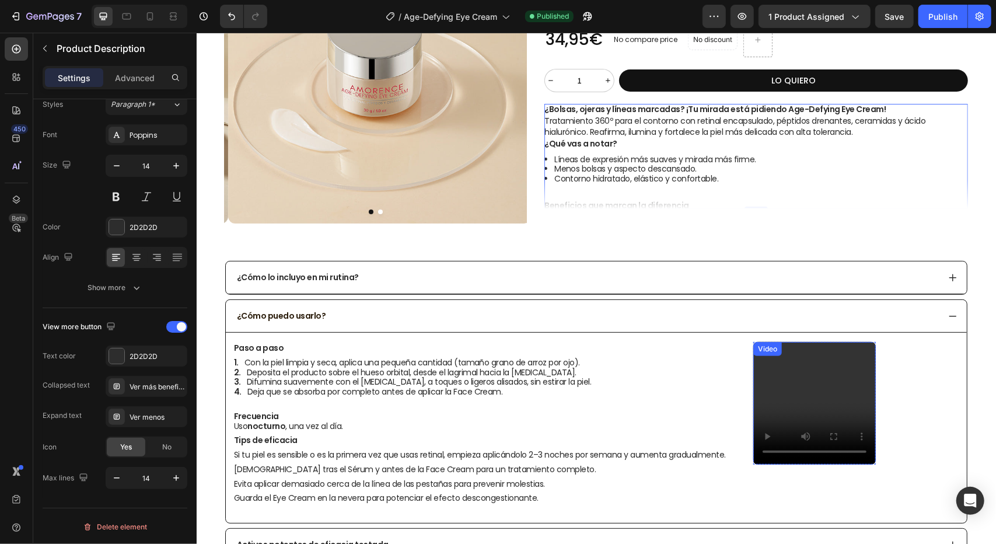
scroll to position [68, 0]
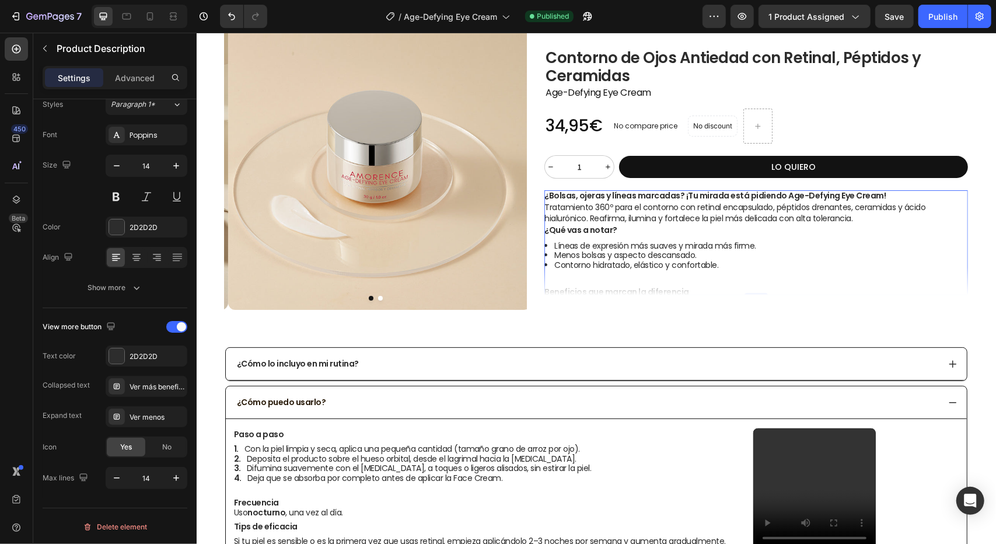
click at [688, 242] on li "Líneas de expresión más suaves y mirada más firme." at bounding box center [761, 245] width 414 height 10
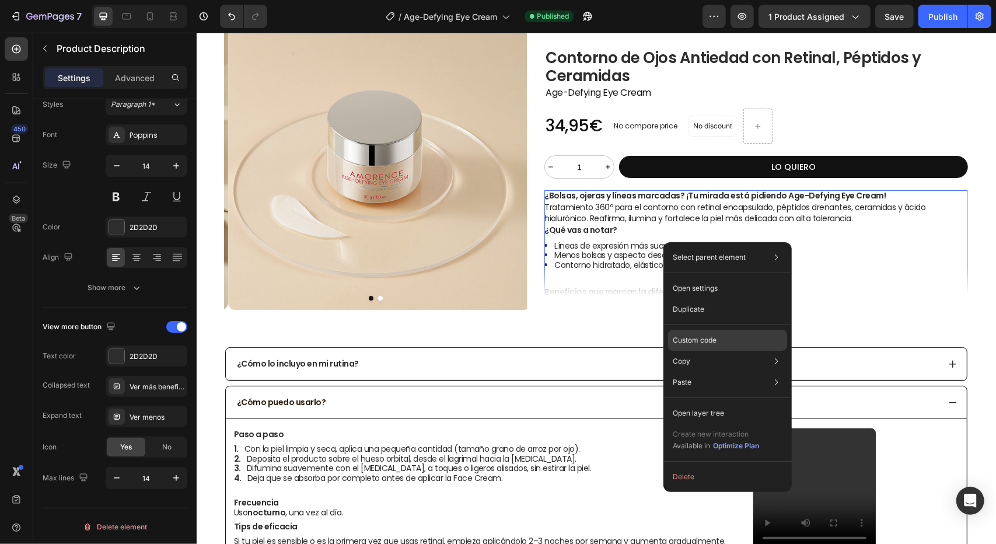
click at [701, 344] on p "Custom code" at bounding box center [695, 340] width 44 height 11
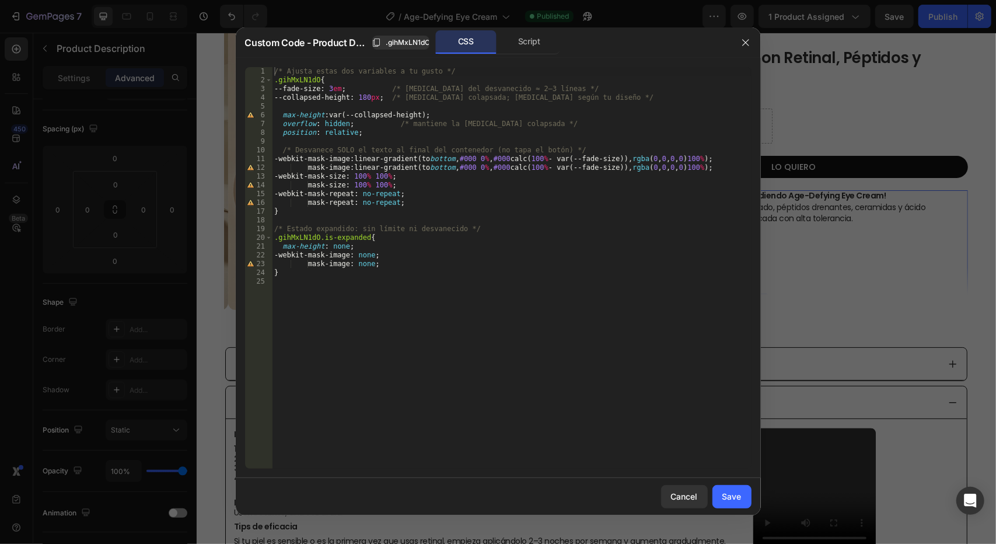
click at [828, 254] on div at bounding box center [498, 272] width 996 height 544
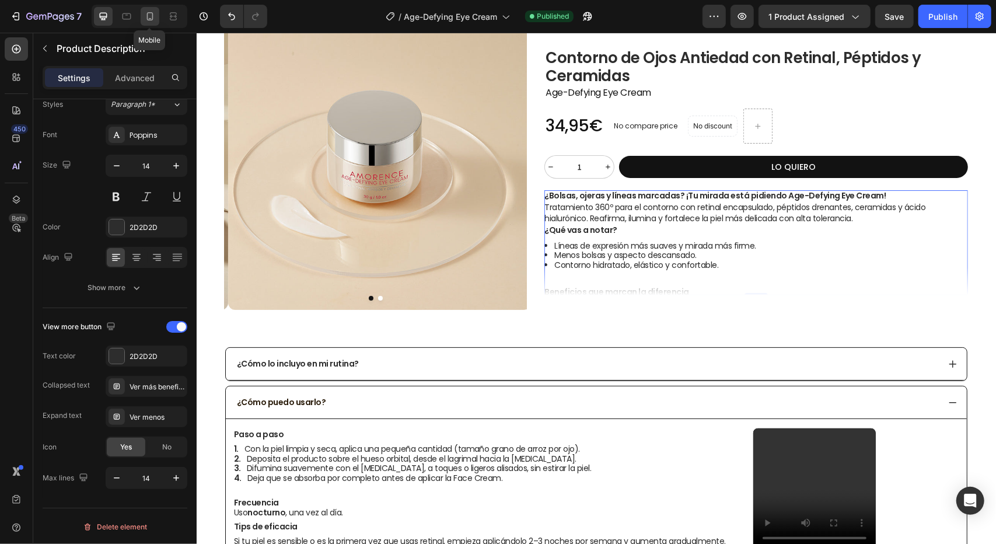
click at [148, 16] on icon at bounding box center [150, 17] width 12 height 12
type input "12"
type input "10"
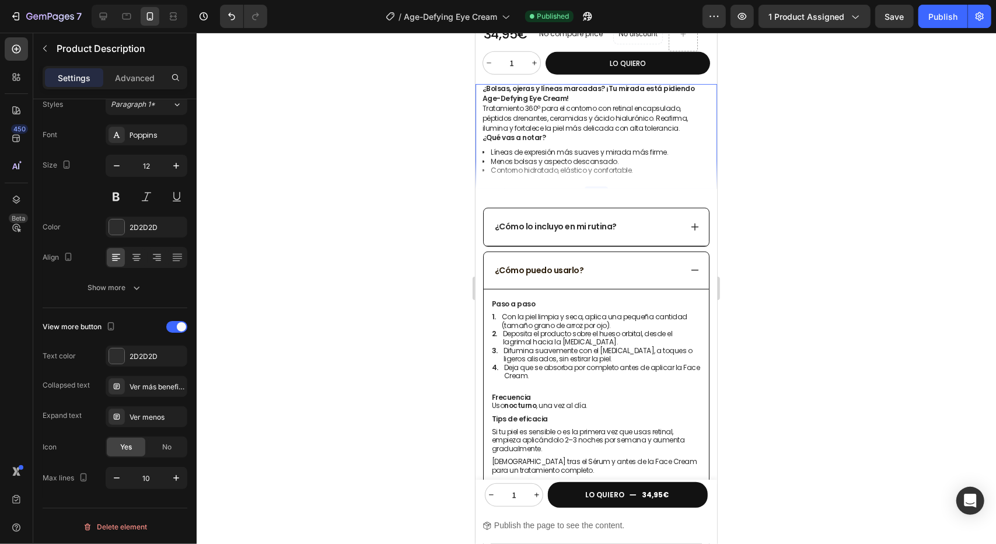
scroll to position [386, 0]
click at [569, 155] on li "Menos bolsas y aspecto descansado." at bounding box center [599, 159] width 219 height 9
click at [619, 146] on li "Líneas de expresión más suaves y mirada más firme." at bounding box center [599, 150] width 219 height 9
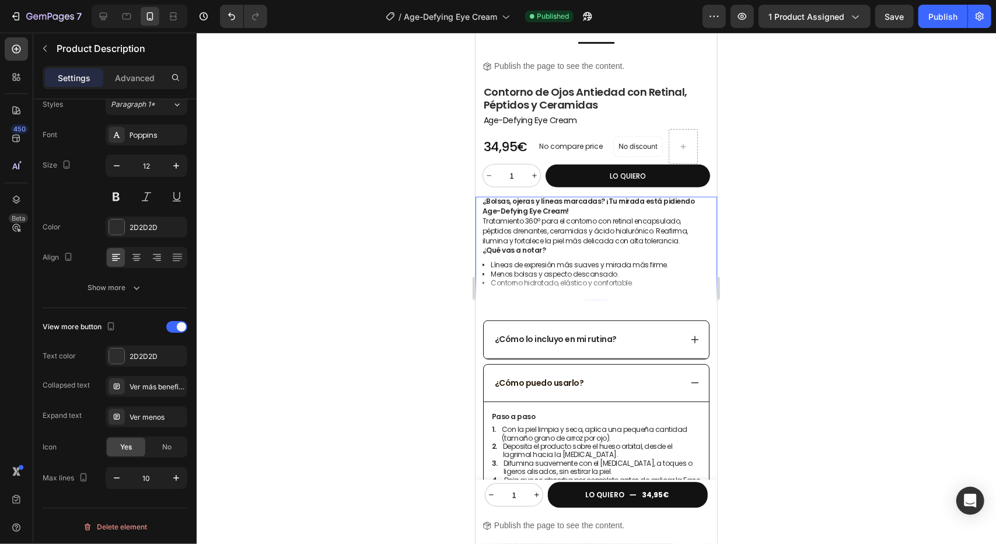
scroll to position [270, 0]
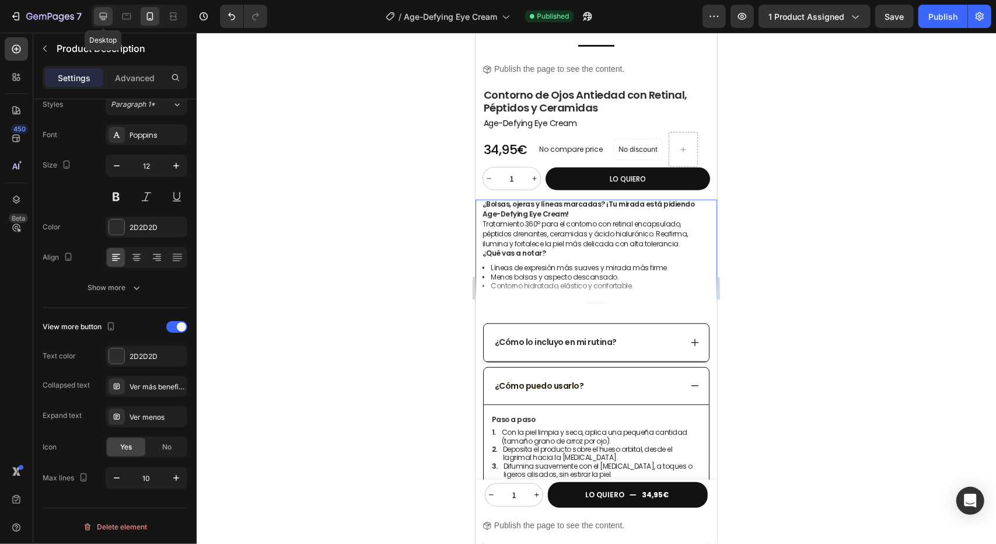
click at [104, 18] on icon at bounding box center [104, 17] width 8 height 8
type input "14"
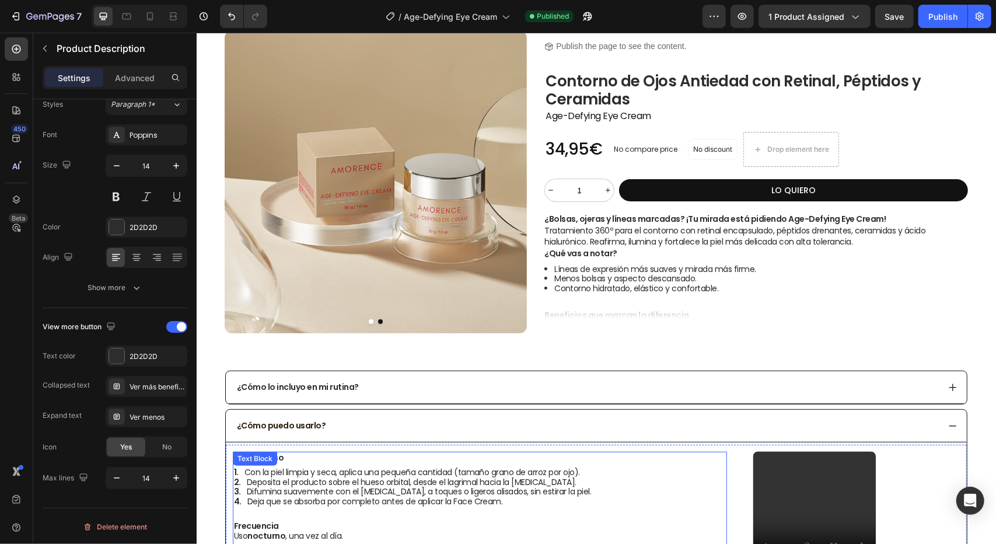
scroll to position [40, 0]
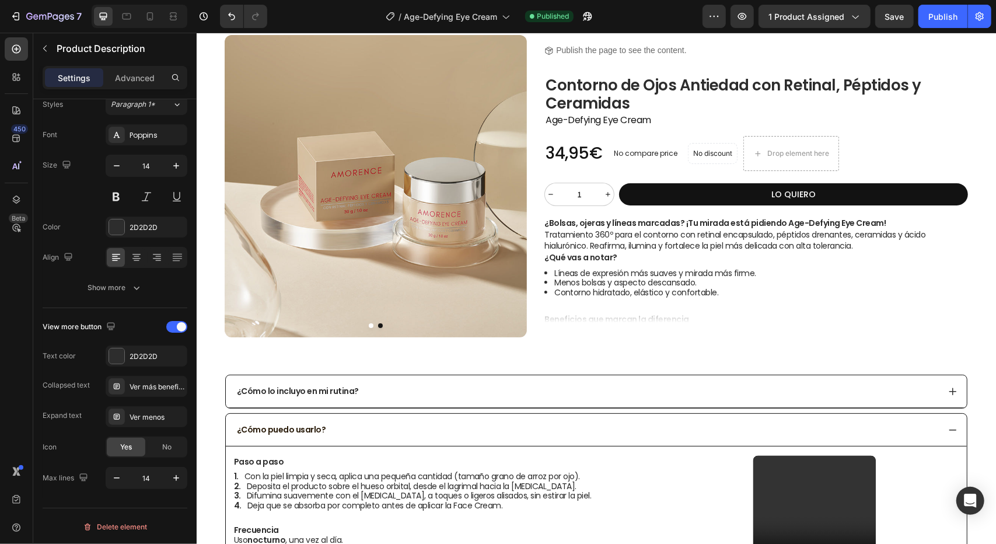
click at [730, 278] on li "Menos bolsas y aspecto descansado." at bounding box center [761, 282] width 414 height 10
click at [695, 263] on div "¿Bolsas, ojeras y líneas marcadas? ¡Tu mirada está pidiendo Age-Defying Eye Cre…" at bounding box center [756, 286] width 424 height 139
click at [688, 237] on p "Tratamiento 360º para el contorno con retinal encapsulado, péptidos drenantes, …" at bounding box center [734, 239] width 381 height 23
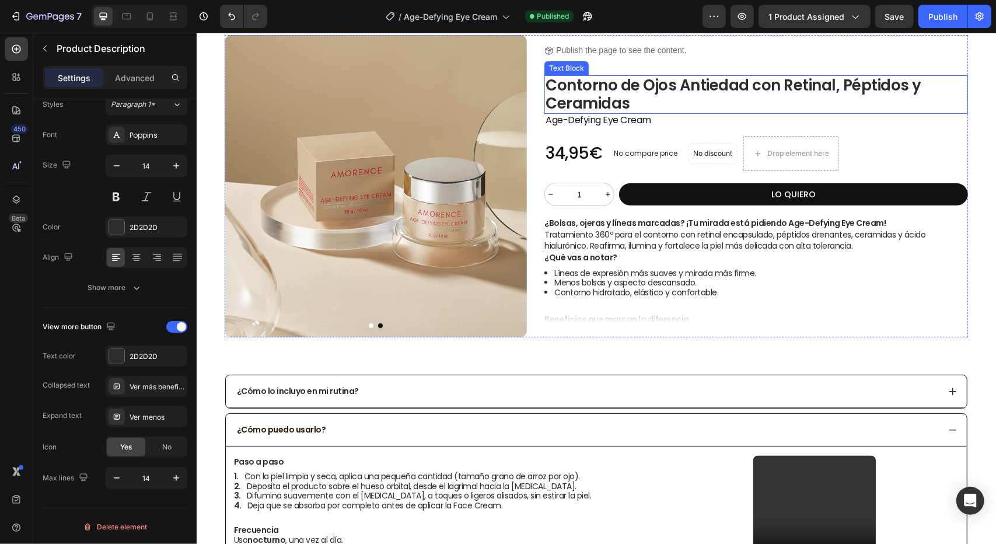
click at [686, 85] on p "Contorno de Ojos Antiedad con Retinal, Péptidos y Ceramidas" at bounding box center [755, 94] width 421 height 36
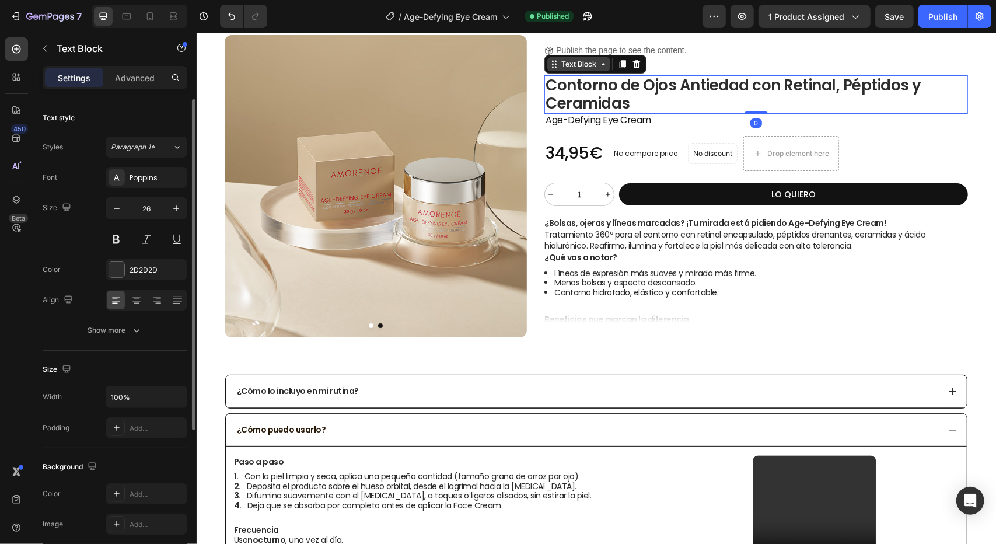
click at [569, 64] on div "Text Block" at bounding box center [578, 63] width 40 height 11
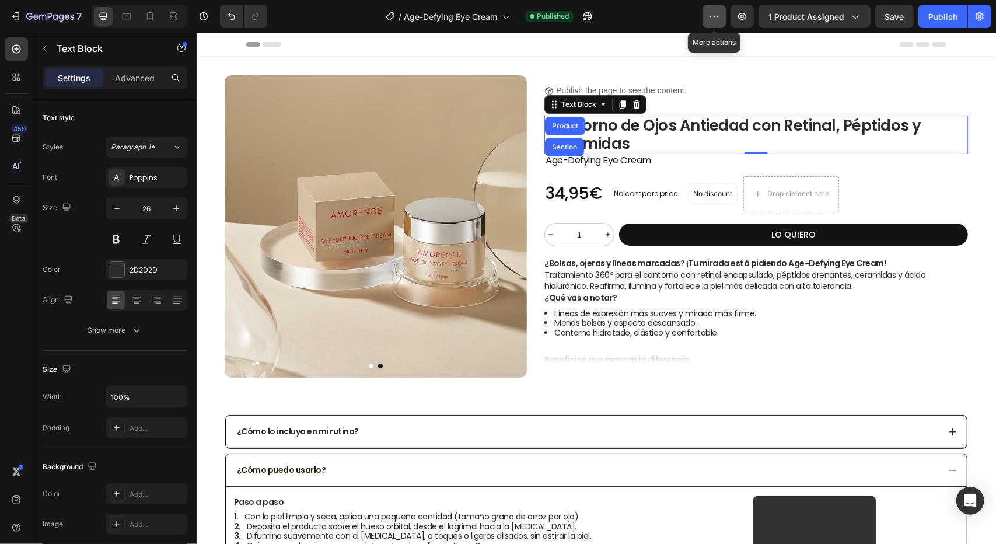
click at [718, 15] on icon "button" at bounding box center [714, 17] width 12 height 12
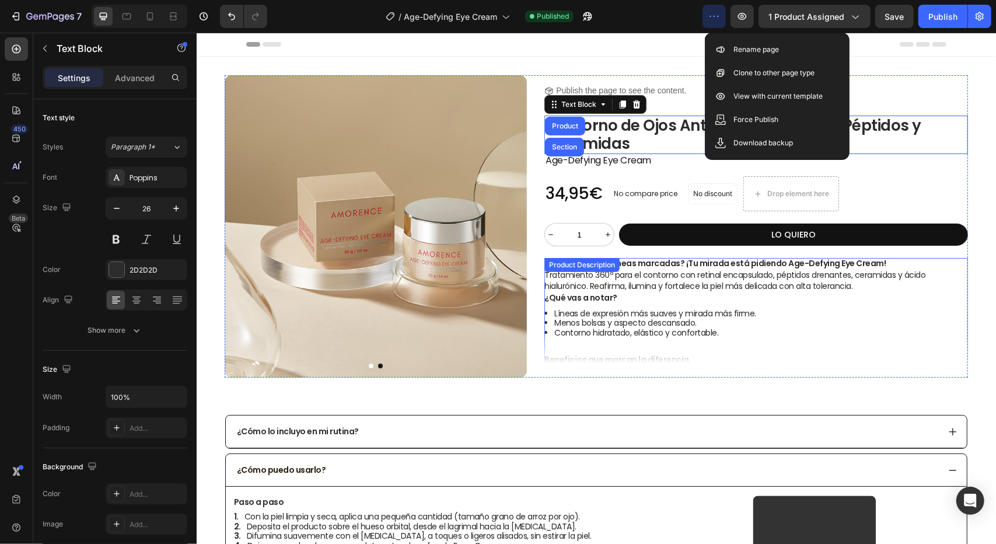
click at [717, 317] on li "Líneas de expresión más suaves y mirada más firme." at bounding box center [761, 313] width 414 height 10
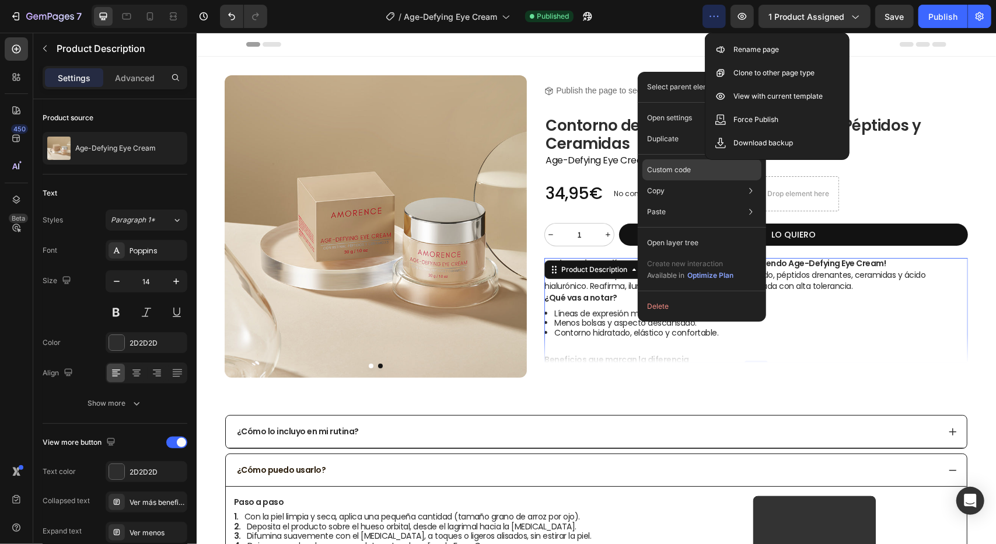
click at [683, 173] on p "Custom code" at bounding box center [669, 170] width 44 height 11
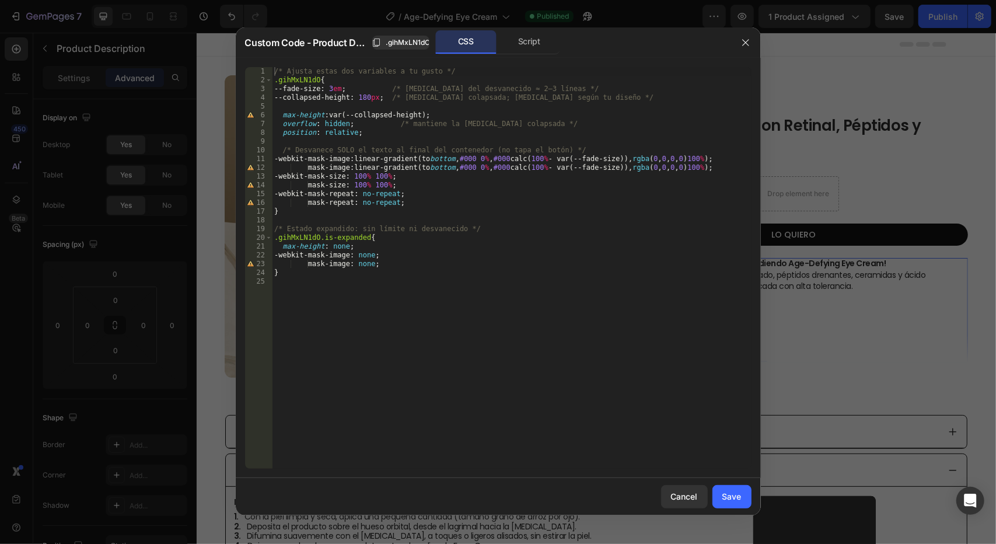
click at [366, 99] on div "/* Ajusta estas dos variables a tu gusto */ .gihMxLN1dO { --fade-size : 3 em ; …" at bounding box center [512, 276] width 480 height 419
type textarea "--collapsed-height: 3000px; /* altura colapsada; cambia según tu diseño */"
click at [728, 501] on div "Save" at bounding box center [731, 496] width 19 height 12
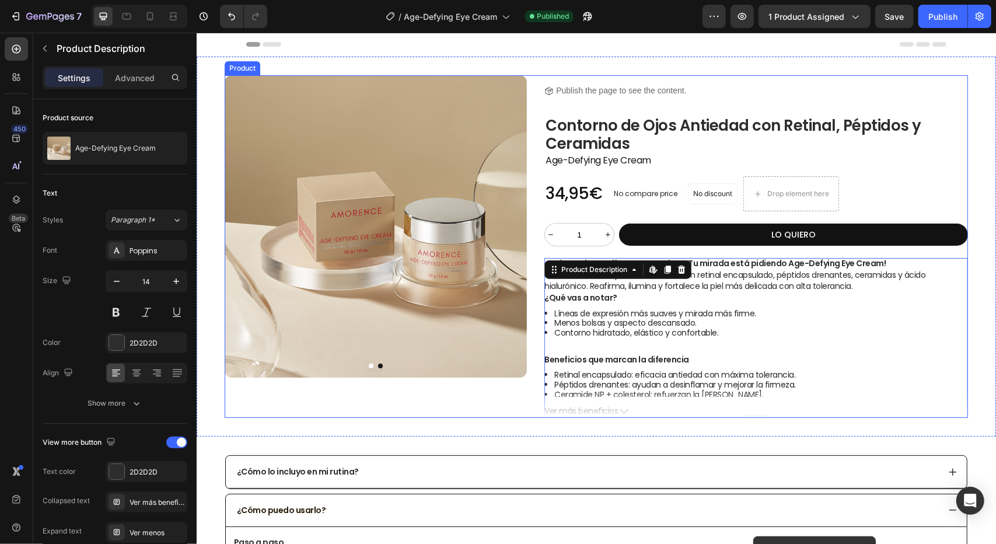
drag, startPoint x: 492, startPoint y: 404, endPoint x: 519, endPoint y: 398, distance: 27.3
click at [492, 404] on div "Product Images Product Images" at bounding box center [375, 246] width 302 height 342
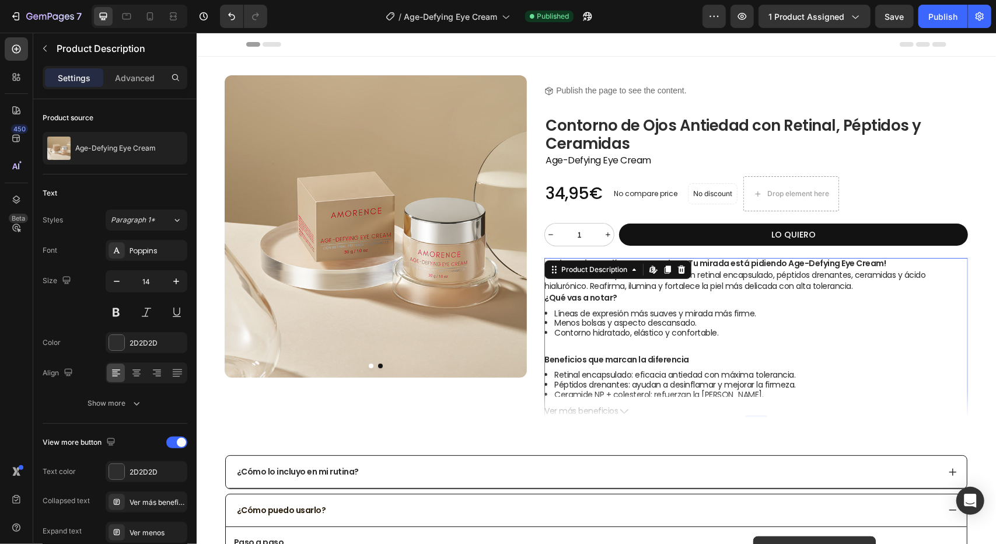
click at [620, 410] on icon at bounding box center [624, 411] width 8 height 8
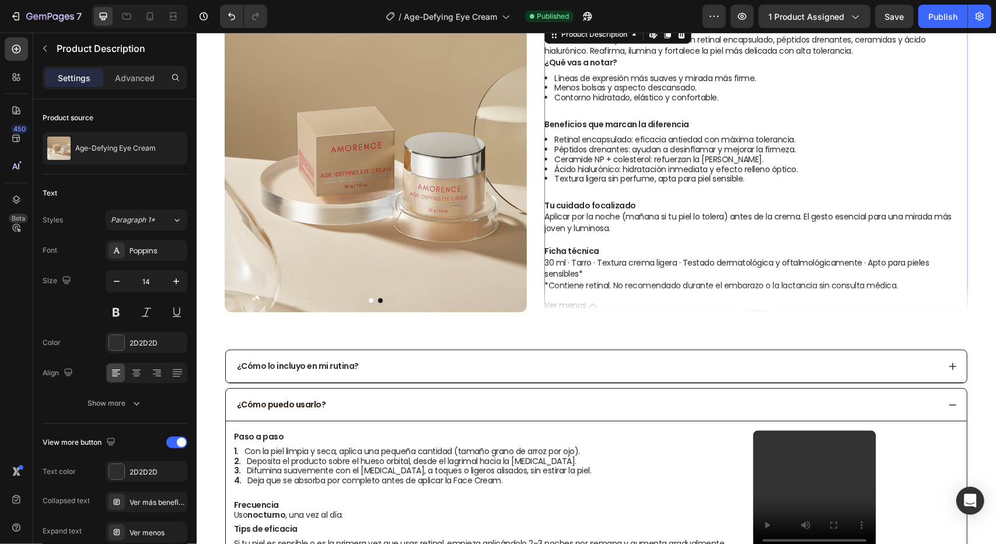
scroll to position [292, 0]
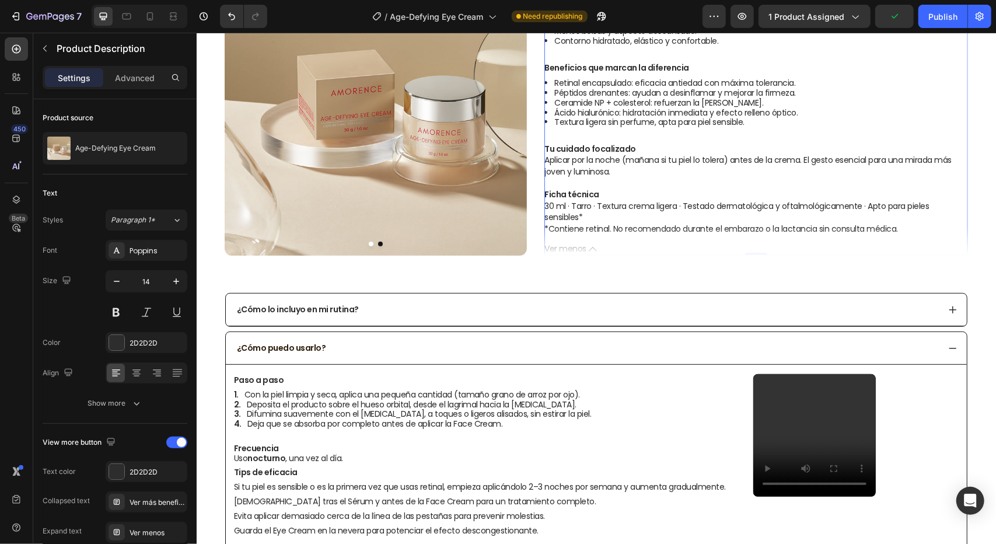
click at [592, 247] on icon at bounding box center [592, 248] width 8 height 8
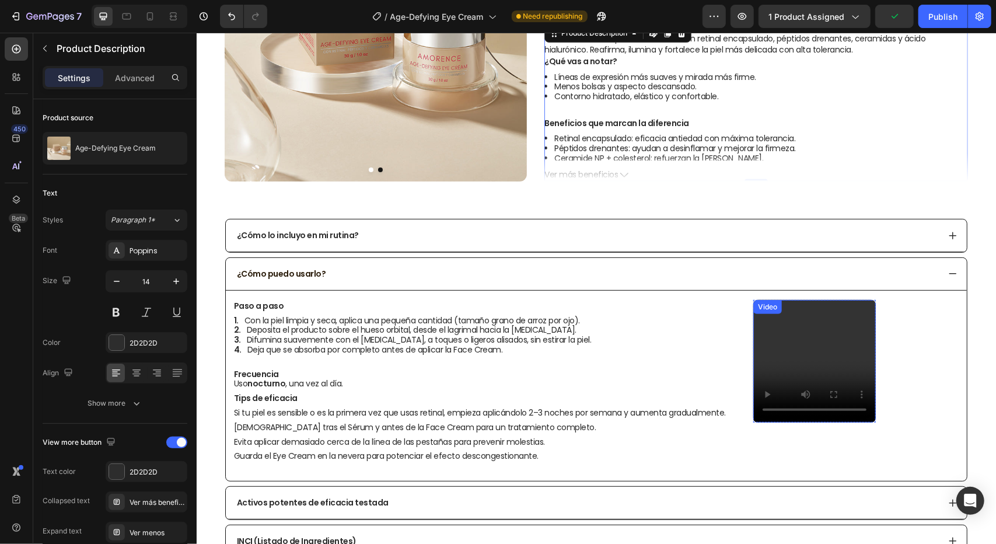
scroll to position [233, 0]
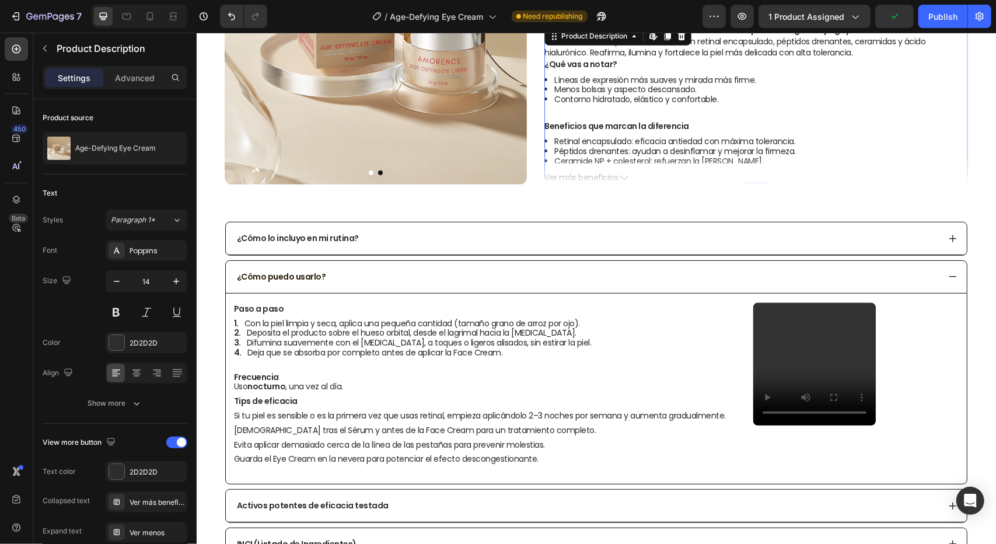
click at [674, 136] on li "Retinal encapsulado: eficacia antiedad con máxima tolerancia." at bounding box center [761, 141] width 414 height 10
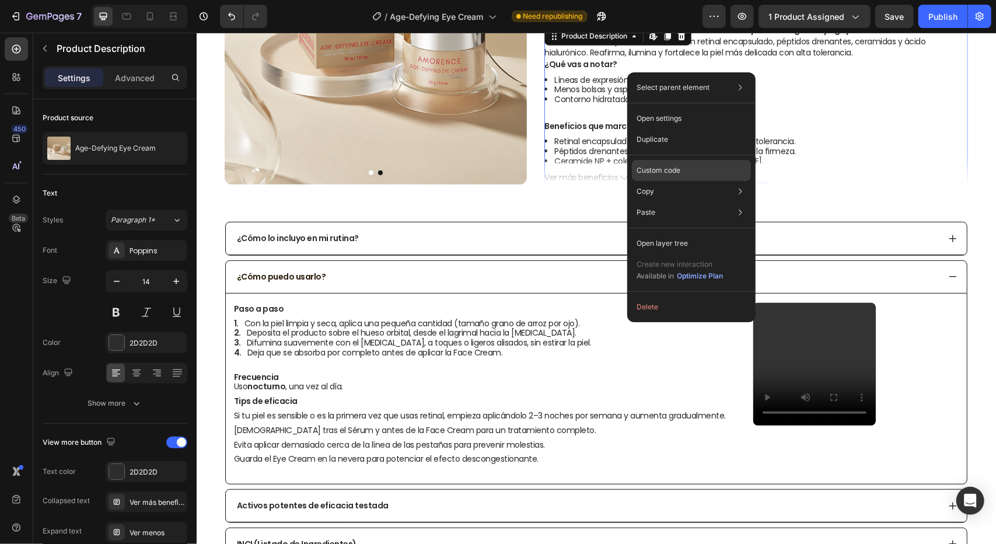
click at [691, 202] on div "Custom code" at bounding box center [691, 212] width 119 height 21
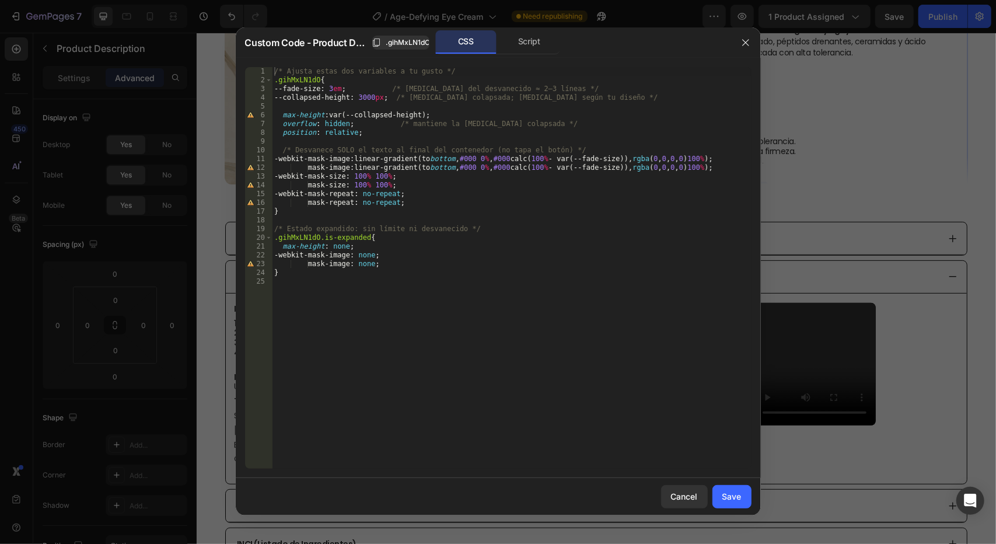
click at [370, 102] on div "/* Ajusta estas dos variables a tu gusto */ .gihMxLN1dO { --fade-size : 3 em ; …" at bounding box center [512, 276] width 480 height 419
click at [370, 96] on div "/* Ajusta estas dos variables a tu gusto */ .gihMxLN1dO { --fade-size : 3 em ; …" at bounding box center [512, 276] width 480 height 419
type textarea "--collapsed-height: 300px; /* altura colapsada; cambia según tu diseño */"
click at [731, 487] on button "Save" at bounding box center [731, 496] width 39 height 23
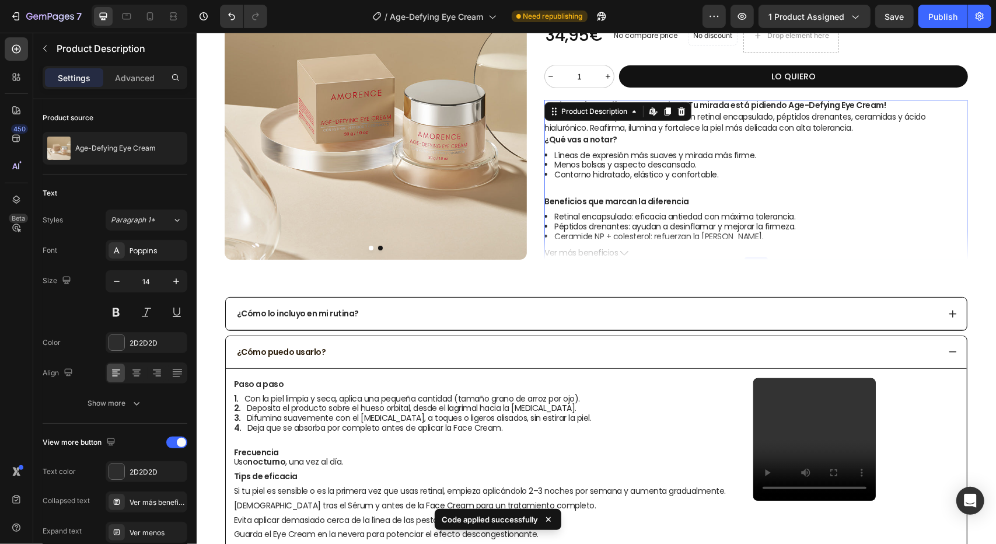
scroll to position [158, 0]
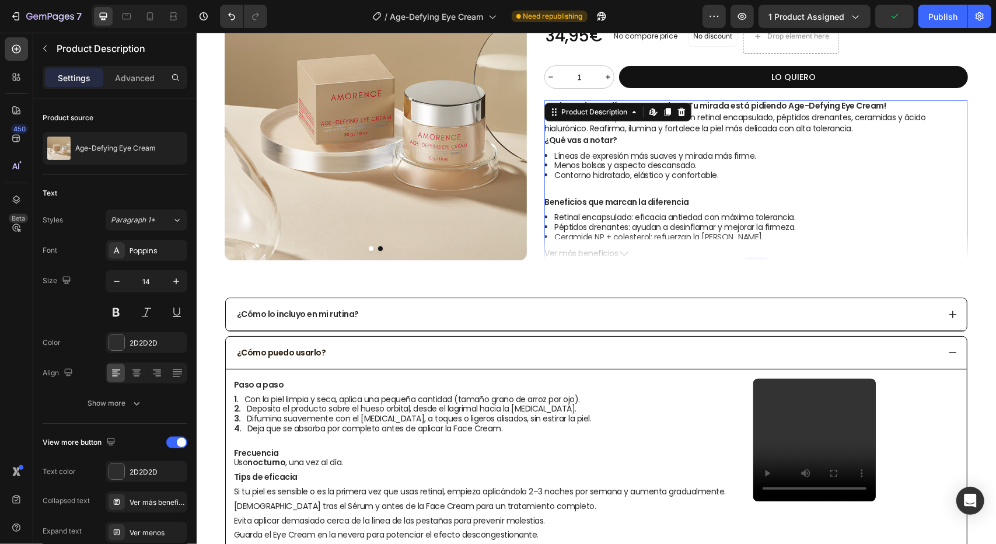
click at [623, 253] on icon at bounding box center [624, 253] width 8 height 8
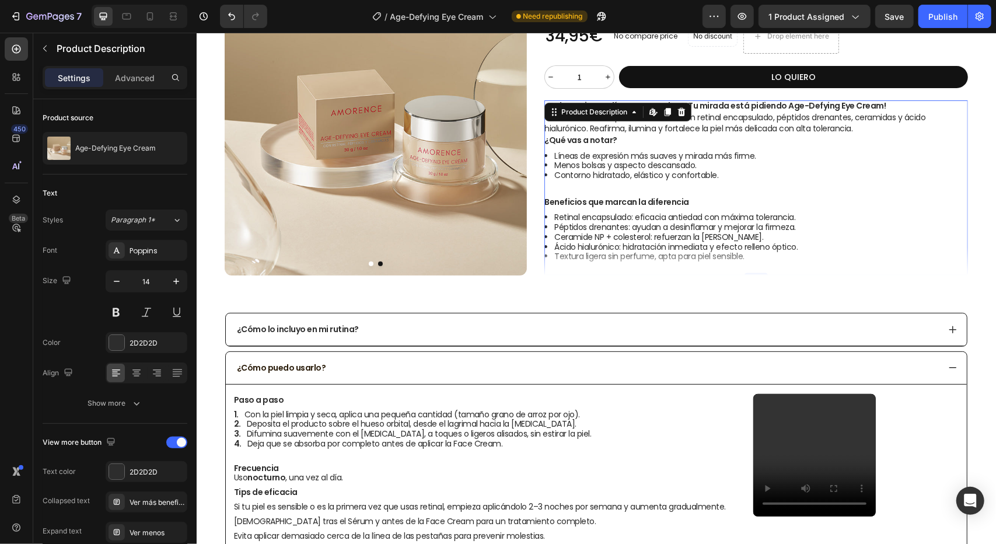
click at [751, 193] on div "¿Bolsas, ojeras y líneas marcadas? ¡Tu mirada está pidiendo Age-Defying Eye Cre…" at bounding box center [756, 234] width 424 height 268
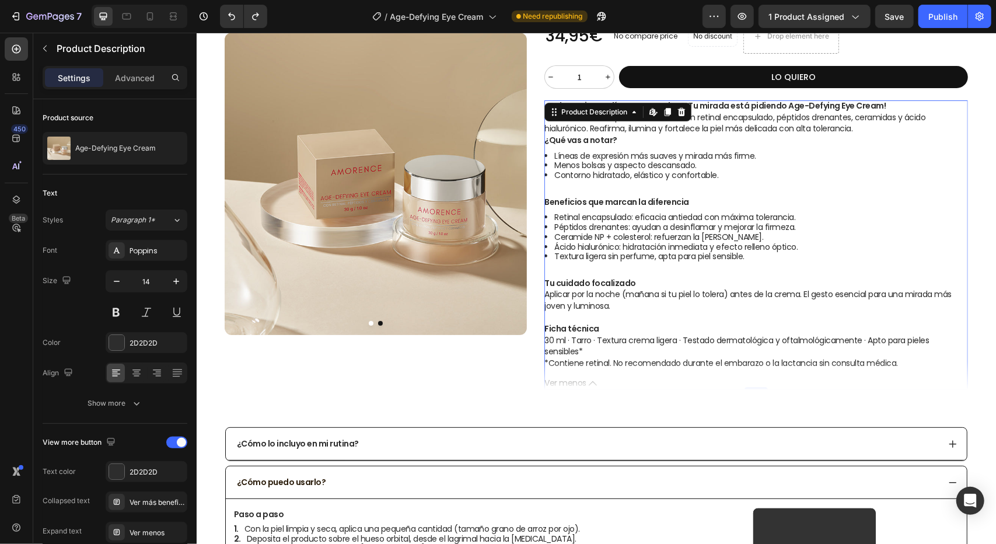
click at [588, 259] on li "Textura ligera sin perfume, apta para piel sensible." at bounding box center [761, 256] width 414 height 10
click at [588, 379] on icon at bounding box center [592, 383] width 8 height 8
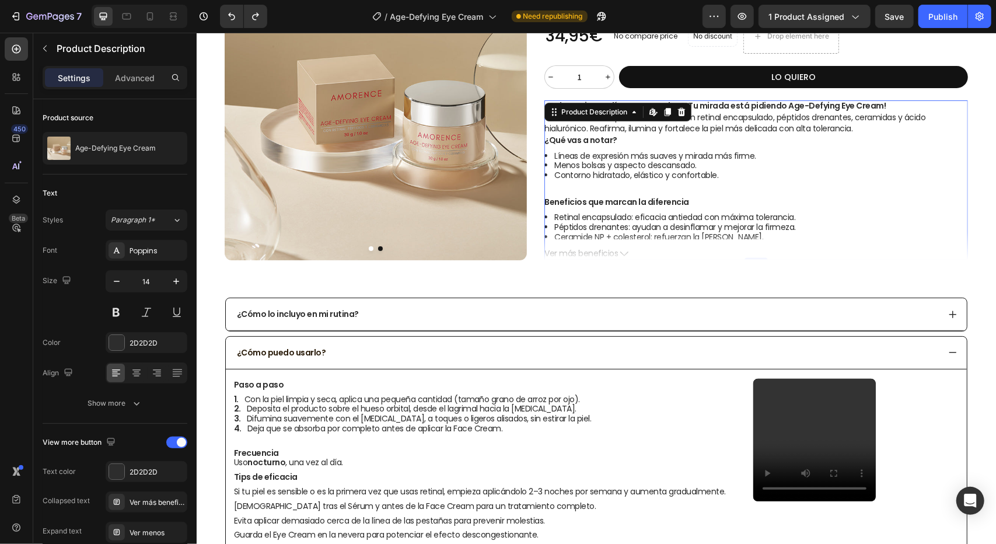
click at [620, 254] on icon at bounding box center [624, 253] width 8 height 8
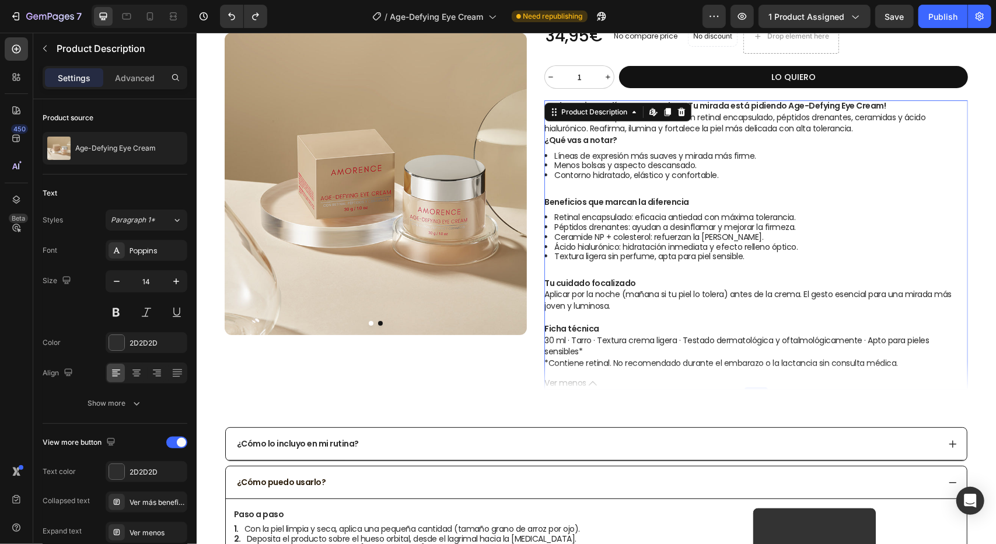
click at [588, 384] on icon at bounding box center [592, 383] width 8 height 8
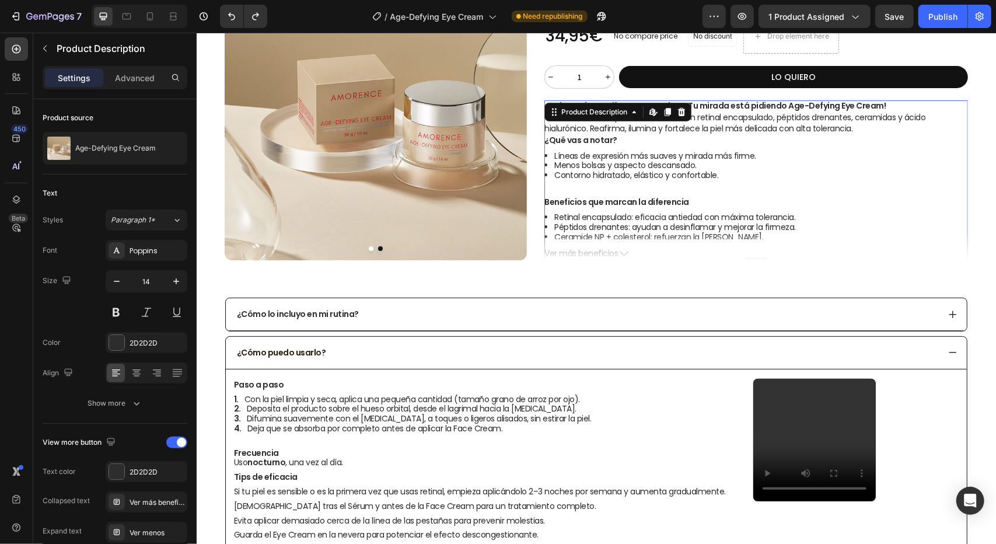
click at [620, 254] on icon at bounding box center [624, 253] width 8 height 8
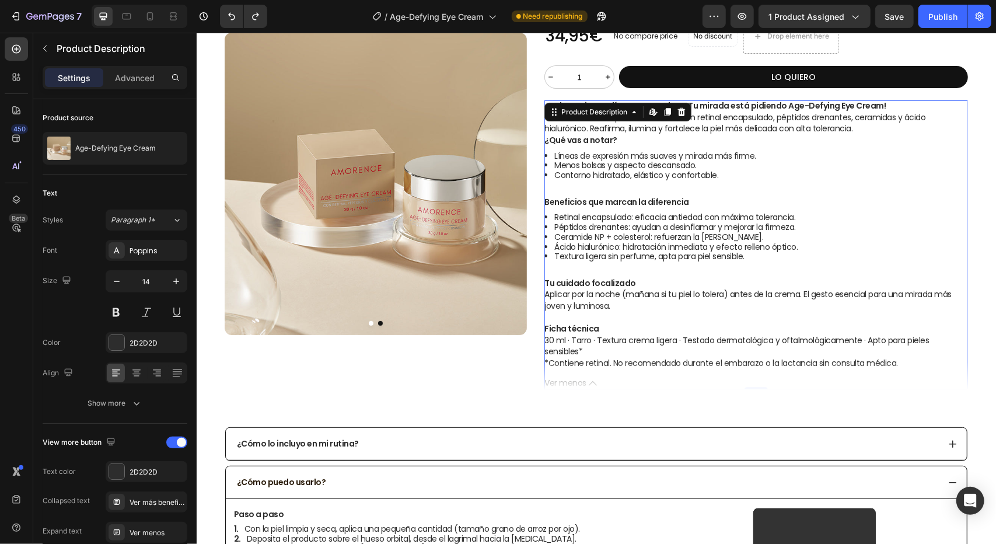
click at [588, 382] on icon at bounding box center [592, 383] width 8 height 8
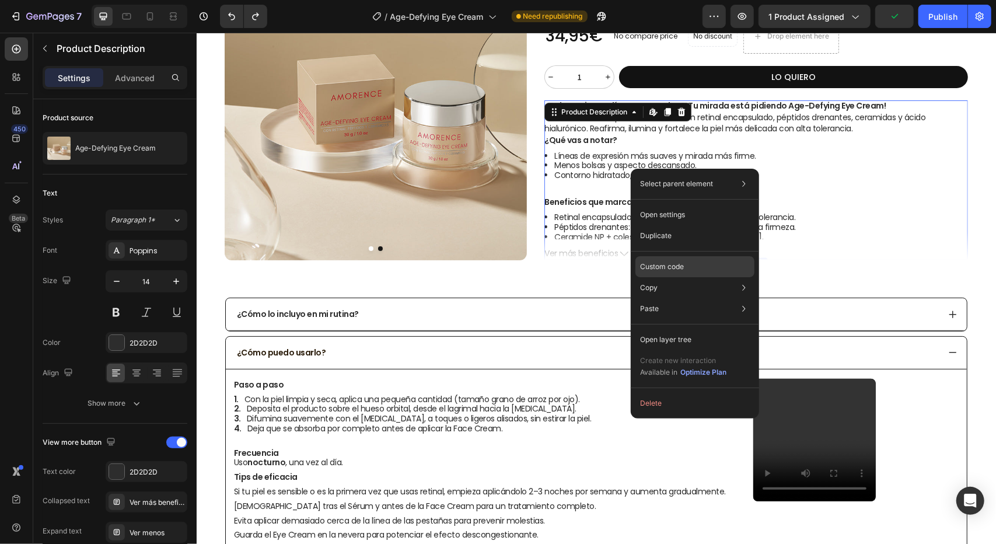
click at [667, 270] on p "Custom code" at bounding box center [662, 266] width 44 height 11
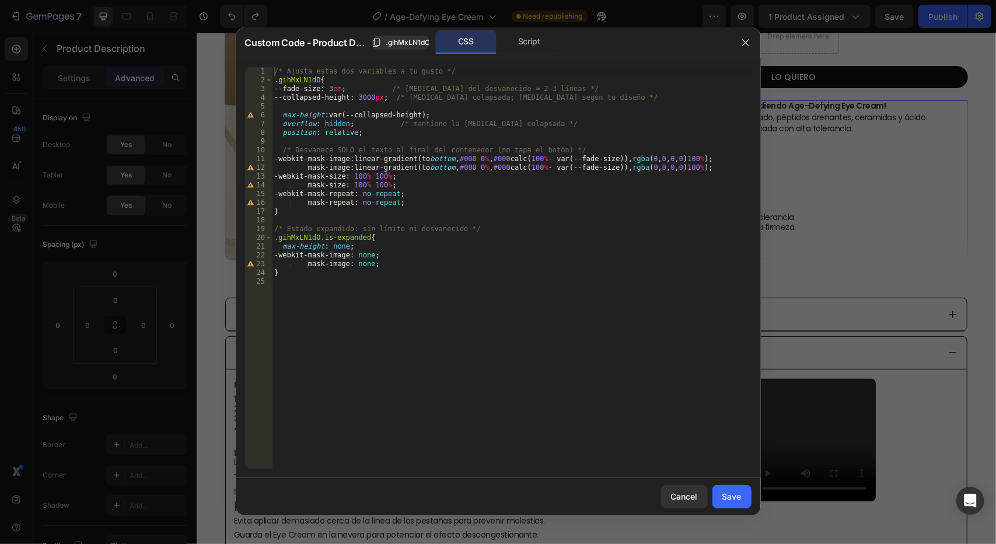
click at [369, 98] on div "/* Ajusta estas dos variables a tu gusto */ .gihMxLN1dO { --fade-size : 3 em ; …" at bounding box center [512, 276] width 480 height 419
click at [335, 88] on div "/* Ajusta estas dos variables a tu gusto */ .gihMxLN1dO { --fade-size : 3 em ; …" at bounding box center [512, 276] width 480 height 419
click at [372, 97] on div "/* Ajusta estas dos variables a tu gusto */ .gihMxLN1dO { --fade-size : 5 em ; …" at bounding box center [512, 276] width 480 height 419
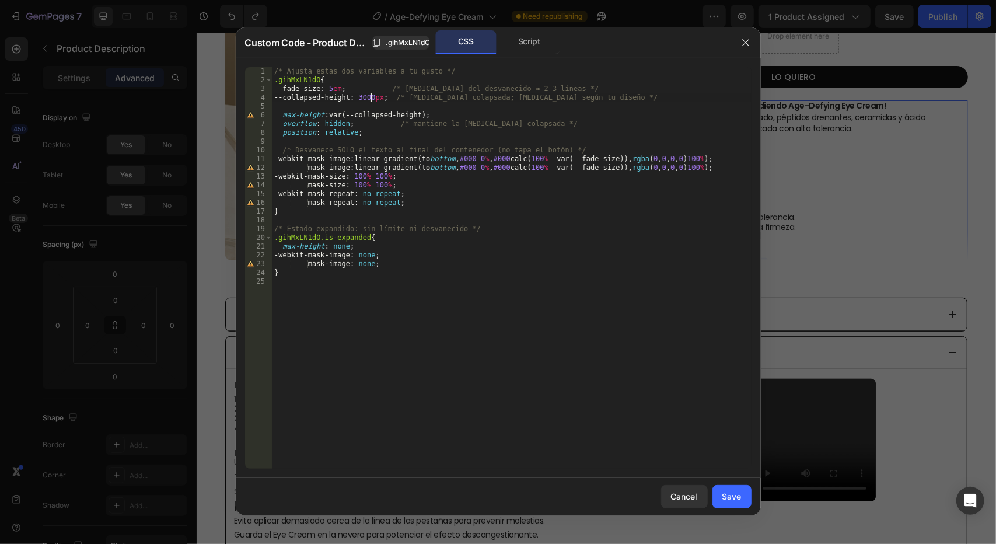
click at [369, 97] on div "/* Ajusta estas dos variables a tu gusto */ .gihMxLN1dO { --fade-size : 5 em ; …" at bounding box center [512, 276] width 480 height 419
click at [365, 96] on div "/* Ajusta estas dos variables a tu gusto */ .gihMxLN1dO { --fade-size : 5 em ; …" at bounding box center [512, 276] width 480 height 419
type textarea "--collapsed-height: 600px; /* altura colapsada; cambia según tu diseño */"
click at [742, 500] on button "Save" at bounding box center [731, 496] width 39 height 23
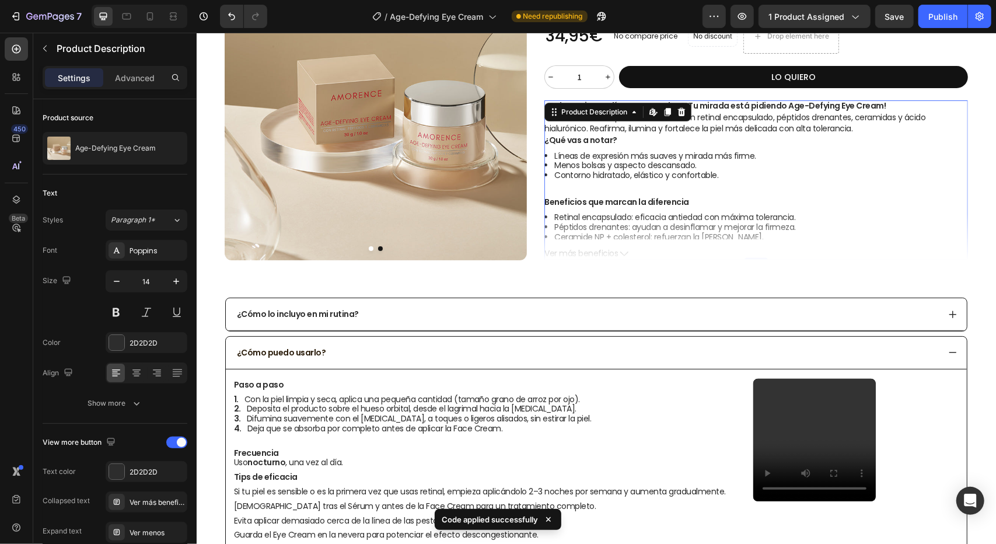
click at [621, 247] on div "¿Bolsas, ojeras y líneas marcadas? ¡Tu mirada está pidiendo Age-Defying Eye Cre…" at bounding box center [756, 180] width 424 height 160
click at [621, 250] on icon at bounding box center [624, 253] width 8 height 8
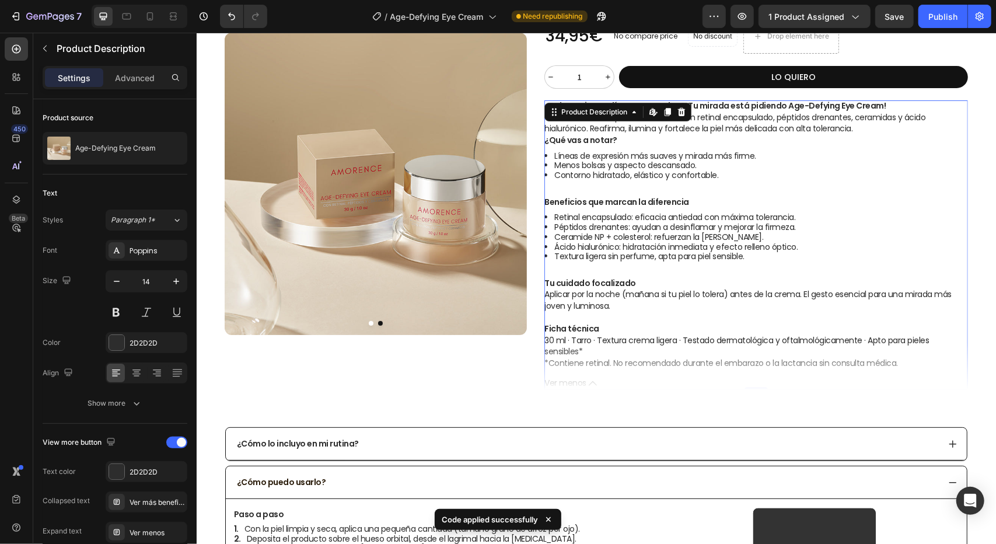
scroll to position [158, 0]
click at [588, 383] on icon at bounding box center [592, 383] width 8 height 8
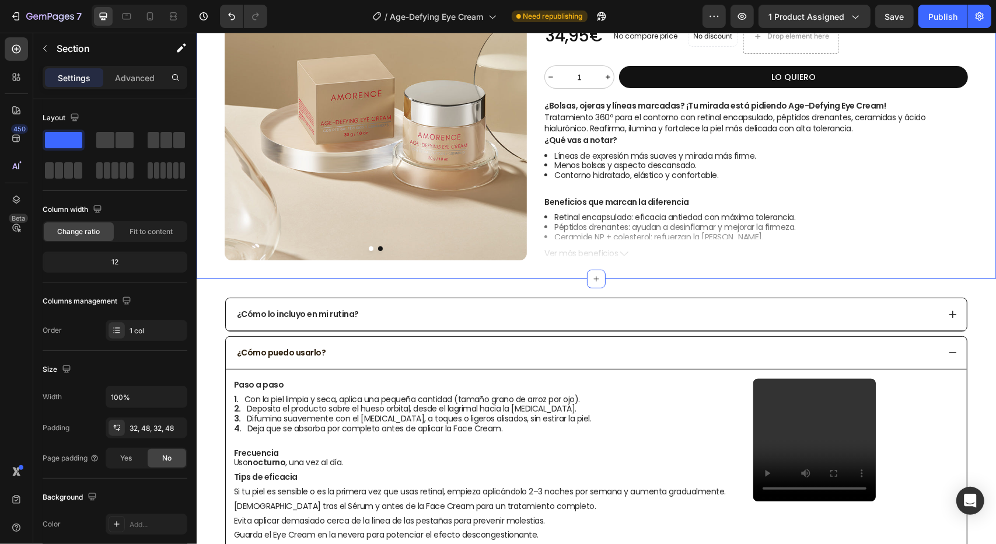
click at [465, 267] on div "Product Images Product Images Title Line Icon Publish the page to see the conte…" at bounding box center [595, 88] width 799 height 380
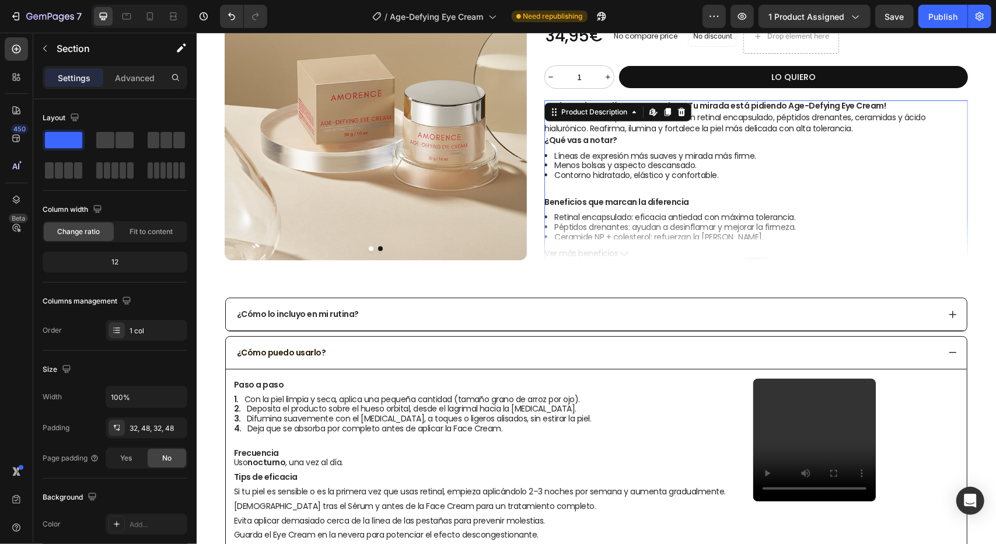
click at [620, 251] on icon at bounding box center [624, 253] width 8 height 5
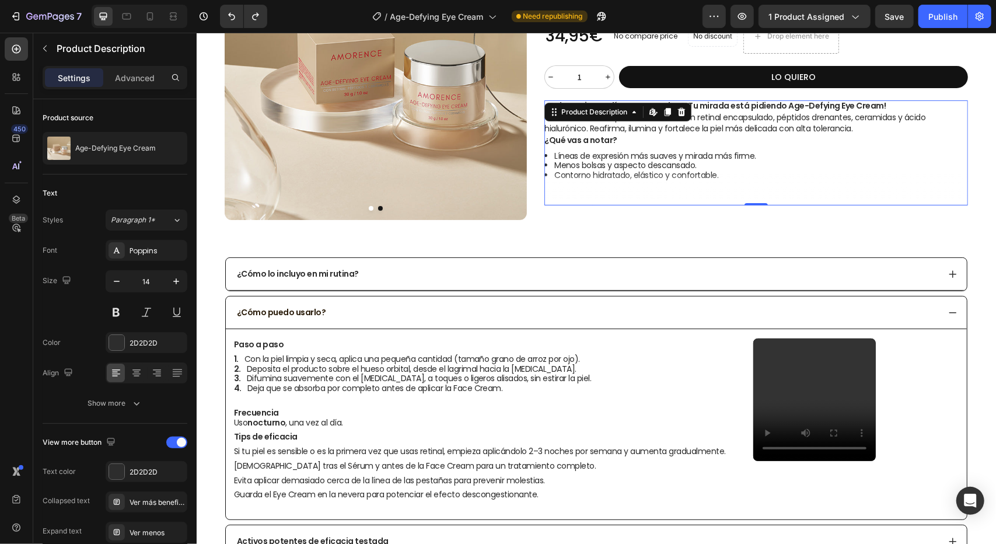
click at [670, 164] on li "Menos bolsas y aspecto descansado." at bounding box center [761, 165] width 414 height 10
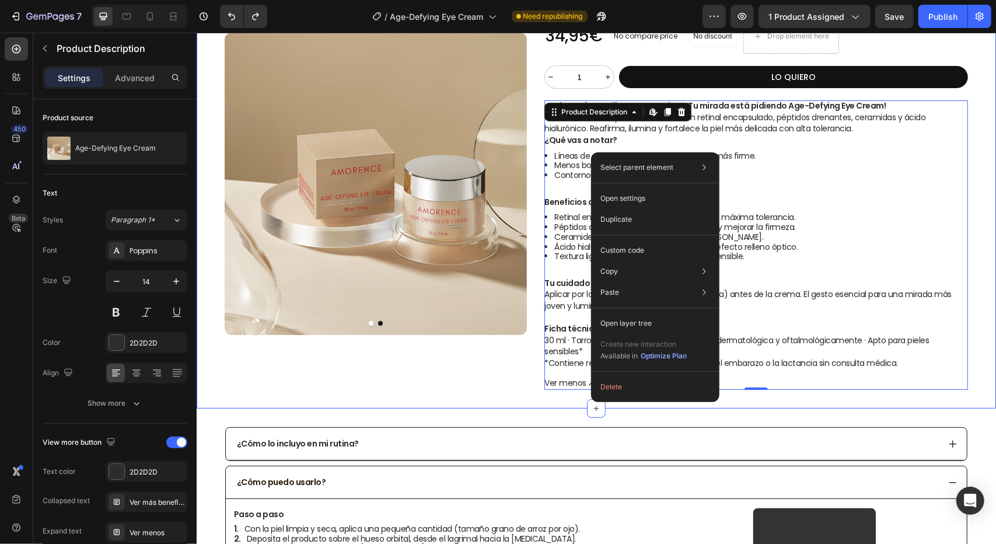
click at [465, 393] on div "Product Images Product Images Title Line Icon Publish the page to see the conte…" at bounding box center [595, 152] width 799 height 509
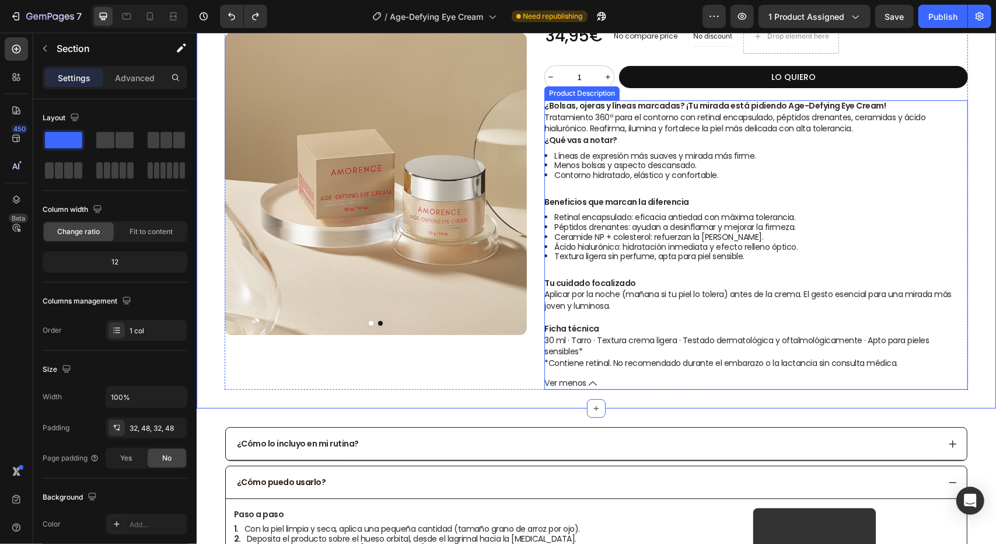
click at [588, 380] on icon at bounding box center [592, 383] width 8 height 8
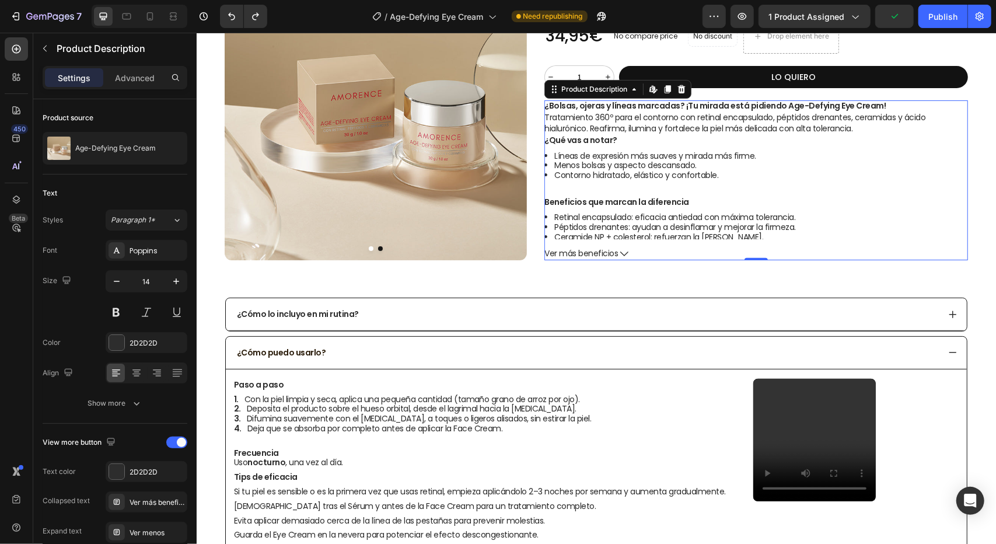
click at [618, 160] on li "Menos bolsas y aspecto descansado." at bounding box center [761, 165] width 414 height 10
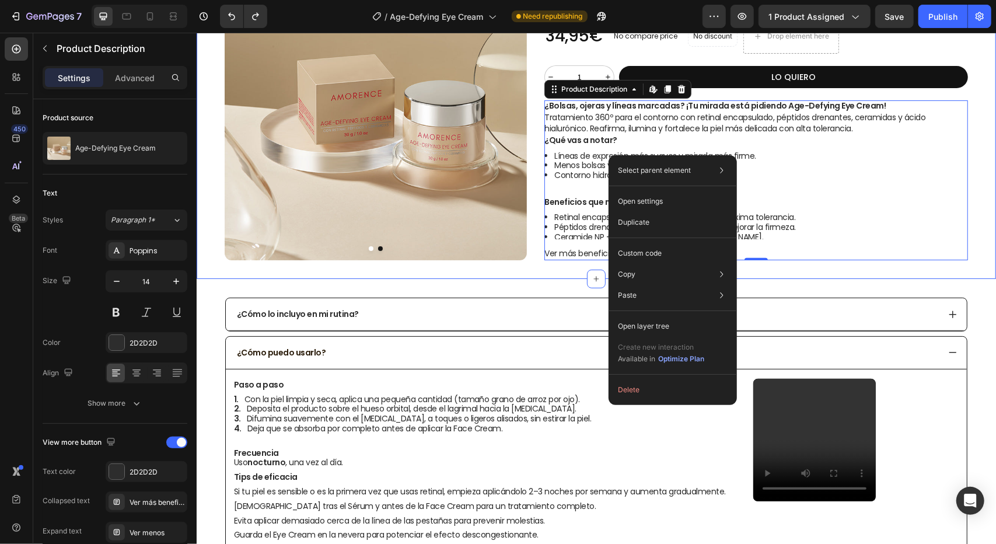
click at [554, 266] on div "Product Images Product Images Title Line Icon Publish the page to see the conte…" at bounding box center [595, 88] width 799 height 380
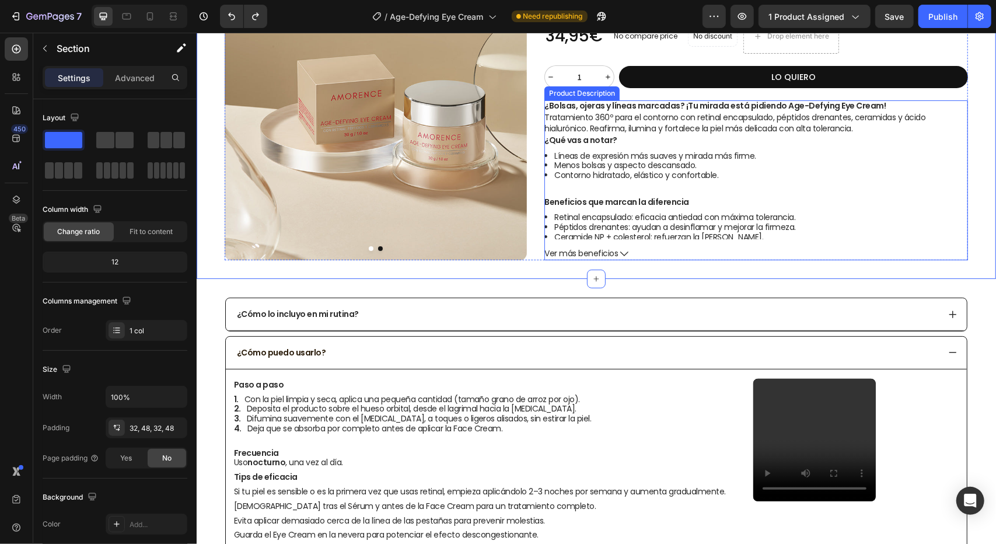
click at [657, 209] on div "¿Bolsas, ojeras y líneas marcadas? ¡Tu mirada está pidiendo Age-Defying Eye Cre…" at bounding box center [756, 169] width 424 height 139
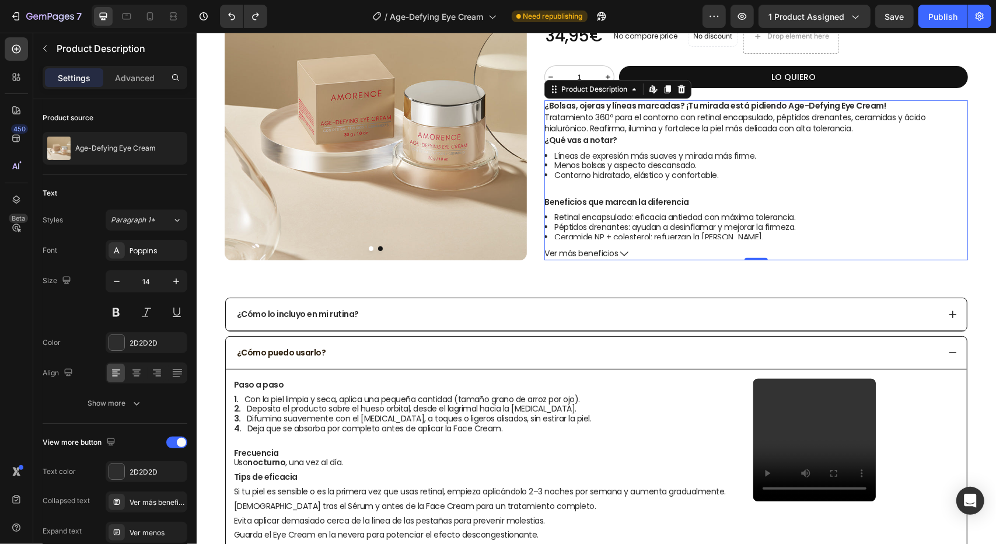
drag, startPoint x: 644, startPoint y: 183, endPoint x: 928, endPoint y: 266, distance: 295.4
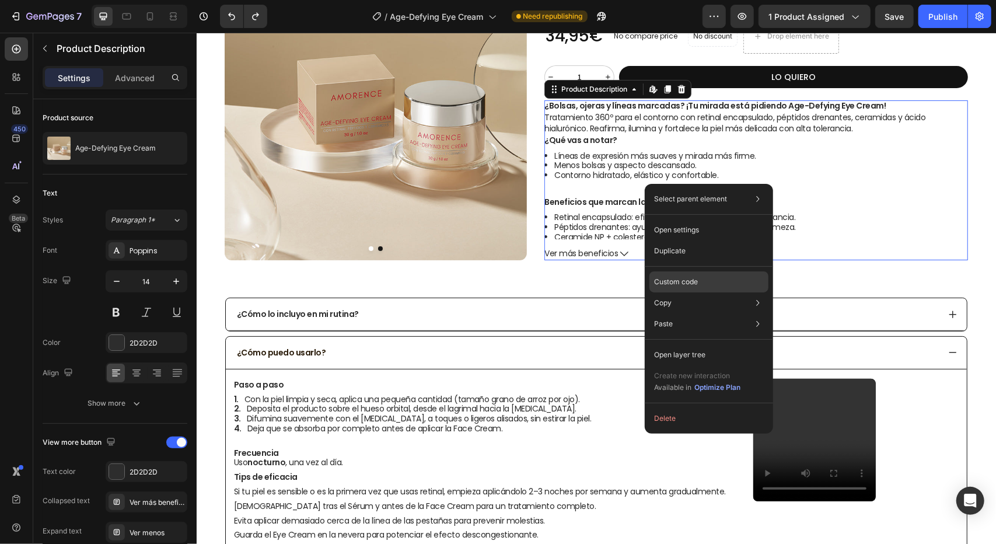
click at [697, 283] on p "Custom code" at bounding box center [676, 282] width 44 height 11
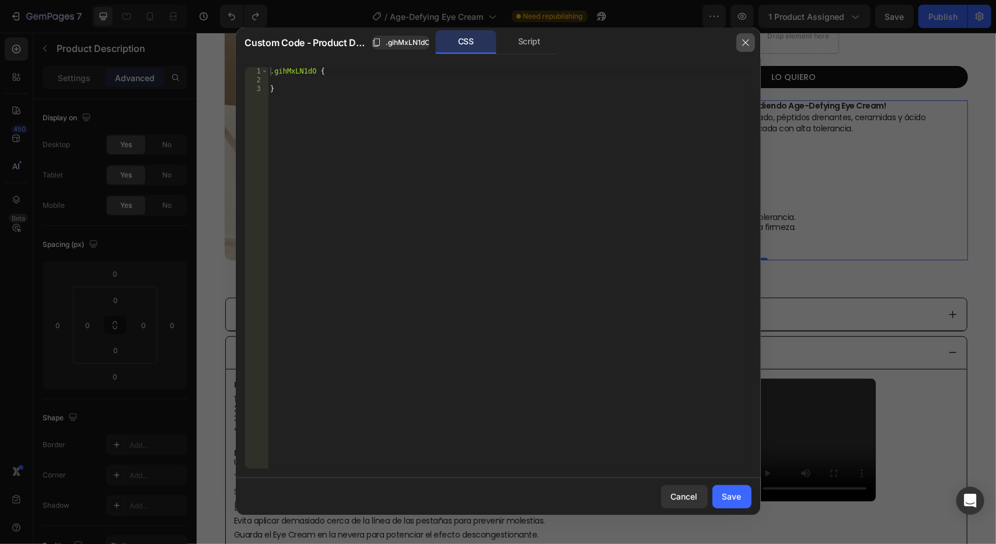
drag, startPoint x: 745, startPoint y: 49, endPoint x: 510, endPoint y: 20, distance: 236.9
click at [745, 49] on button "button" at bounding box center [745, 42] width 19 height 19
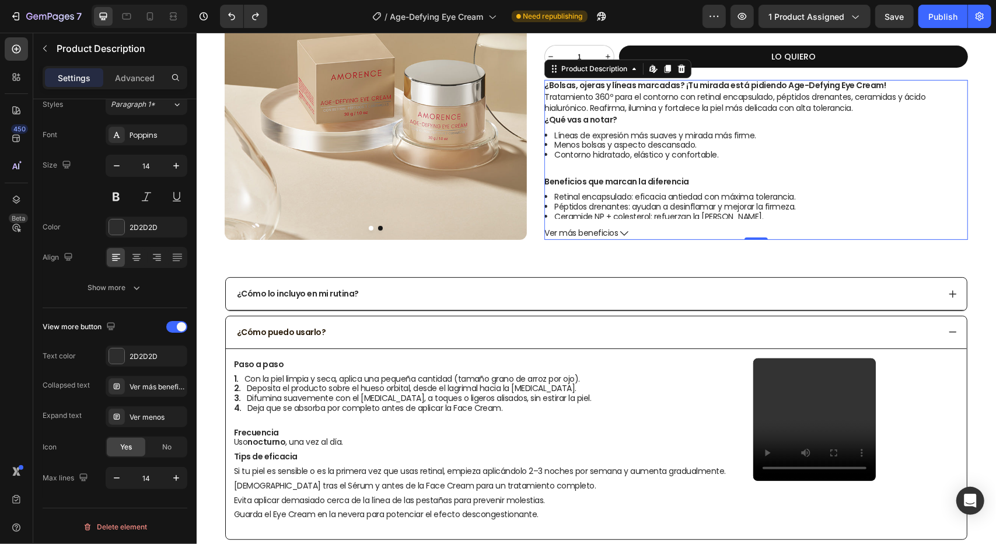
scroll to position [216, 0]
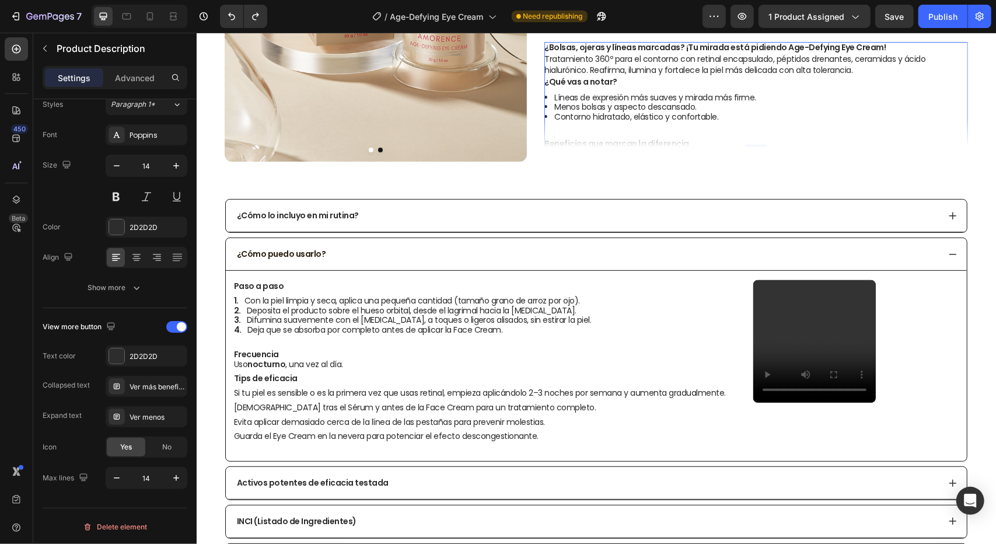
click at [667, 123] on div "¿Bolsas, ojeras y líneas marcadas? ¡Tu mirada está pidiendo Age-Defying Eye Cre…" at bounding box center [756, 110] width 424 height 139
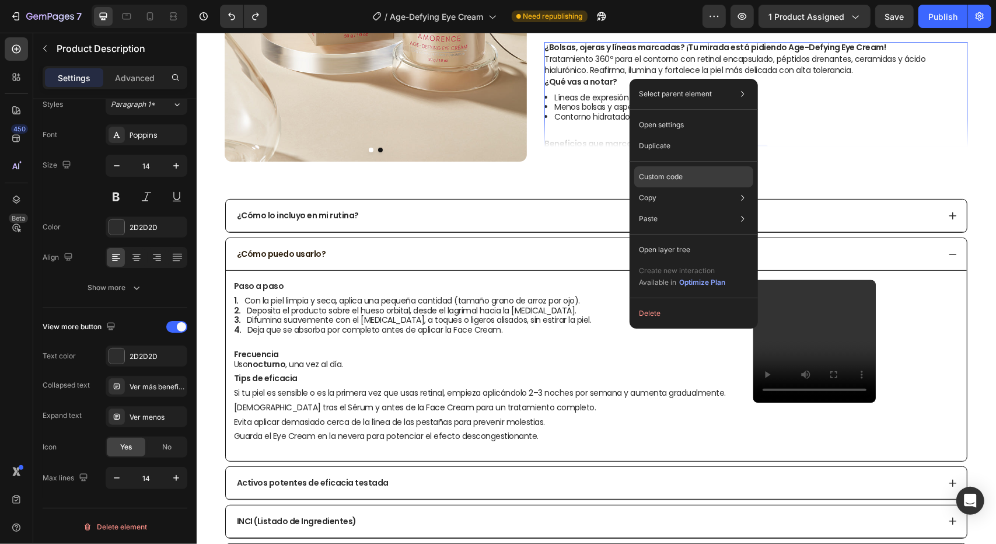
click at [684, 208] on div "Custom code" at bounding box center [693, 218] width 119 height 21
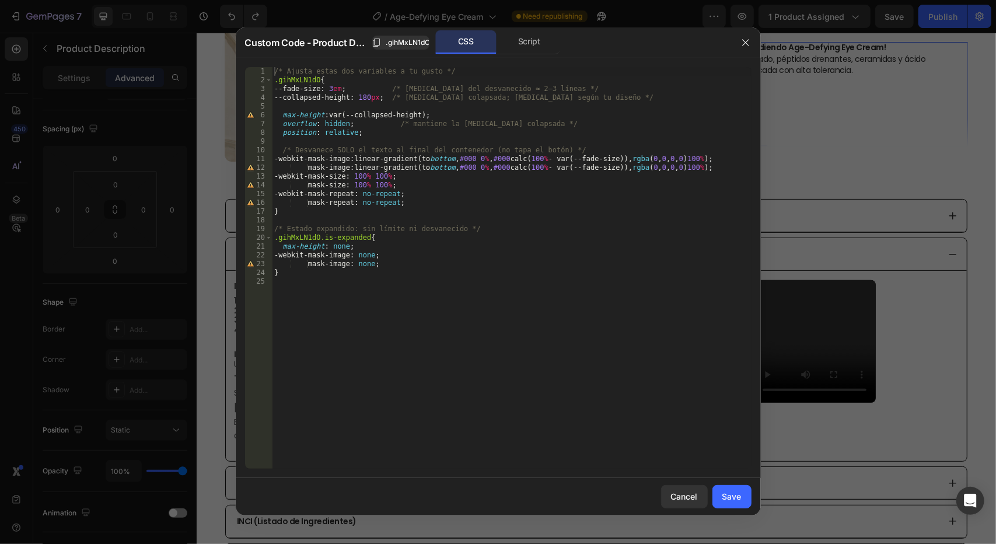
type textarea "--collapsed-height: 180px; /* altura colapsada; cambia según tu diseño */"
drag, startPoint x: 583, startPoint y: 98, endPoint x: 250, endPoint y: 94, distance: 332.6
click at [250, 94] on div "--collapsed-height: 180px; /* altura colapsada; cambia según tu diseño */ 1 2 3…" at bounding box center [498, 267] width 506 height 401
type textarea "--fade-size: 3em; /* altura del desvanecido ≈ 2–3 líneas */"
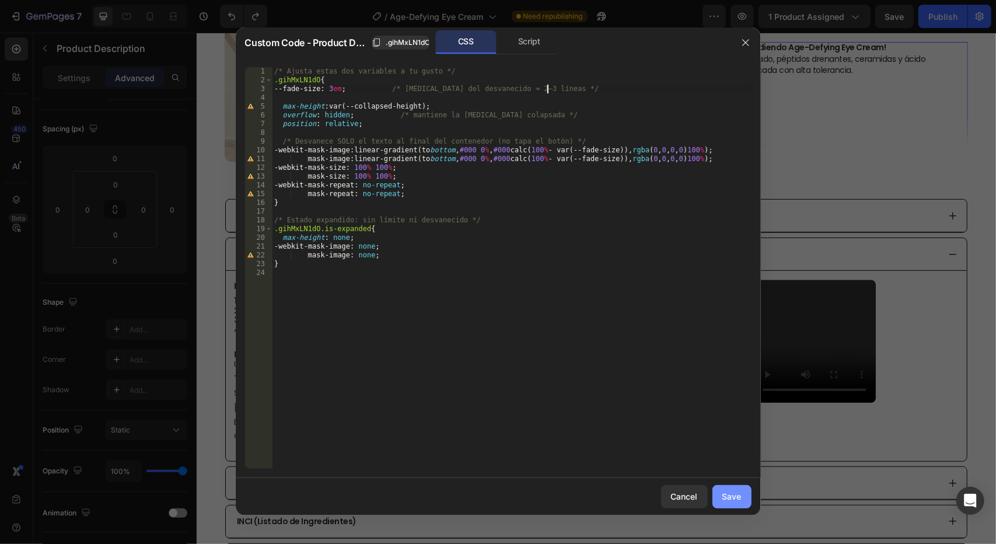
drag, startPoint x: 737, startPoint y: 496, endPoint x: 541, endPoint y: 464, distance: 198.6
click at [739, 496] on div "Save" at bounding box center [731, 496] width 19 height 12
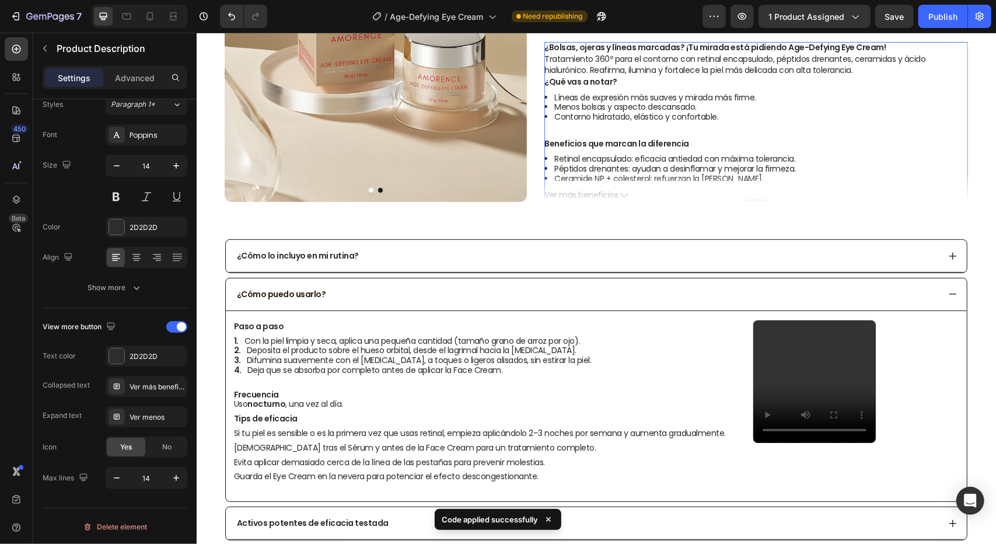
click at [599, 194] on span "Ver más beneficios" at bounding box center [581, 195] width 74 height 10
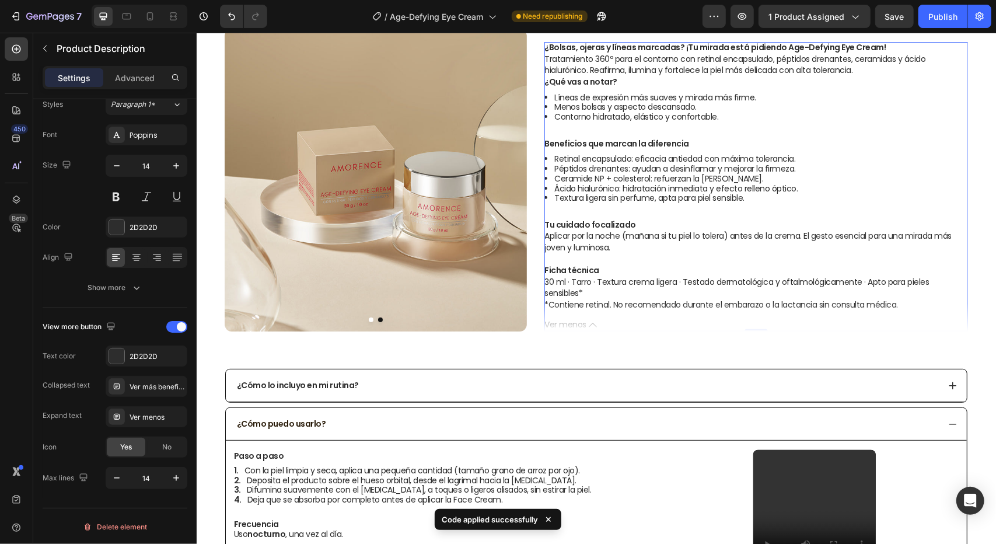
click at [582, 322] on button "Ver menos" at bounding box center [756, 324] width 424 height 10
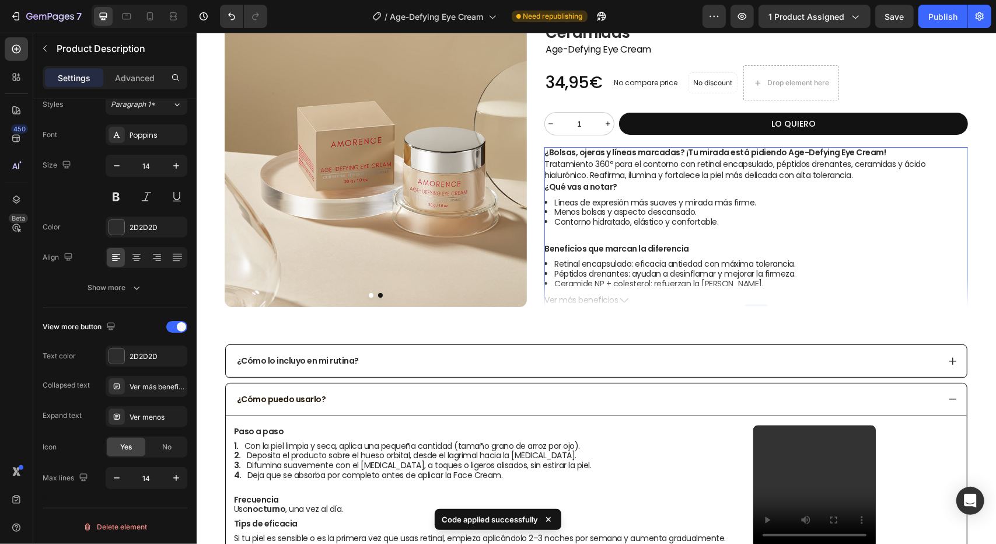
scroll to position [99, 0]
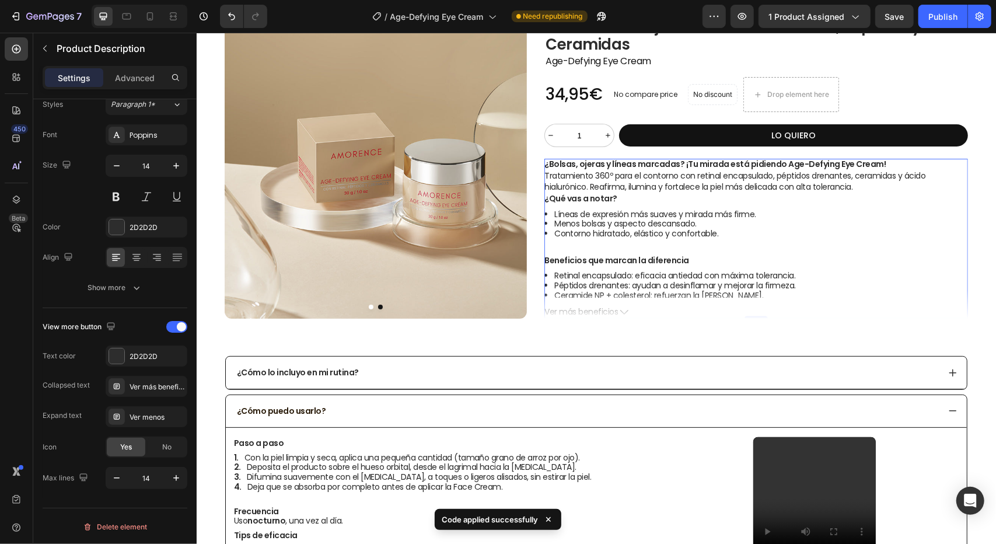
click at [611, 306] on span "Ver más beneficios" at bounding box center [581, 311] width 74 height 10
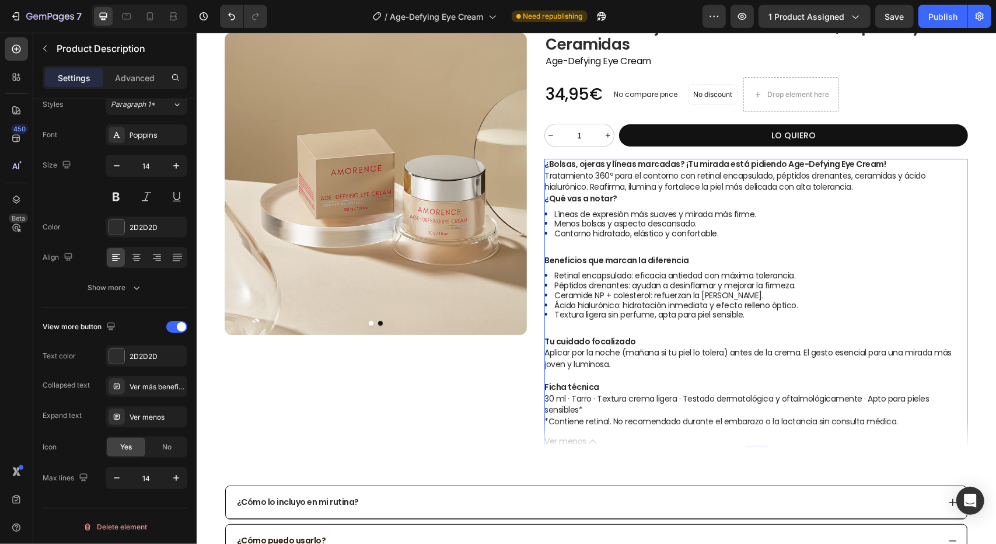
click at [562, 439] on span "Ver menos" at bounding box center [565, 441] width 42 height 10
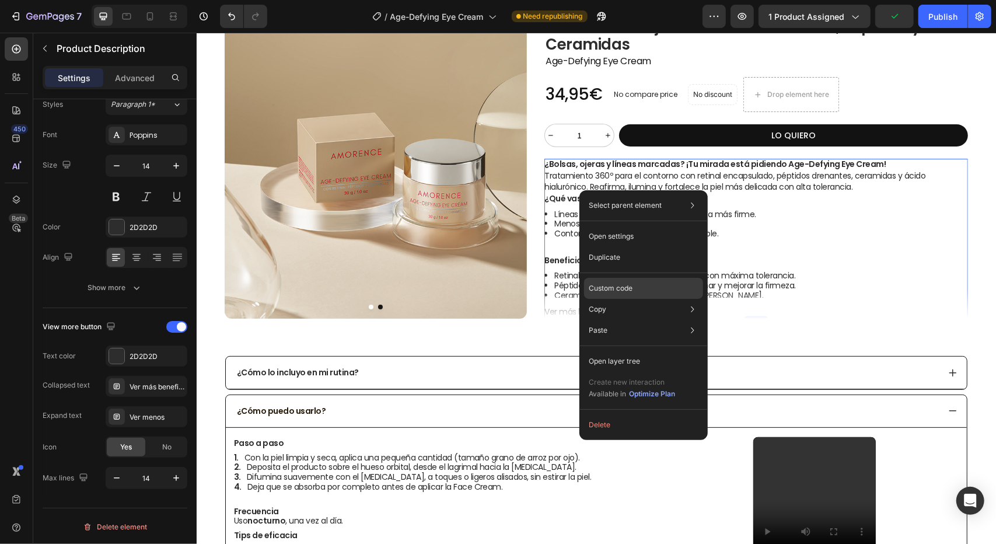
click at [614, 320] on div "Custom code" at bounding box center [643, 330] width 119 height 21
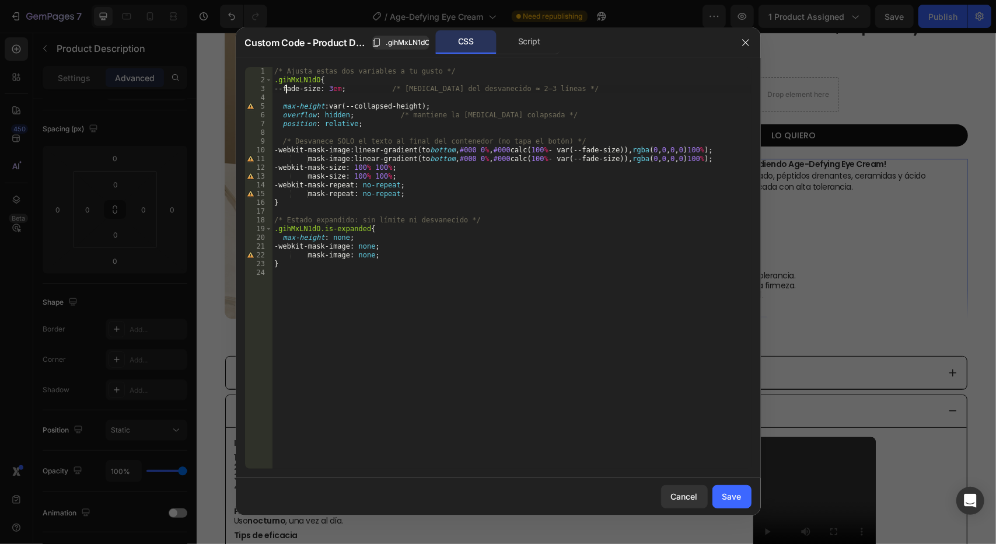
click at [286, 86] on div "/* Ajusta estas dos variables a tu gusto */ .gihMxLN1dO { --fade-size : 3 em ; …" at bounding box center [512, 276] width 480 height 419
drag, startPoint x: 286, startPoint y: 86, endPoint x: 342, endPoint y: 92, distance: 56.3
click at [342, 92] on div "/* Ajusta estas dos variables a tu gusto */ .gihMxLN1dO { --fade-size : 3 em ; …" at bounding box center [512, 276] width 480 height 419
drag, startPoint x: 386, startPoint y: 109, endPoint x: 352, endPoint y: 102, distance: 34.4
click at [352, 102] on div "/* Ajusta estas dos variables a tu gusto */ .gihMxLN1dO { --fade-size : 3 em ; …" at bounding box center [512, 276] width 480 height 419
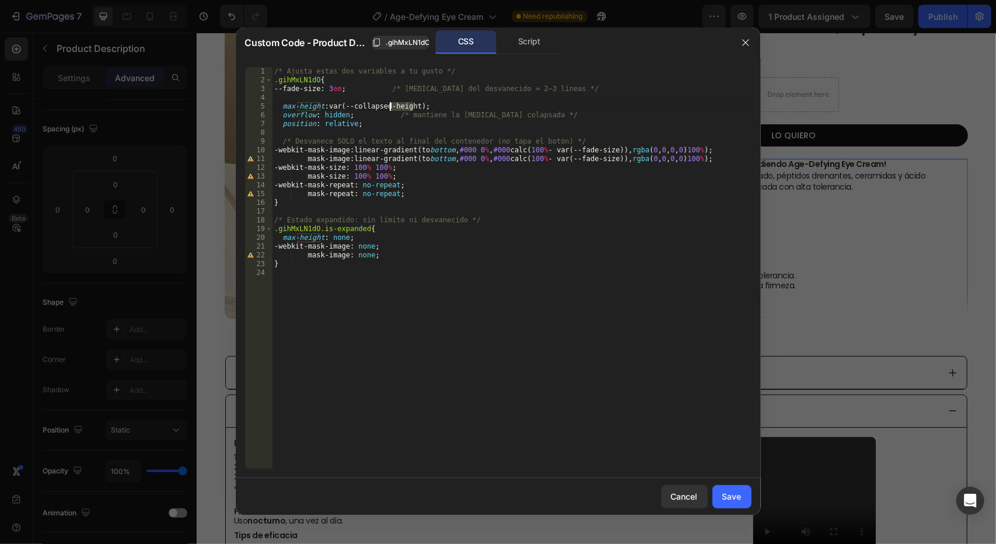
drag, startPoint x: 413, startPoint y: 104, endPoint x: 390, endPoint y: 107, distance: 23.5
click at [390, 107] on div "/* Ajusta estas dos variables a tu gusto */ .gihMxLN1dO { --fade-size : 3 em ; …" at bounding box center [512, 276] width 480 height 419
click at [340, 88] on div "/* Ajusta estas dos variables a tu gusto */ .gihMxLN1dO { --fade-size : 3 em ; …" at bounding box center [512, 276] width 480 height 419
click at [338, 88] on div "/* Ajusta estas dos variables a tu gusto */ .gihMxLN1dO { --fade-size : 3 em ; …" at bounding box center [512, 276] width 480 height 419
click at [337, 87] on div "/* Ajusta estas dos variables a tu gusto */ .gihMxLN1dO { --fade-size : 3 em ; …" at bounding box center [512, 276] width 480 height 419
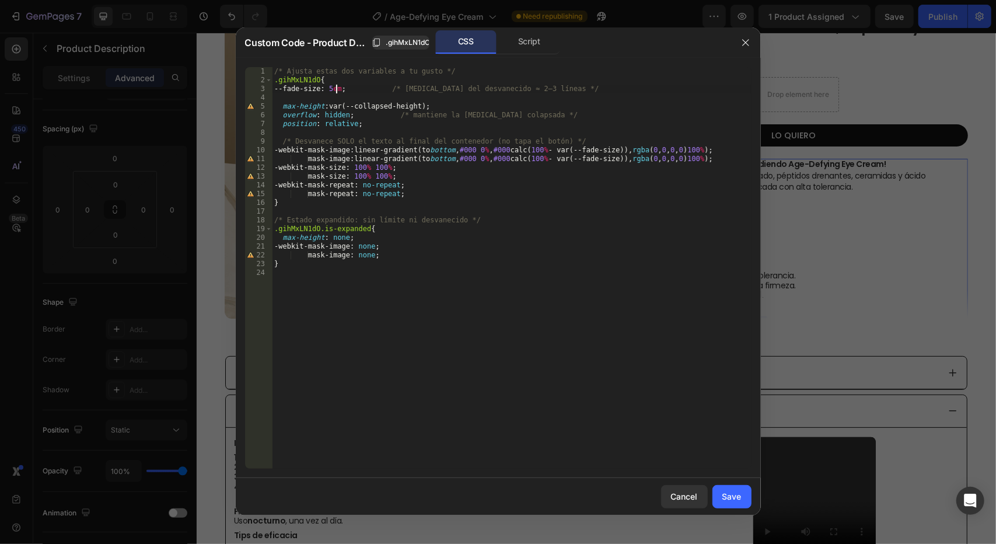
scroll to position [0, 5]
type textarea "--fade-size: 5em; /* altura del desvanecido ≈ 2–3 líneas */"
click at [737, 492] on div "Save" at bounding box center [731, 496] width 19 height 12
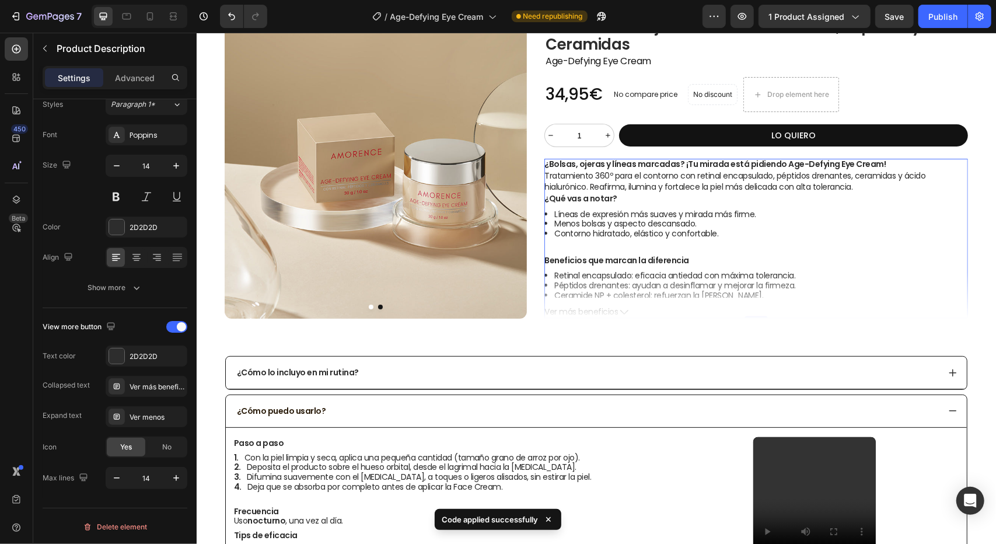
click at [613, 313] on button "Ver más beneficios" at bounding box center [756, 311] width 424 height 10
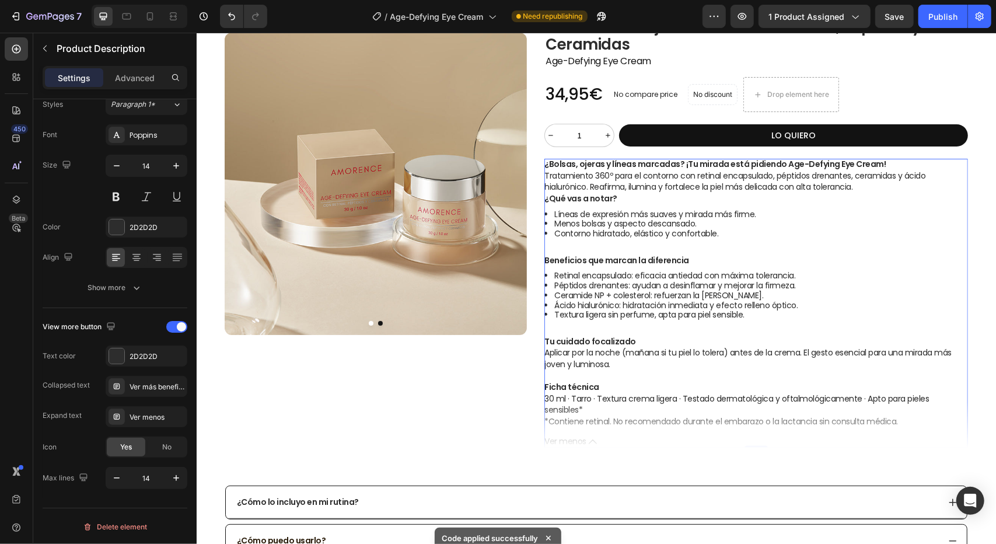
click at [588, 441] on icon at bounding box center [592, 441] width 8 height 8
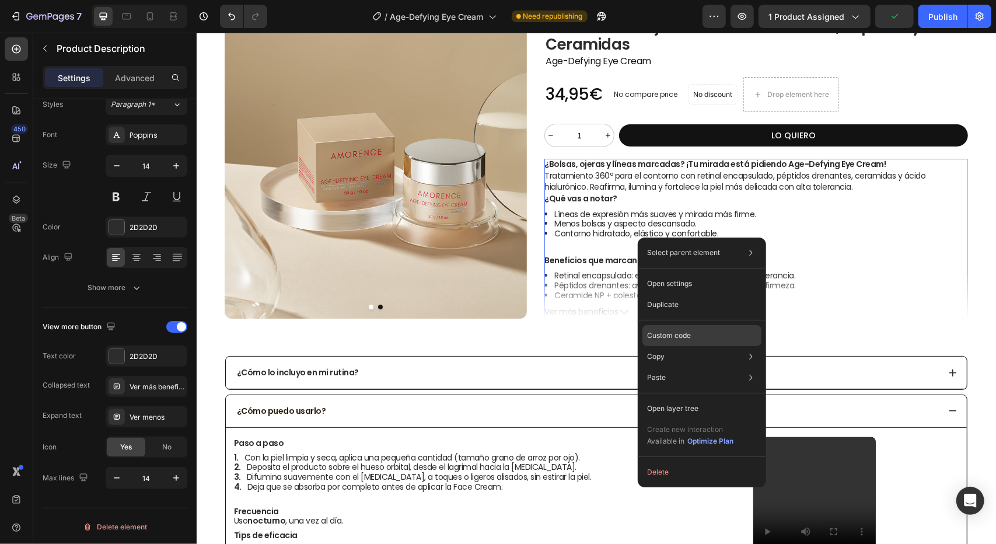
click at [683, 333] on p "Custom code" at bounding box center [669, 335] width 44 height 11
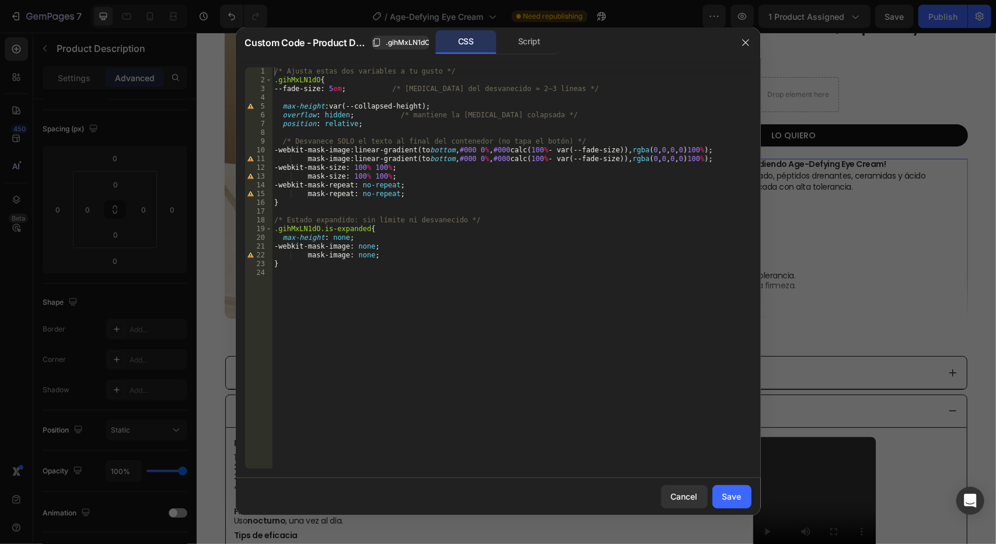
click at [335, 91] on div "/* Ajusta estas dos variables a tu gusto */ .gihMxLN1dO { --fade-size : 5 em ; …" at bounding box center [512, 276] width 480 height 419
type textarea "--fade-size: 10em; /* altura del desvanecido ≈ 2–3 líneas */"
drag, startPoint x: 733, startPoint y: 499, endPoint x: 537, endPoint y: 468, distance: 199.0
click at [733, 499] on div "Save" at bounding box center [731, 496] width 19 height 12
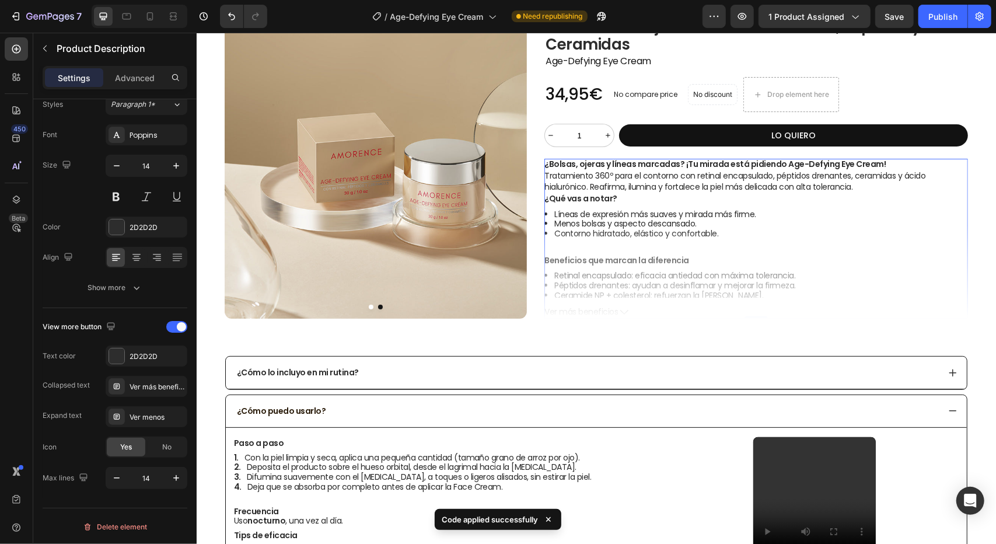
click at [620, 312] on icon at bounding box center [624, 311] width 8 height 8
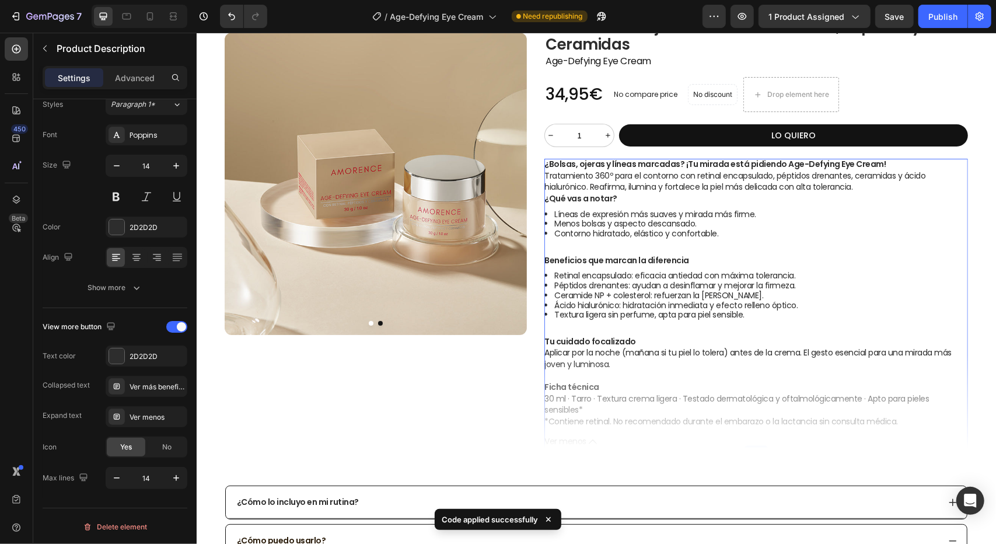
click at [800, 425] on p "*Contiene retinal. No recomendado durante el embarazo o la lactancia sin consul…" at bounding box center [721, 421] width 354 height 12
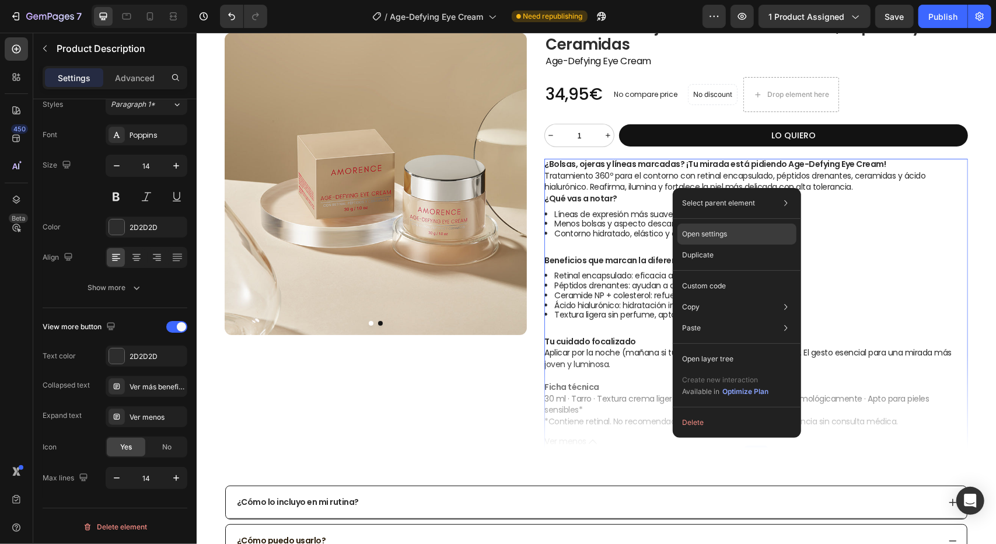
drag, startPoint x: 713, startPoint y: 239, endPoint x: 450, endPoint y: 250, distance: 262.8
click at [713, 239] on p "Open settings" at bounding box center [704, 234] width 45 height 11
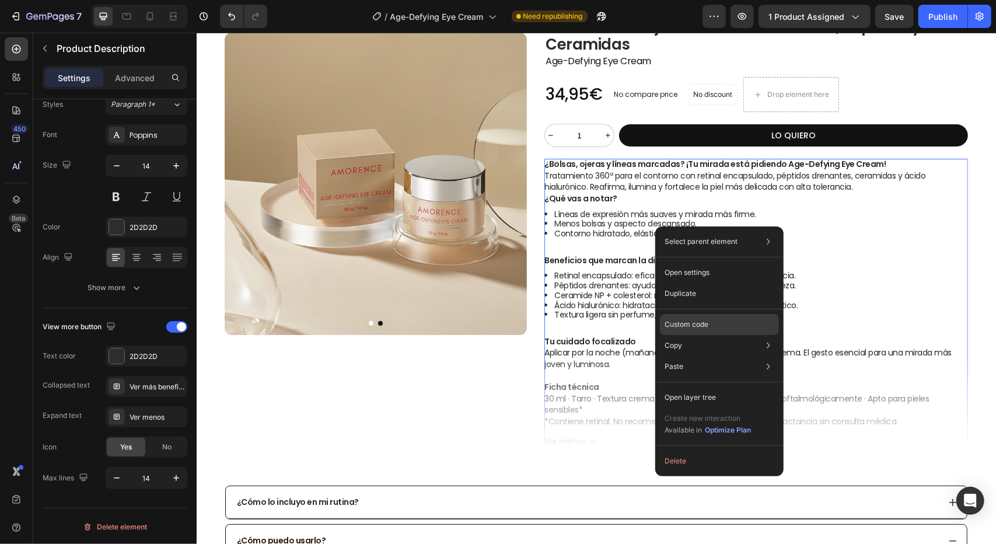
click at [694, 319] on p "Custom code" at bounding box center [687, 324] width 44 height 11
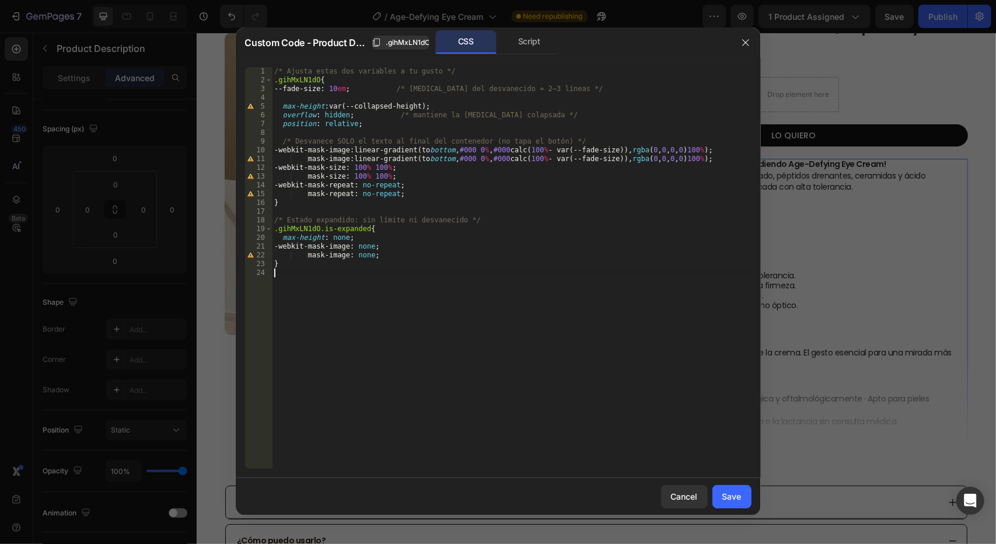
click at [386, 319] on div "/* Ajusta estas dos variables a tu gusto */ .gihMxLN1dO { --fade-size : 10 em ;…" at bounding box center [512, 276] width 480 height 419
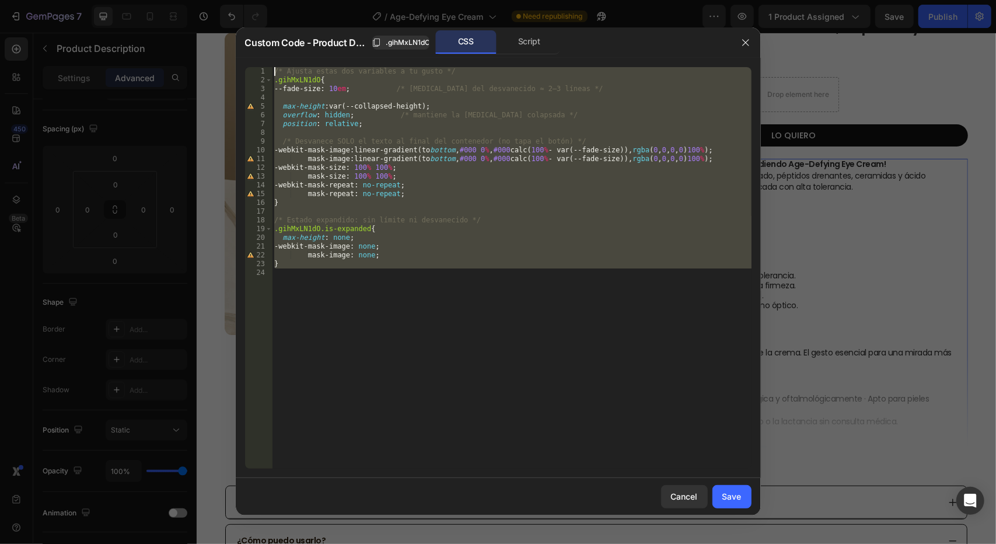
drag, startPoint x: 320, startPoint y: 251, endPoint x: 279, endPoint y: -26, distance: 280.1
click at [279, 0] on html "7 Version history / Age-Defying Eye Cream Need republishing Preview 1 product a…" at bounding box center [498, 0] width 996 height 0
type textarea "/* Ajusta estas dos variables a tu gusto */ .gihMxLN1dO{"
paste textarea
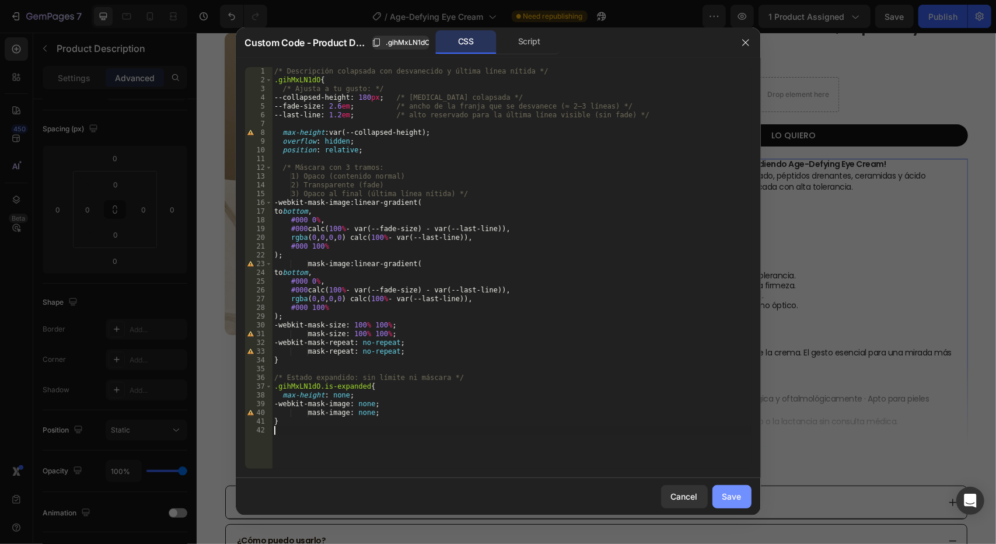
click at [742, 497] on button "Save" at bounding box center [731, 496] width 39 height 23
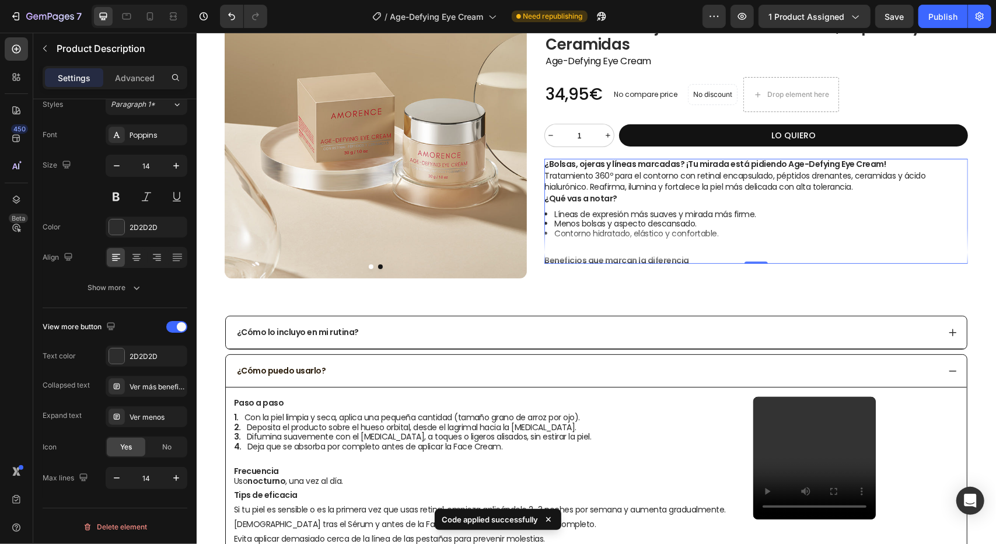
click at [730, 214] on li "Líneas de expresión más suaves y mirada más firme." at bounding box center [761, 214] width 414 height 10
click at [678, 301] on div "¿Cómo lo incluyo en mi rutina? ¿Cómo puedo usarlo? Paso a paso Con [PERSON_NAME…" at bounding box center [595, 503] width 799 height 415
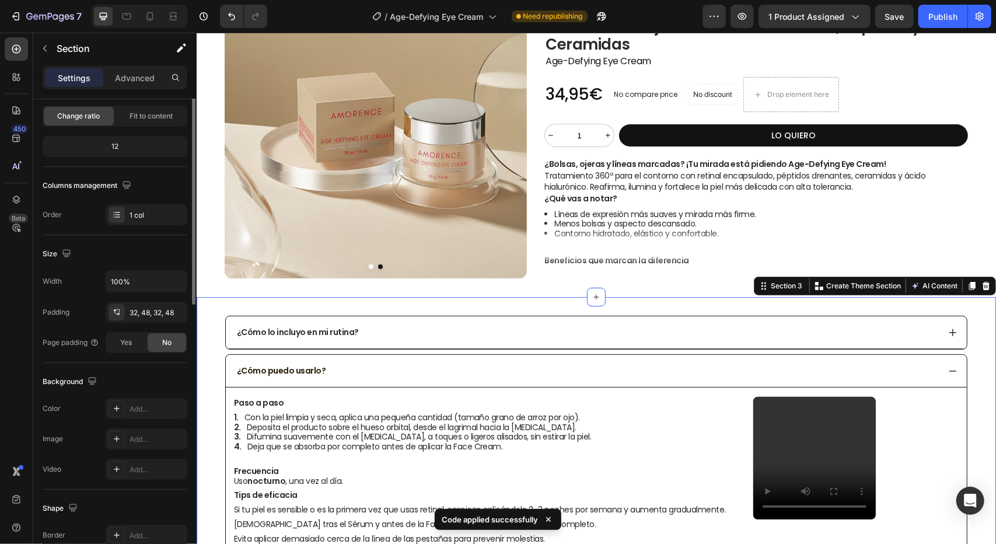
scroll to position [0, 0]
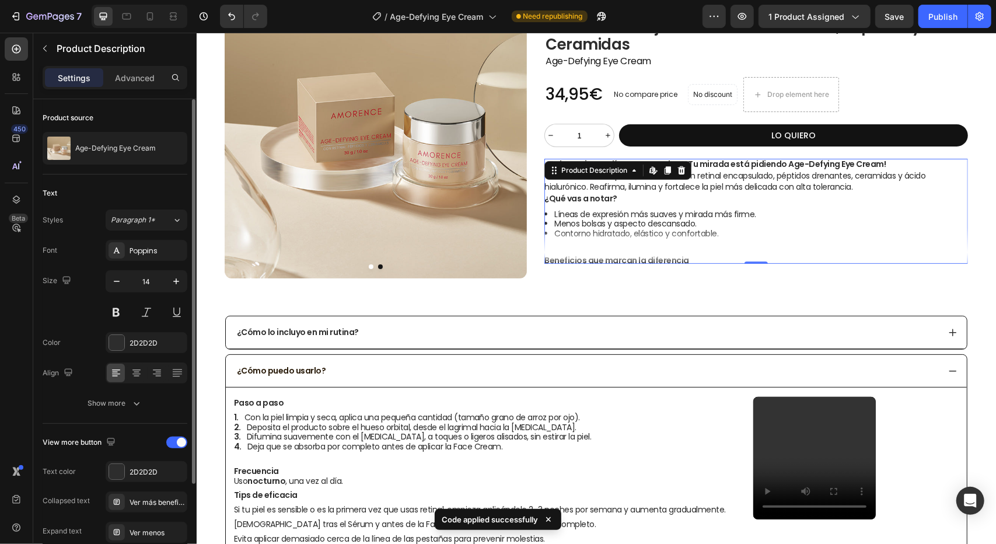
click at [681, 226] on li "Menos bolsas y aspecto descansado." at bounding box center [761, 223] width 414 height 10
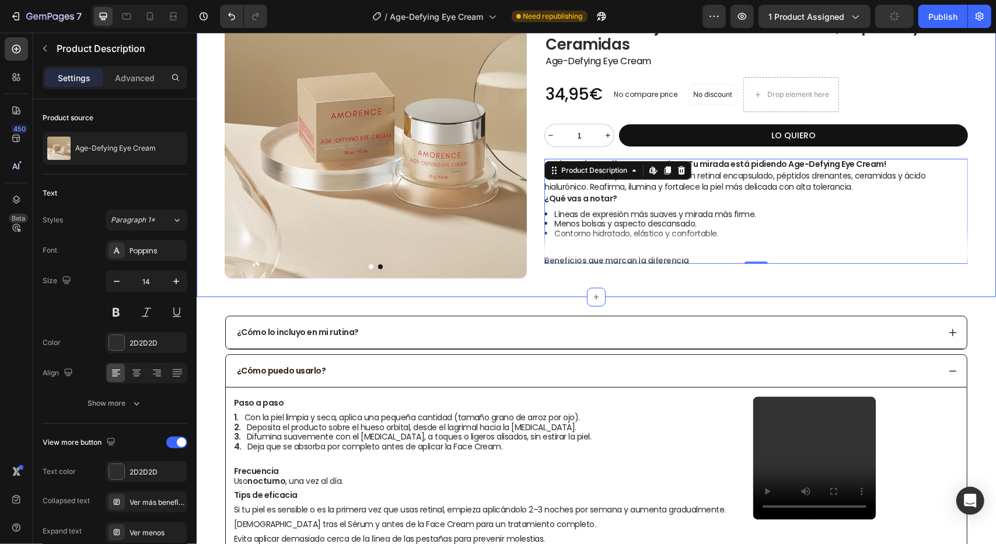
click at [620, 281] on div "Product Images Product Images Title Line Icon Publish the page to see the conte…" at bounding box center [595, 127] width 799 height 340
click at [687, 219] on li "Menos bolsas y aspecto descansado." at bounding box center [761, 223] width 414 height 10
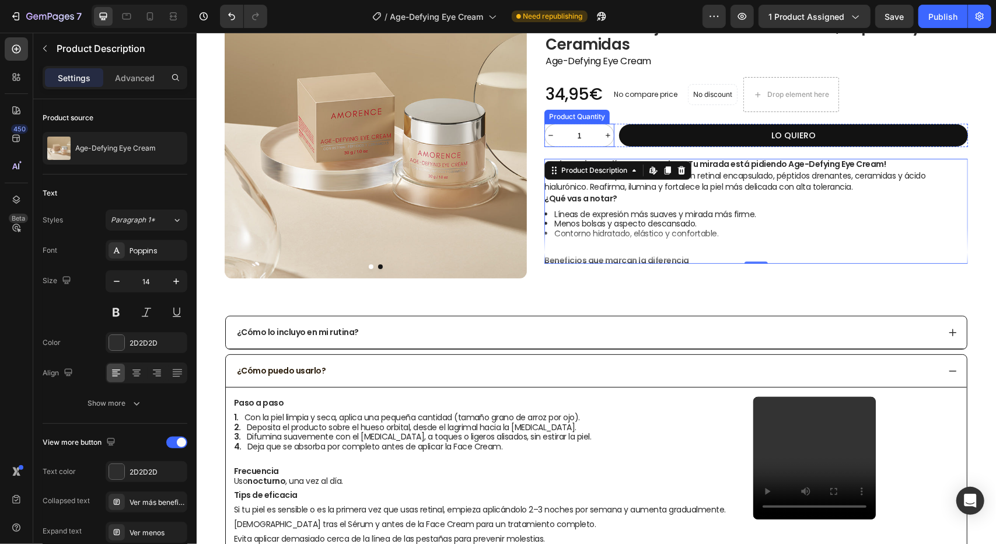
scroll to position [99, 0]
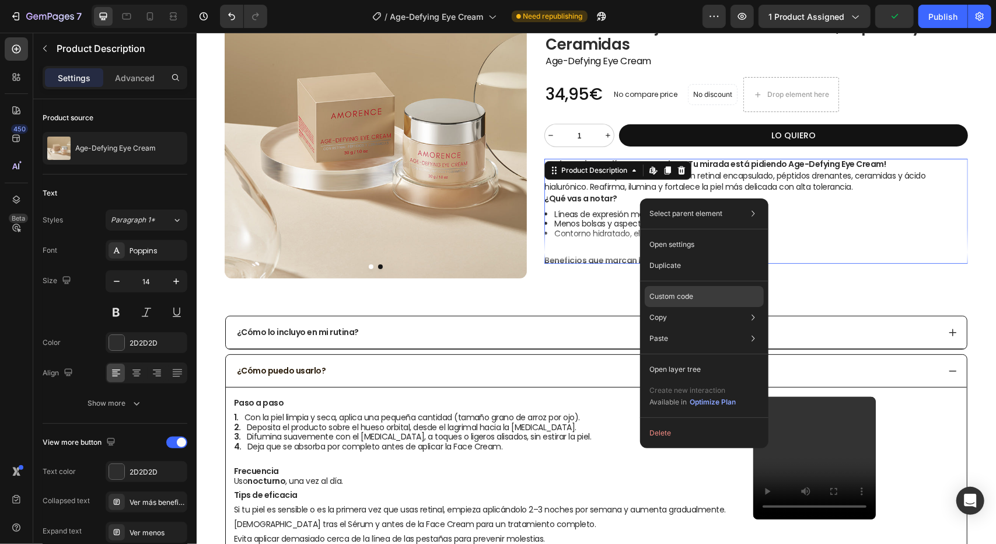
click at [681, 293] on p "Custom code" at bounding box center [671, 296] width 44 height 11
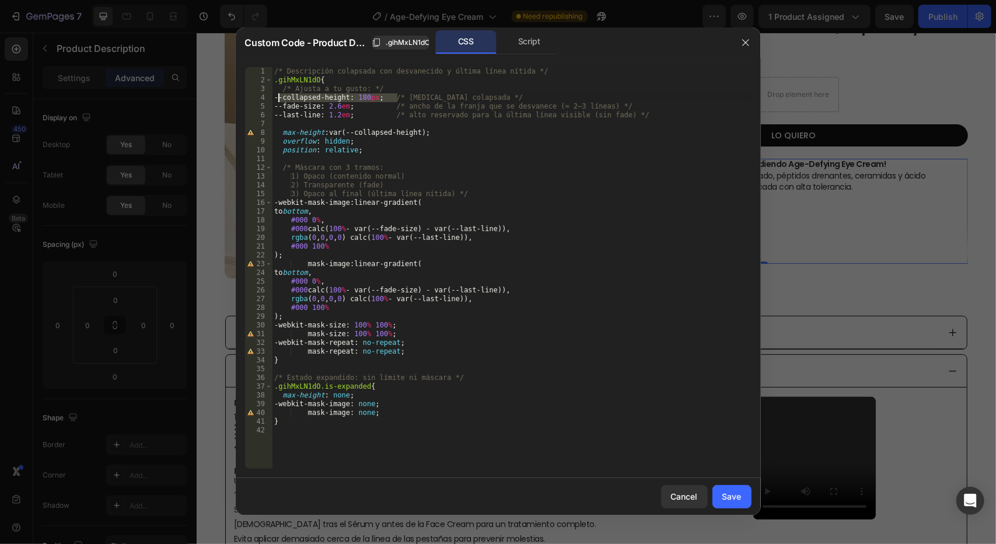
drag, startPoint x: 396, startPoint y: 100, endPoint x: 279, endPoint y: 99, distance: 116.1
click at [279, 99] on div "/* Descripción colapsada con desvanecido y última línea nítida */ .gihMxLN1dO {…" at bounding box center [512, 276] width 480 height 419
type textarea "* altura colapsada */"
drag, startPoint x: 349, startPoint y: 97, endPoint x: 247, endPoint y: 96, distance: 101.5
click at [247, 96] on div "* altura colapsada */ 1 2 3 4 5 6 7 8 9 10 11 12 13 14 15 16 17 18 19 20 21 22 …" at bounding box center [498, 267] width 506 height 401
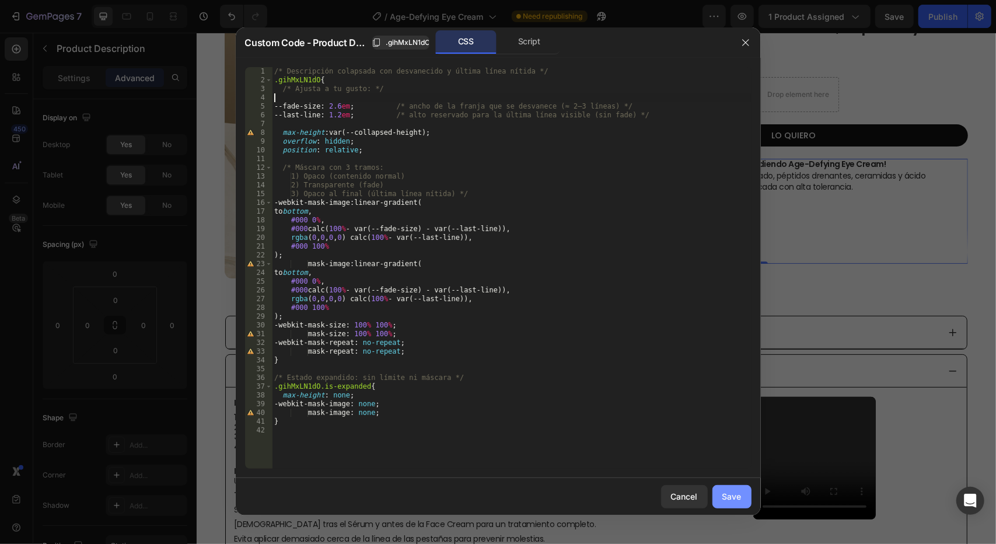
click at [735, 496] on div "Save" at bounding box center [731, 496] width 19 height 12
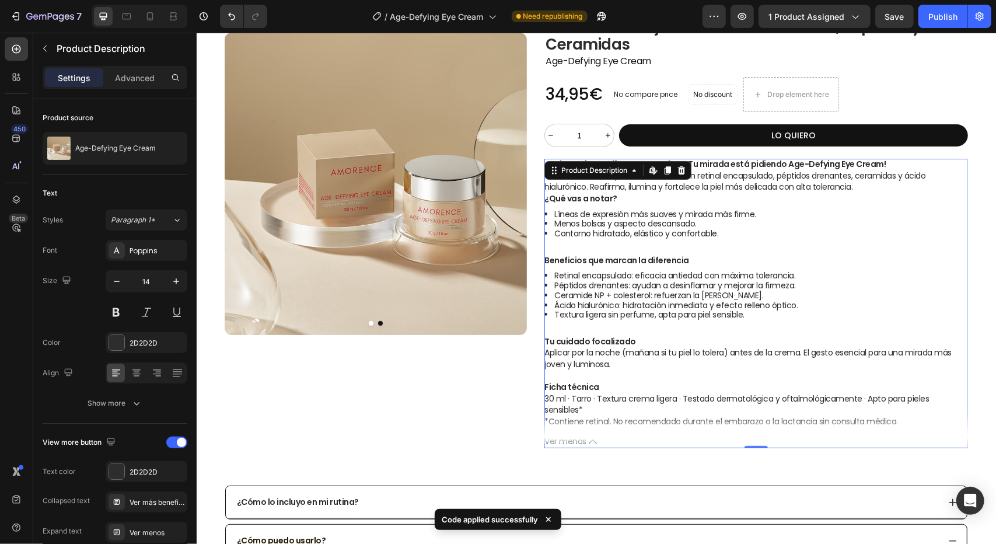
click at [567, 442] on span "Ver menos" at bounding box center [565, 441] width 42 height 10
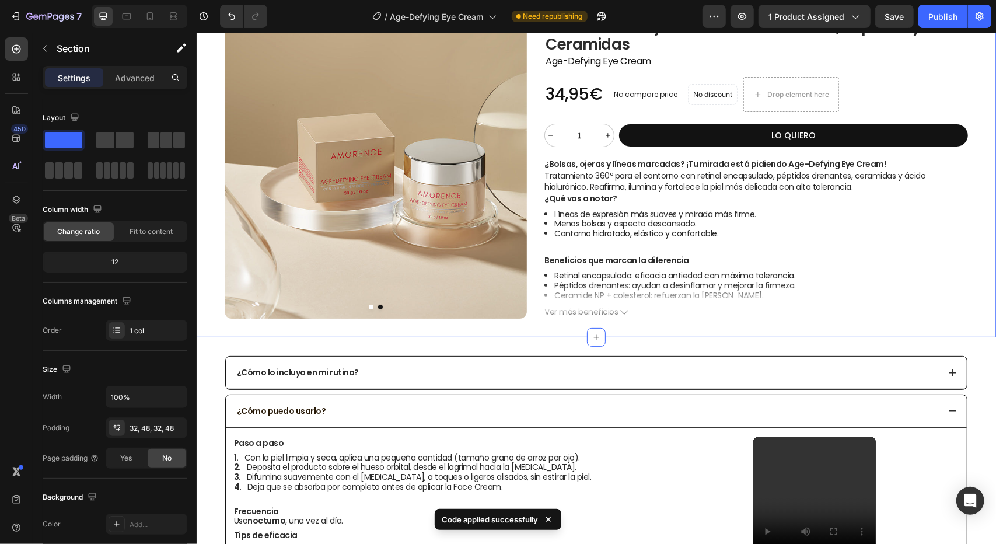
click at [984, 102] on div "Product Images Product Images Title Line Icon Publish the page to see the conte…" at bounding box center [595, 147] width 799 height 380
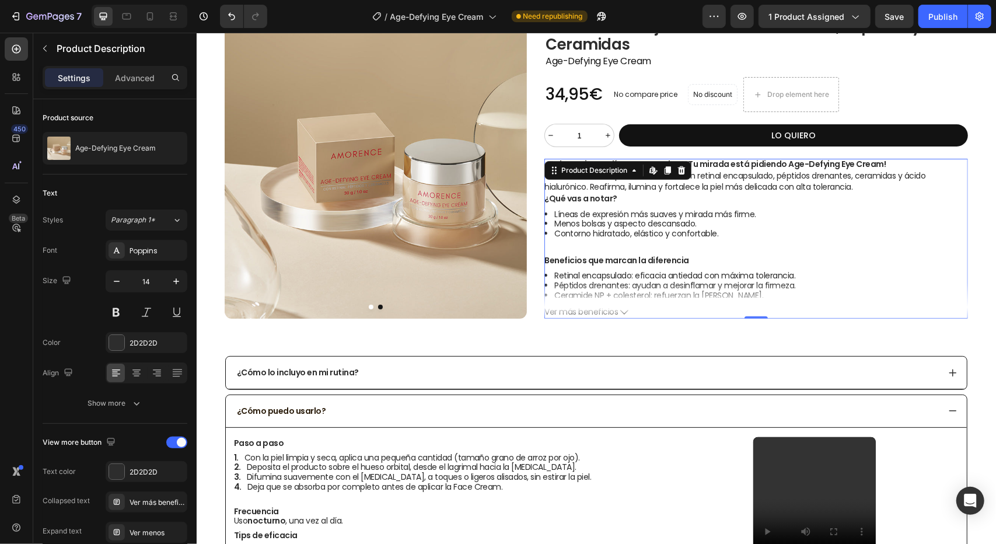
click at [626, 291] on li "Ceramide NP + colesterol: refuerzan [PERSON_NAME] del contorno." at bounding box center [761, 295] width 414 height 10
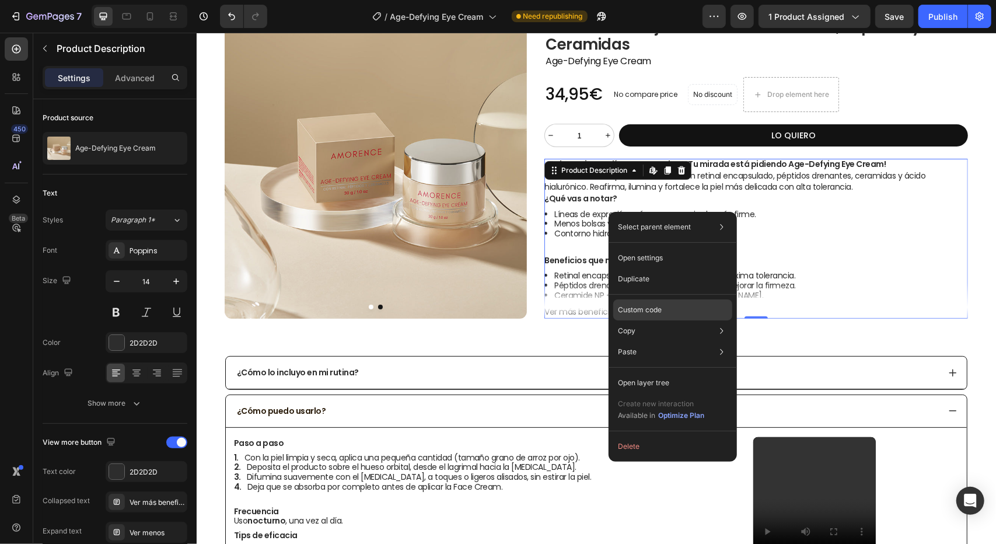
click at [649, 307] on p "Custom code" at bounding box center [640, 310] width 44 height 11
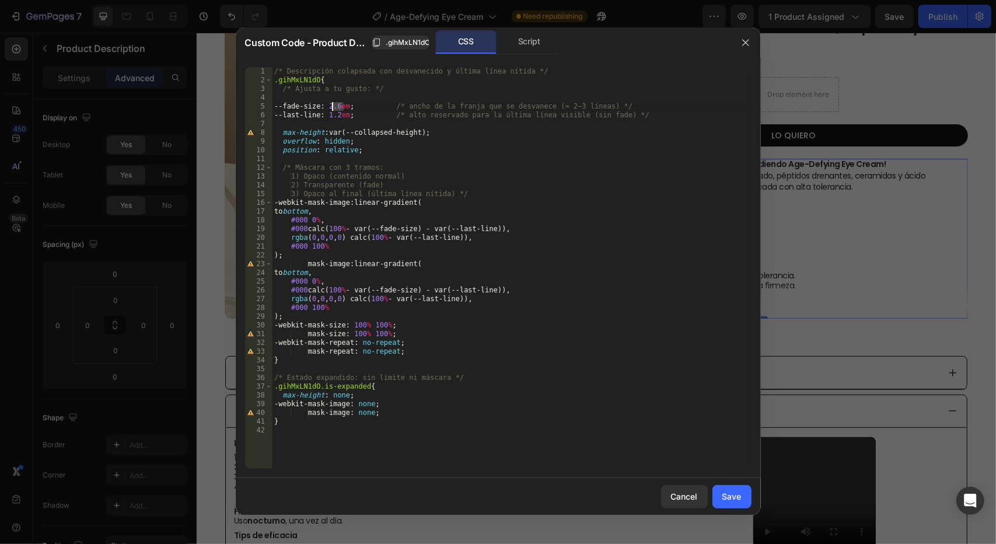
drag, startPoint x: 343, startPoint y: 106, endPoint x: 333, endPoint y: 107, distance: 10.5
click at [333, 107] on div "/* Descripción colapsada con desvanecido y última línea nítida */ .gihMxLN1dO {…" at bounding box center [512, 276] width 480 height 419
type textarea "--fade-size: 8em; /* ancho de la franja que se desvanece (≈ 2–3 líneas) */"
click at [739, 495] on div "Save" at bounding box center [731, 496] width 19 height 12
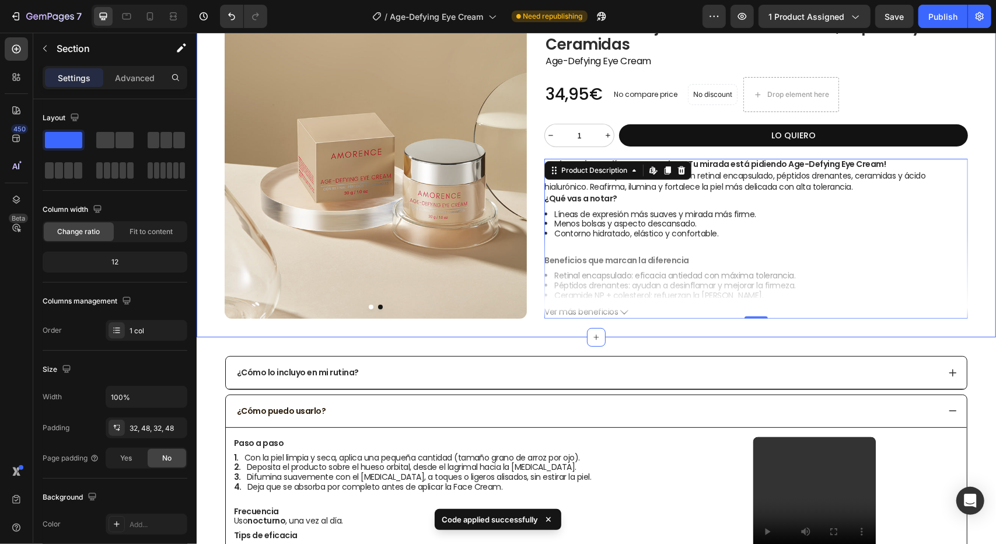
click at [663, 327] on div "Product Images Product Images Title Line Icon Publish the page to see the conte…" at bounding box center [595, 147] width 799 height 380
click at [623, 310] on icon at bounding box center [624, 311] width 8 height 8
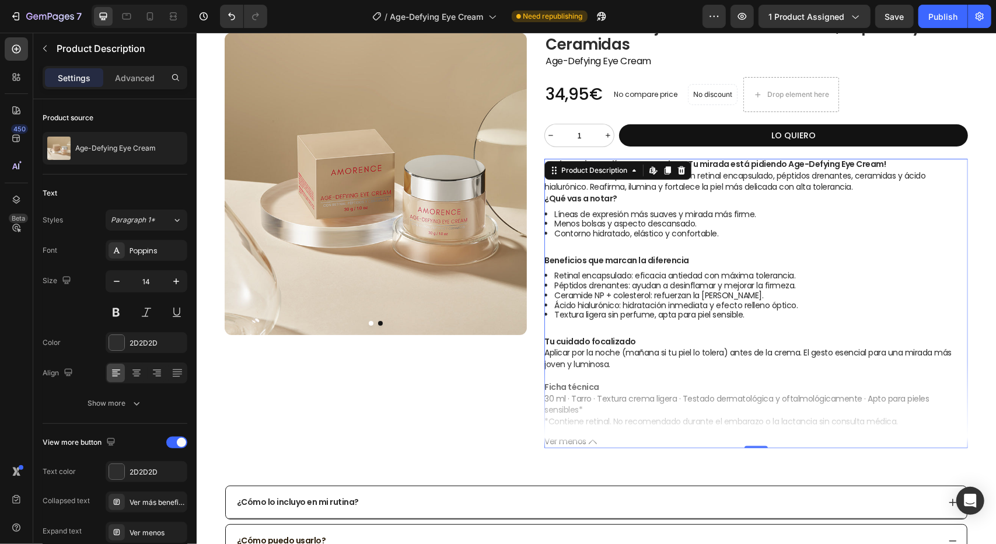
click at [588, 440] on icon at bounding box center [592, 441] width 8 height 8
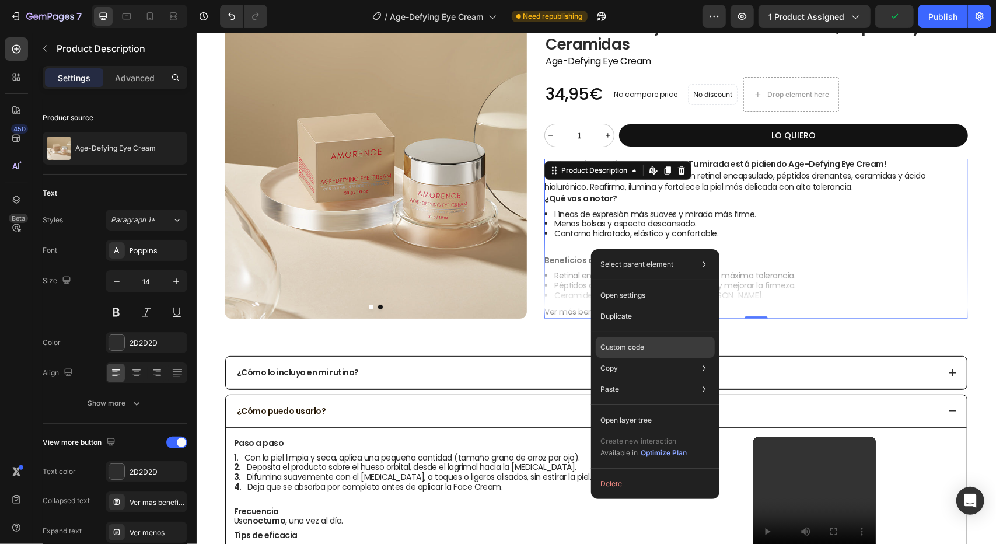
click at [637, 347] on p "Custom code" at bounding box center [622, 347] width 44 height 11
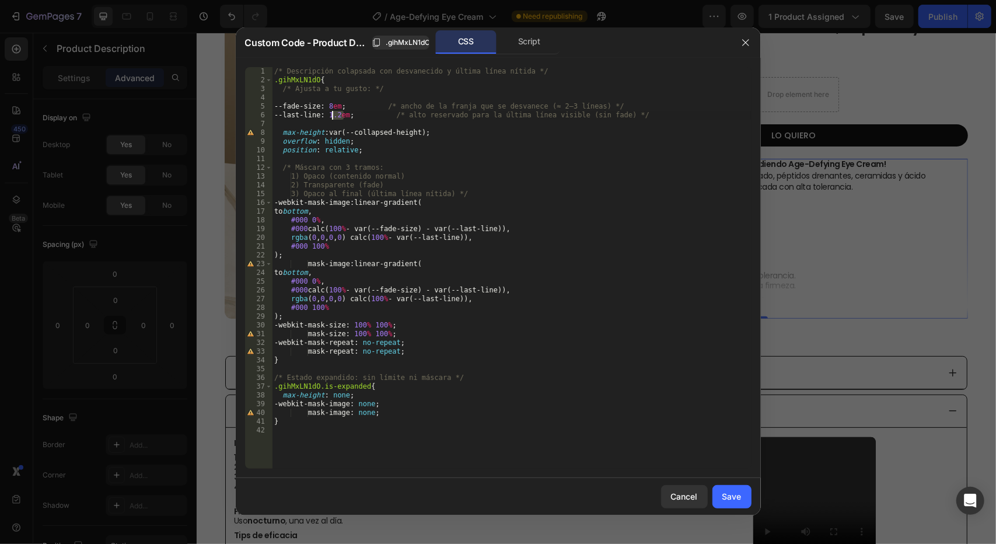
drag, startPoint x: 343, startPoint y: 117, endPoint x: 334, endPoint y: 118, distance: 9.4
click at [334, 118] on div "/* Descripción colapsada con desvanecido y última línea nítida */ .gihMxLN1dO {…" at bounding box center [512, 276] width 480 height 419
type textarea "--last-line: 2em; /* alto reservado para la última línea visible (sin fade) */"
click at [740, 498] on div "Save" at bounding box center [731, 496] width 19 height 12
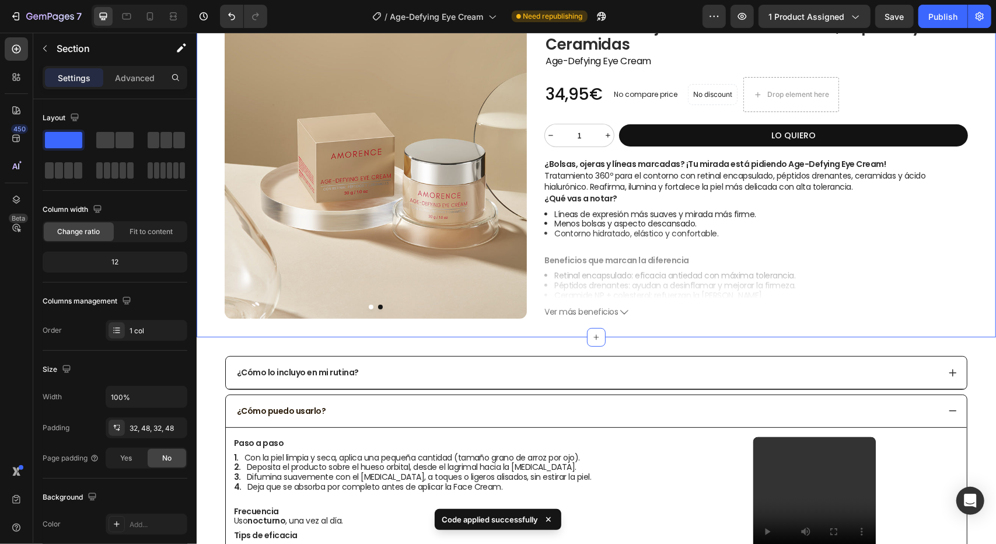
click at [495, 331] on div "Product Images Product Images Title Line Icon Publish the page to see the conte…" at bounding box center [595, 147] width 799 height 380
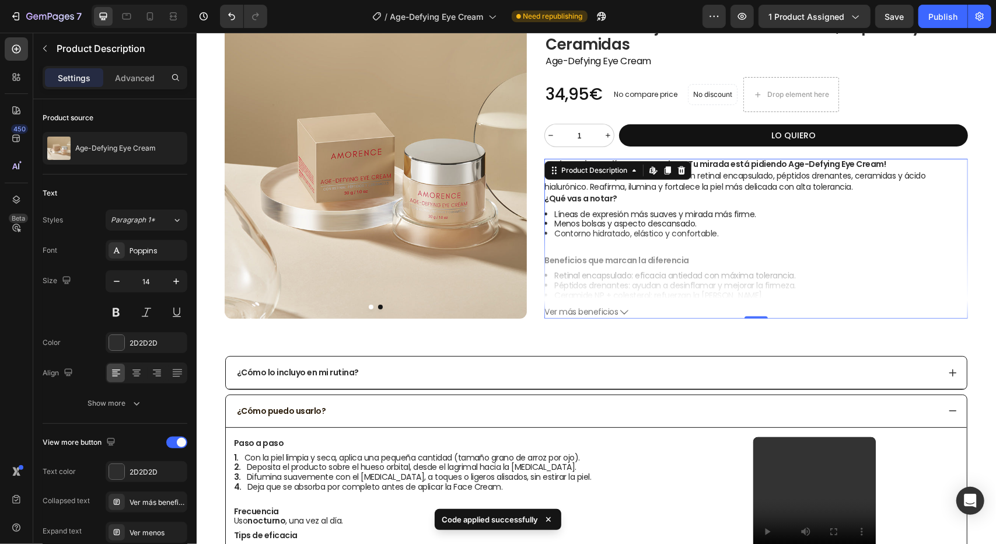
click at [666, 263] on span "Beneficios que marcan la diferencia" at bounding box center [616, 260] width 145 height 12
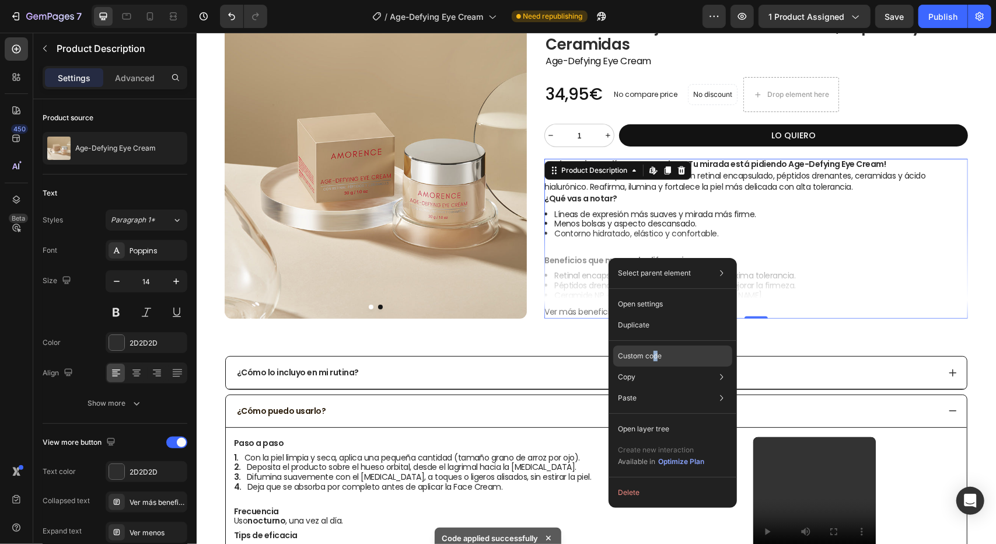
click at [655, 387] on div "Custom code" at bounding box center [672, 397] width 119 height 21
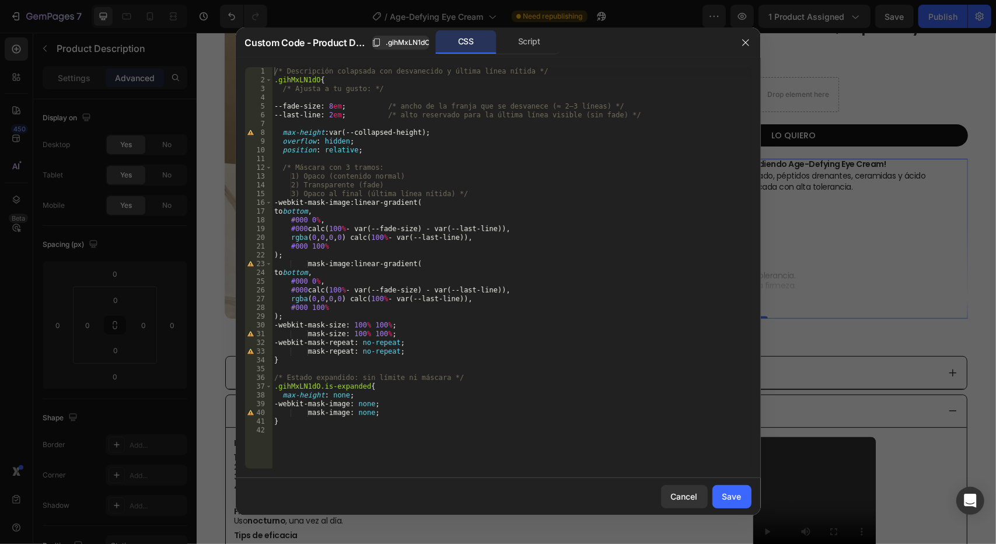
click at [334, 106] on div "/* Descripción colapsada con desvanecido y última línea nítida */ .gihMxLN1dO {…" at bounding box center [512, 276] width 480 height 419
click at [334, 113] on div "/* Descripción colapsada con desvanecido y última línea nítida */ .gihMxLN1dO {…" at bounding box center [512, 276] width 480 height 419
click at [335, 113] on div "/* Descripción colapsada con desvanecido y última línea nítida */ .gihMxLN1dO {…" at bounding box center [512, 267] width 480 height 401
click at [335, 115] on div "/* Descripción colapsada con desvanecido y última línea nítida */ .gihMxLN1dO {…" at bounding box center [512, 276] width 480 height 419
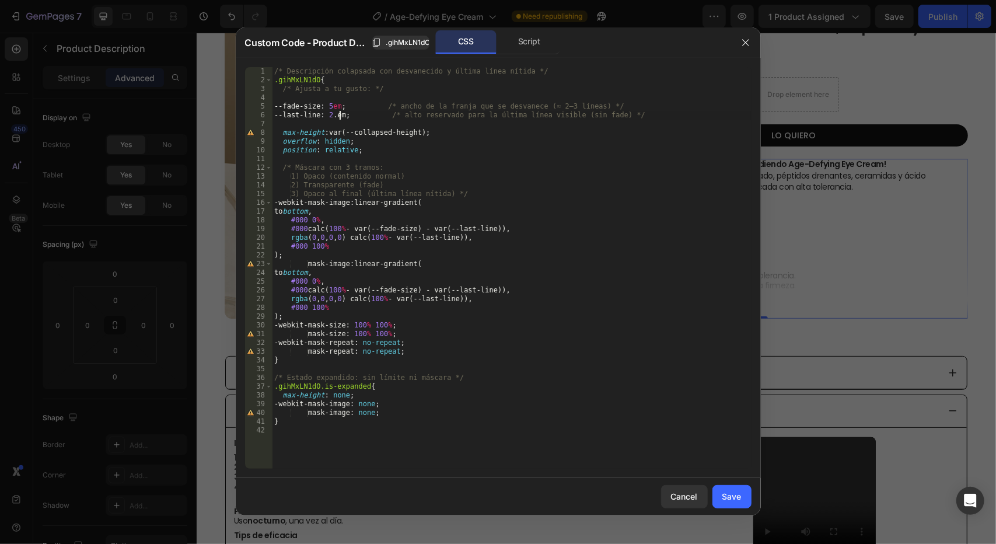
scroll to position [0, 5]
type textarea "--last-line: 2.2em; /* alto reservado para la última línea visible (sin fade) */"
click at [740, 505] on button "Save" at bounding box center [731, 496] width 39 height 23
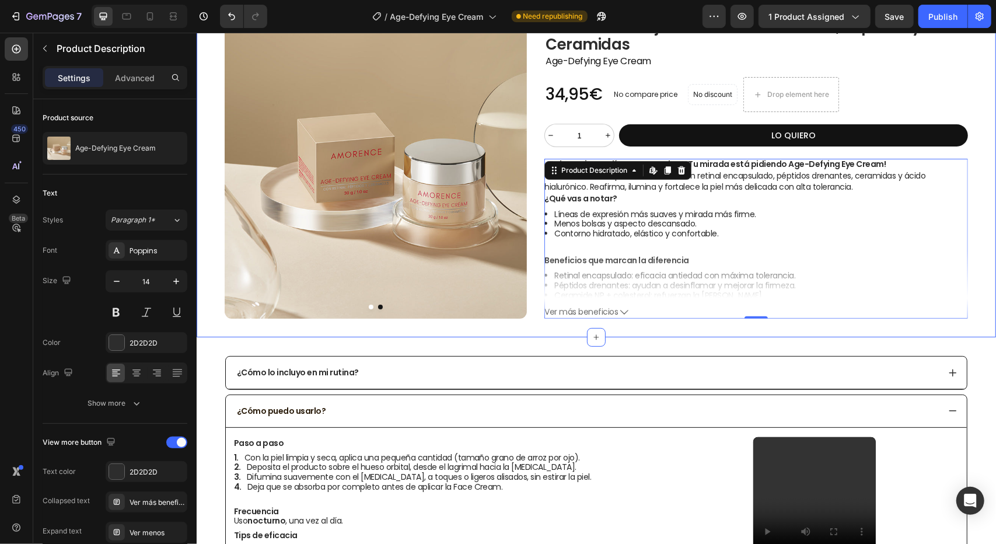
click at [493, 323] on div "Product Images Product Images Title Line Icon Publish the page to see the conte…" at bounding box center [595, 147] width 799 height 380
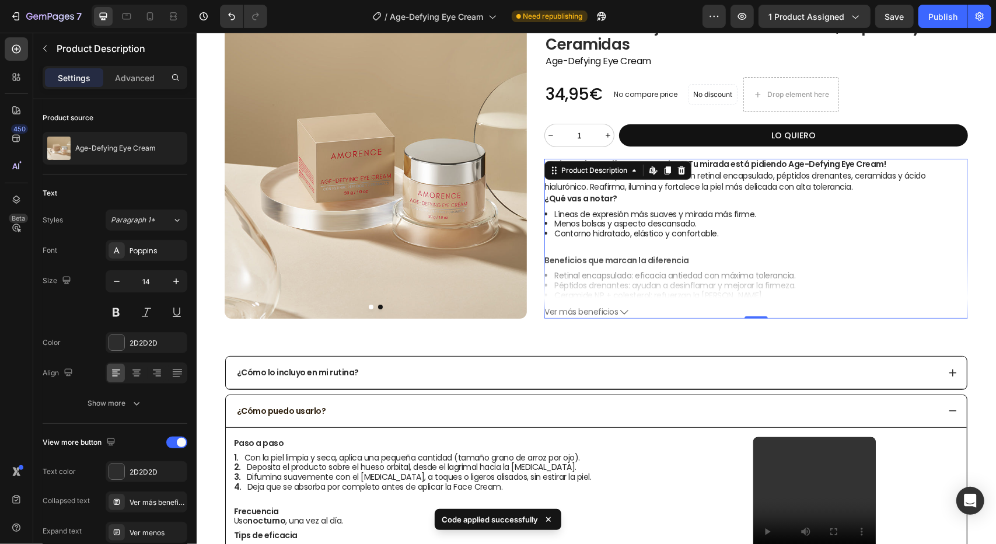
click at [620, 312] on icon at bounding box center [624, 311] width 8 height 8
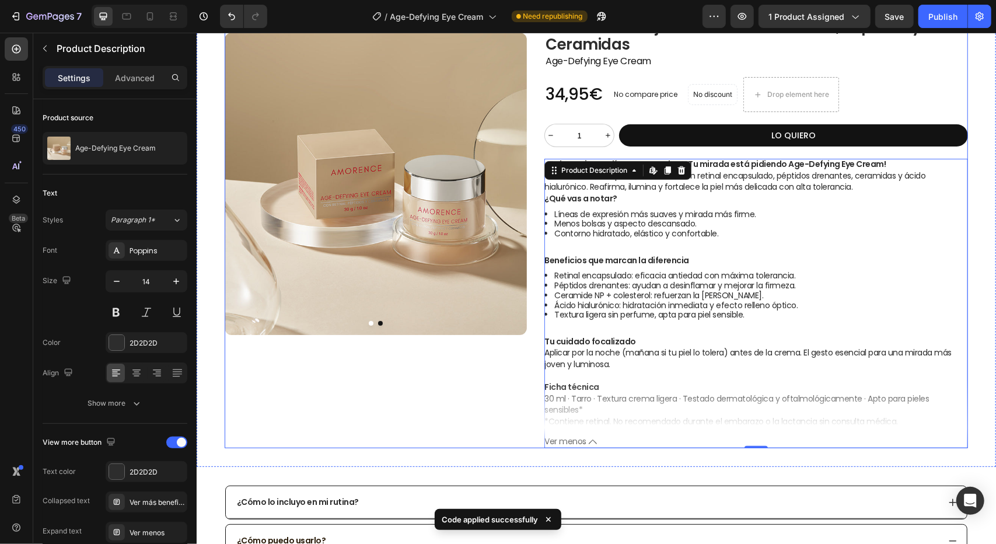
click at [494, 423] on div "Product Images Product Images" at bounding box center [375, 211] width 302 height 472
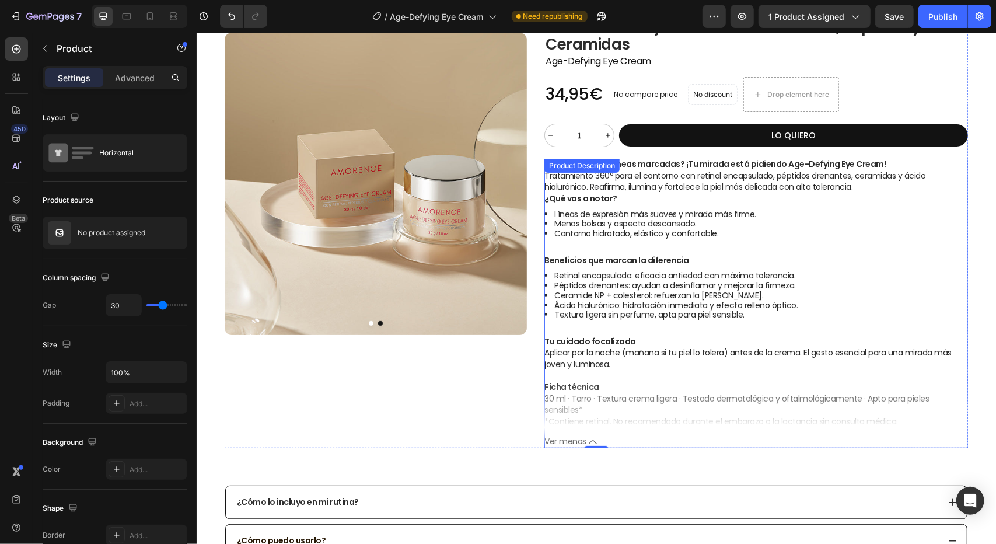
click at [588, 440] on icon at bounding box center [592, 441] width 8 height 8
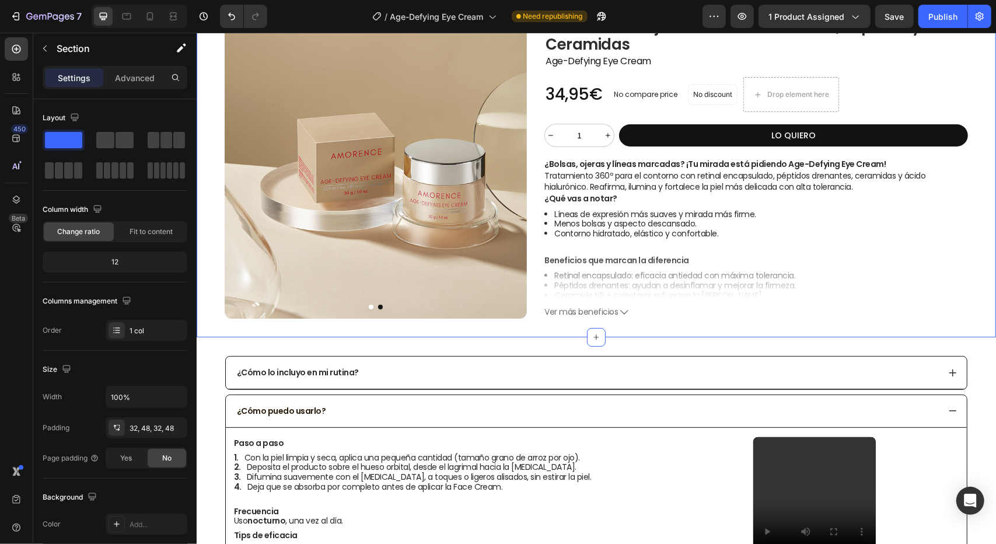
click at [499, 327] on div "Product Images Product Images Title Line Icon Publish the page to see the conte…" at bounding box center [595, 147] width 799 height 380
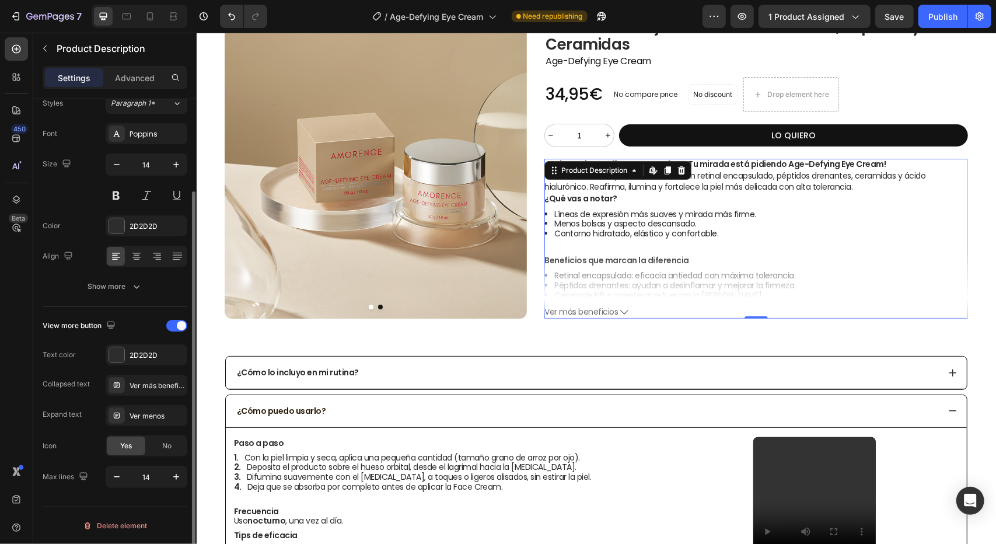
click at [634, 302] on div "¿Bolsas, ojeras y líneas marcadas? ¡Tu mirada está pidiendo Age-Defying Eye Cre…" at bounding box center [756, 238] width 424 height 160
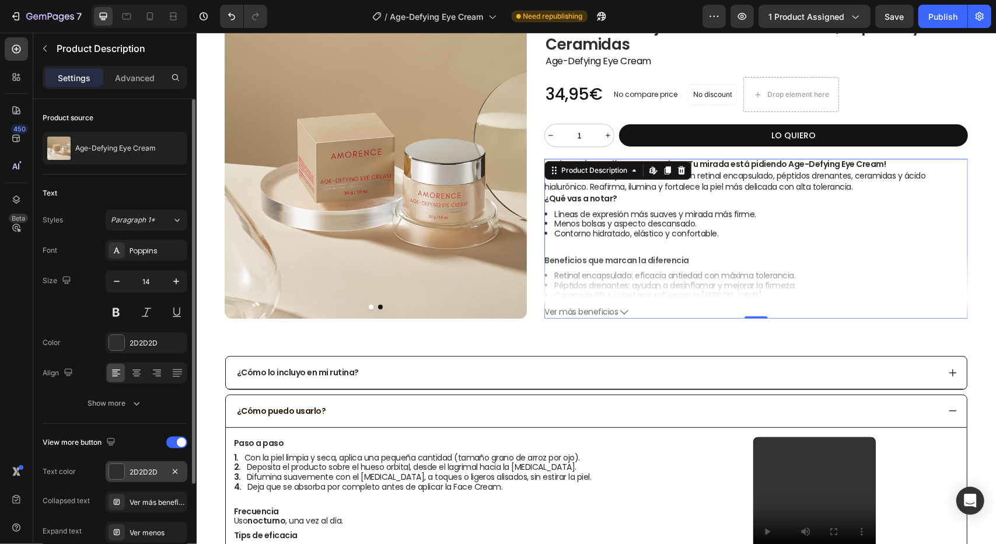
scroll to position [116, 0]
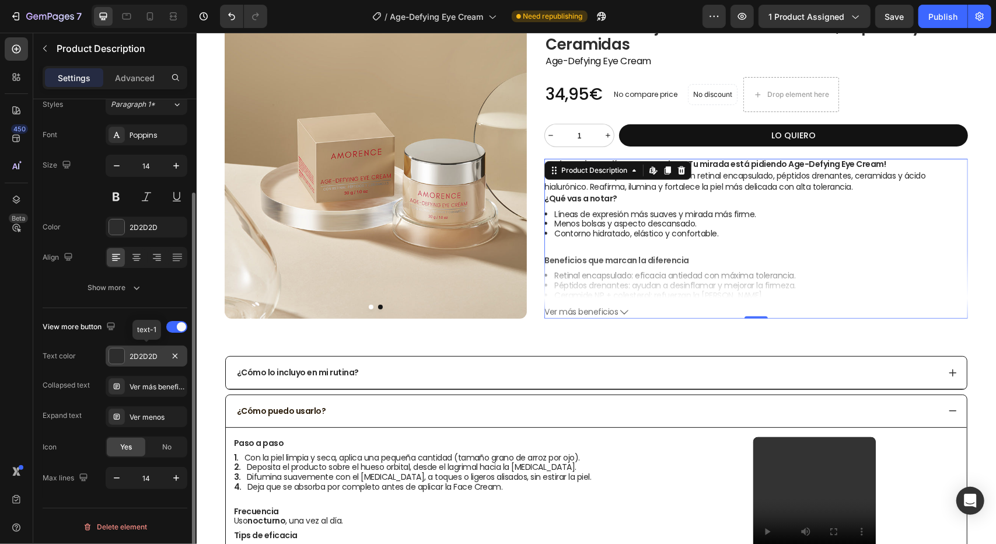
click at [120, 356] on div at bounding box center [116, 355] width 15 height 15
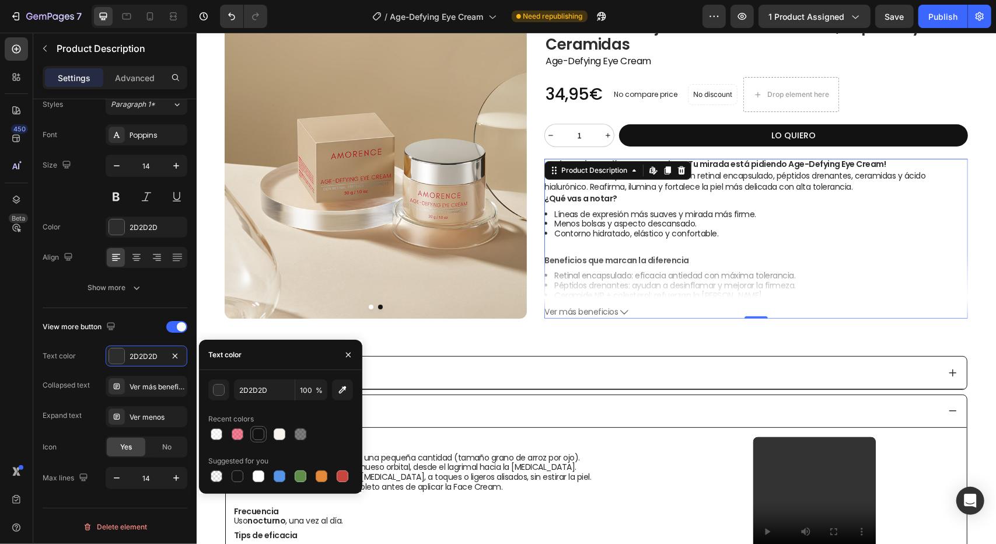
click at [257, 433] on div at bounding box center [259, 434] width 12 height 12
type input "121212"
click at [145, 337] on div "View more button Text color 121212 Collapsed text Ver más beneficios Expand tex…" at bounding box center [115, 403] width 145 height 172
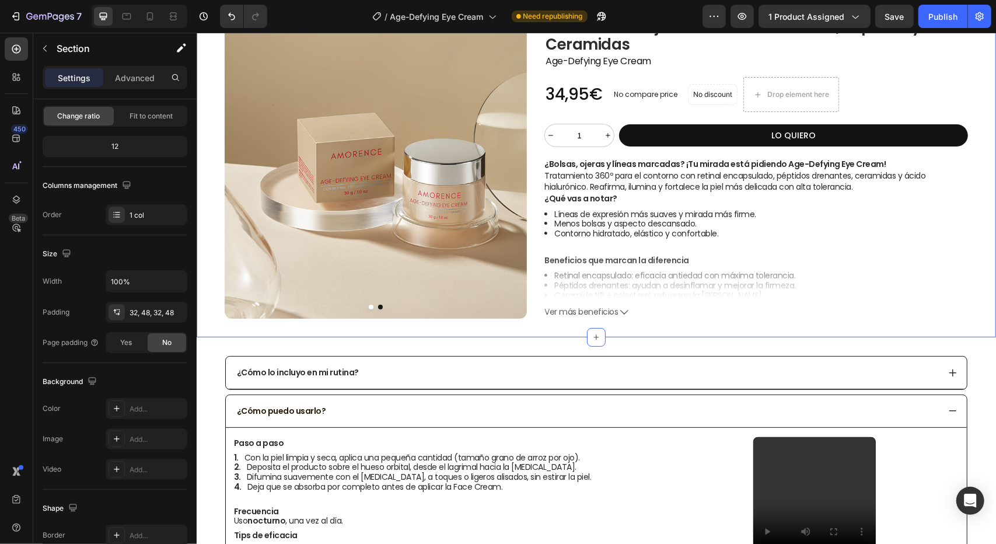
click at [552, 327] on div "Product Images Product Images Title Line Icon Publish the page to see the conte…" at bounding box center [595, 147] width 799 height 380
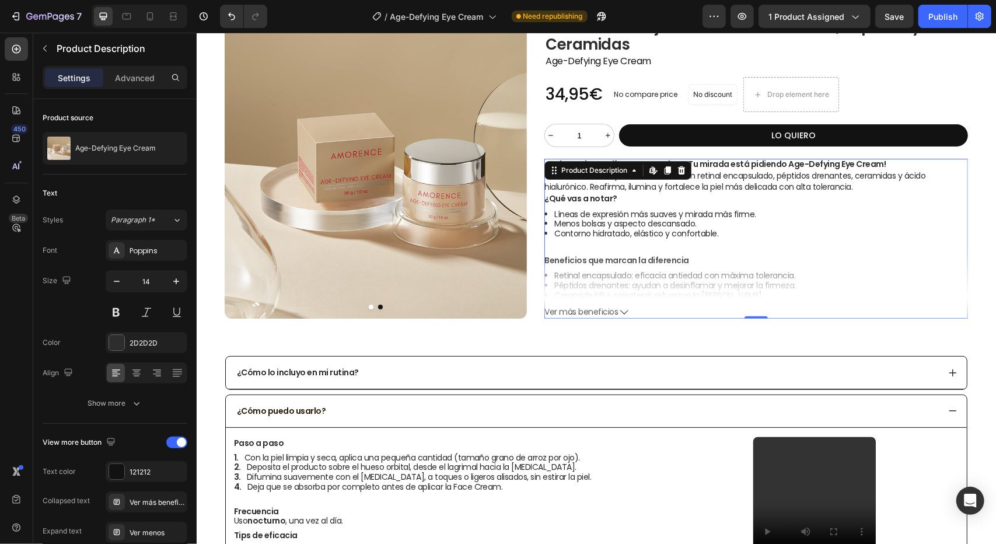
click at [642, 231] on li "Contorno hidratado, elástico y confortable." at bounding box center [761, 233] width 414 height 10
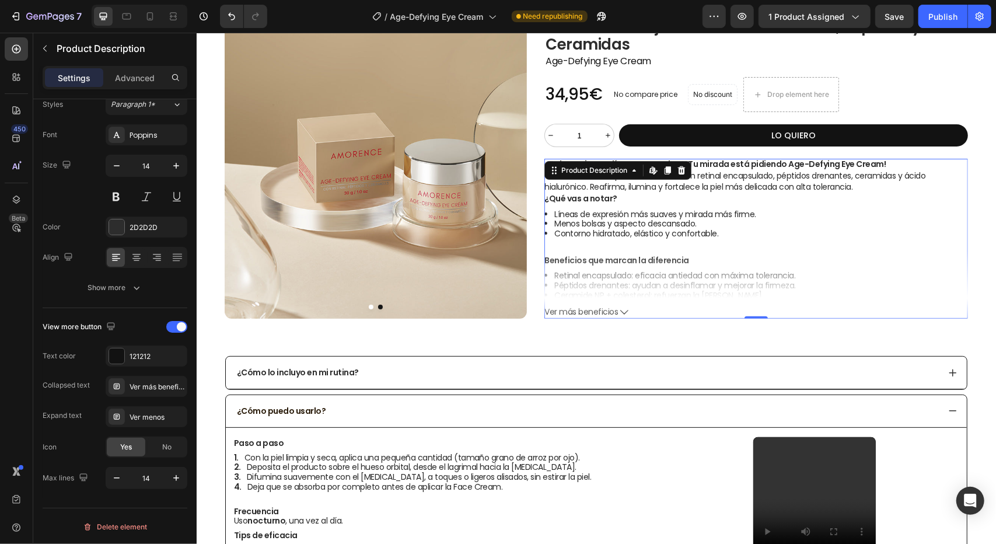
click at [614, 312] on button "Ver más beneficios" at bounding box center [756, 311] width 424 height 10
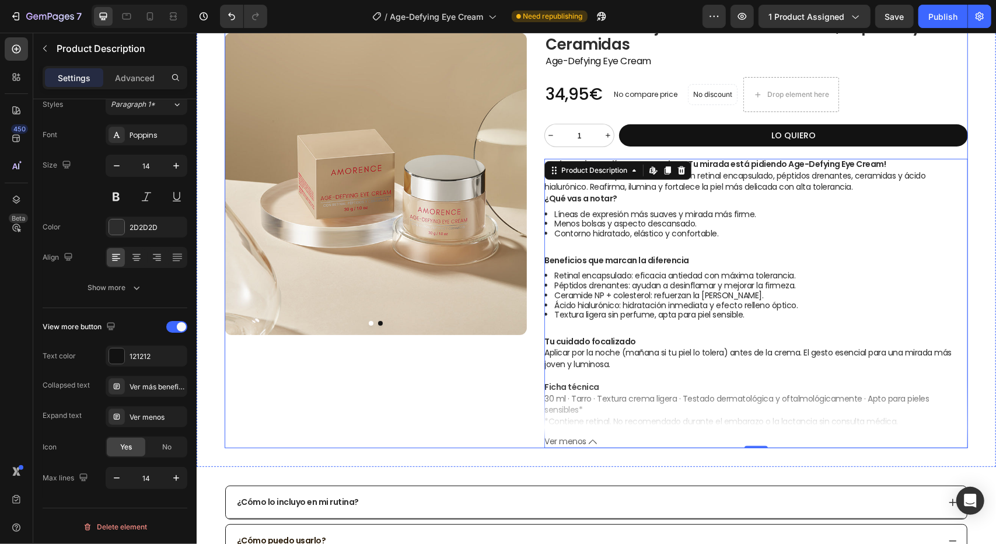
click at [478, 419] on div "Product Images Product Images" at bounding box center [375, 211] width 302 height 472
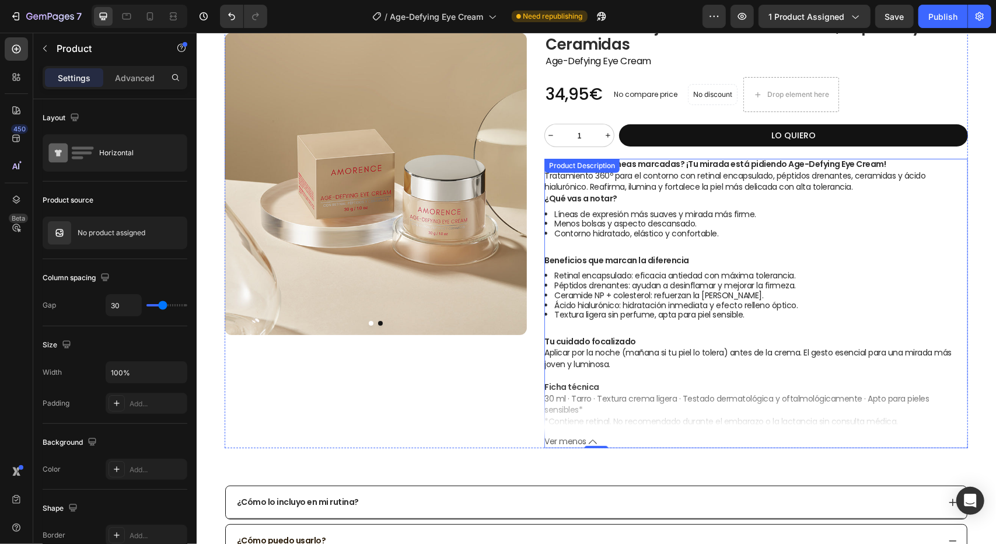
click at [588, 442] on icon at bounding box center [592, 441] width 8 height 5
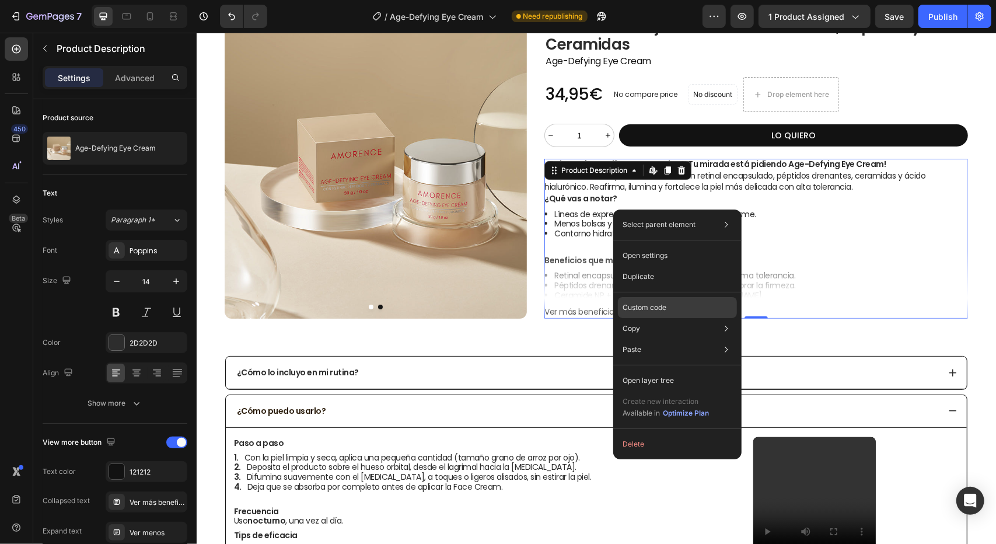
click at [642, 339] on div "Custom code" at bounding box center [677, 349] width 119 height 21
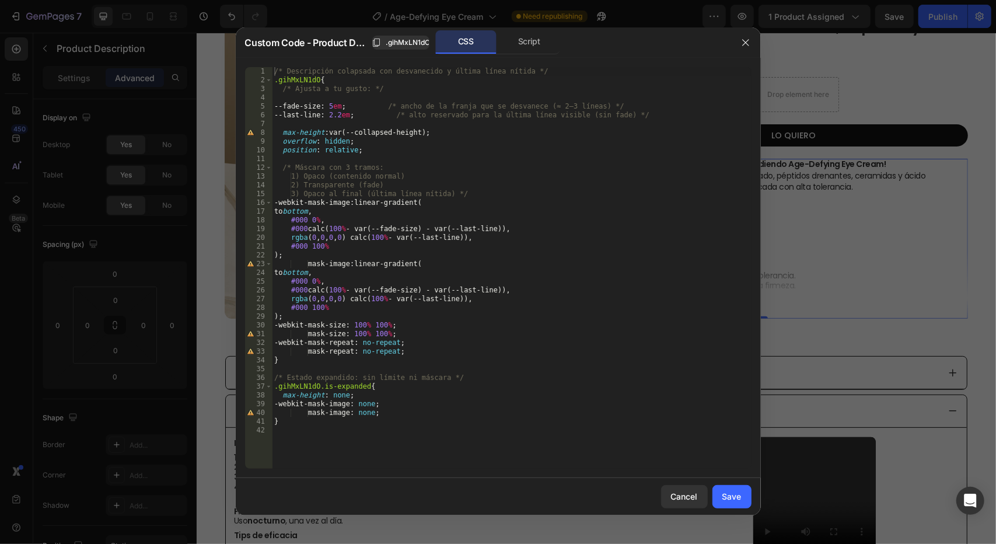
drag, startPoint x: 390, startPoint y: 431, endPoint x: 386, endPoint y: 435, distance: 6.6
click at [392, 431] on div "/* Descripción colapsada con desvanecido y última línea nítida */ .gihMxLN1dO {…" at bounding box center [512, 276] width 480 height 419
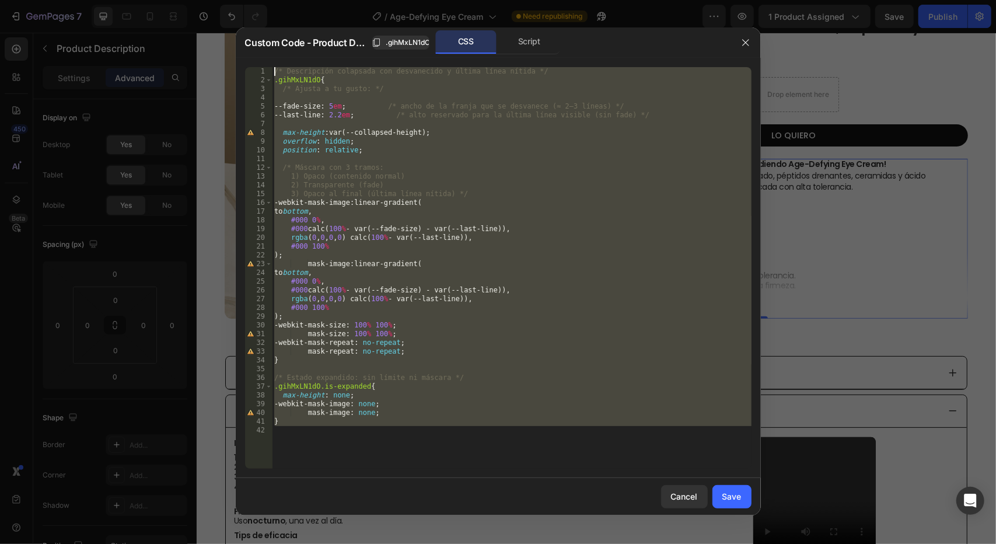
drag, startPoint x: 305, startPoint y: 449, endPoint x: 271, endPoint y: 58, distance: 392.4
click at [271, 58] on div "1 2 3 4 5 6 7 8 9 10 11 12 13 14 15 16 17 18 19 20 21 22 23 24 25 26 27 28 29 3…" at bounding box center [498, 268] width 525 height 420
click at [628, 246] on div "/* Descripción colapsada con desvanecido y última línea nítida */ .gihMxLN1dO {…" at bounding box center [512, 267] width 480 height 401
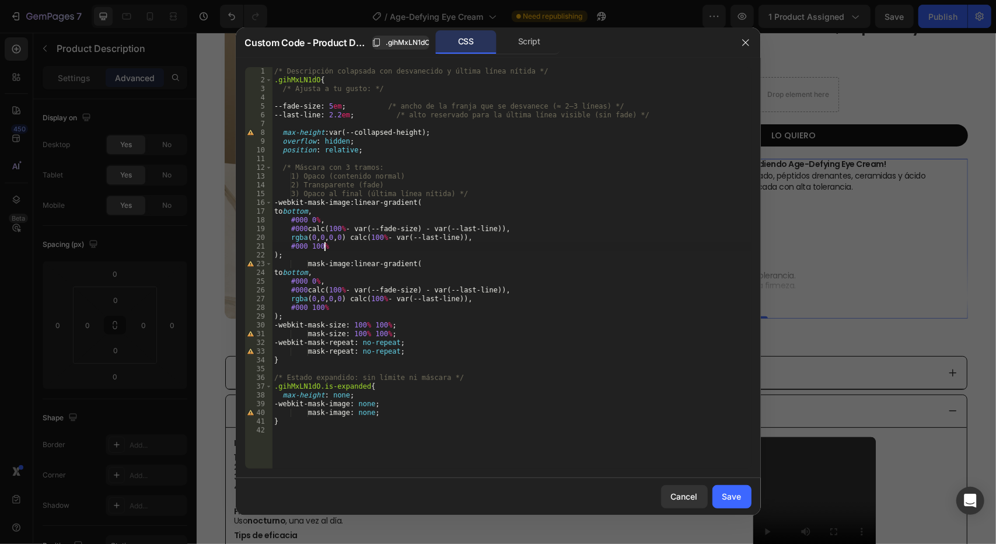
click at [337, 106] on div "/* Descripción colapsada con desvanecido y última línea nítida */ .gihMxLN1dO {…" at bounding box center [512, 276] width 480 height 419
type textarea "--fade-size: 5em; /* ancho de la franja que se desvanece (≈ 2–3 líneas) */"
drag, startPoint x: 833, startPoint y: 177, endPoint x: 635, endPoint y: 145, distance: 199.8
click at [833, 177] on div at bounding box center [498, 272] width 996 height 544
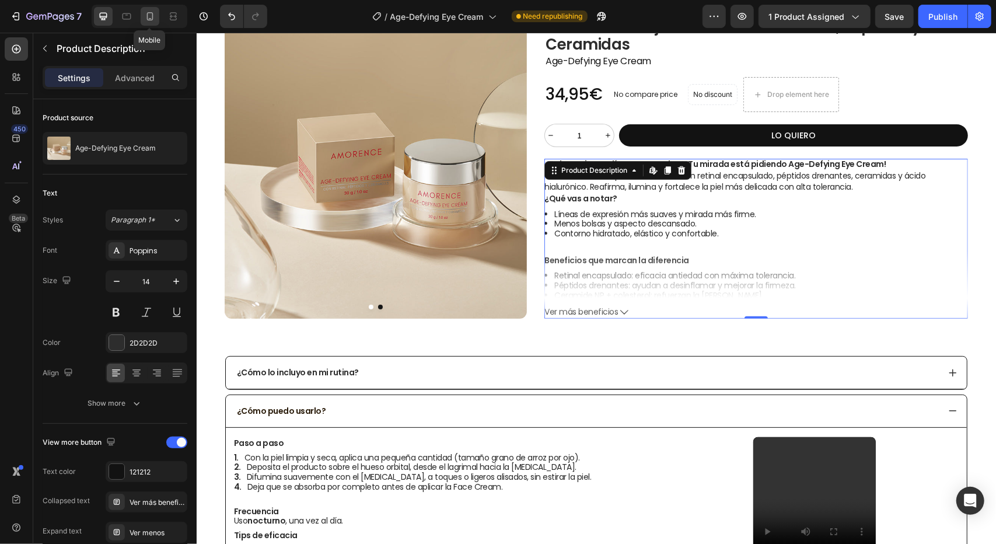
click at [151, 19] on icon at bounding box center [150, 16] width 6 height 8
type input "12"
type input "10"
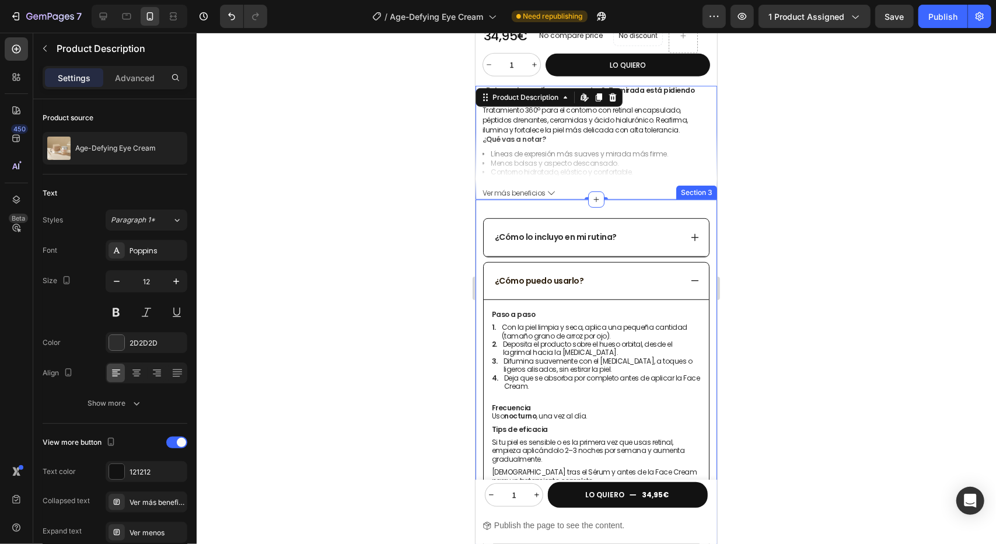
scroll to position [386, 0]
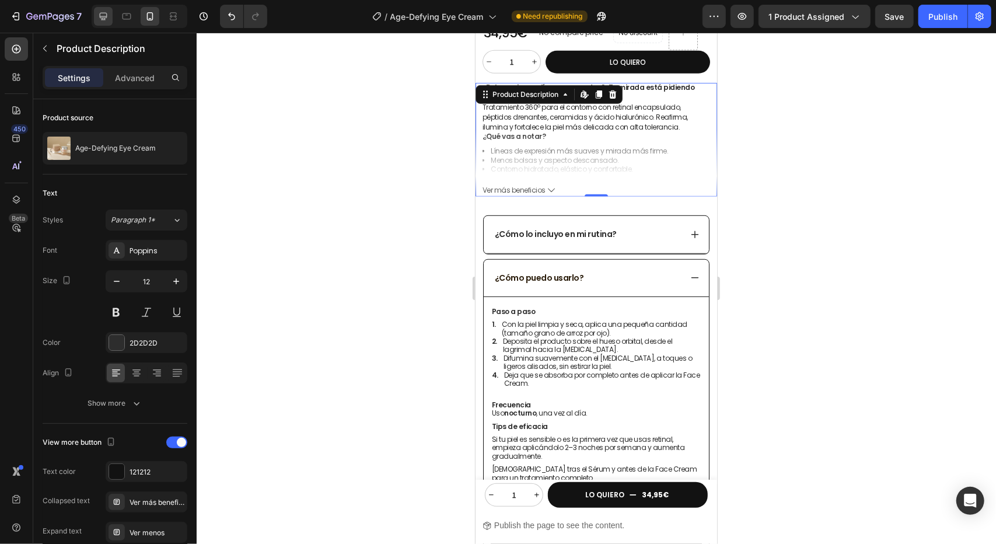
click at [111, 13] on div at bounding box center [103, 16] width 19 height 19
type input "14"
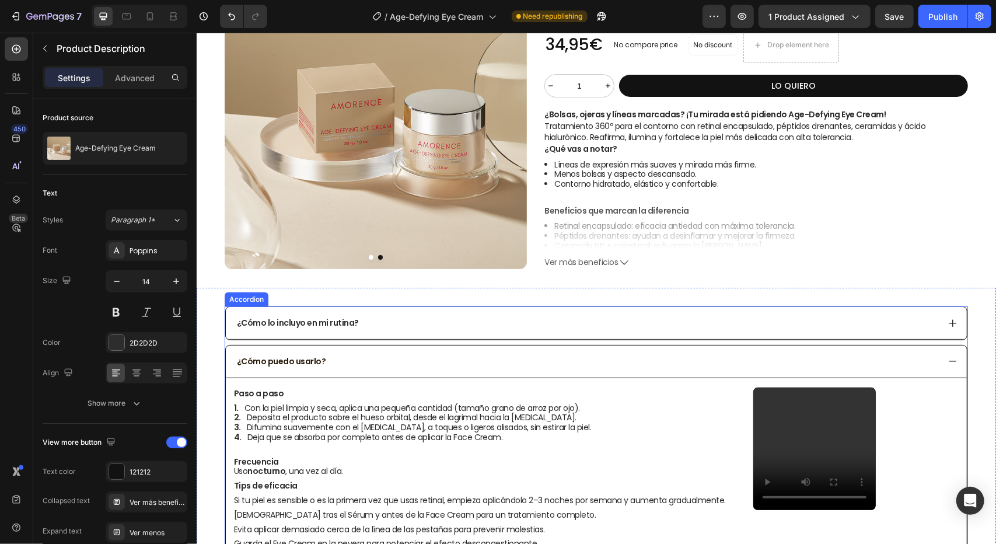
scroll to position [67, 0]
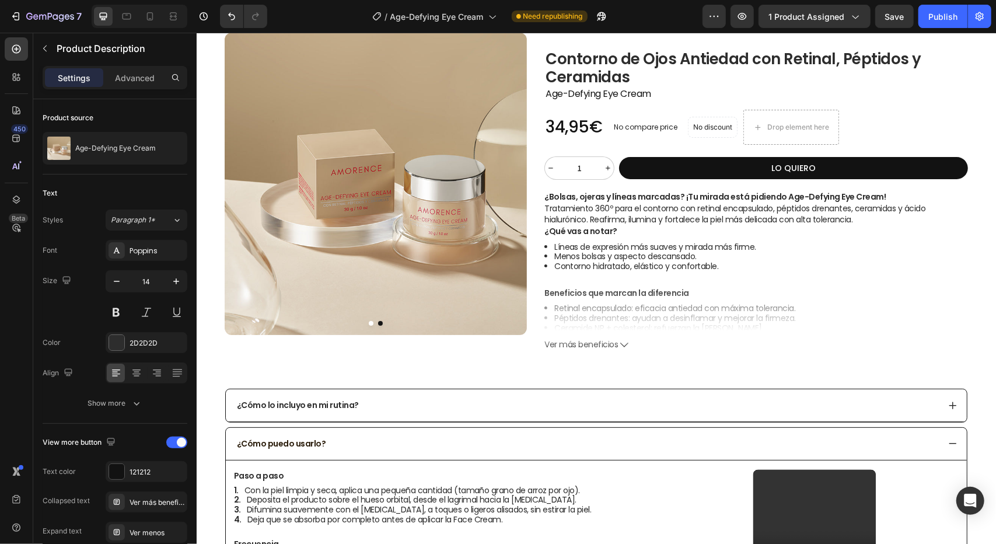
click at [651, 271] on li "Contorno hidratado, elástico y confortable." at bounding box center [761, 266] width 414 height 10
click at [777, 282] on div "¿Bolsas, ojeras y líneas marcadas? ¡Tu mirada está pidiendo Age-Defying Eye Cre…" at bounding box center [756, 260] width 424 height 139
click at [747, 308] on li "Retinal encapsulado: eficacia antiedad con máxima tolerancia." at bounding box center [761, 308] width 414 height 10
click at [690, 205] on p "Tratamiento 360º para el contorno con retinal encapsulado, péptidos drenantes, …" at bounding box center [734, 213] width 381 height 23
click at [693, 249] on li "Líneas de expresión más suaves y mirada más firme." at bounding box center [761, 247] width 414 height 10
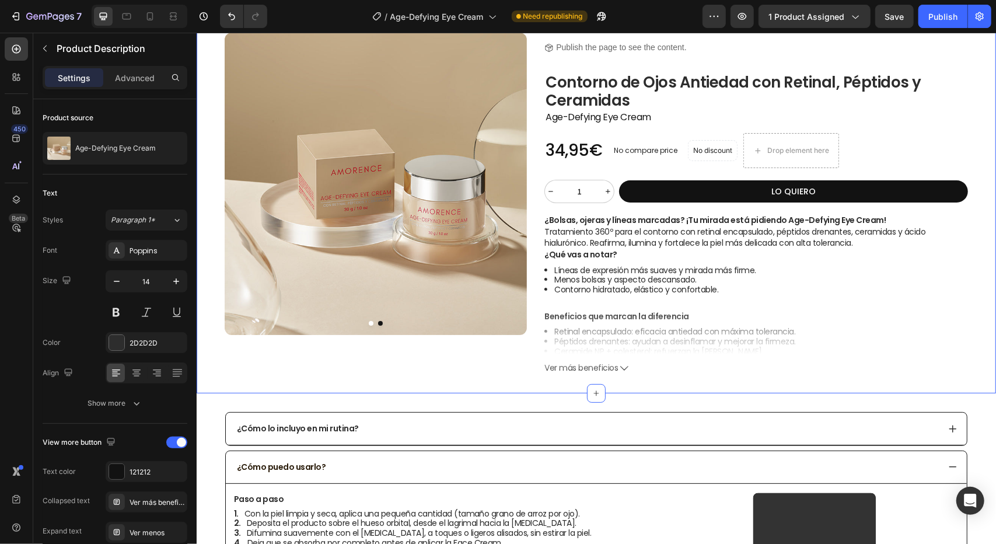
scroll to position [8, 0]
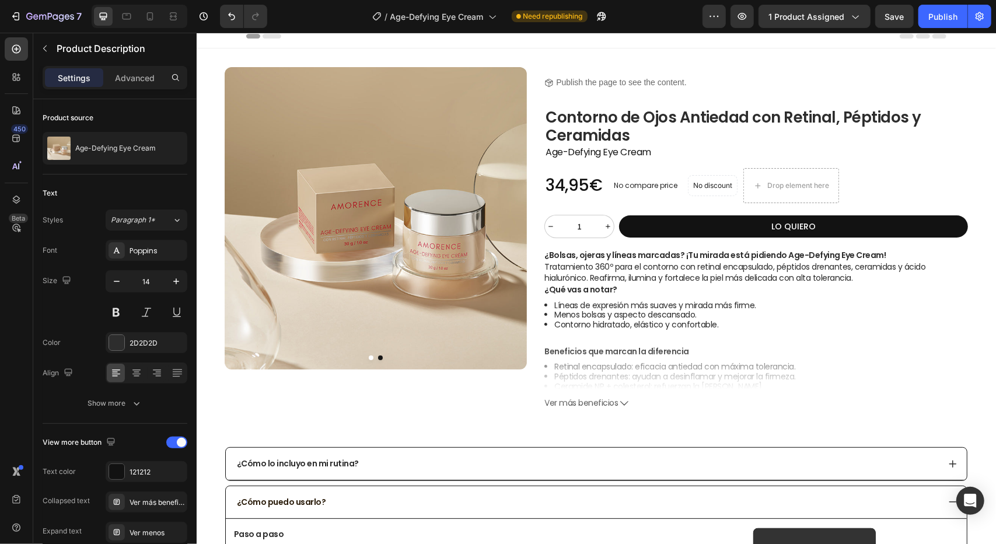
click at [695, 358] on div "¿Bolsas, ojeras y líneas marcadas? ¡Tu mirada está pidiendo Age-Defying Eye Cre…" at bounding box center [756, 318] width 424 height 139
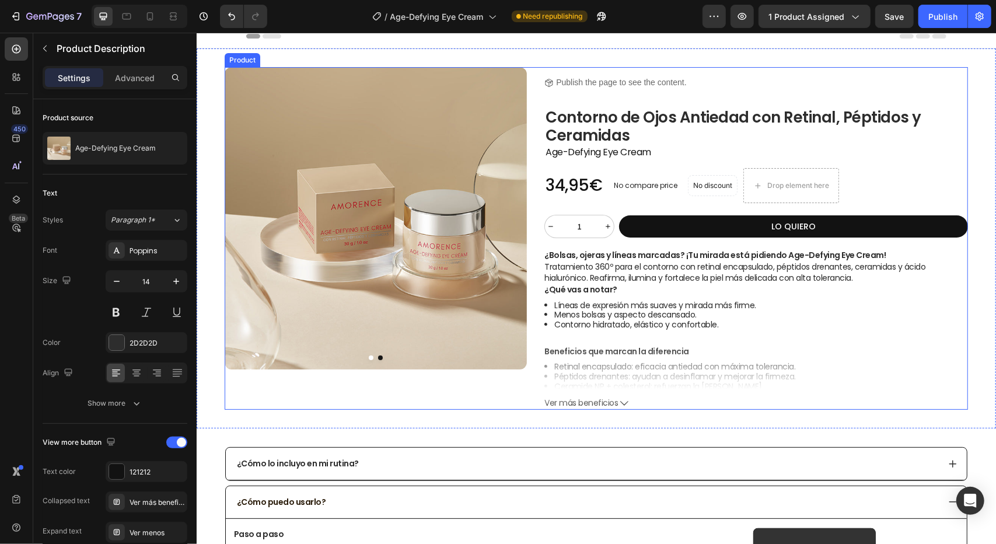
click at [660, 95] on div "Publish the page to see the content." at bounding box center [620, 82] width 130 height 31
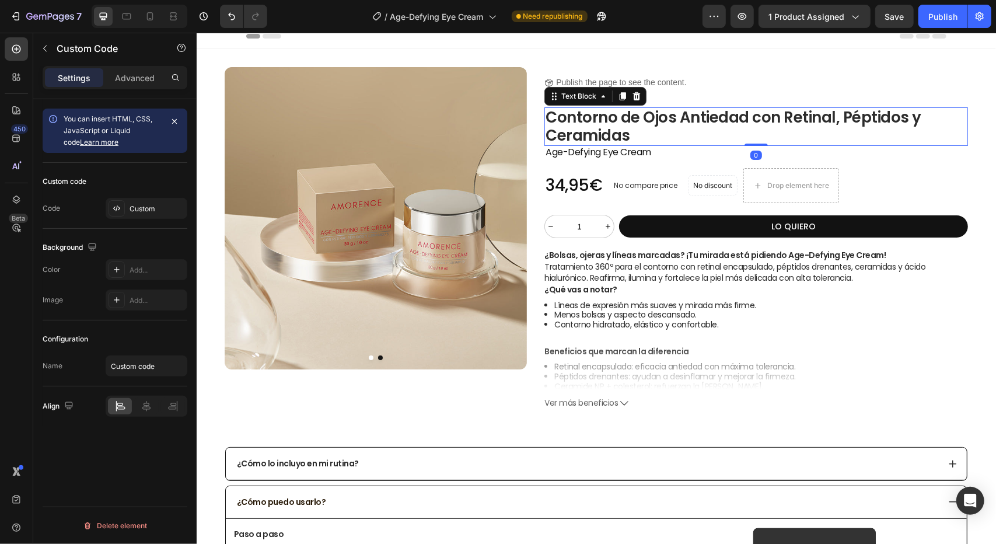
click at [756, 110] on p "Contorno de Ojos Antiedad con Retinal, Péptidos y Ceramidas" at bounding box center [755, 126] width 421 height 36
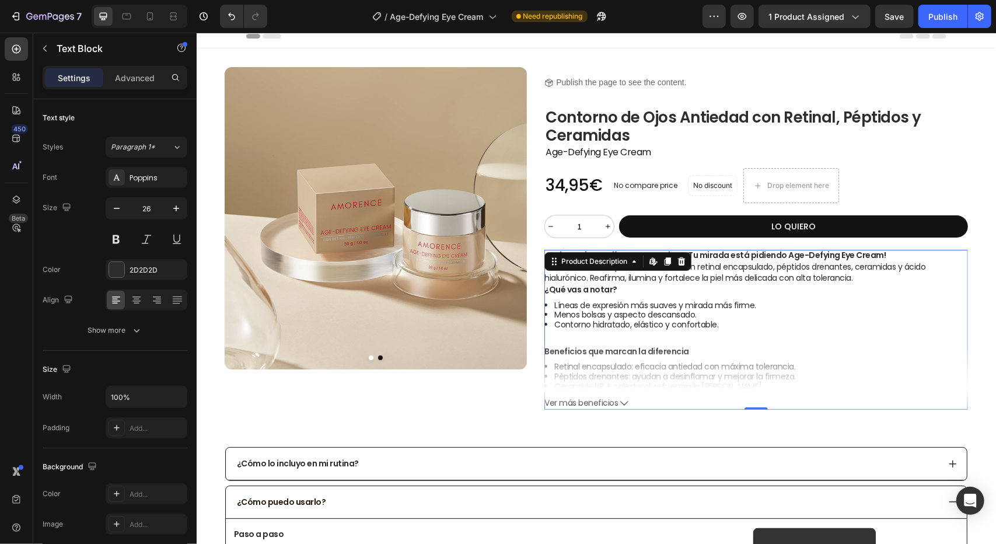
click at [679, 358] on div "¿Bolsas, ojeras y líneas marcadas? ¡Tu mirada está pidiendo Age-Defying Eye Cre…" at bounding box center [756, 318] width 424 height 139
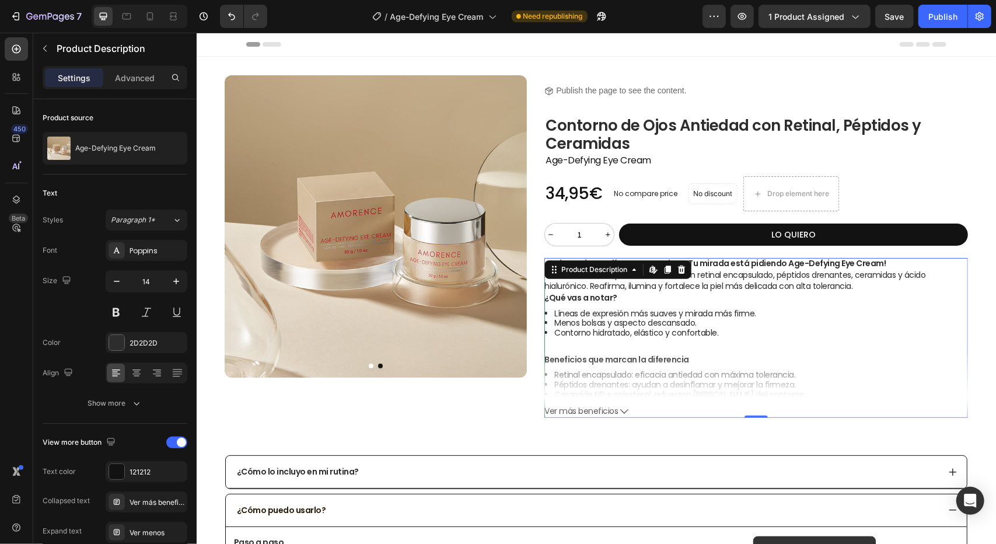
scroll to position [8, 0]
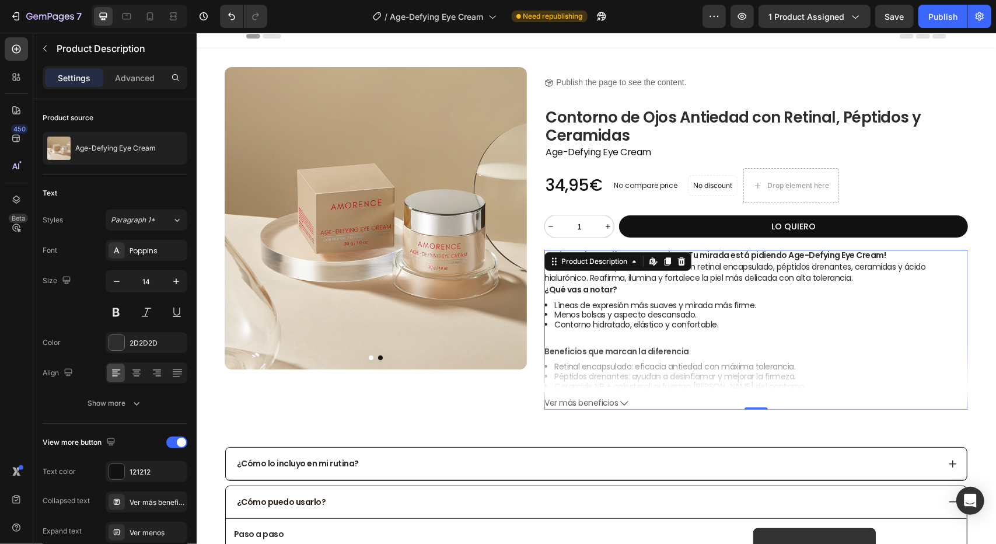
click at [658, 331] on div "¿Bolsas, ojeras y líneas marcadas? ¡Tu mirada está pidiendo Age-Defying Eye Cre…" at bounding box center [756, 318] width 424 height 139
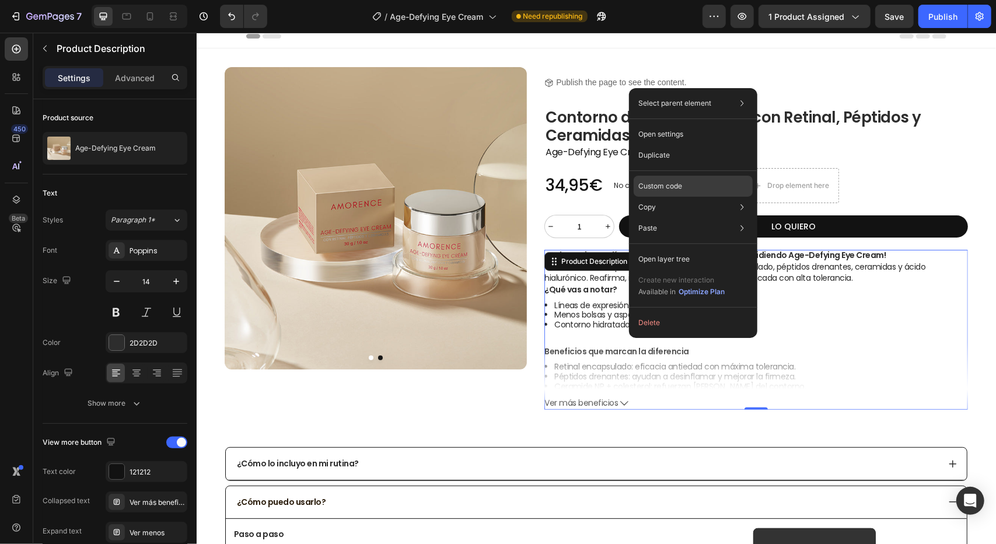
click at [690, 218] on div "Custom code" at bounding box center [693, 228] width 119 height 21
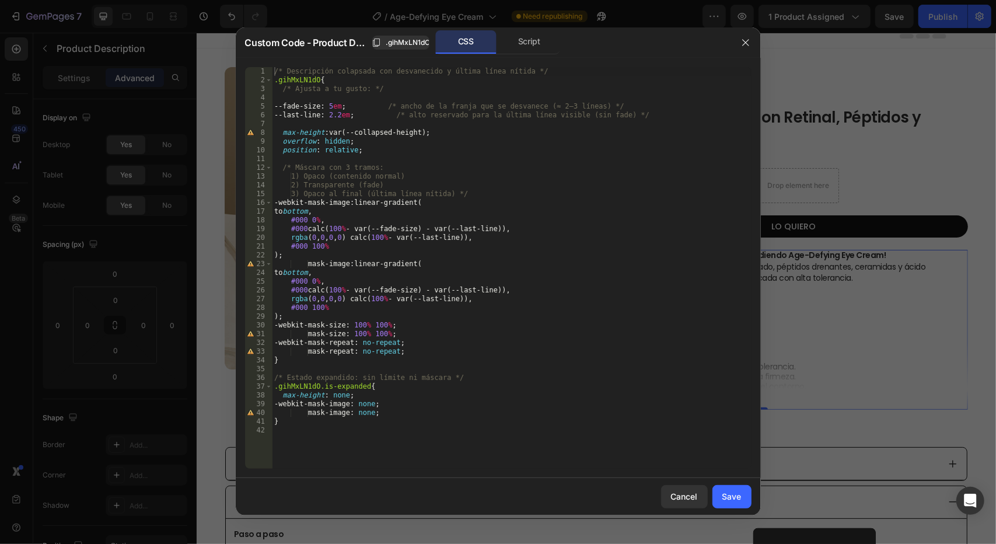
click at [342, 113] on div "/* Descripción colapsada con desvanecido y última línea nítida */ .gihMxLN1dO {…" at bounding box center [512, 276] width 480 height 419
type textarea "--last-line: 2.5em; /* alto reservado para la última línea visible (sin fade) */"
click at [732, 496] on div "Save" at bounding box center [731, 496] width 19 height 12
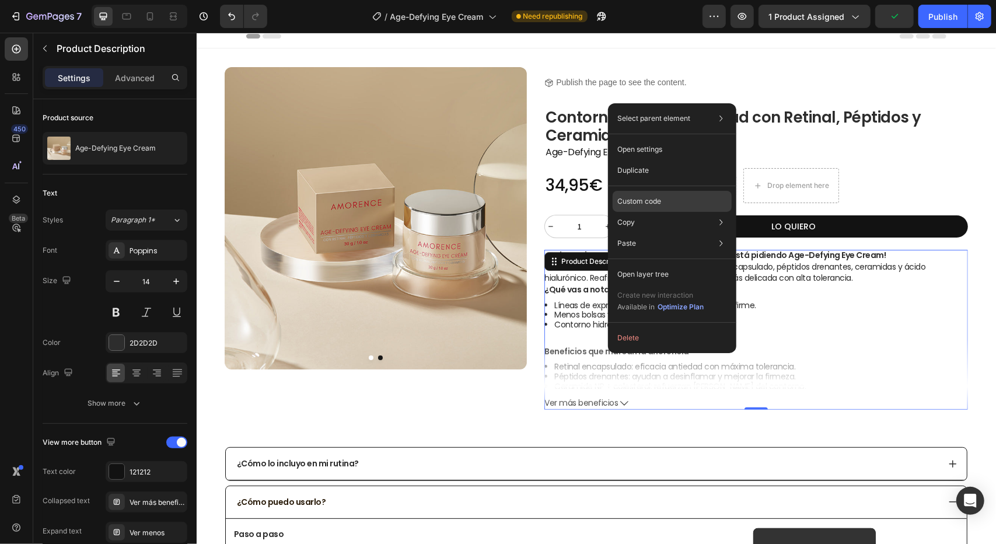
click at [645, 201] on p "Custom code" at bounding box center [639, 201] width 44 height 11
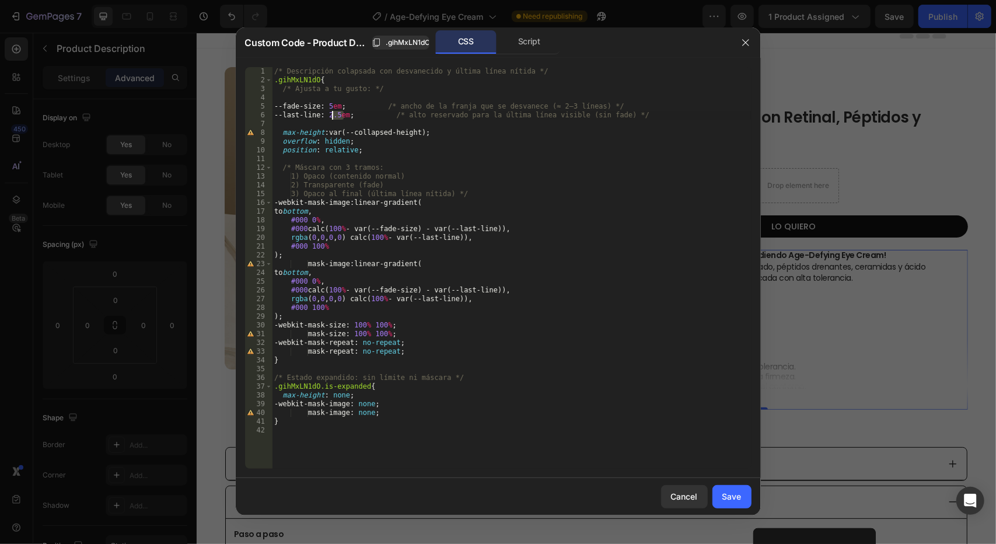
drag, startPoint x: 344, startPoint y: 114, endPoint x: 333, endPoint y: 115, distance: 11.1
click at [333, 115] on div "/* Descripción colapsada con desvanecido y última línea nítida */ .gihMxLN1dO {…" at bounding box center [512, 276] width 480 height 419
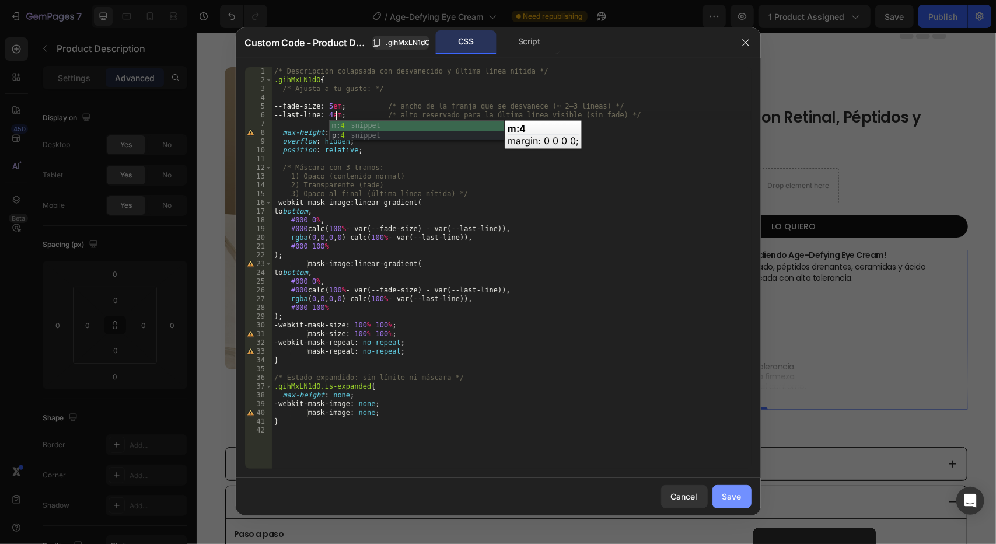
type textarea "--last-line: 4em; /* alto reservado para la última línea visible (sin fade) */"
click at [735, 498] on div "Save" at bounding box center [731, 496] width 19 height 12
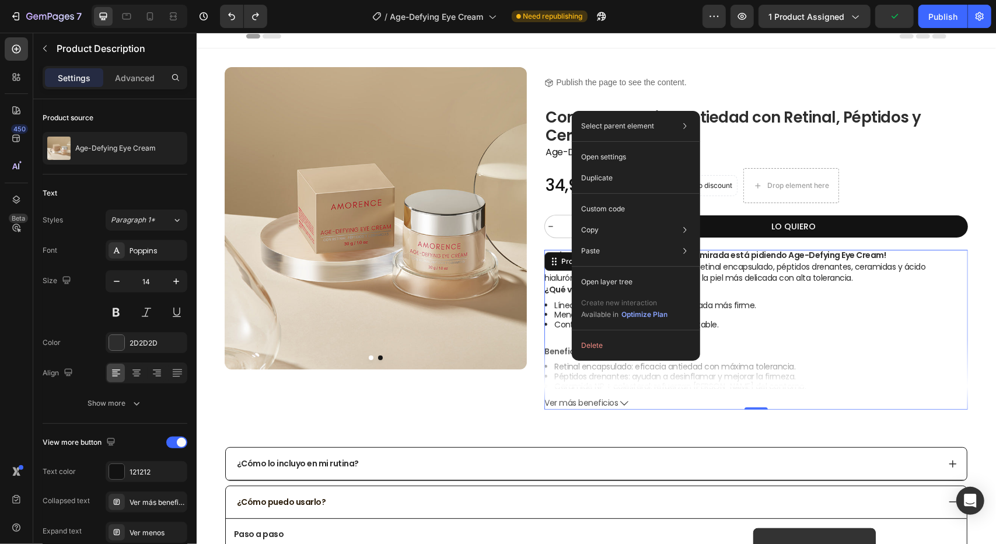
click at [621, 400] on icon at bounding box center [624, 402] width 8 height 8
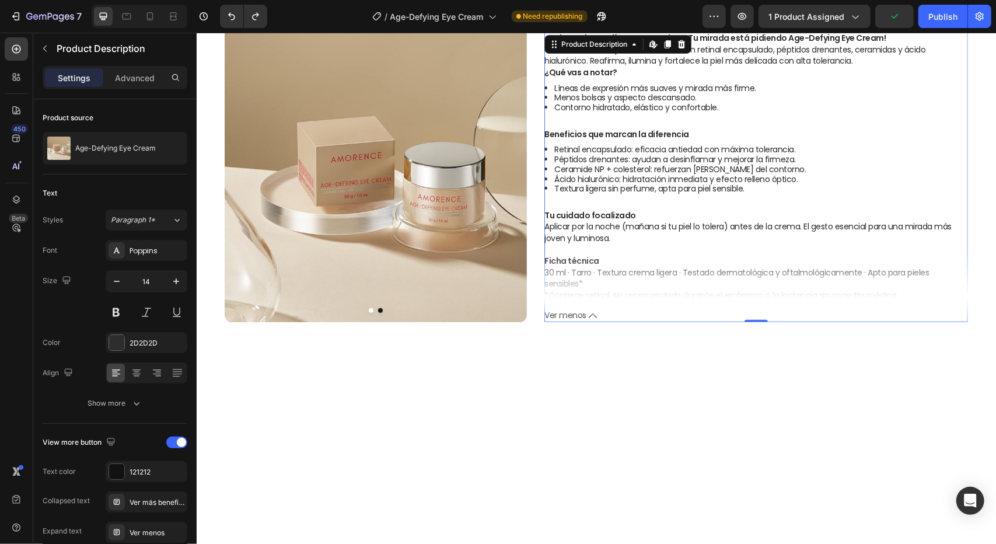
scroll to position [242, 0]
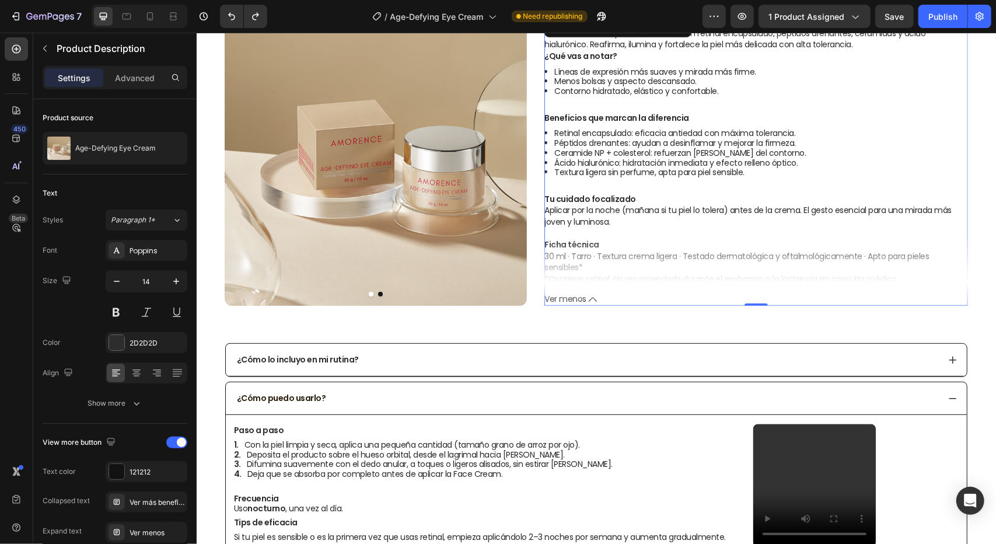
click at [588, 296] on icon at bounding box center [592, 299] width 8 height 8
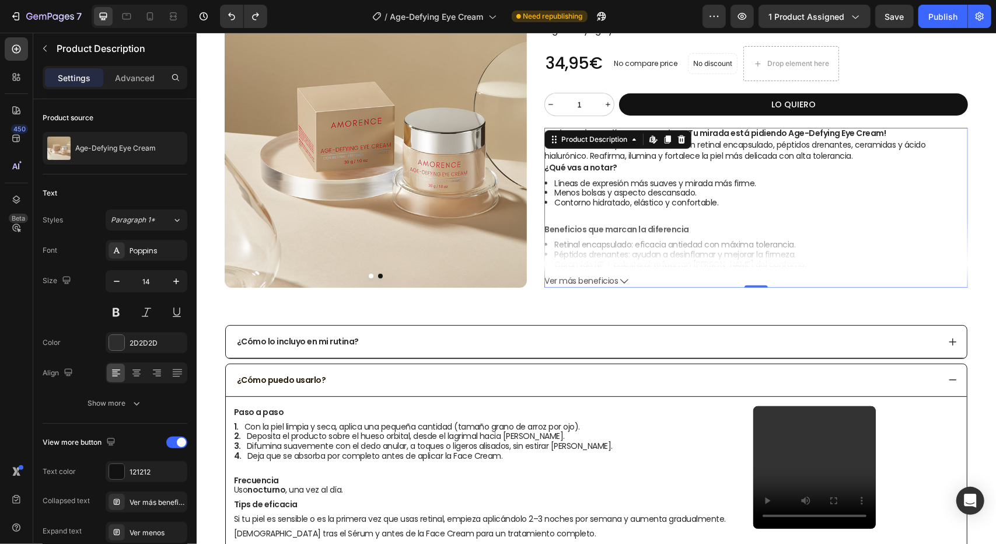
scroll to position [125, 0]
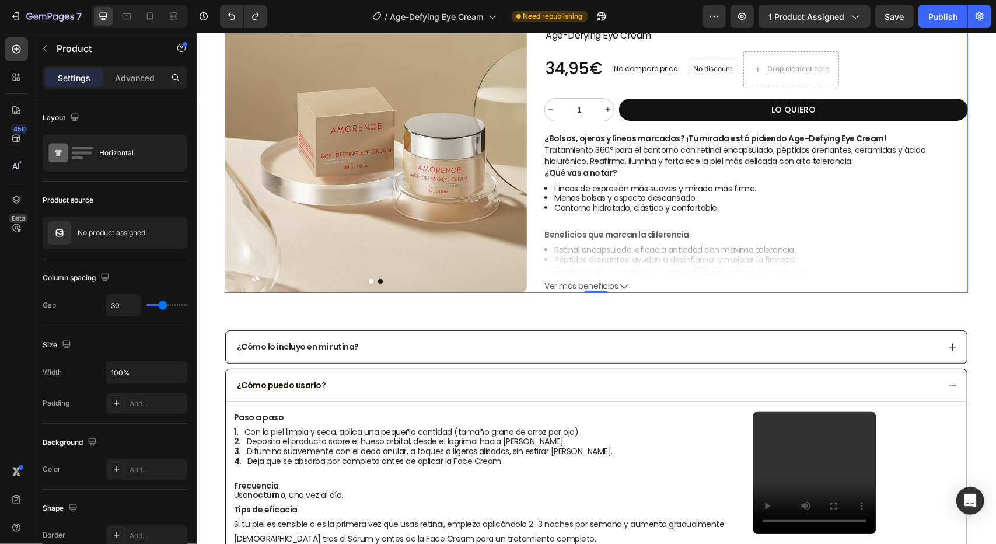
click at [533, 289] on div "Product Images Product Images Title Line Icon Publish the page to see the conte…" at bounding box center [595, 121] width 743 height 342
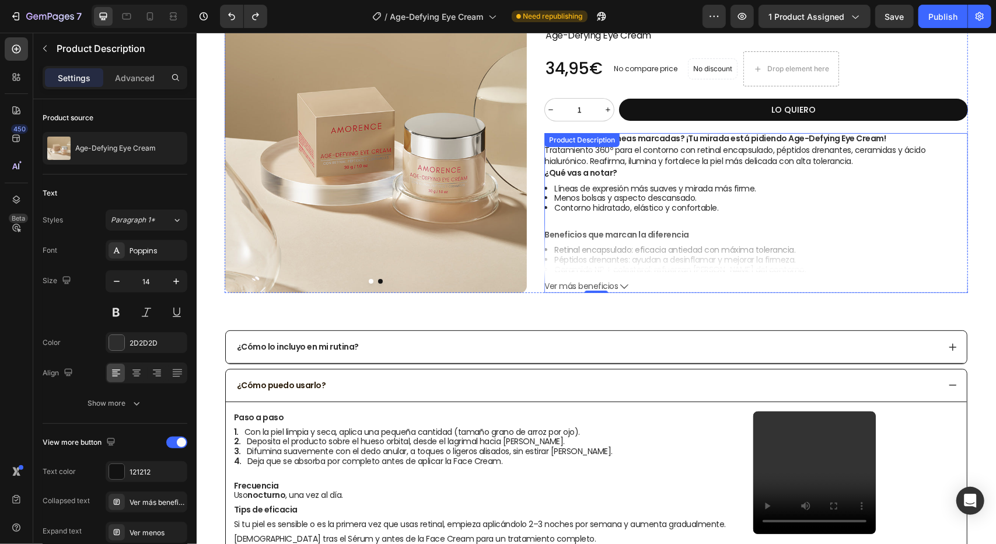
click at [573, 187] on li "Líneas de expresión más suaves y mirada más firme." at bounding box center [761, 188] width 414 height 10
click at [584, 232] on span "Beneficios que marcan la diferencia" at bounding box center [616, 234] width 145 height 12
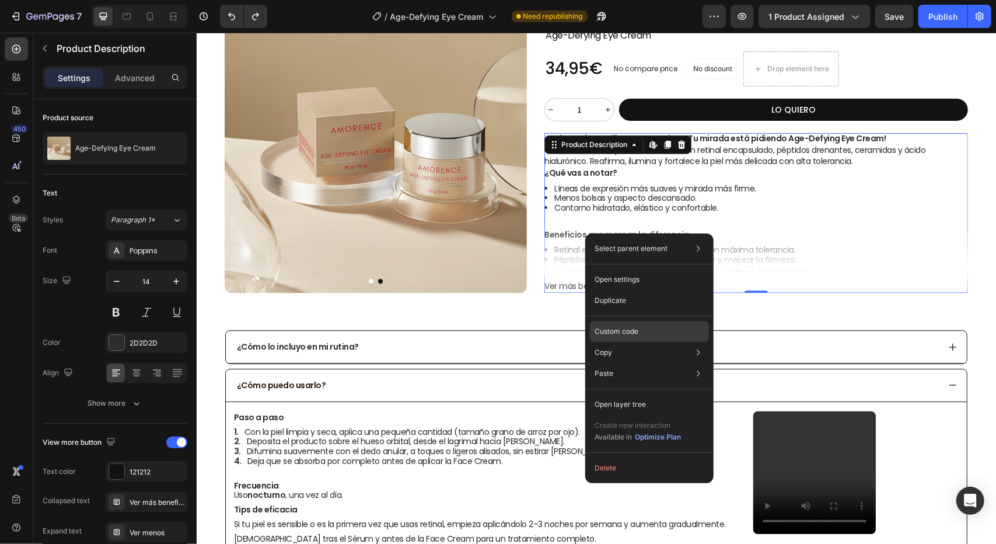
click at [632, 327] on p "Custom code" at bounding box center [617, 331] width 44 height 11
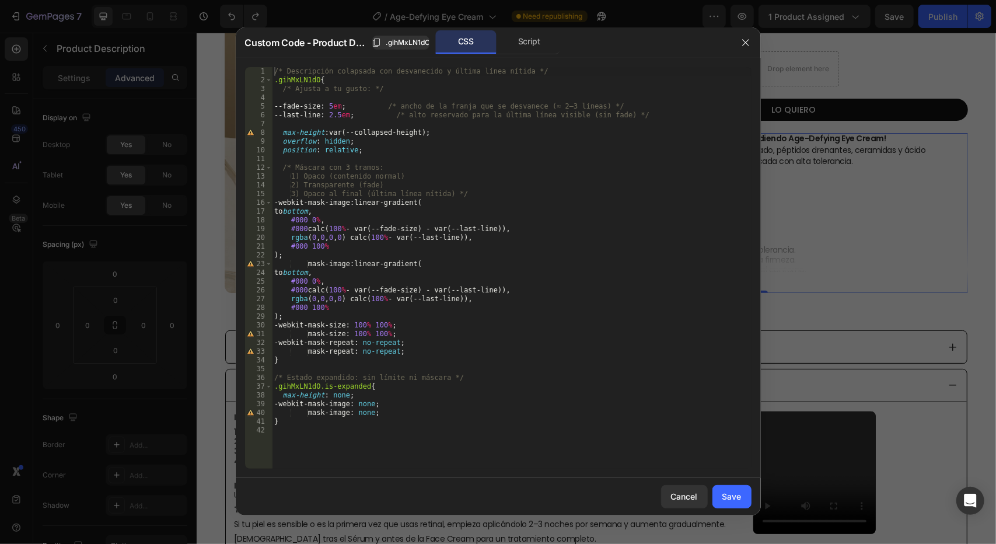
click at [344, 118] on div "/* Descripción colapsada con desvanecido y última línea nítida */ .gihMxLN1dO {…" at bounding box center [512, 276] width 480 height 419
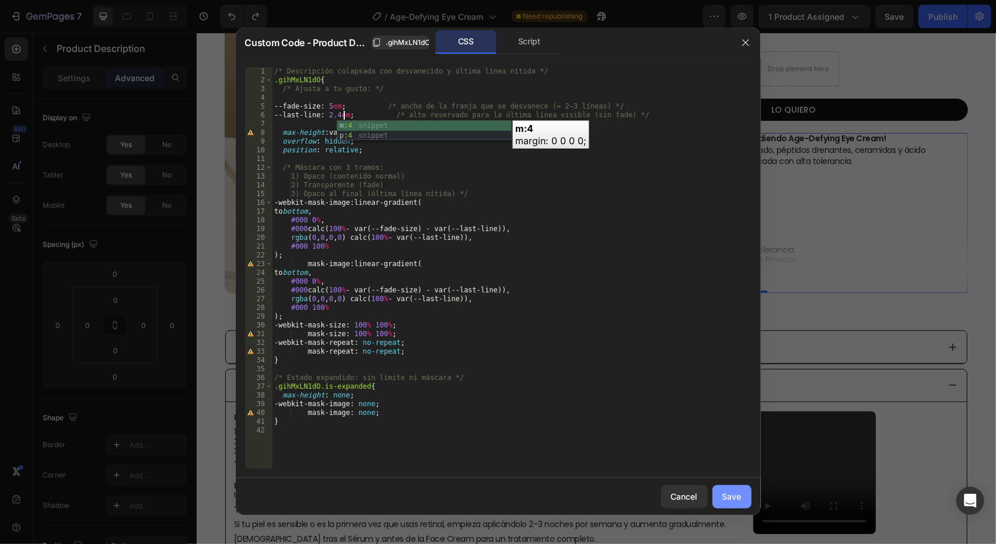
type textarea "--last-line: 2.4em; /* alto reservado para la última línea visible (sin fade) */"
click at [737, 499] on div "Save" at bounding box center [731, 496] width 19 height 12
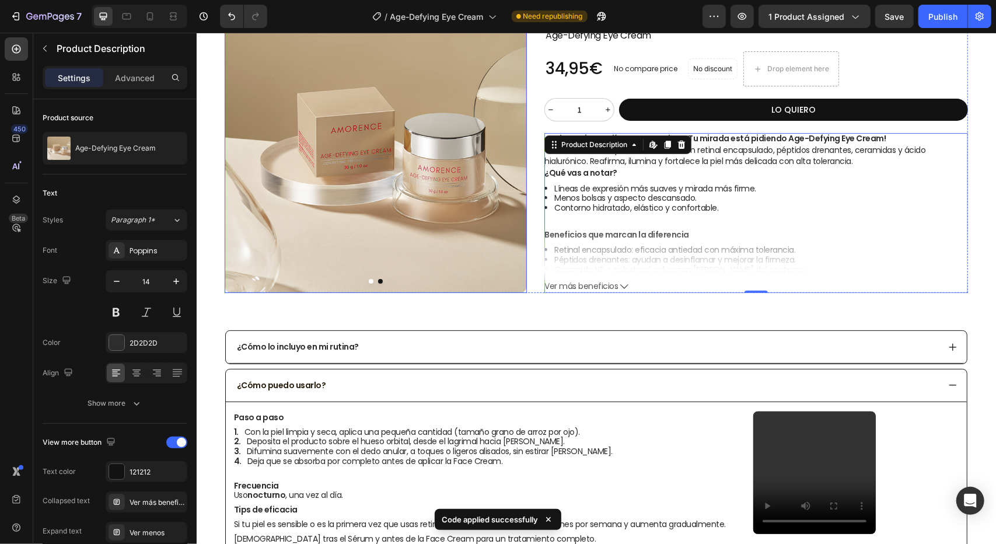
click at [502, 296] on div "Product Images Product Images Title Line Icon Publish the page to see the conte…" at bounding box center [595, 121] width 799 height 380
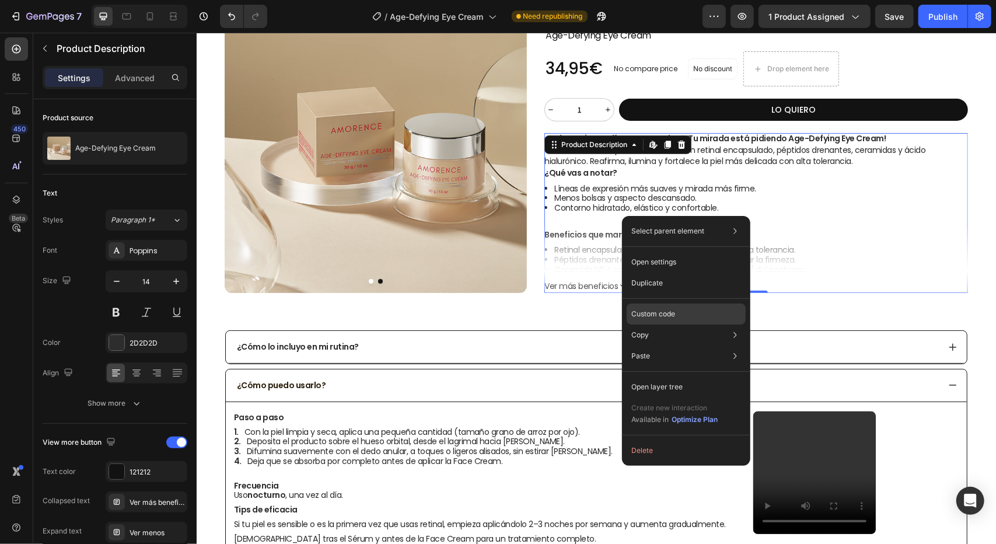
click at [662, 318] on p "Custom code" at bounding box center [653, 314] width 44 height 11
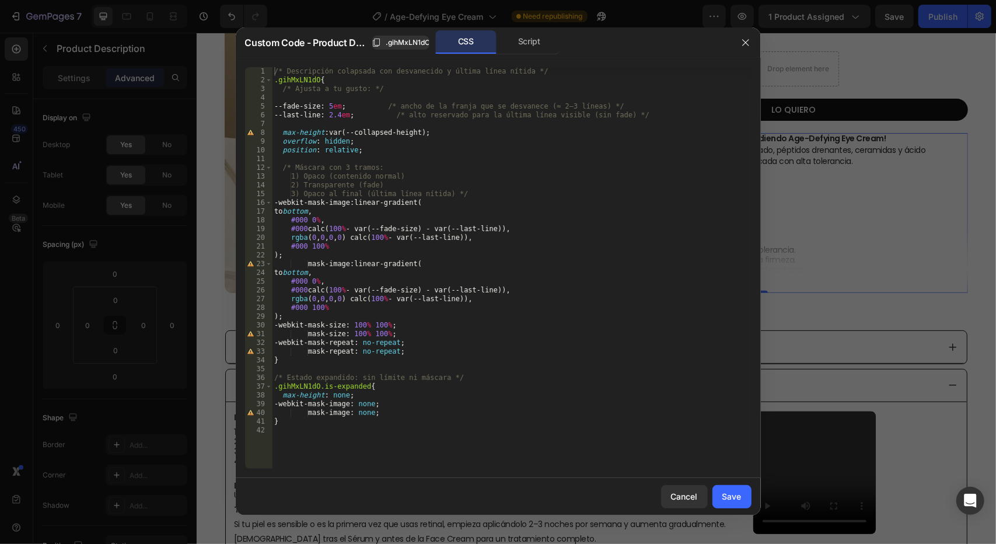
click at [335, 104] on div "/* Descripción colapsada con desvanecido y última línea nítida */ .gihMxLN1dO {…" at bounding box center [512, 276] width 480 height 419
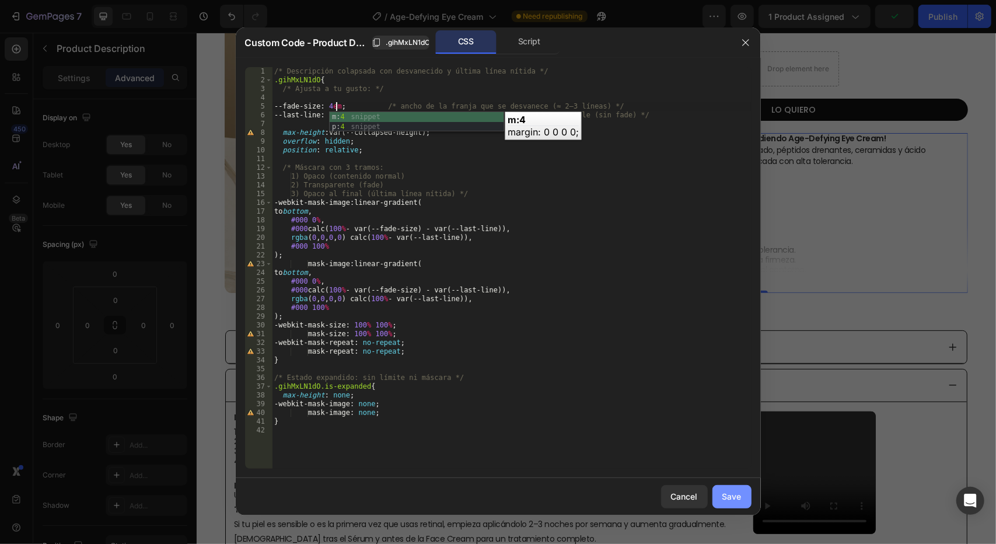
type textarea "--fade-size: 4em; /* ancho de la franja que se desvanece (≈ 2–3 líneas) */"
click at [730, 497] on div "Save" at bounding box center [731, 496] width 19 height 12
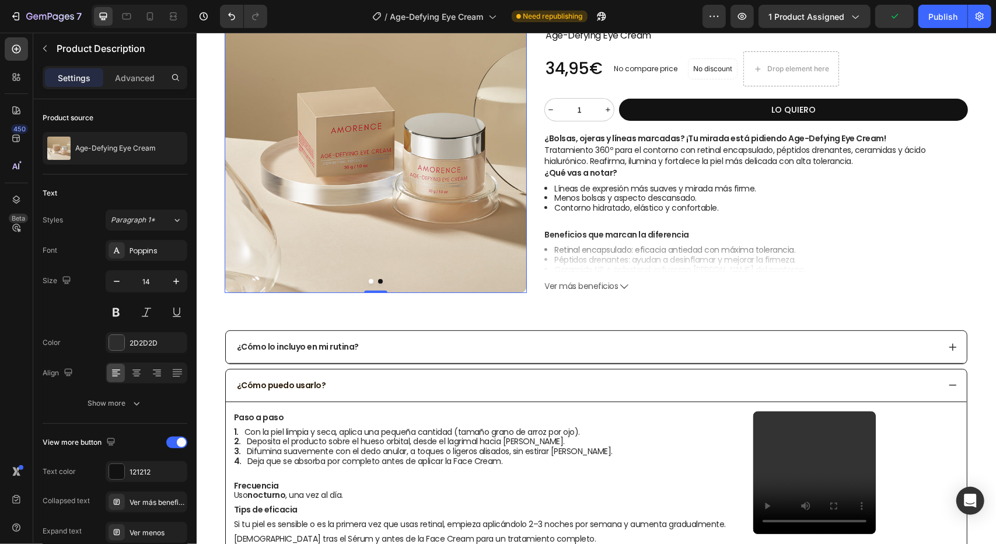
click at [520, 292] on div at bounding box center [375, 141] width 302 height 302
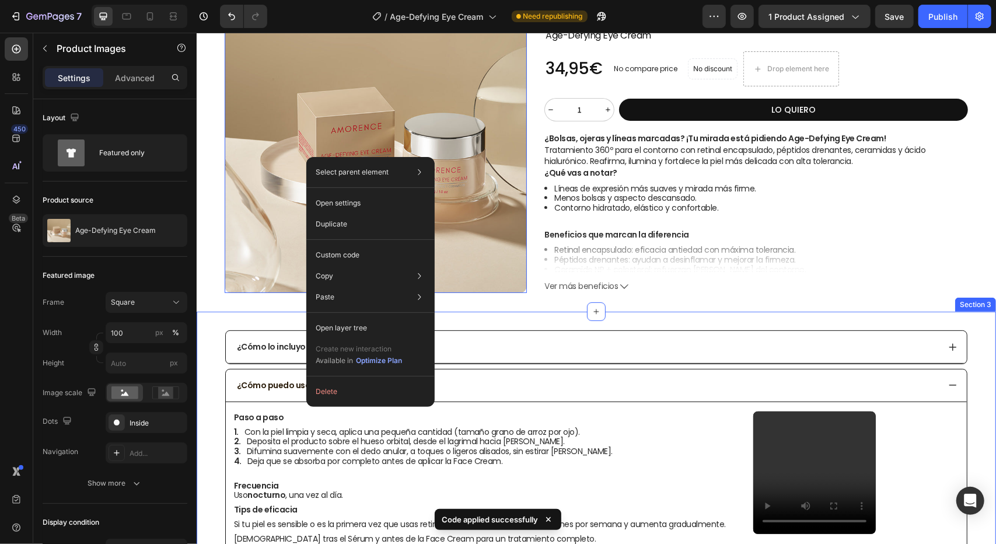
click at [603, 310] on div "Product Images 0 Product Images Title Line Icon Publish the page to see the con…" at bounding box center [595, 121] width 799 height 380
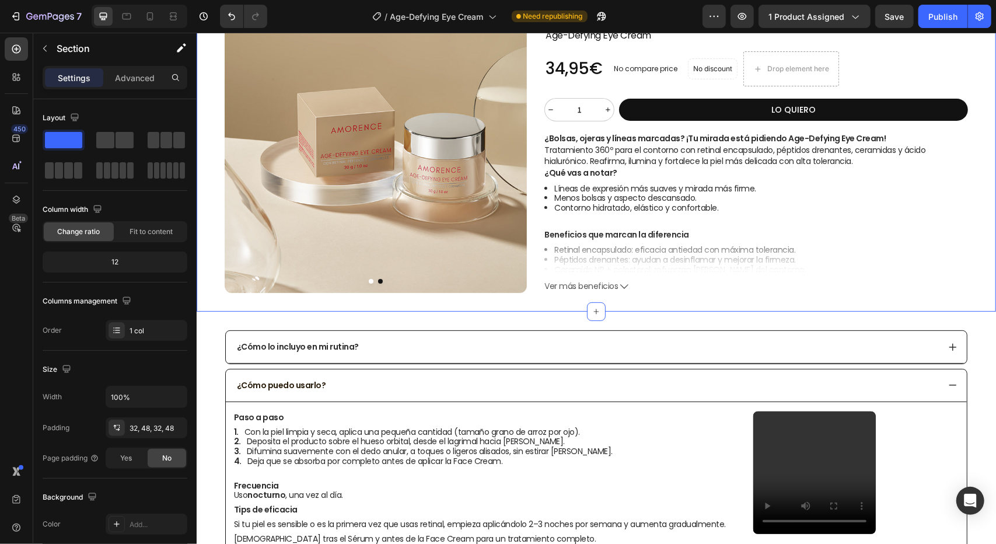
click at [477, 304] on div "Product Images Product Images Title Line Icon Publish the page to see the conte…" at bounding box center [595, 121] width 799 height 380
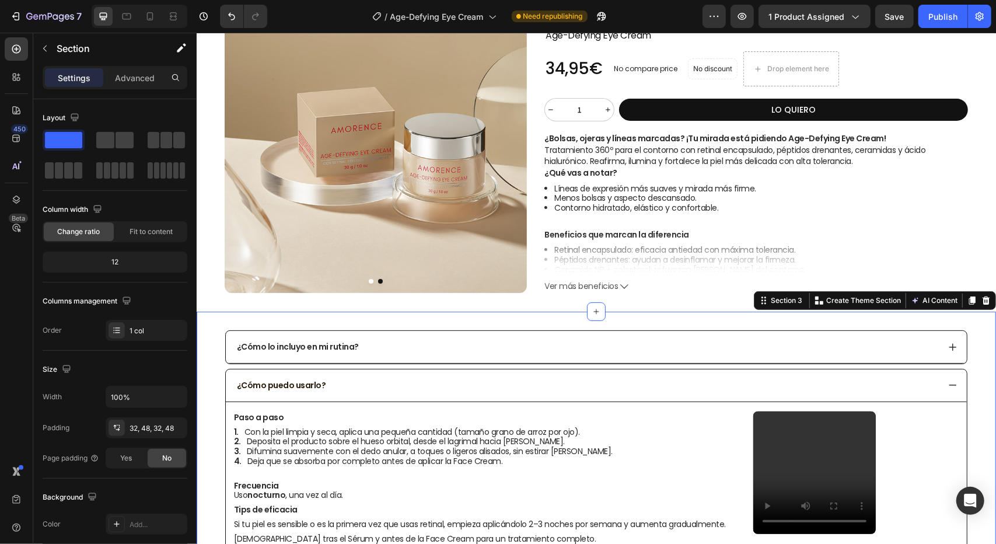
click at [487, 319] on div "¿Cómo lo incluyo en mi rutina? ¿Cómo puedo usarlo? Paso a paso Con [PERSON_NAME…" at bounding box center [595, 518] width 799 height 415
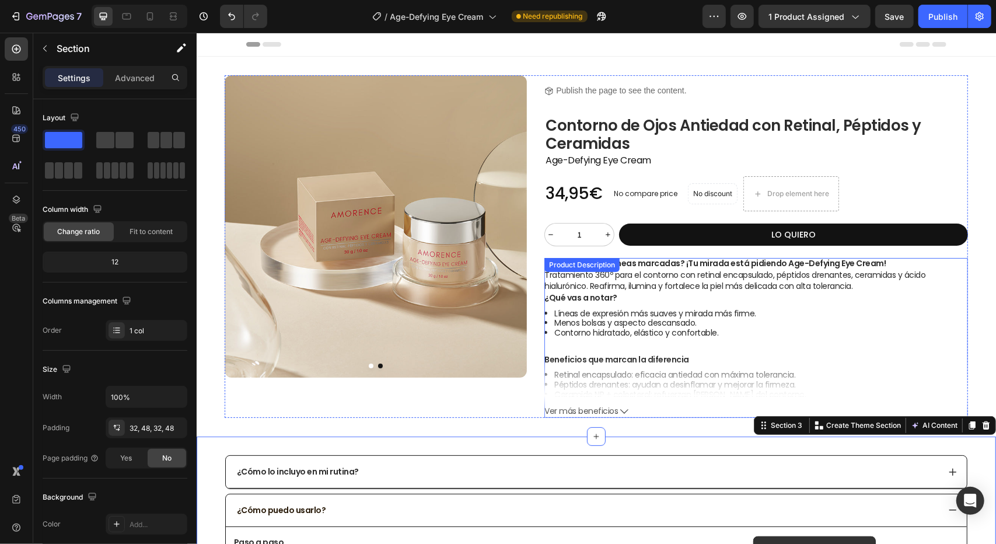
scroll to position [0, 0]
click at [632, 321] on li "Menos bolsas y aspecto descansado." at bounding box center [761, 322] width 414 height 10
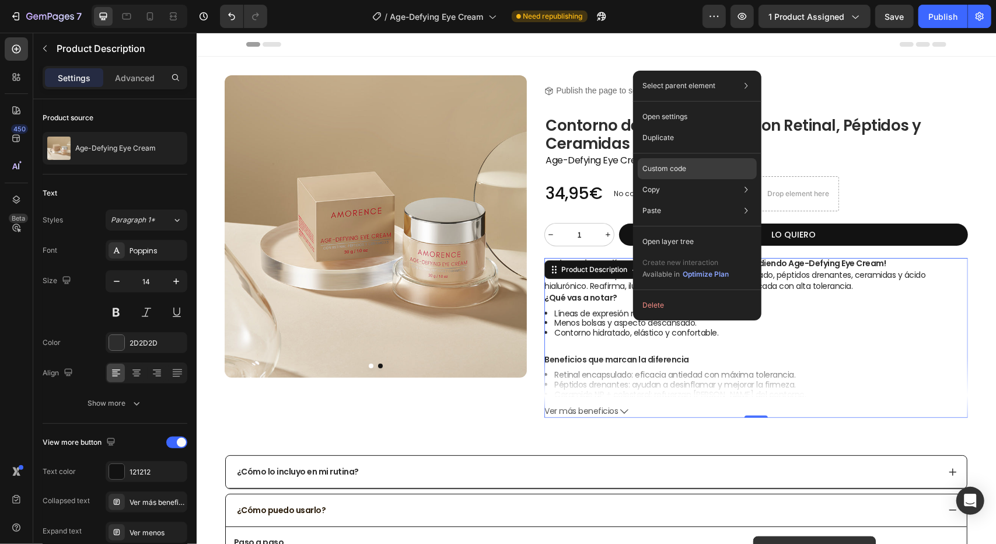
click at [672, 172] on p "Custom code" at bounding box center [664, 168] width 44 height 11
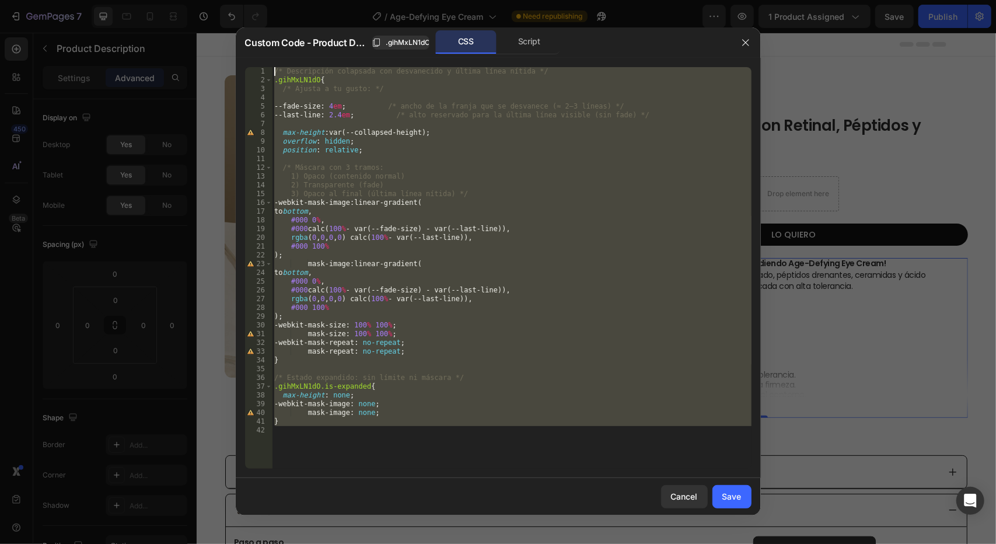
drag, startPoint x: 342, startPoint y: 460, endPoint x: 303, endPoint y: -22, distance: 482.9
click at [303, 0] on html "7 Version history / Age-Defying Eye Cream Need republishing Preview 1 product a…" at bounding box center [498, 0] width 996 height 0
type textarea "/* Descripción colapsada con desvanecido y última línea nítida */ .gihMxLN1dO{"
click at [417, 435] on div "/* Descripción colapsada con desvanecido y última línea nítida */ .gihMxLN1dO {…" at bounding box center [512, 267] width 480 height 401
drag, startPoint x: 359, startPoint y: 444, endPoint x: 232, endPoint y: -51, distance: 510.8
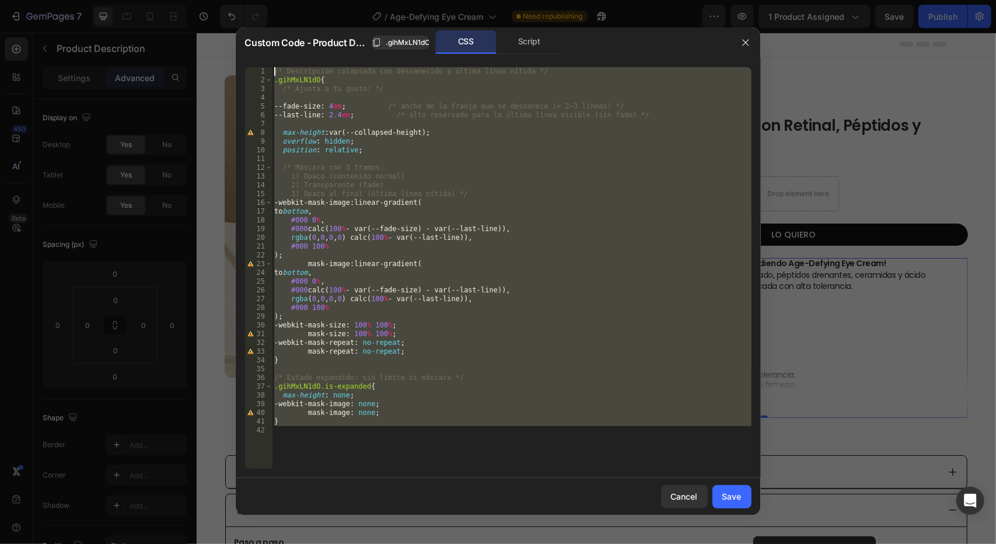
click at [232, 0] on html "7 Version history / Age-Defying Eye Cream Need republishing Preview 1 product a…" at bounding box center [498, 0] width 996 height 0
type textarea "/* Descripción colapsada con desvanecido y última línea nítida */ .gihMxLN1dO{"
paste textarea
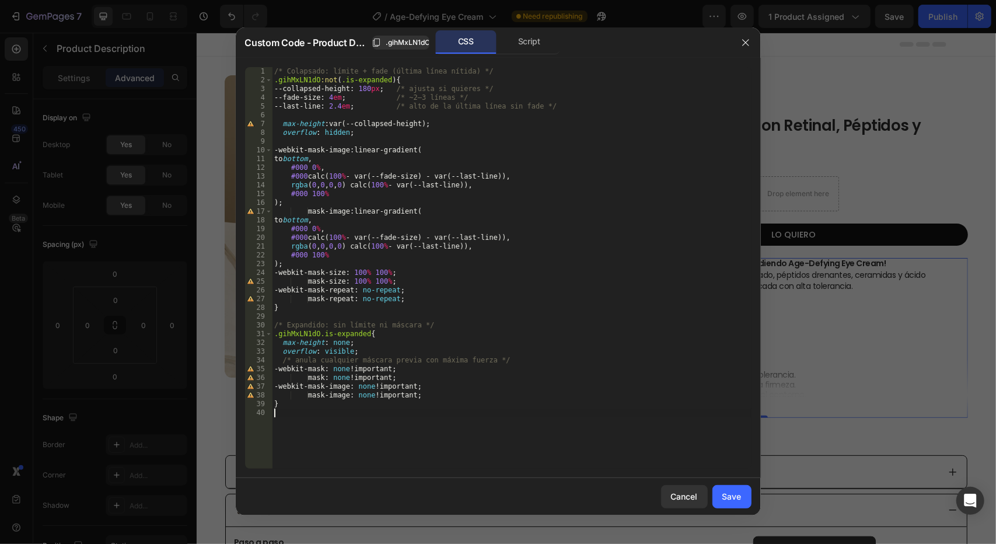
click at [334, 96] on div "/* Colapsado: límite + fade (última línea nítida) */ .gihMxLN1dO :not ( .is-exp…" at bounding box center [512, 276] width 480 height 419
click at [335, 96] on div "/* Colapsado: límite + fade (última línea nítida) */ .gihMxLN1dO :not ( .is-exp…" at bounding box center [512, 276] width 480 height 419
type textarea "--fade-size: 4.5em; /* ~2–3 líneas */"
drag, startPoint x: 729, startPoint y: 499, endPoint x: 568, endPoint y: 422, distance: 178.5
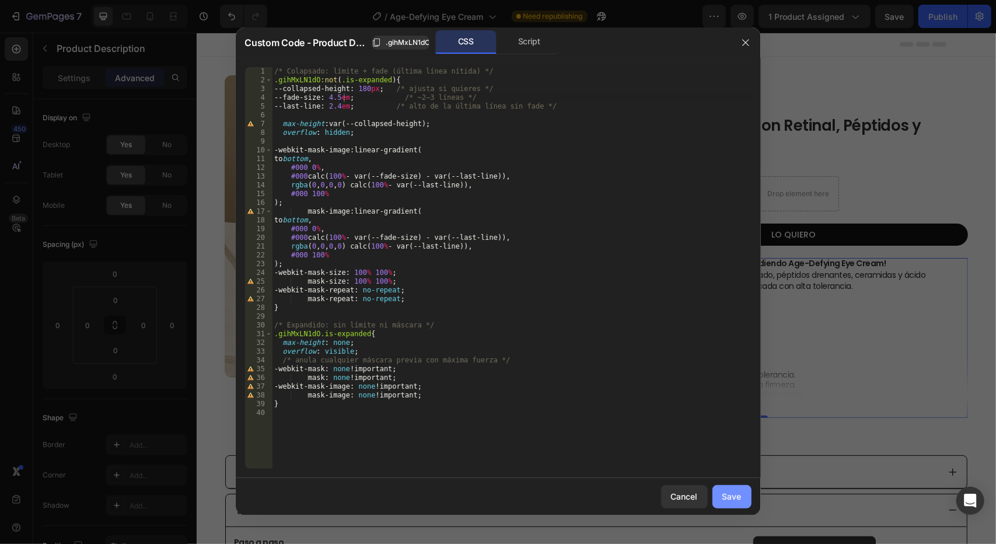
click at [729, 499] on div "Save" at bounding box center [731, 496] width 19 height 12
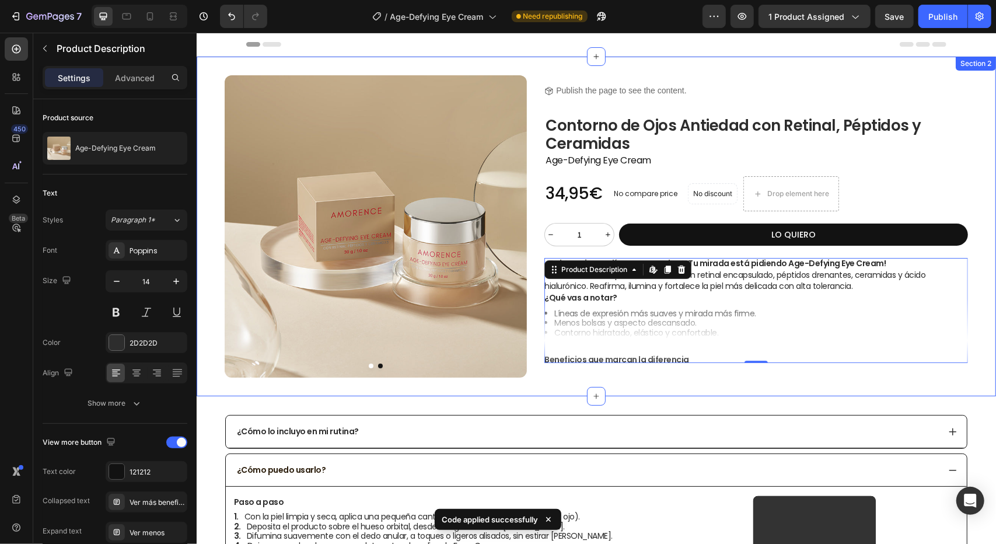
click at [508, 384] on div "Product Images Product Images Title Line Icon Publish the page to see the conte…" at bounding box center [595, 226] width 799 height 340
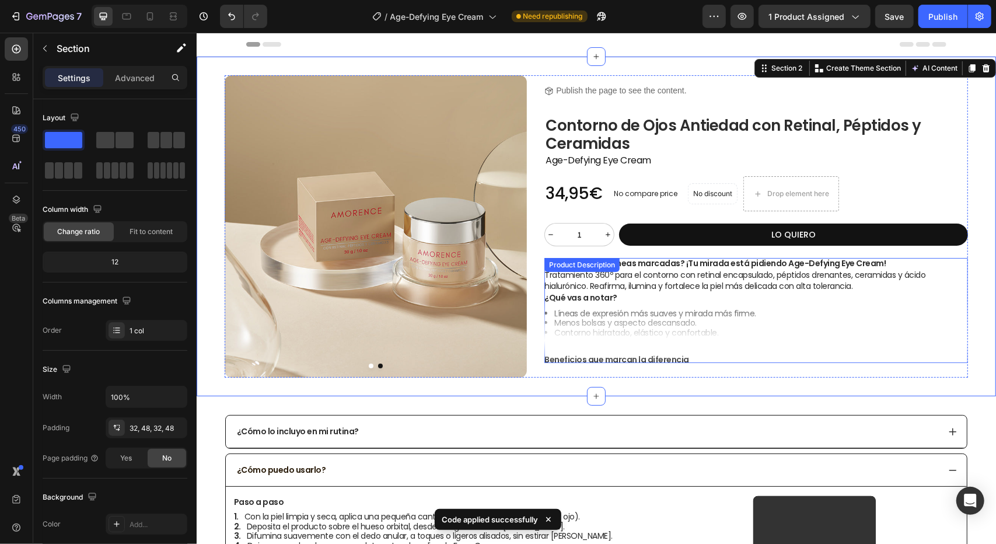
click at [717, 349] on div "¿Bolsas, ojeras y líneas marcadas? ¡Tu mirada está pidiendo Age-Defying Eye Cre…" at bounding box center [756, 326] width 424 height 139
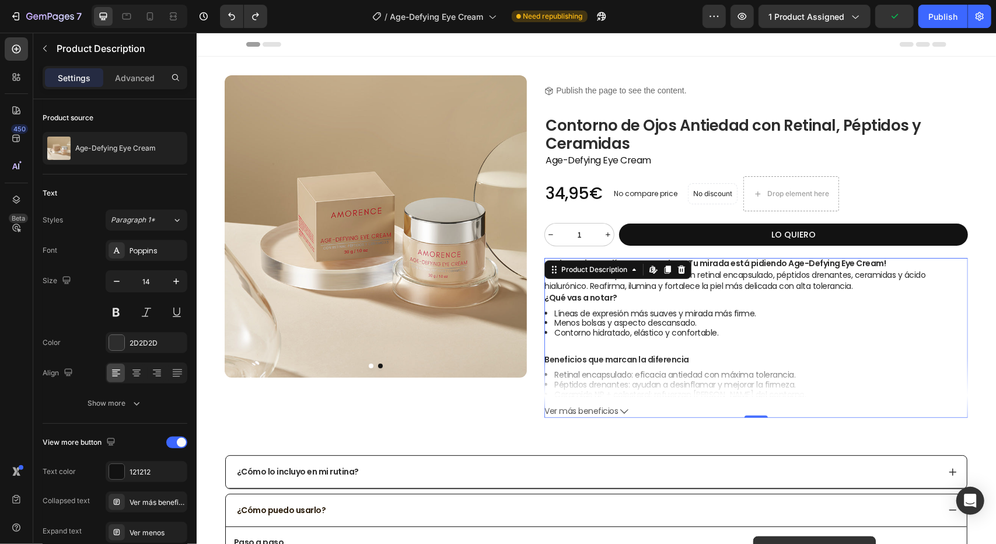
click at [635, 316] on li "Líneas de expresión más suaves y mirada más firme." at bounding box center [761, 313] width 414 height 10
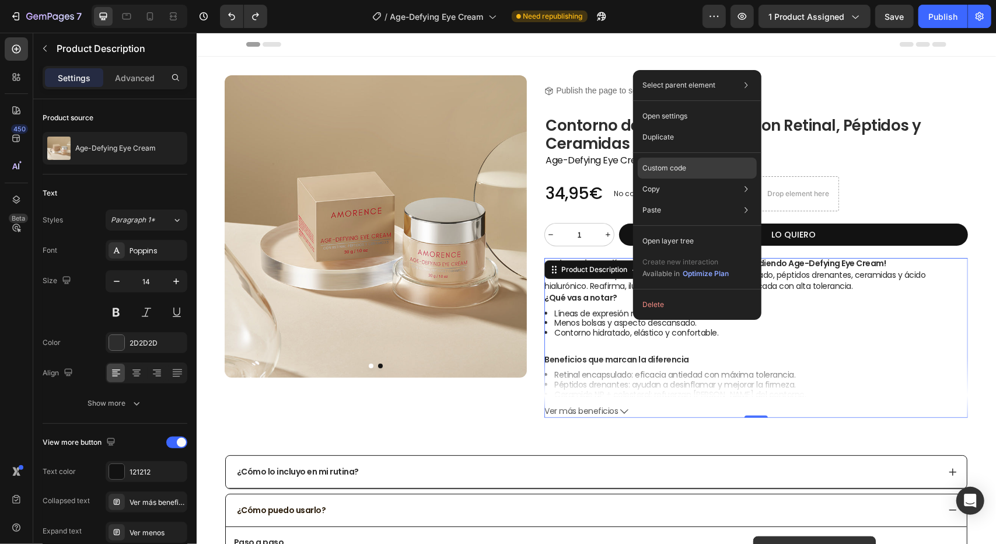
click at [671, 170] on p "Custom code" at bounding box center [664, 168] width 44 height 11
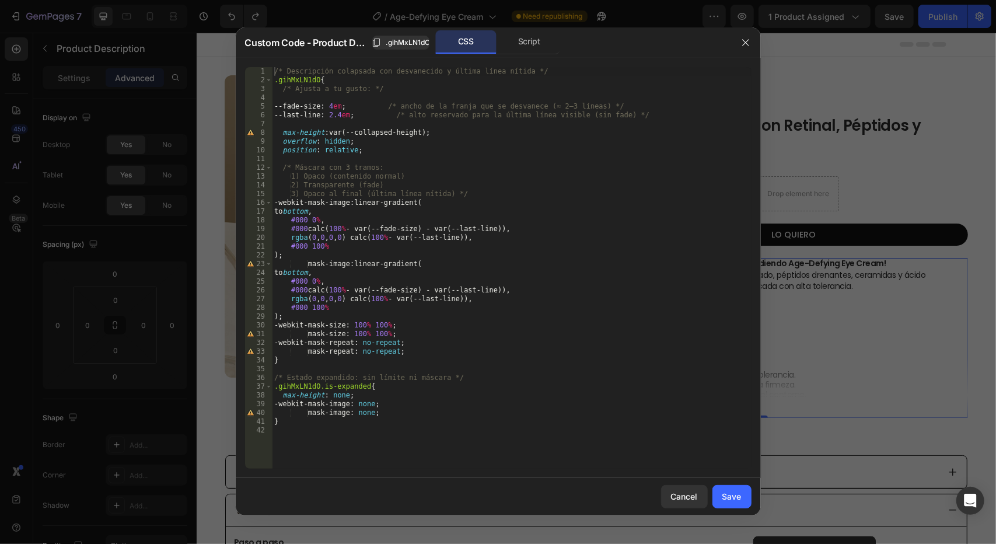
click at [390, 428] on div "/* Descripción colapsada con desvanecido y última línea nítida */ .gihMxLN1dO {…" at bounding box center [512, 276] width 480 height 419
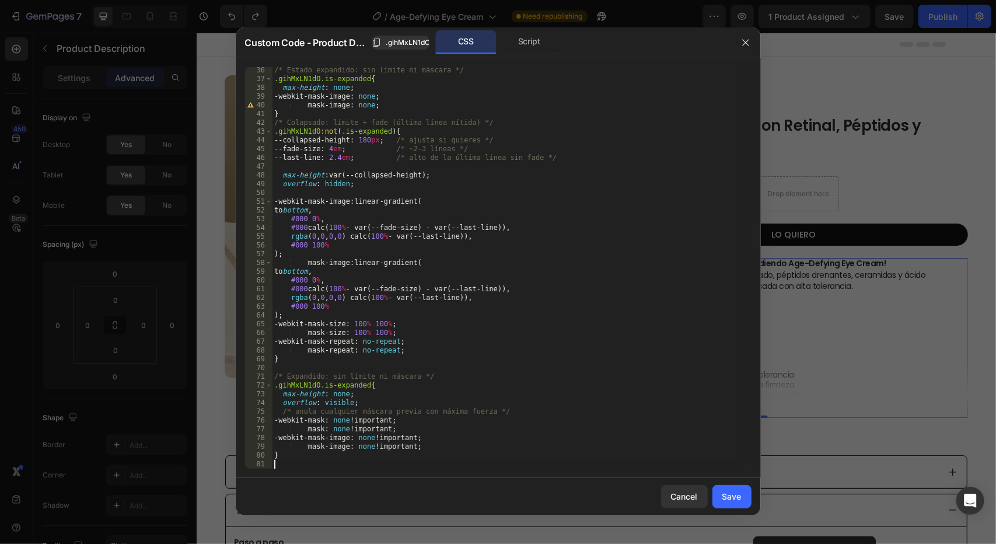
scroll to position [307, 0]
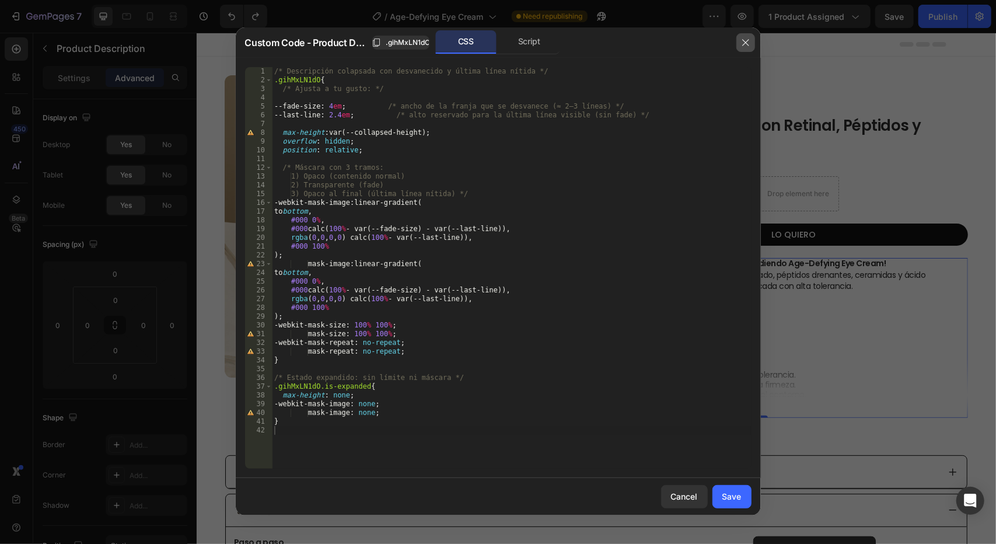
click at [747, 43] on icon "button" at bounding box center [745, 42] width 9 height 9
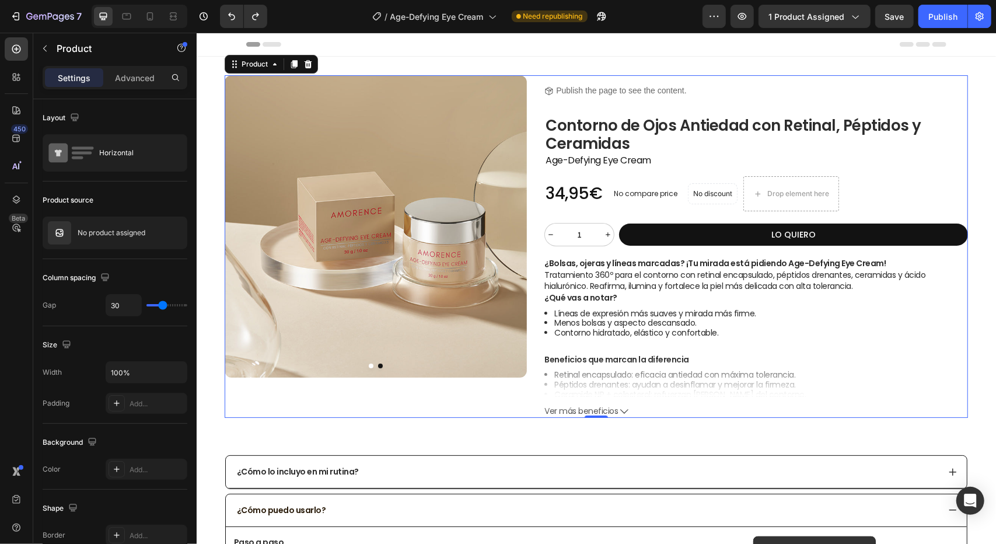
click at [464, 404] on div "Product Images Product Images" at bounding box center [375, 246] width 302 height 342
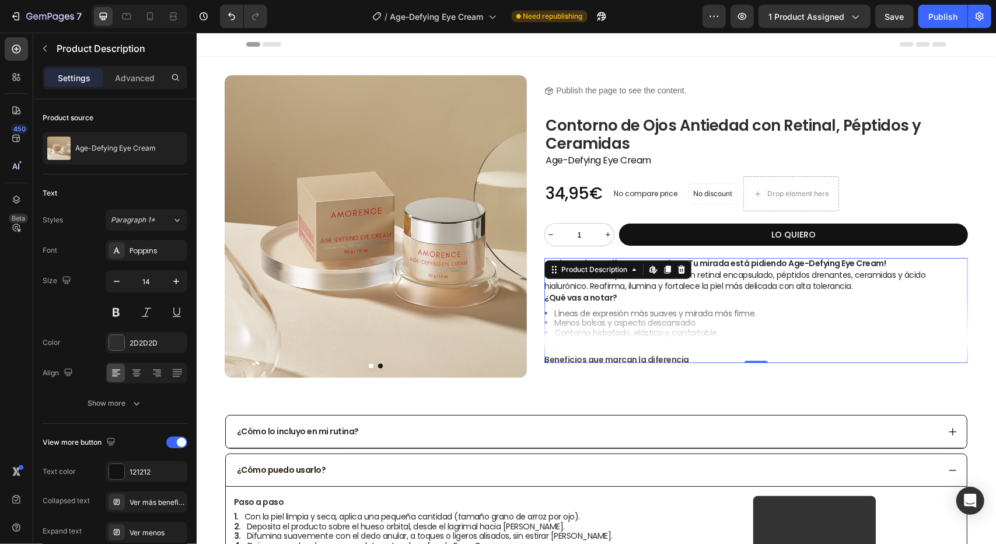
click at [698, 355] on div "¿Bolsas, ojeras y líneas marcadas? ¡Tu mirada está pidiendo Age-Defying Eye Cre…" at bounding box center [756, 326] width 424 height 139
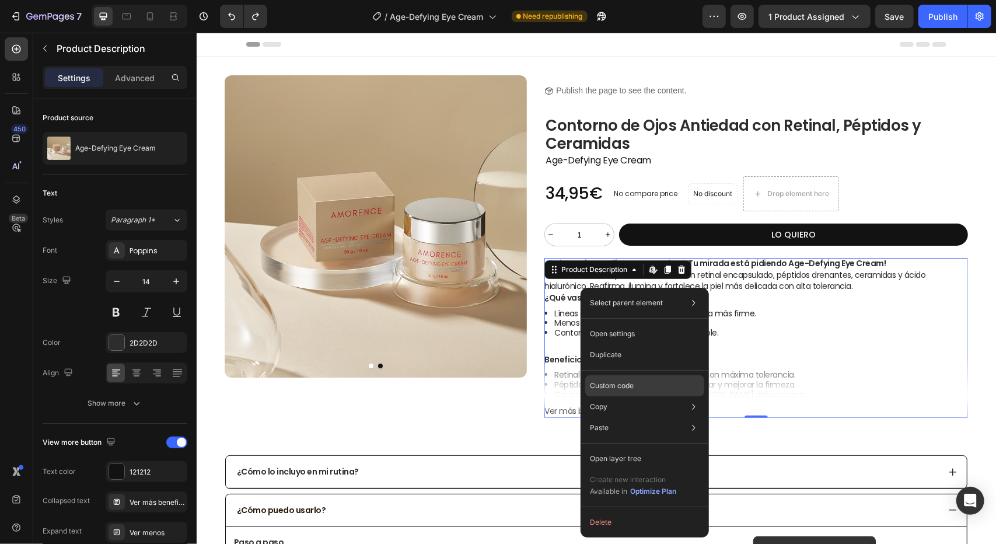
click at [626, 389] on p "Custom code" at bounding box center [612, 385] width 44 height 11
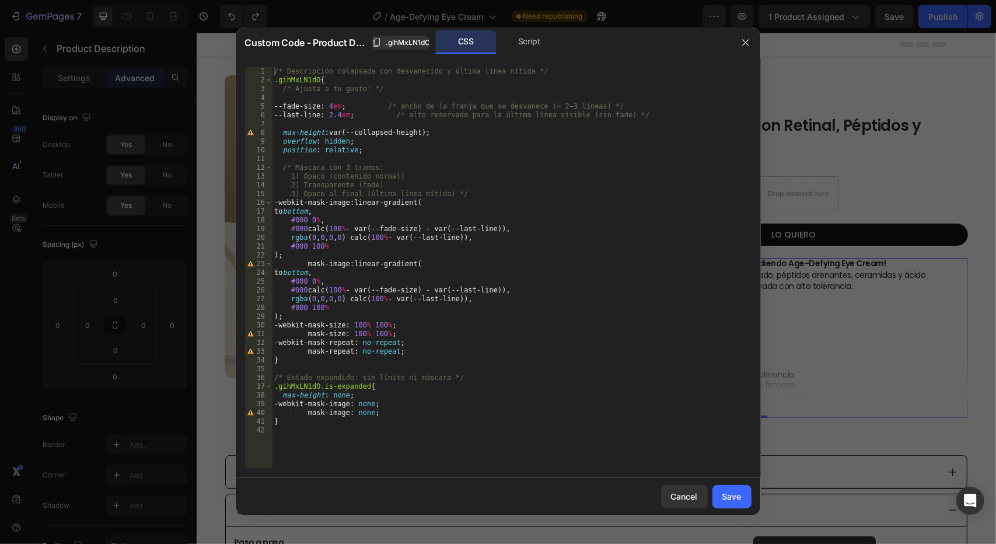
click at [375, 440] on div "/* Descripción colapsada con desvanecido y última línea nítida */ .gihMxLN1dO {…" at bounding box center [512, 276] width 480 height 419
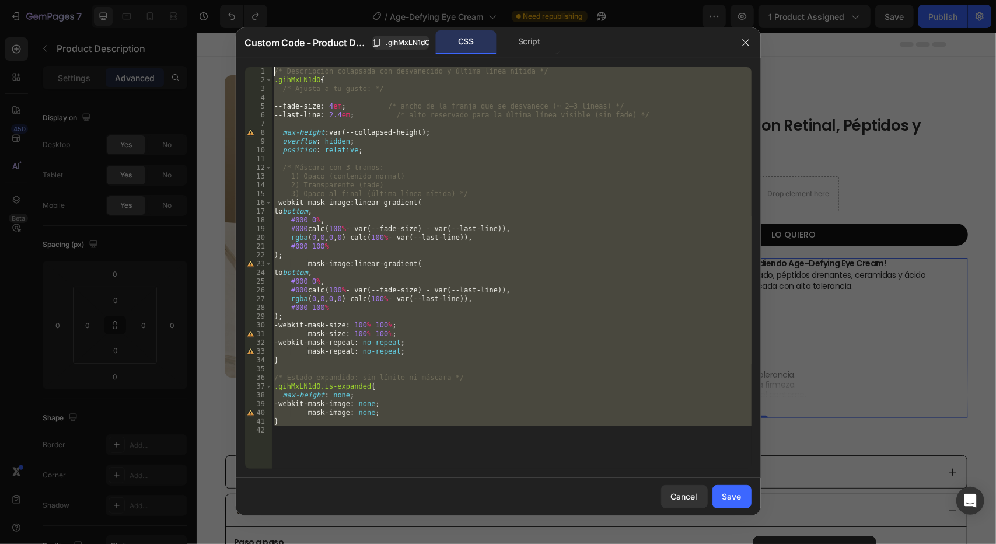
drag, startPoint x: 375, startPoint y: 446, endPoint x: 228, endPoint y: -45, distance: 512.6
click at [228, 0] on html "7 Version history / Age-Defying Eye Cream Need republishing Preview 1 product a…" at bounding box center [498, 0] width 996 height 0
type textarea "/* Descripción colapsada con desvanecido y última línea nítida */ .gihMxLN1dO{"
paste textarea
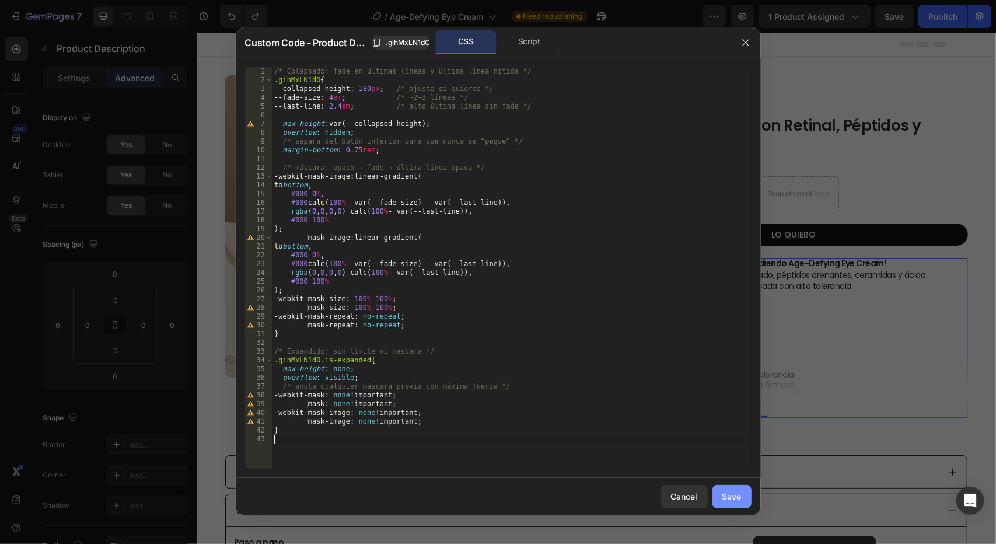
click at [742, 499] on button "Save" at bounding box center [731, 496] width 39 height 23
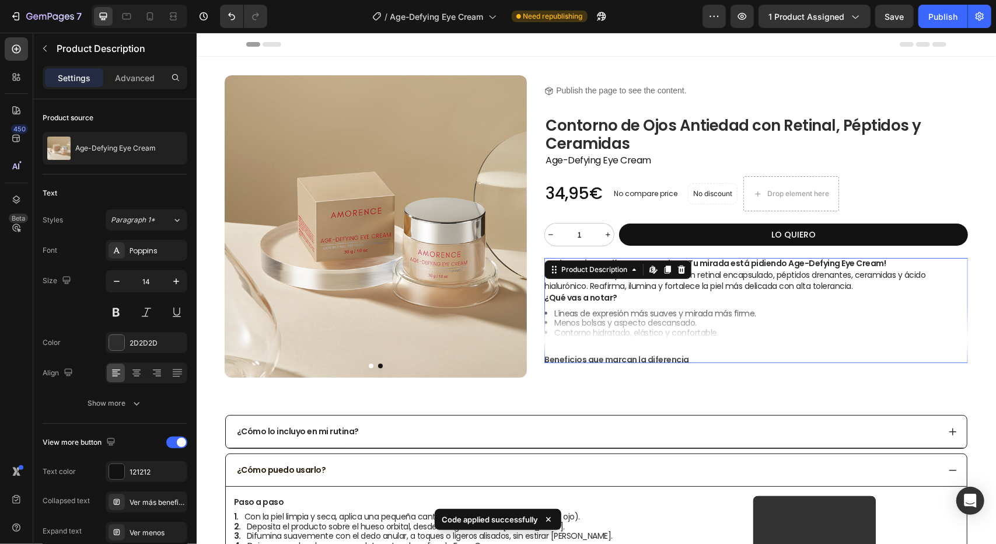
click at [761, 314] on li "Líneas de expresión más suaves y mirada más firme." at bounding box center [761, 313] width 414 height 10
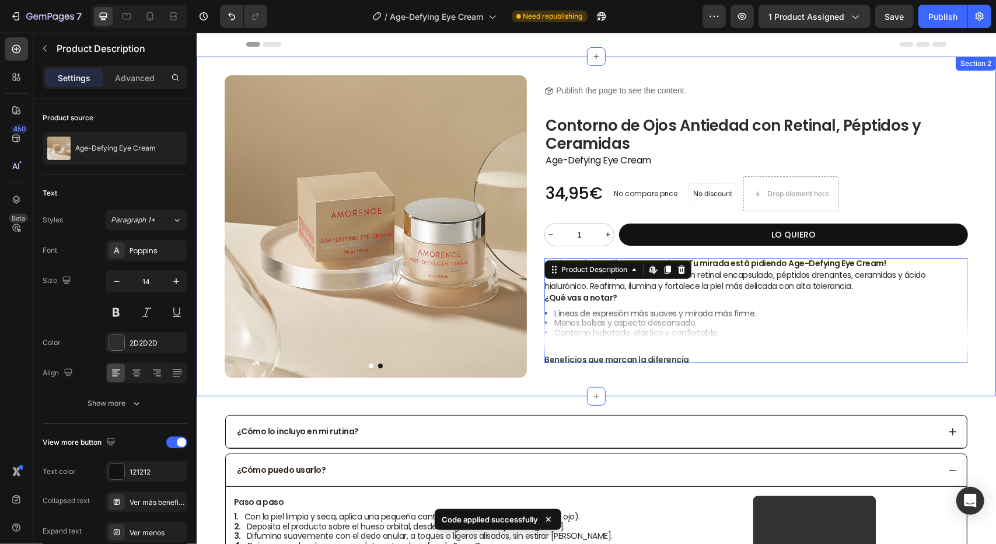
click at [712, 379] on div "Product Images Product Images Title Line Icon Publish the page to see the conte…" at bounding box center [595, 226] width 799 height 340
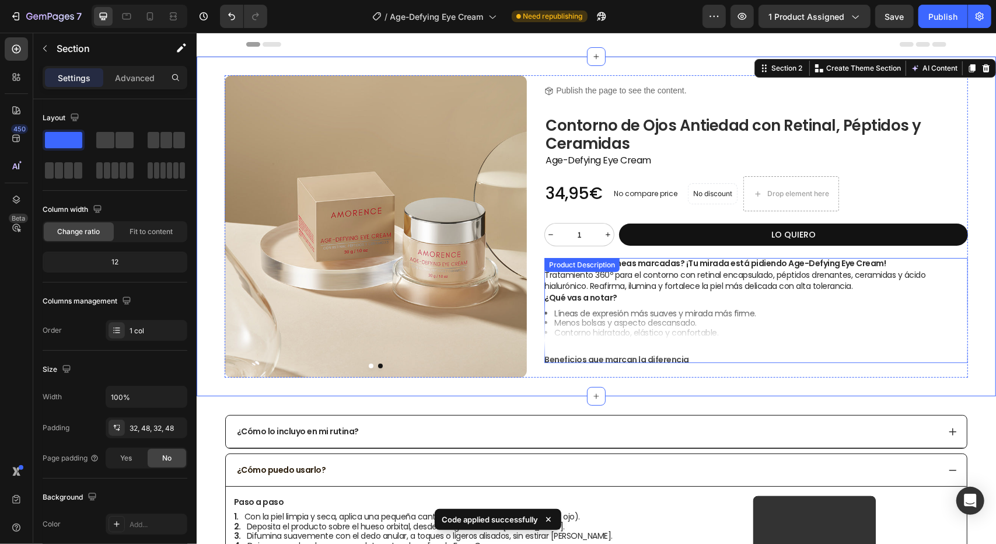
click at [714, 295] on div "¿Bolsas, ojeras y líneas marcadas? ¡Tu mirada está pidiendo Age-Defying Eye Cre…" at bounding box center [756, 326] width 424 height 139
click at [679, 387] on div "Product Images Product Images Title Line Icon Publish the page to see the conte…" at bounding box center [595, 226] width 799 height 340
click at [672, 322] on li "Menos bolsas y aspecto descansado." at bounding box center [761, 322] width 414 height 10
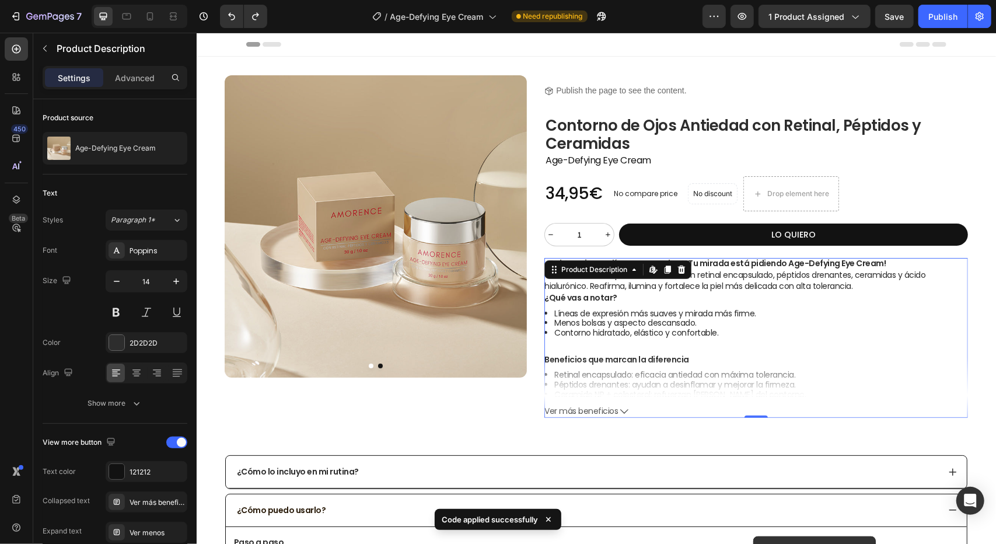
click at [620, 408] on icon at bounding box center [624, 411] width 8 height 8
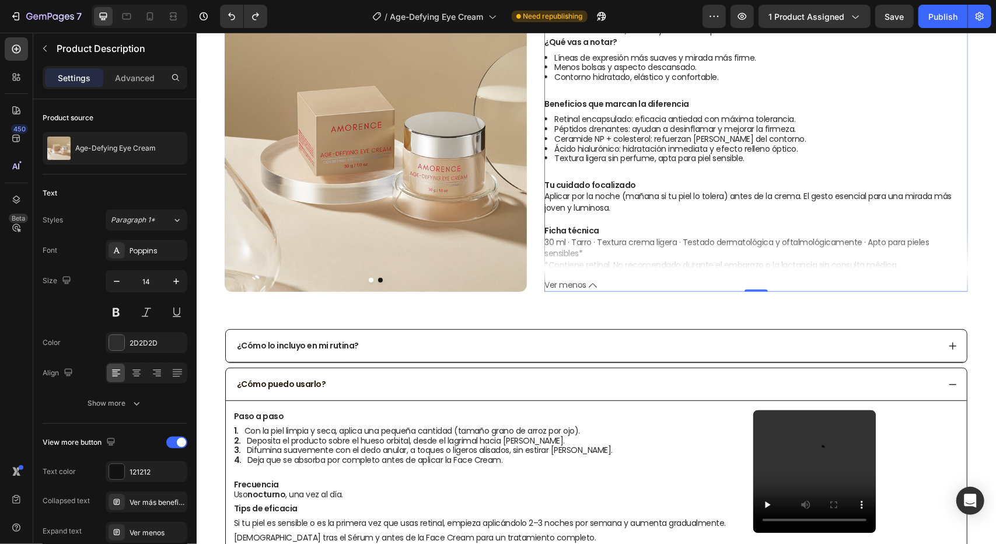
scroll to position [233, 0]
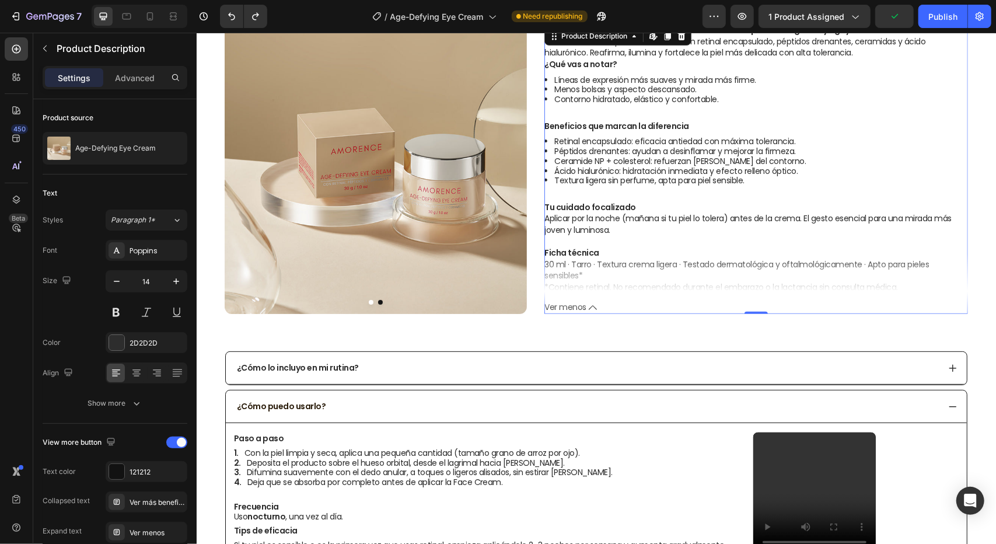
click at [566, 309] on span "Ver menos" at bounding box center [565, 307] width 42 height 10
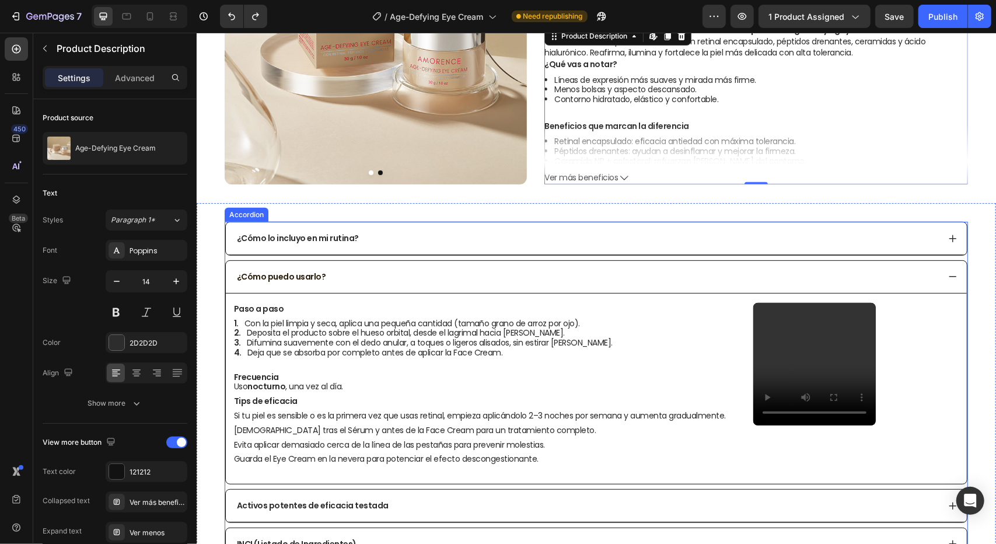
scroll to position [0, 0]
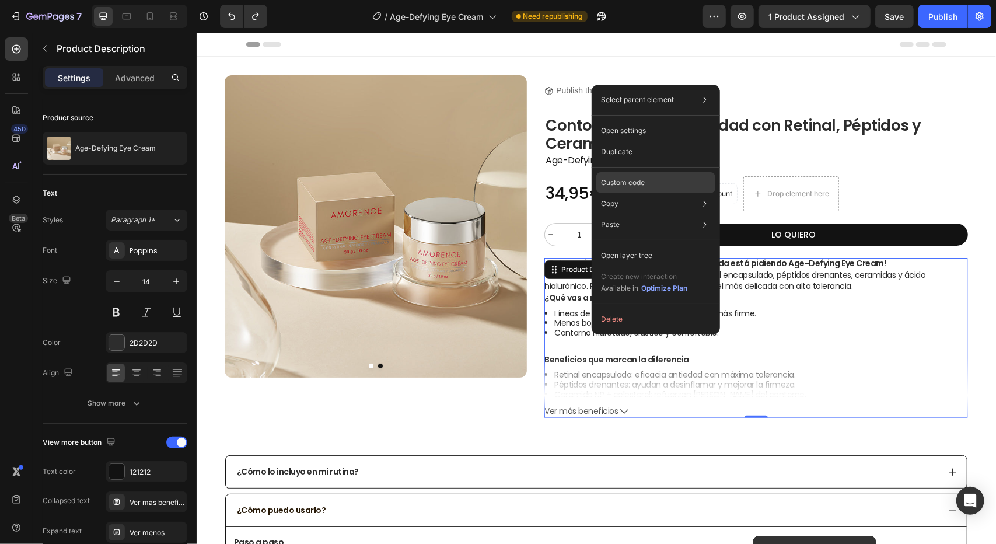
click at [623, 214] on div "Custom code" at bounding box center [655, 224] width 119 height 21
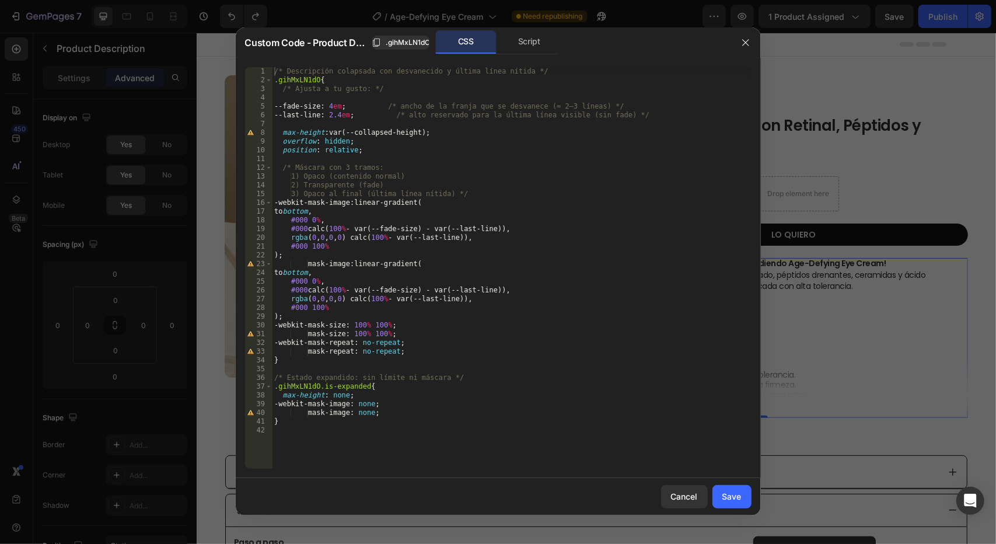
click at [330, 452] on div "/* Descripción colapsada con desvanecido y última línea nítida */ .gihMxLN1dO {…" at bounding box center [512, 276] width 480 height 419
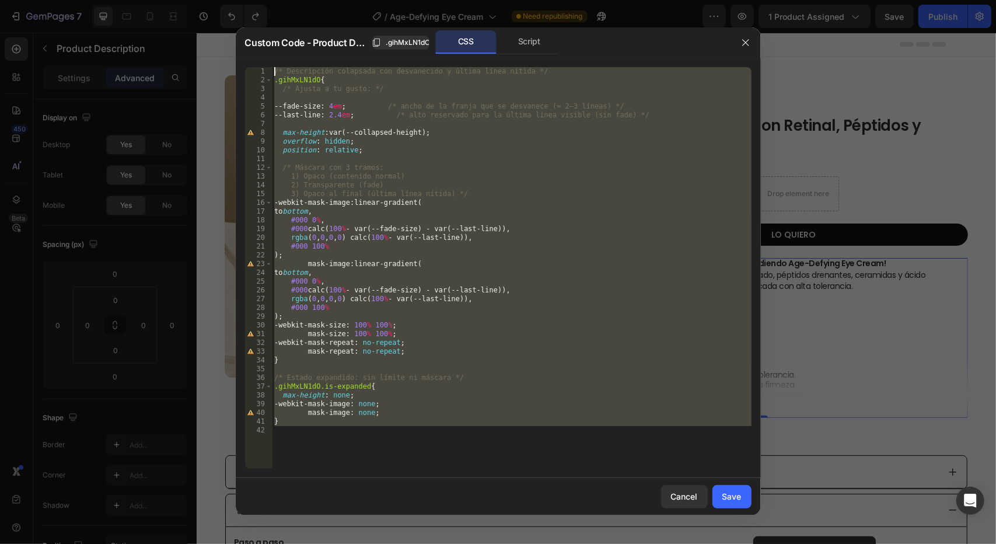
drag, startPoint x: 340, startPoint y: 450, endPoint x: 291, endPoint y: -8, distance: 460.6
click at [291, 0] on html "7 Version history / Age-Defying Eye Cream Need republishing Preview 1 product a…" at bounding box center [498, 0] width 996 height 0
click at [453, 352] on div "/* Descripción colapsada con desvanecido y última línea nítida */ .gihMxLN1dO {…" at bounding box center [512, 267] width 480 height 401
type textarea "mask-repeat: no-repeat;"
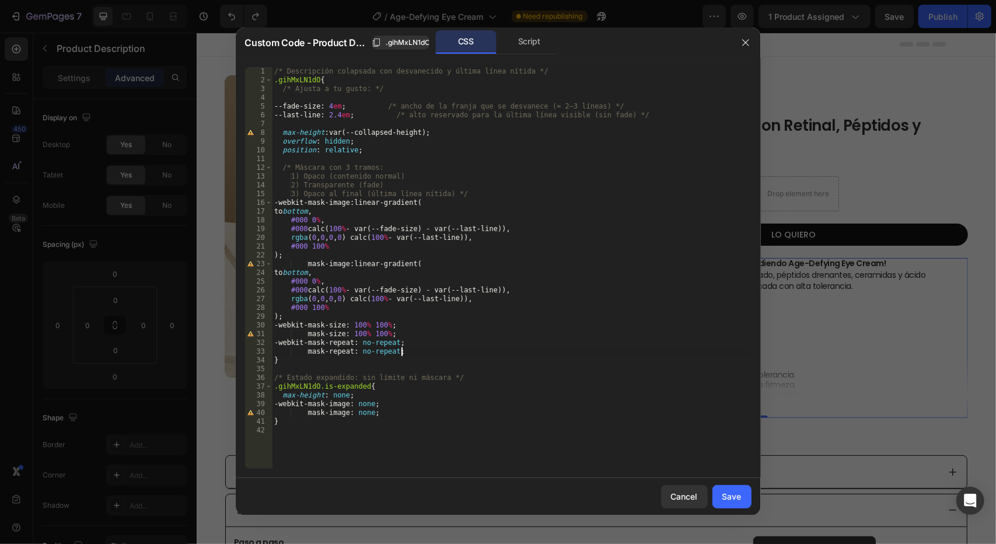
click at [398, 436] on div "/* Descripción colapsada con desvanecido y última línea nítida */ .gihMxLN1dO {…" at bounding box center [512, 276] width 480 height 419
click at [533, 40] on div "Script" at bounding box center [529, 41] width 61 height 23
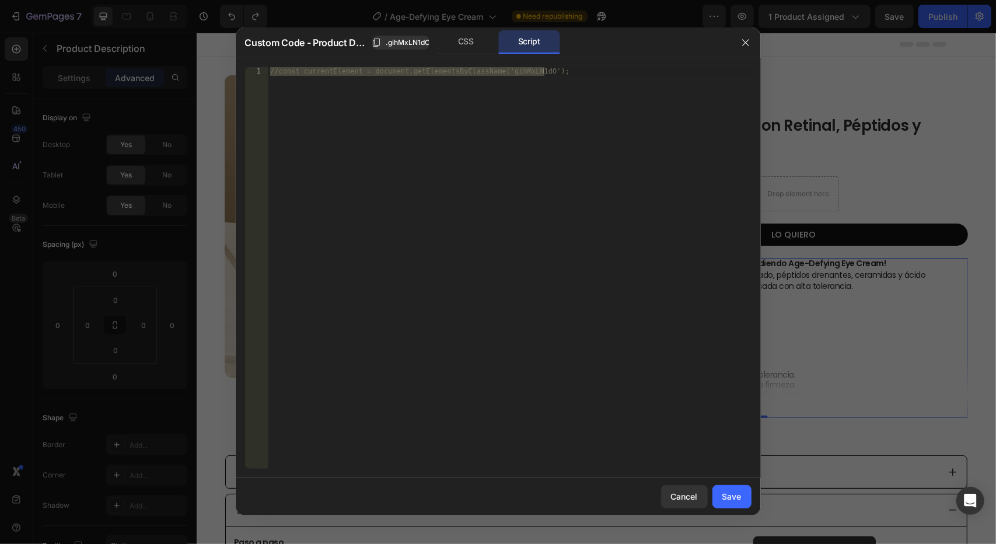
type textarea "//const currentElement = document.getElementsByClassName('gihMxLN1dO');"
paste textarea
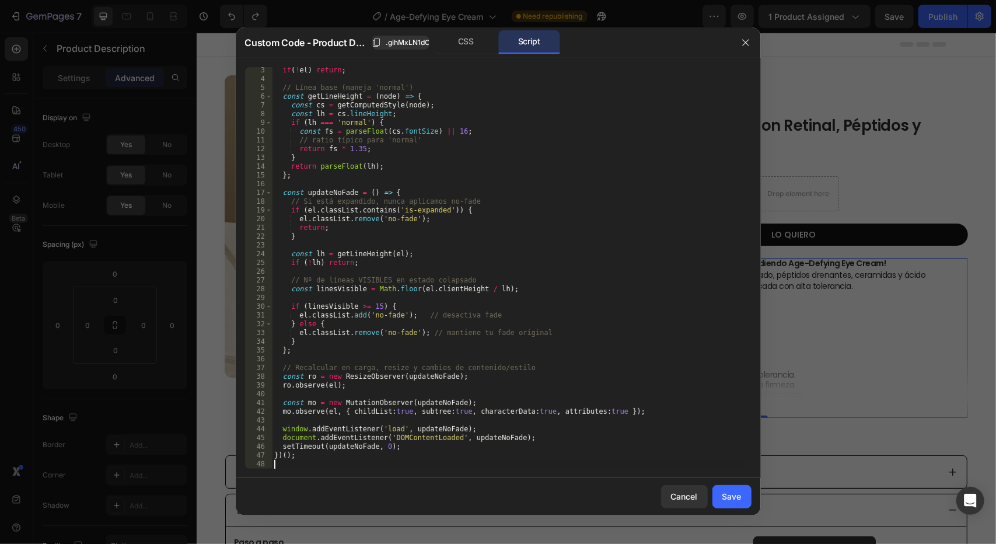
scroll to position [0, 0]
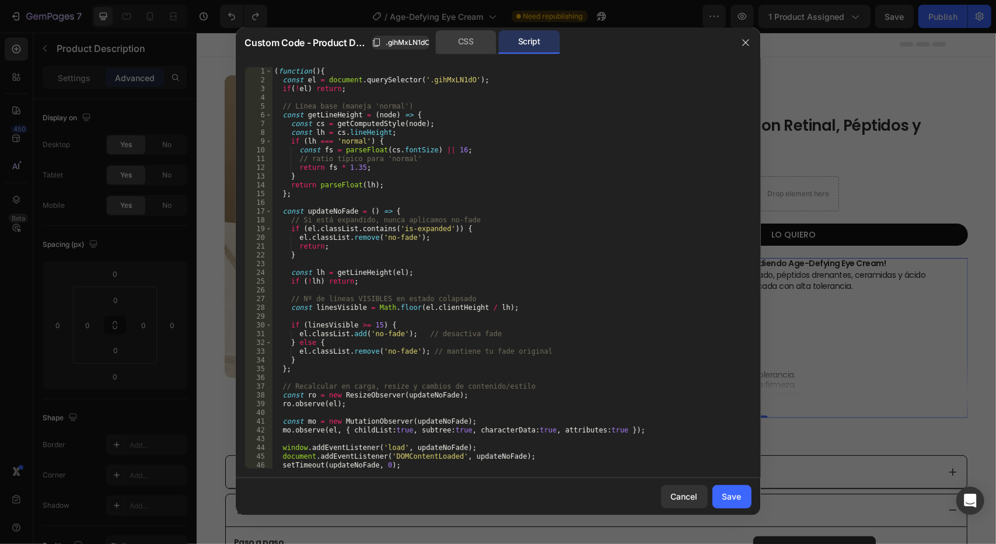
click at [468, 34] on div "CSS" at bounding box center [465, 41] width 61 height 23
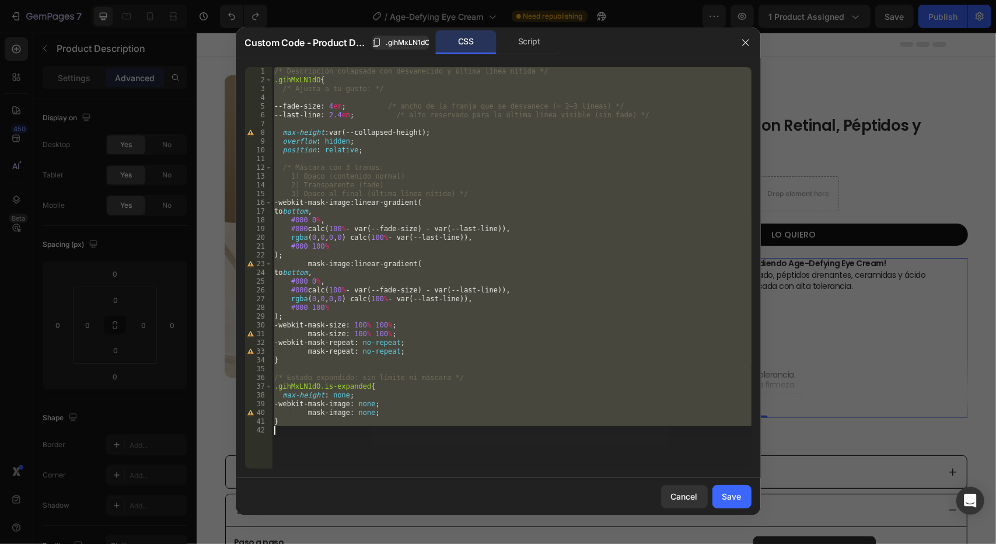
click at [380, 404] on div "/* Descripción colapsada con desvanecido y última línea nítida */ .gihMxLN1dO {…" at bounding box center [512, 267] width 480 height 401
type textarea "-webkit-mask-image: none;"
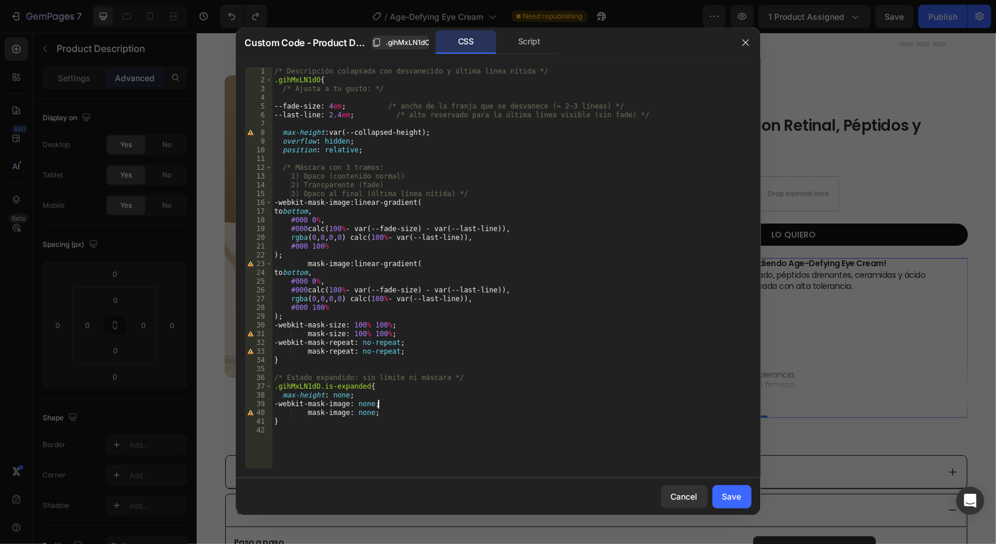
click at [379, 428] on div "/* Descripción colapsada con desvanecido y última línea nítida */ .gihMxLN1dO {…" at bounding box center [512, 276] width 480 height 419
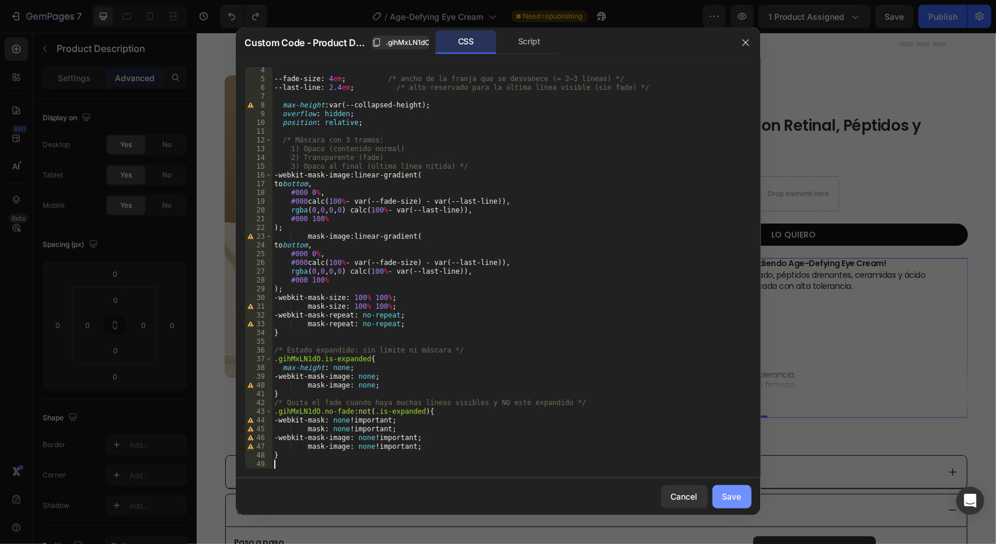
click at [734, 499] on div "Save" at bounding box center [731, 496] width 19 height 12
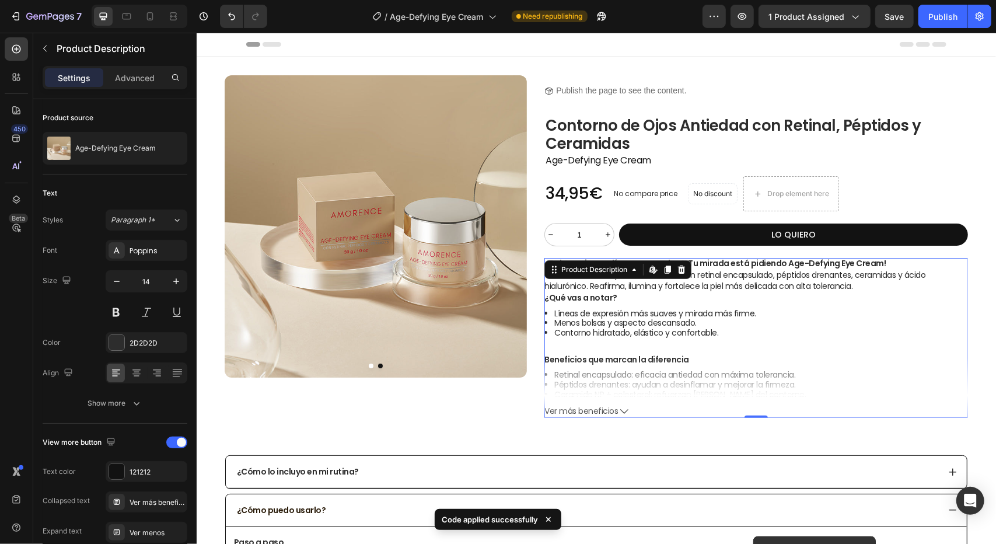
click at [597, 408] on span "Ver más beneficios" at bounding box center [581, 410] width 74 height 10
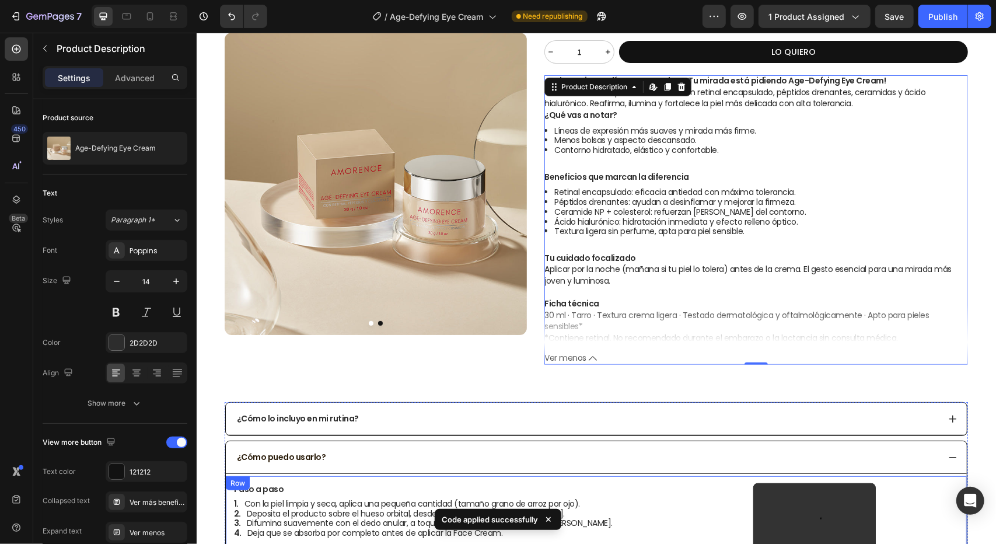
scroll to position [292, 0]
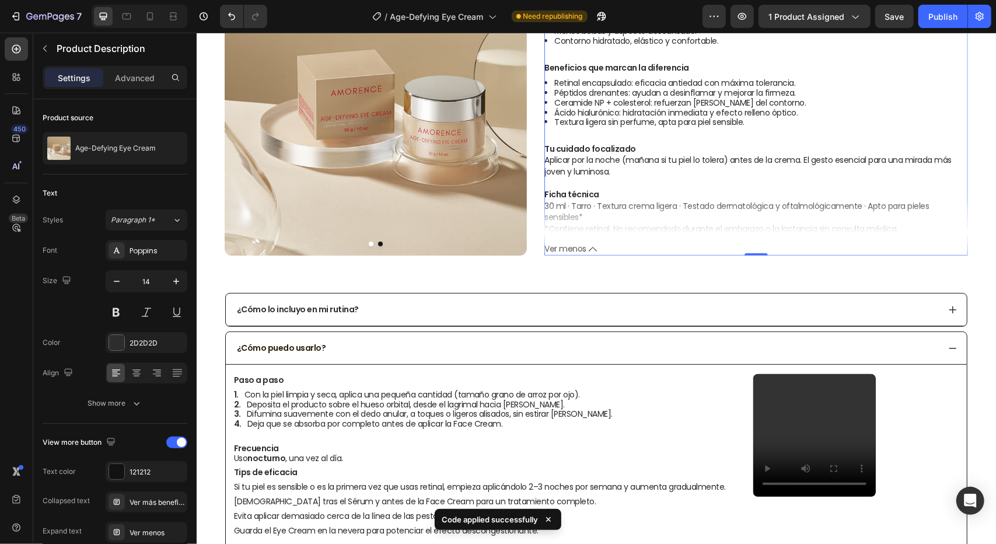
click at [581, 246] on span "Ver menos" at bounding box center [565, 248] width 42 height 10
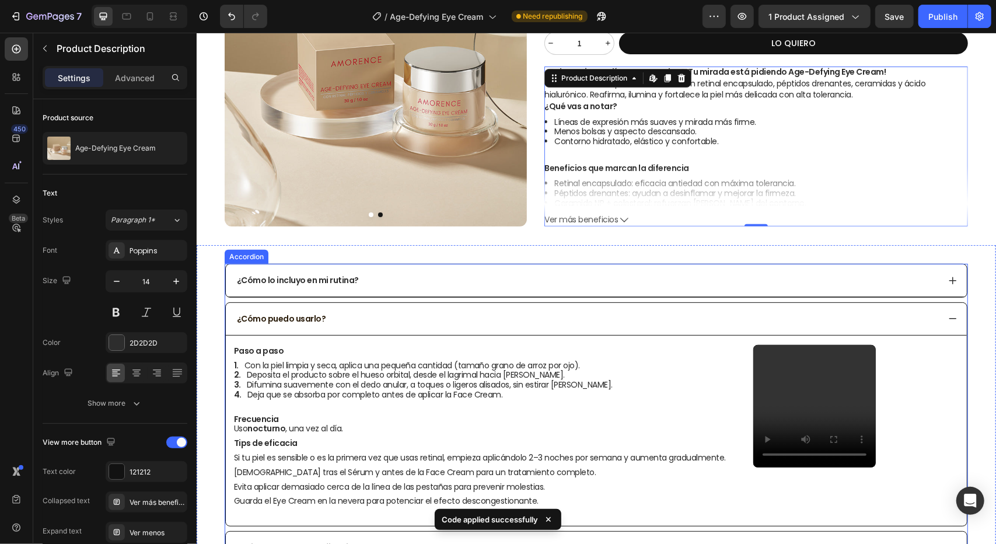
scroll to position [175, 0]
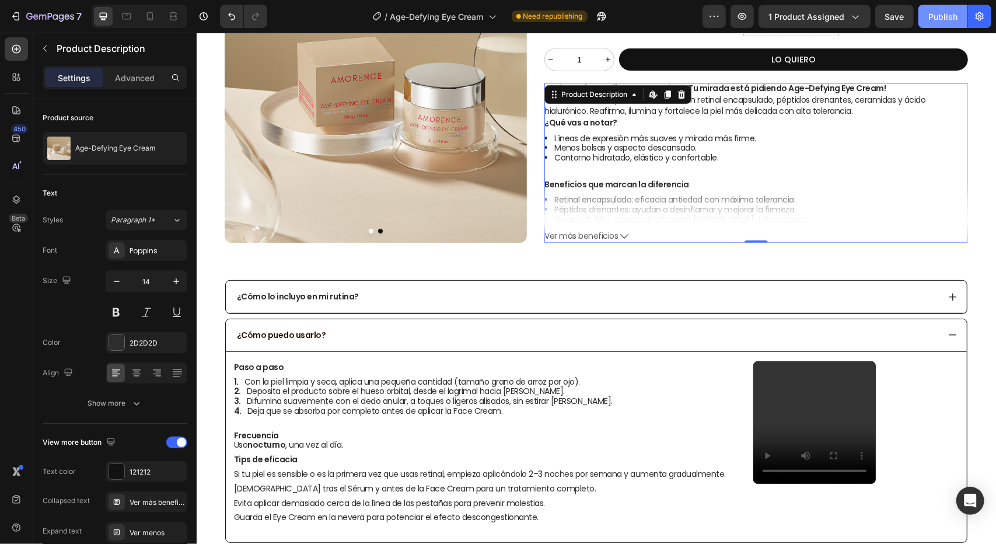
click at [954, 12] on div "Publish" at bounding box center [942, 17] width 29 height 12
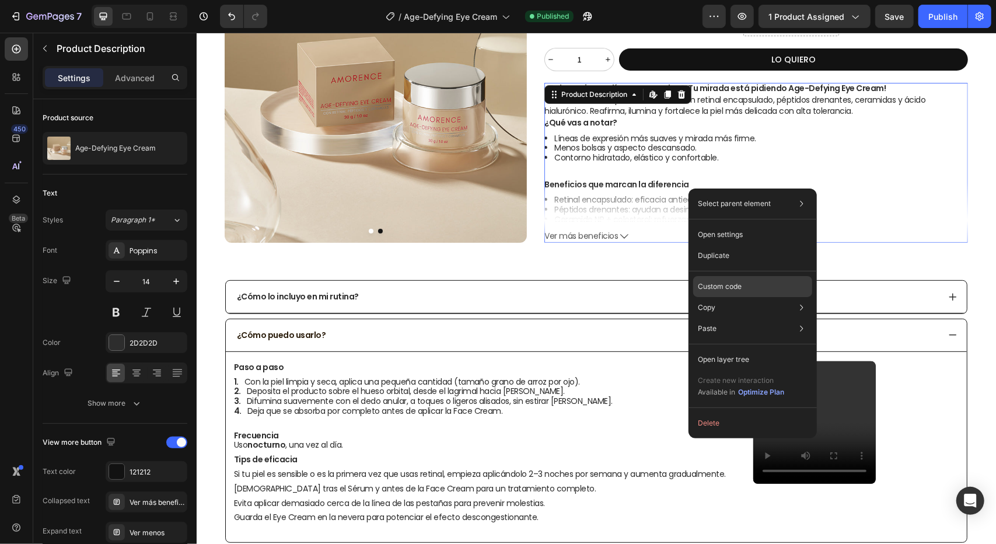
click at [740, 285] on p "Custom code" at bounding box center [720, 286] width 44 height 11
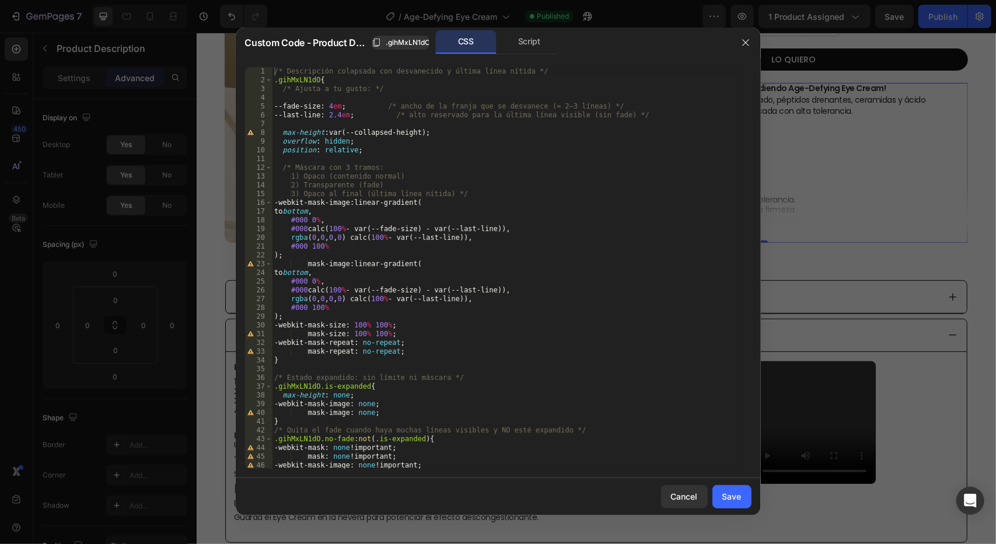
scroll to position [27, 0]
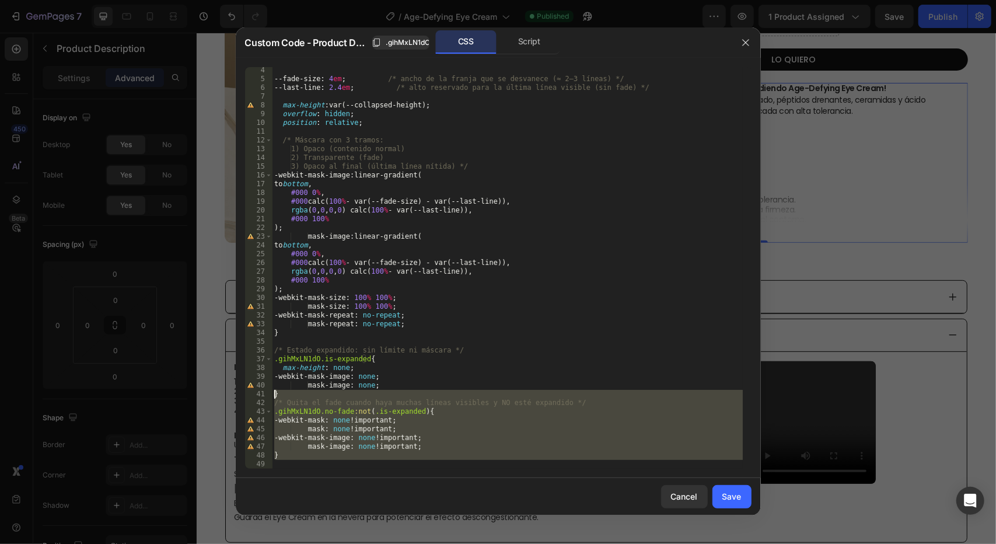
drag, startPoint x: 348, startPoint y: 461, endPoint x: 273, endPoint y: 391, distance: 102.4
click at [273, 391] on div "--fade-size : 4 em ; /* ancho de la franja que se desvanece (≈ 2–3 líneas) */ -…" at bounding box center [507, 275] width 471 height 419
type textarea "} /* Quita el fade cuando haya muchas líneas visibles y NO esté expandido */"
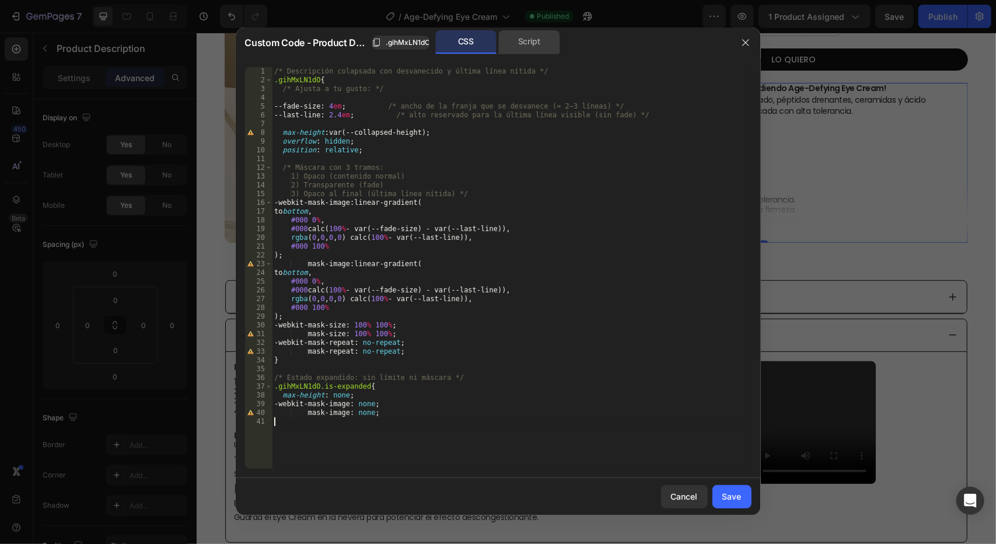
click at [530, 47] on div "Script" at bounding box center [529, 41] width 61 height 23
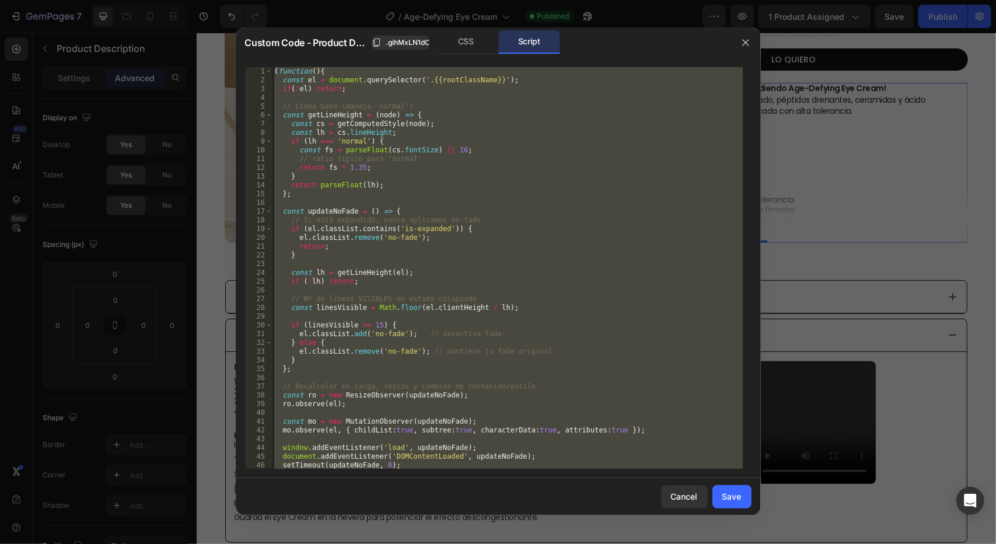
scroll to position [19, 0]
click at [295, 79] on div "( function ( ) { const el = document . querySelector ( '.{{rootClassName}}' ) ;…" at bounding box center [507, 267] width 471 height 401
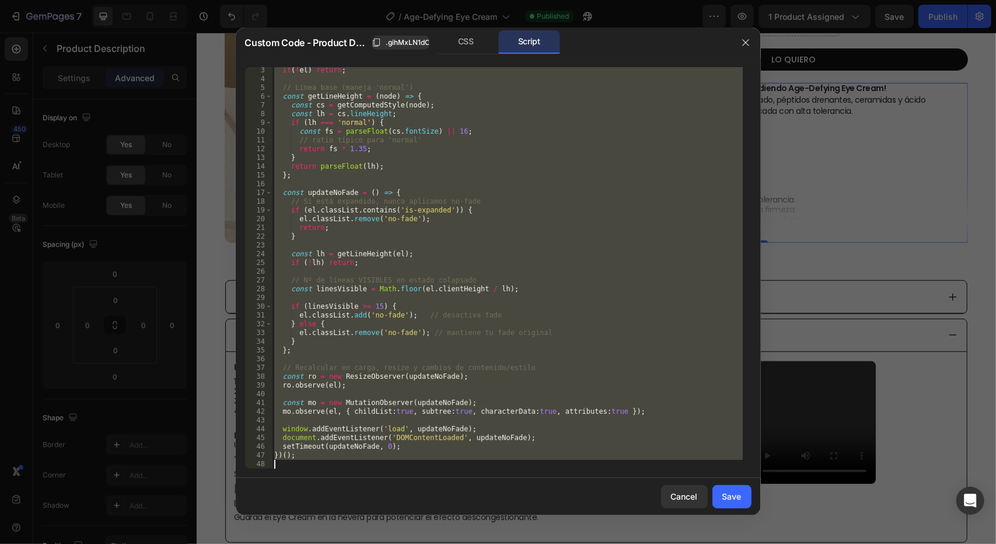
drag, startPoint x: 274, startPoint y: 71, endPoint x: 590, endPoint y: 571, distance: 591.6
click at [590, 0] on html "7 Version history / Age-Defying Eye Cream Published Preview 1 product assigned …" at bounding box center [498, 0] width 996 height 0
type textarea "})();"
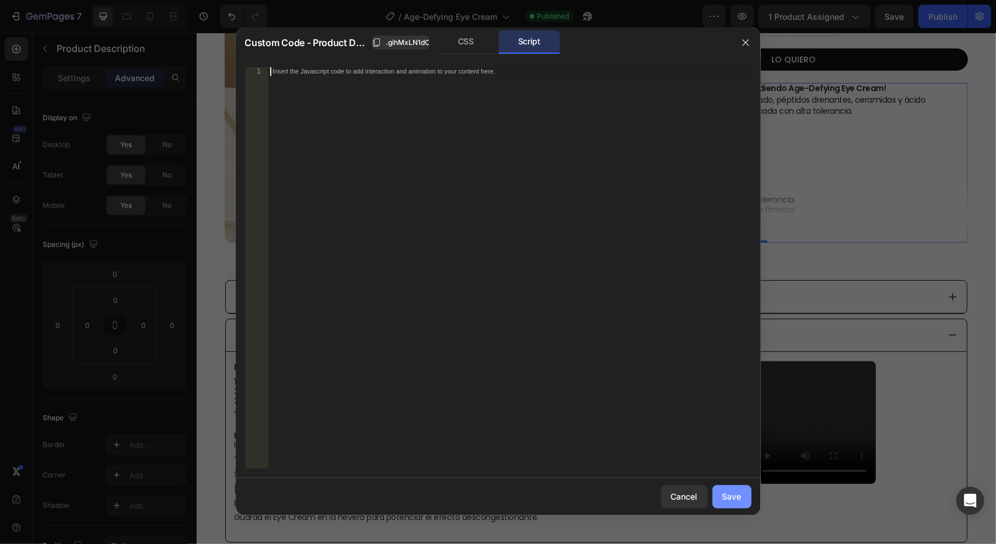
click at [726, 492] on div "Save" at bounding box center [731, 496] width 19 height 12
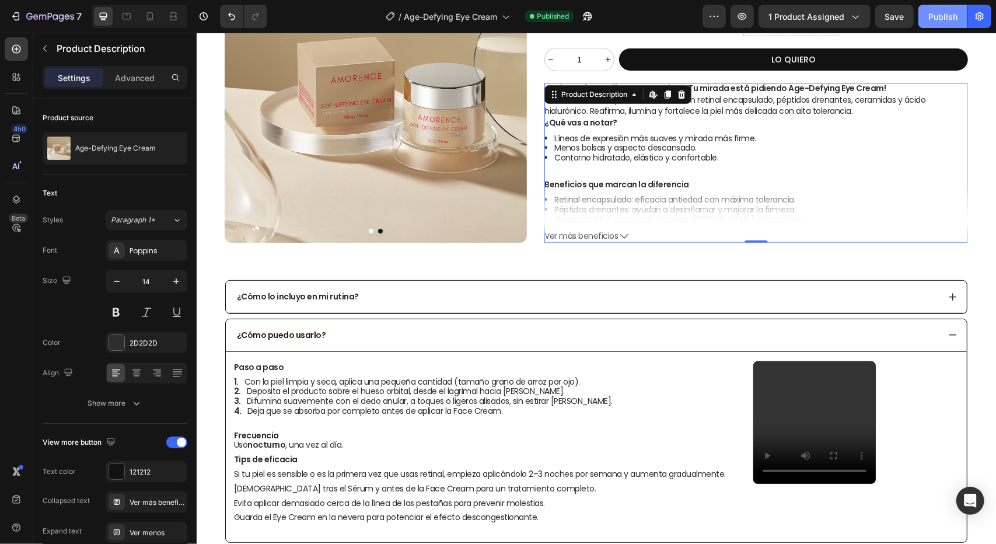
click at [932, 14] on div "Publish" at bounding box center [942, 17] width 29 height 12
click at [594, 8] on button "button" at bounding box center [587, 16] width 23 height 23
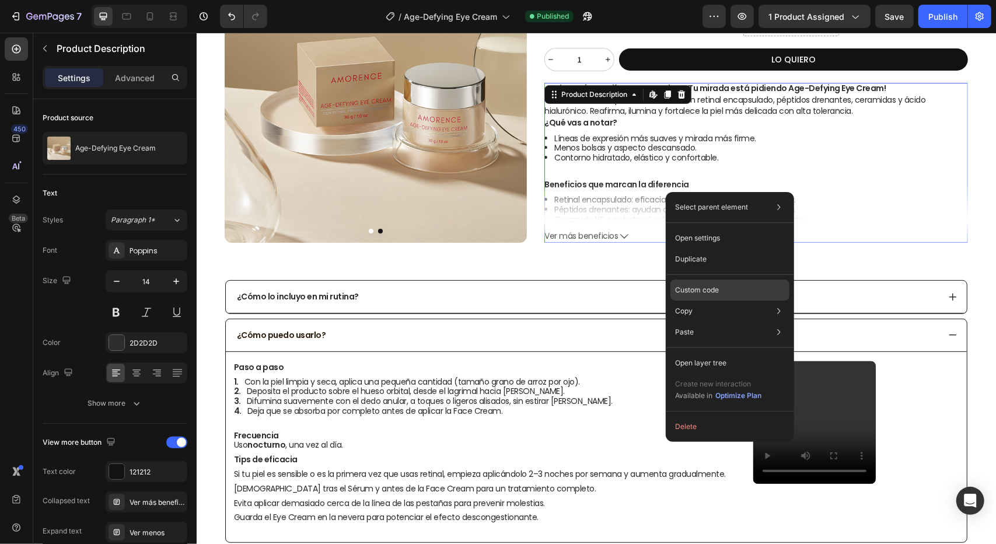
click at [697, 293] on p "Custom code" at bounding box center [697, 290] width 44 height 11
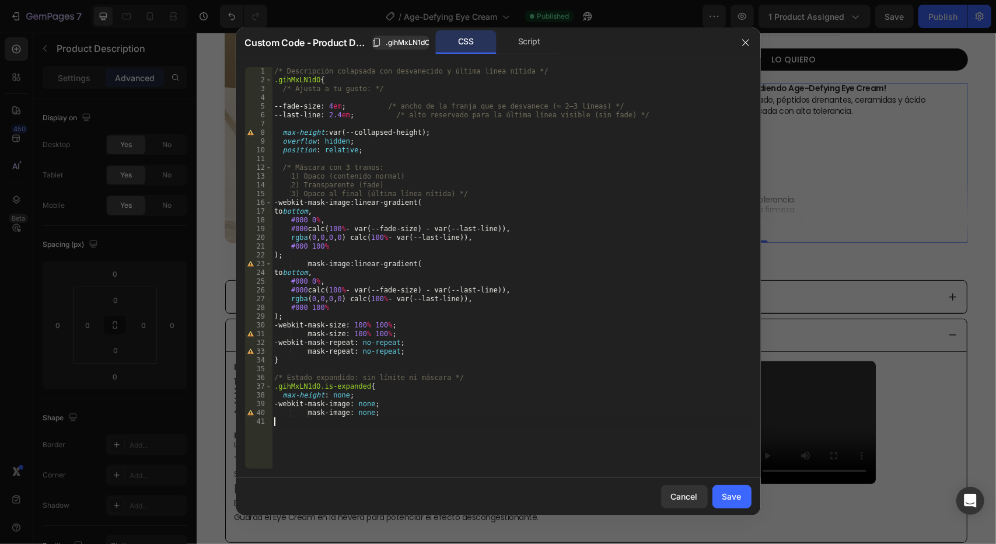
click at [413, 453] on div "/* Descripción colapsada con desvanecido y última línea nítida */ .gihMxLN1dO {…" at bounding box center [512, 276] width 480 height 419
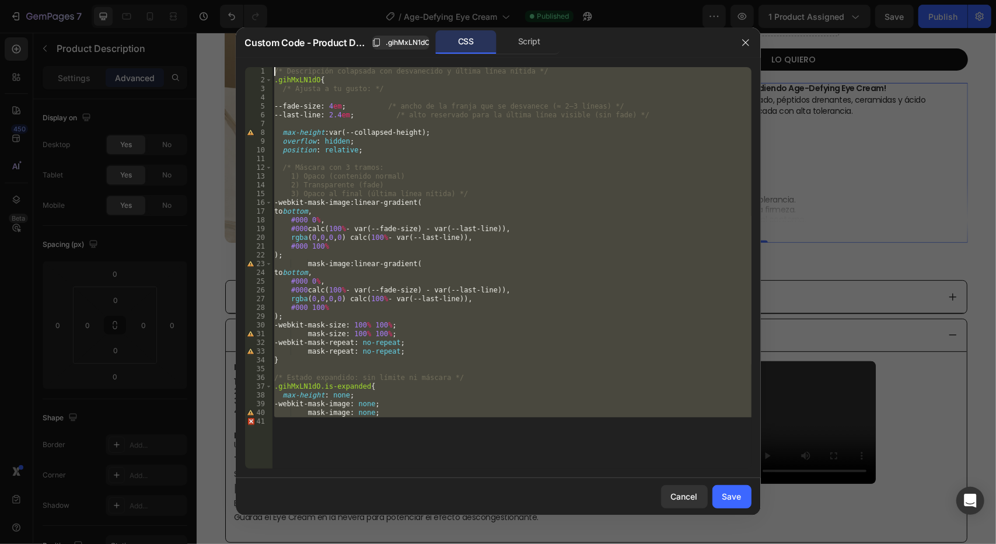
drag, startPoint x: 412, startPoint y: 454, endPoint x: 191, endPoint y: -51, distance: 551.5
click at [191, 0] on html "7 Version history / Age-Defying Eye Cream Published Preview 1 product assigned …" at bounding box center [498, 0] width 996 height 0
type textarea "/* Descripción colapsada con desvanecido y última línea nítida */ .gihMxLN1dO{"
paste textarea
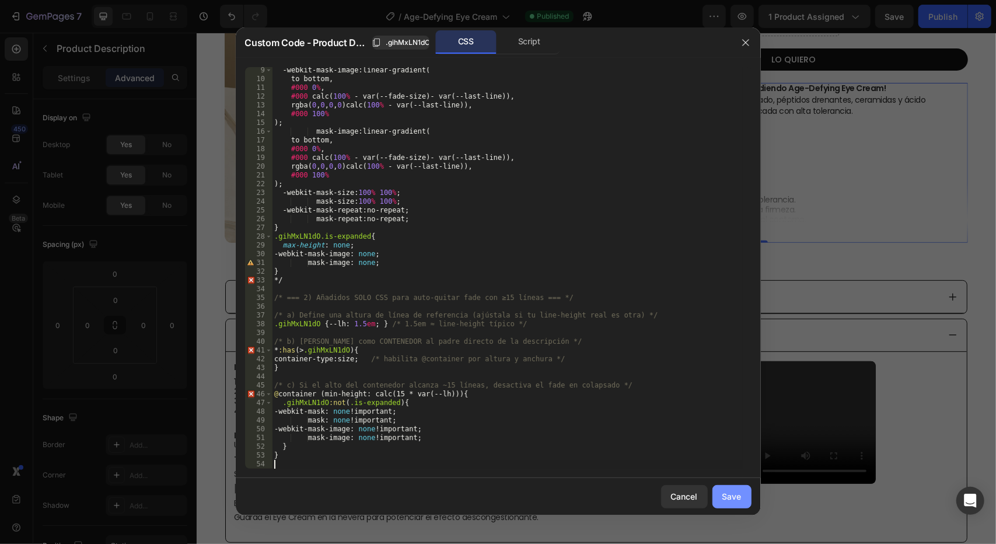
click at [741, 499] on div "Save" at bounding box center [731, 496] width 19 height 12
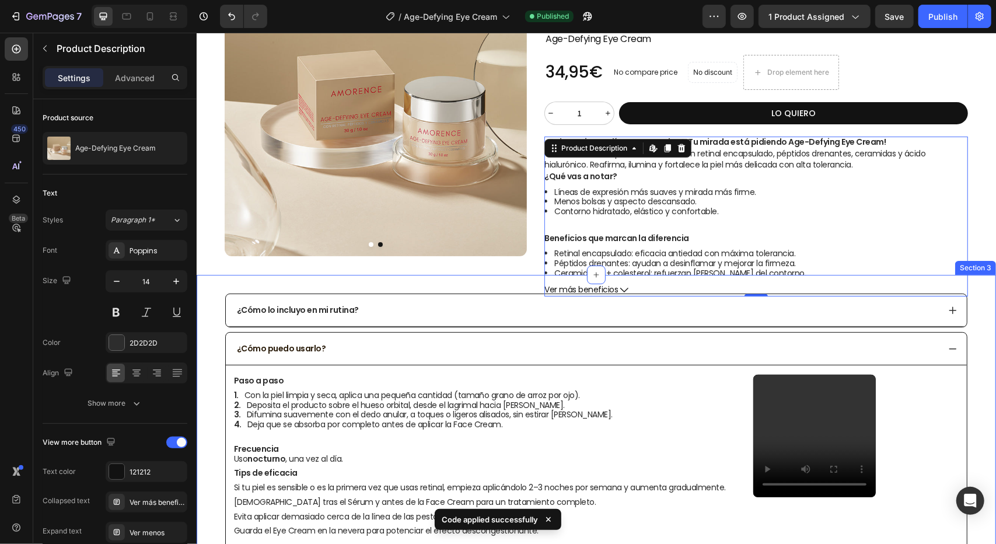
scroll to position [117, 0]
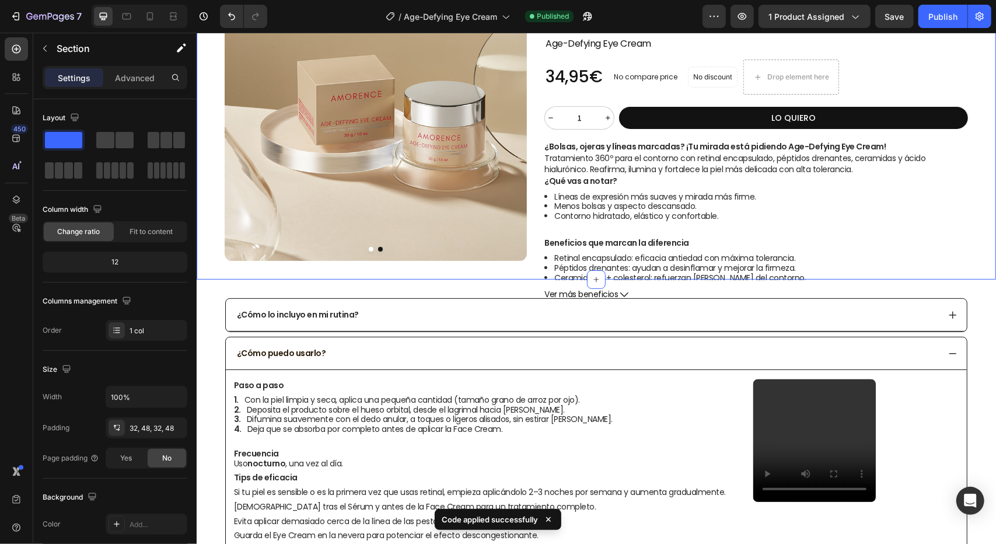
click at [515, 260] on div "Product Images Product Images Title Line Icon Publish the page to see the conte…" at bounding box center [595, 109] width 799 height 340
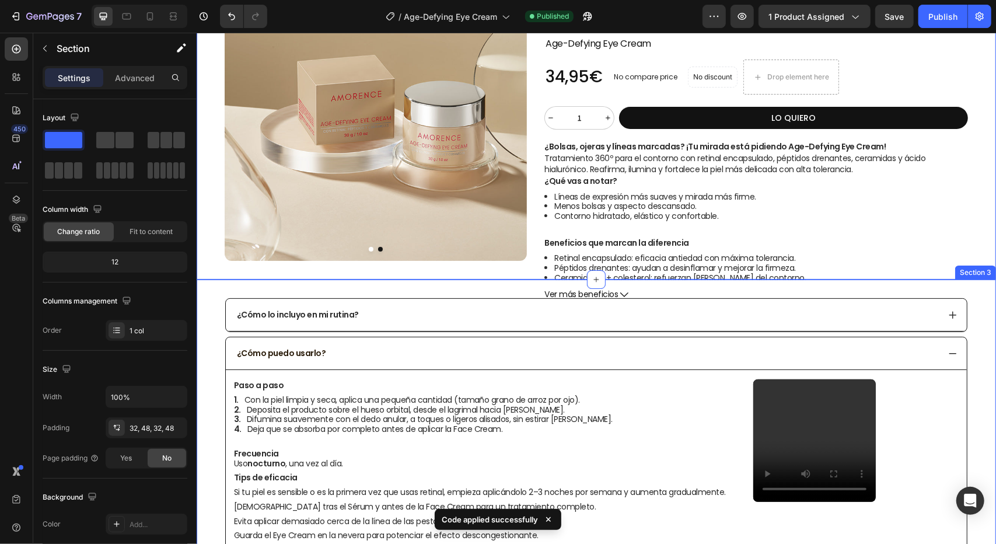
click at [611, 293] on div "¿Cómo lo incluyo en mi rutina? ¿Cómo puedo usarlo? Paso a paso Con [PERSON_NAME…" at bounding box center [595, 486] width 799 height 415
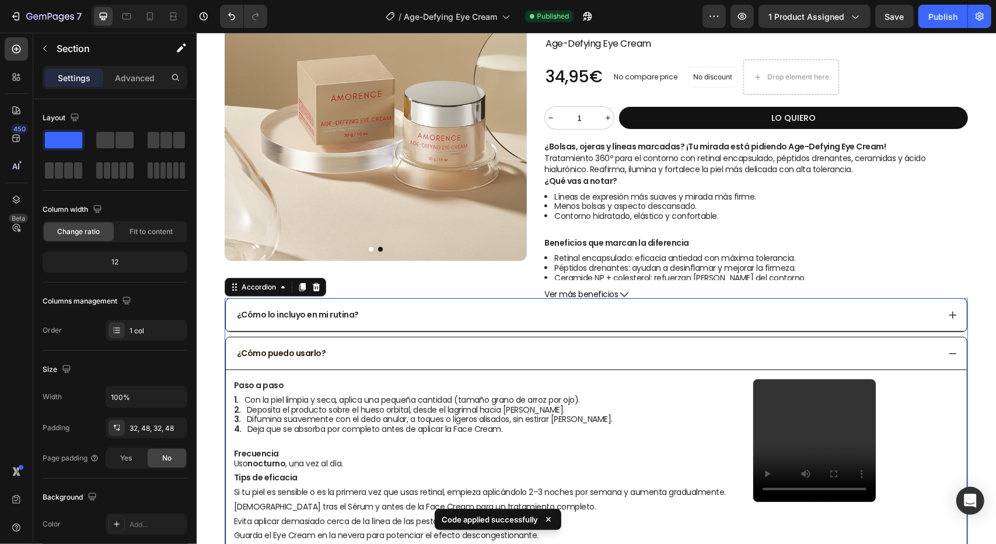
click at [622, 298] on div "¿Cómo lo incluyo en mi rutina?" at bounding box center [596, 315] width 742 height 34
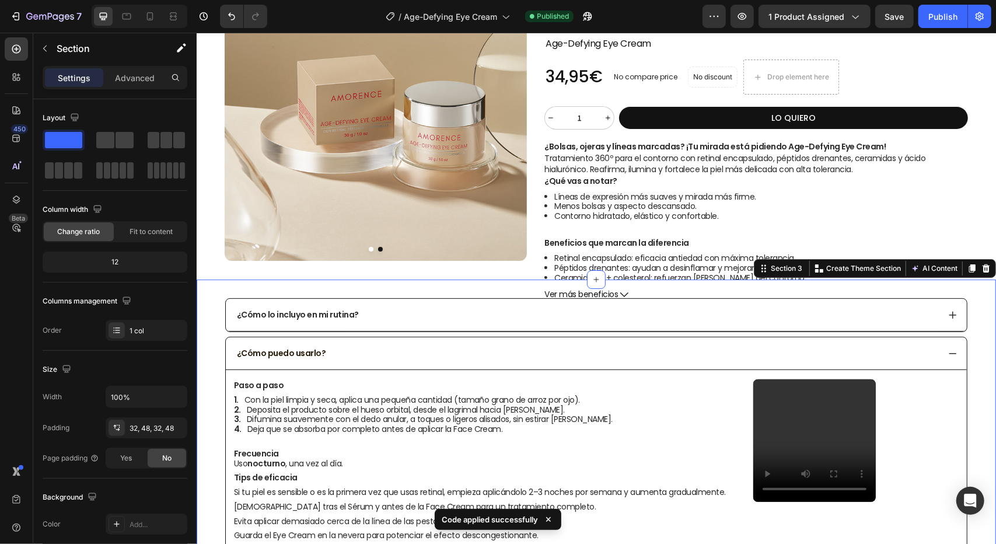
click at [620, 292] on div "¿Cómo lo incluyo en mi rutina? ¿Cómo puedo usarlo? Paso a paso Con [PERSON_NAME…" at bounding box center [595, 486] width 799 height 415
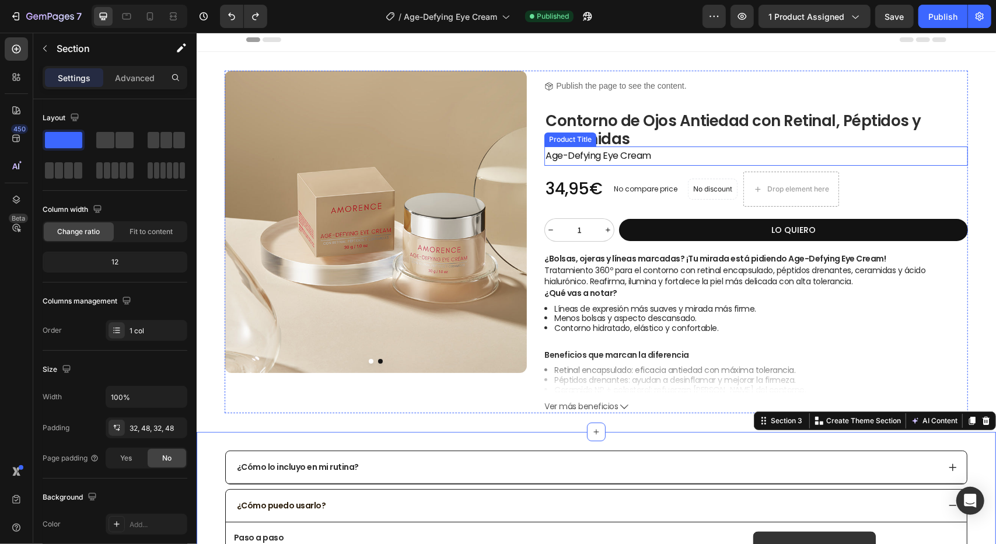
scroll to position [0, 0]
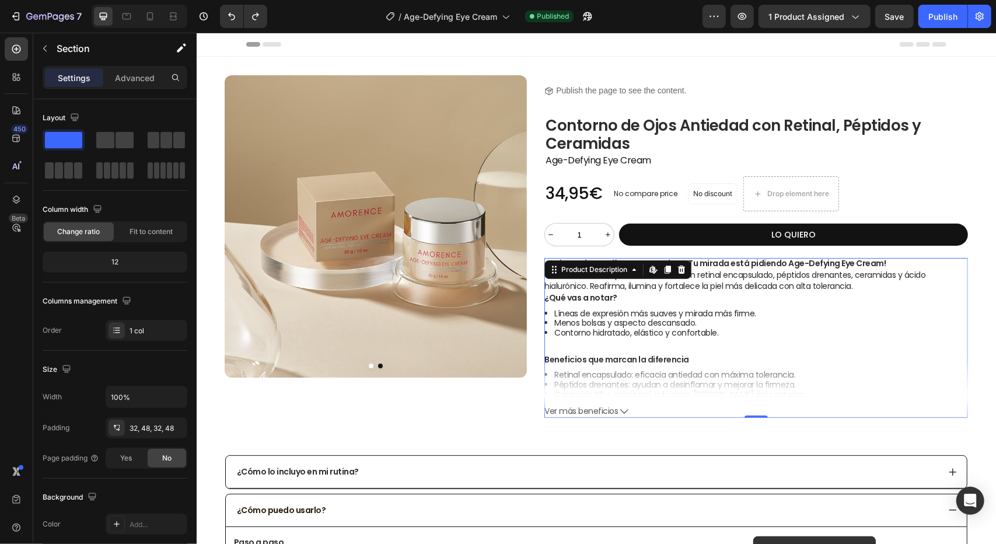
click at [729, 336] on li "Contorno hidratado, elástico y confortable." at bounding box center [761, 332] width 414 height 10
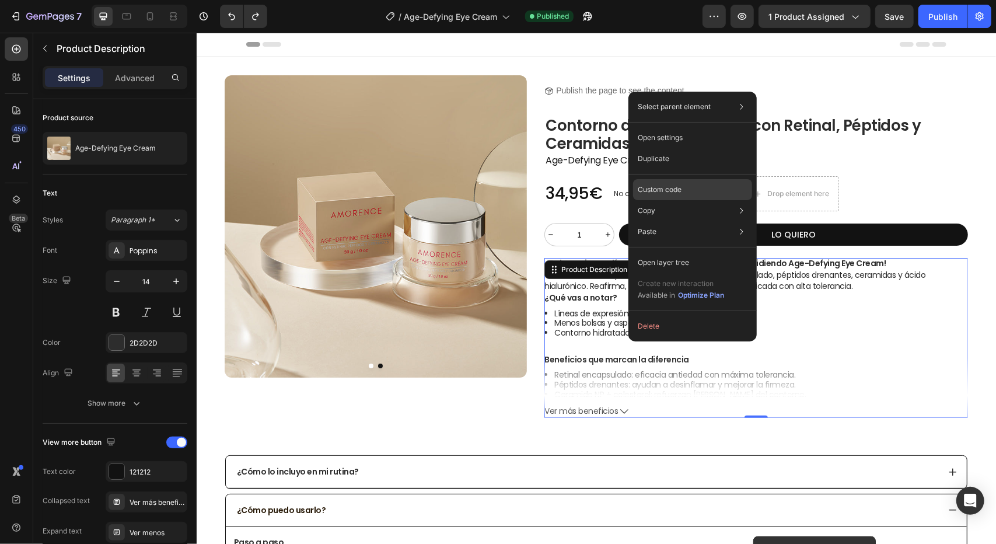
click at [666, 193] on p "Custom code" at bounding box center [660, 189] width 44 height 11
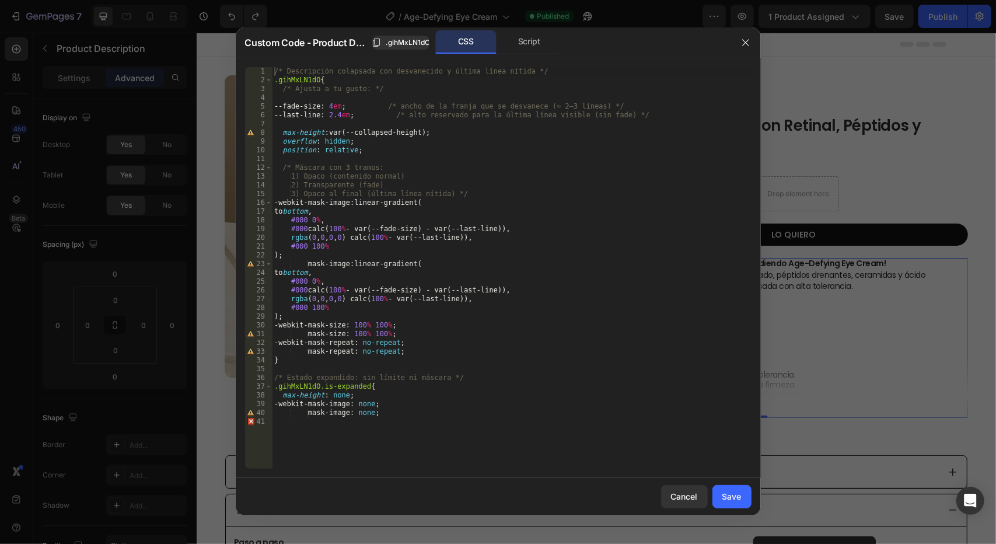
click at [342, 116] on div "/* Descripción colapsada con desvanecido y última línea nítida */ .gihMxLN1dO {…" at bounding box center [512, 276] width 480 height 419
click at [335, 104] on div "/* Descripción colapsada con desvanecido y última línea nítida */ .gihMxLN1dO {…" at bounding box center [512, 276] width 480 height 419
type textarea "--fade-size: 5em; /* ancho de la franja que se desvanece (≈ 2–3 líneas) */"
click at [721, 495] on button "Save" at bounding box center [731, 496] width 39 height 23
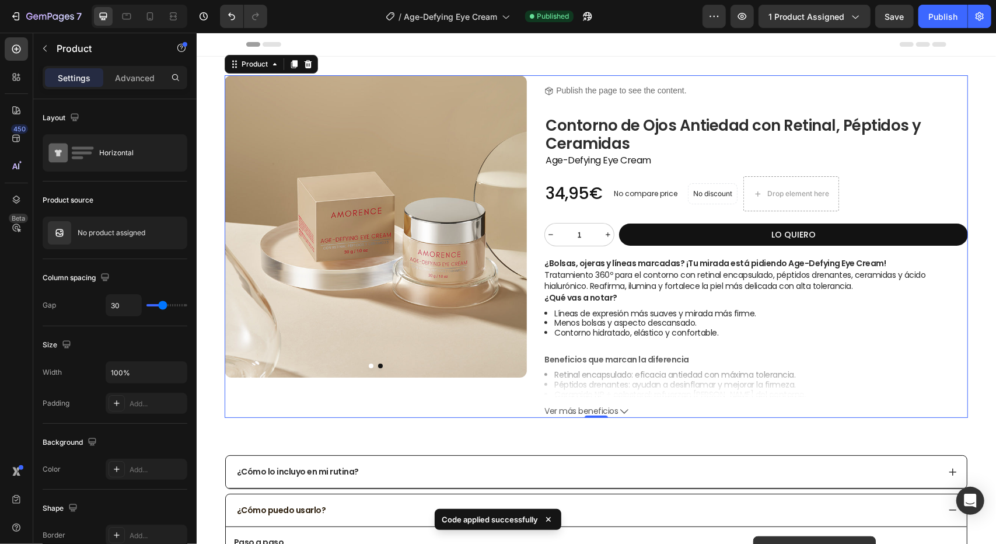
click at [491, 391] on div "Product Images Product Images" at bounding box center [375, 246] width 302 height 342
click at [624, 411] on button "Ver más beneficios" at bounding box center [756, 410] width 424 height 10
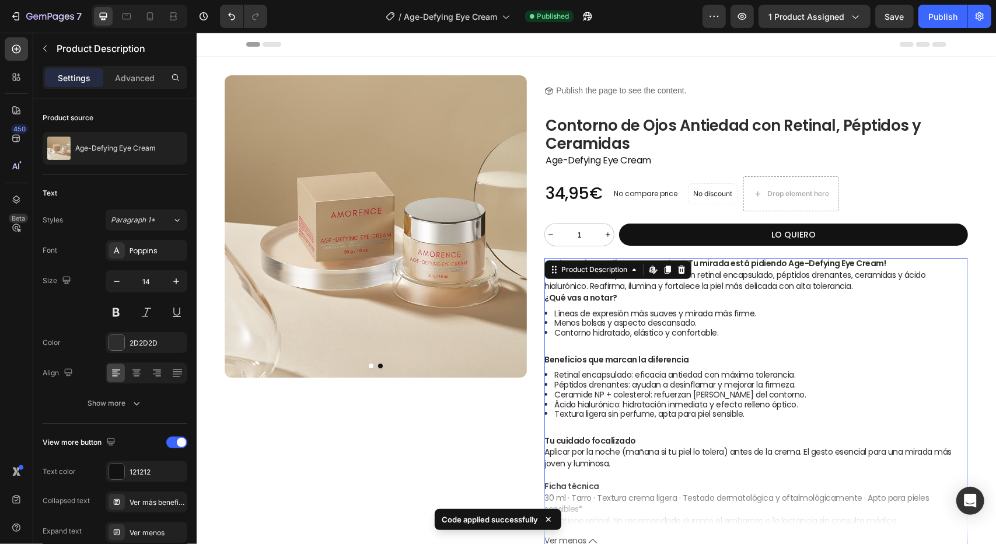
scroll to position [175, 0]
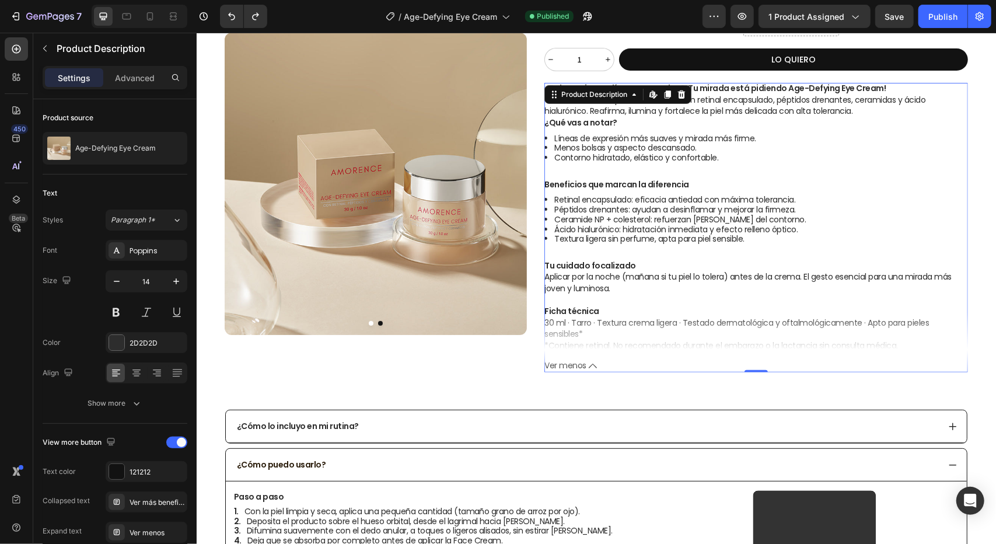
click at [627, 316] on p "Ficha técnica 30 ml · [GEOGRAPHIC_DATA] · Textura crema ligera · Testado dermat…" at bounding box center [736, 322] width 384 height 34
click at [590, 365] on icon at bounding box center [592, 365] width 8 height 8
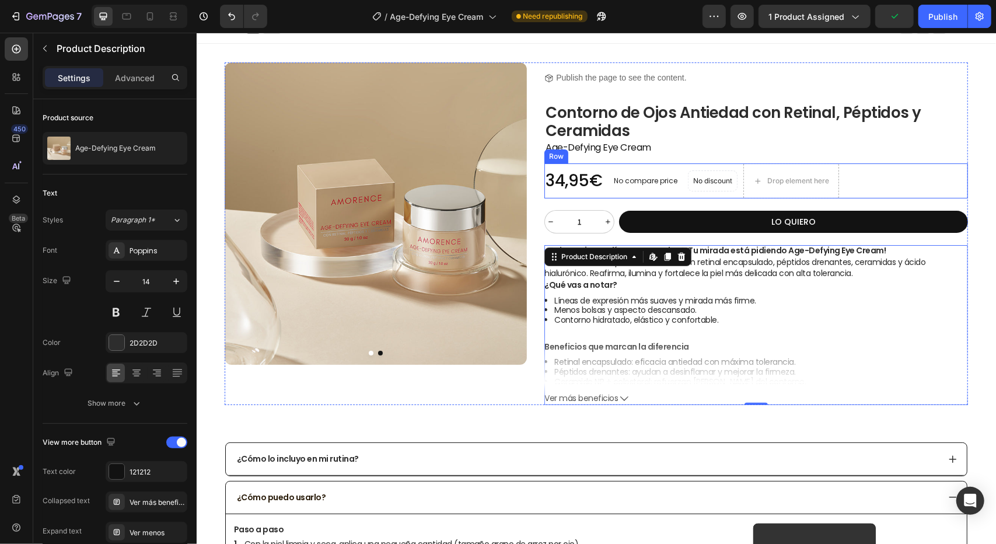
scroll to position [0, 0]
